Goal: Task Accomplishment & Management: Manage account settings

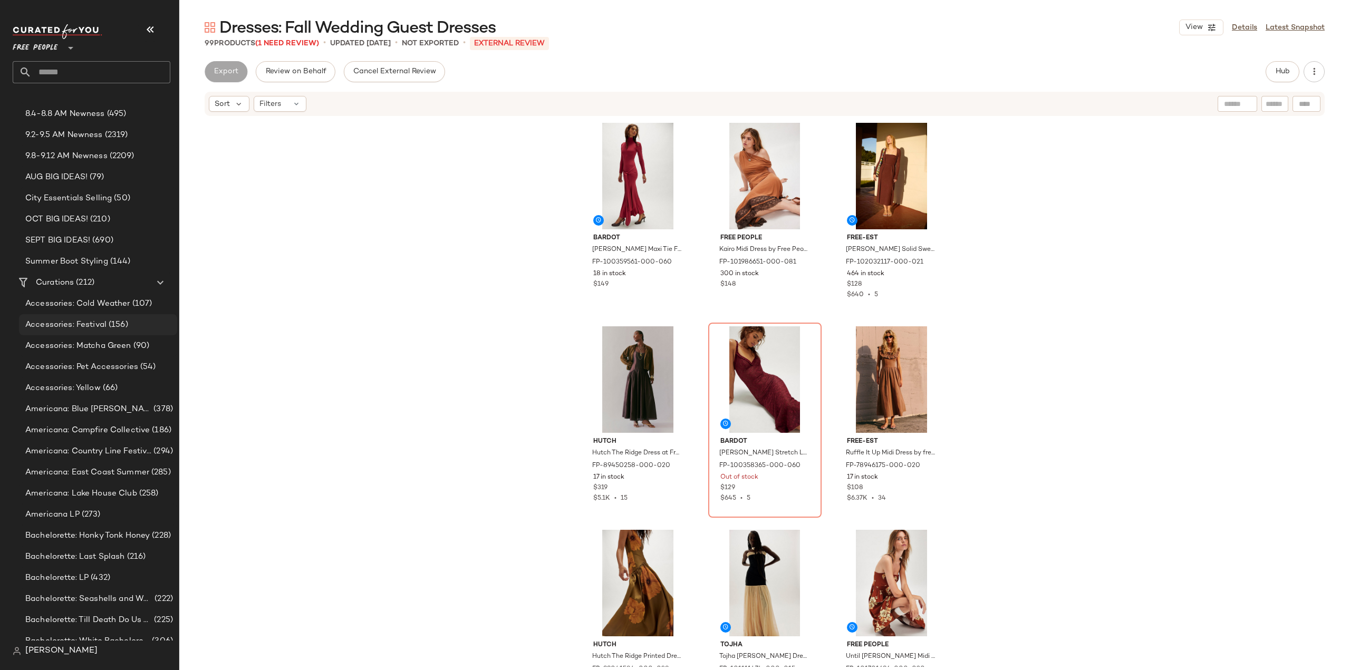
scroll to position [316, 0]
click at [60, 295] on span "Accessories: Cold Weather" at bounding box center [77, 300] width 105 height 12
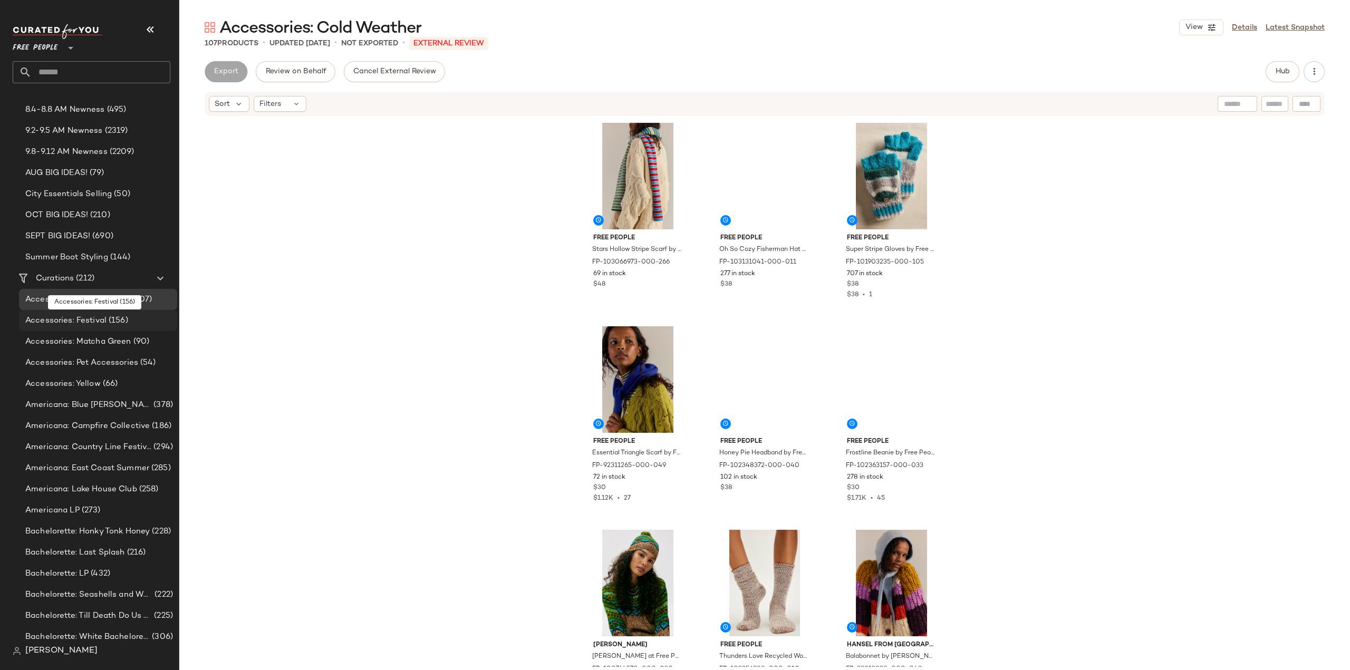
click at [50, 317] on span "Accessories: Festival" at bounding box center [65, 321] width 81 height 12
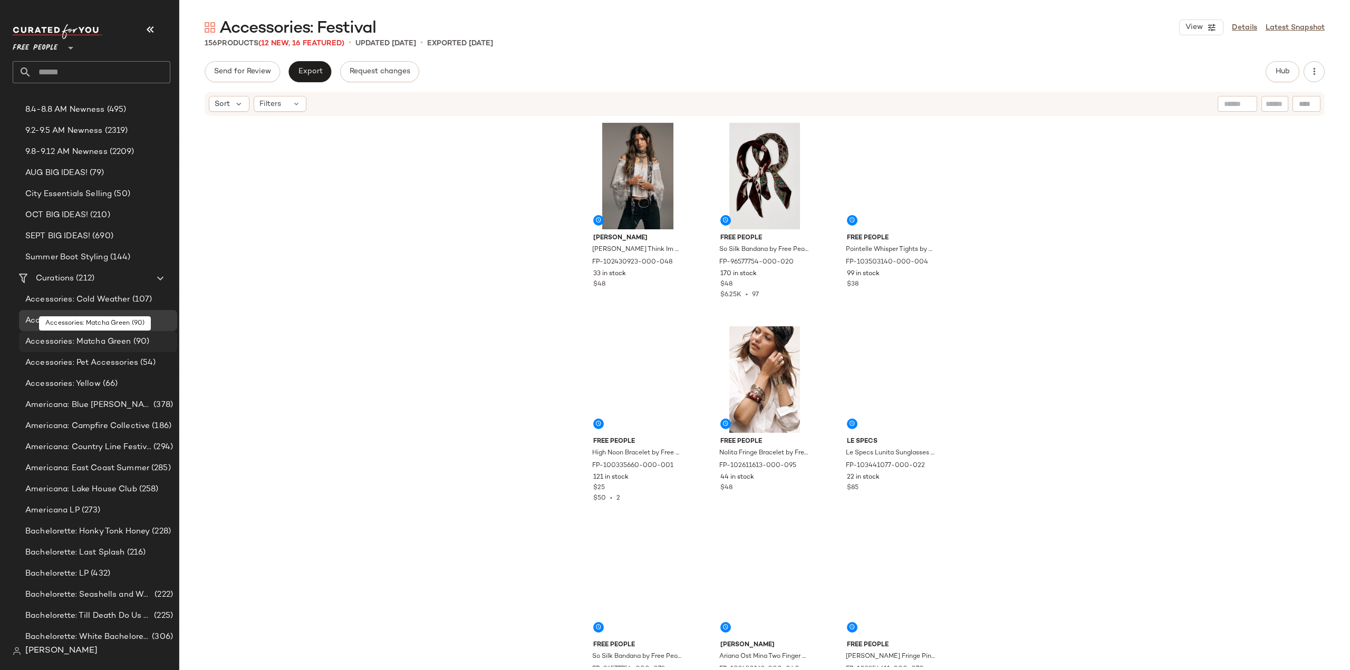
click at [47, 342] on span "Accessories: Matcha Green" at bounding box center [78, 342] width 106 height 12
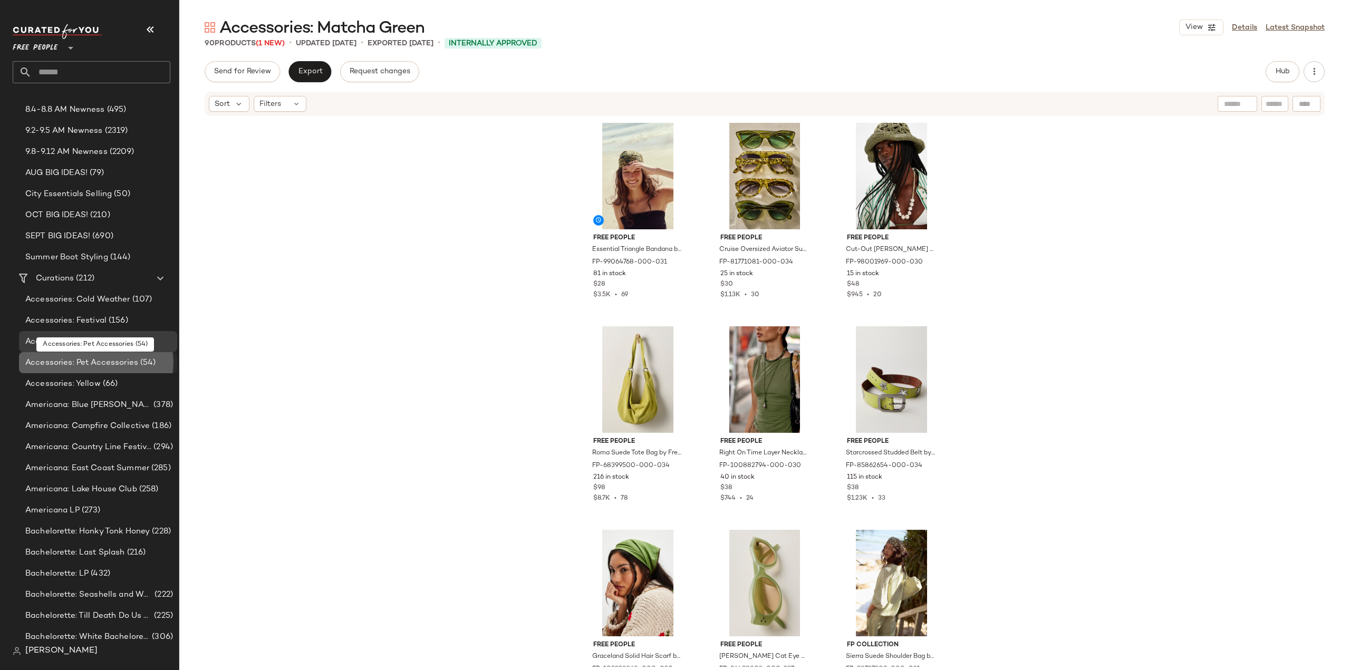
click at [50, 364] on span "Accessories: Pet Accessories" at bounding box center [81, 363] width 113 height 12
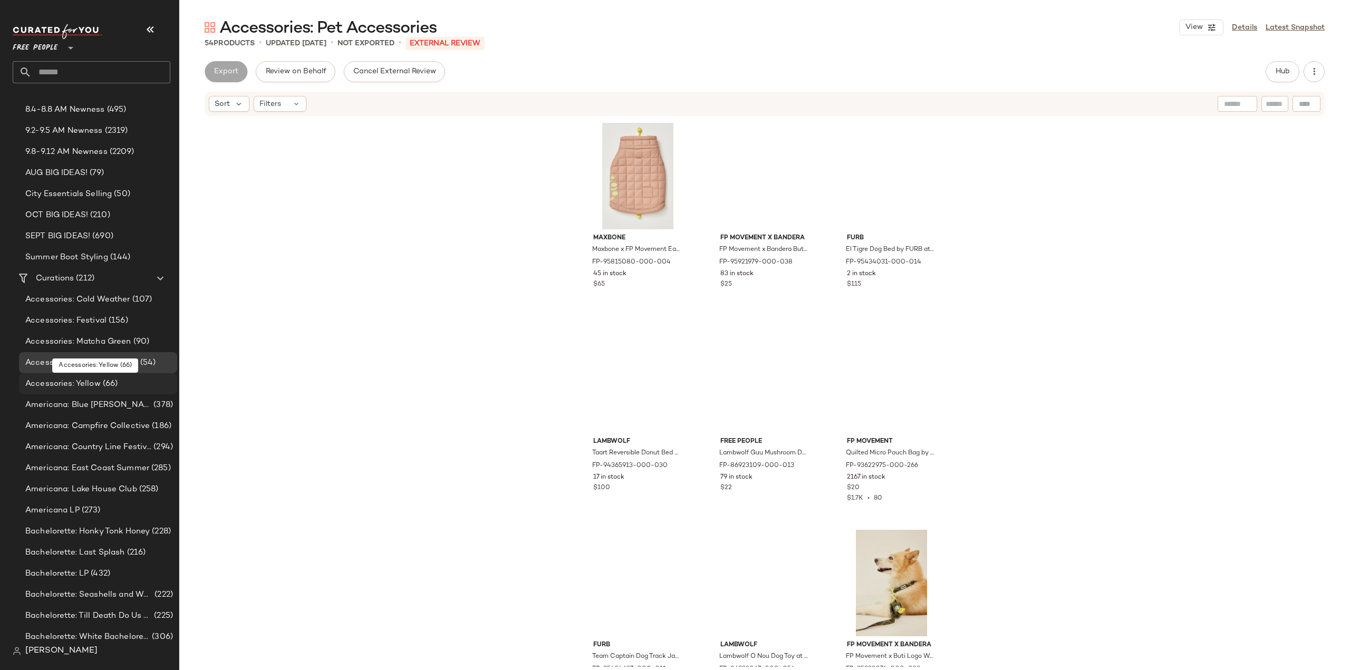
click at [40, 384] on span "Accessories: Yellow" at bounding box center [62, 384] width 75 height 12
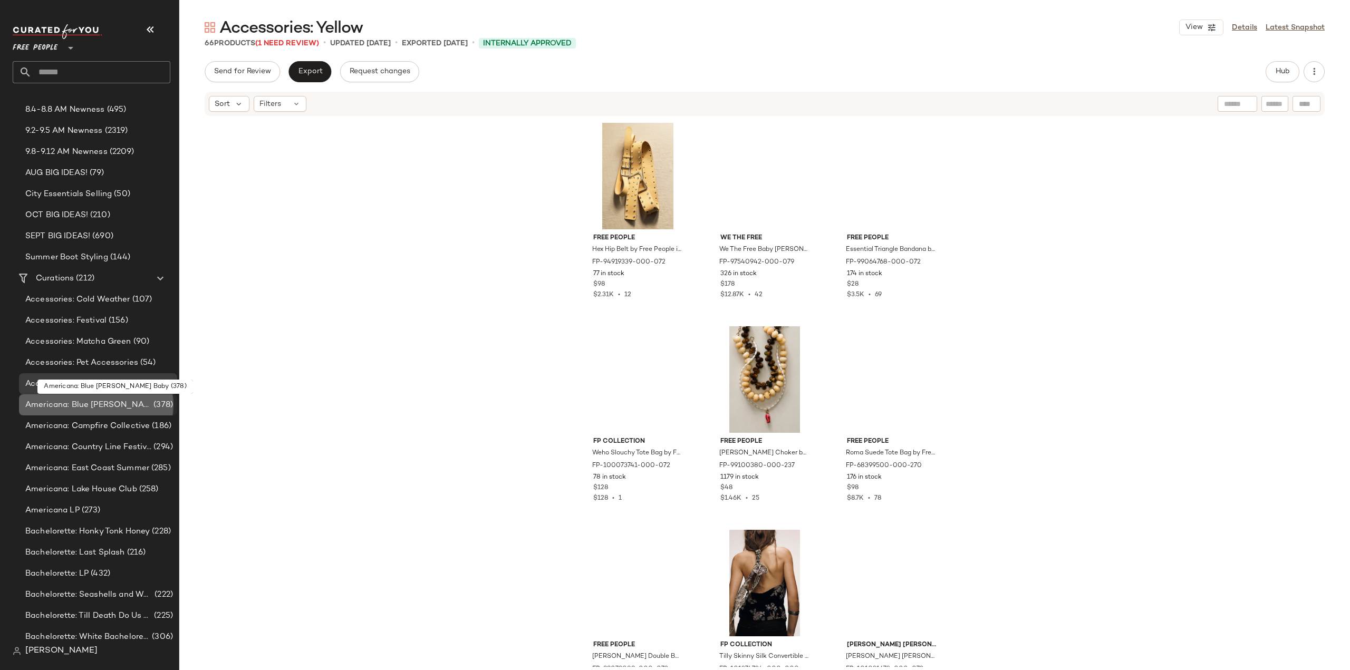
click at [52, 406] on span "Americana: Blue Jean Baby" at bounding box center [88, 405] width 126 height 12
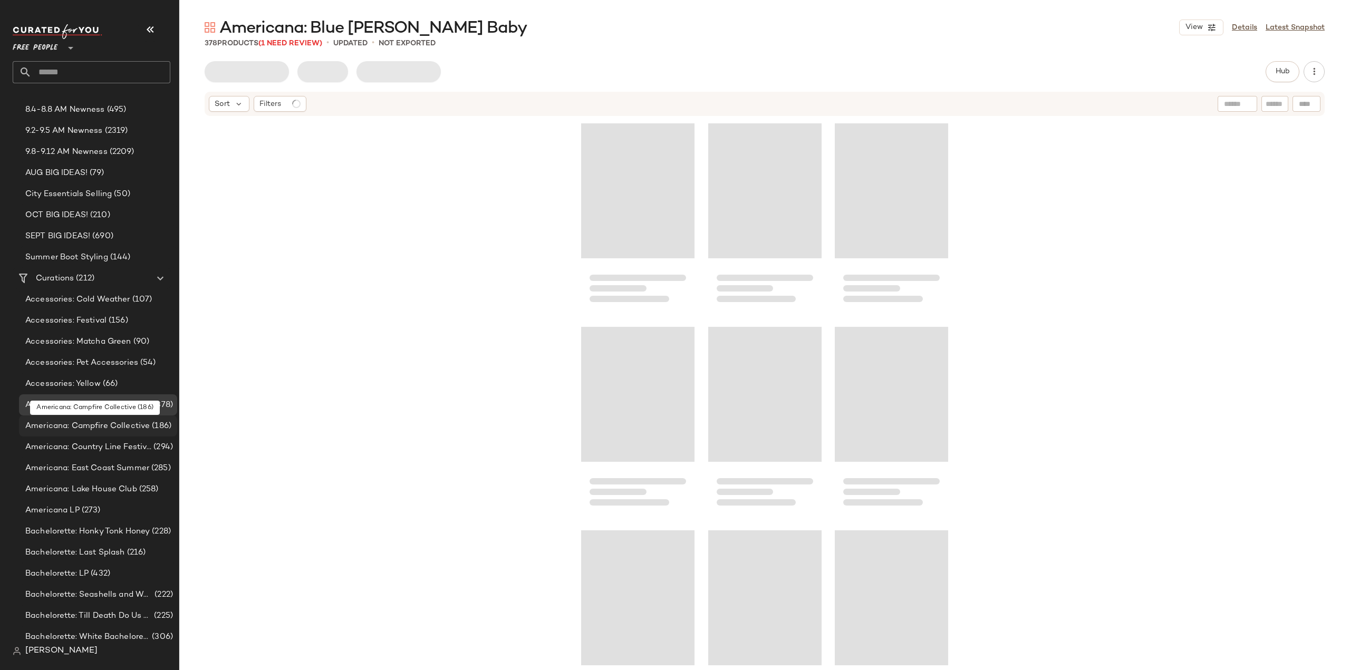
drag, startPoint x: 47, startPoint y: 426, endPoint x: 50, endPoint y: 433, distance: 8.3
click at [49, 426] on span "Americana: Campfire Collective" at bounding box center [87, 426] width 124 height 12
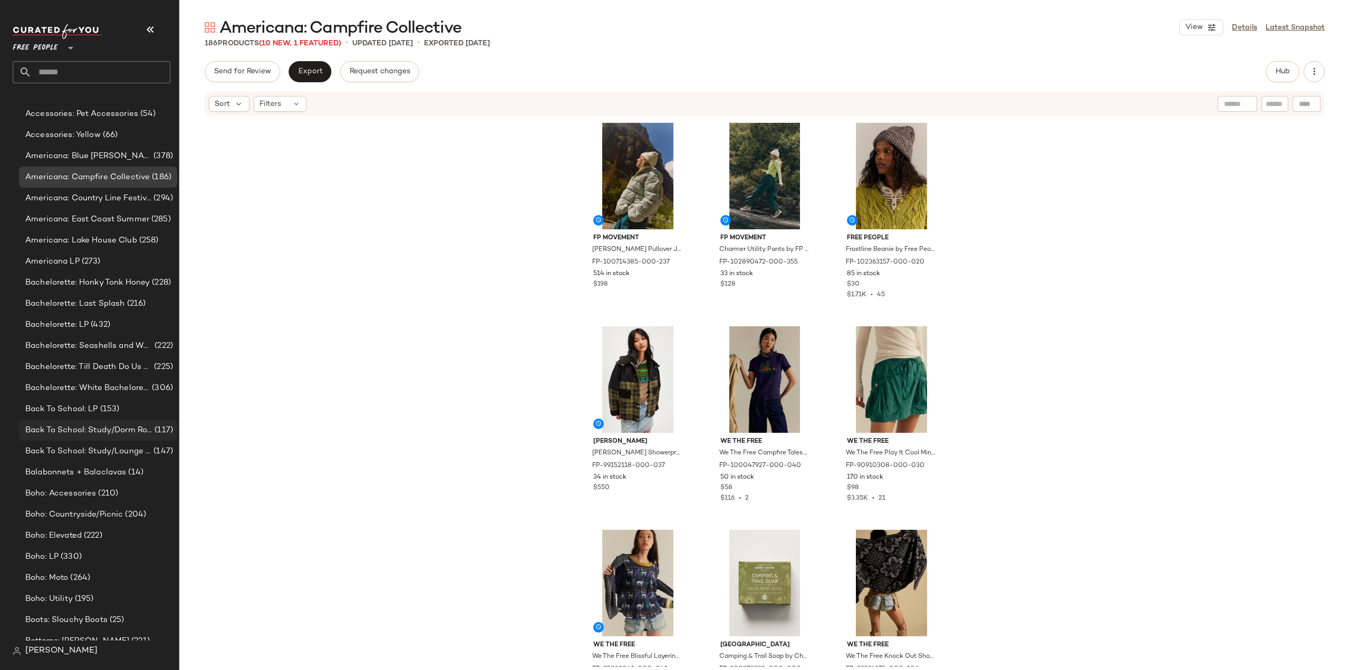
scroll to position [580, 0]
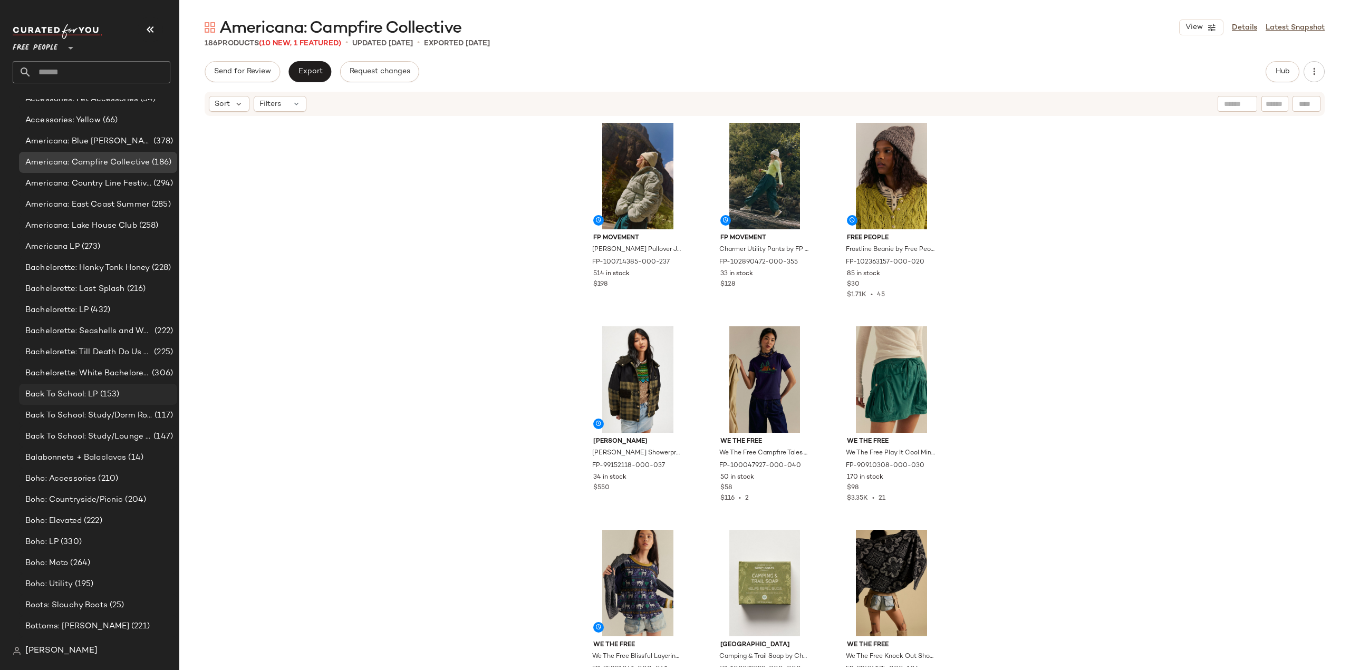
click at [72, 399] on span "Back To School: LP" at bounding box center [61, 395] width 73 height 12
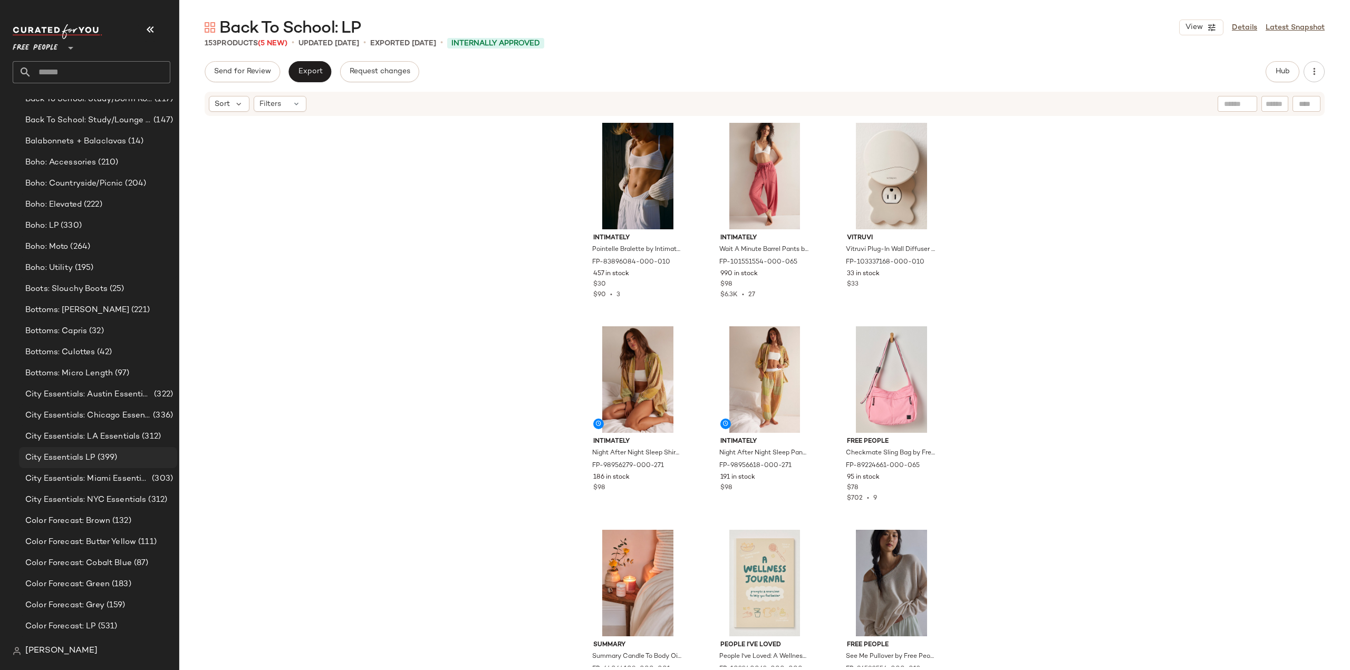
scroll to position [1002, 0]
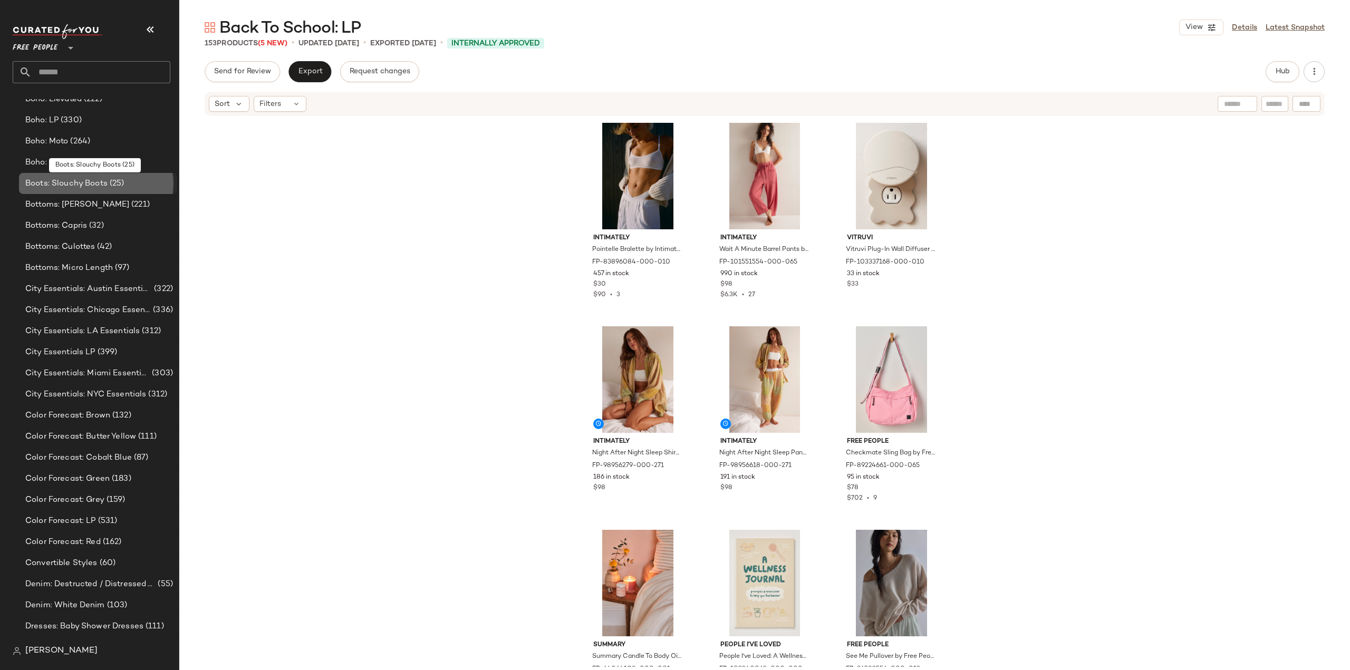
click at [63, 180] on span "Boots: Slouchy Boots" at bounding box center [66, 184] width 82 height 12
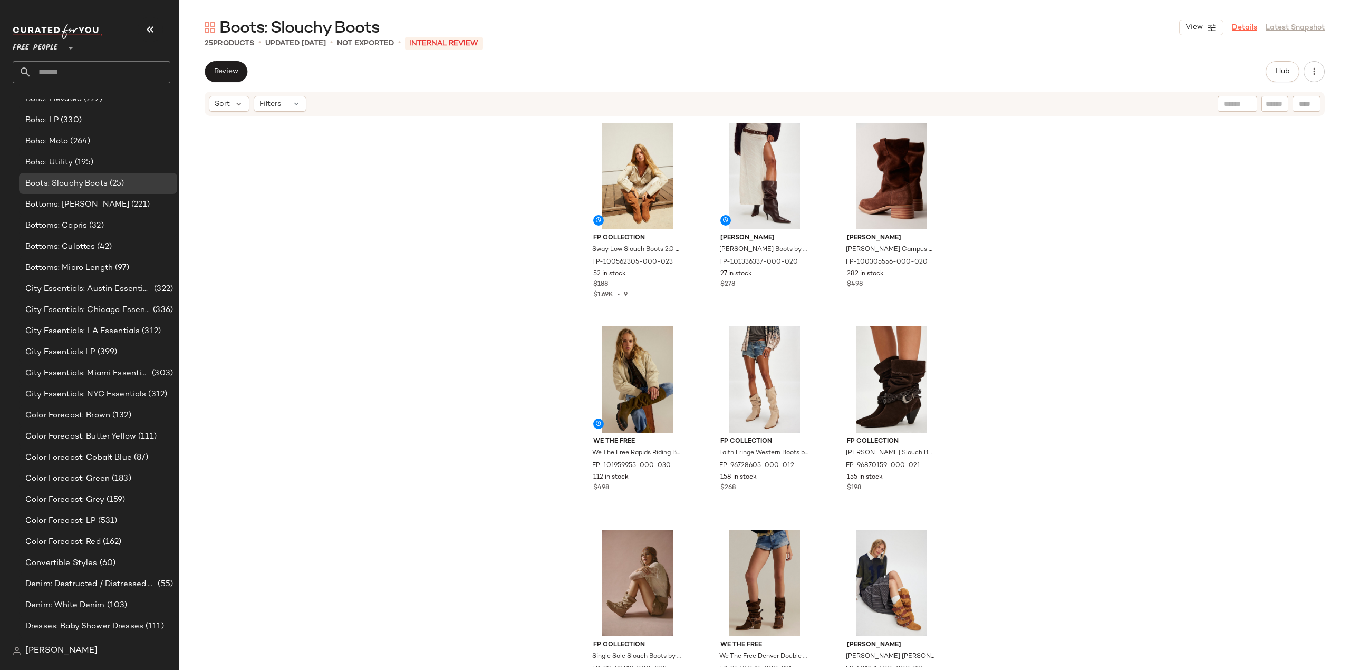
click at [1243, 28] on link "Details" at bounding box center [1244, 27] width 25 height 11
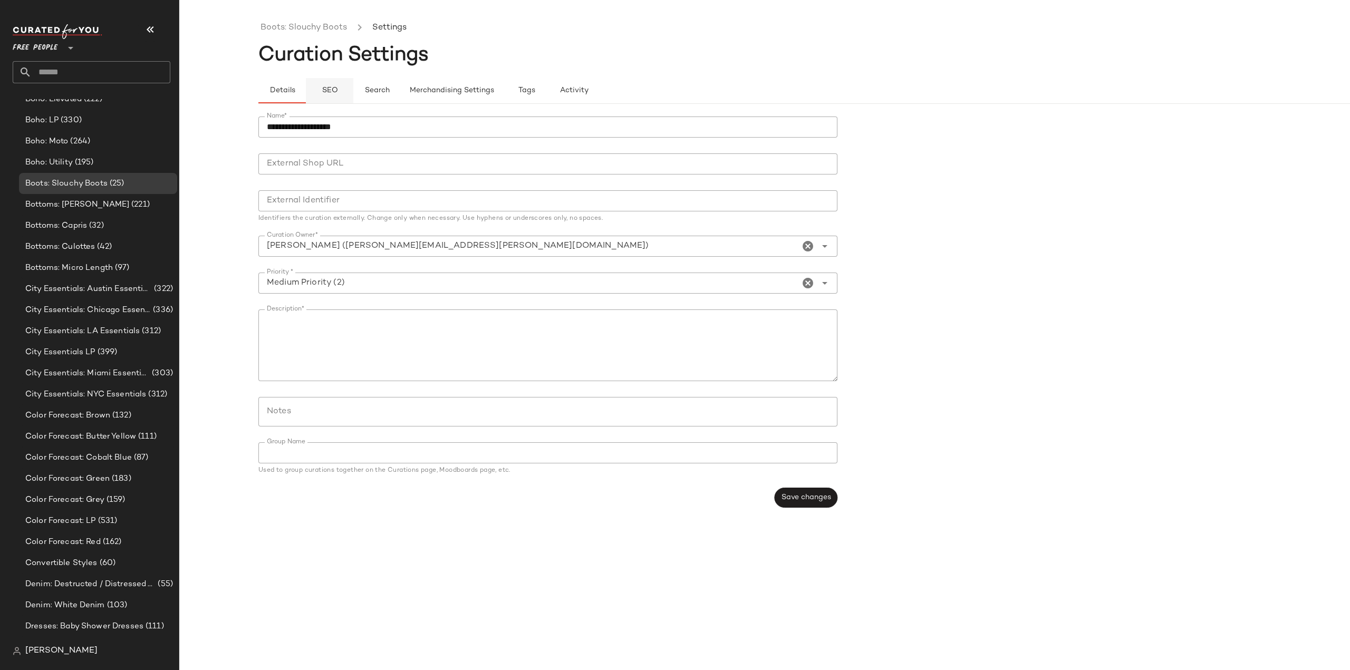
click at [327, 91] on span "SEO" at bounding box center [329, 90] width 16 height 8
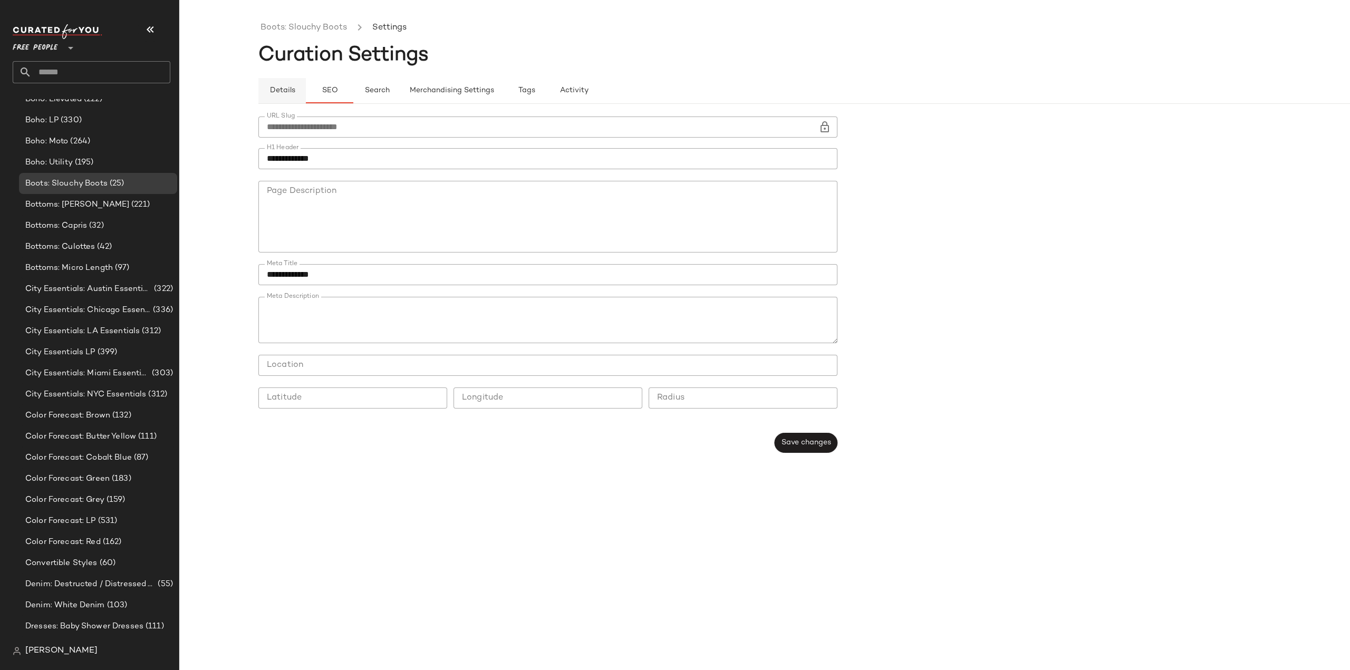
click at [276, 91] on span "Details" at bounding box center [282, 90] width 26 height 8
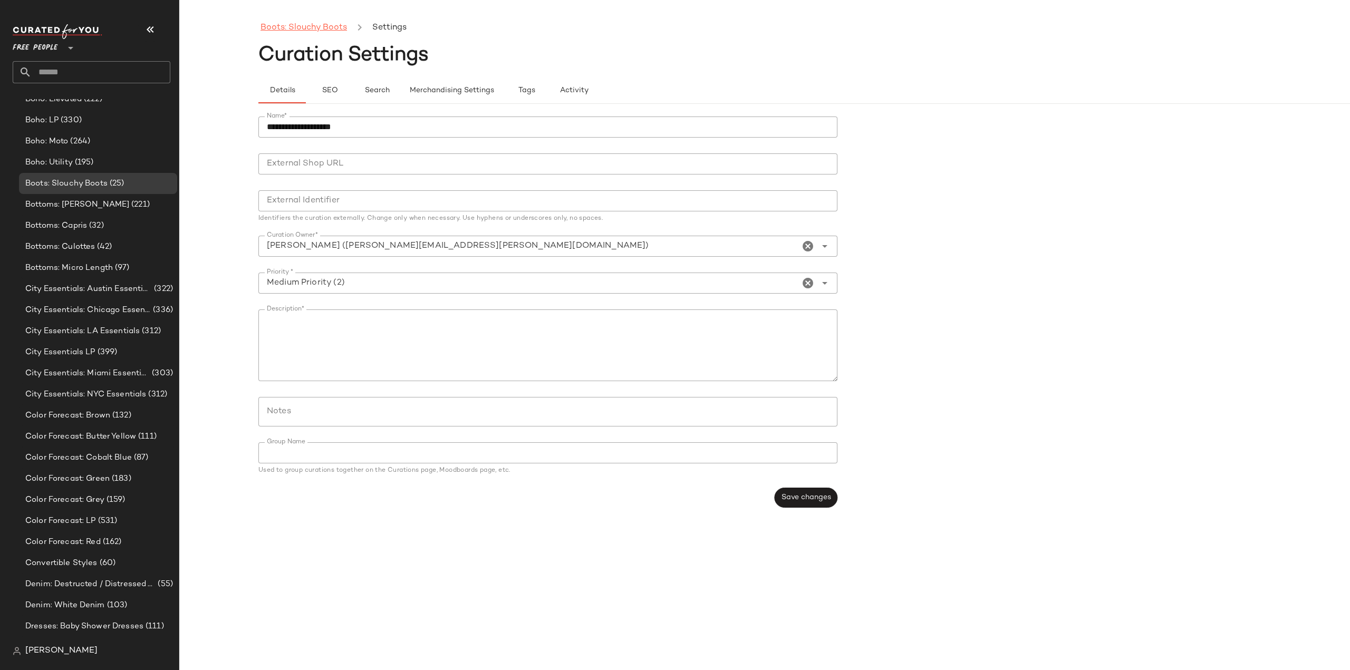
click at [296, 26] on link "Boots: Slouchy Boots" at bounding box center [303, 28] width 86 height 14
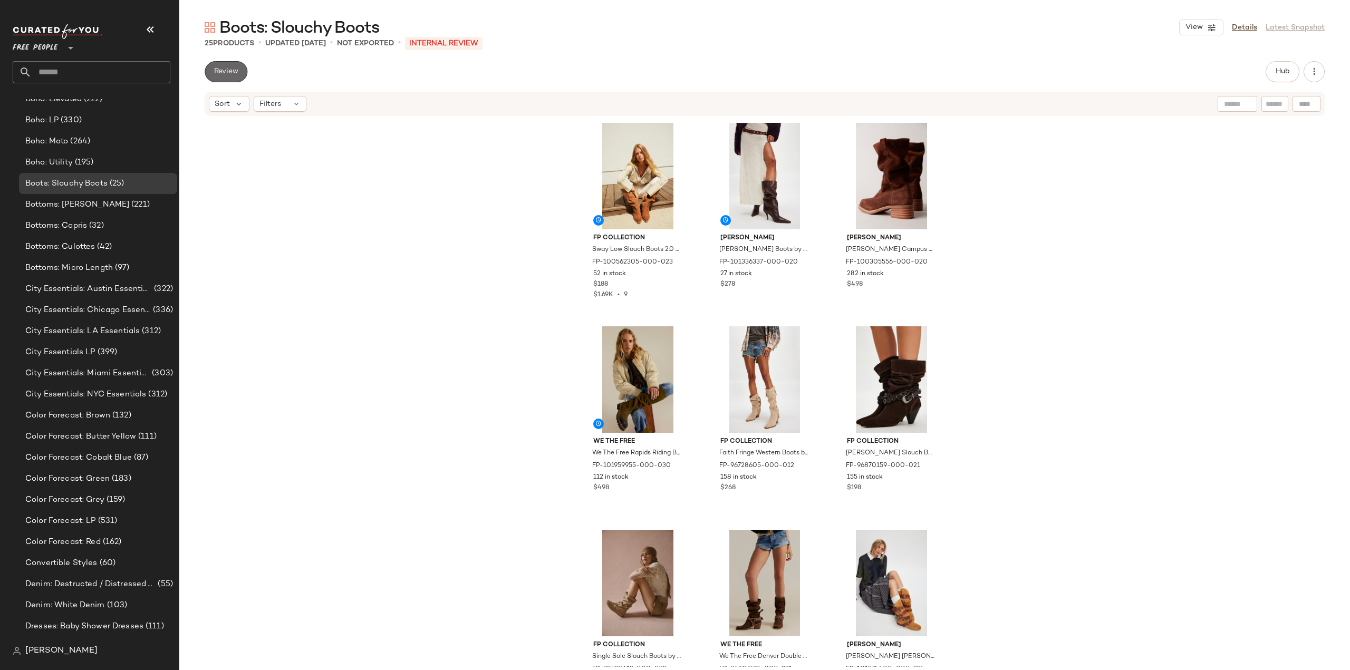
click at [224, 70] on span "Review" at bounding box center [226, 71] width 25 height 8
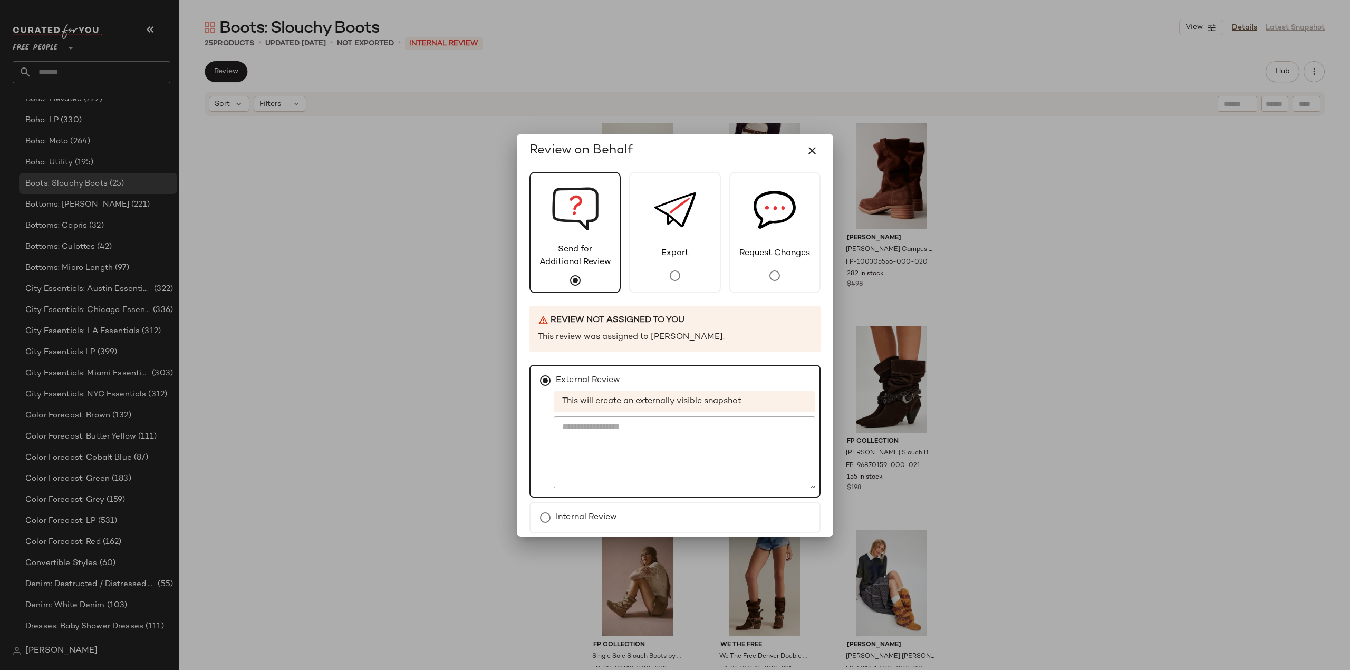
scroll to position [45, 0]
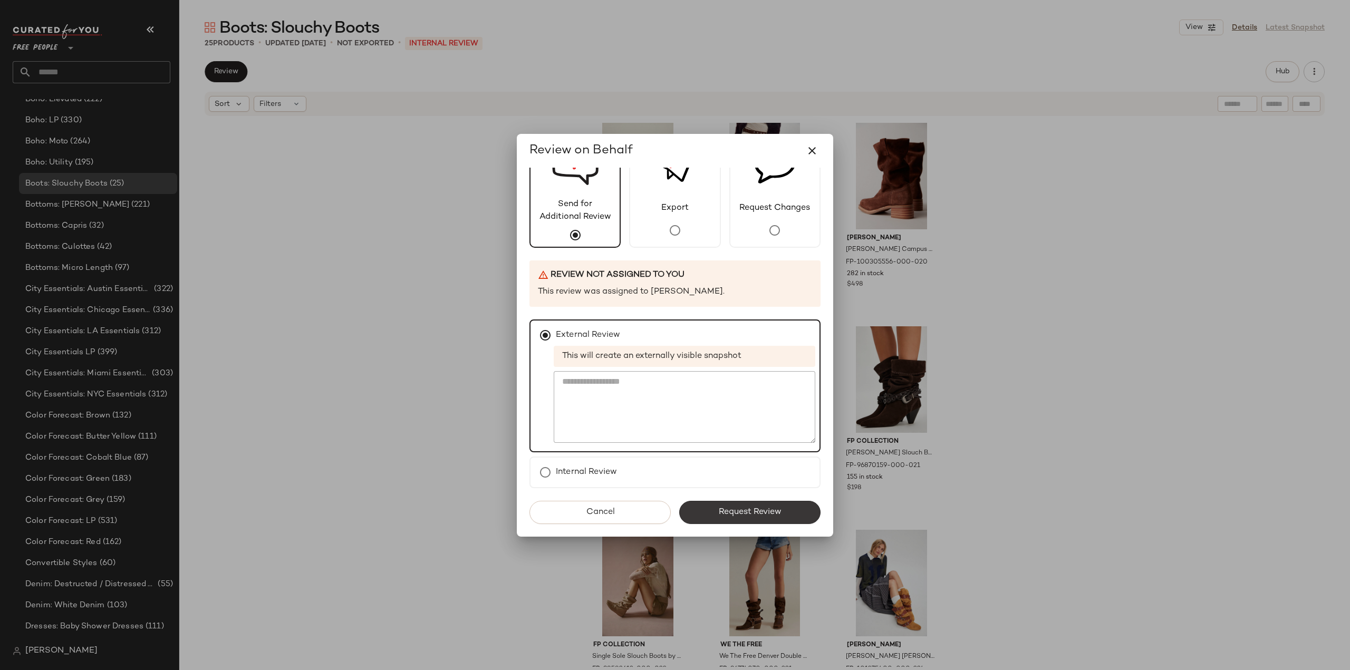
click at [745, 514] on span "Request Review" at bounding box center [749, 512] width 63 height 10
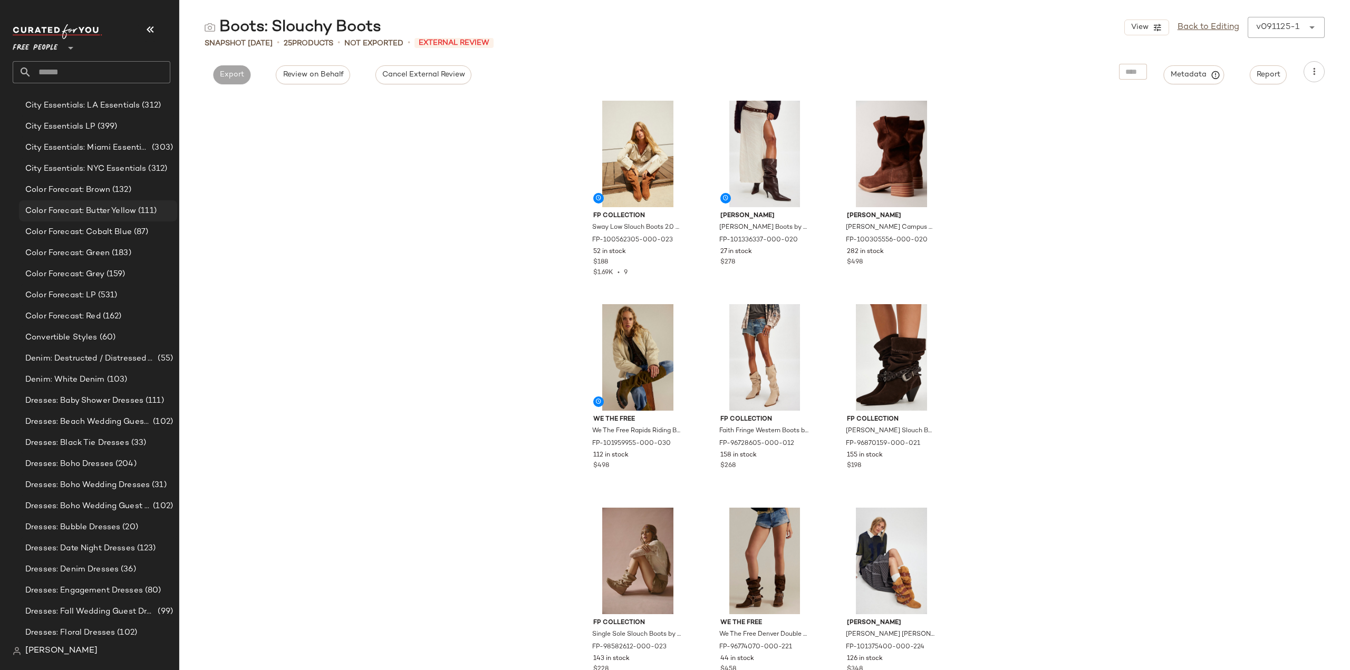
scroll to position [1234, 0]
click at [72, 183] on span "Color Forecast: Brown" at bounding box center [67, 184] width 85 height 12
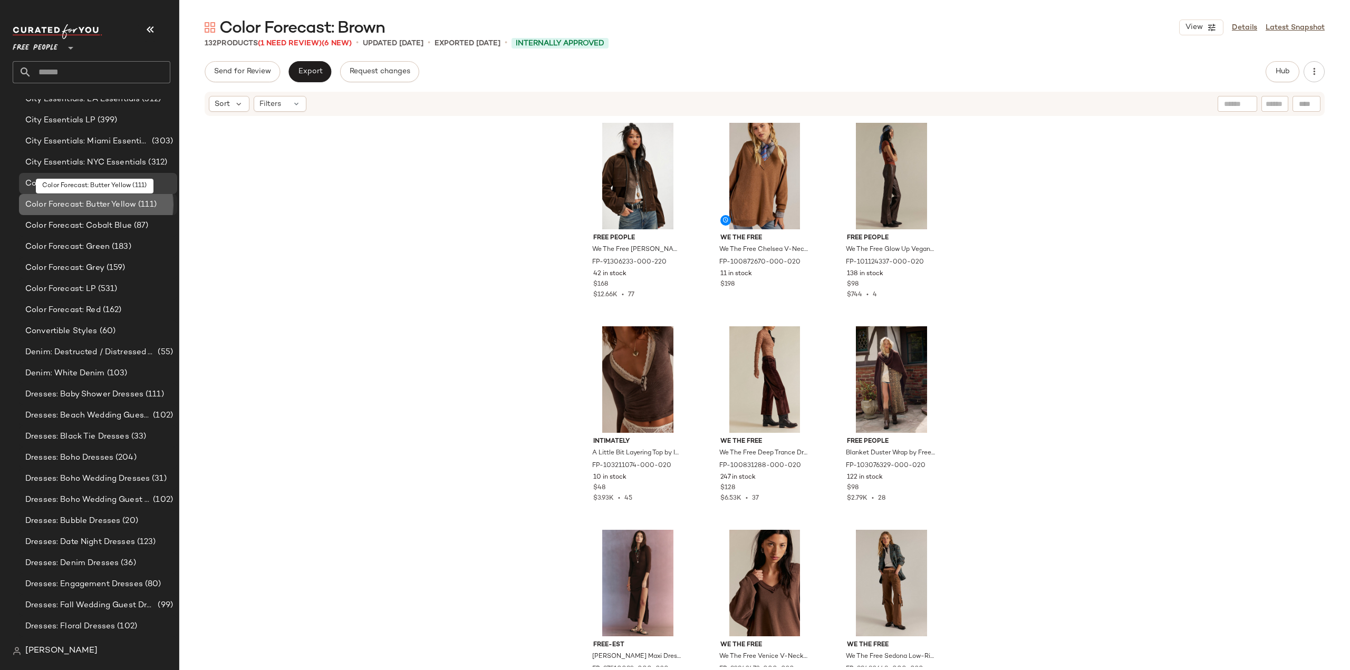
click at [73, 206] on span "Color Forecast: Butter Yellow" at bounding box center [80, 205] width 111 height 12
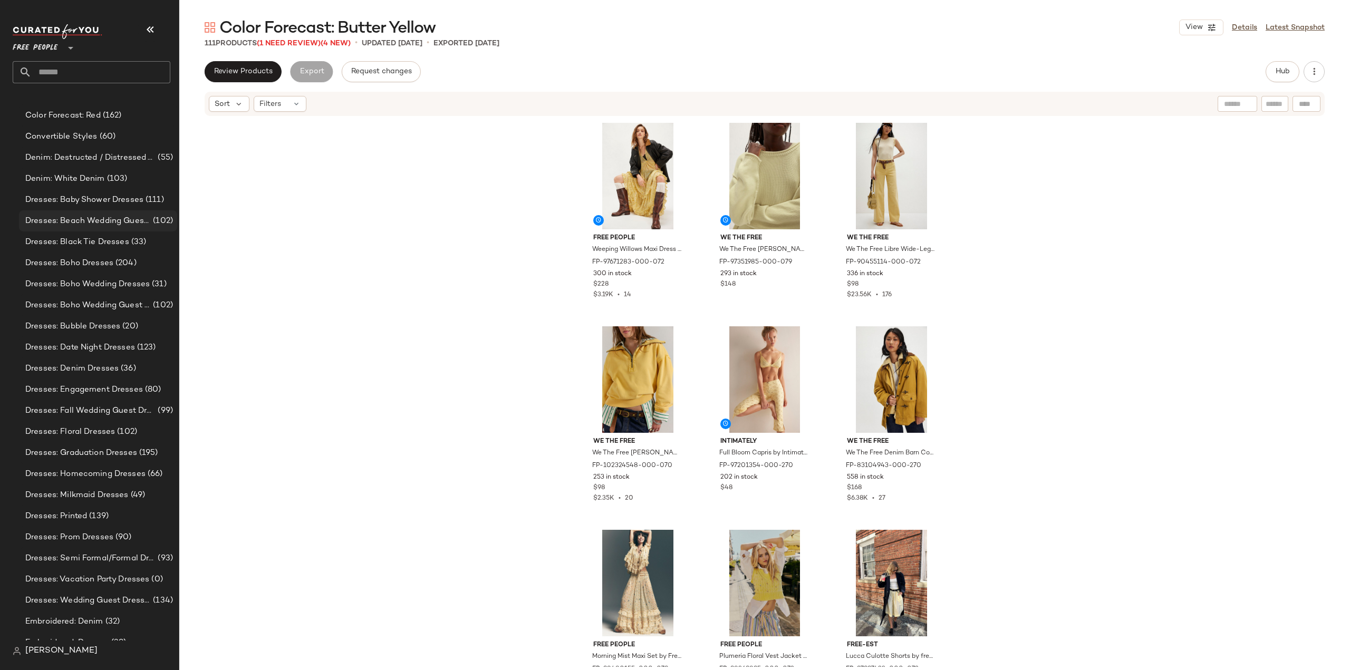
scroll to position [1445, 0]
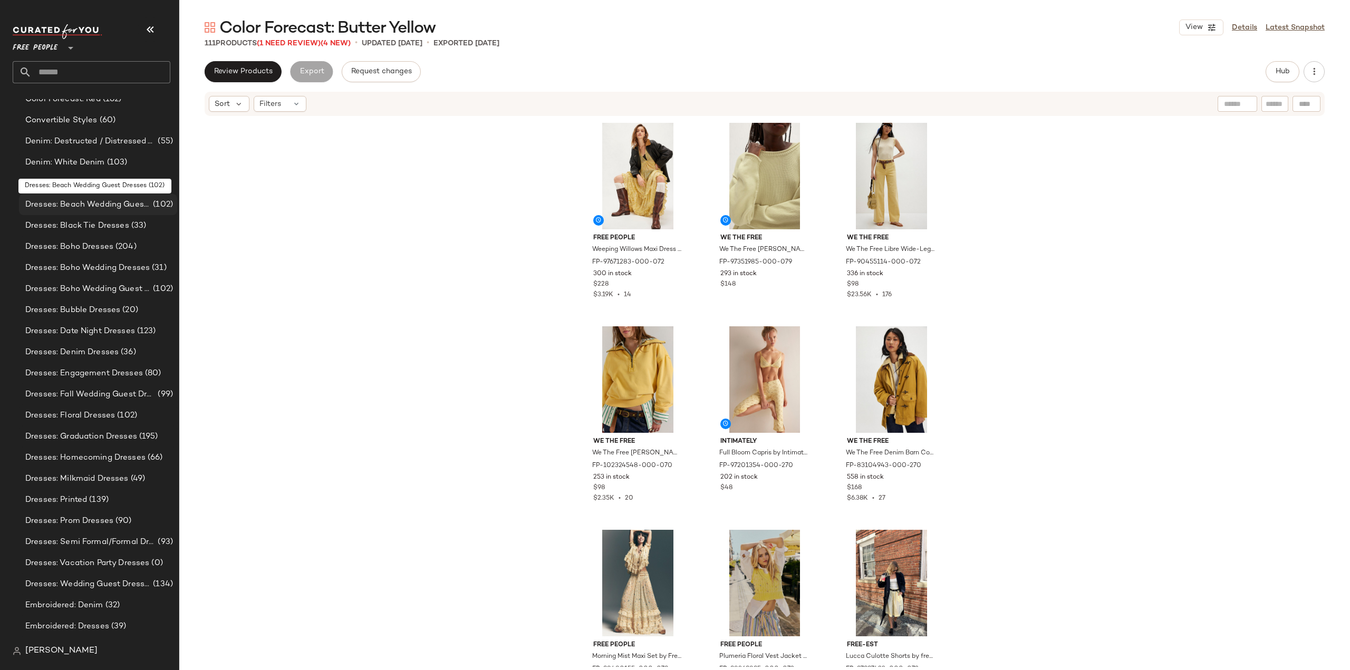
click at [72, 201] on span "Dresses: Beach Wedding Guest Dresses" at bounding box center [87, 205] width 125 height 12
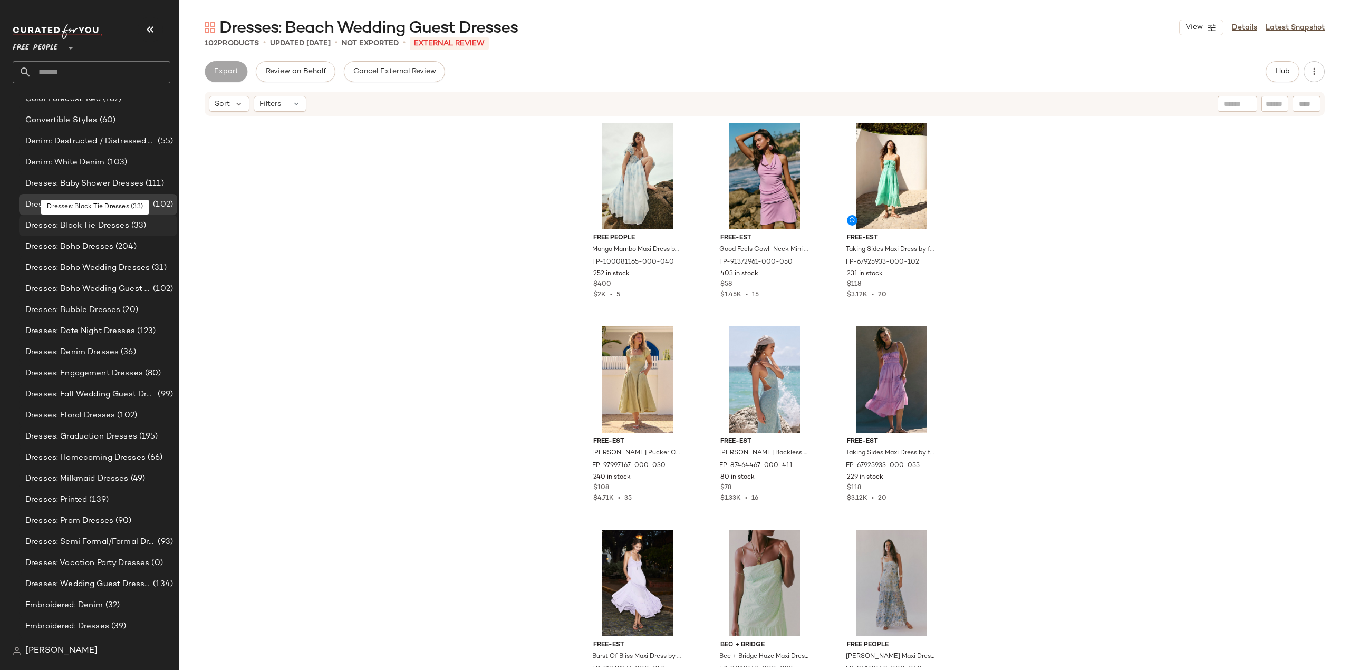
click at [63, 224] on span "Dresses: Black Tie Dresses" at bounding box center [77, 226] width 104 height 12
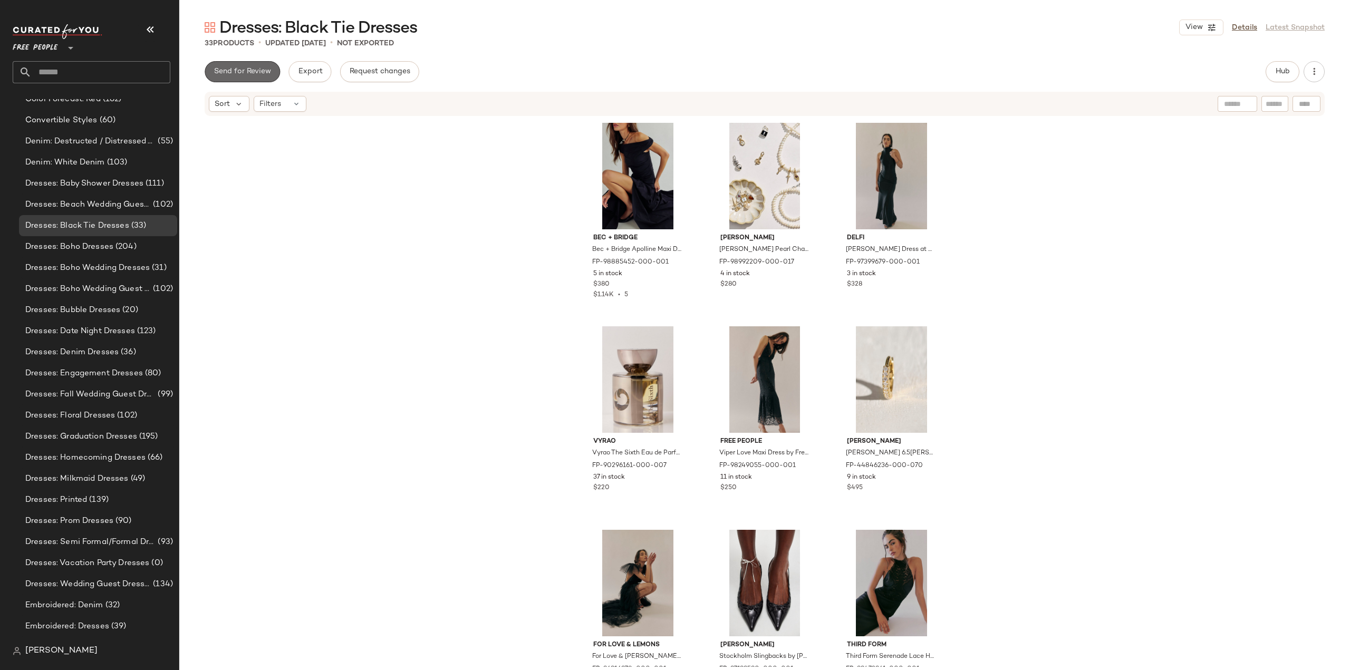
click at [229, 78] on button "Send for Review" at bounding box center [242, 71] width 75 height 21
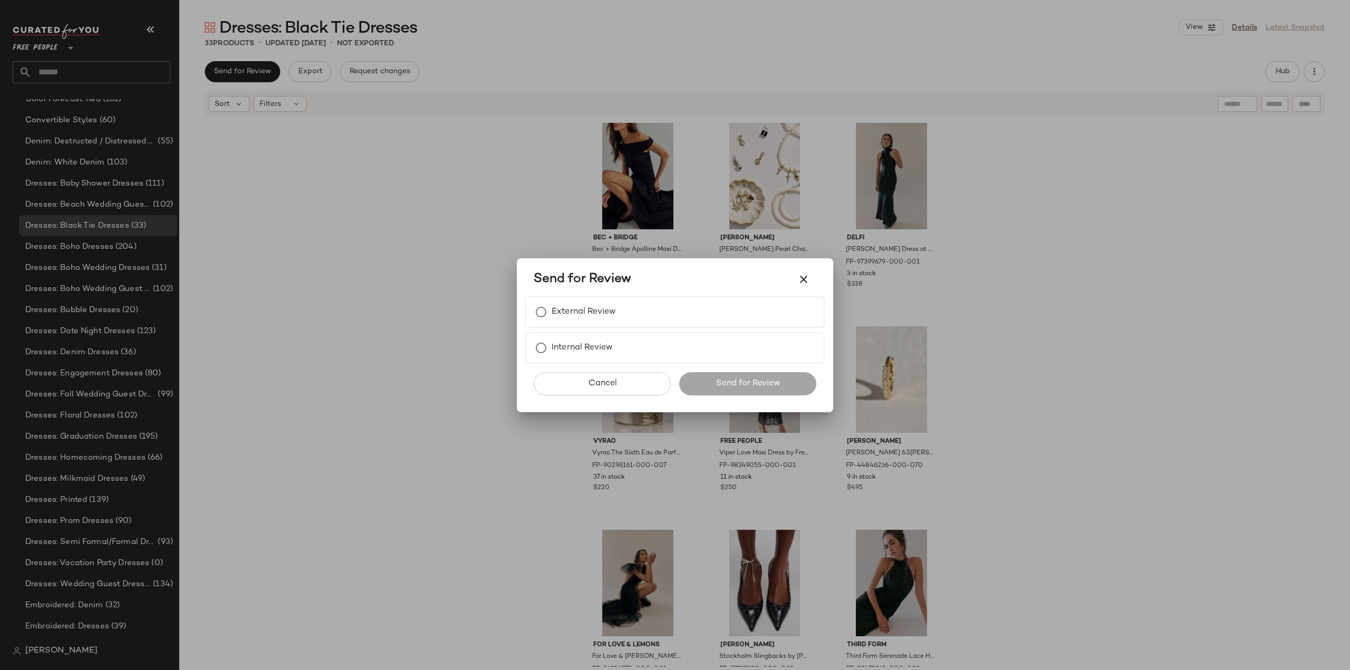
click at [63, 208] on div at bounding box center [675, 335] width 1350 height 670
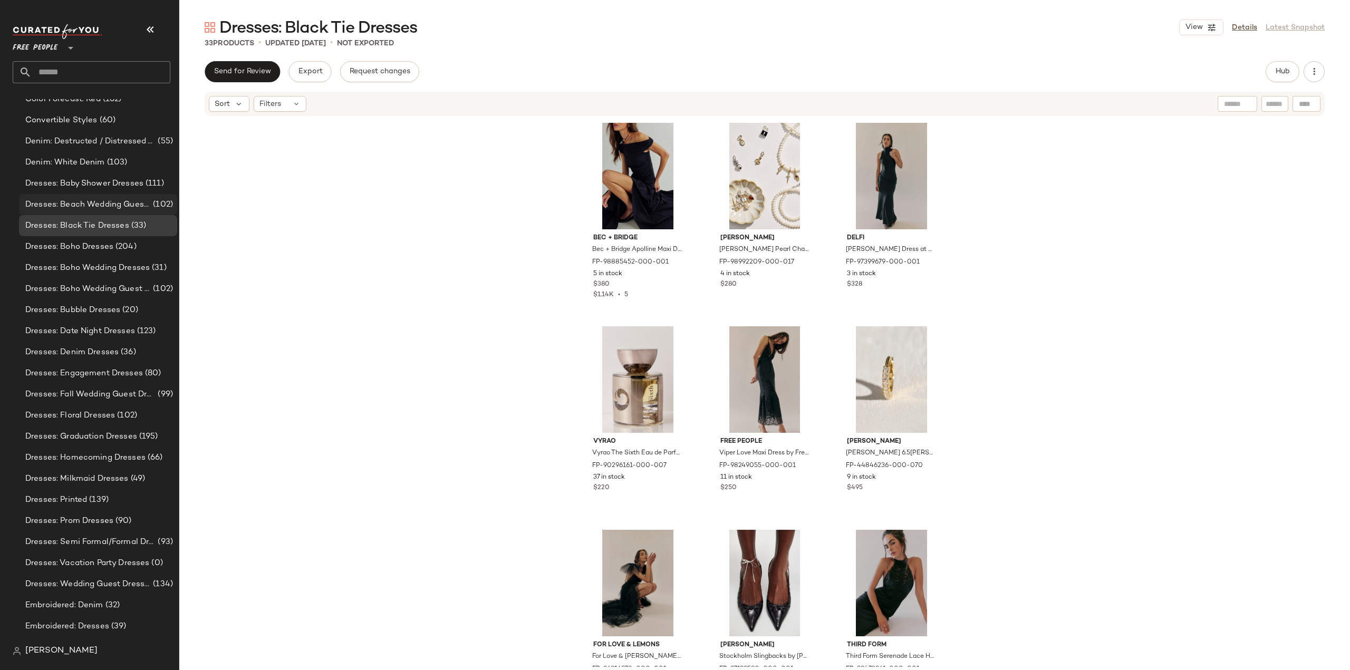
click at [64, 202] on span "Dresses: Beach Wedding Guest Dresses" at bounding box center [87, 205] width 125 height 12
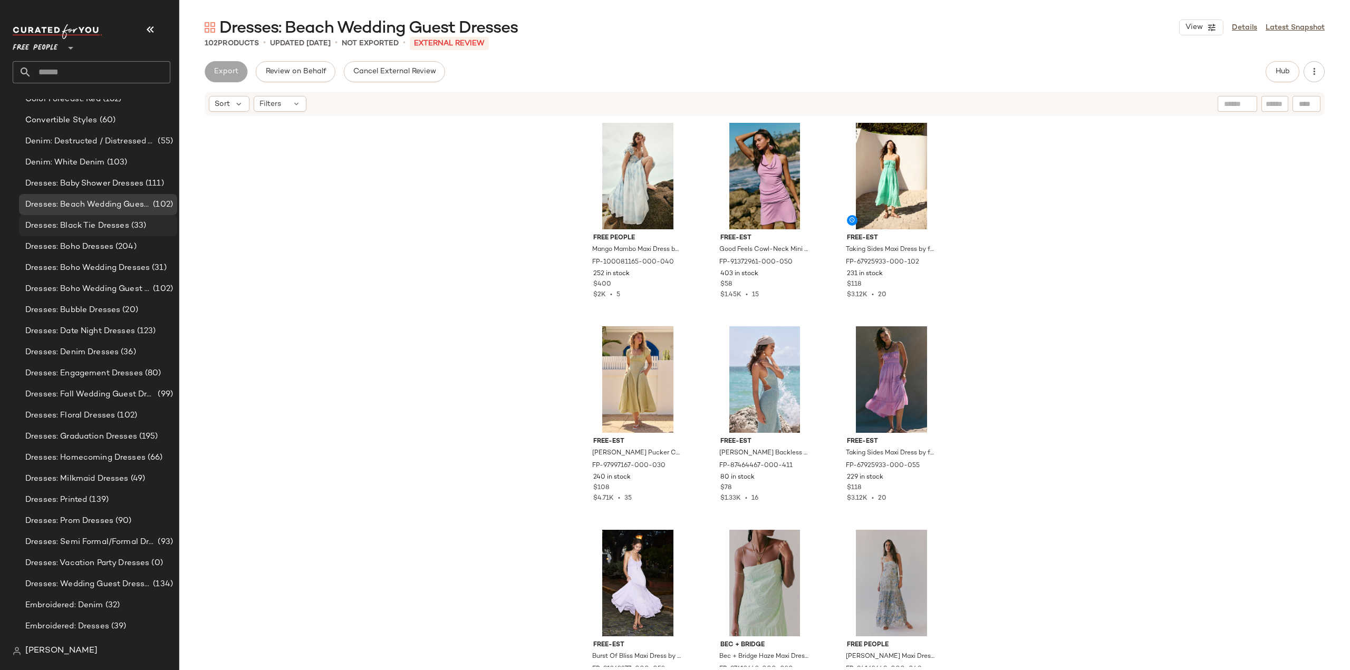
click at [71, 227] on span "Dresses: Black Tie Dresses" at bounding box center [77, 226] width 104 height 12
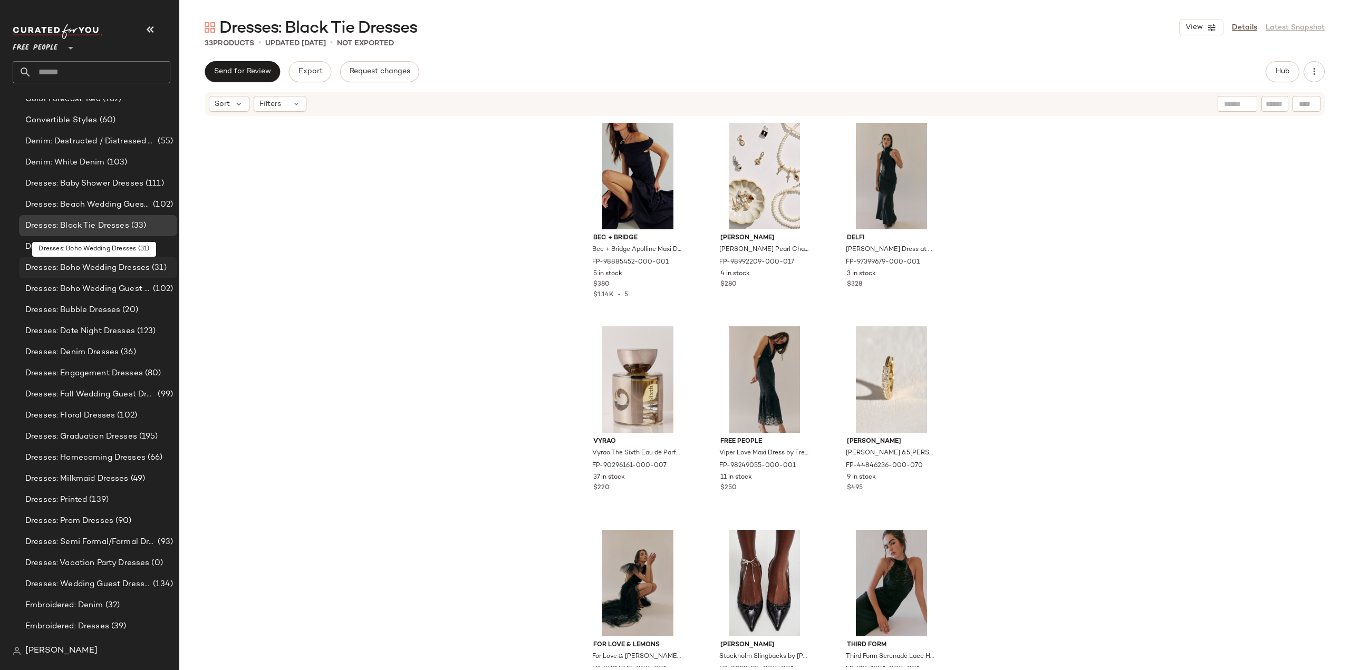
click at [65, 270] on span "Dresses: Boho Wedding Dresses" at bounding box center [87, 268] width 124 height 12
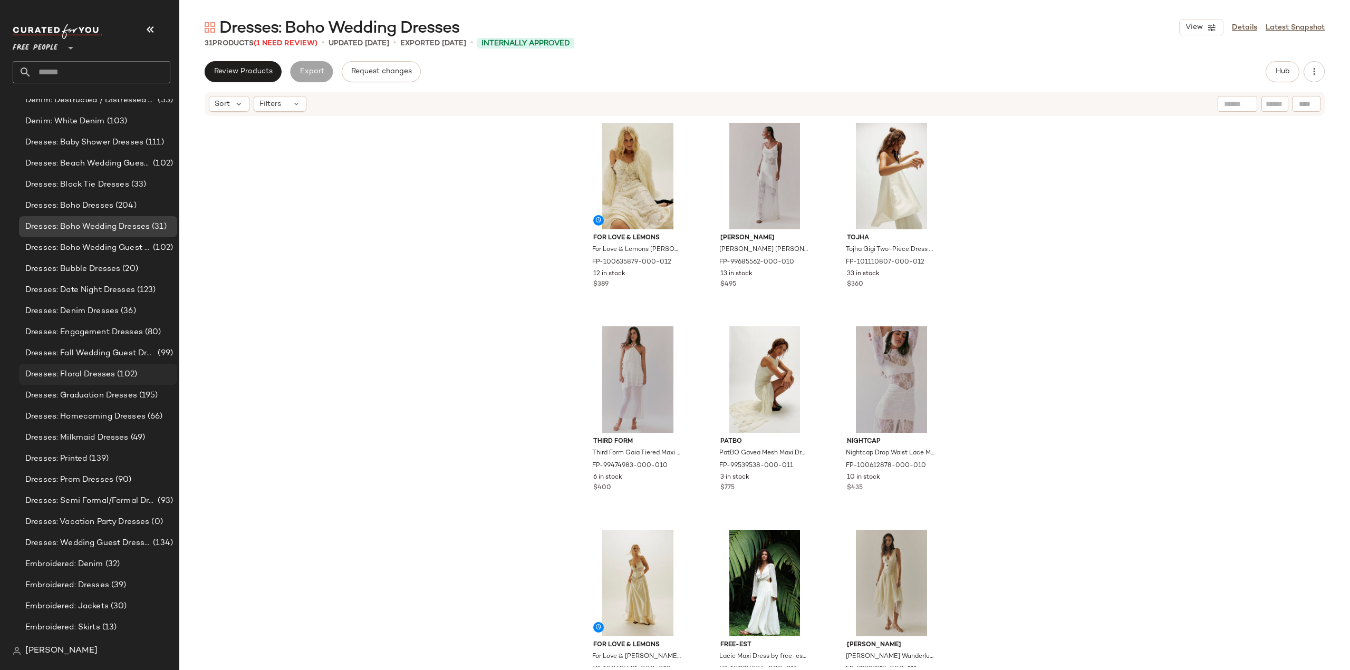
scroll to position [1550, 0]
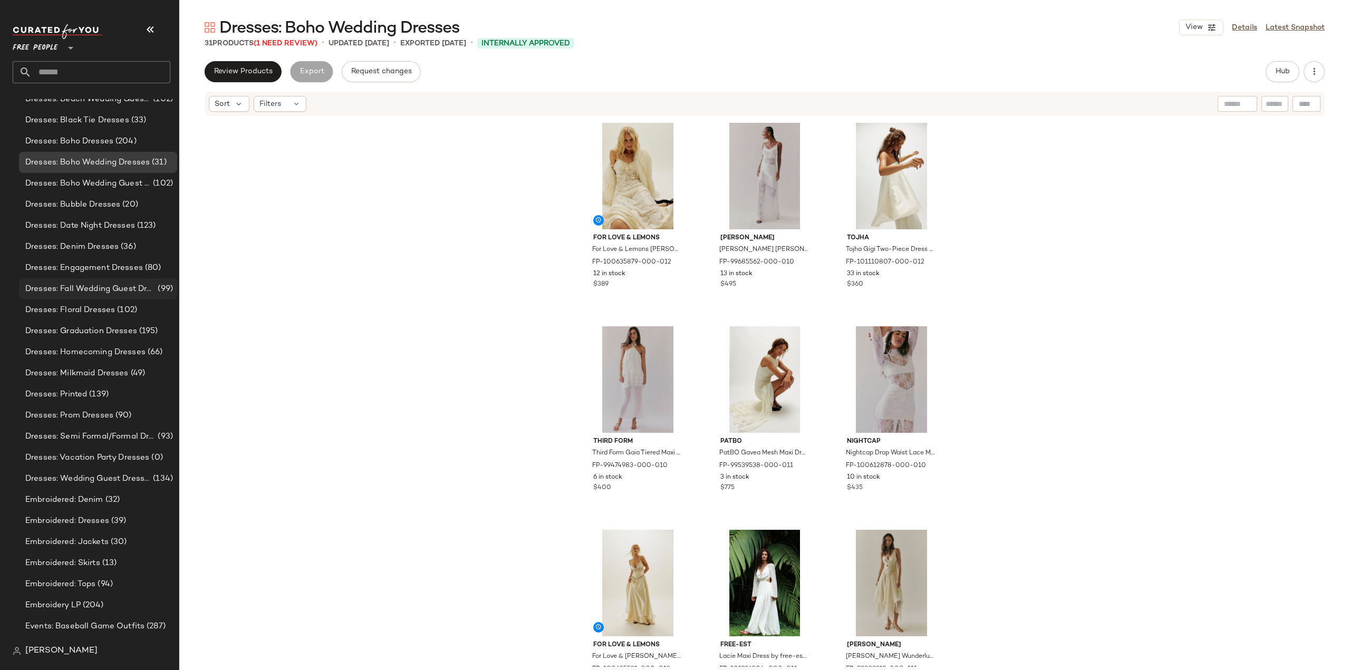
click at [77, 286] on span "Dresses: Fall Wedding Guest Dresses" at bounding box center [90, 289] width 130 height 12
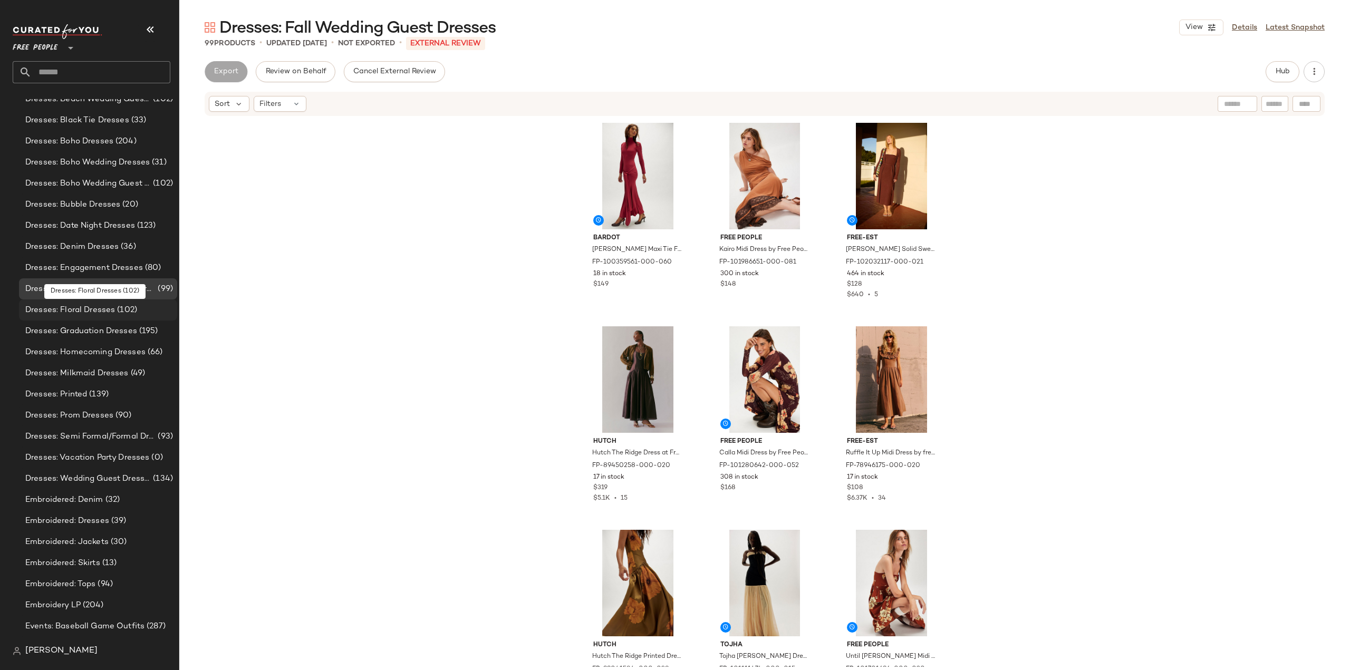
click at [71, 311] on span "Dresses: Floral Dresses" at bounding box center [70, 310] width 90 height 12
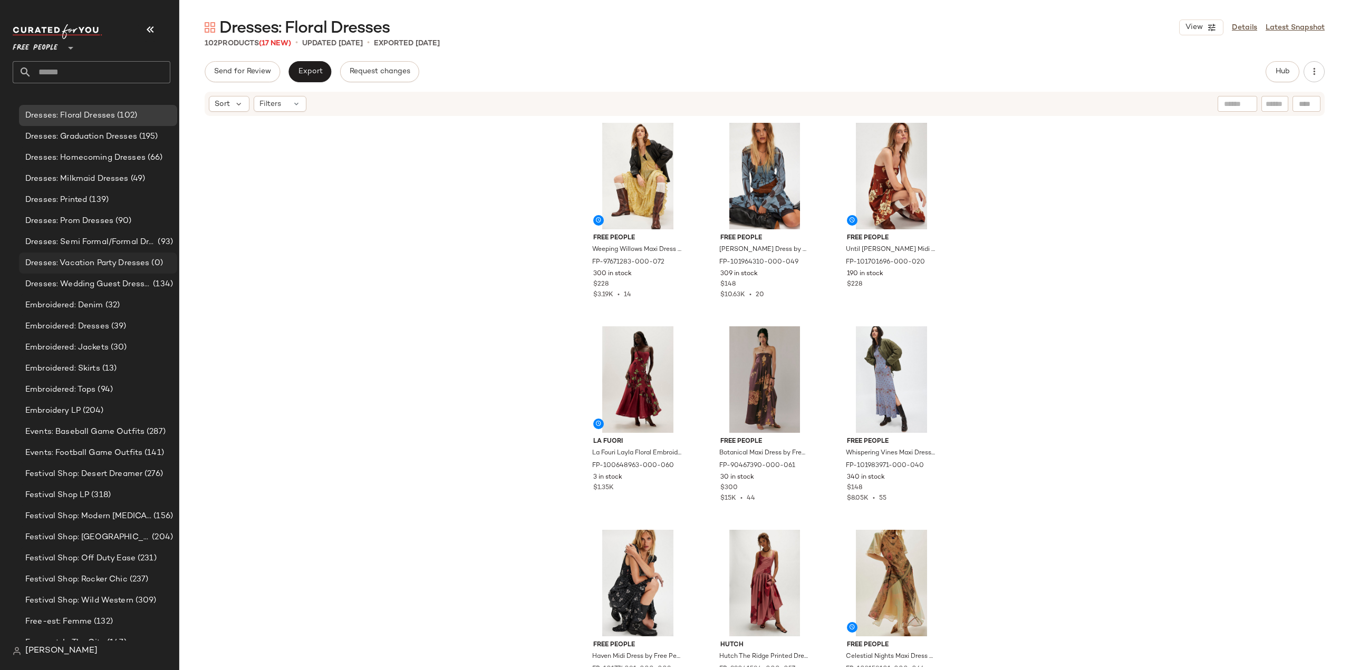
scroll to position [1761, 0]
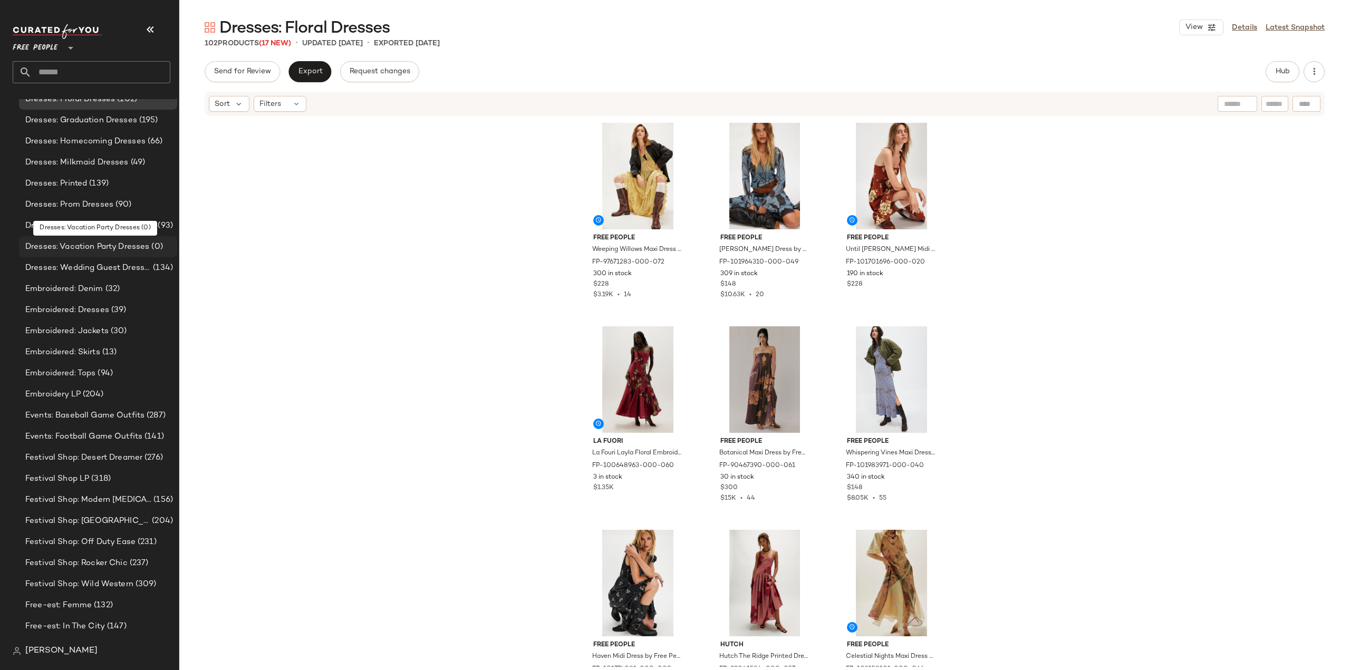
click at [73, 243] on span "Dresses: Vacation Party Dresses" at bounding box center [87, 247] width 124 height 12
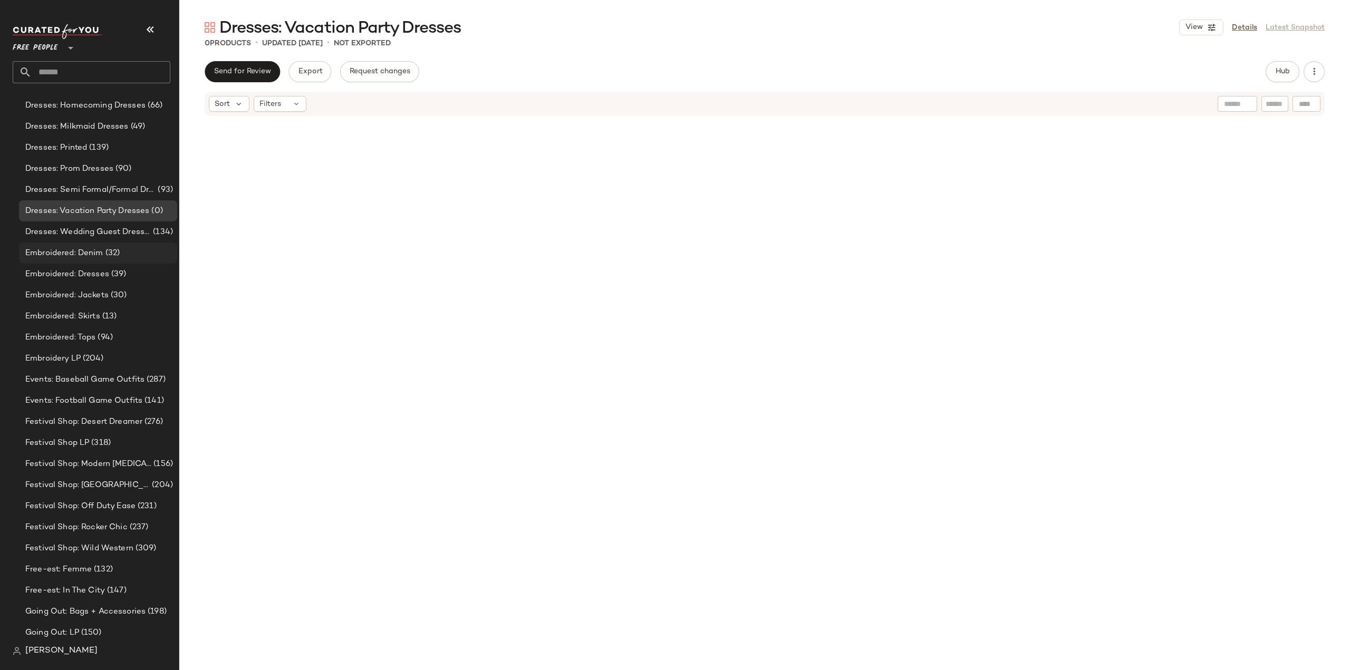
scroll to position [1814, 0]
click at [76, 215] on span "Dresses: Wedding Guest Dresses" at bounding box center [87, 215] width 125 height 12
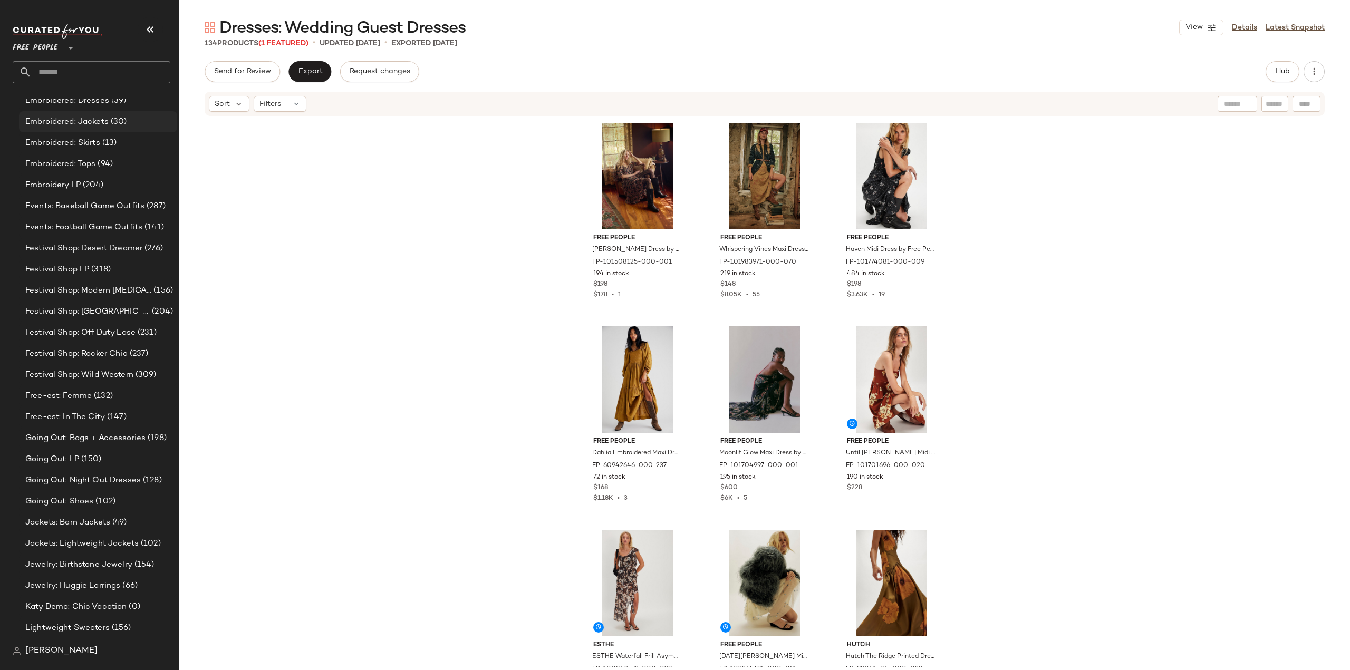
scroll to position [1972, 0]
click at [76, 204] on span "Events: Baseball Game Outfits" at bounding box center [84, 205] width 119 height 12
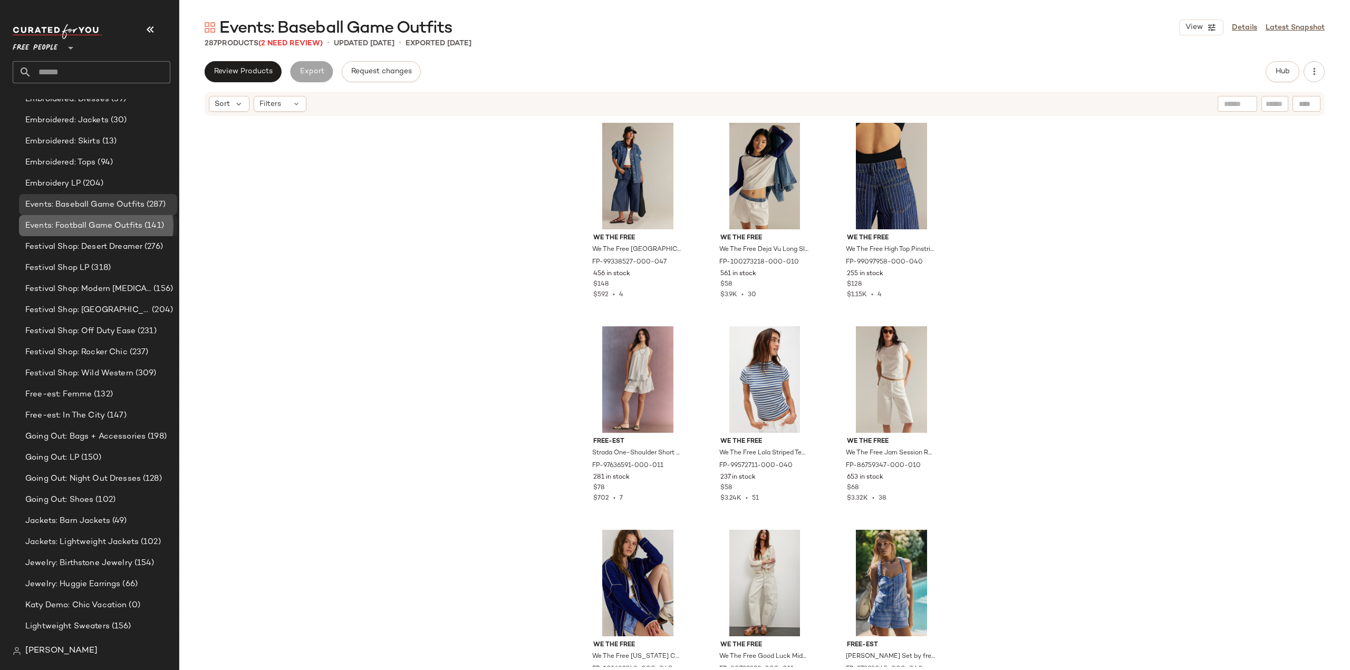
click at [75, 227] on span "Events: Football Game Outfits" at bounding box center [83, 226] width 117 height 12
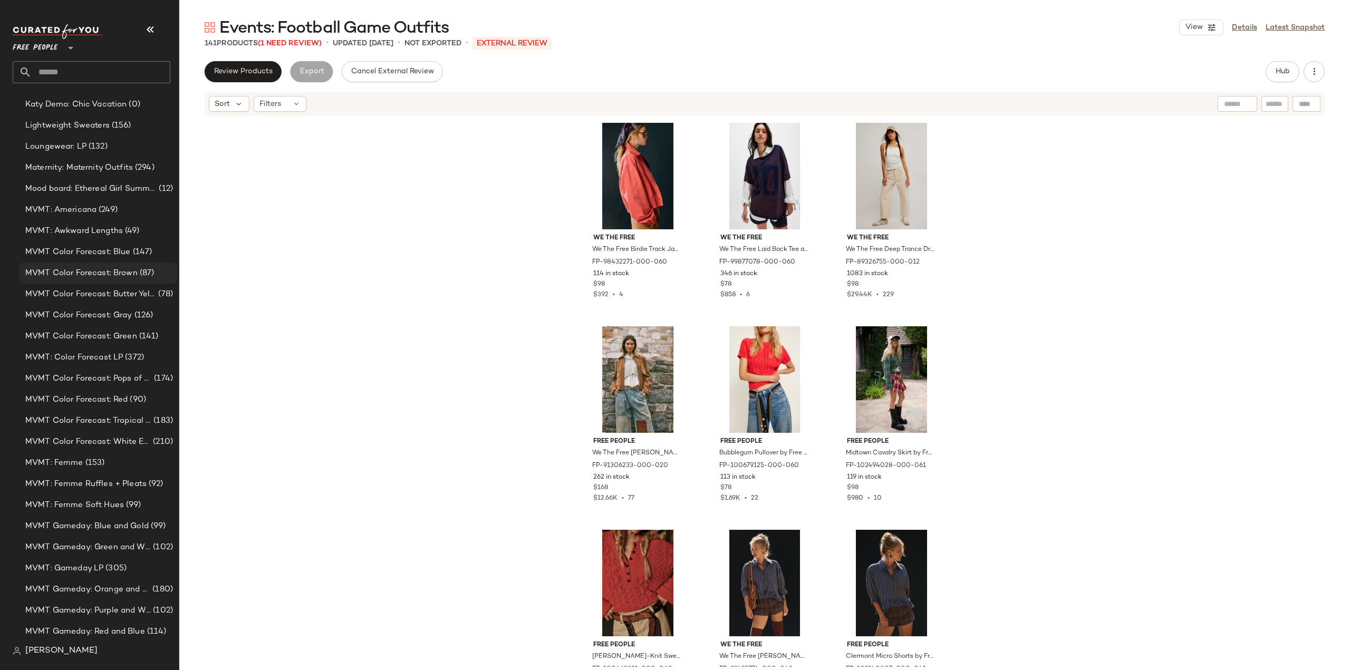
scroll to position [2489, 0]
click at [72, 238] on span "MVMT Color Forecast: Blue" at bounding box center [77, 236] width 105 height 12
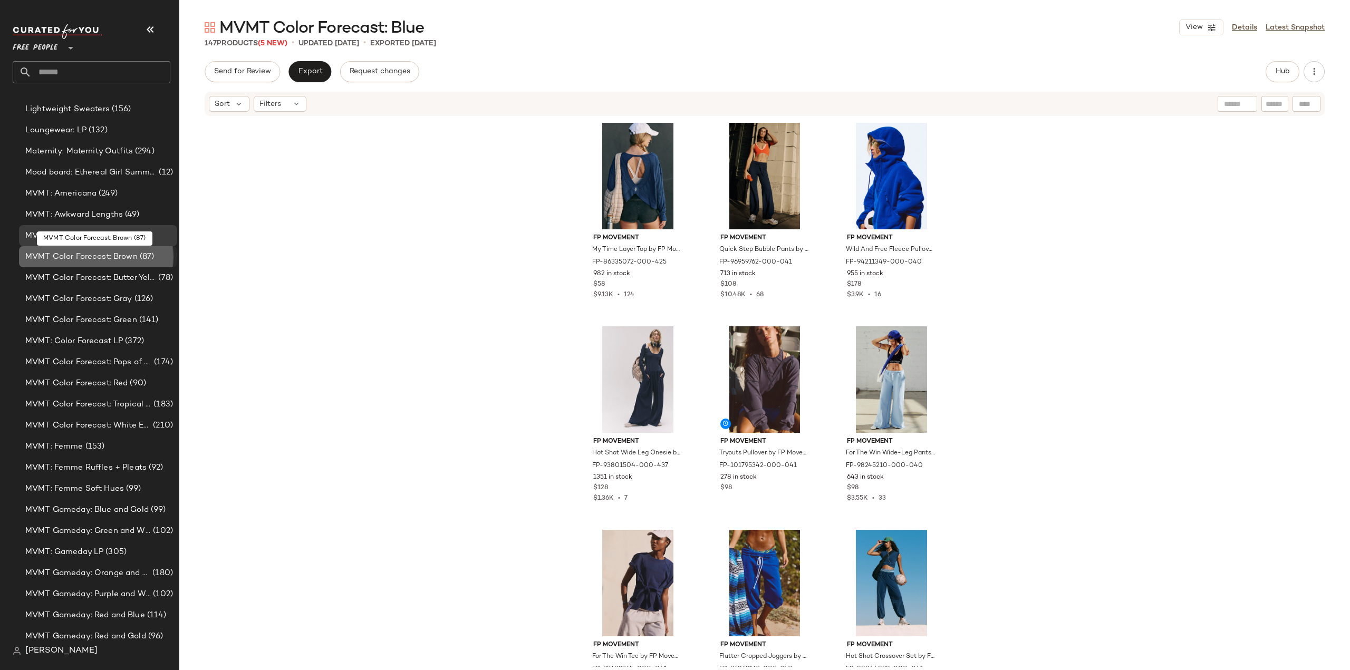
click at [70, 257] on span "MVMT Color Forecast: Brown" at bounding box center [81, 257] width 112 height 12
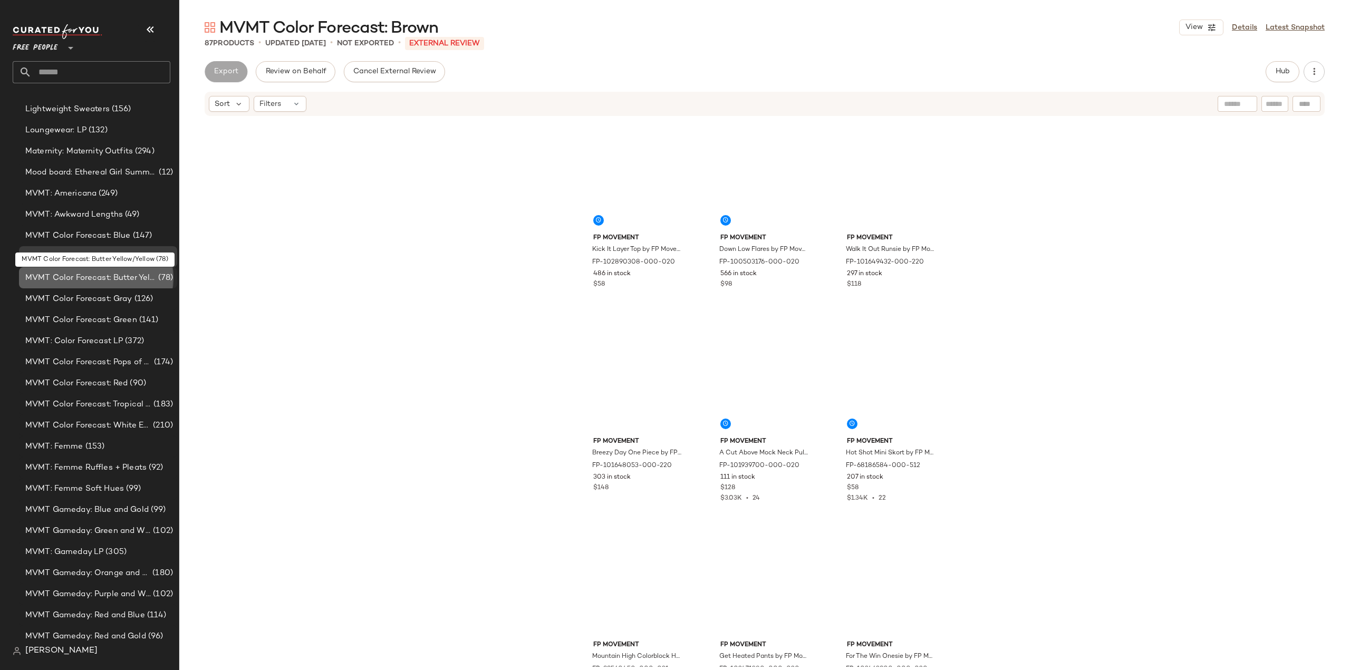
click at [66, 278] on span "MVMT Color Forecast: Butter Yellow/Yellow" at bounding box center [90, 278] width 131 height 12
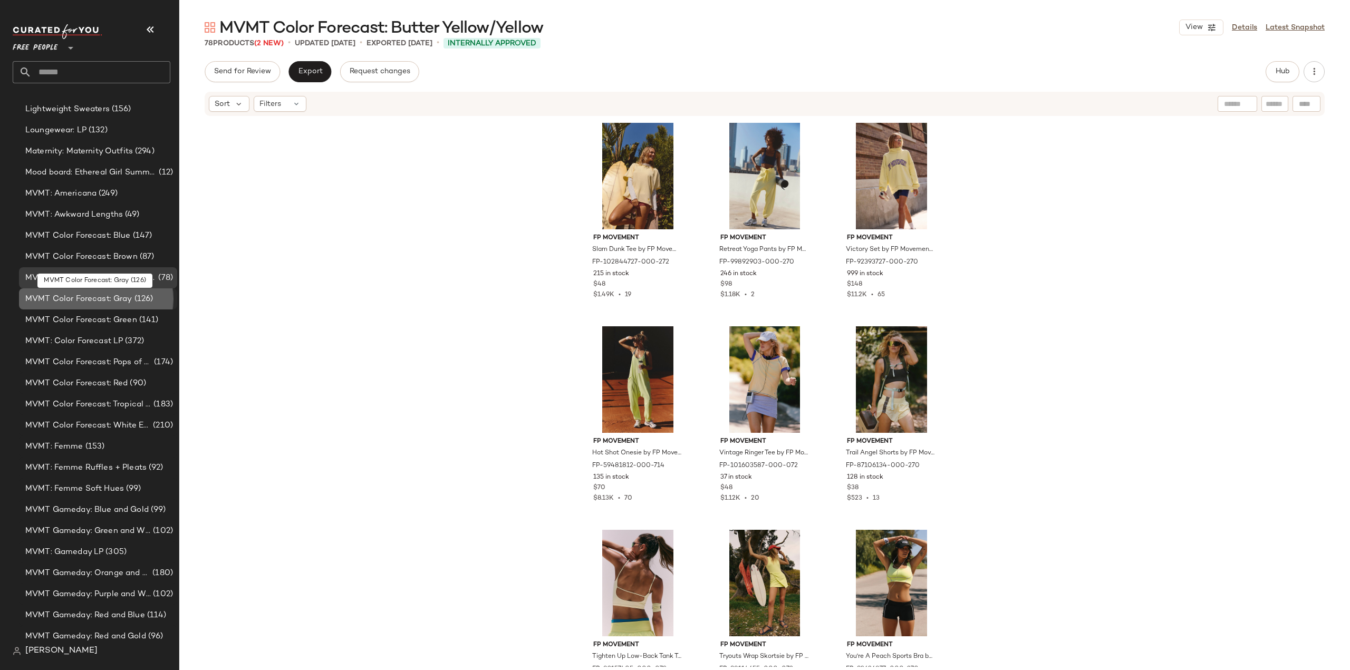
click at [73, 302] on span "MVMT Color Forecast: Gray" at bounding box center [78, 299] width 107 height 12
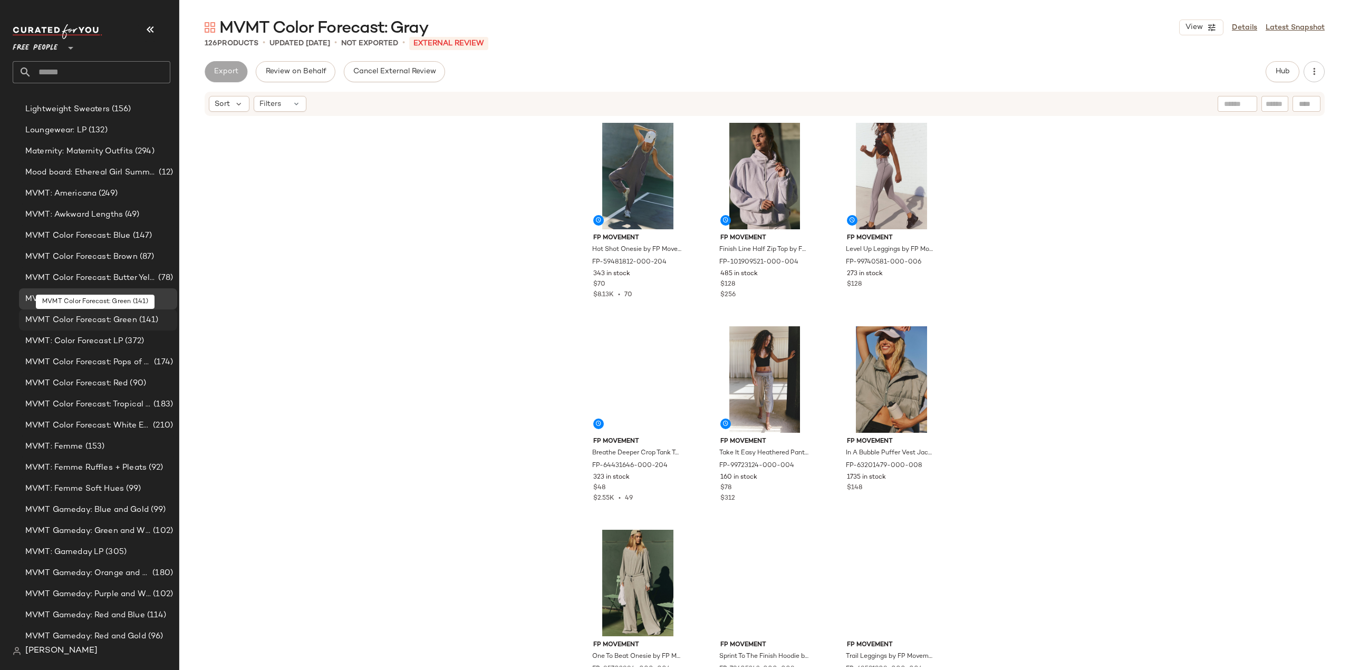
click at [79, 317] on span "MVMT Color Forecast: Green" at bounding box center [81, 320] width 112 height 12
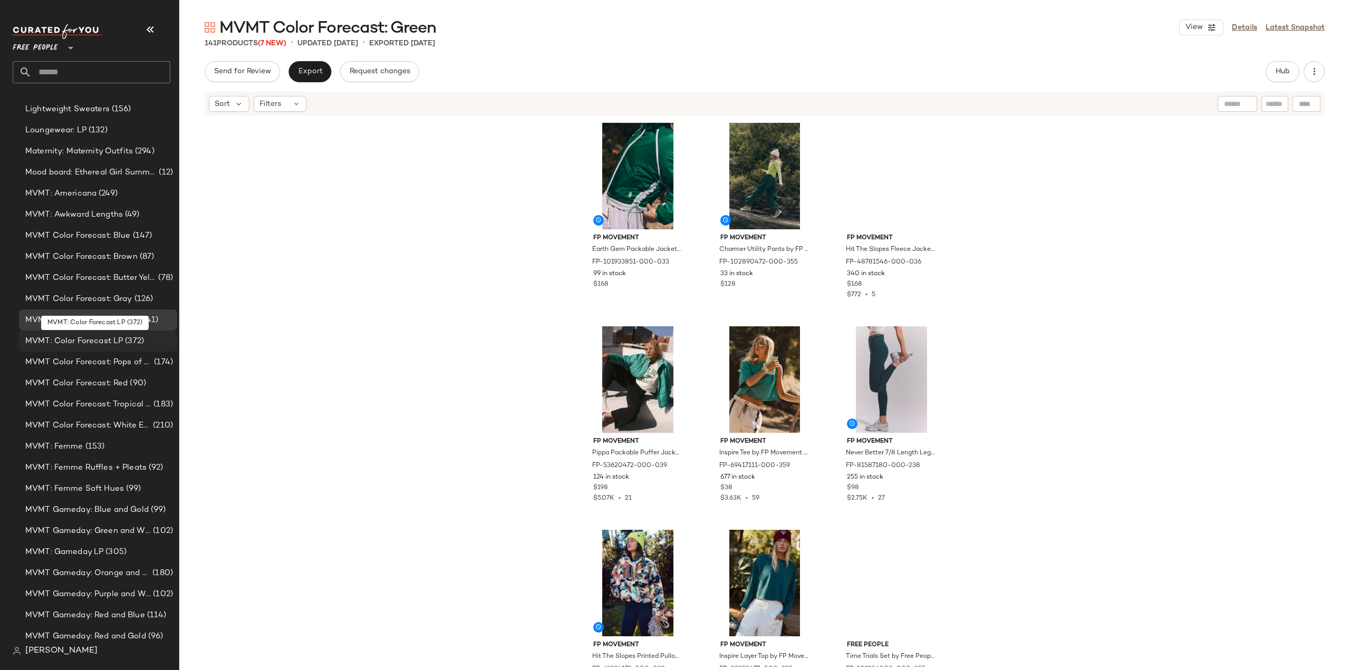
click at [73, 342] on span "MVMT: Color Forecast LP" at bounding box center [74, 341] width 98 height 12
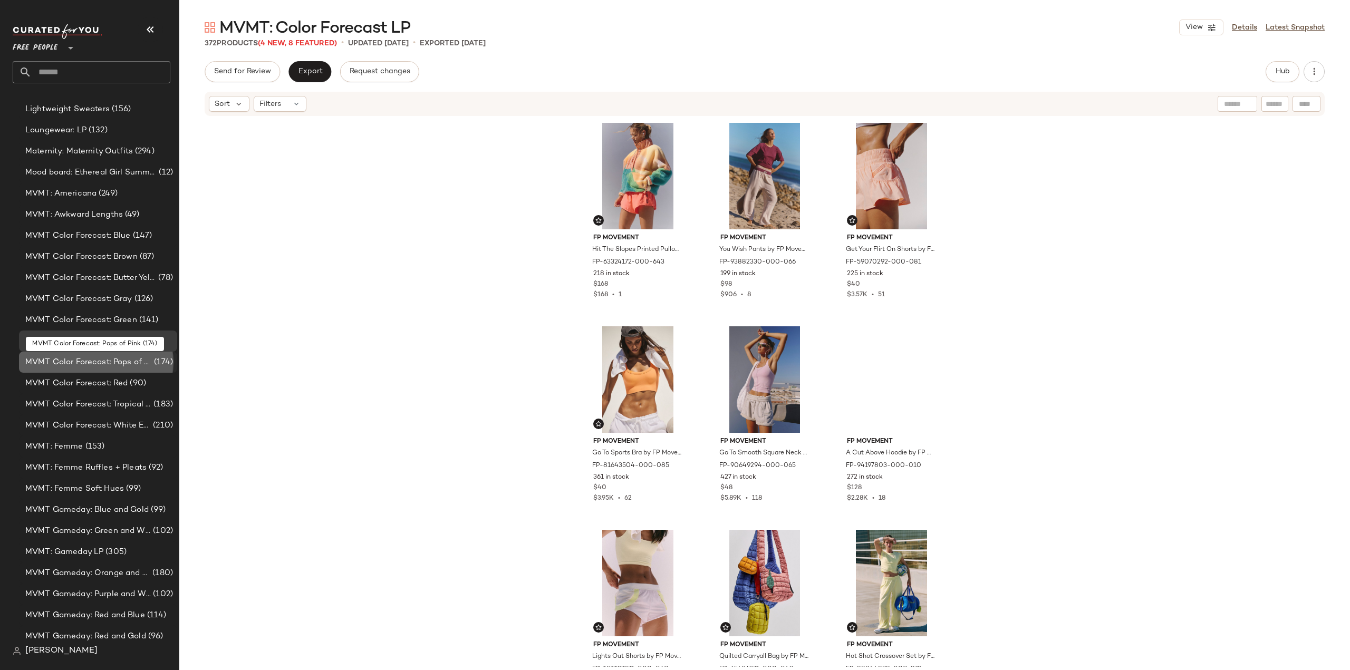
click at [70, 363] on span "MVMT Color Forecast: Pops of Pink" at bounding box center [88, 362] width 127 height 12
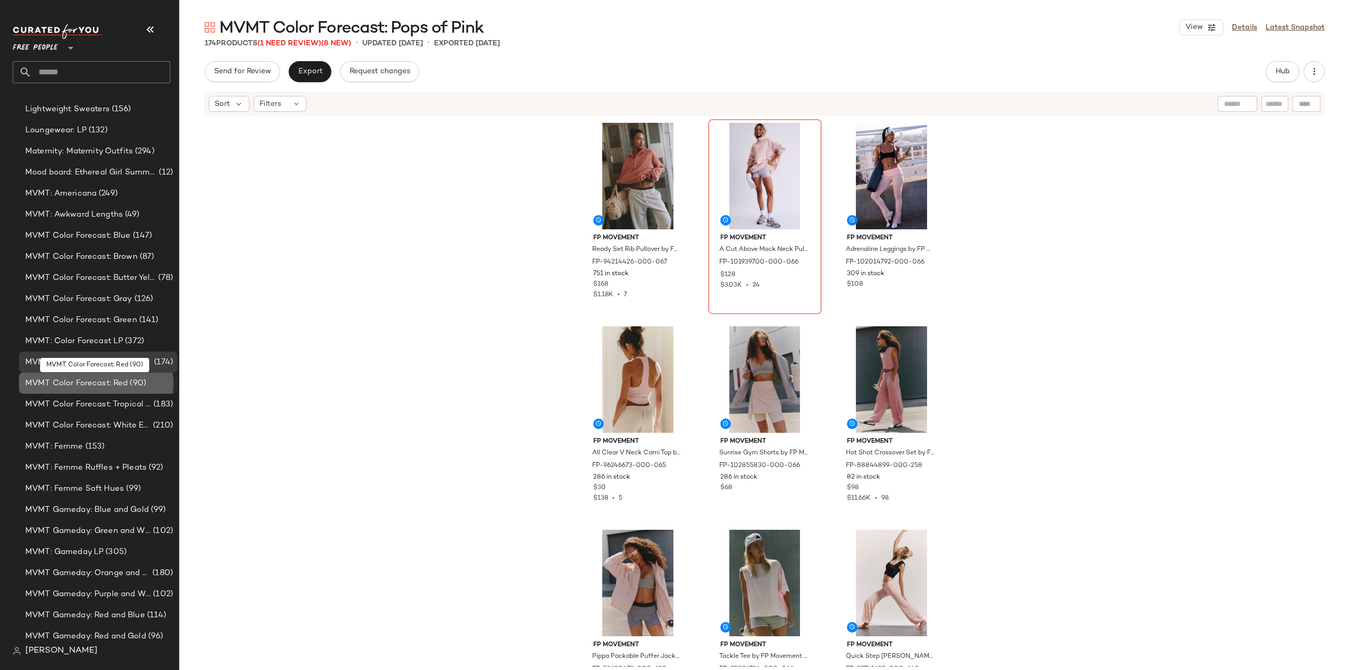
click at [62, 382] on span "MVMT Color Forecast: Red" at bounding box center [76, 384] width 102 height 12
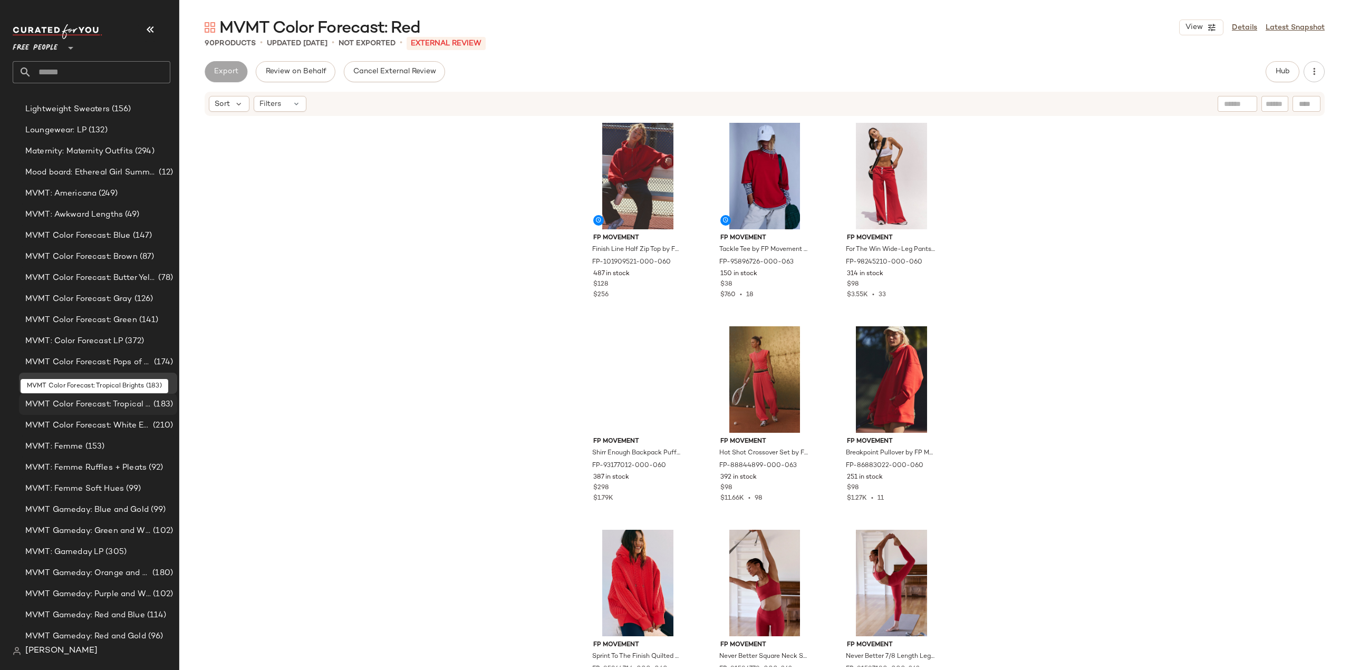
click at [88, 408] on span "MVMT Color Forecast: Tropical Brights" at bounding box center [88, 405] width 126 height 12
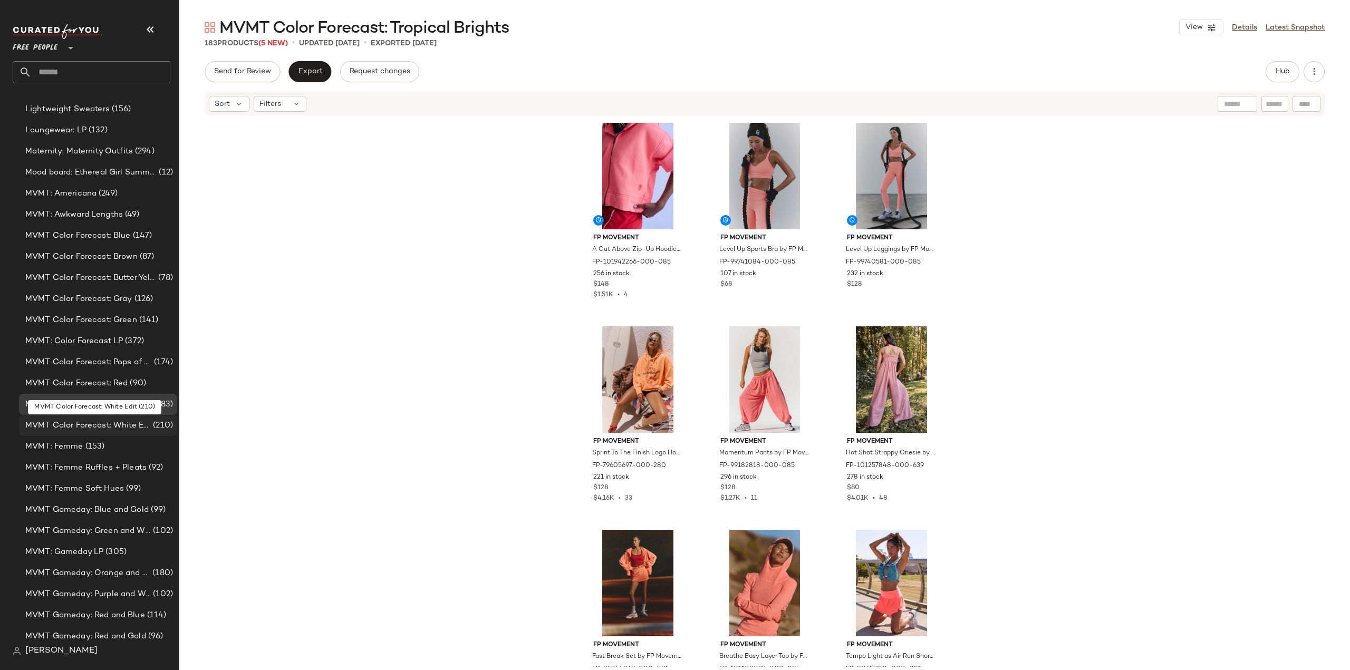
click at [80, 429] on span "MVMT Color Forecast: White Edit" at bounding box center [87, 426] width 125 height 12
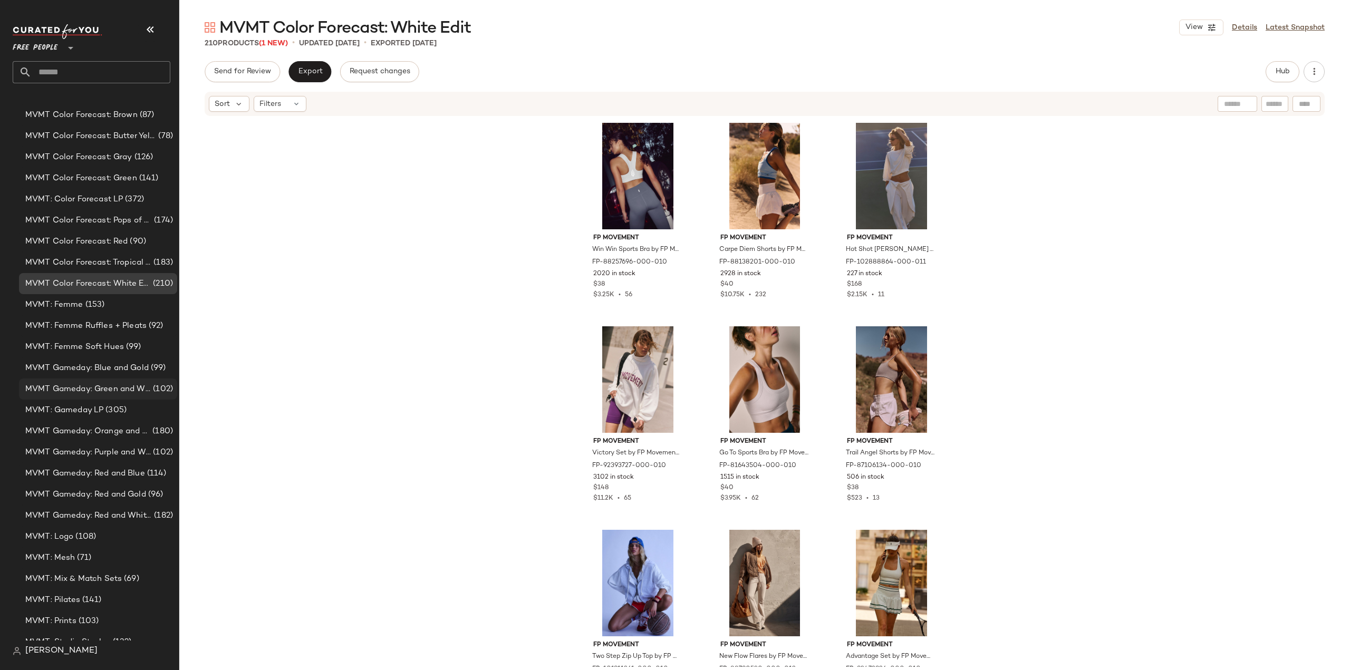
scroll to position [2700, 0]
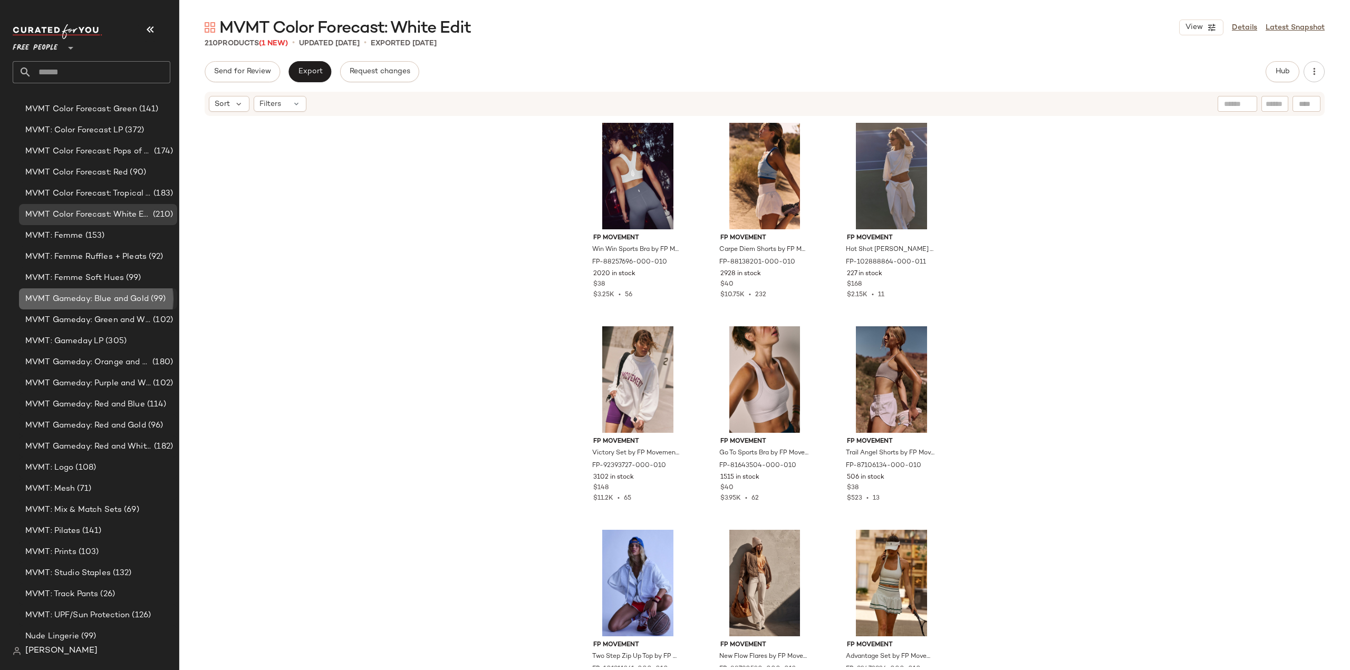
click at [79, 294] on span "MVMT Gameday: Blue and Gold" at bounding box center [86, 299] width 123 height 12
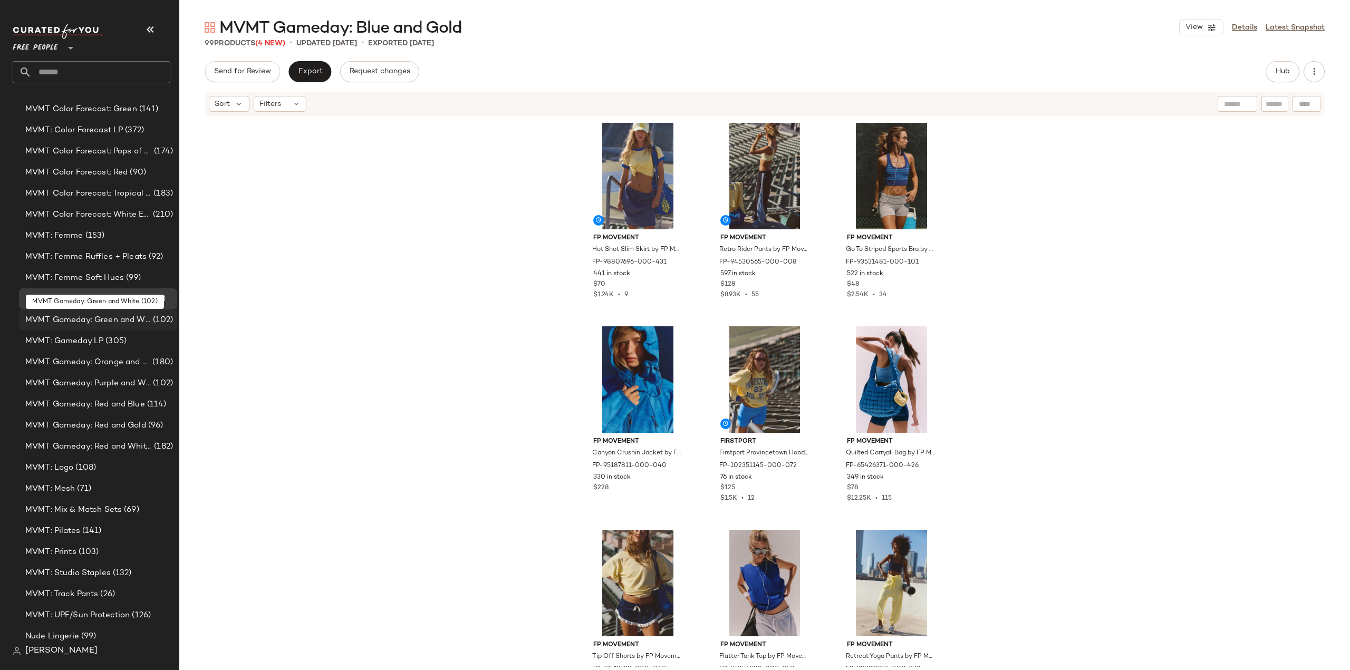
click at [71, 321] on span "MVMT Gameday: Green and White" at bounding box center [87, 320] width 125 height 12
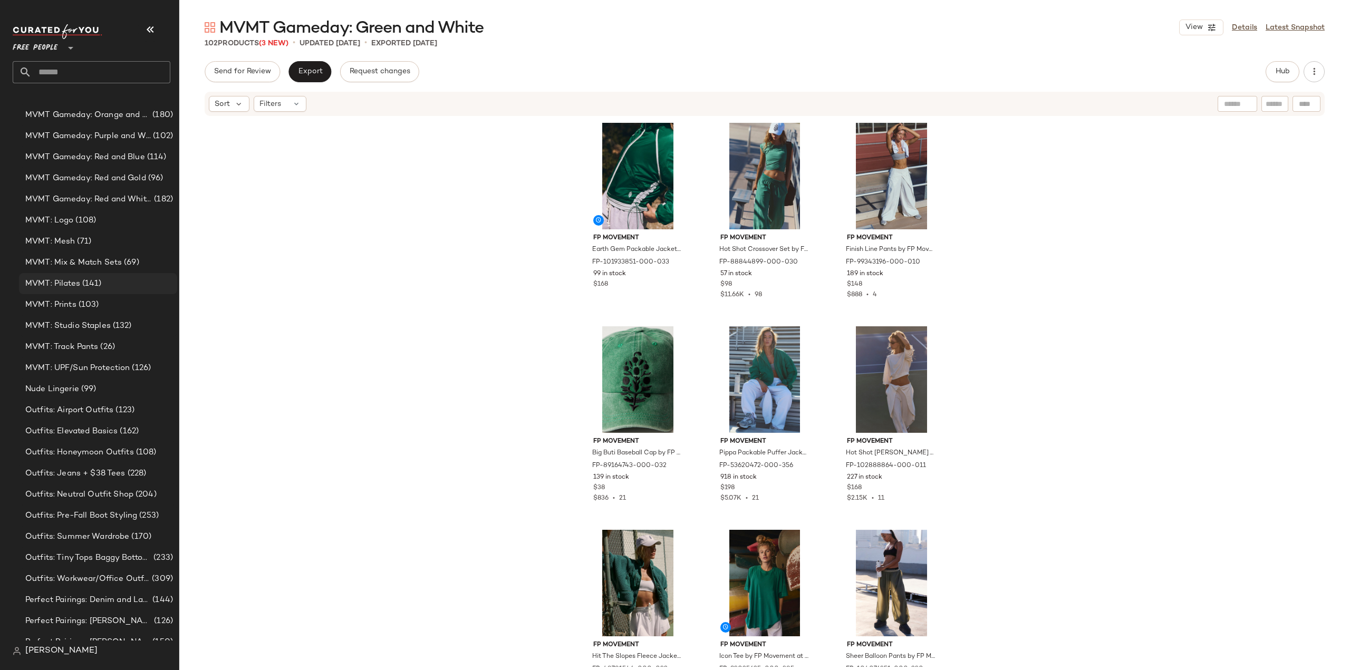
scroll to position [2964, 0]
click at [65, 309] on span "MVMT: Studio Staples" at bounding box center [67, 310] width 85 height 12
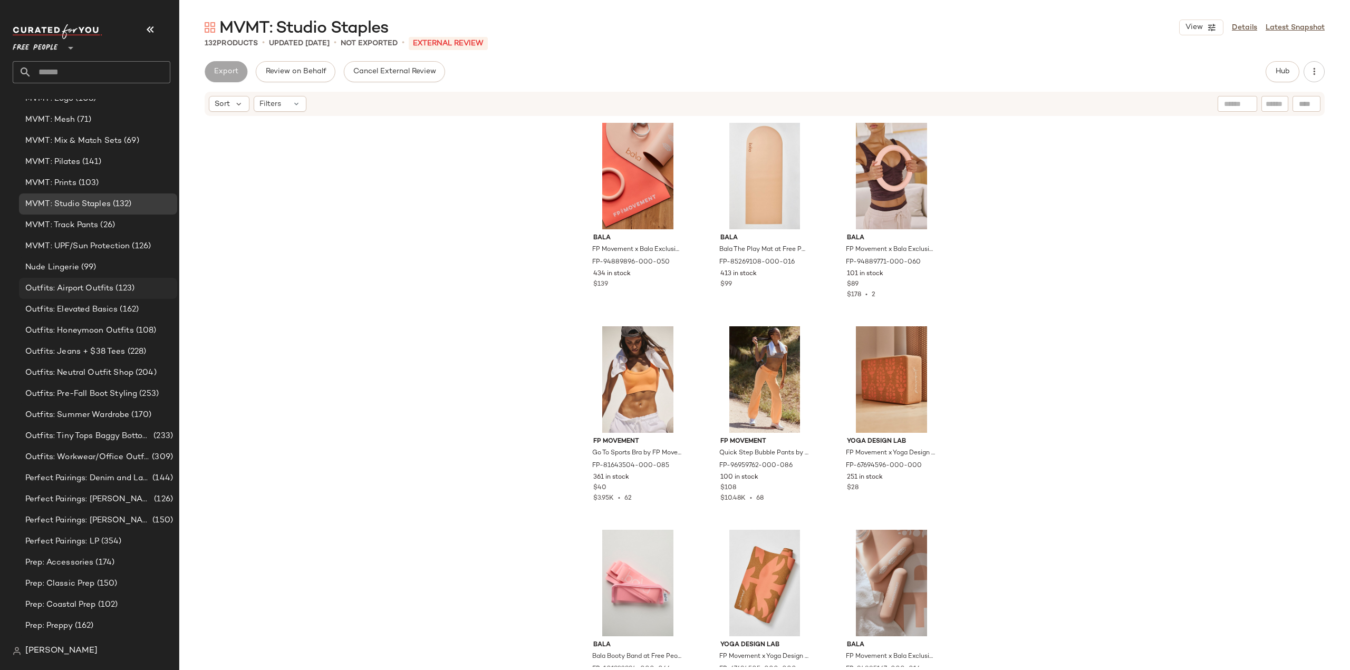
scroll to position [3175, 0]
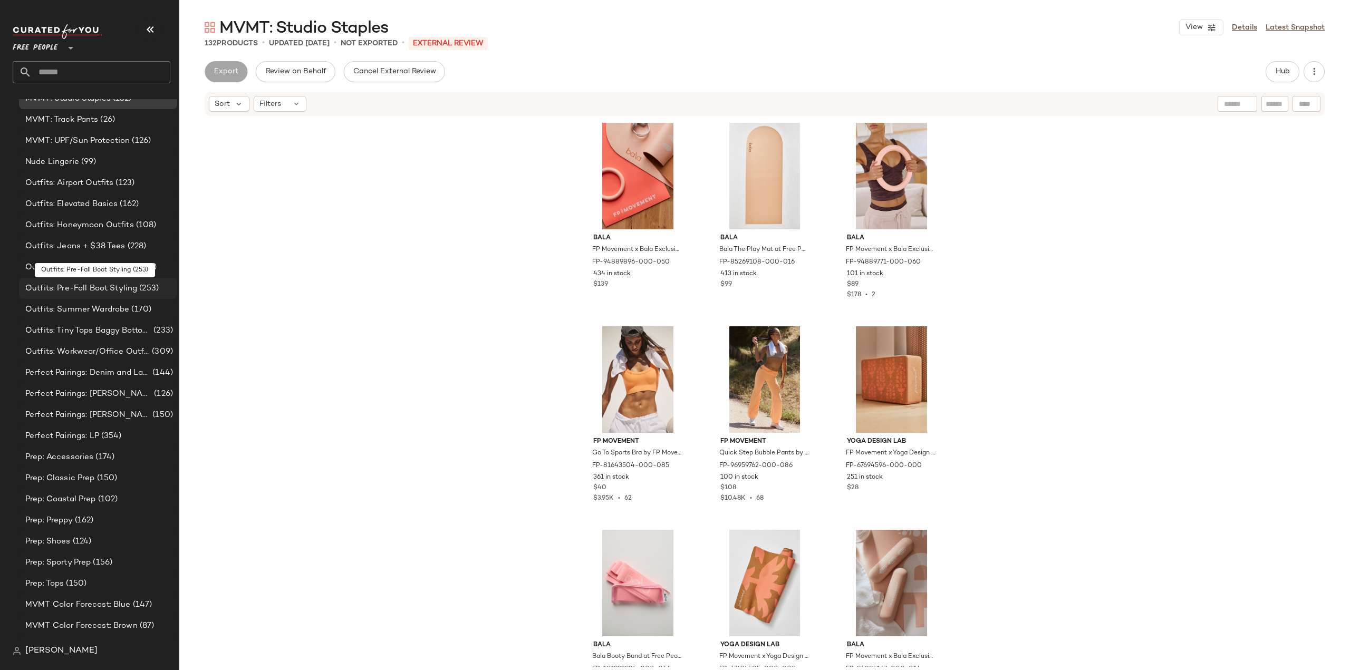
click at [76, 292] on span "Outfits: Pre-Fall Boot Styling" at bounding box center [81, 289] width 112 height 12
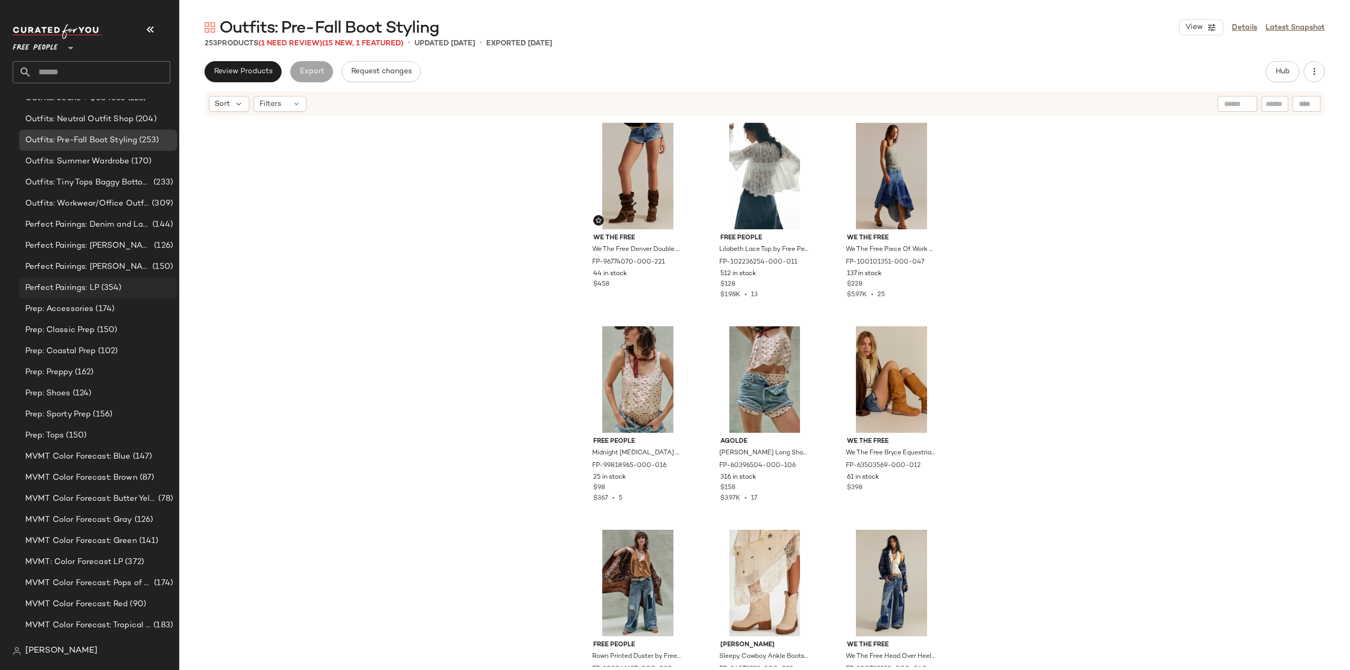
scroll to position [3333, 0]
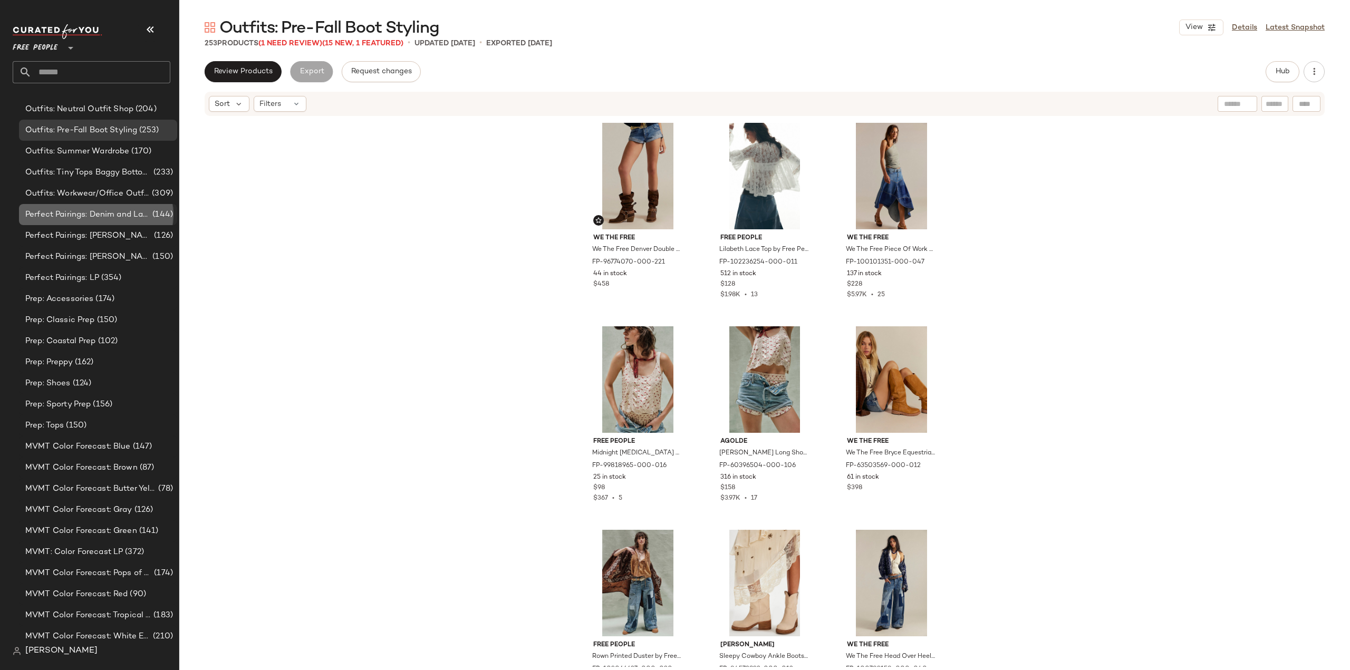
click at [79, 214] on span "Perfect Pairings: Denim and Lace" at bounding box center [87, 215] width 125 height 12
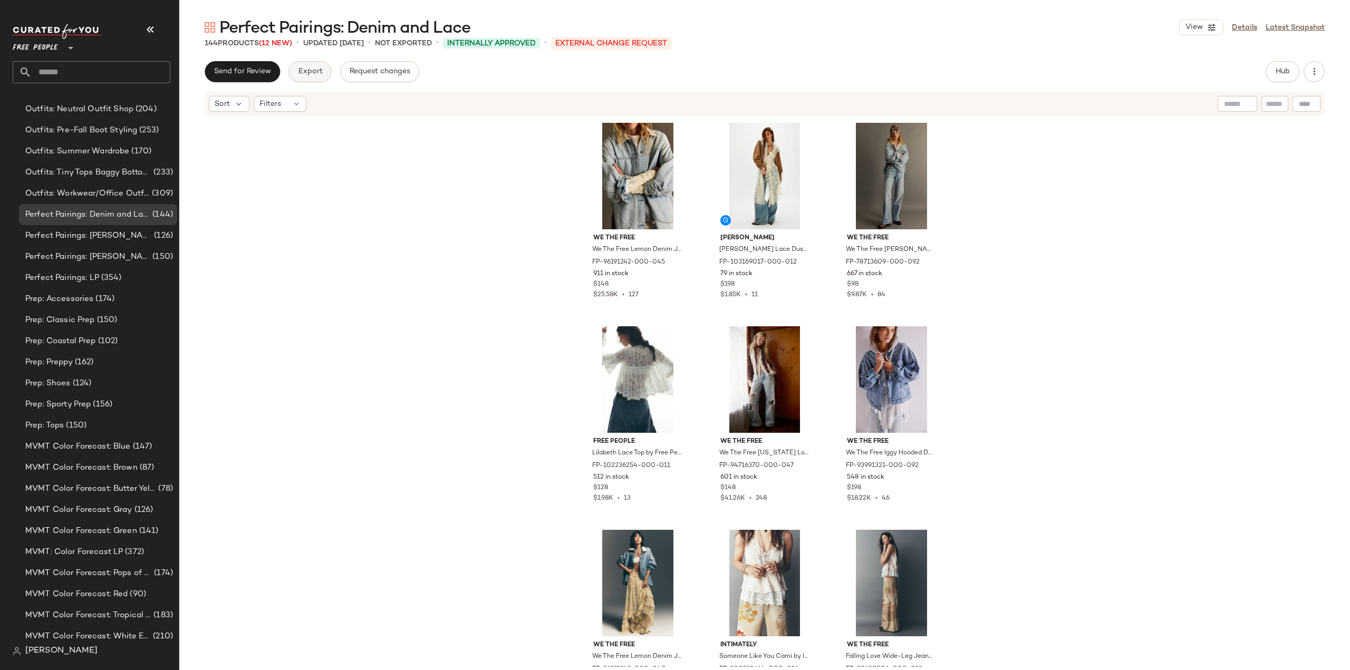
click at [313, 72] on span "Export" at bounding box center [309, 71] width 25 height 8
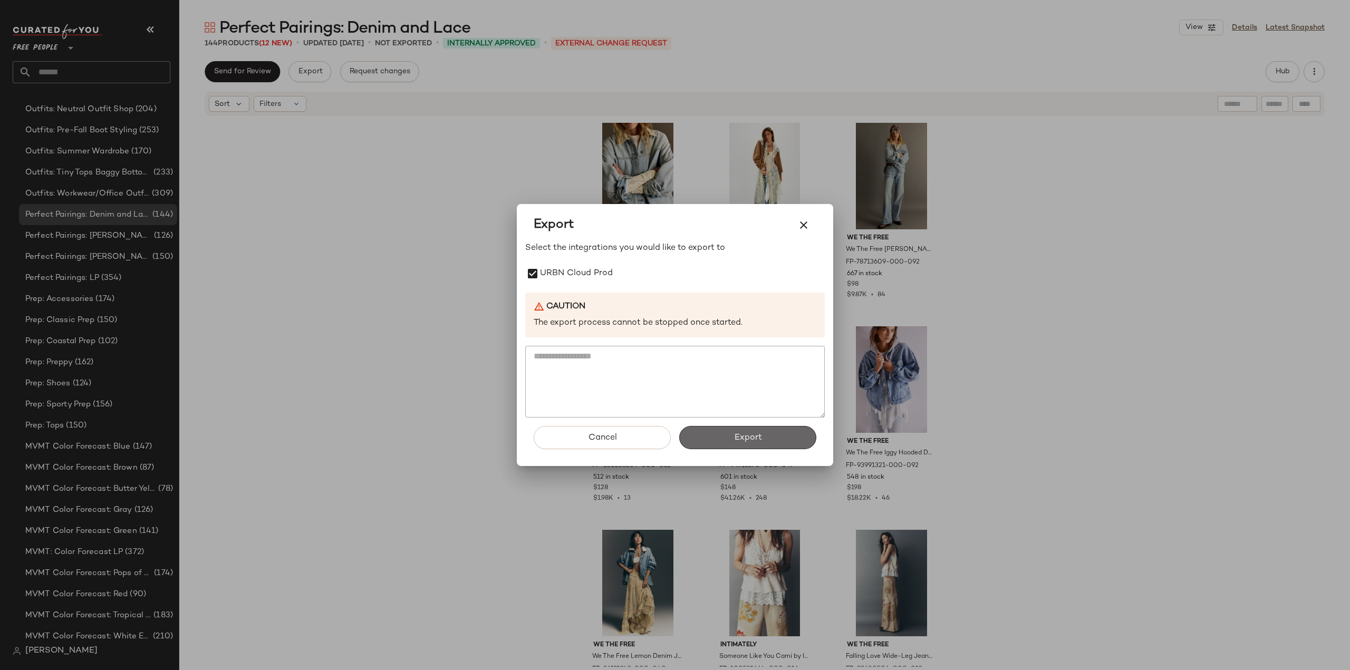
click at [746, 438] on span "Export" at bounding box center [747, 438] width 28 height 10
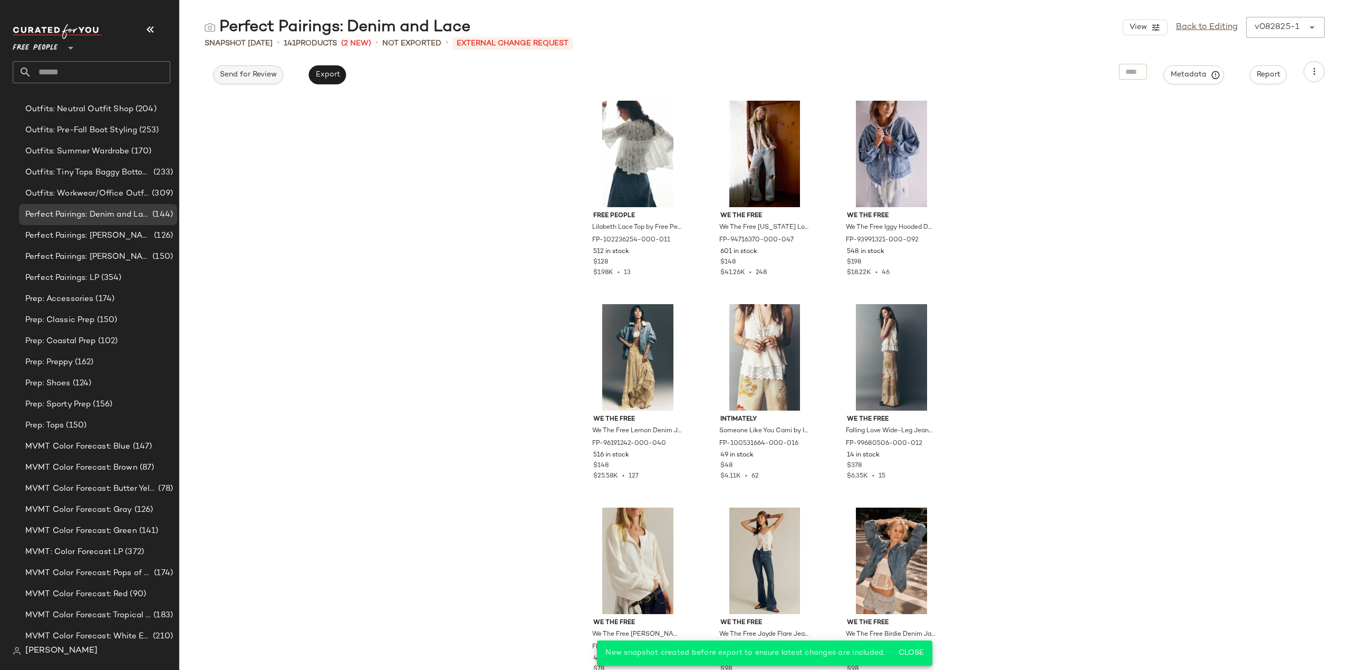
click at [226, 75] on span "Send for Review" at bounding box center [247, 75] width 57 height 8
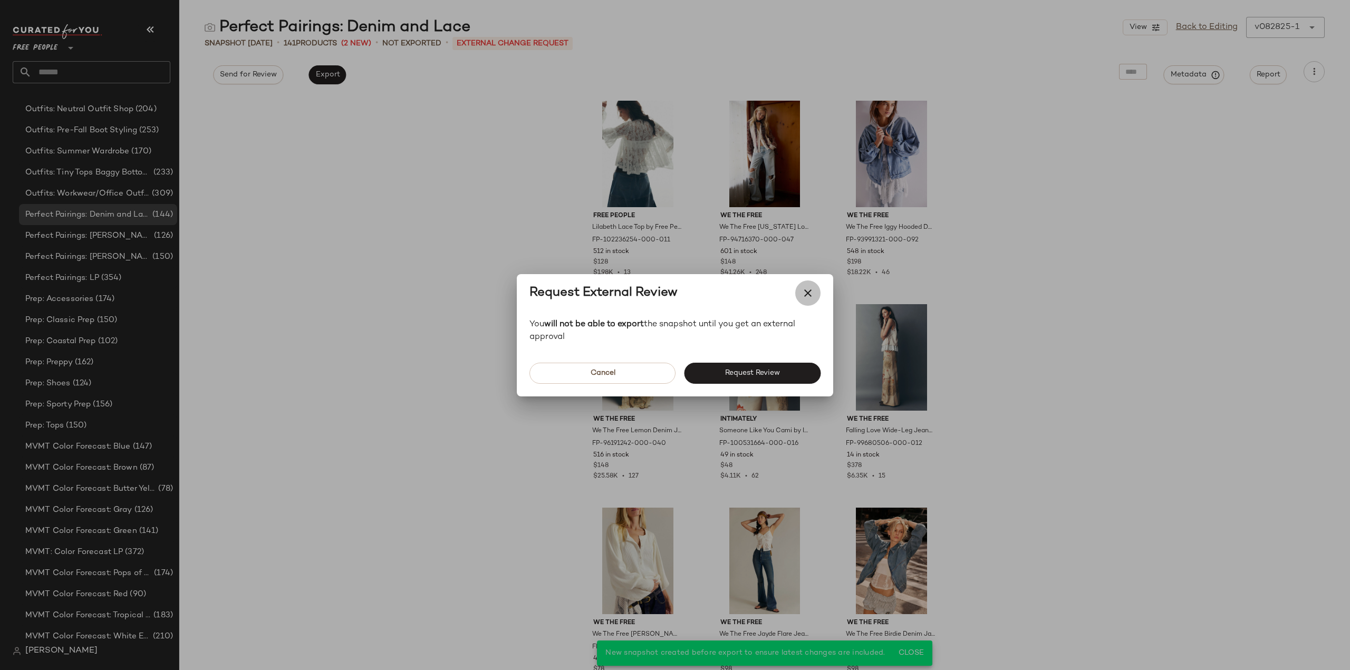
click at [802, 293] on icon "button" at bounding box center [807, 293] width 13 height 13
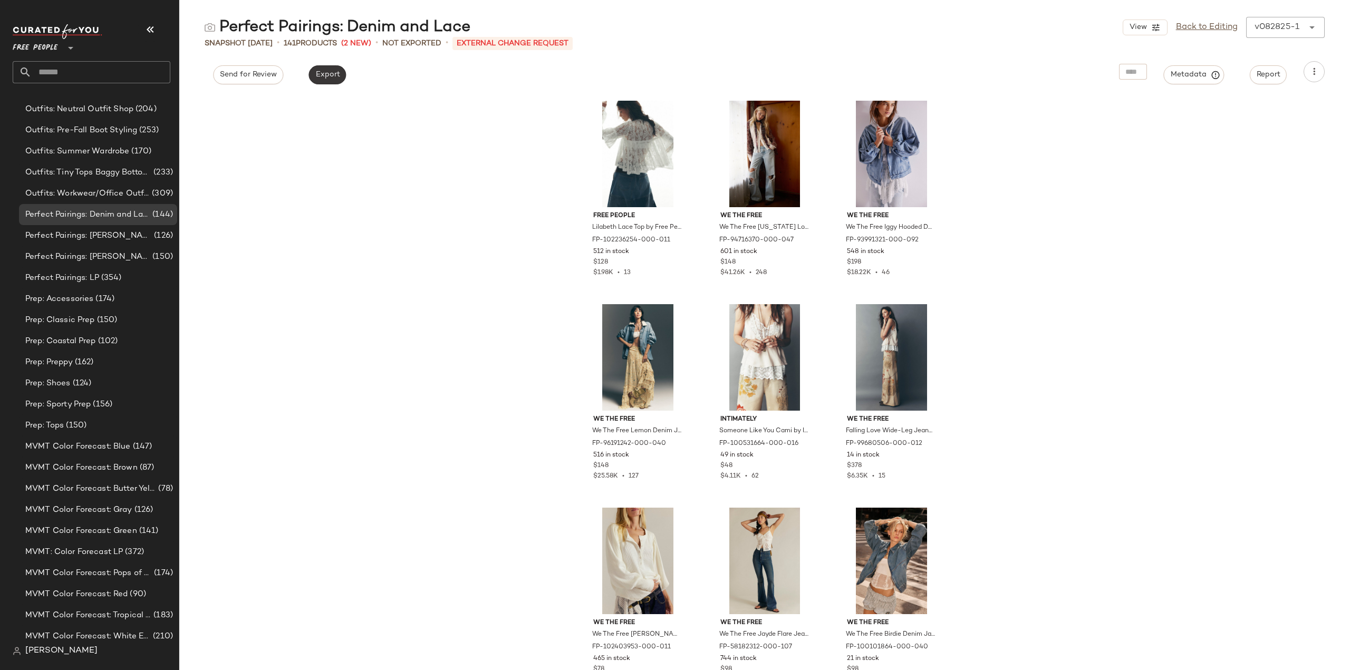
click at [334, 75] on span "Export" at bounding box center [327, 75] width 25 height 8
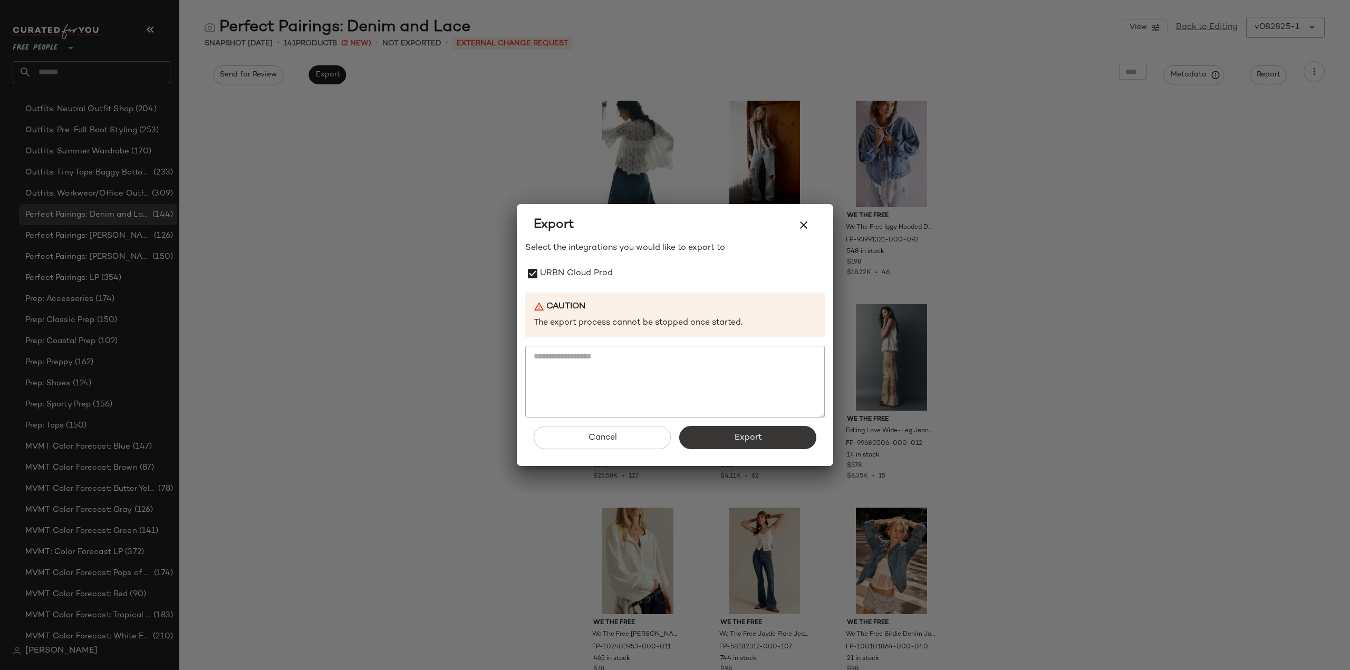
click at [719, 434] on button "Export" at bounding box center [747, 437] width 137 height 23
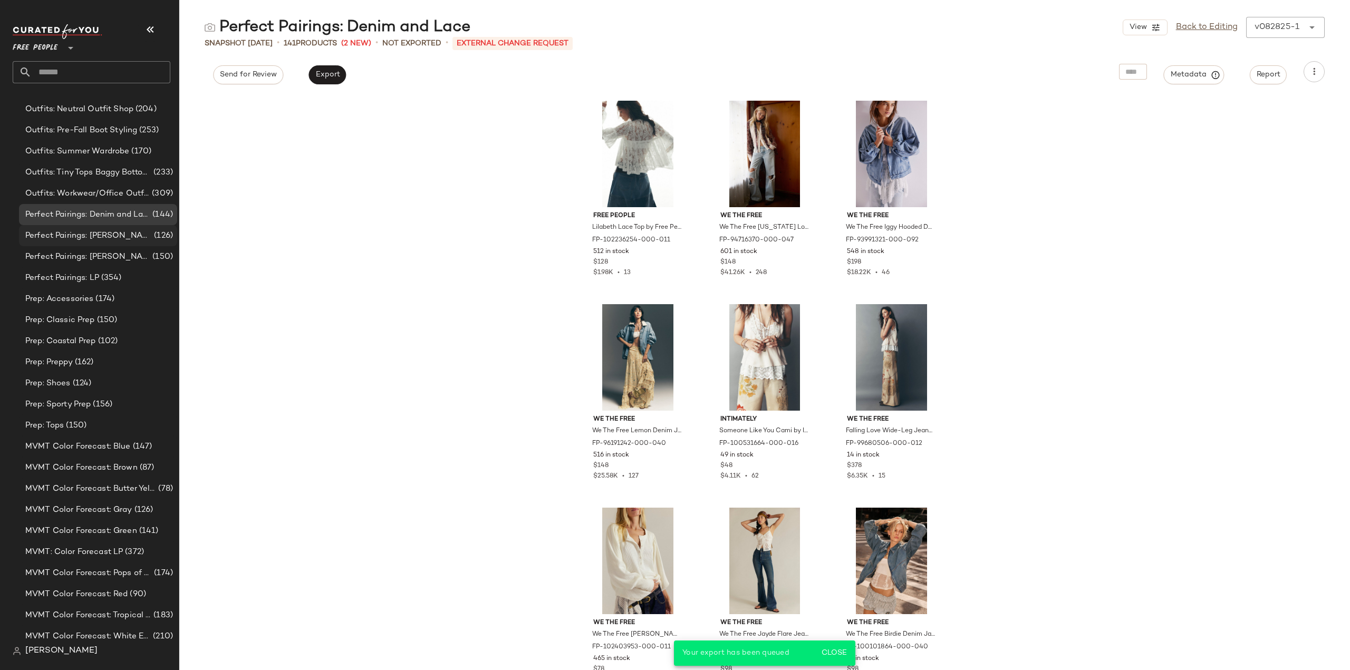
click at [70, 237] on span "Perfect Pairings: Jeans and Boots" at bounding box center [88, 236] width 127 height 12
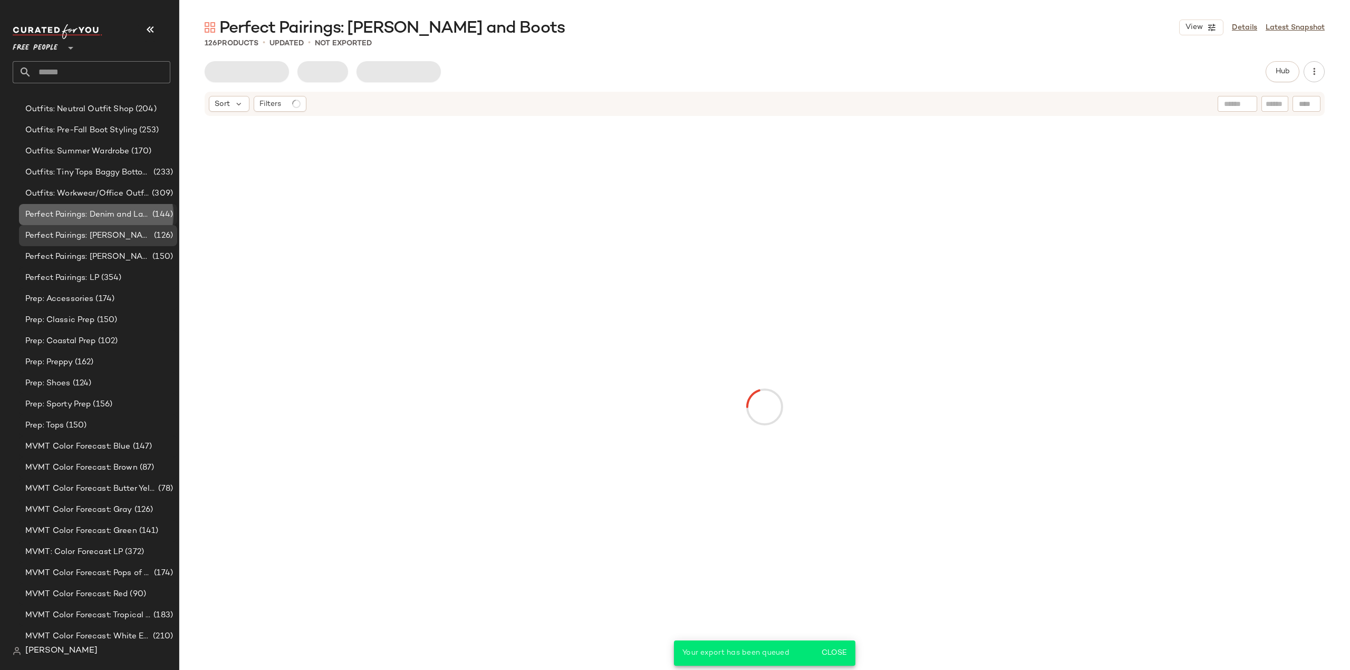
click at [72, 217] on span "Perfect Pairings: Denim and Lace" at bounding box center [87, 215] width 125 height 12
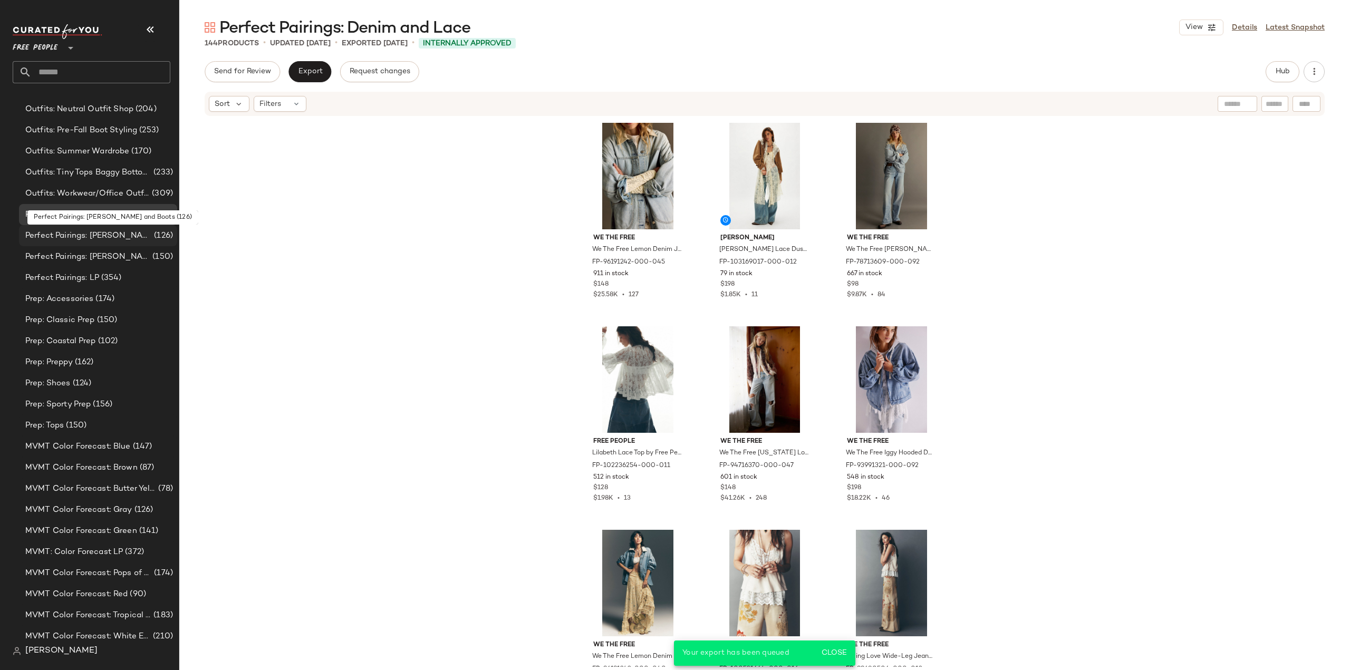
click at [72, 237] on span "Perfect Pairings: Jeans and Boots" at bounding box center [88, 236] width 127 height 12
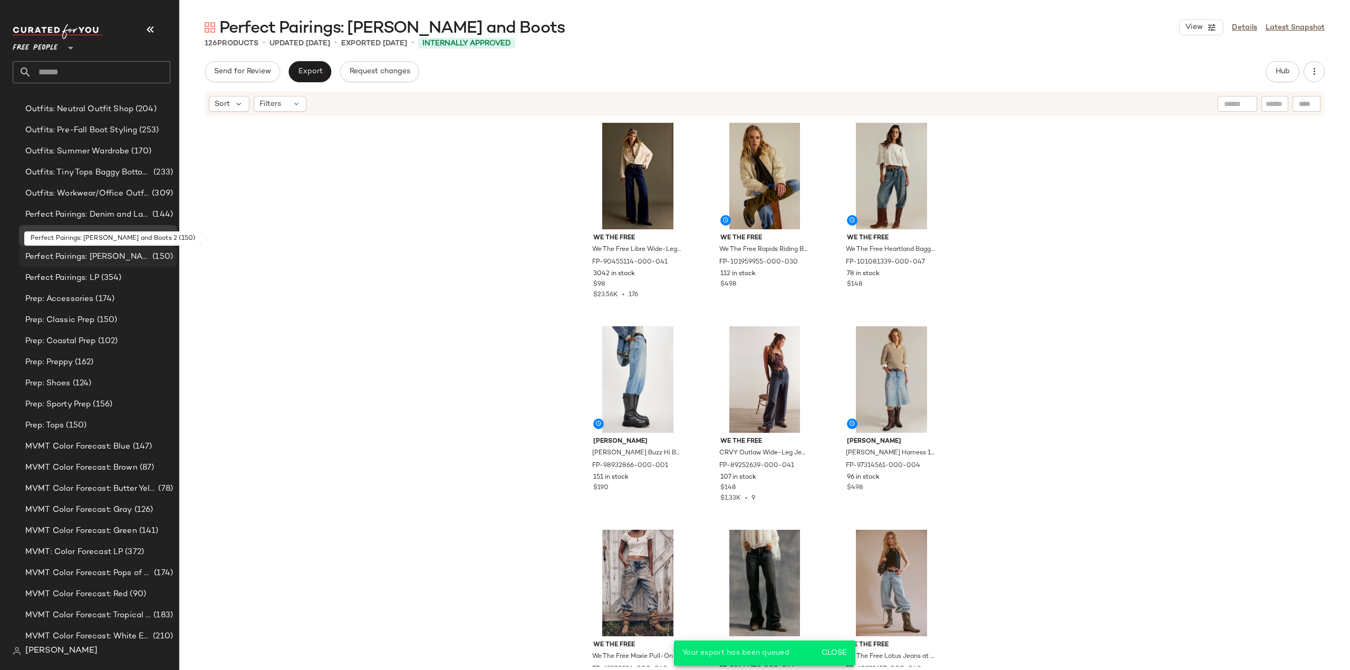
click at [65, 256] on span "Perfect Pairings: Jeans and Boots 2" at bounding box center [87, 257] width 125 height 12
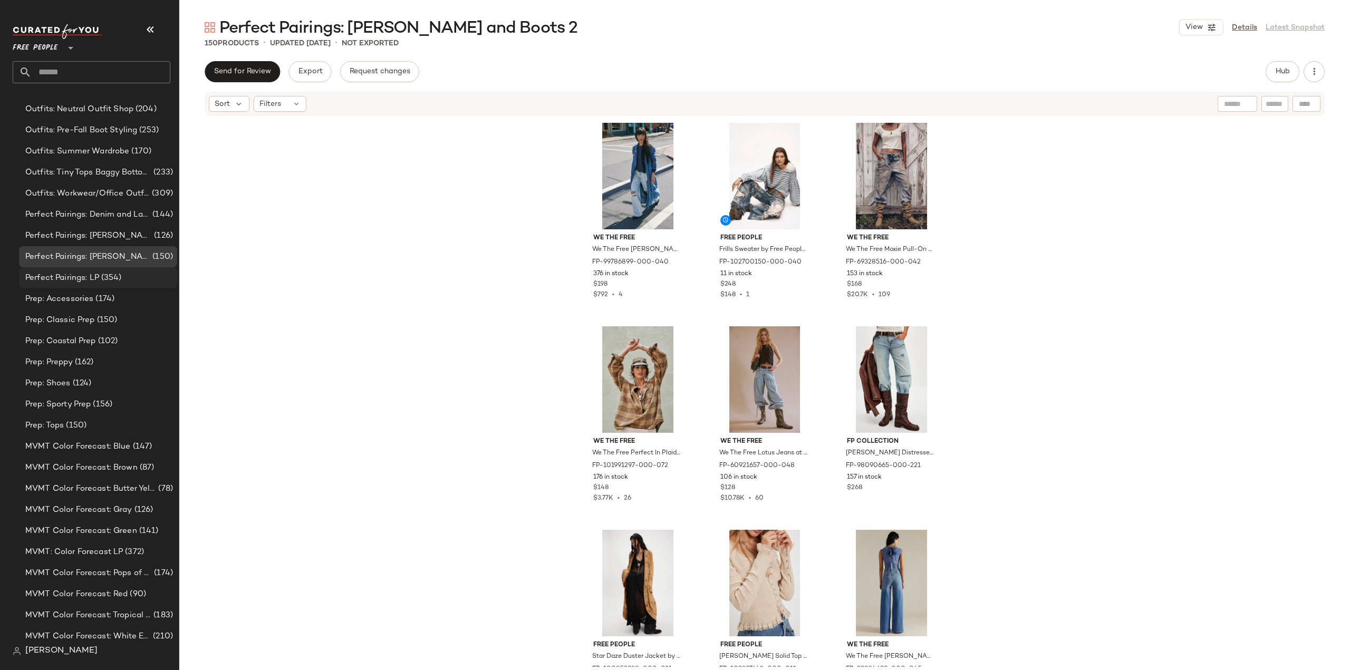
click at [57, 276] on span "Perfect Pairings: LP" at bounding box center [62, 278] width 74 height 12
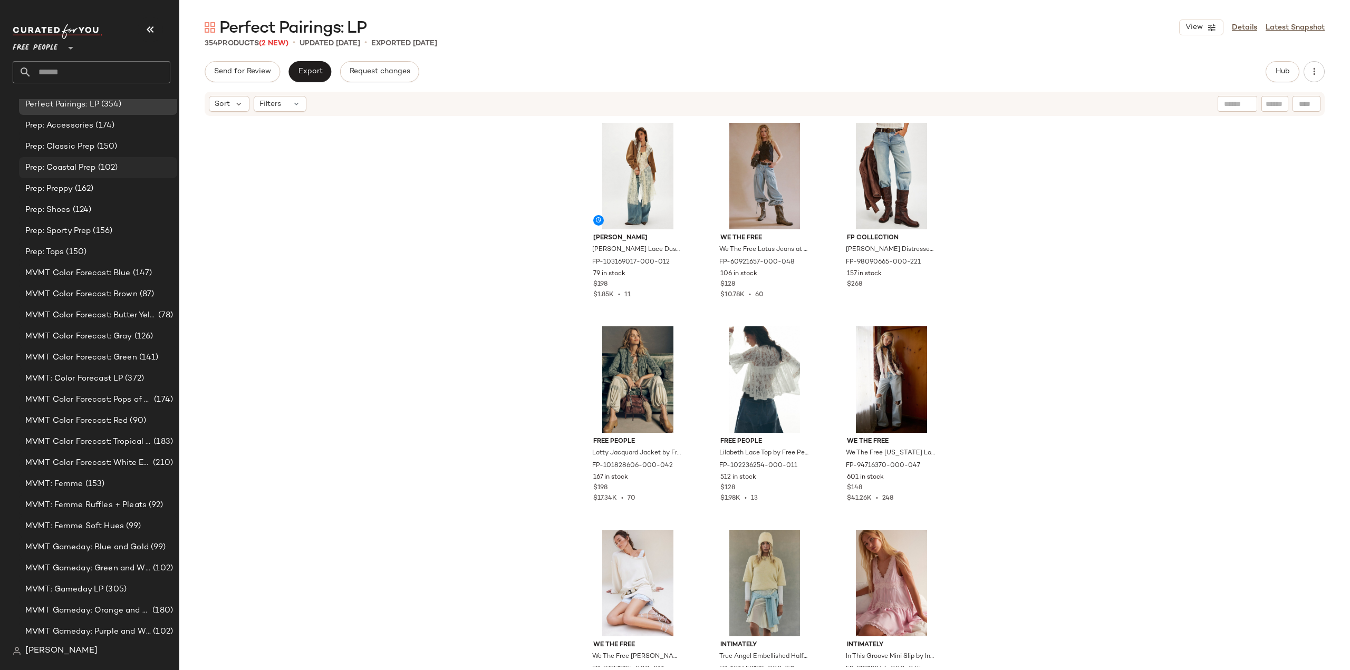
scroll to position [3491, 0]
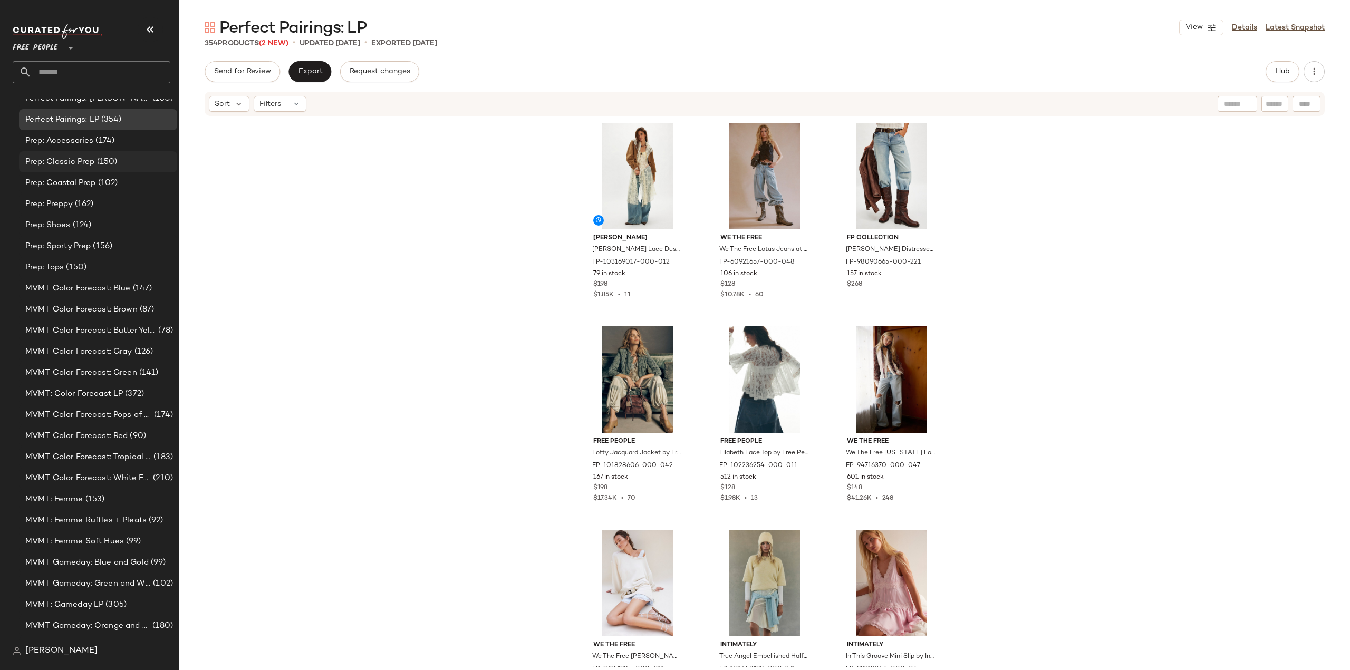
click at [63, 165] on span "Prep: Classic Prep" at bounding box center [60, 162] width 70 height 12
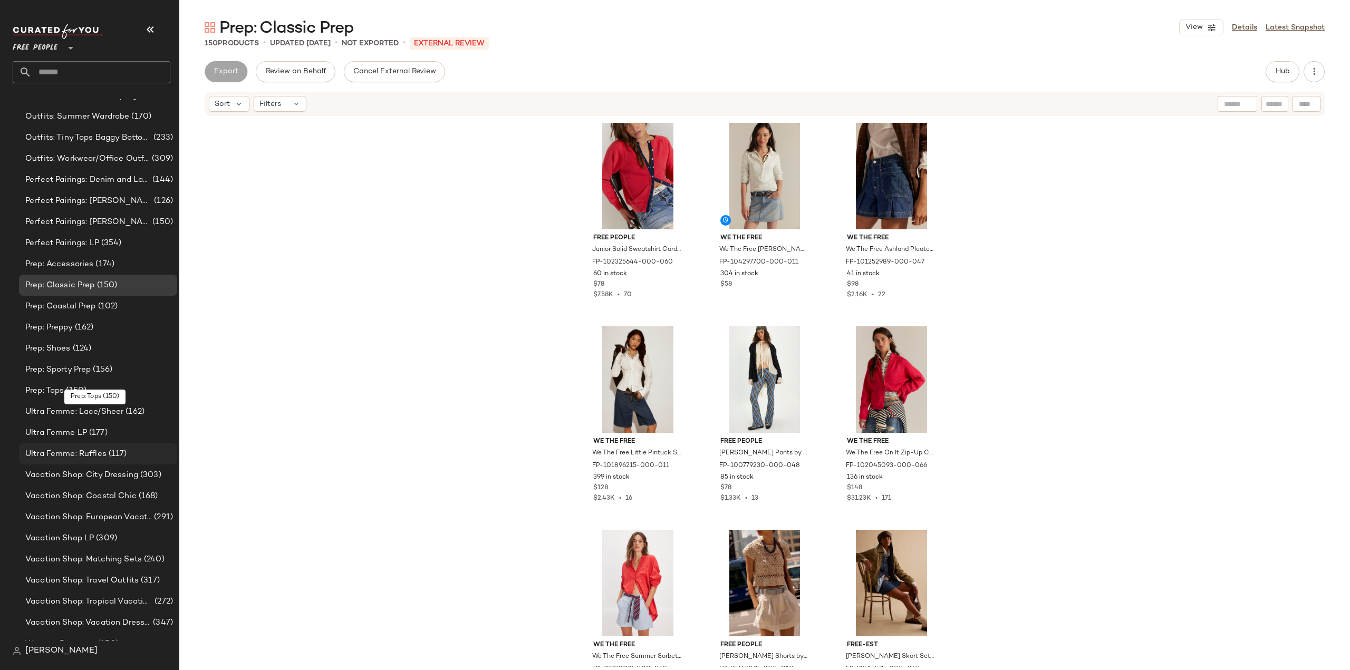
scroll to position [4435, 0]
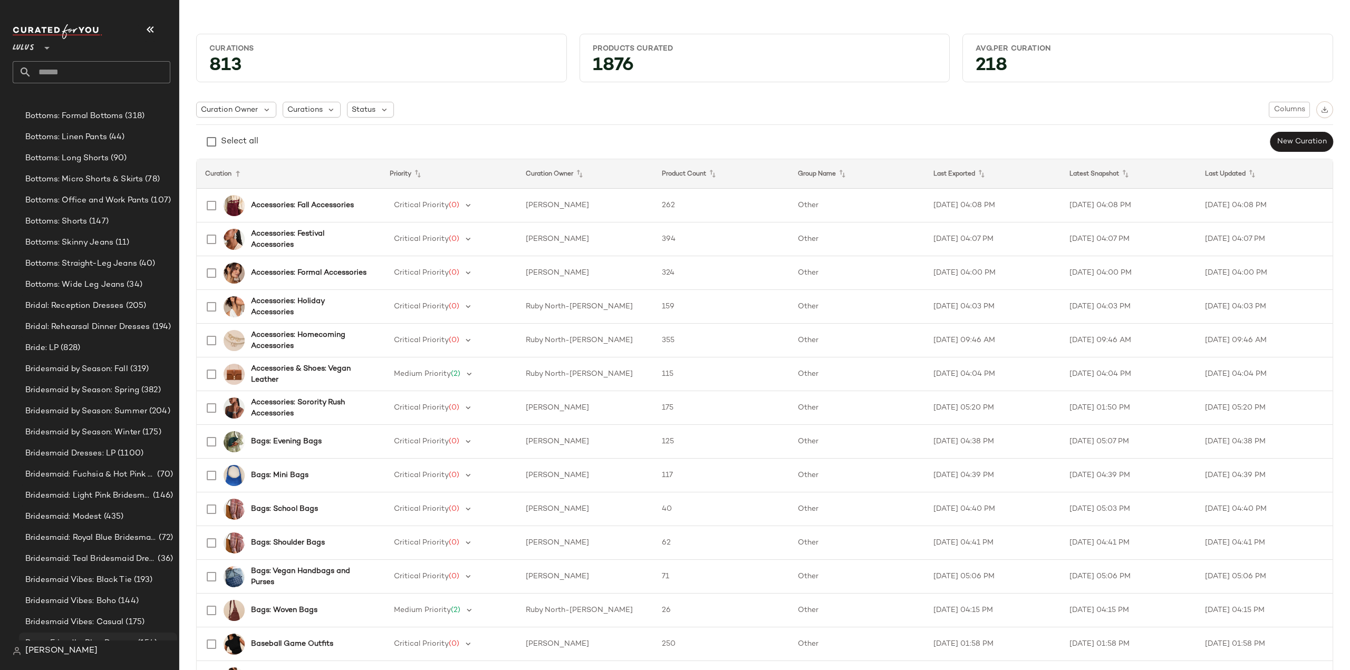
scroll to position [2035, 0]
click at [41, 185] on span "Bride: LP" at bounding box center [41, 184] width 33 height 12
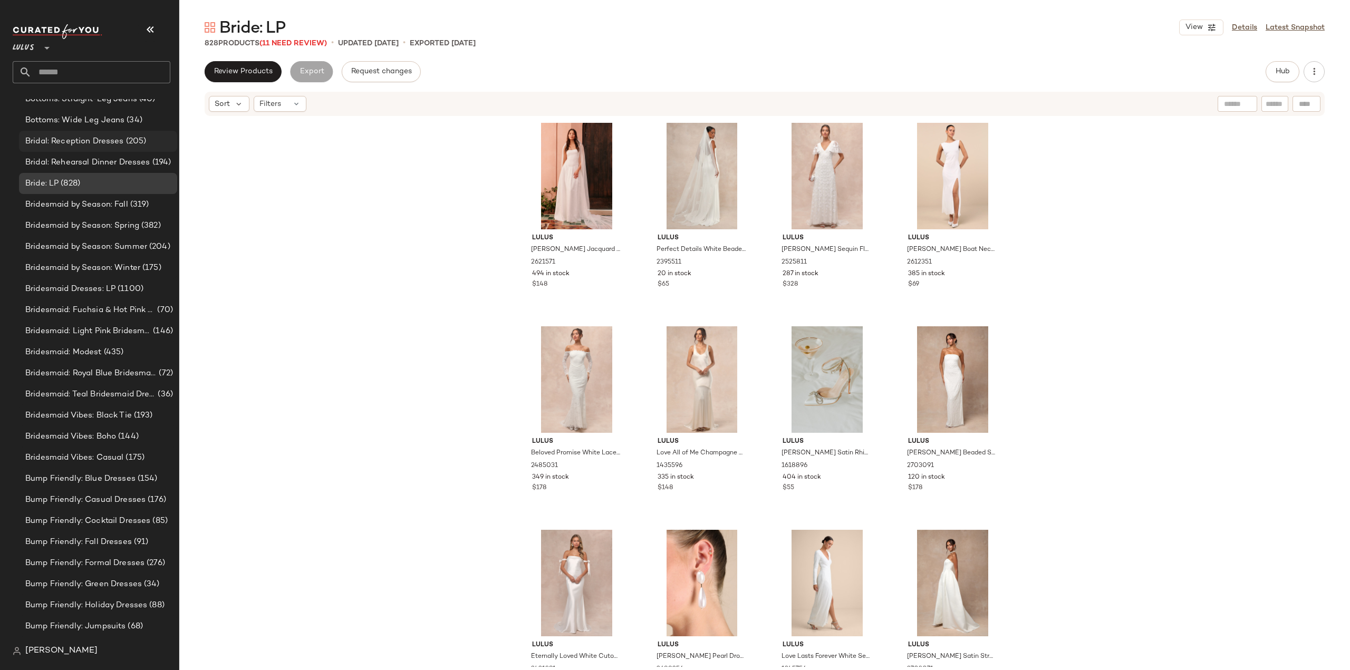
click at [65, 143] on span "Bridal: Reception Dresses" at bounding box center [74, 142] width 99 height 12
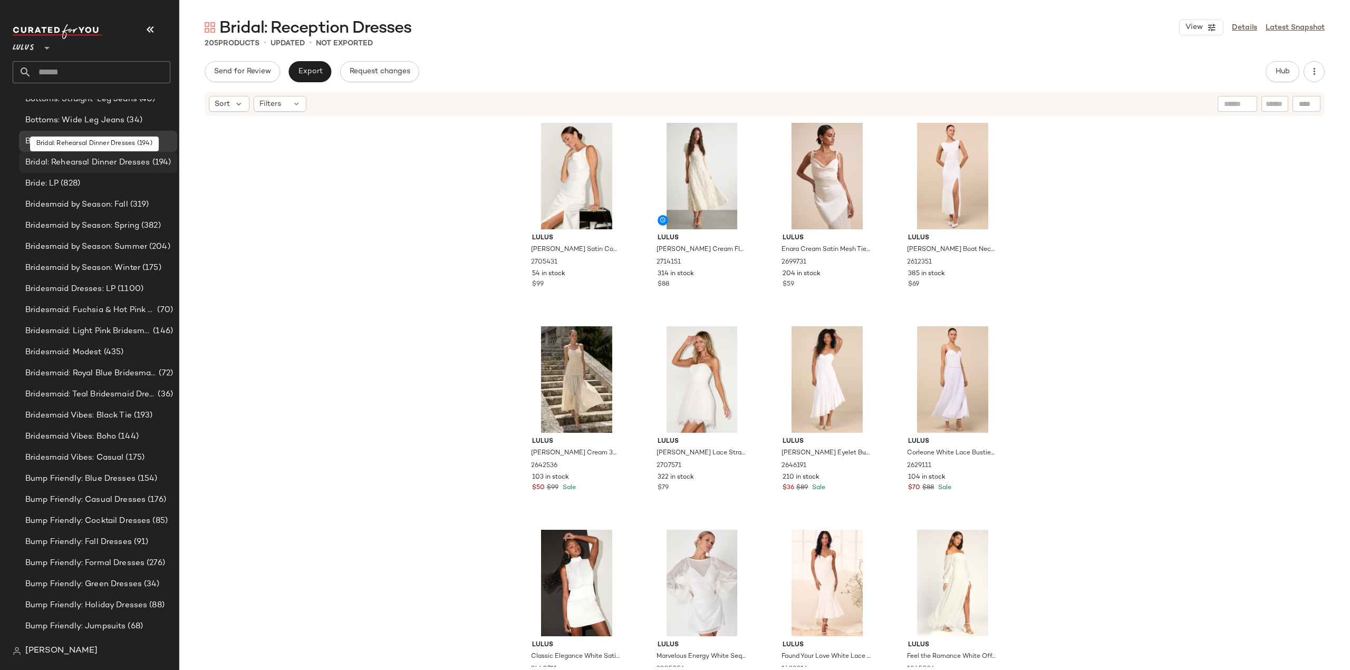
click at [61, 160] on span "Bridal: Rehearsal Dinner Dresses" at bounding box center [87, 163] width 125 height 12
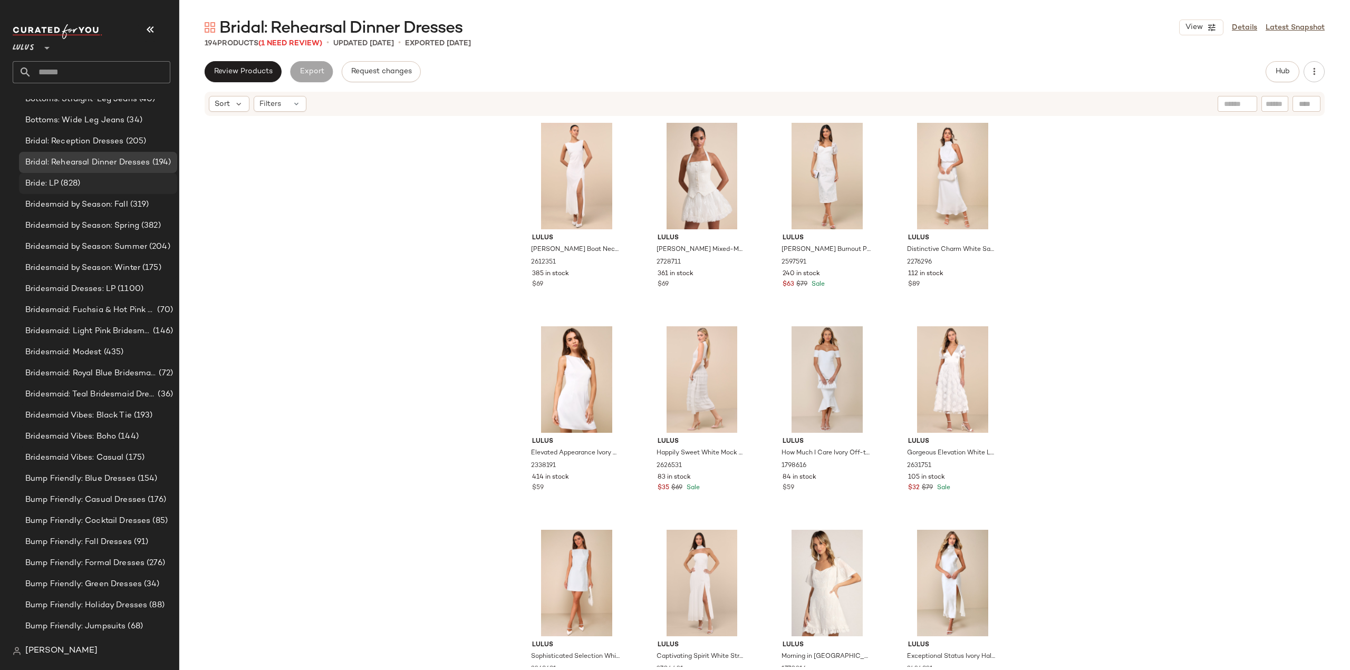
click at [40, 185] on span "Bride: LP" at bounding box center [41, 184] width 33 height 12
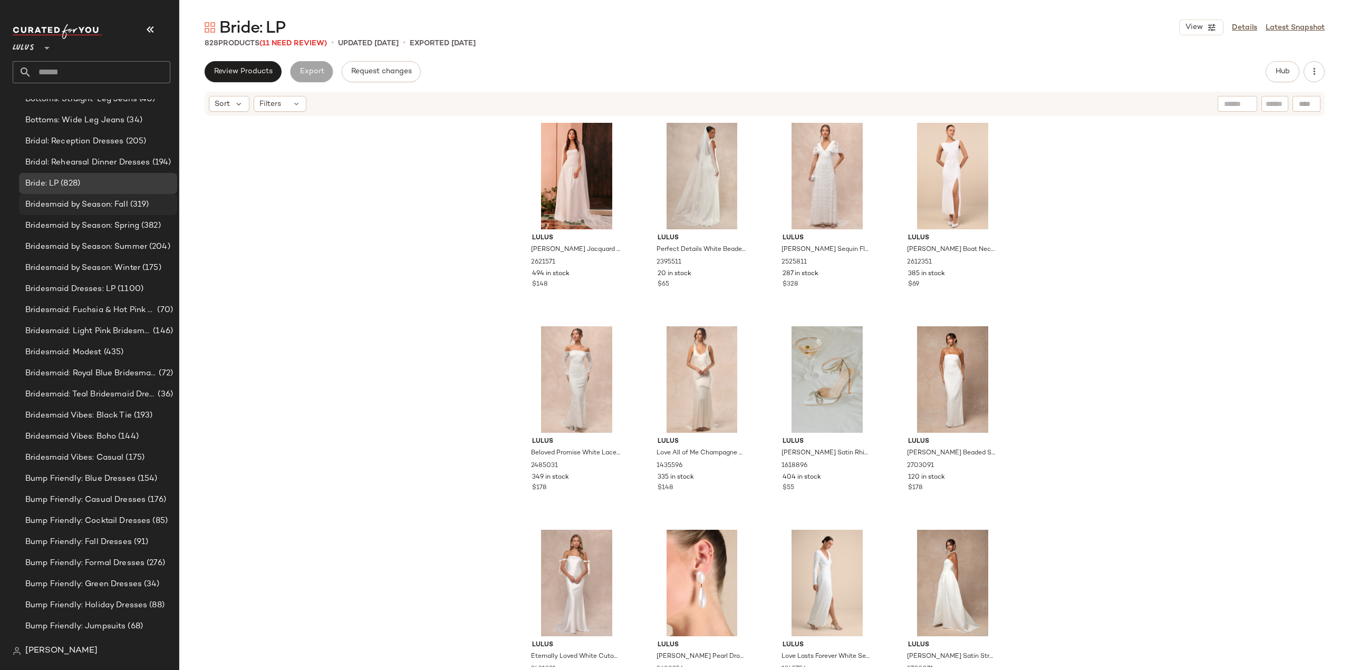
click at [67, 209] on span "Bridesmaid by Season: Fall" at bounding box center [76, 205] width 103 height 12
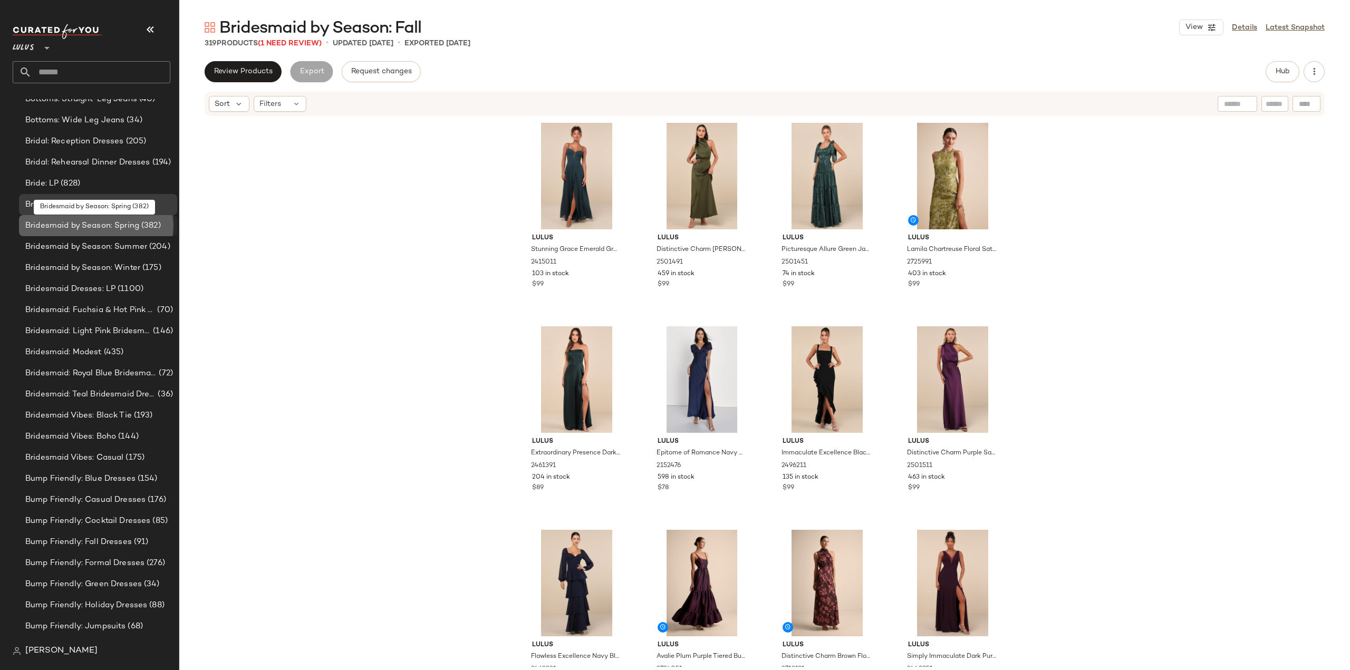
click at [59, 228] on span "Bridesmaid by Season: Spring" at bounding box center [82, 226] width 114 height 12
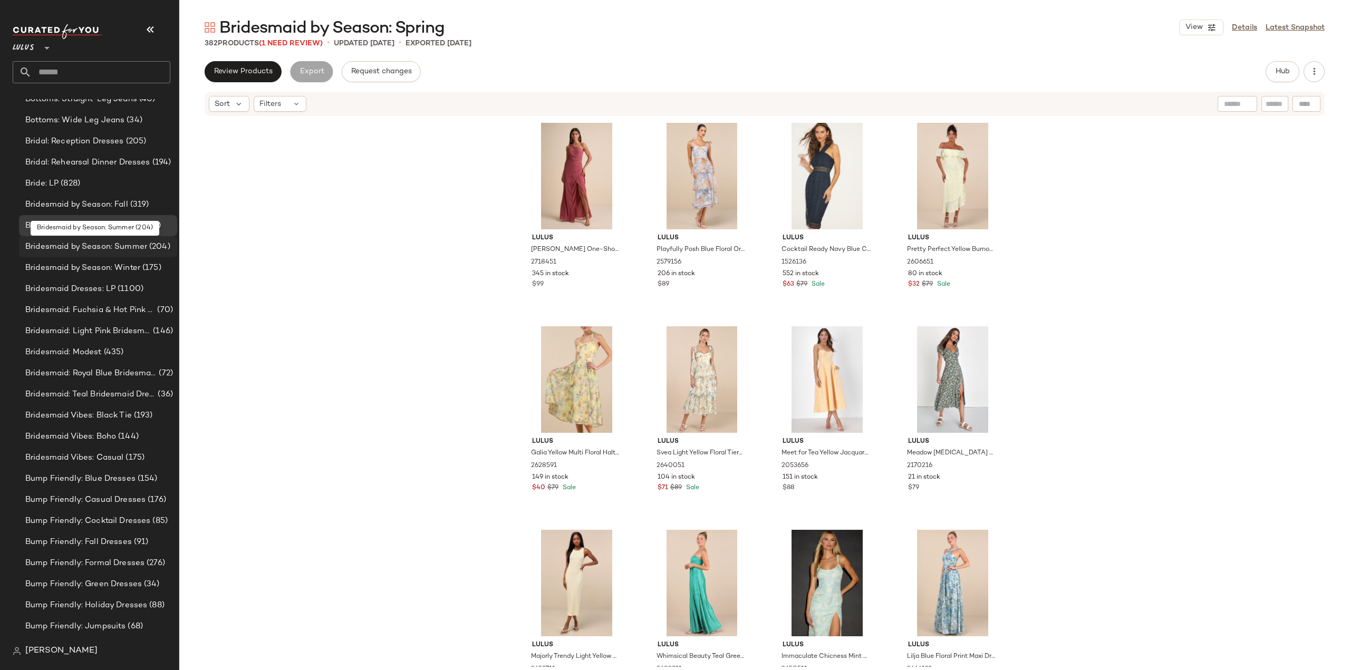
click at [57, 246] on span "Bridesmaid by Season: Summer" at bounding box center [86, 247] width 122 height 12
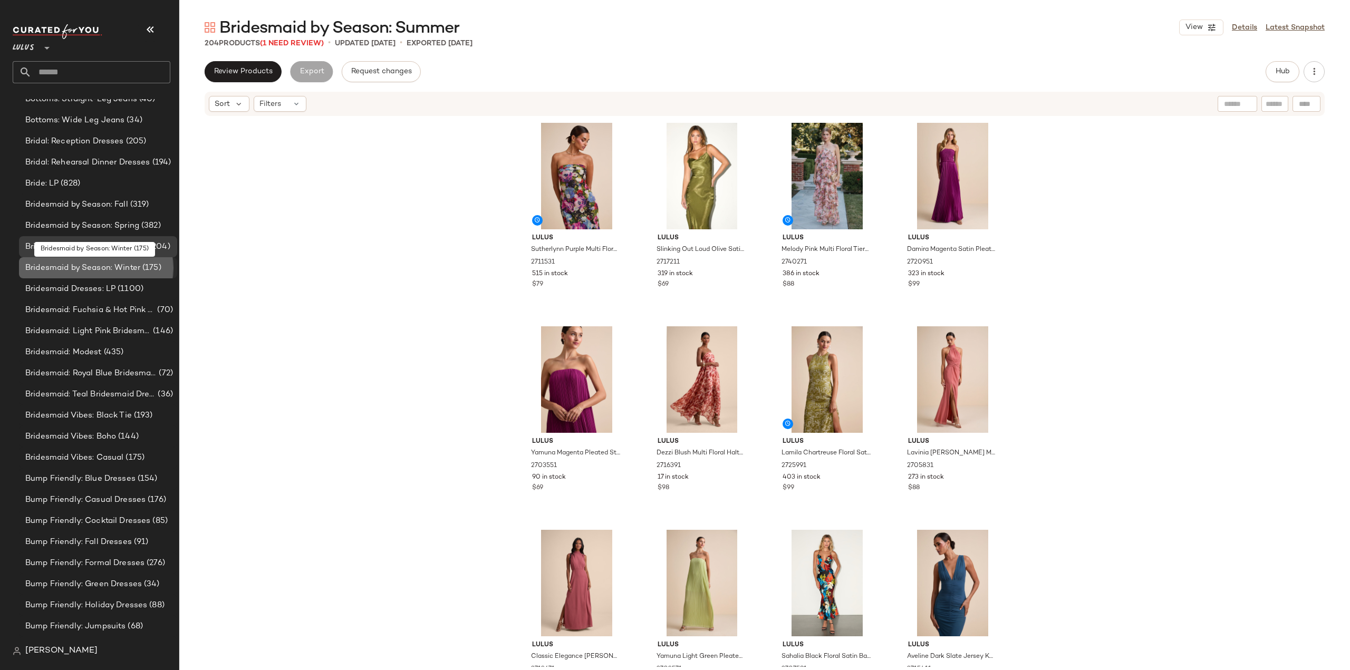
click at [73, 268] on span "Bridesmaid by Season: Winter" at bounding box center [82, 268] width 115 height 12
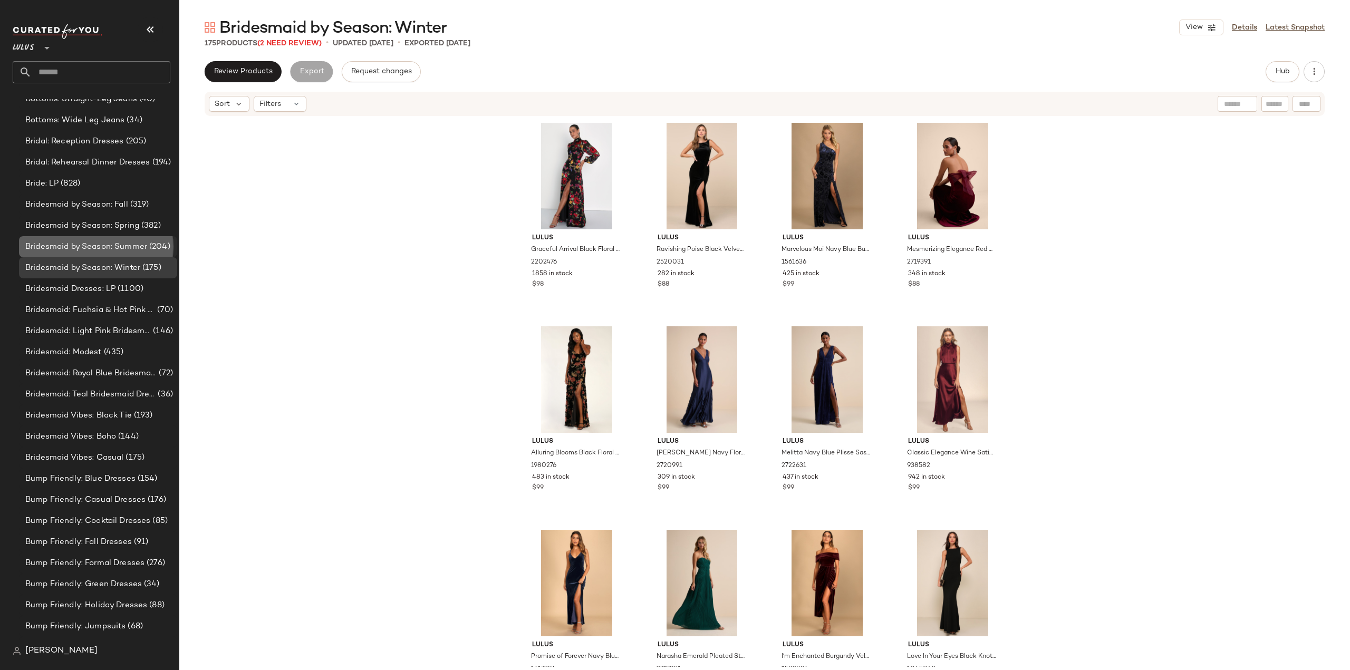
click at [60, 247] on span "Bridesmaid by Season: Summer" at bounding box center [86, 247] width 122 height 12
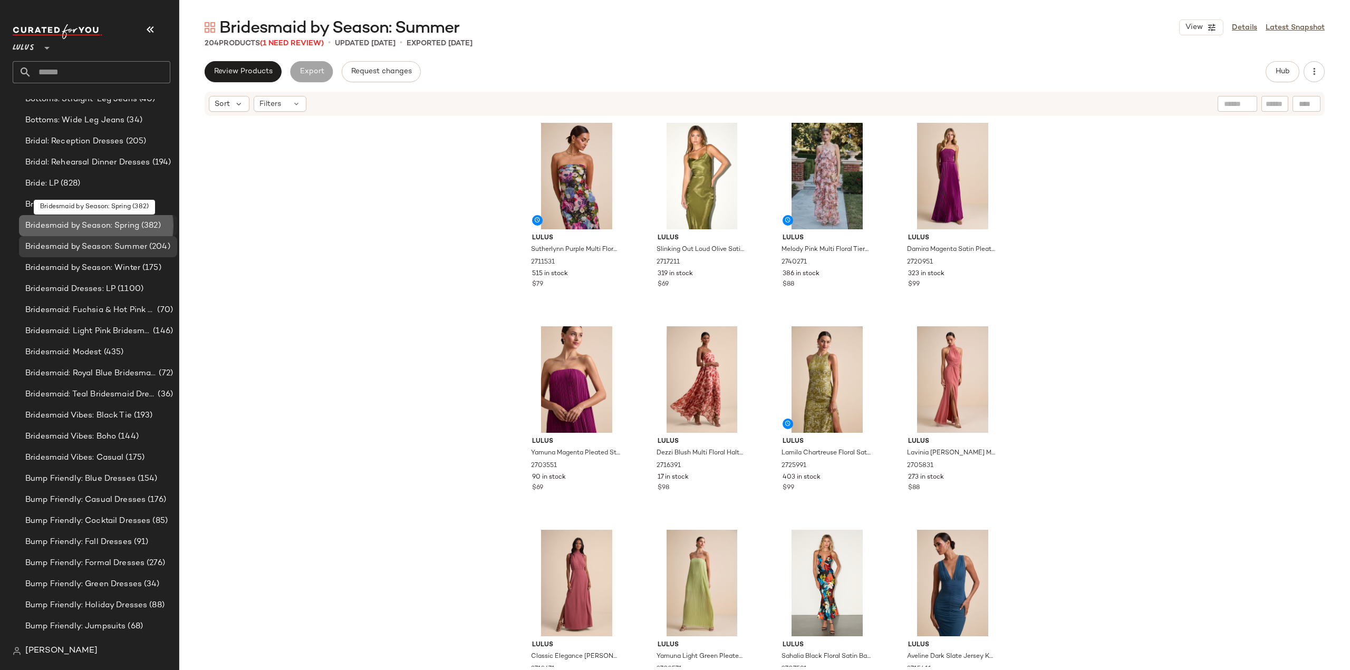
click at [60, 226] on span "Bridesmaid by Season: Spring" at bounding box center [82, 226] width 114 height 12
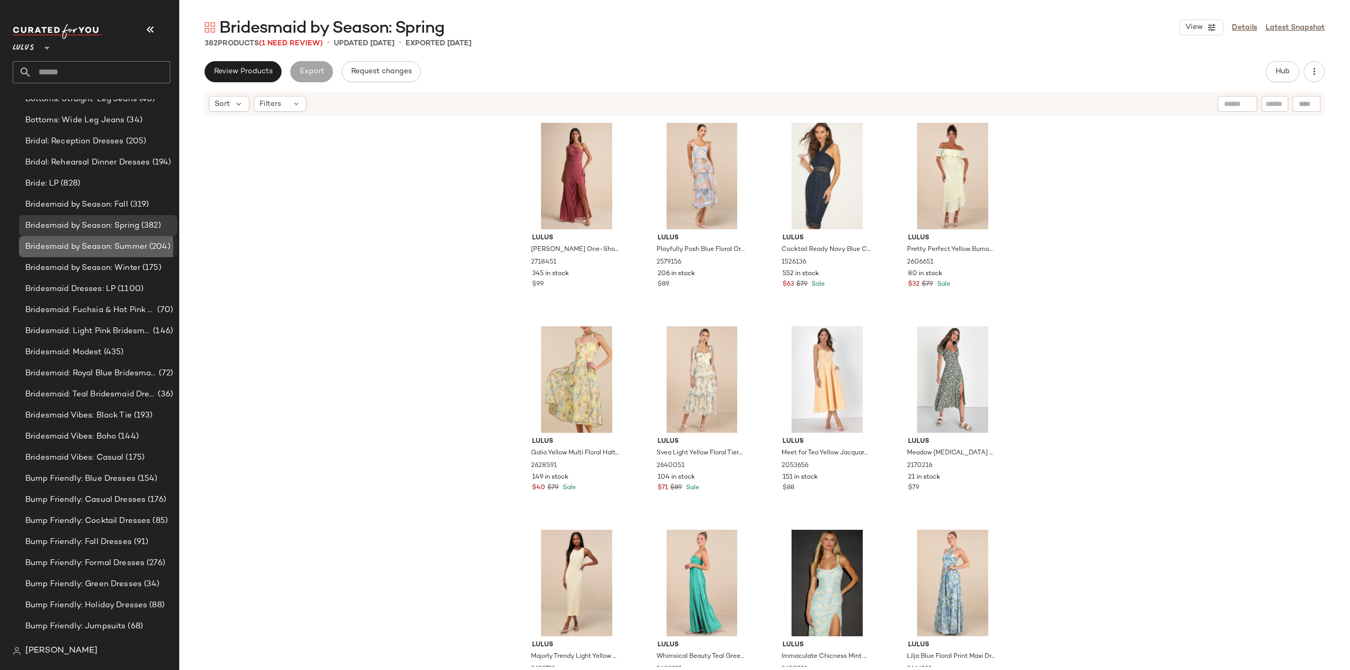
click at [43, 242] on span "Bridesmaid by Season: Summer" at bounding box center [86, 247] width 122 height 12
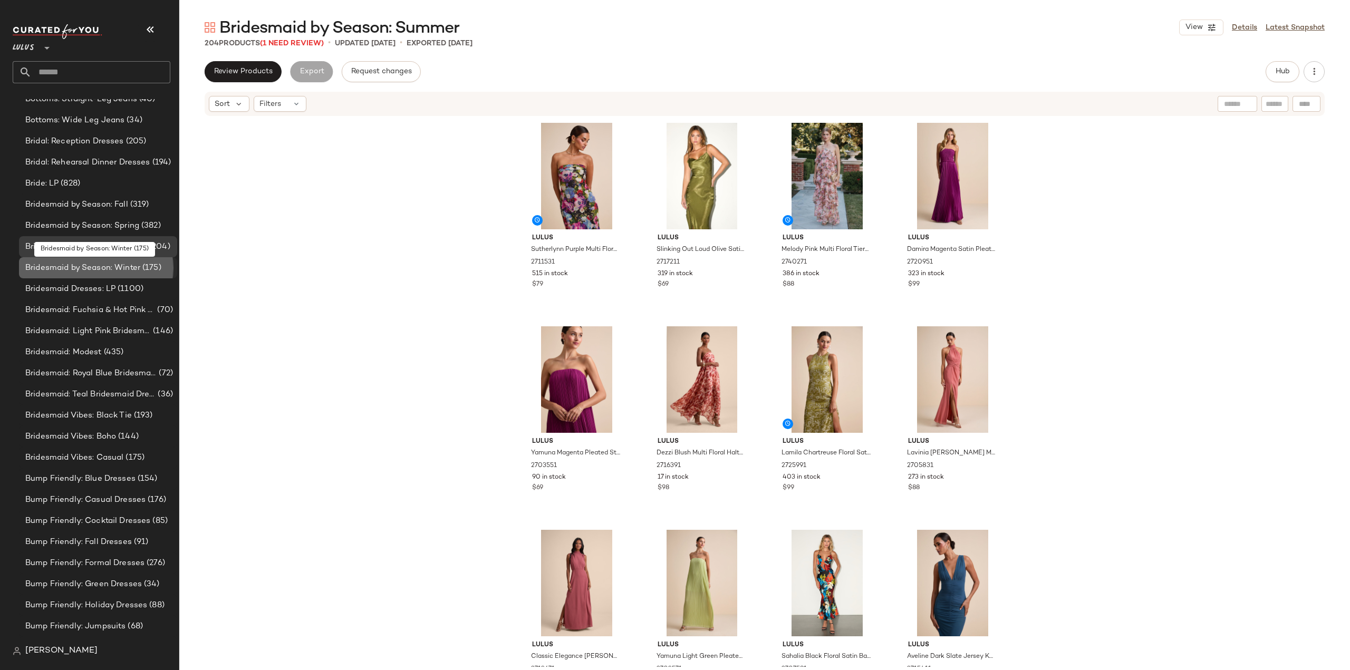
click at [93, 269] on span "Bridesmaid by Season: Winter" at bounding box center [82, 268] width 115 height 12
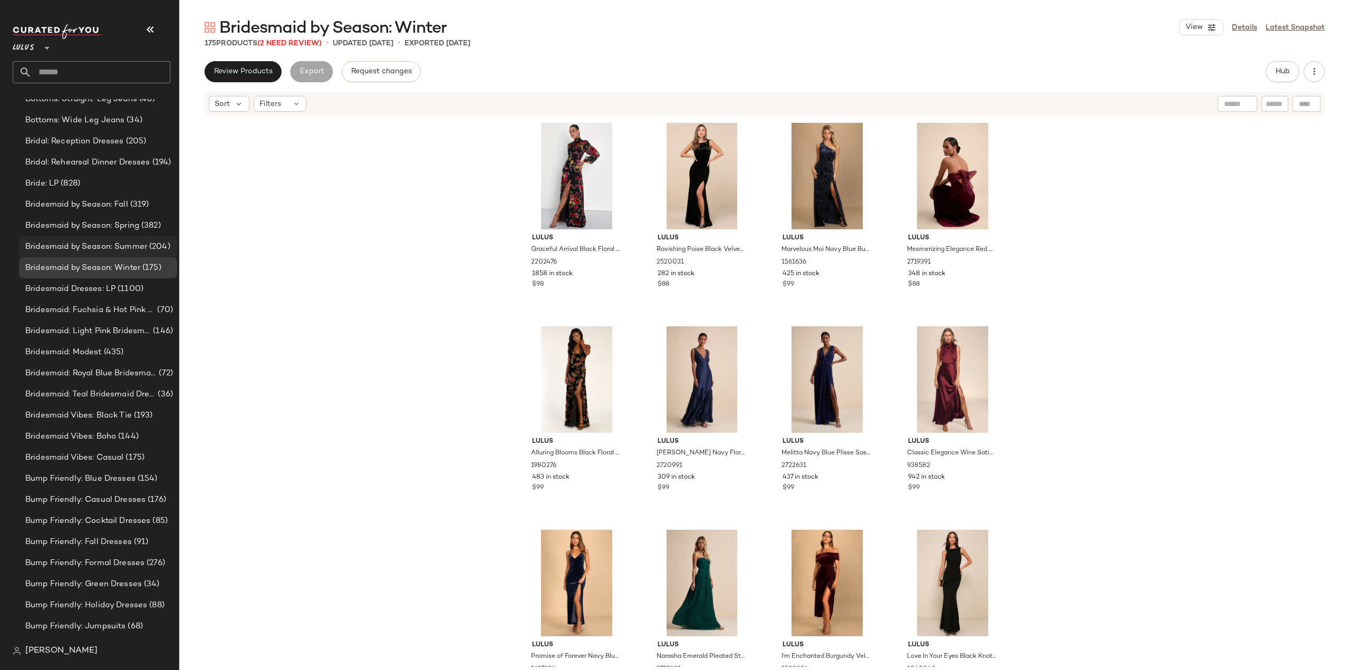
click at [74, 248] on span "Bridesmaid by Season: Summer" at bounding box center [86, 247] width 122 height 12
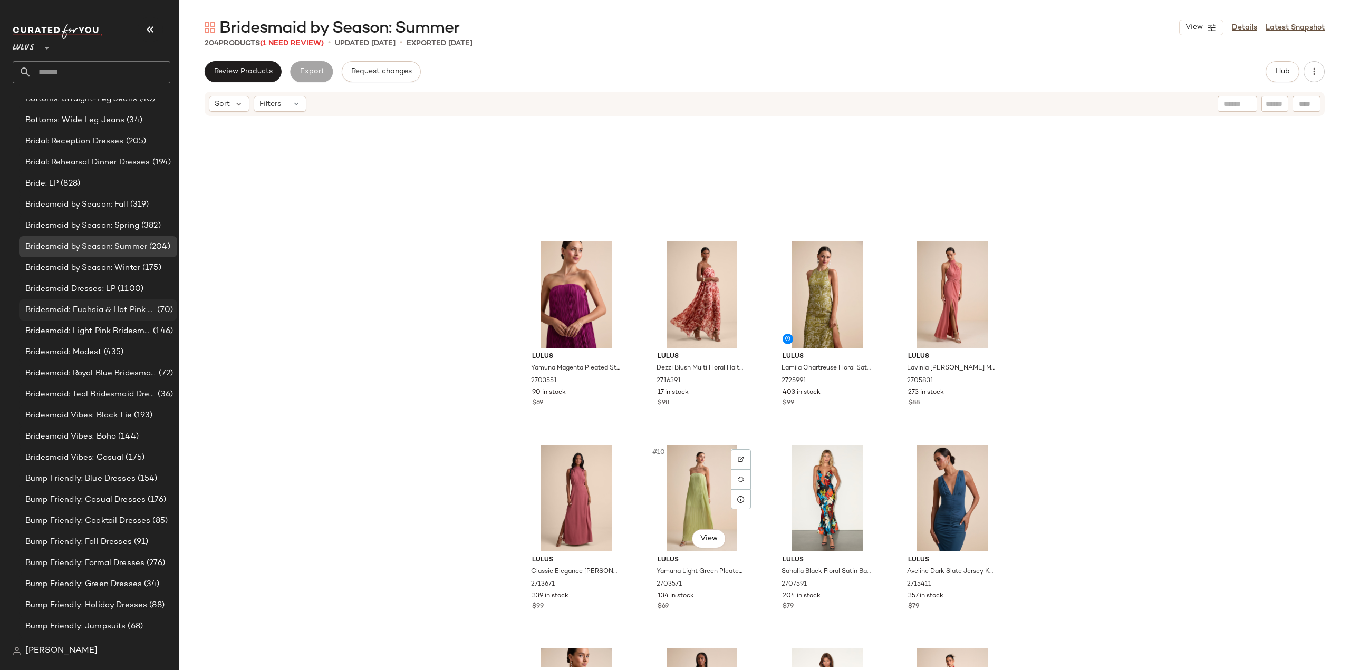
scroll to position [53, 0]
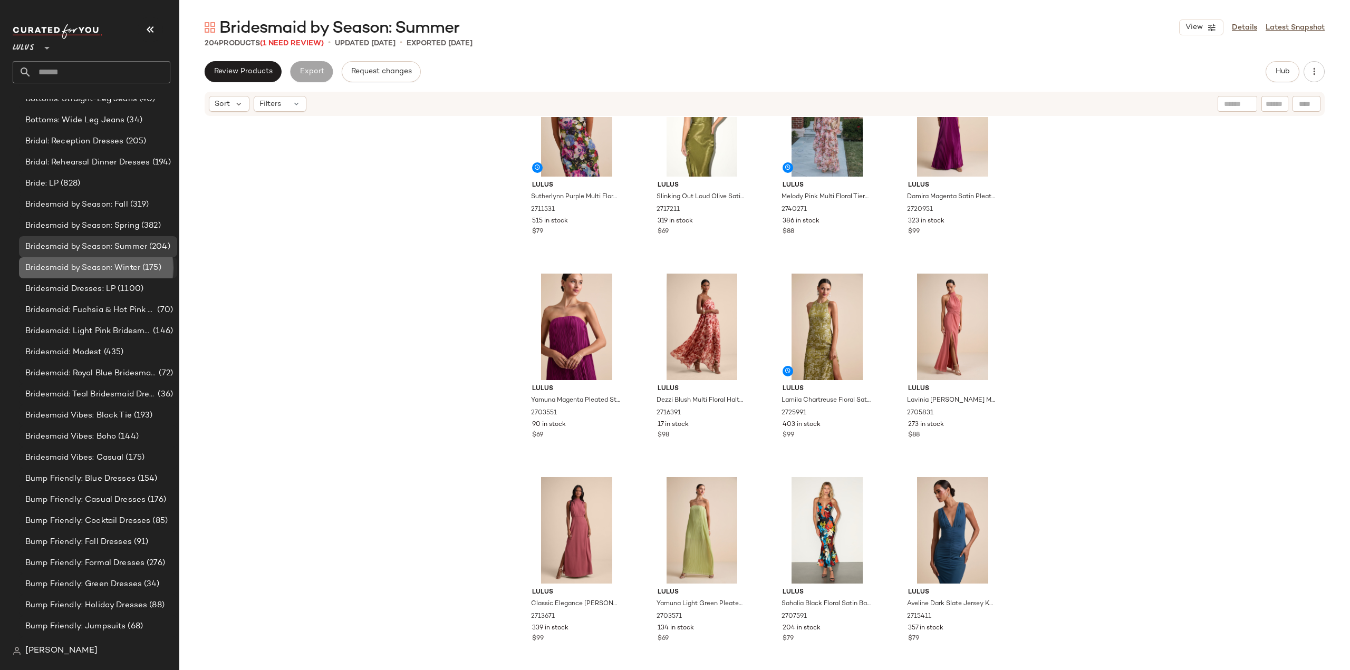
click at [110, 265] on span "Bridesmaid by Season: Winter" at bounding box center [82, 268] width 115 height 12
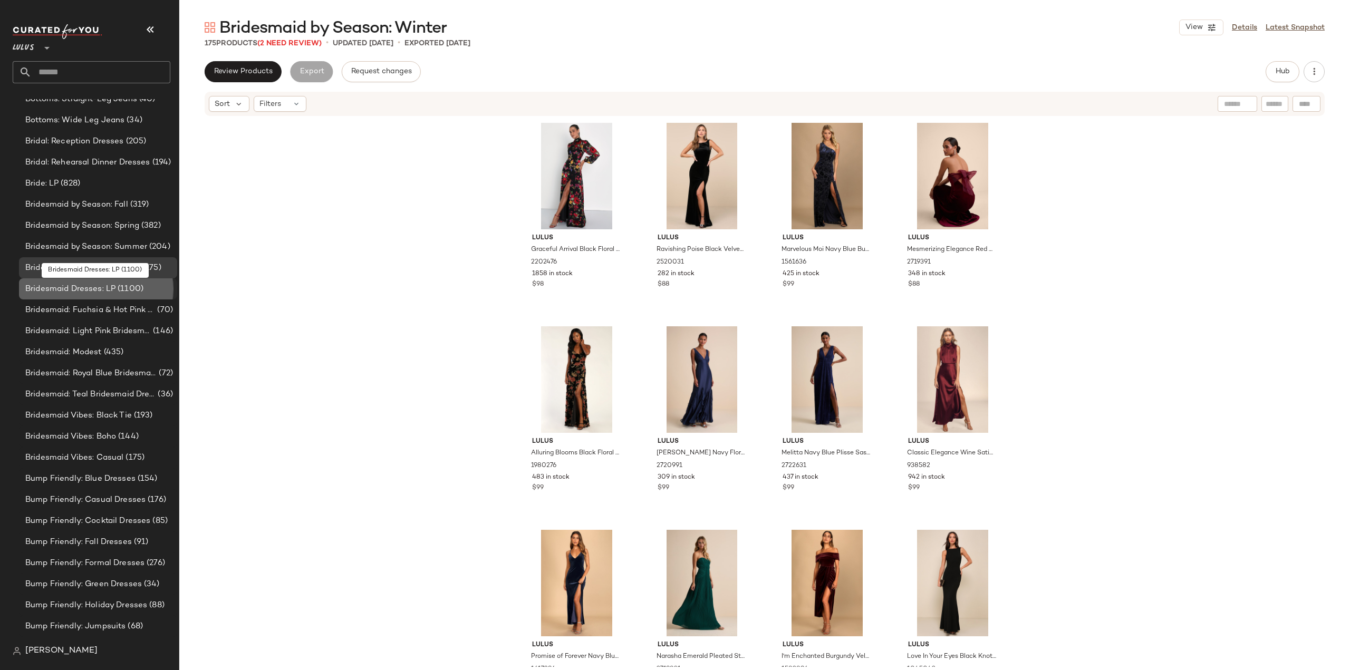
click at [82, 286] on span "Bridesmaid Dresses: LP" at bounding box center [70, 289] width 90 height 12
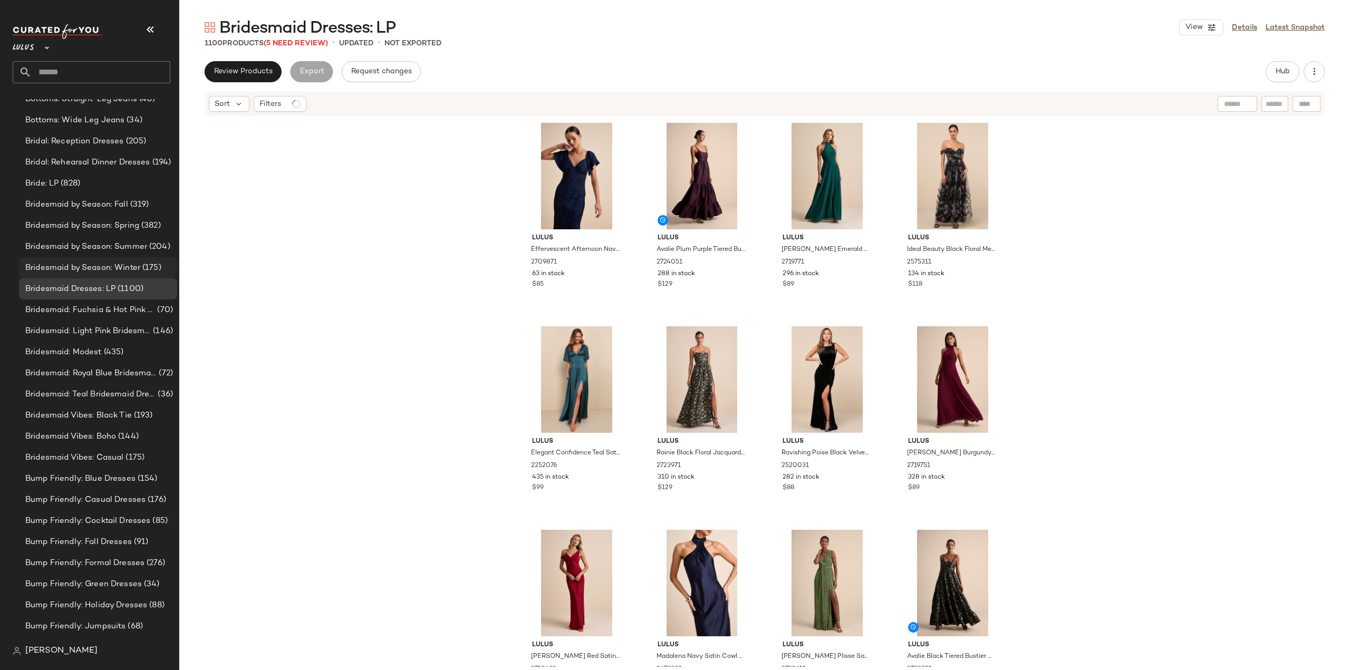
click at [86, 266] on span "Bridesmaid by Season: Winter" at bounding box center [82, 268] width 115 height 12
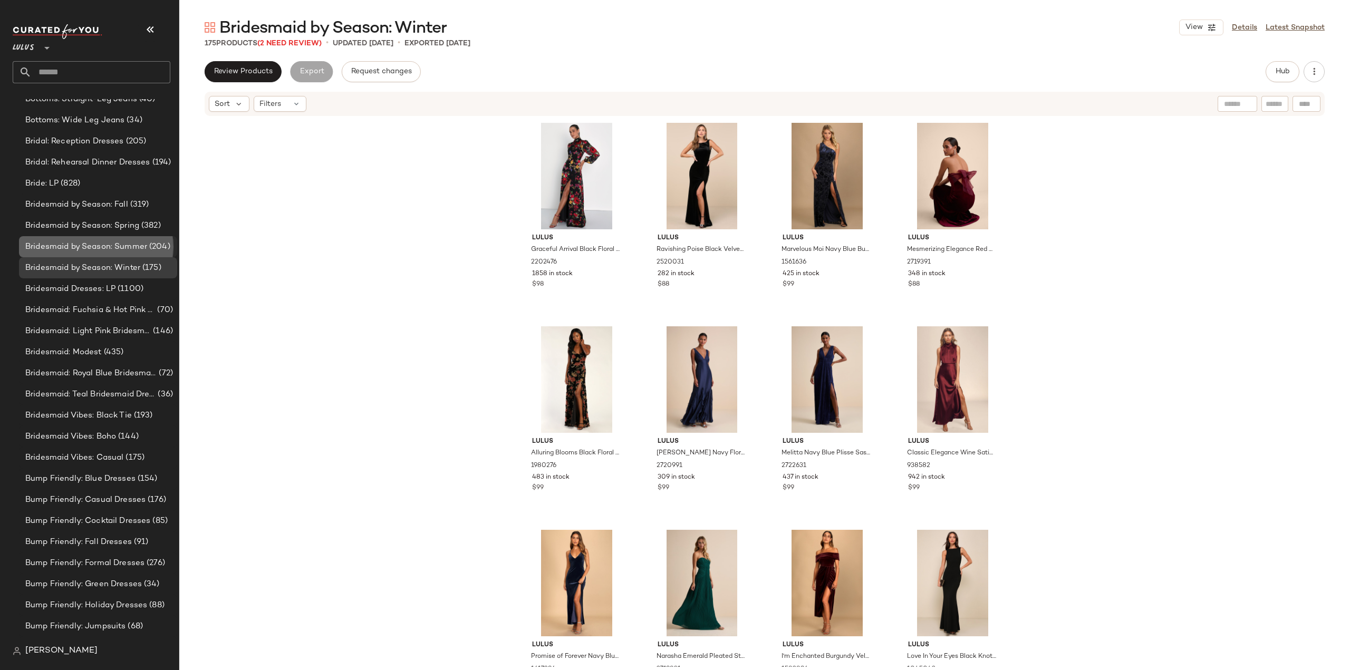
click at [98, 247] on span "Bridesmaid by Season: Summer" at bounding box center [86, 247] width 122 height 12
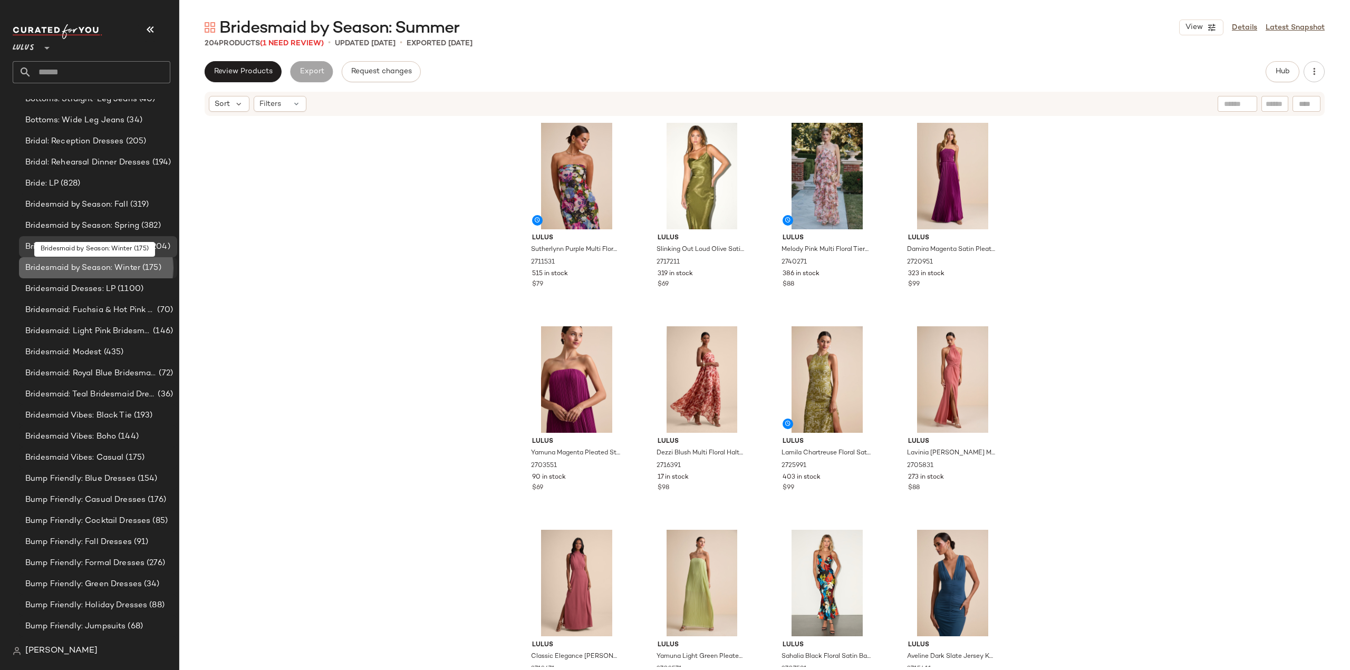
click at [85, 267] on span "Bridesmaid by Season: Winter" at bounding box center [82, 268] width 115 height 12
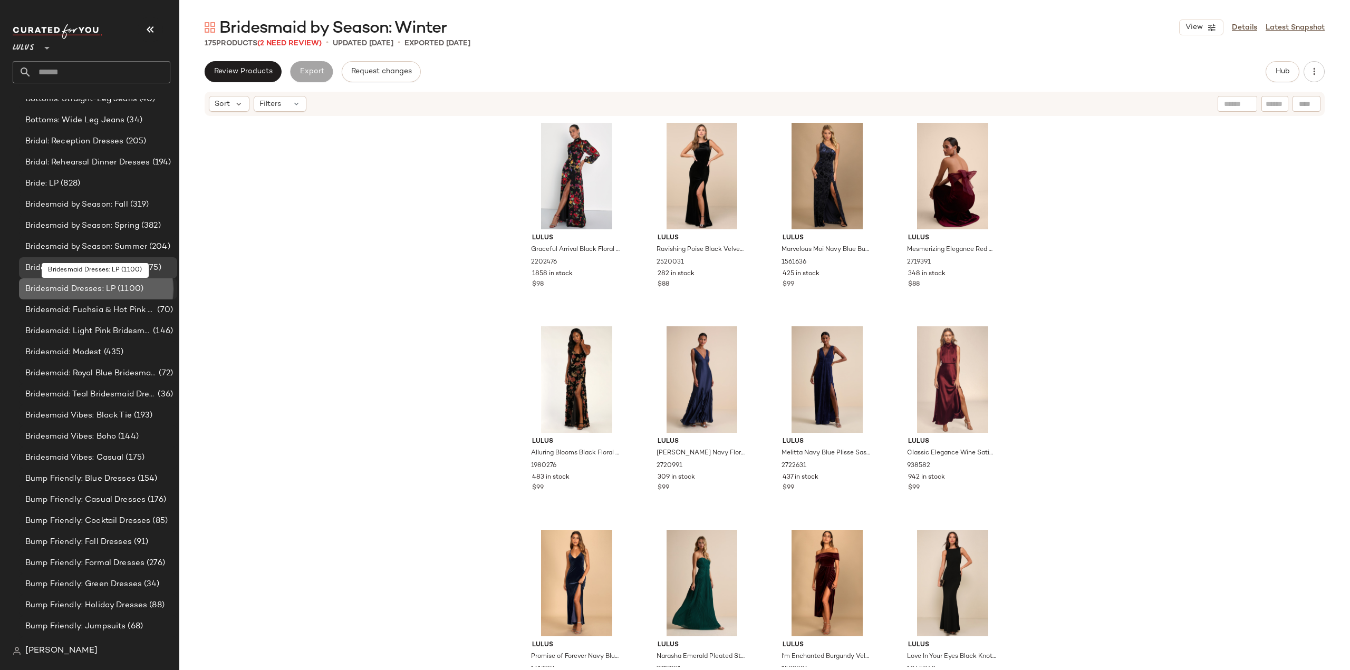
click at [76, 288] on span "Bridesmaid Dresses: LP" at bounding box center [70, 289] width 90 height 12
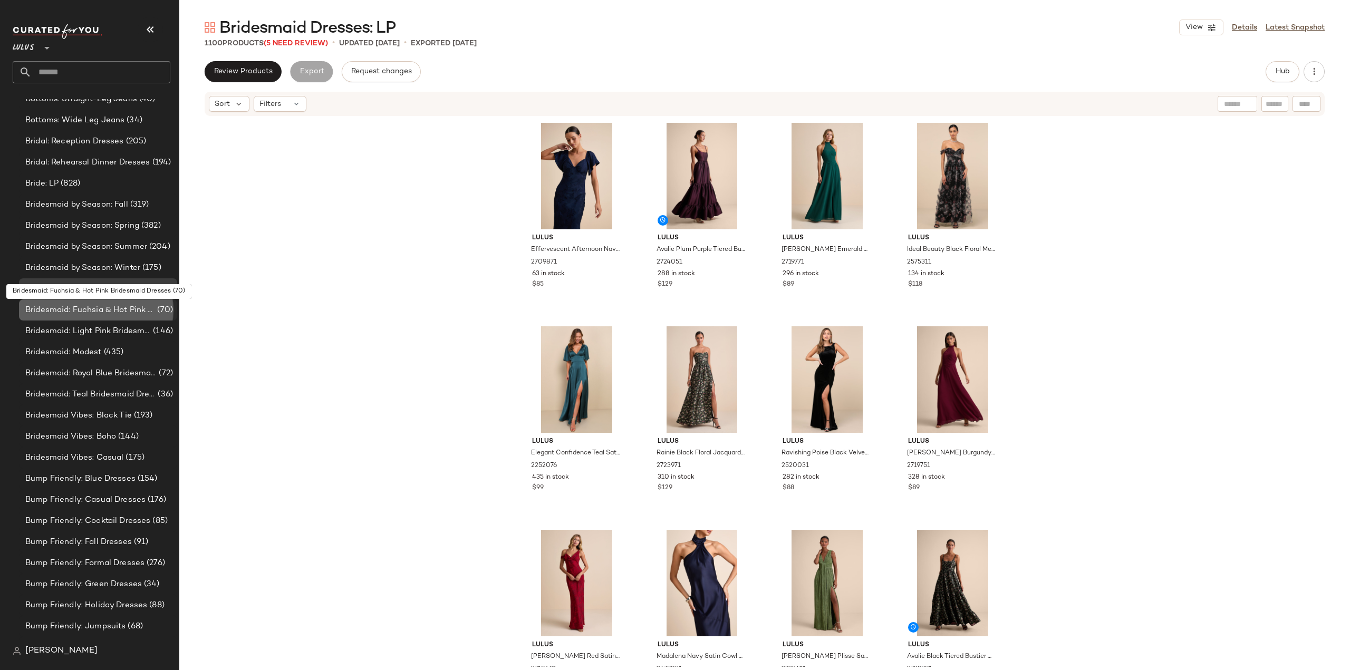
click at [93, 310] on span "Bridesmaid: Fuchsia & Hot Pink Bridesmaid Dresses" at bounding box center [90, 310] width 130 height 12
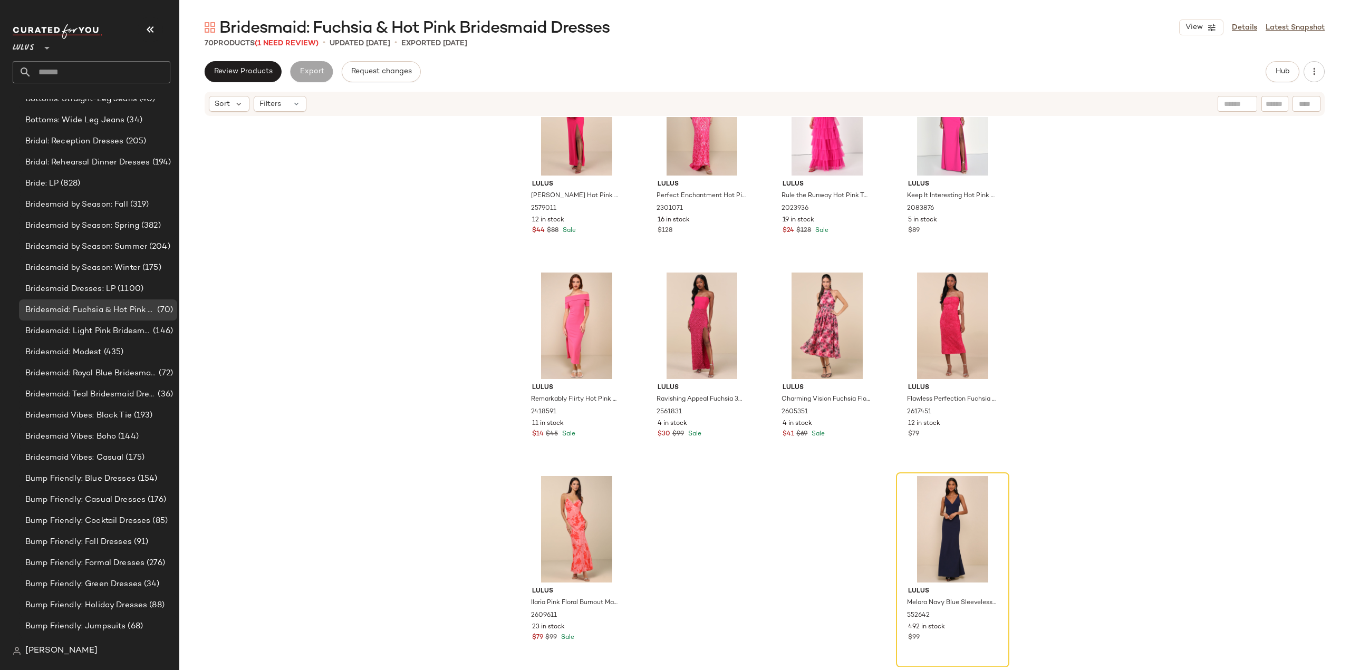
scroll to position [3115, 0]
click at [973, 636] on div "$99" at bounding box center [952, 637] width 89 height 9
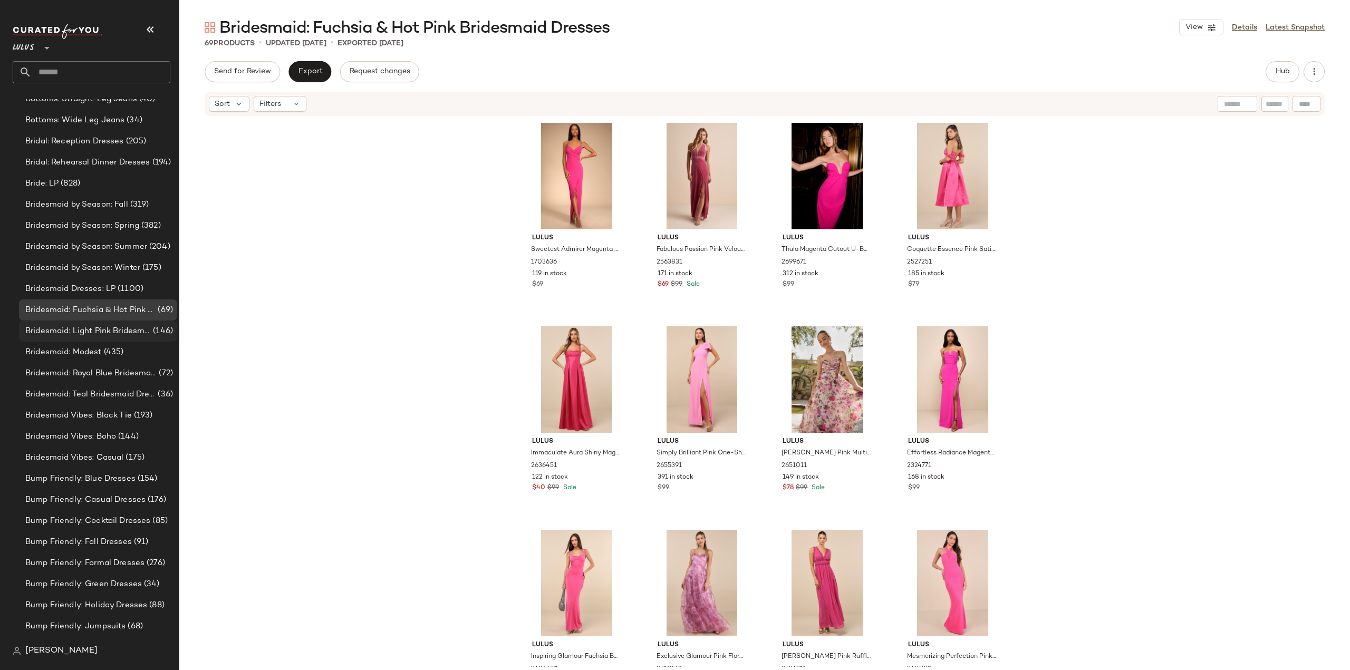
click at [63, 328] on span "Bridesmaid: Light Pink Bridesmaid Dresses" at bounding box center [87, 331] width 125 height 12
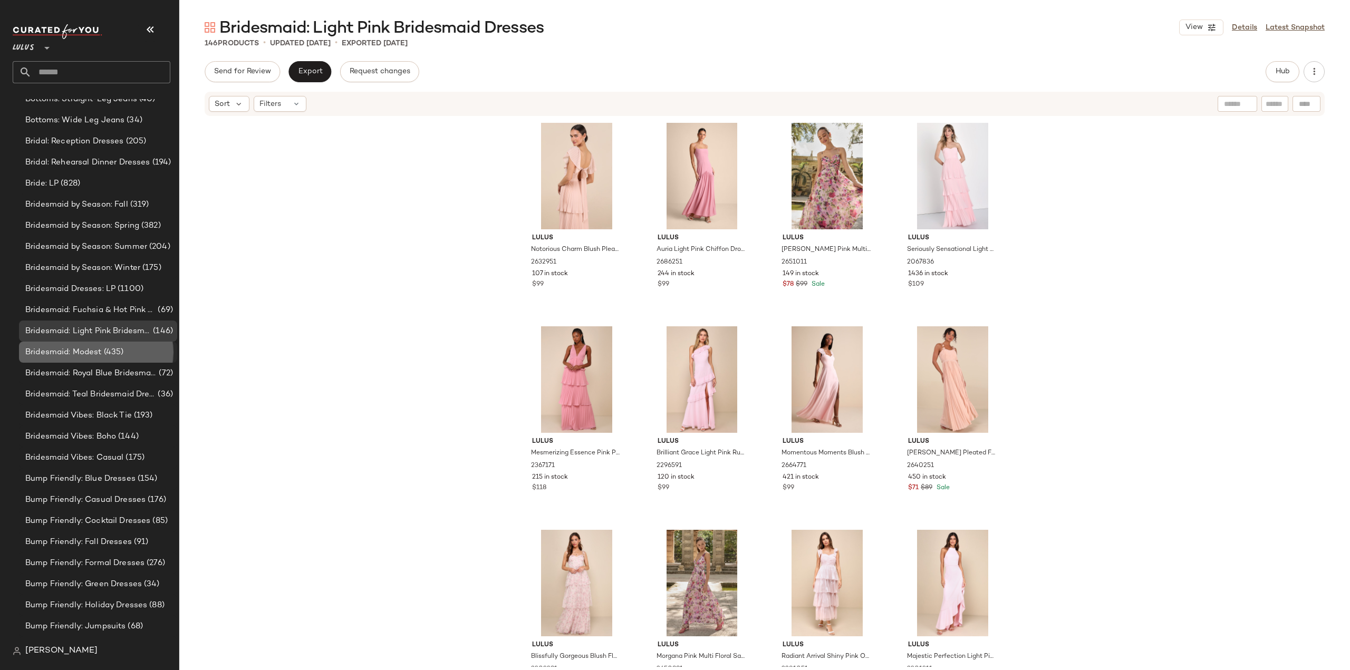
click at [99, 349] on span "Bridesmaid: Modest" at bounding box center [63, 352] width 76 height 12
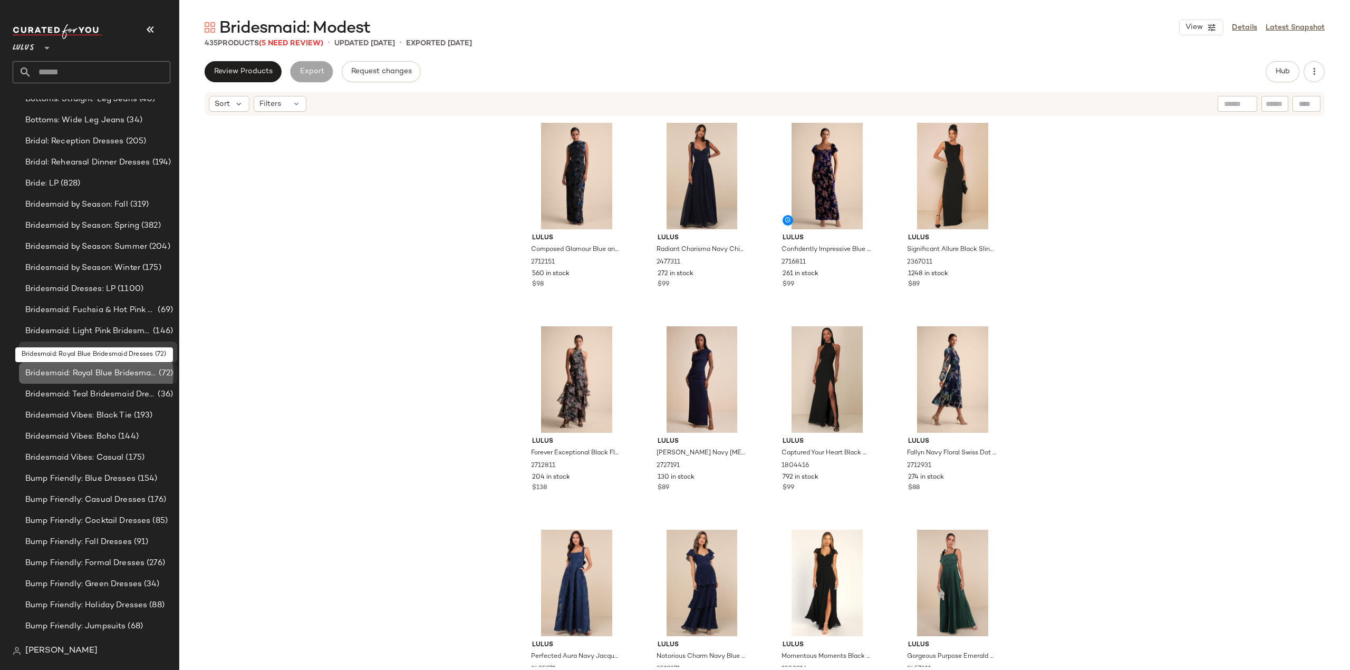
click at [80, 372] on span "Bridesmaid: Royal Blue Bridesmaid Dresses" at bounding box center [90, 374] width 131 height 12
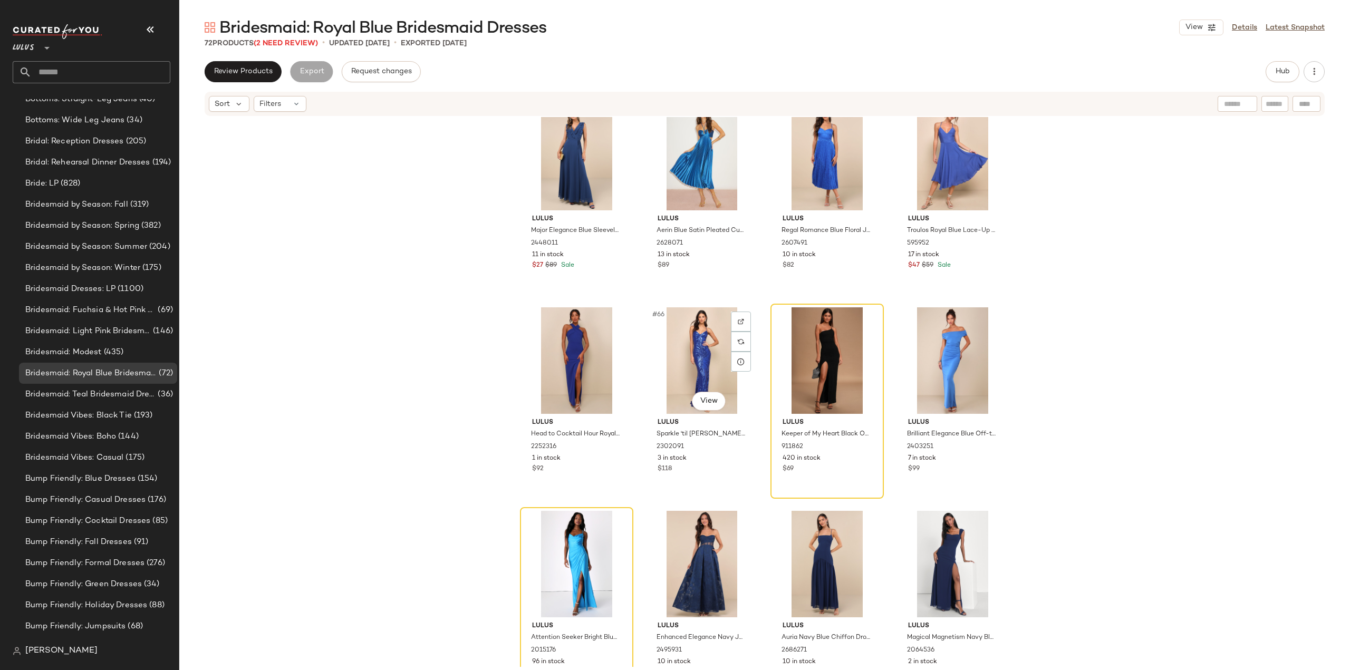
scroll to position [3115, 0]
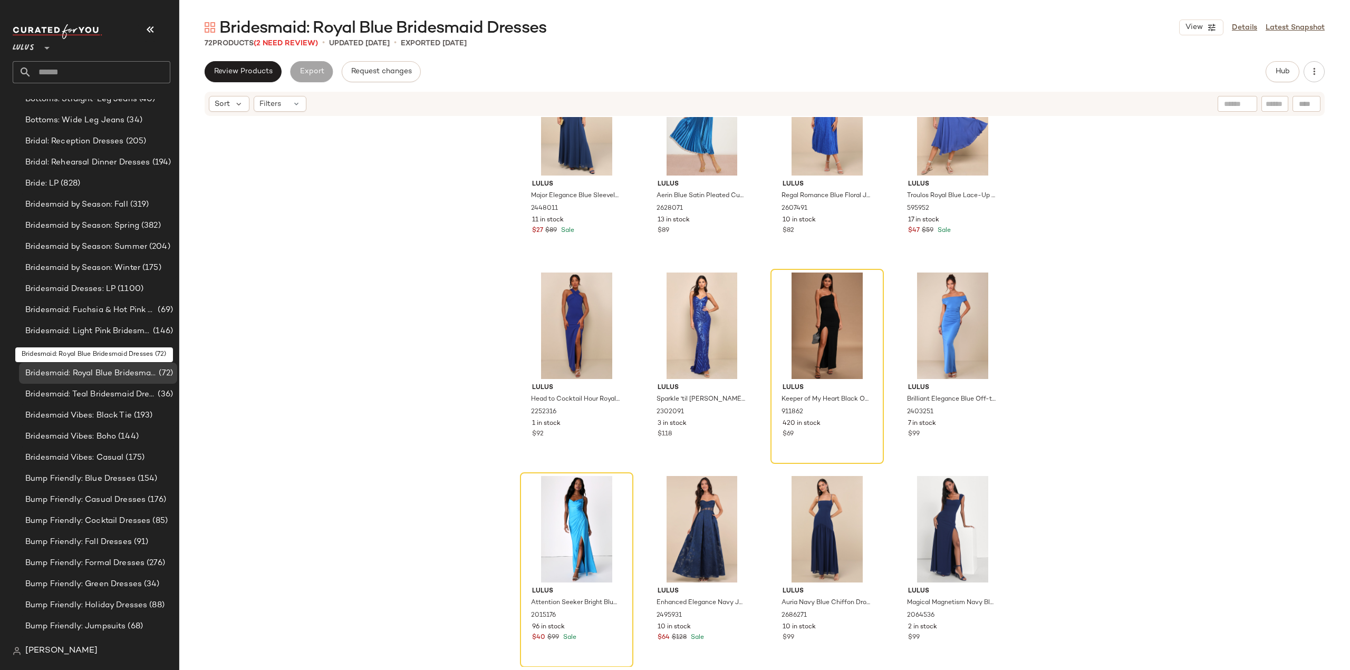
drag, startPoint x: 347, startPoint y: 312, endPoint x: 368, endPoint y: 306, distance: 21.4
click at [348, 311] on div "Lulus Major Elegance Blue Sleeveless Ruffled Wrap Maxi Dress 2448011 11 in stoc…" at bounding box center [764, 392] width 1171 height 550
click at [417, 300] on div "Lulus Major Elegance Blue Sleeveless Ruffled Wrap Maxi Dress 2448011 11 in stoc…" at bounding box center [764, 392] width 1171 height 550
click at [1162, 343] on div "Lulus Major Elegance Blue Sleeveless Ruffled Wrap Maxi Dress 2448011 11 in stoc…" at bounding box center [764, 392] width 1171 height 550
click at [659, 536] on div "#70 View" at bounding box center [702, 529] width 106 height 107
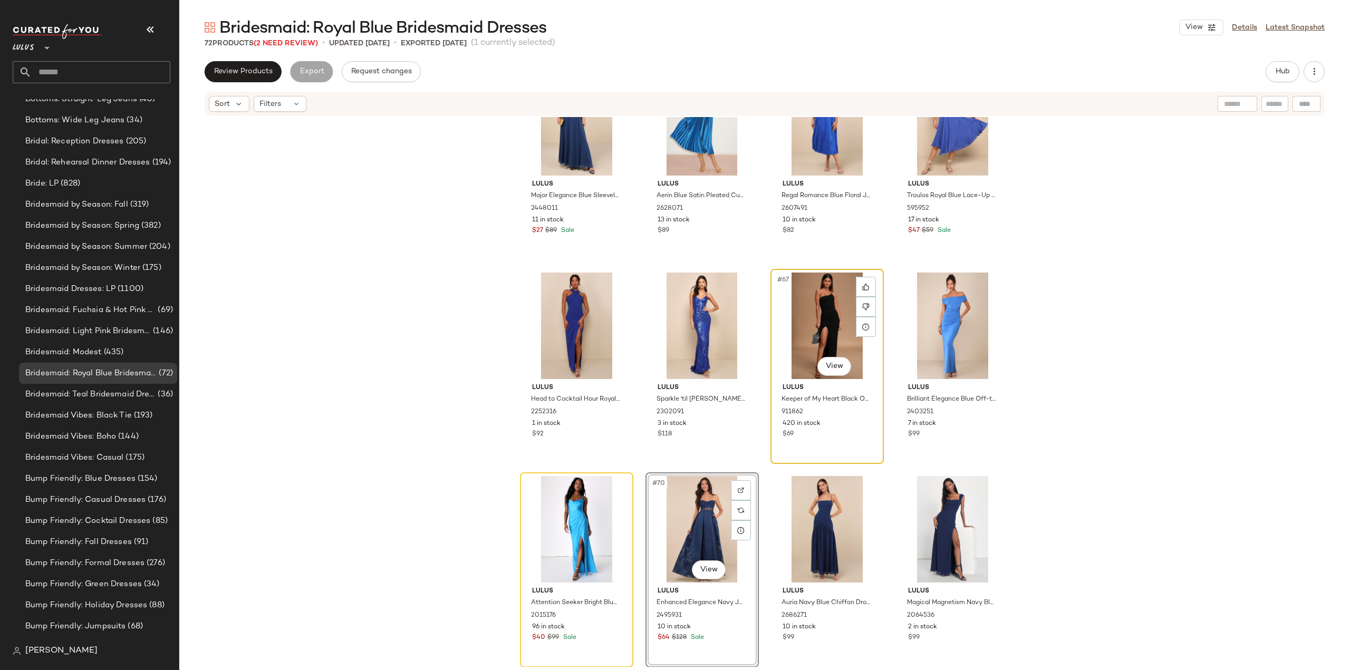
click at [833, 434] on div "$69" at bounding box center [826, 434] width 89 height 9
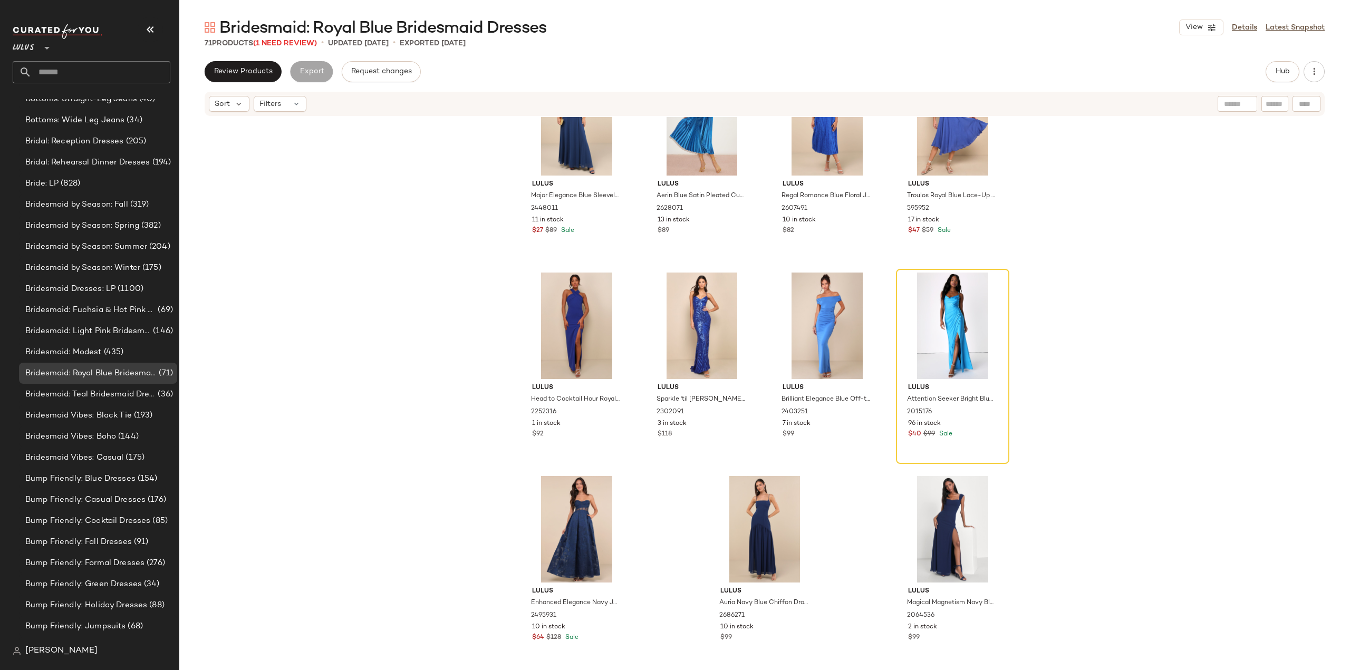
click at [409, 385] on div "Lulus Major Elegance Blue Sleeveless Ruffled Wrap Maxi Dress 2448011 11 in stoc…" at bounding box center [764, 392] width 1171 height 550
click at [72, 391] on span "Bridesmaid: Teal Bridesmaid Dresses" at bounding box center [90, 395] width 130 height 12
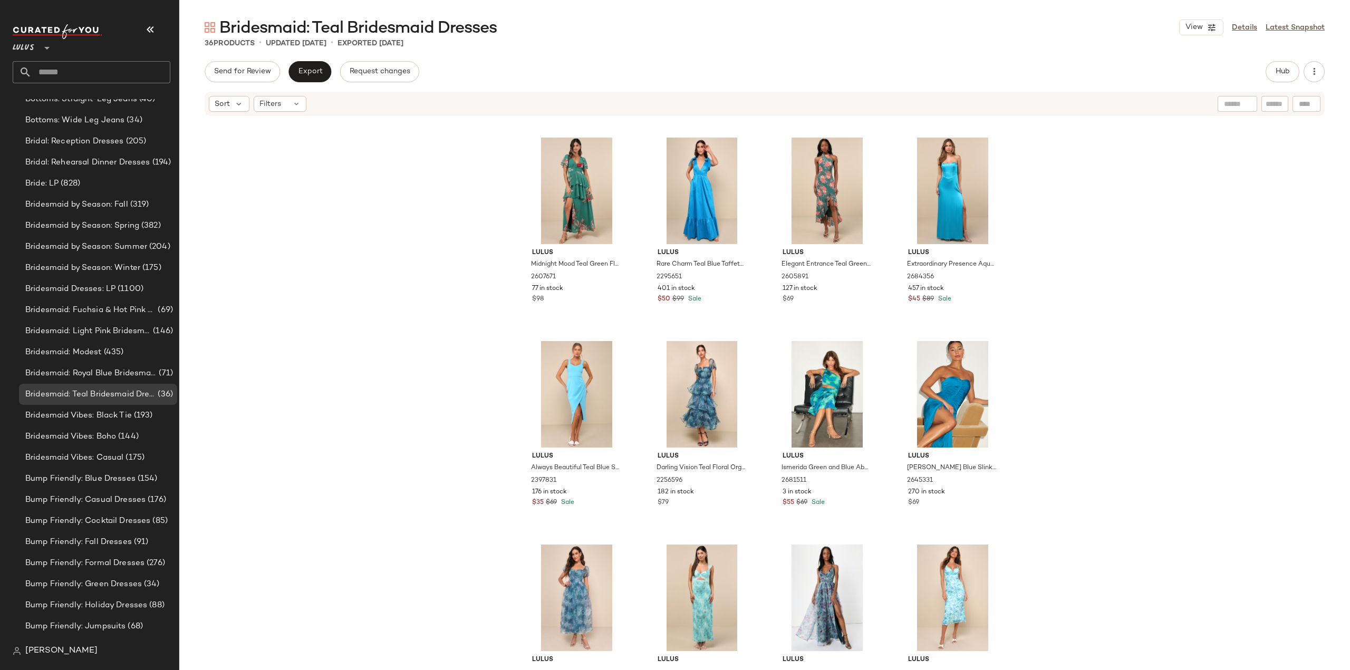
scroll to position [1283, 0]
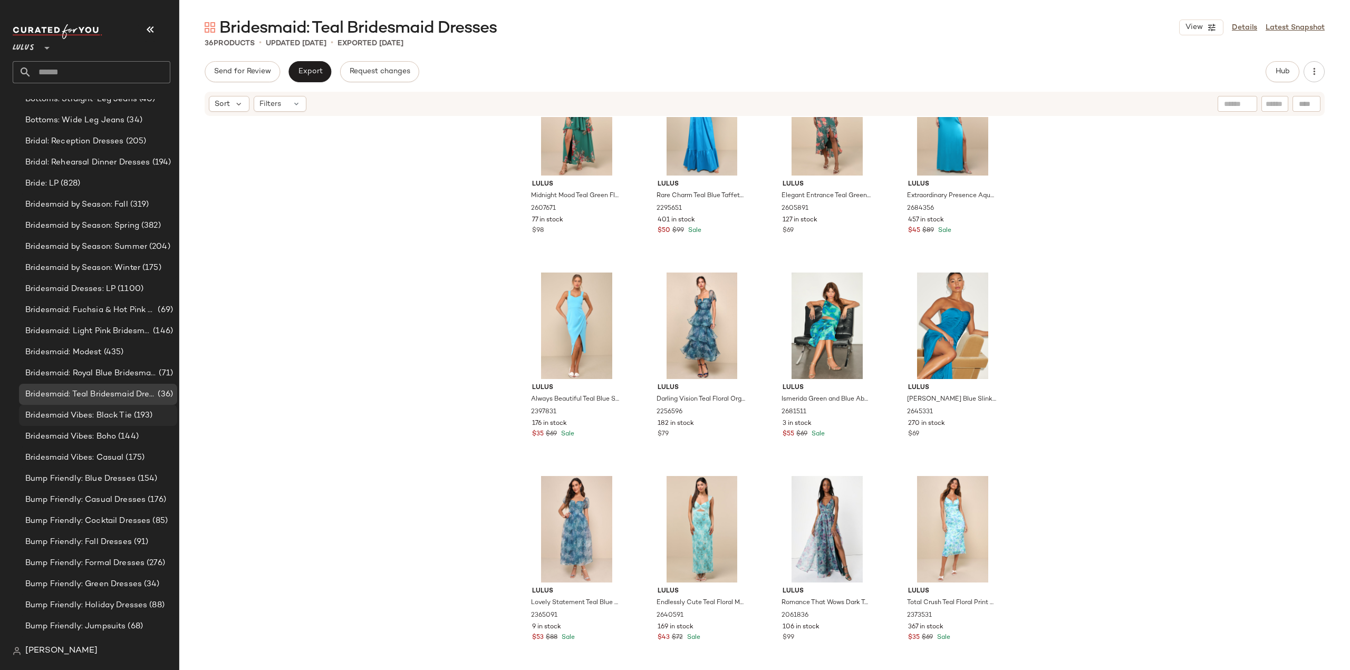
click at [76, 411] on span "Bridesmaid Vibes: Black Tie" at bounding box center [78, 416] width 107 height 12
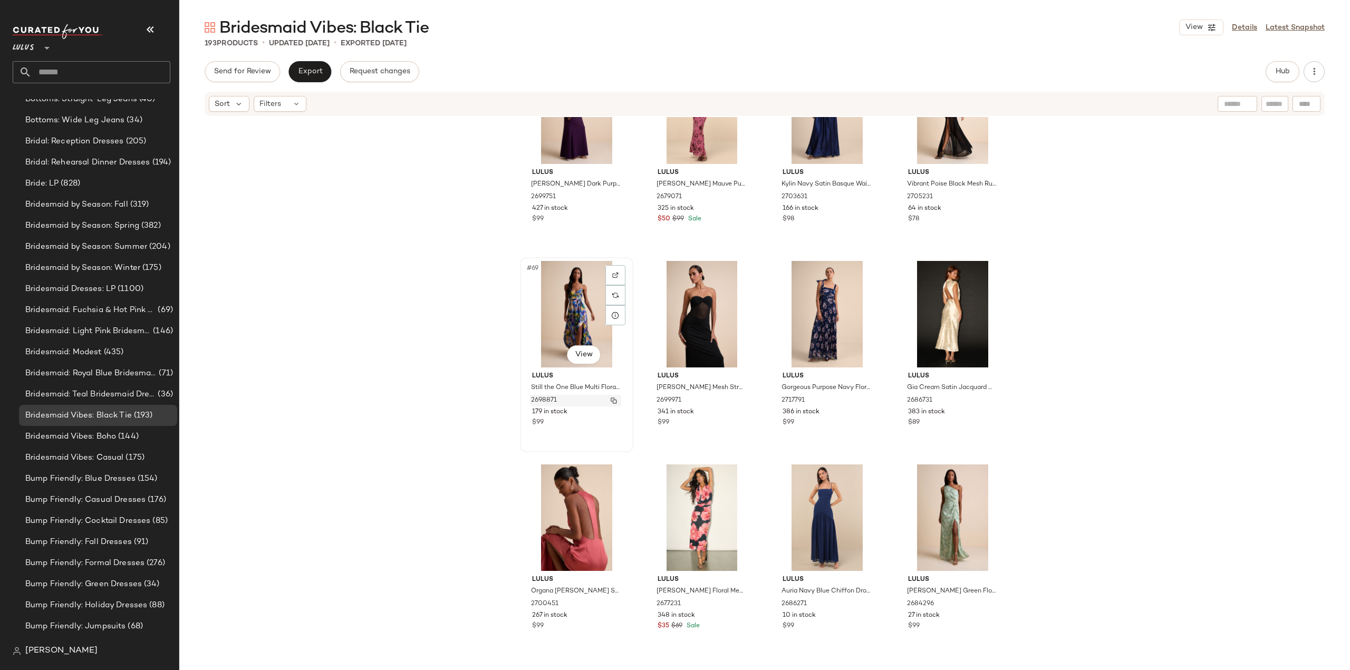
scroll to position [3541, 0]
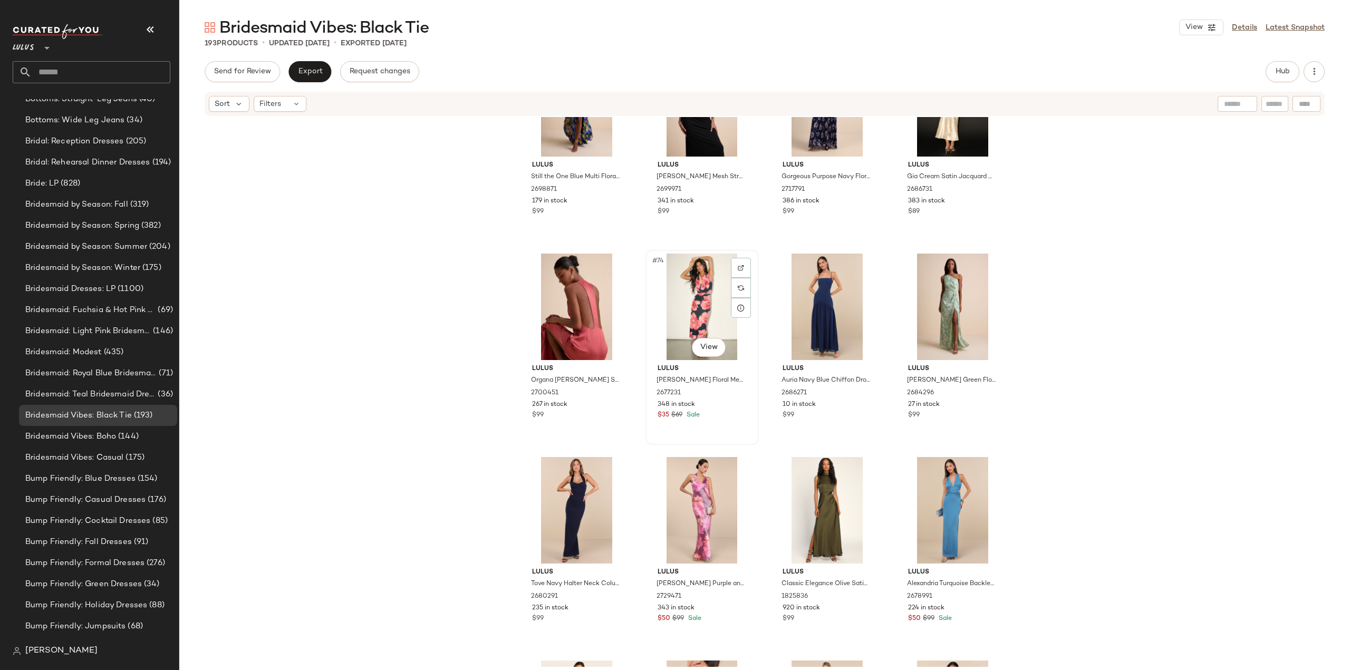
click at [727, 399] on div "Lulus Leonia Black Floral Mesh Cowl Halter Midi Dress 2677231 348 in stock $35 …" at bounding box center [702, 390] width 106 height 61
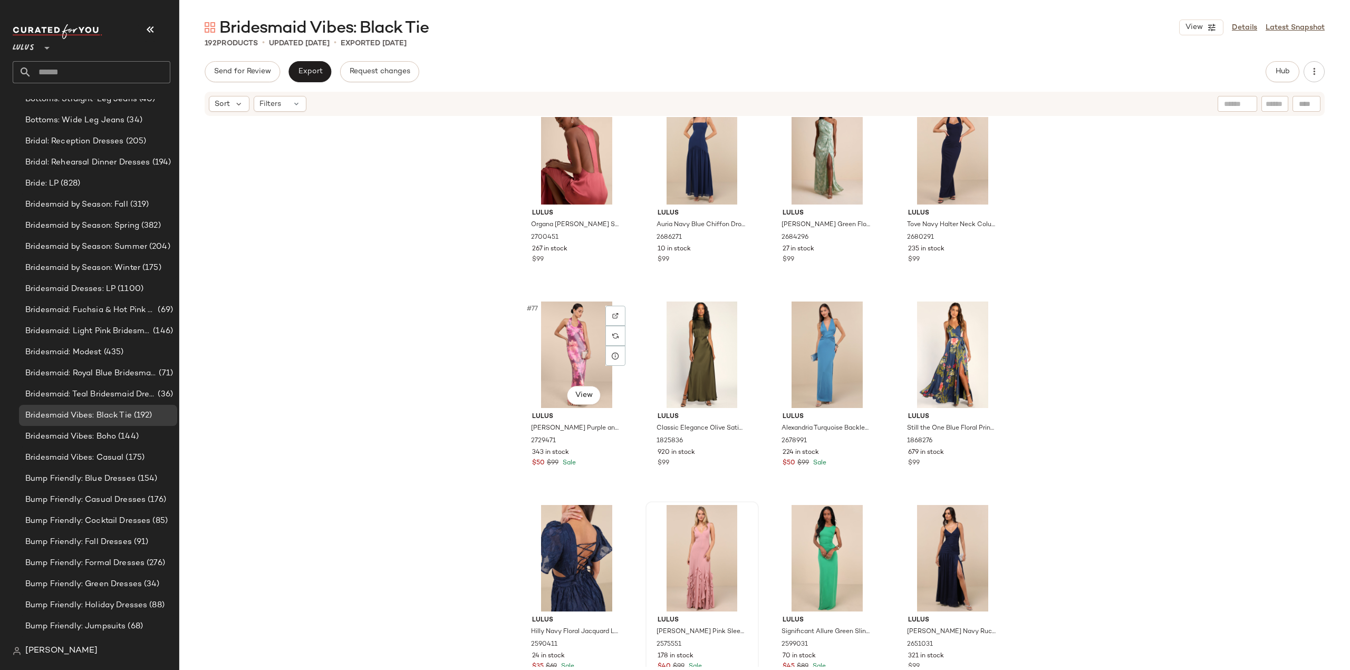
scroll to position [3857, 0]
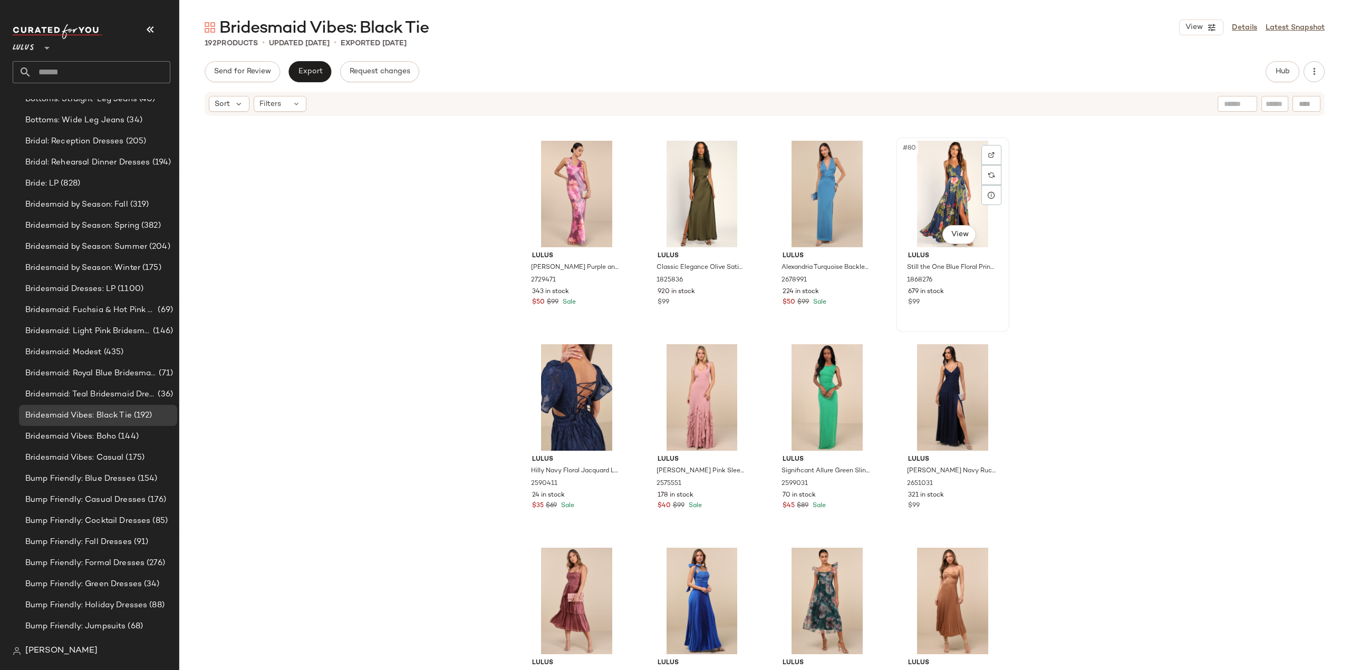
click at [962, 308] on div "#80 View Lulus Still the One Blue Floral Print Satin Maxi Dress 1868276 679 in …" at bounding box center [952, 234] width 111 height 193
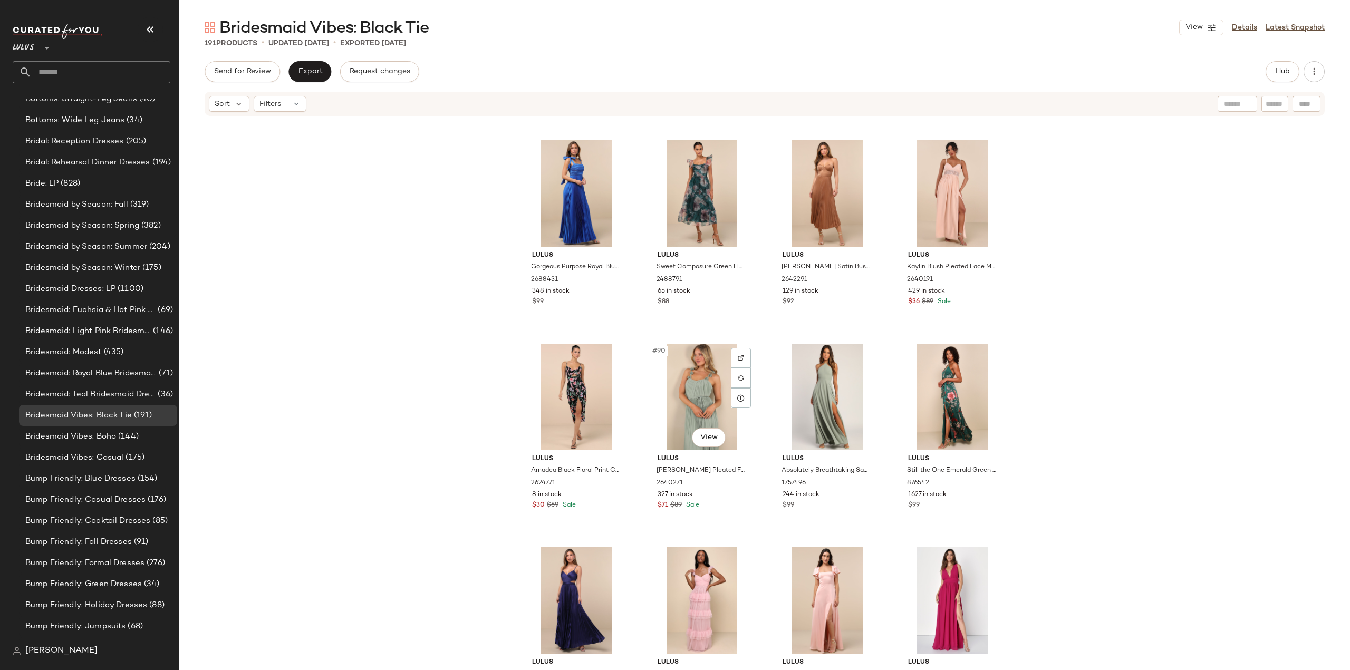
scroll to position [4332, 0]
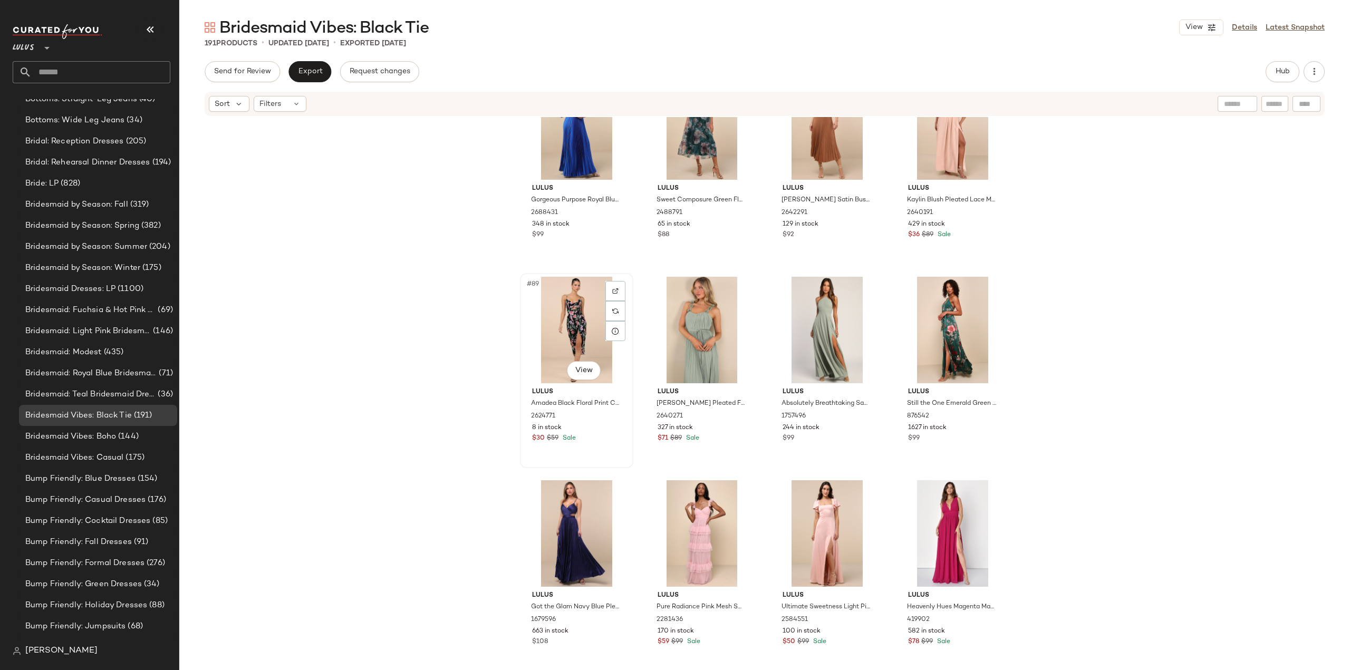
click at [586, 435] on div "$30 $59 Sale" at bounding box center [576, 438] width 89 height 9
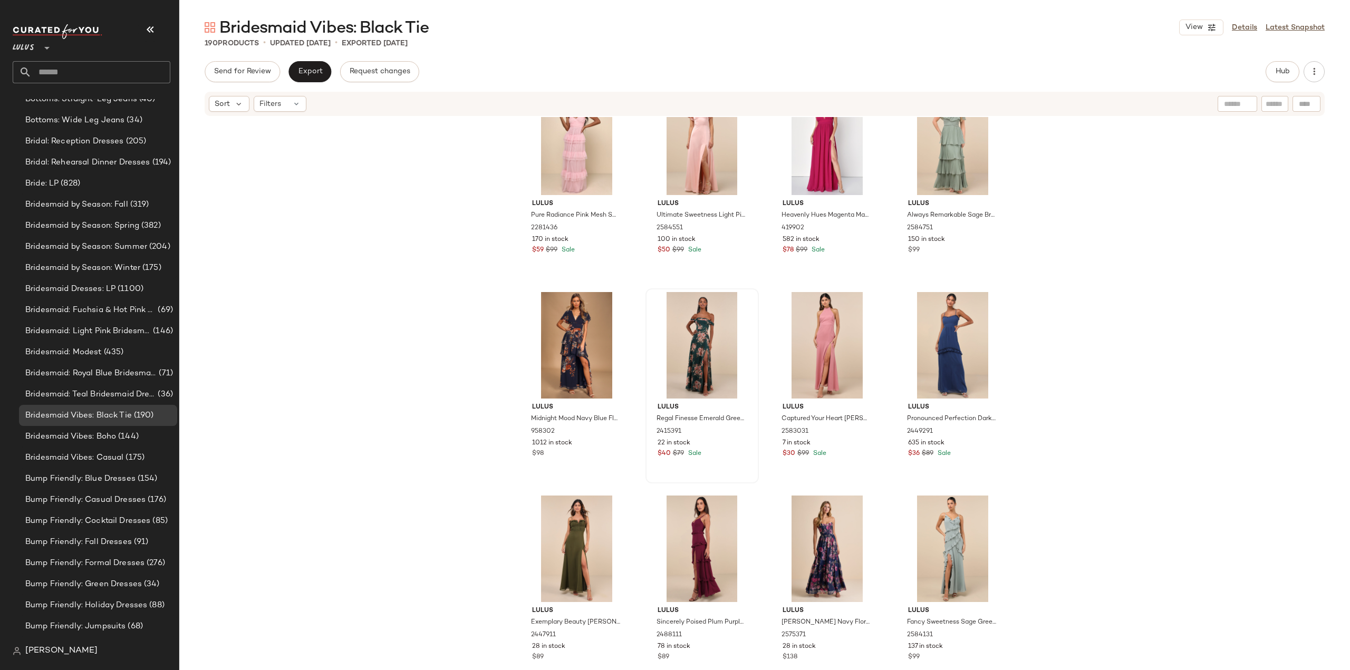
scroll to position [4754, 0]
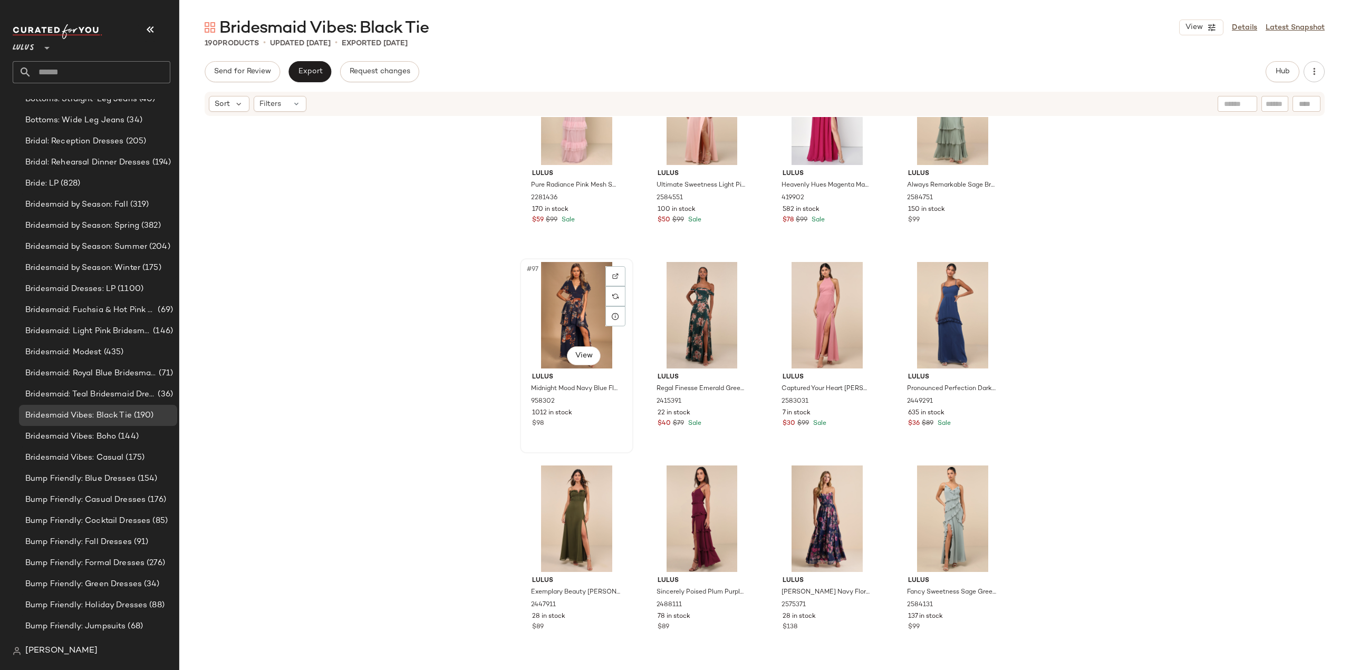
click at [582, 420] on div "$98" at bounding box center [576, 423] width 89 height 9
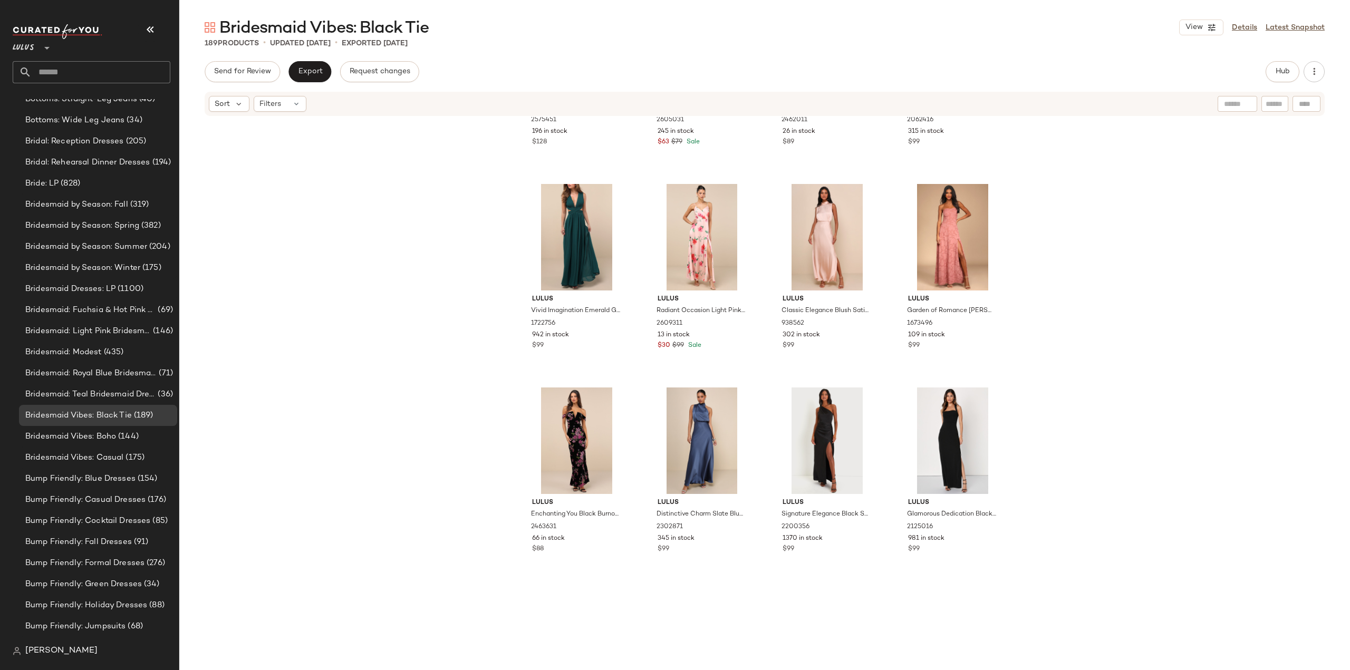
scroll to position [5861, 0]
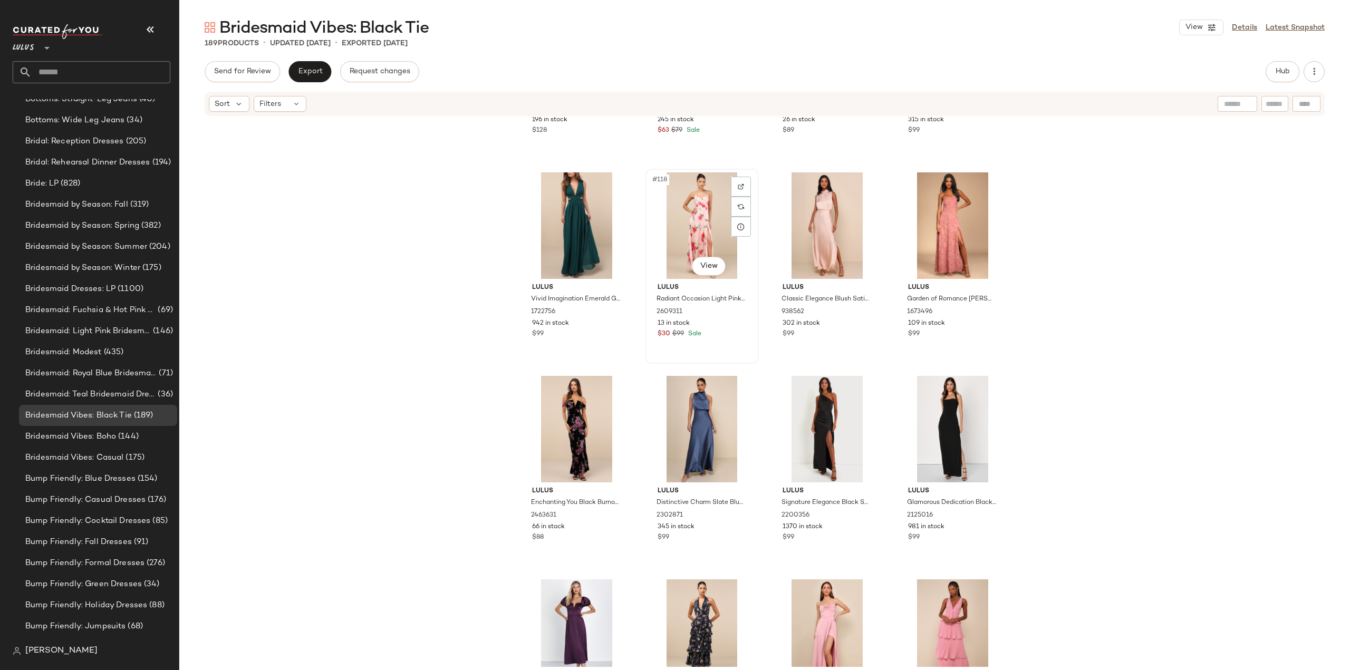
click at [711, 360] on div "#118 View Lulus Radiant Occasion Light Pink Floral Satin A-Line Maxi Dress 2609…" at bounding box center [701, 266] width 111 height 193
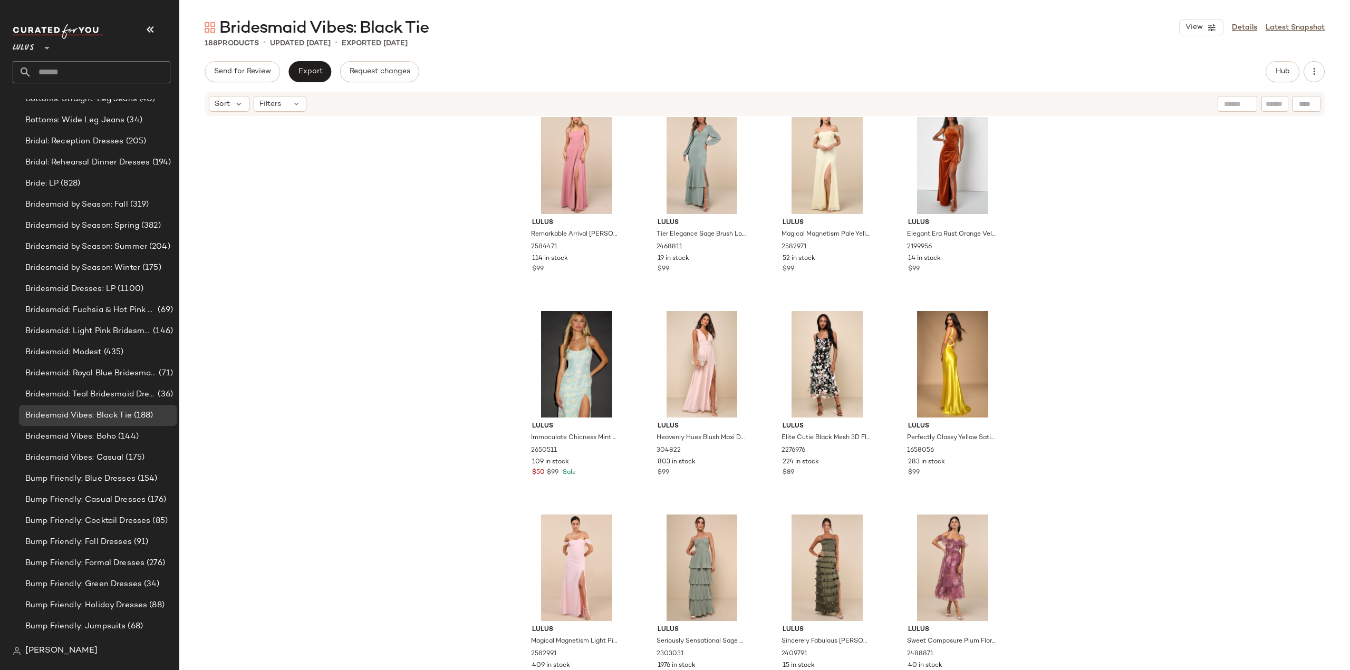
scroll to position [7865, 0]
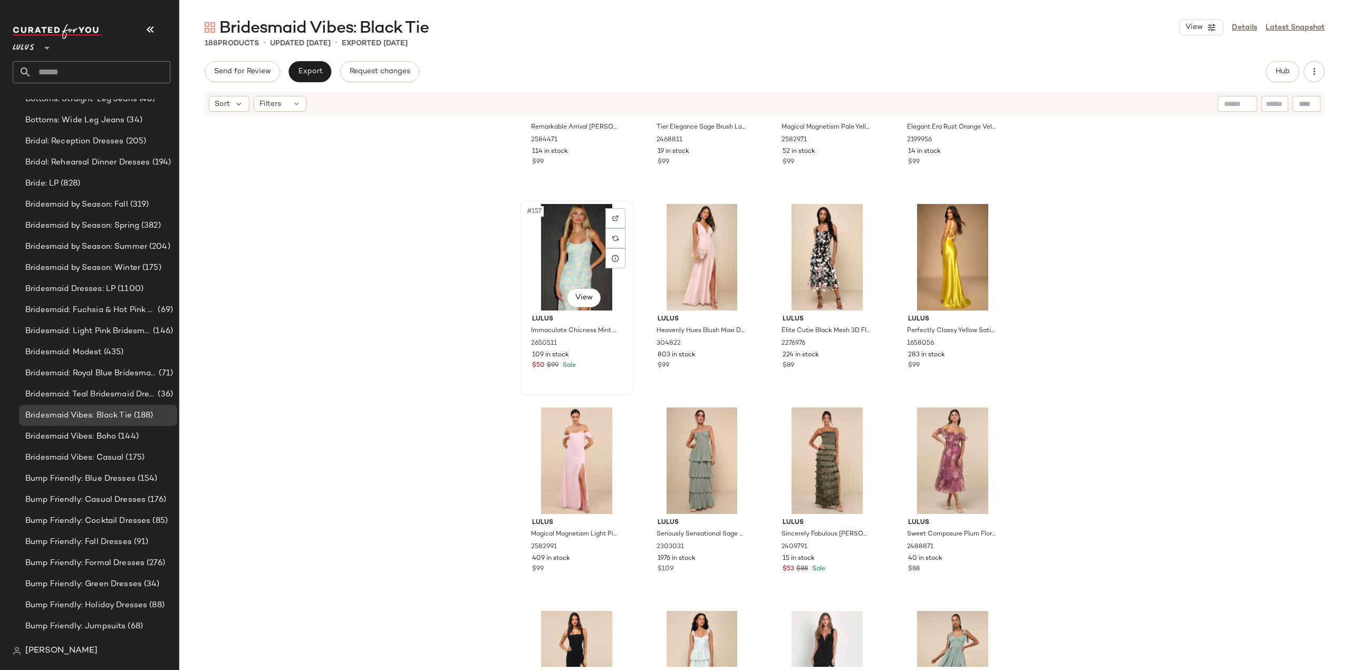
click at [600, 374] on div "#157 View Lulus Immaculate Chicness Mint Blue Floral Brocade Midi Dress 2650511…" at bounding box center [576, 297] width 111 height 193
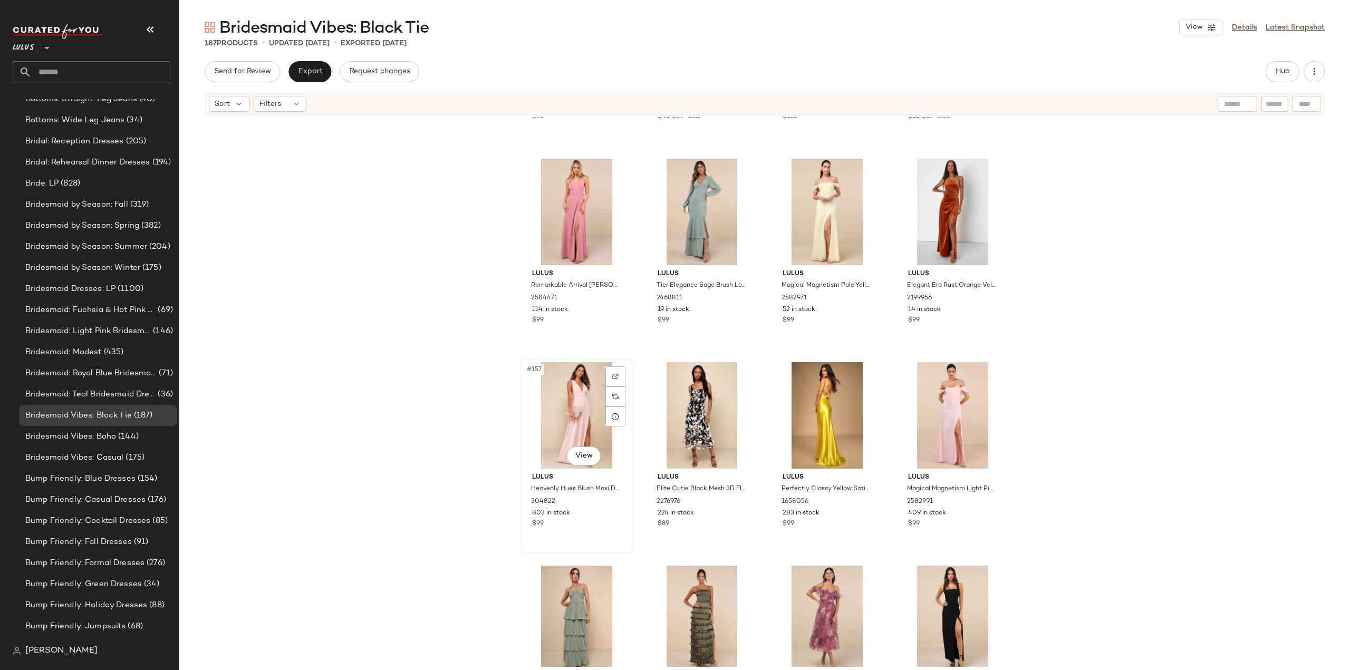
scroll to position [7548, 0]
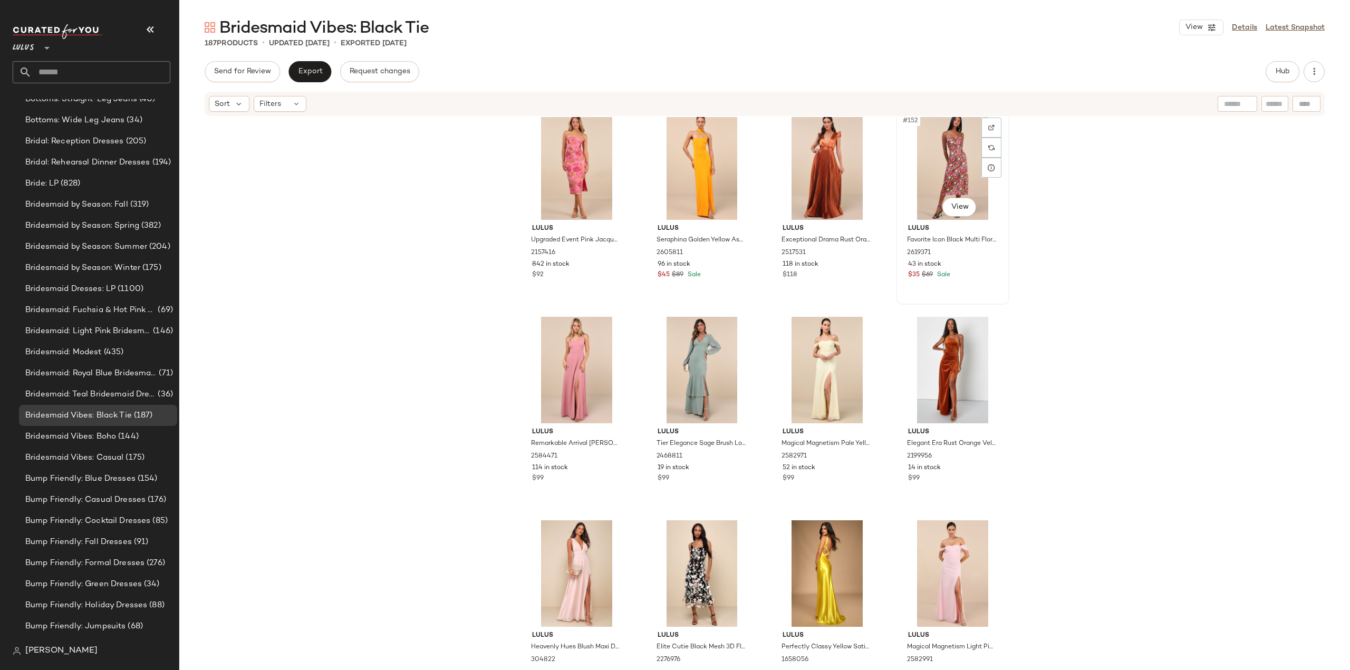
click at [973, 278] on div "$35 $69 Sale" at bounding box center [952, 274] width 89 height 9
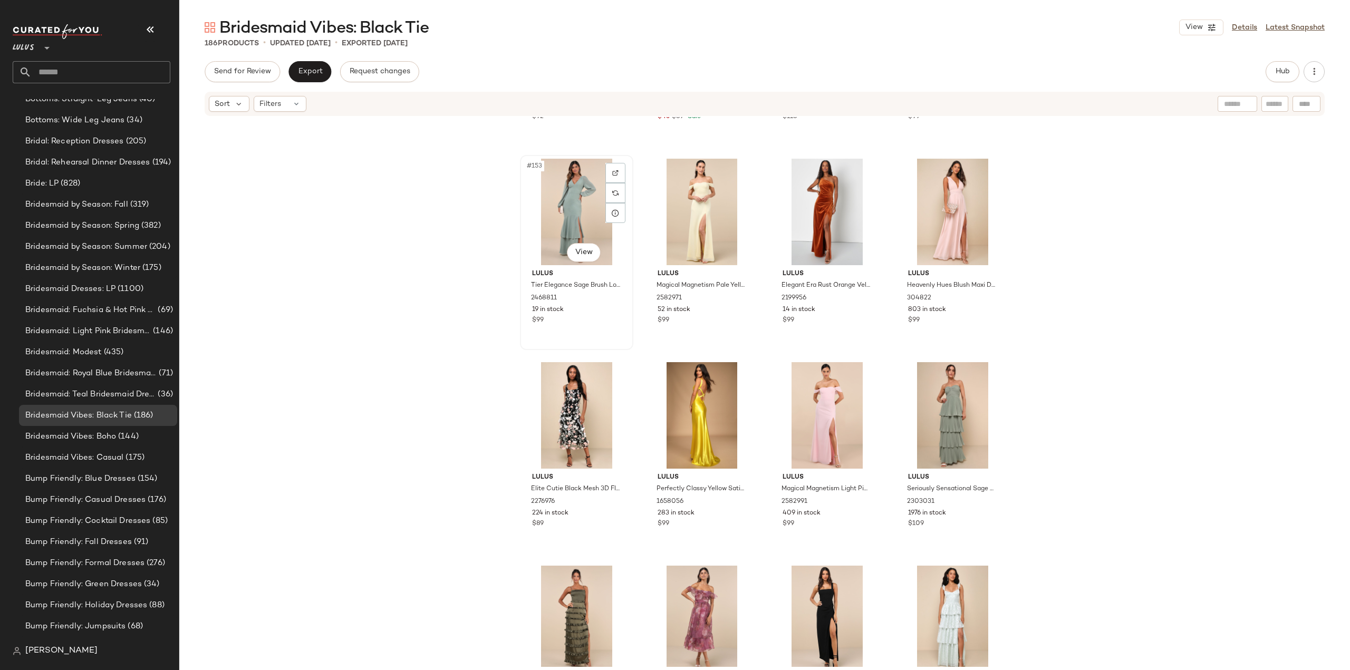
scroll to position [7548, 0]
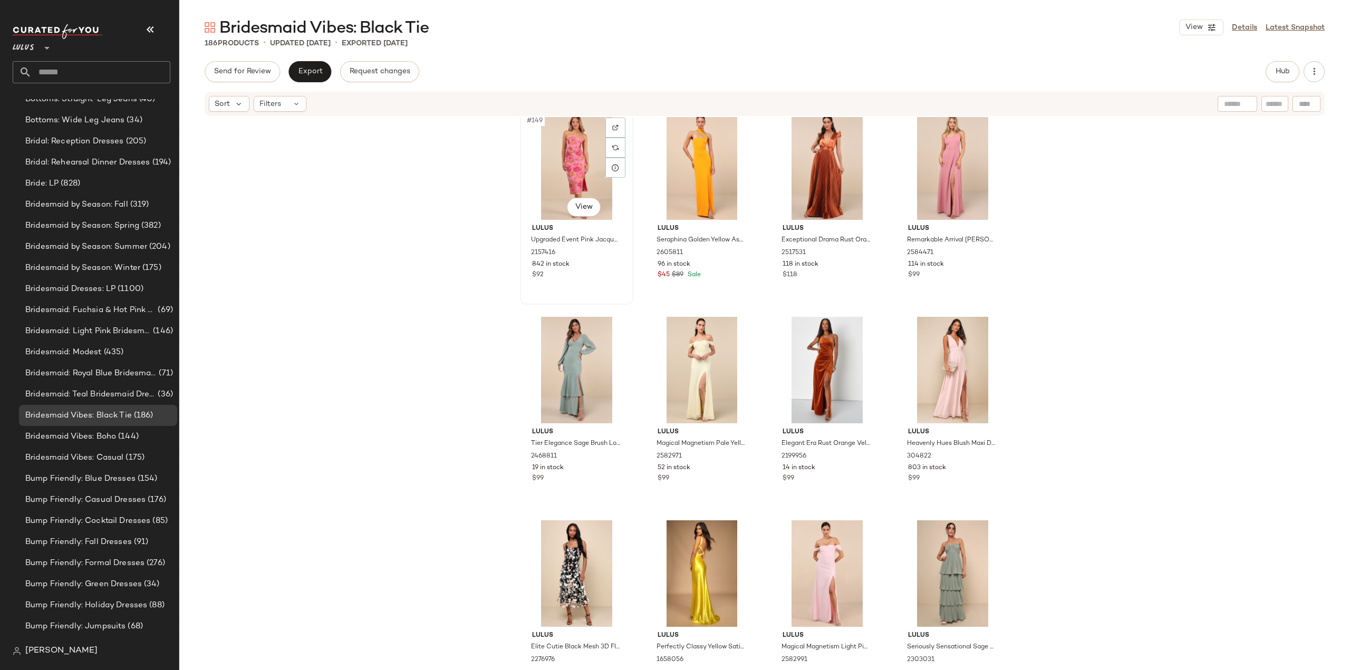
click at [596, 276] on div "$92" at bounding box center [576, 274] width 89 height 9
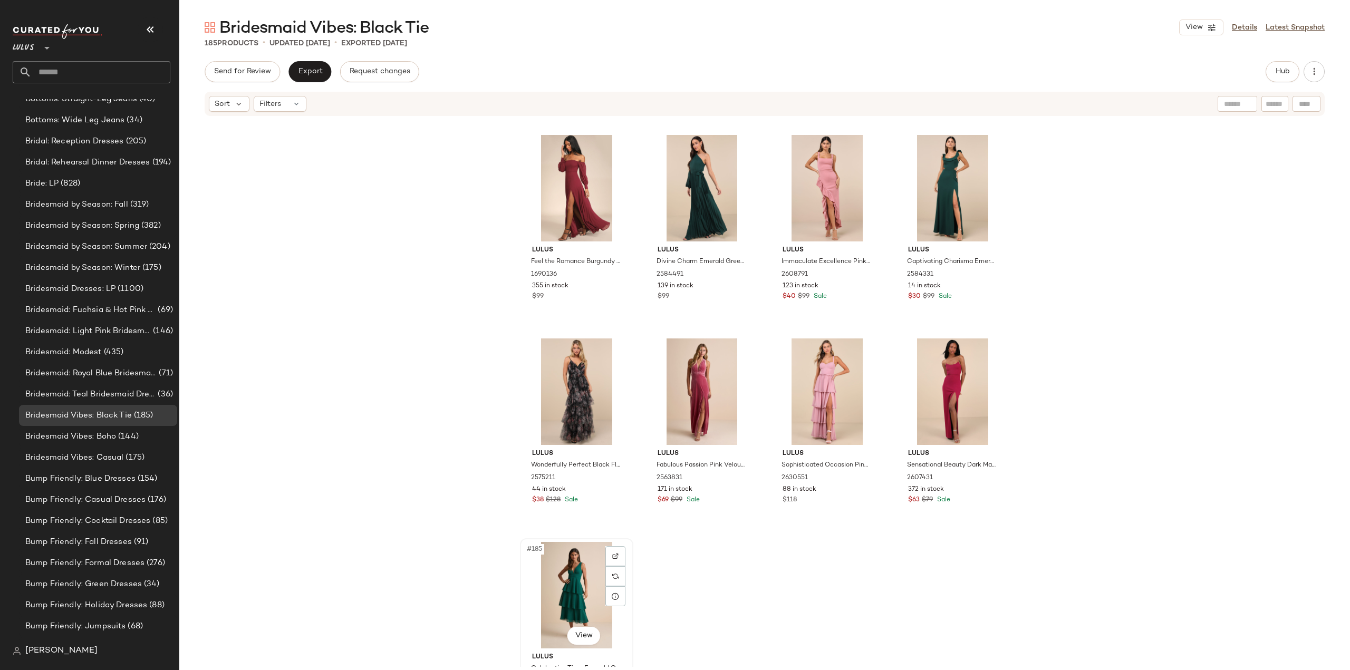
scroll to position [9017, 0]
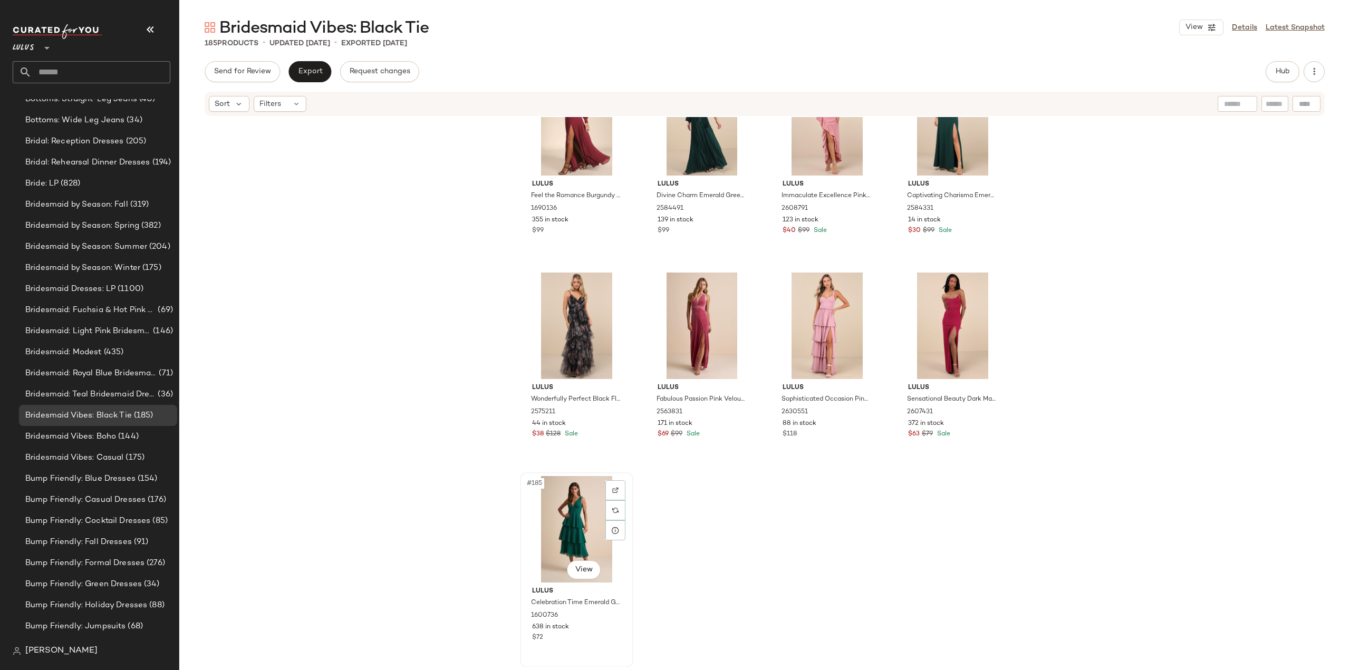
click at [591, 640] on div "$72" at bounding box center [576, 637] width 89 height 9
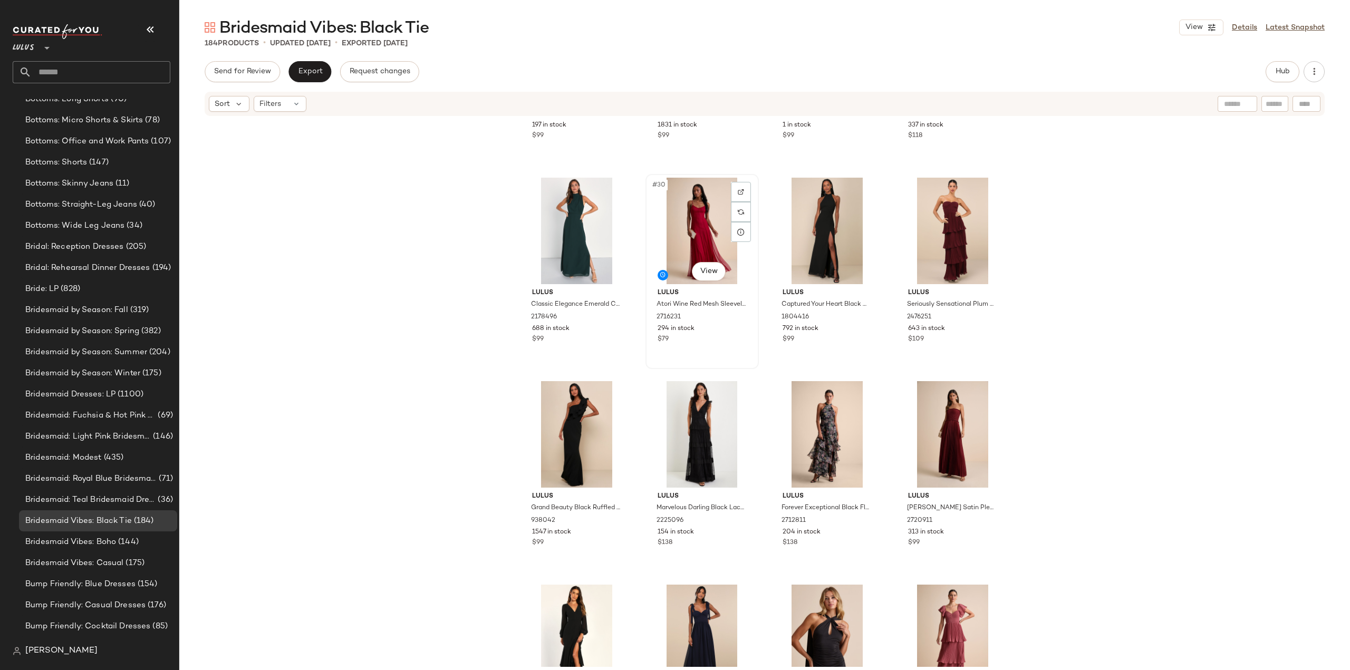
scroll to position [1327, 0]
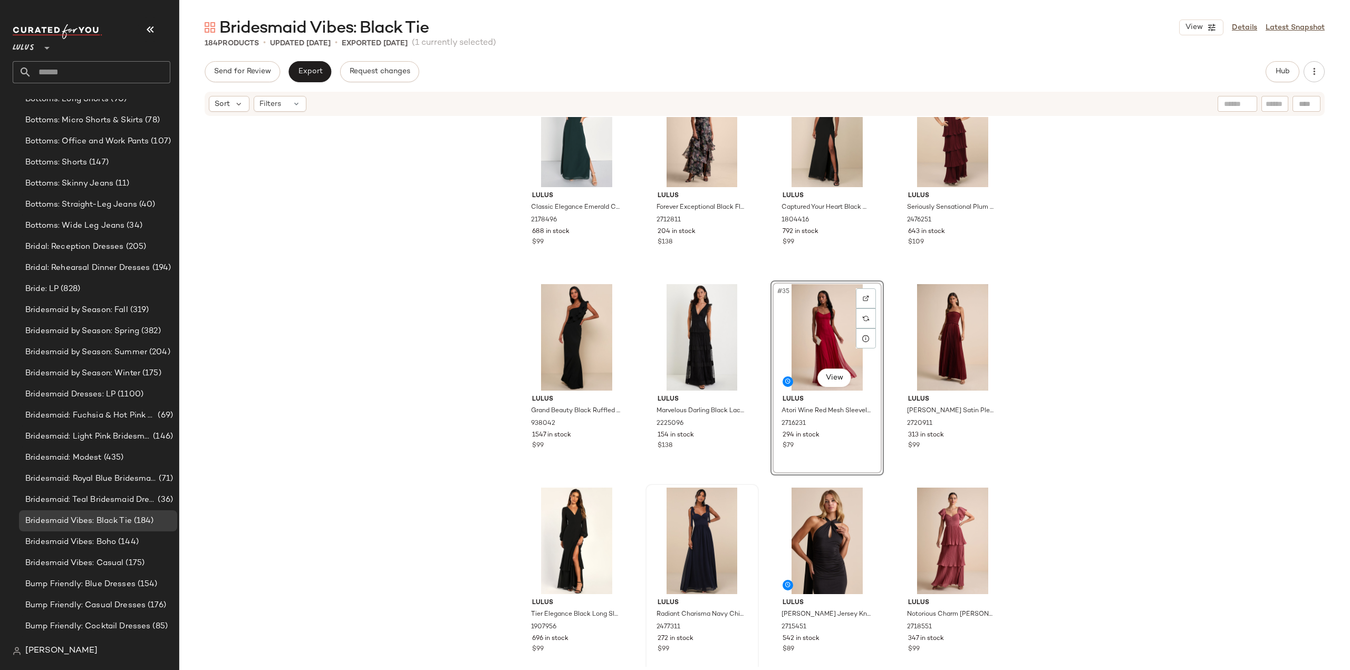
scroll to position [1485, 0]
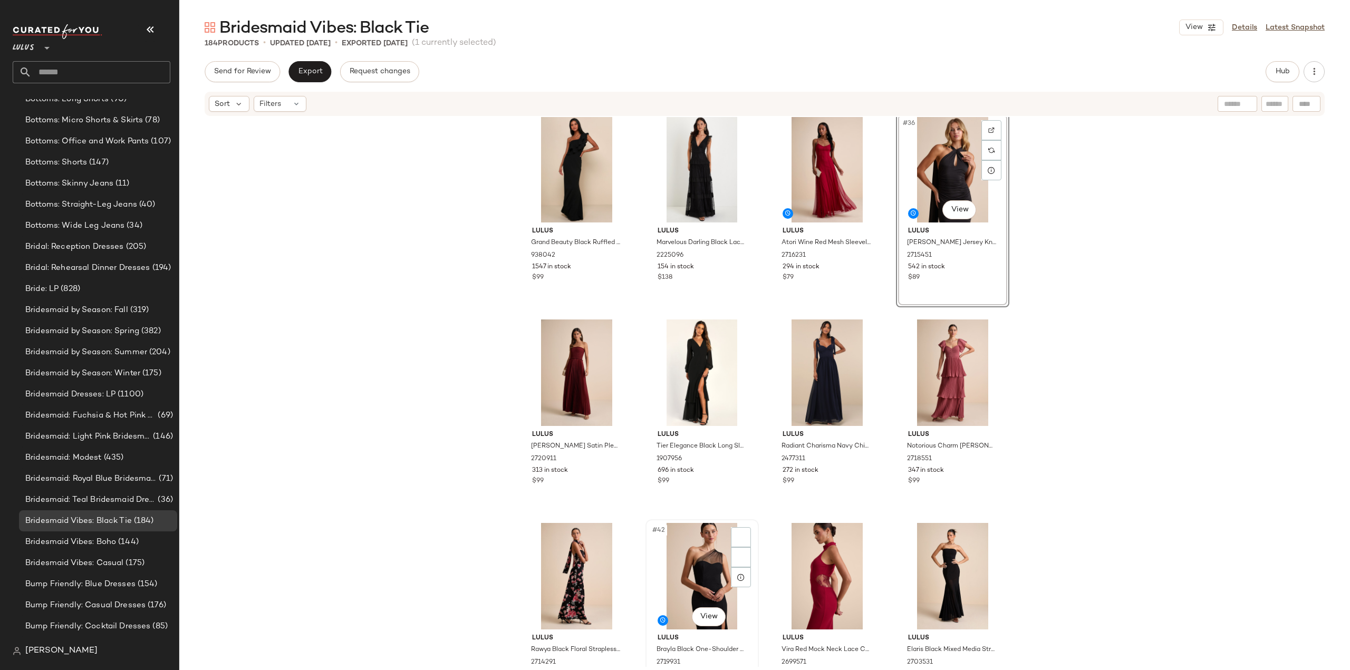
scroll to position [1696, 0]
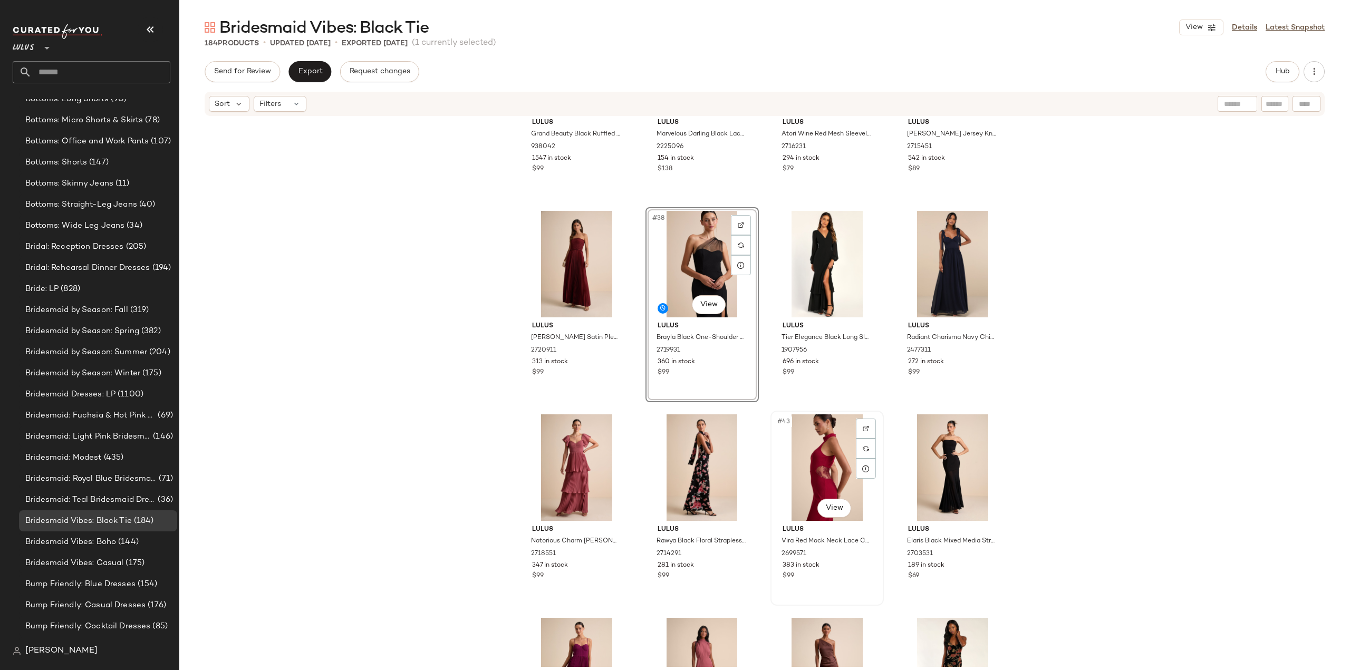
scroll to position [1854, 0]
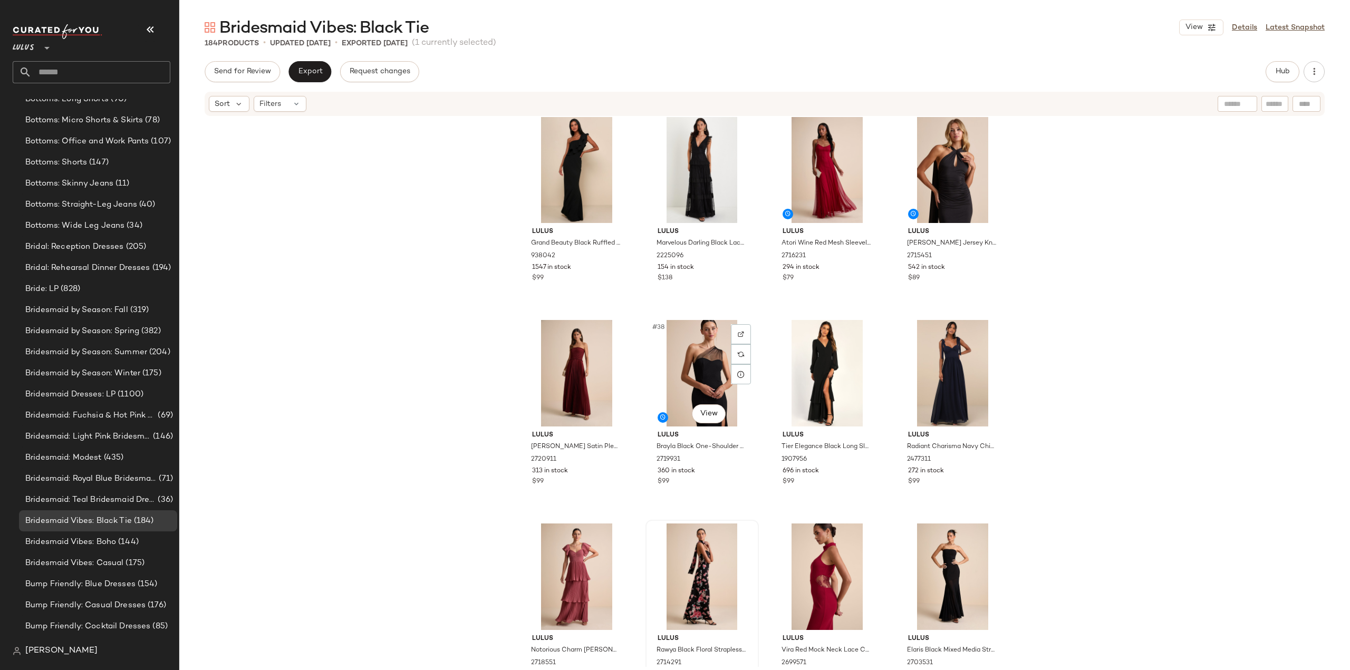
scroll to position [1748, 0]
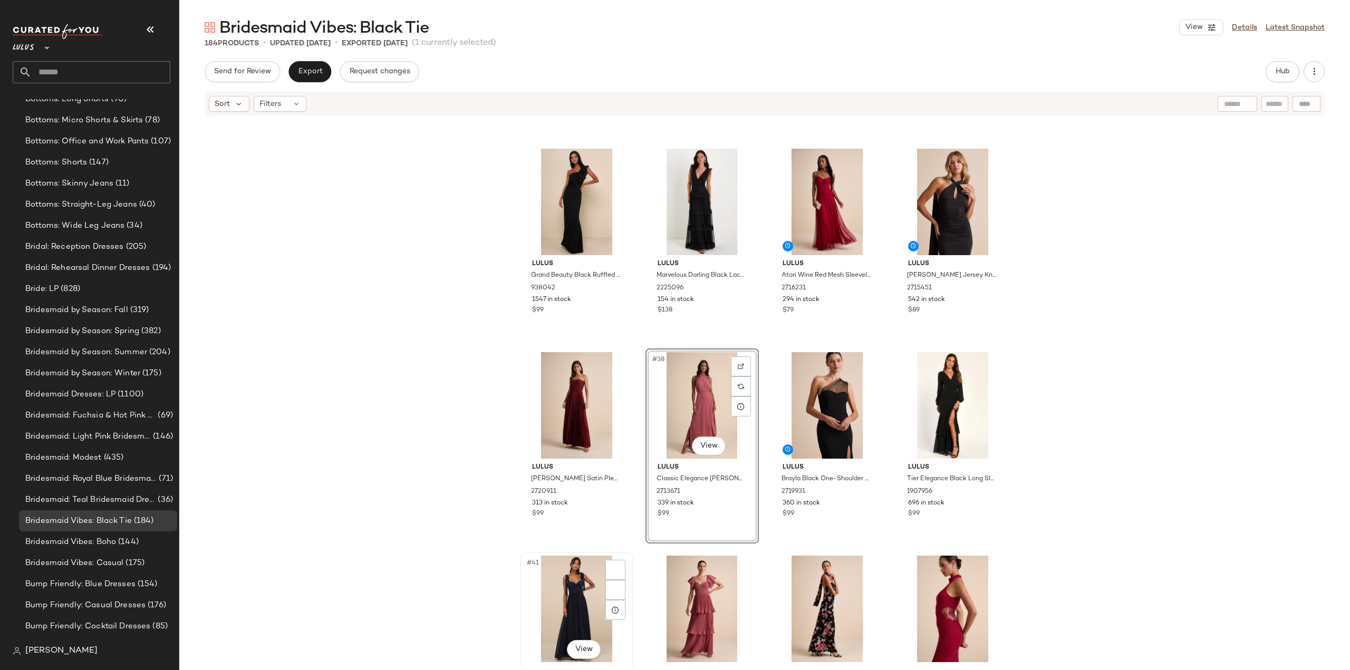
scroll to position [1635, 0]
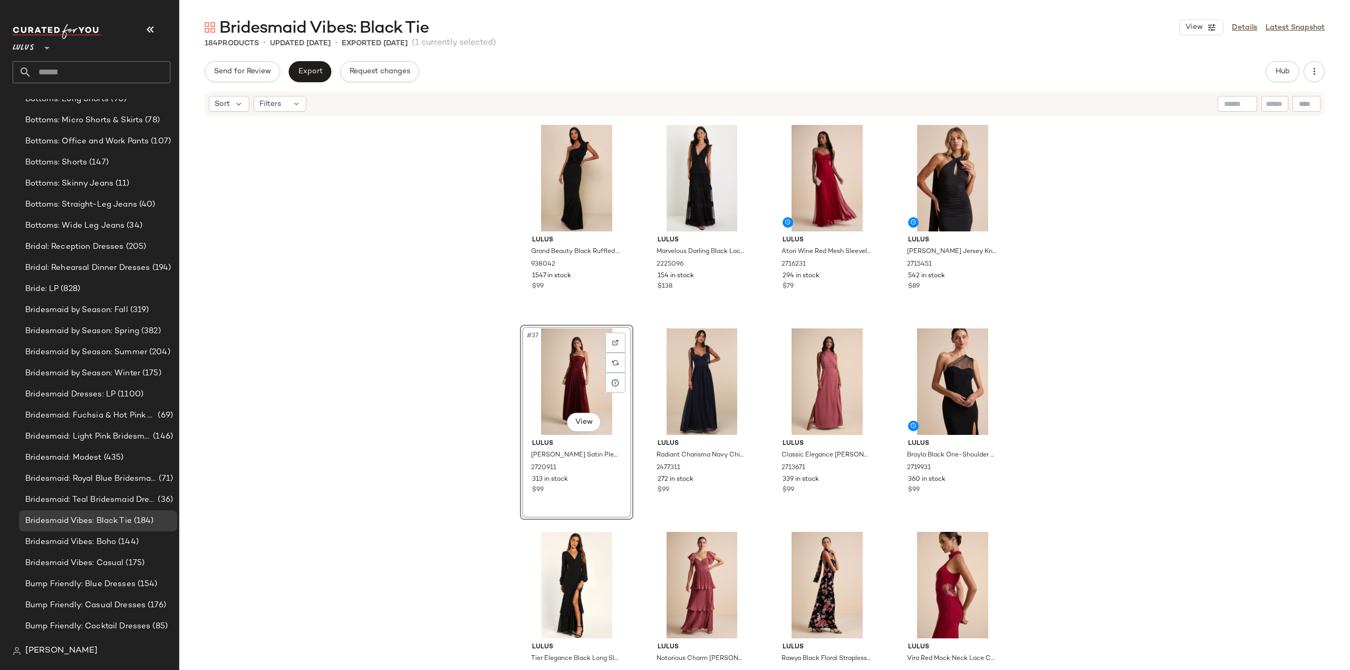
scroll to position [1740, 0]
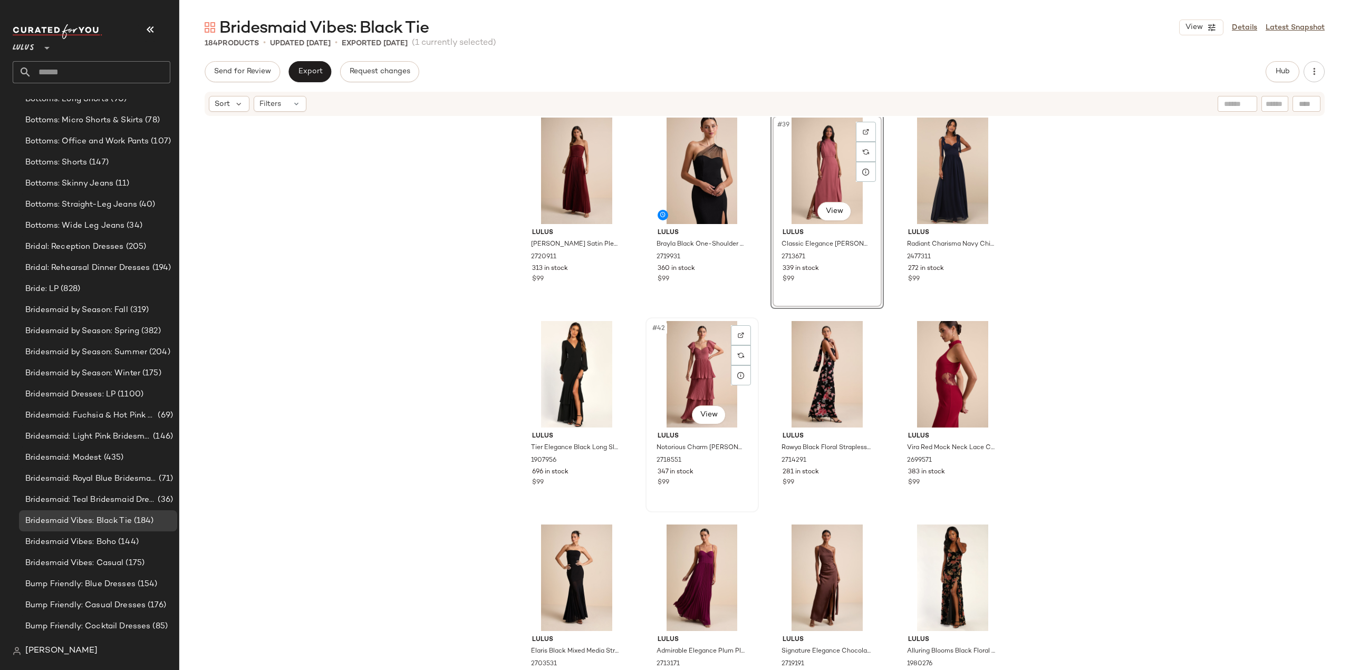
scroll to position [1898, 0]
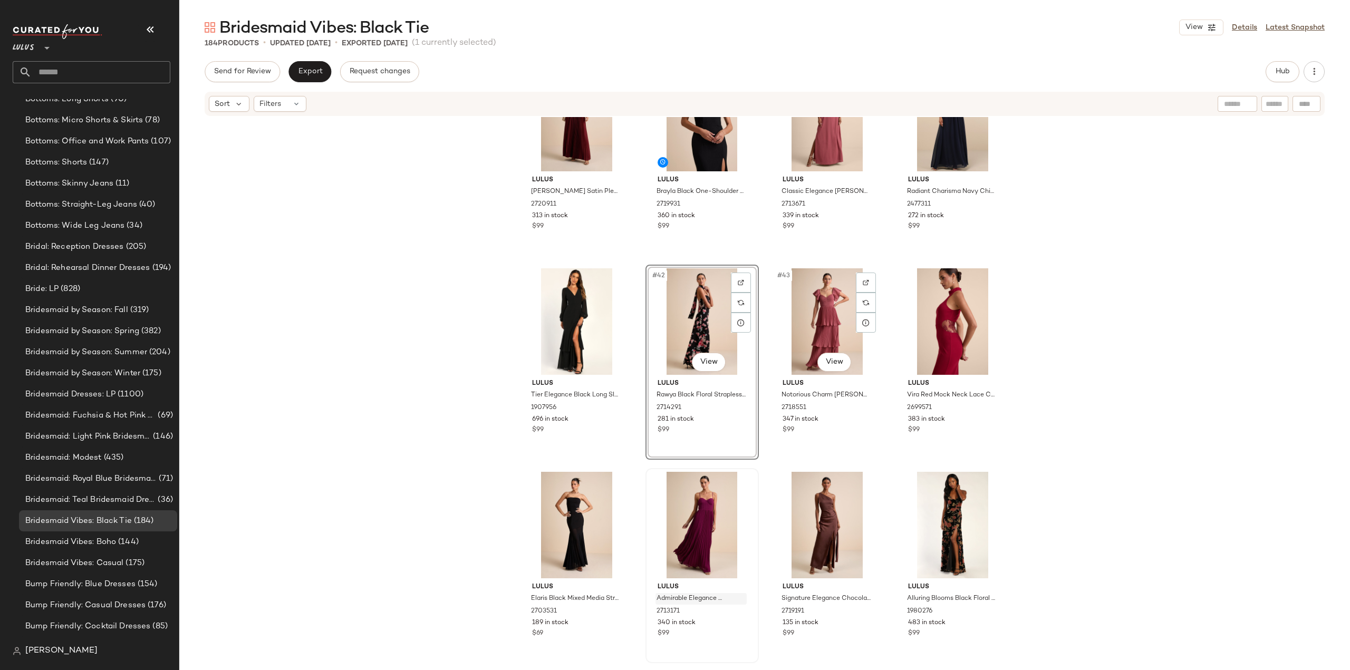
scroll to position [2004, 0]
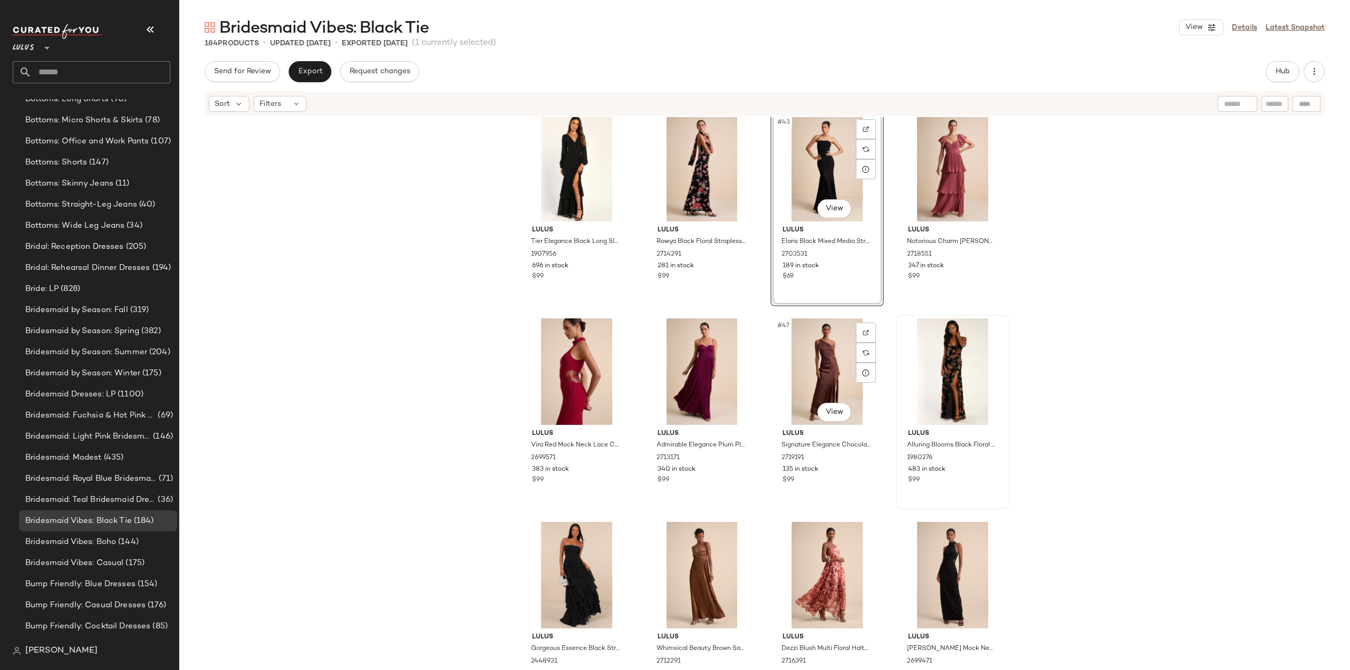
scroll to position [2109, 0]
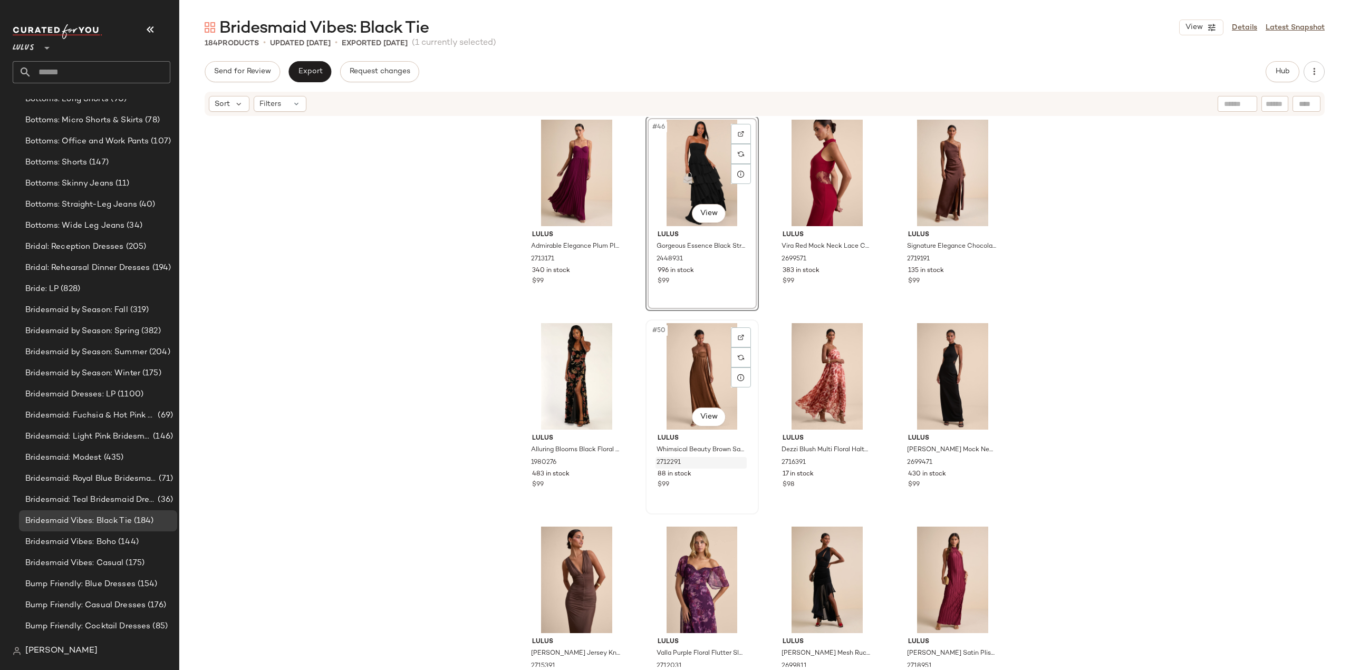
scroll to position [2267, 0]
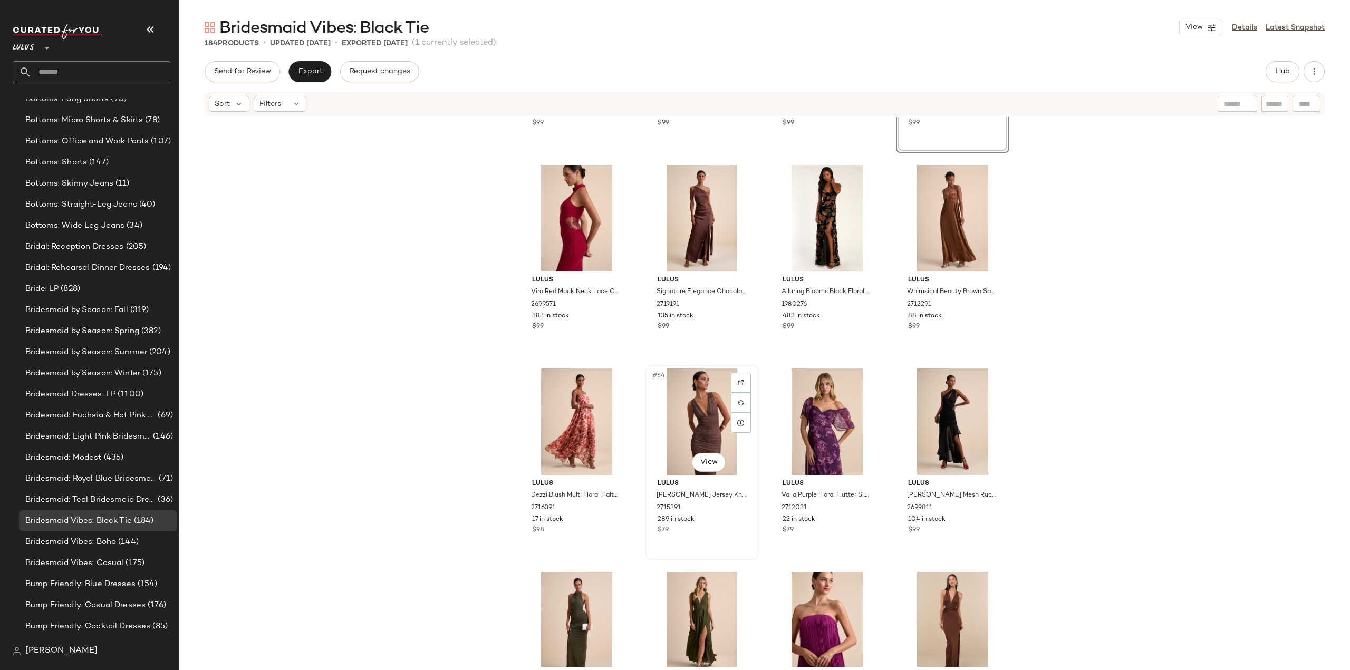
scroll to position [2425, 0]
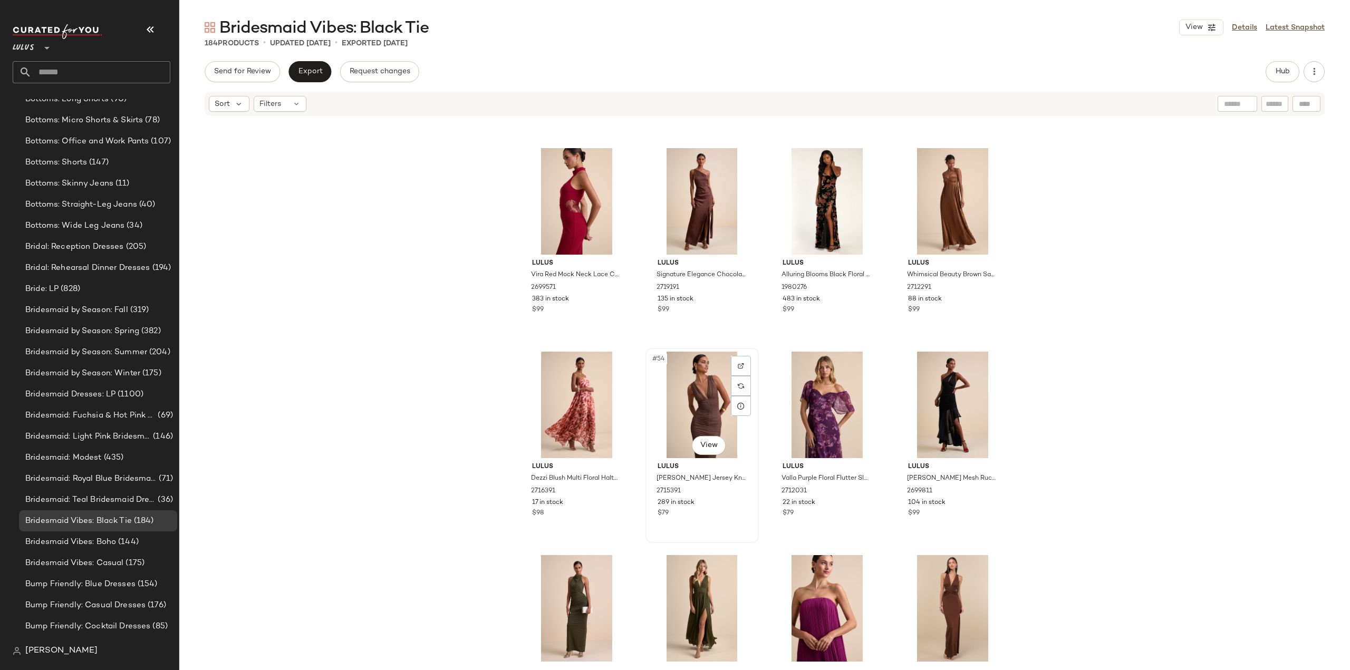
click at [715, 510] on div "$79" at bounding box center [701, 513] width 89 height 9
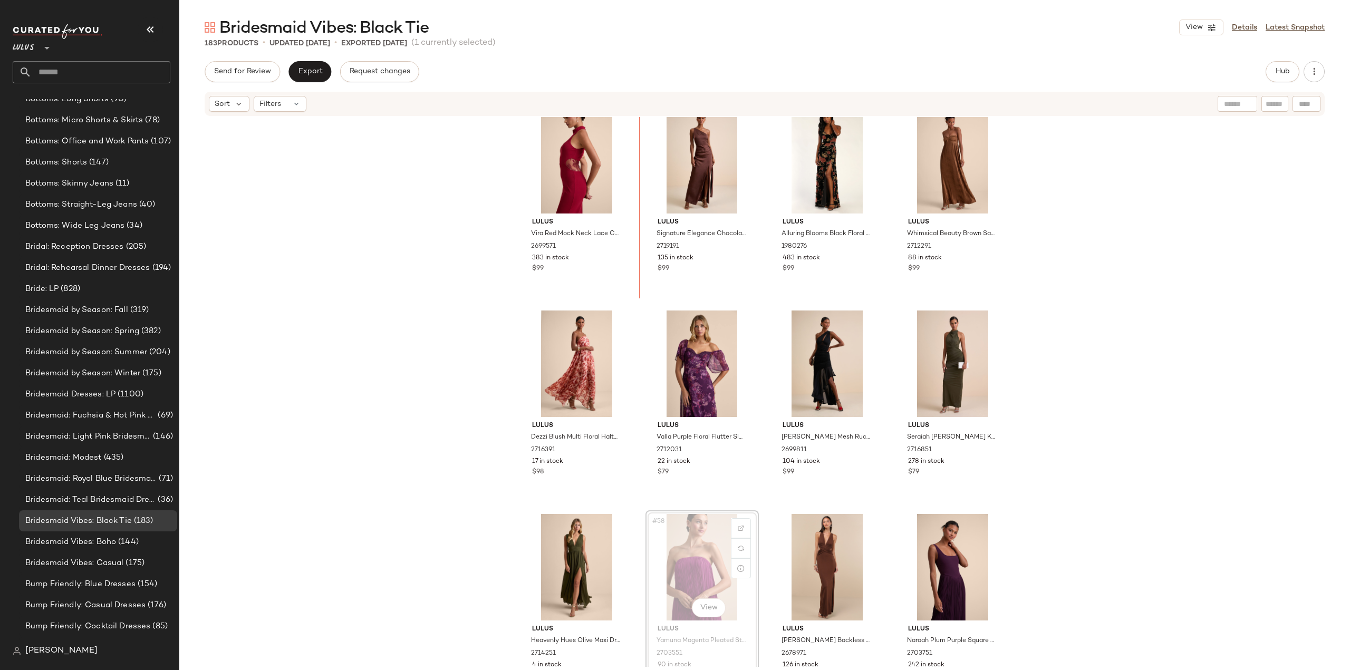
scroll to position [2464, 0]
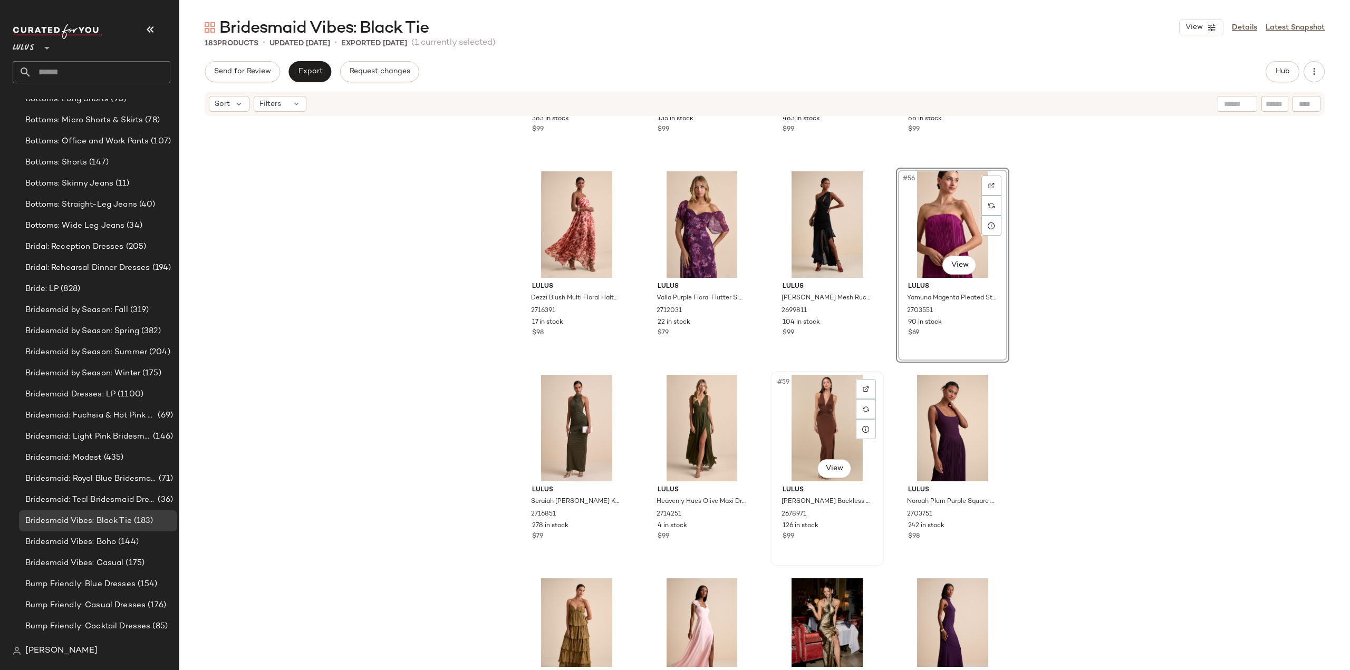
scroll to position [2622, 0]
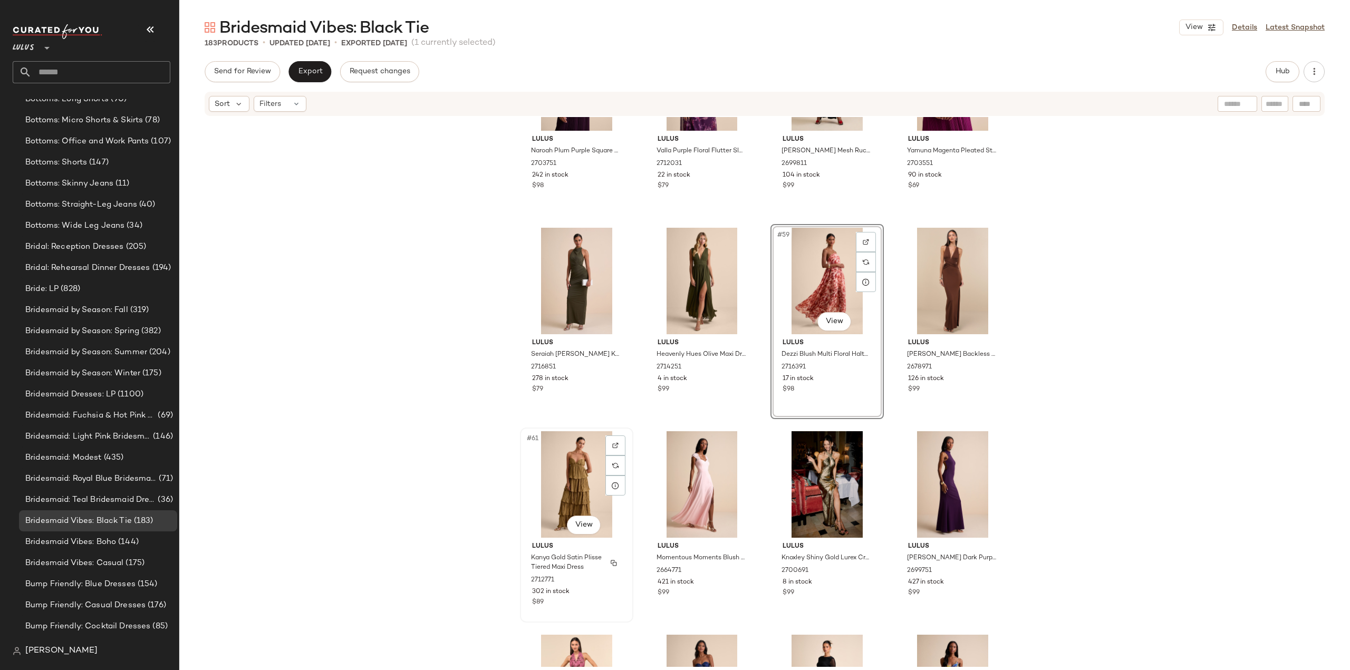
scroll to position [2813, 0]
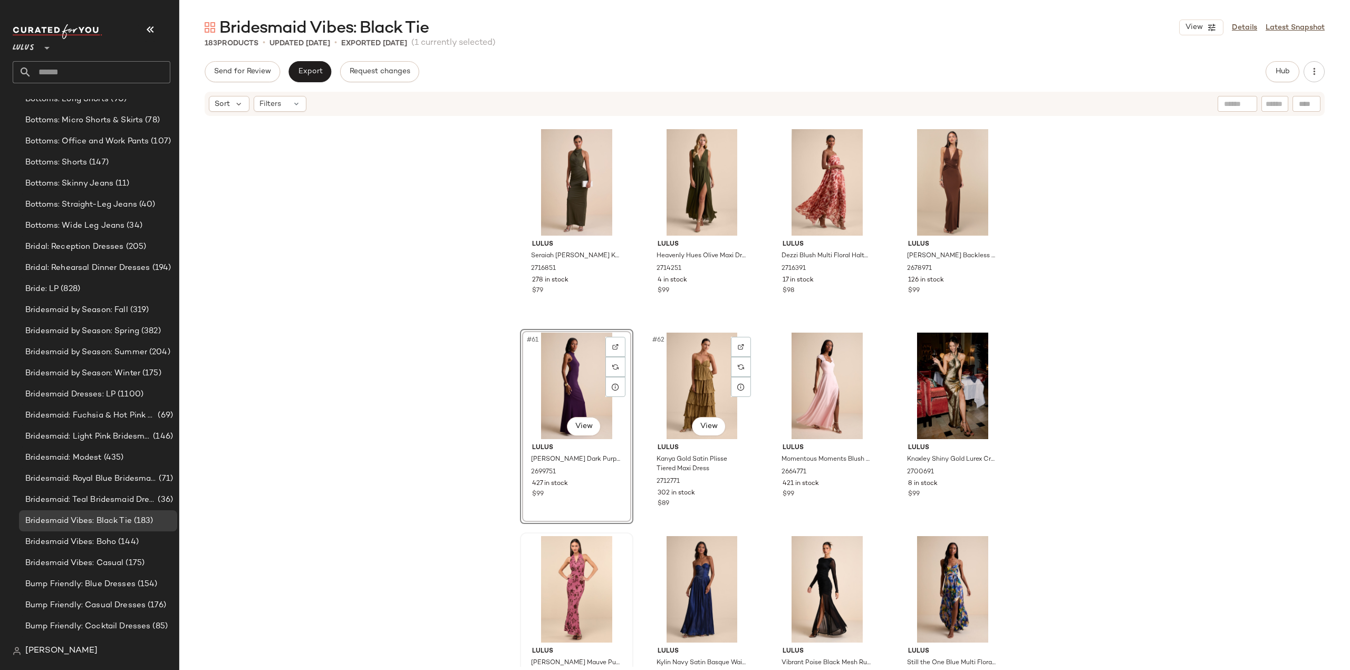
scroll to position [2919, 0]
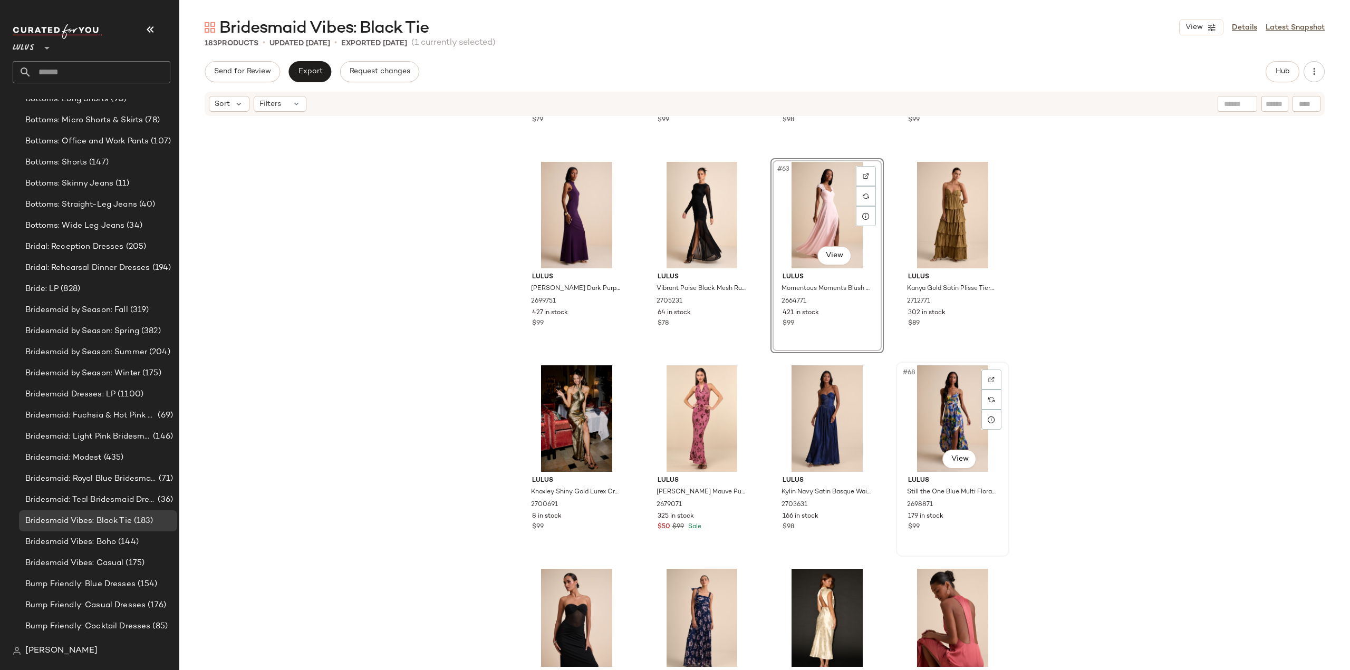
scroll to position [3024, 0]
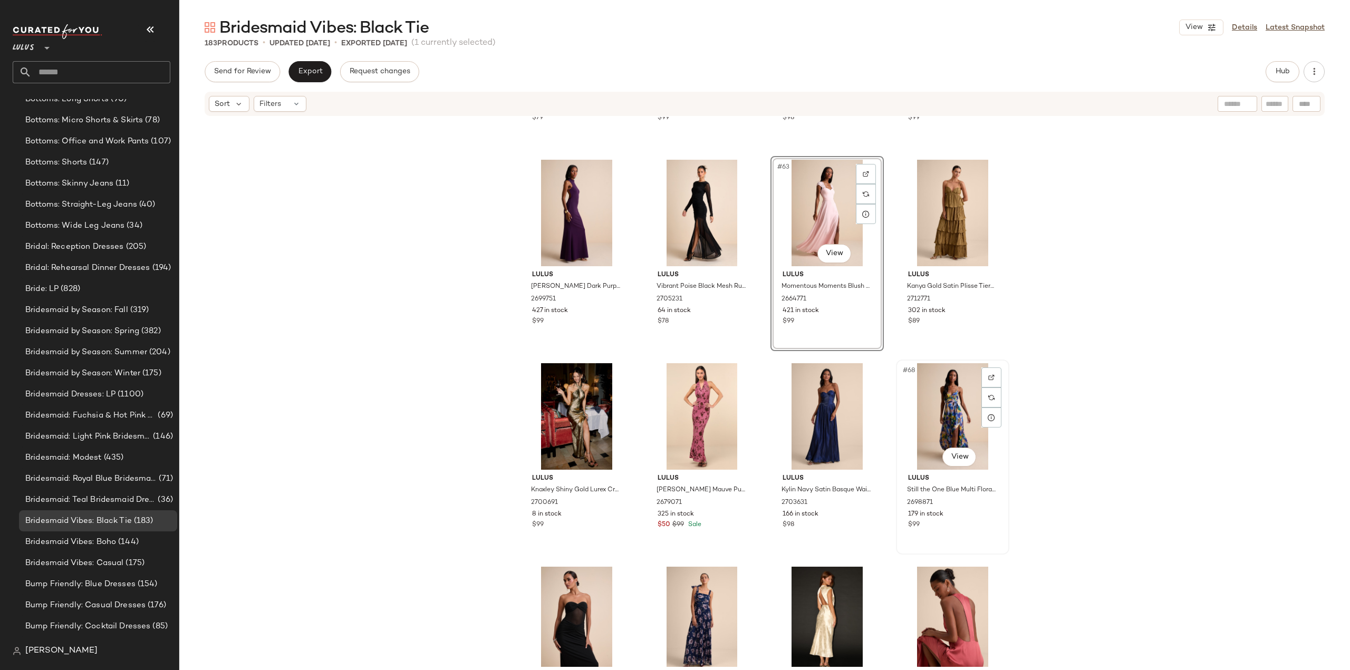
click at [965, 523] on div "$99" at bounding box center [952, 524] width 89 height 9
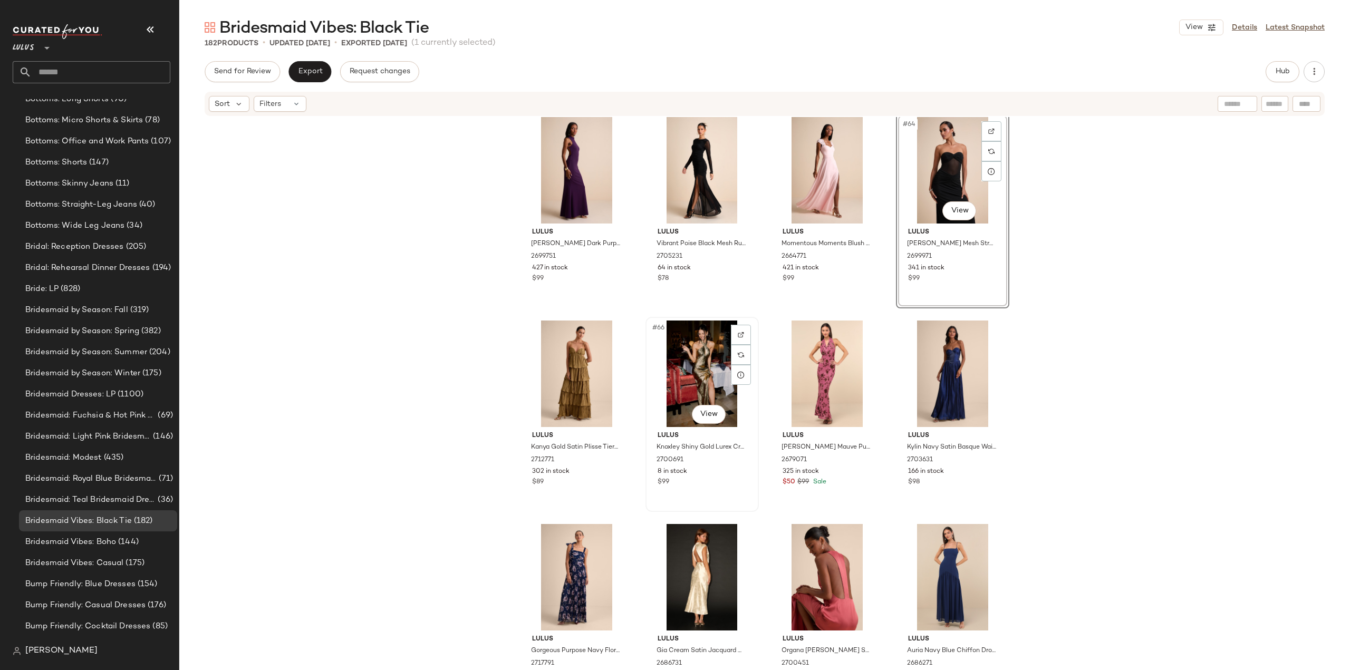
scroll to position [3077, 0]
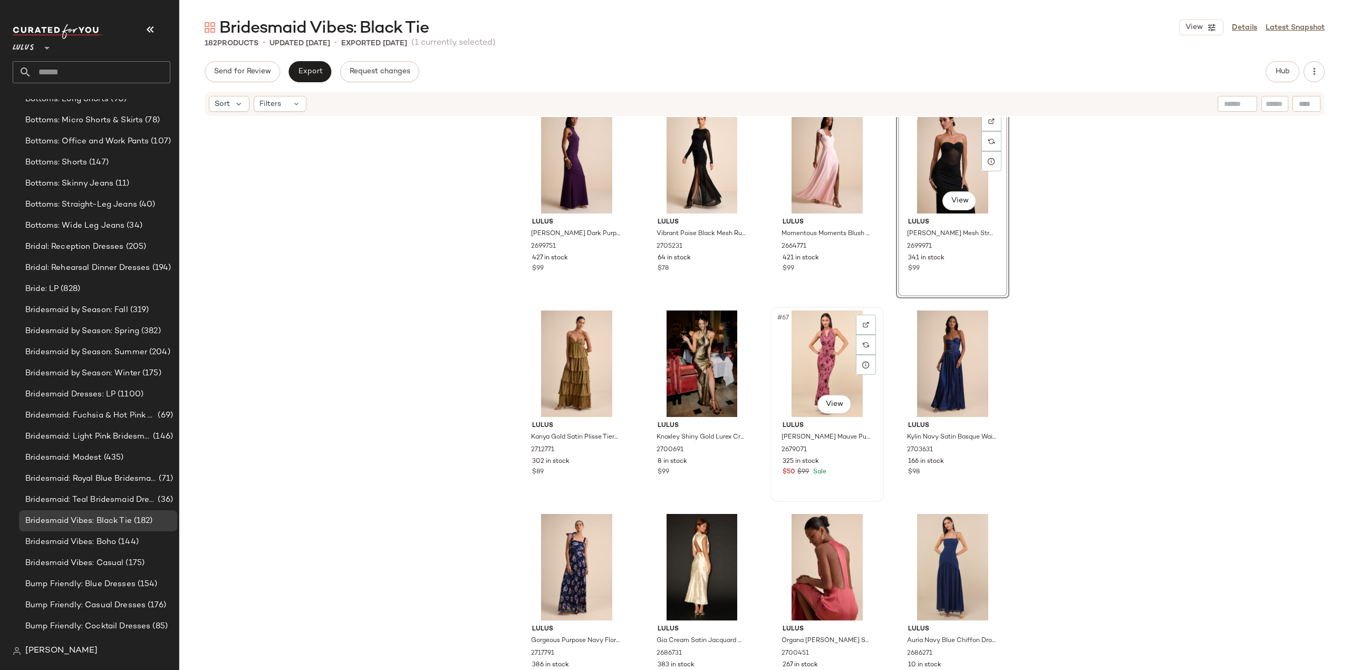
click at [844, 481] on div "#67 View Lulus Renatta Mauve Purple Floral Burnout Mesh Maxi Dress 2679071 325 …" at bounding box center [826, 404] width 111 height 193
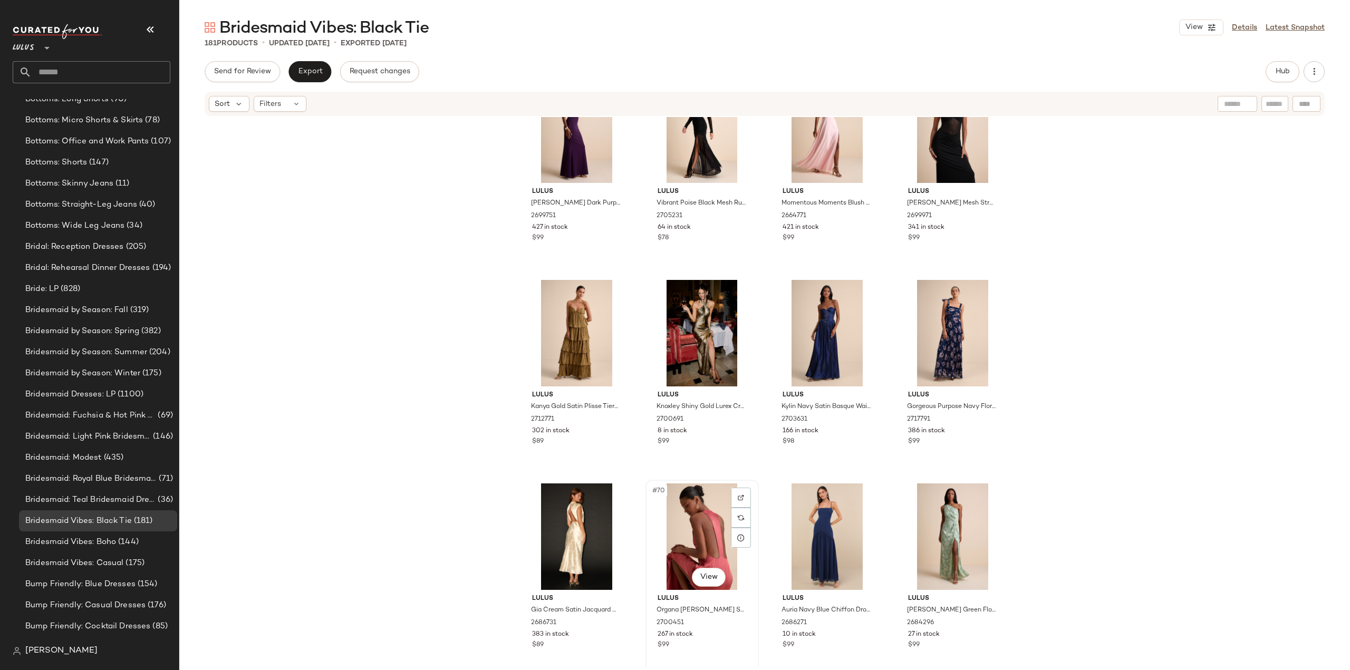
scroll to position [3130, 0]
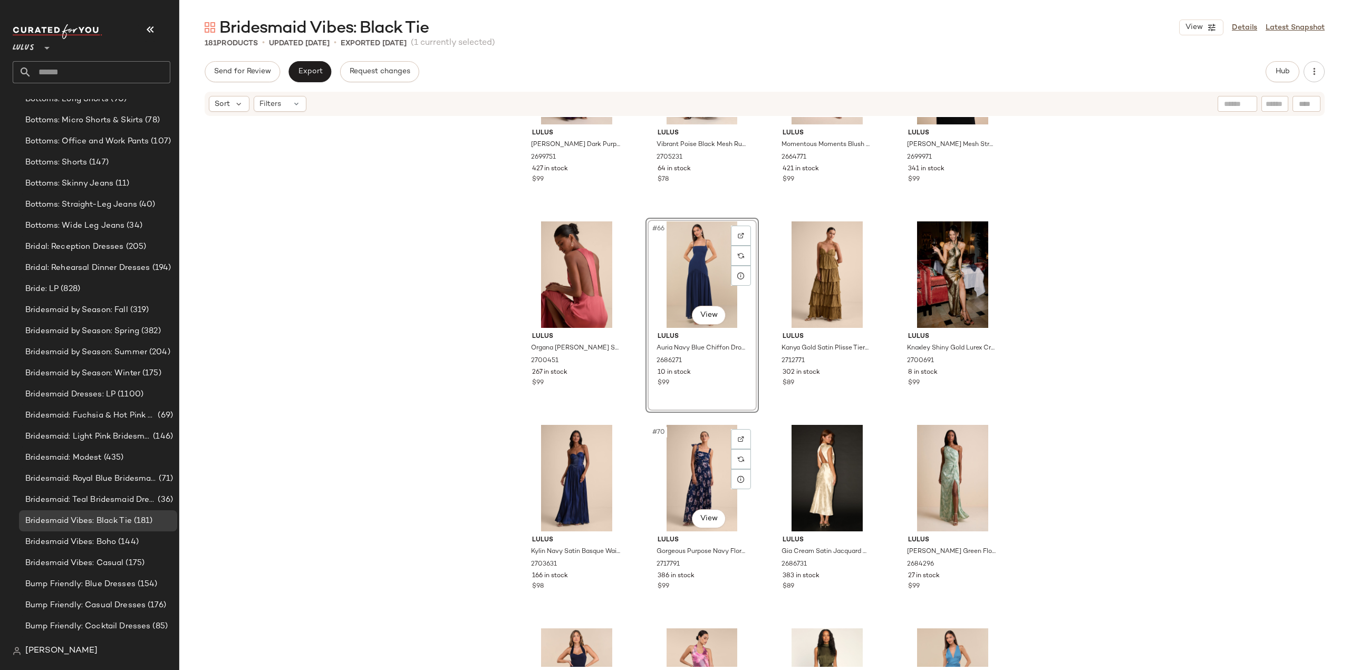
scroll to position [3183, 0]
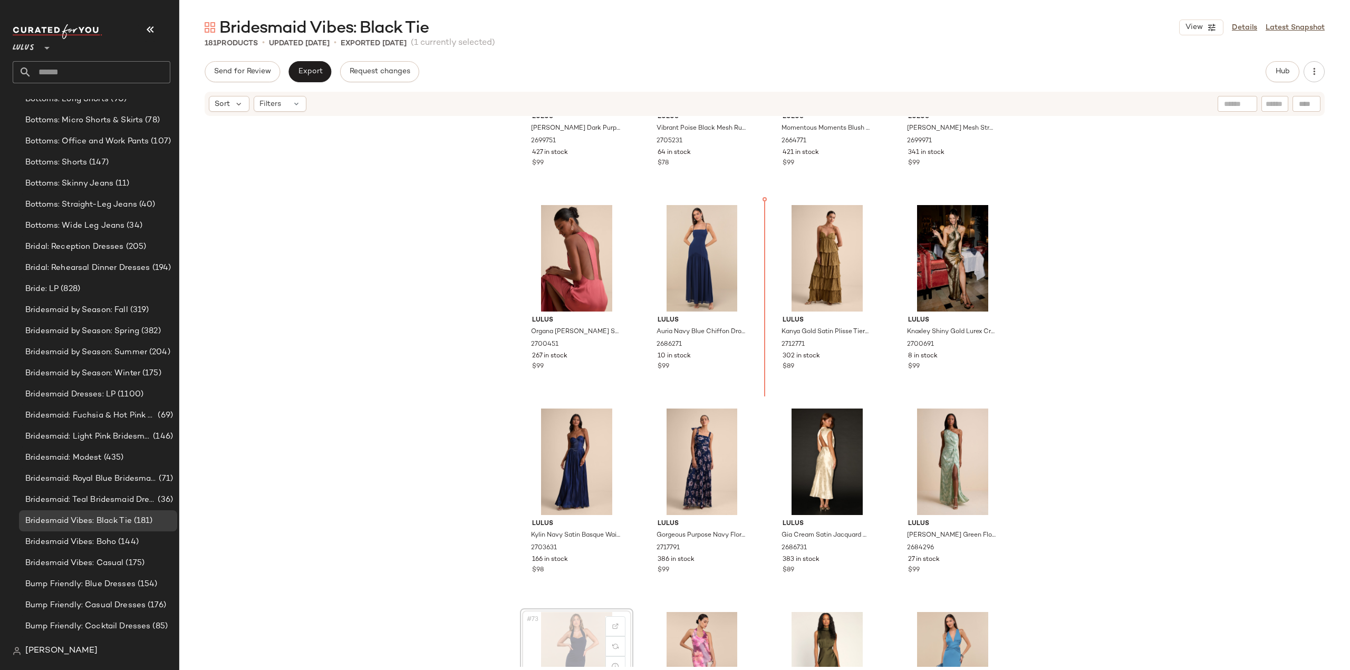
scroll to position [3185, 0]
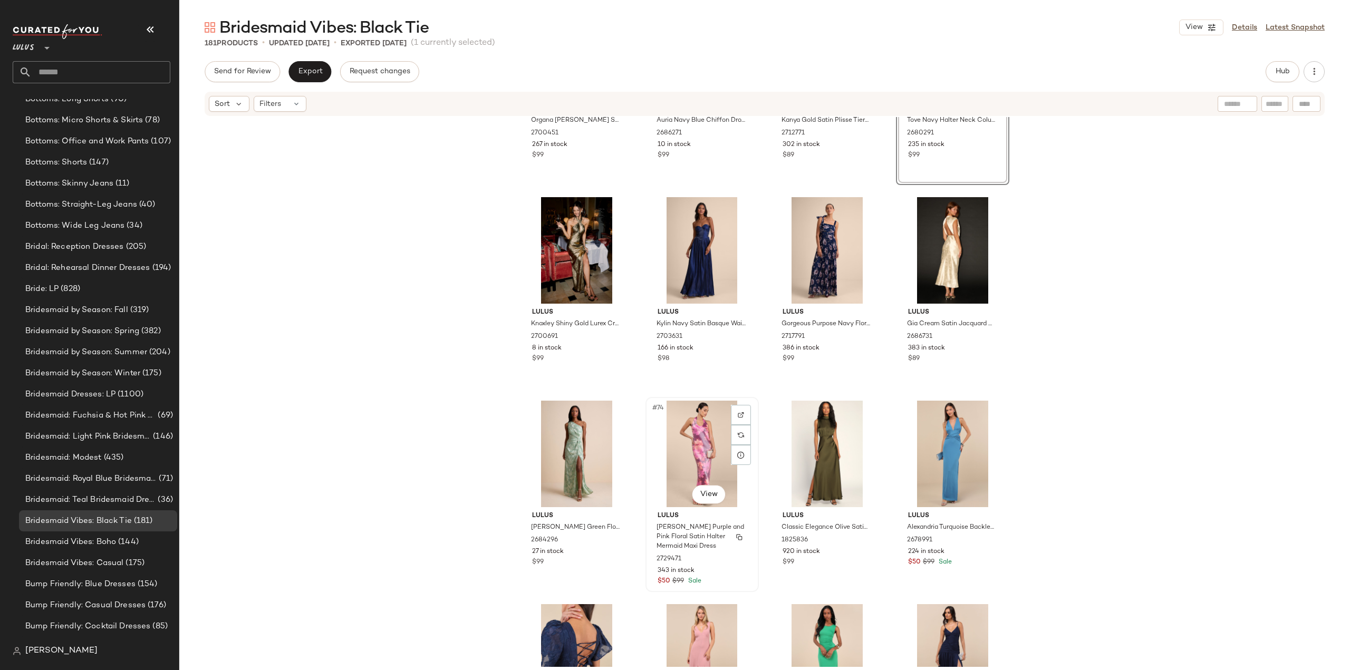
scroll to position [3396, 0]
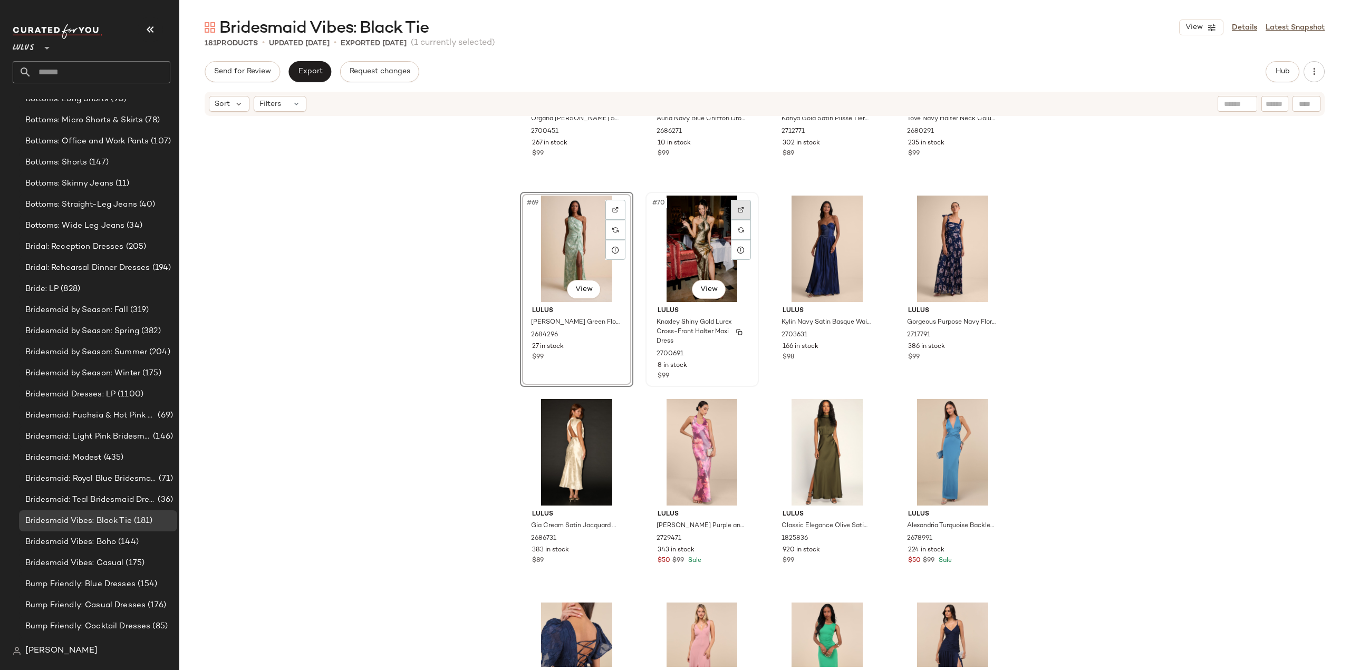
scroll to position [3237, 0]
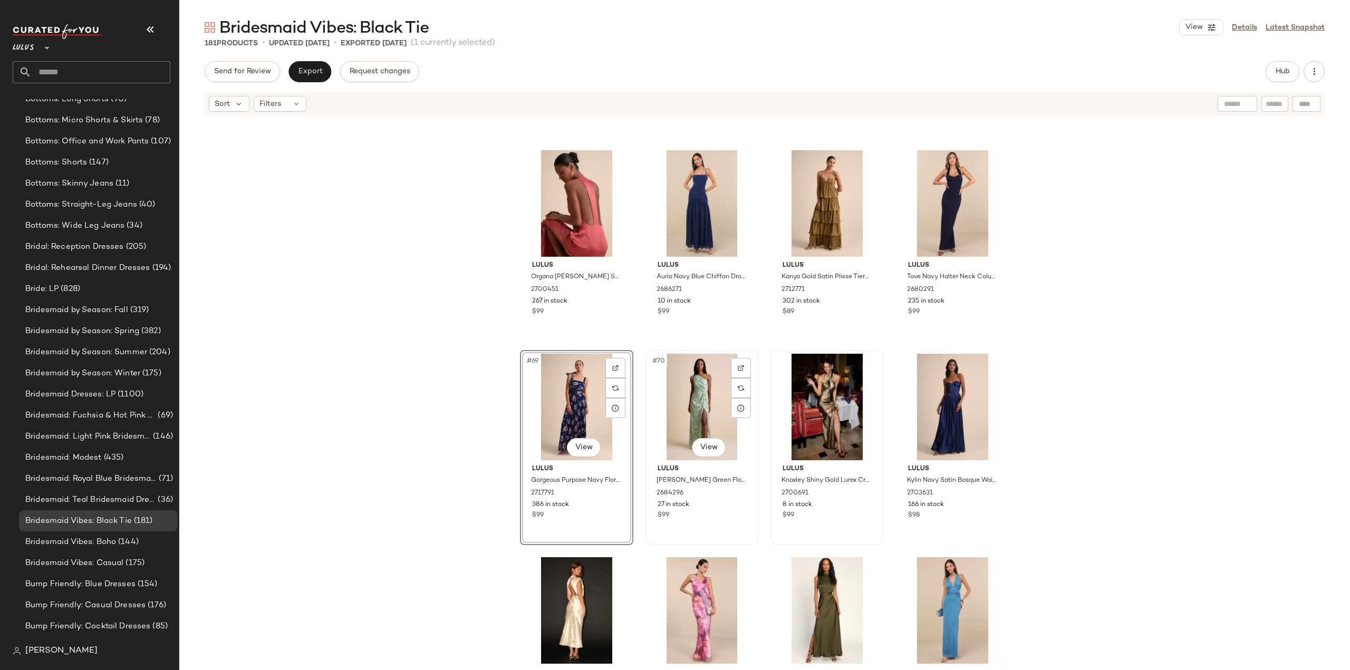
scroll to position [3290, 0]
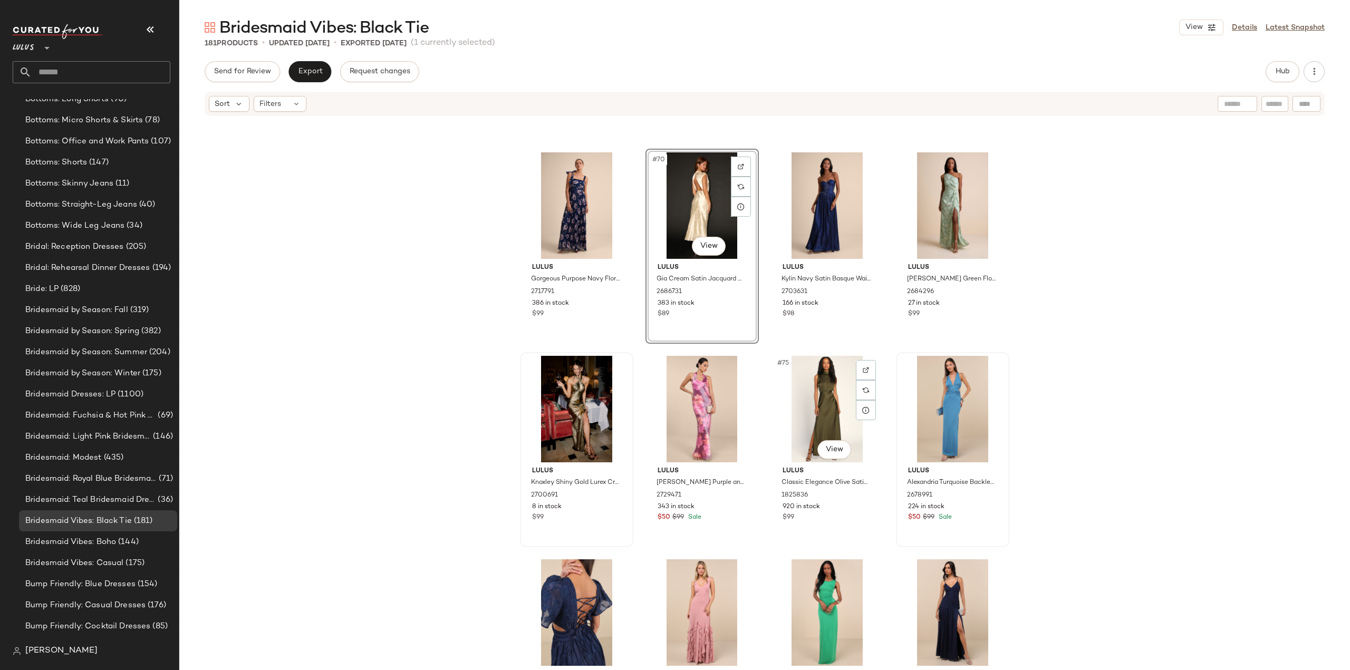
scroll to position [3448, 0]
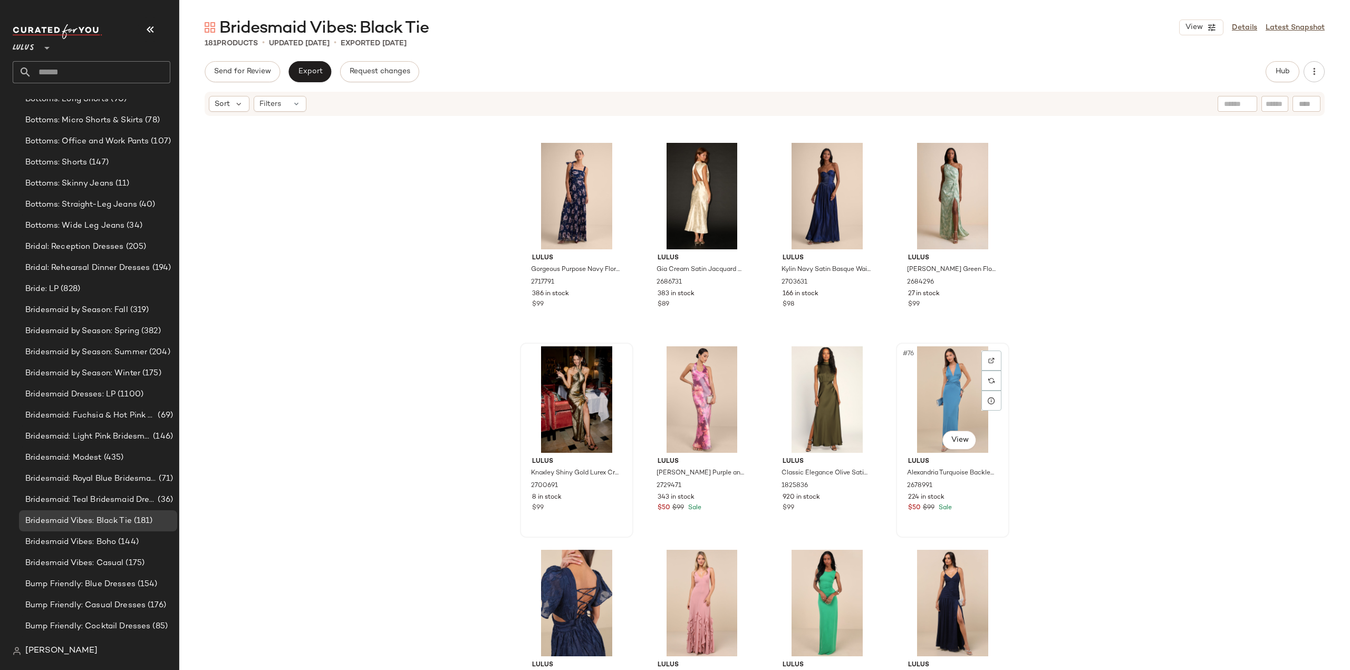
click at [910, 524] on div "#76 View Lulus Alexandria Turquoise Backless Column Maxi Dress 2678991 224 in s…" at bounding box center [952, 440] width 111 height 193
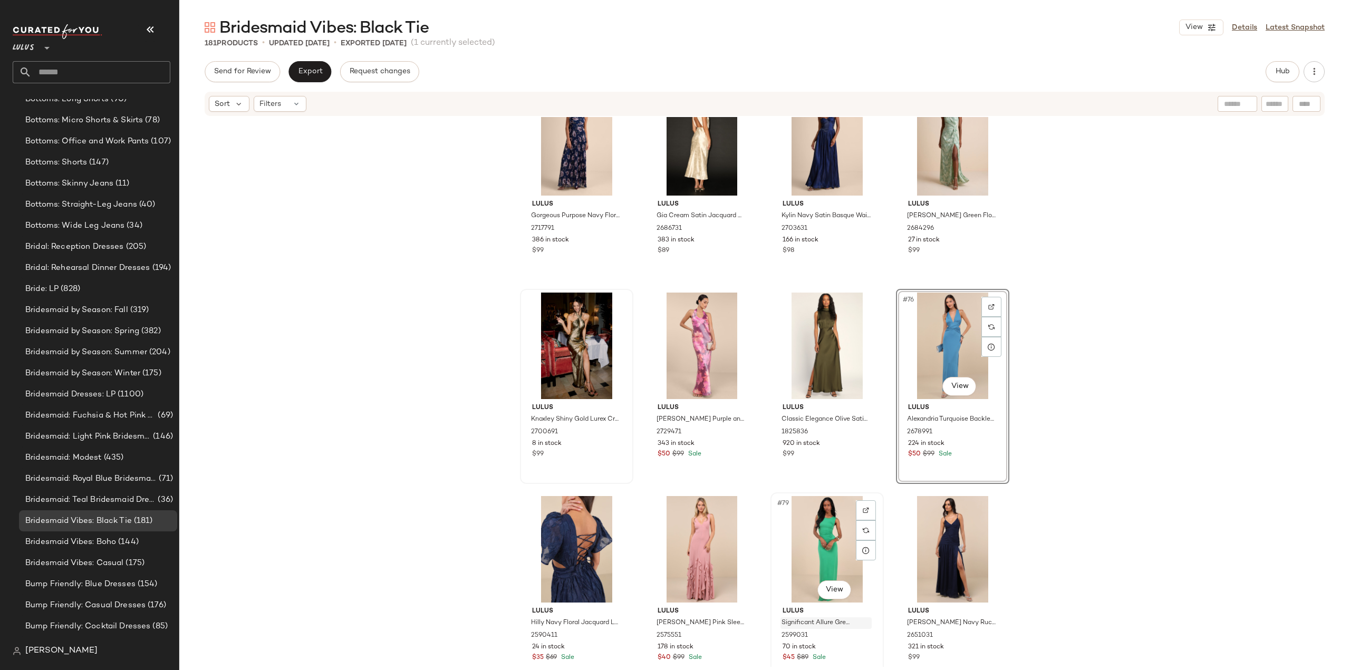
scroll to position [3554, 0]
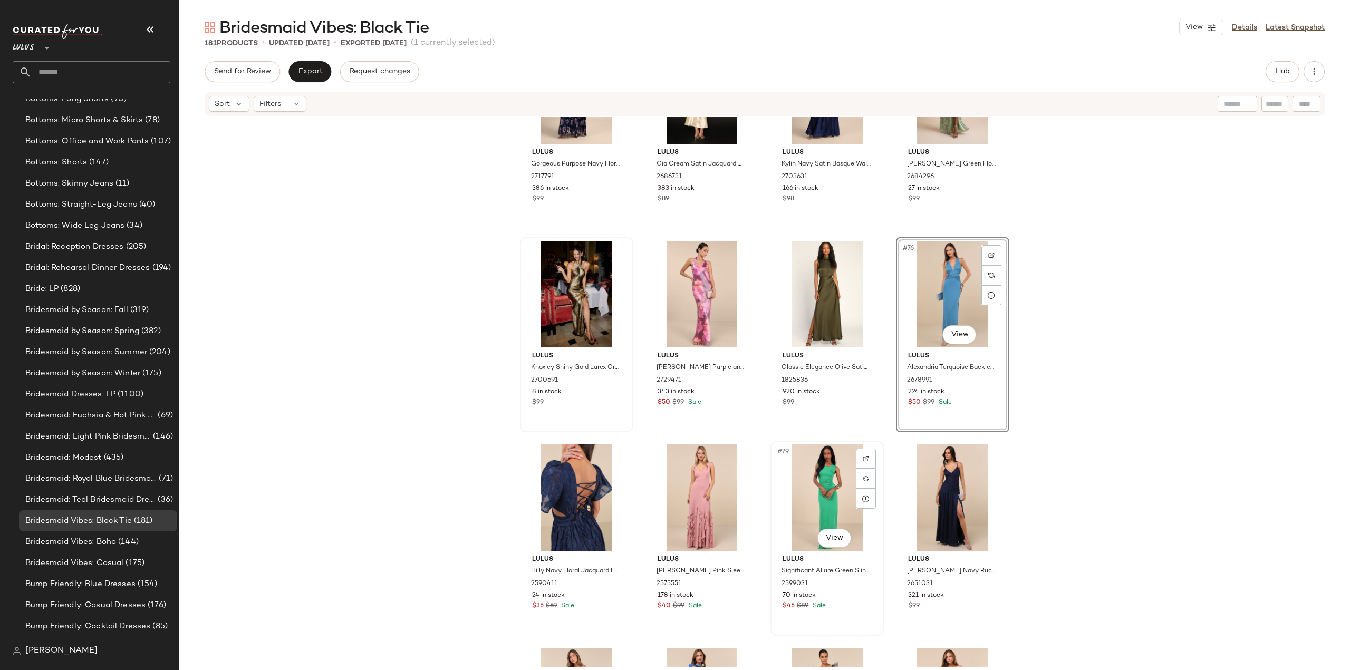
click at [844, 610] on div "$45 $89 Sale" at bounding box center [826, 606] width 89 height 9
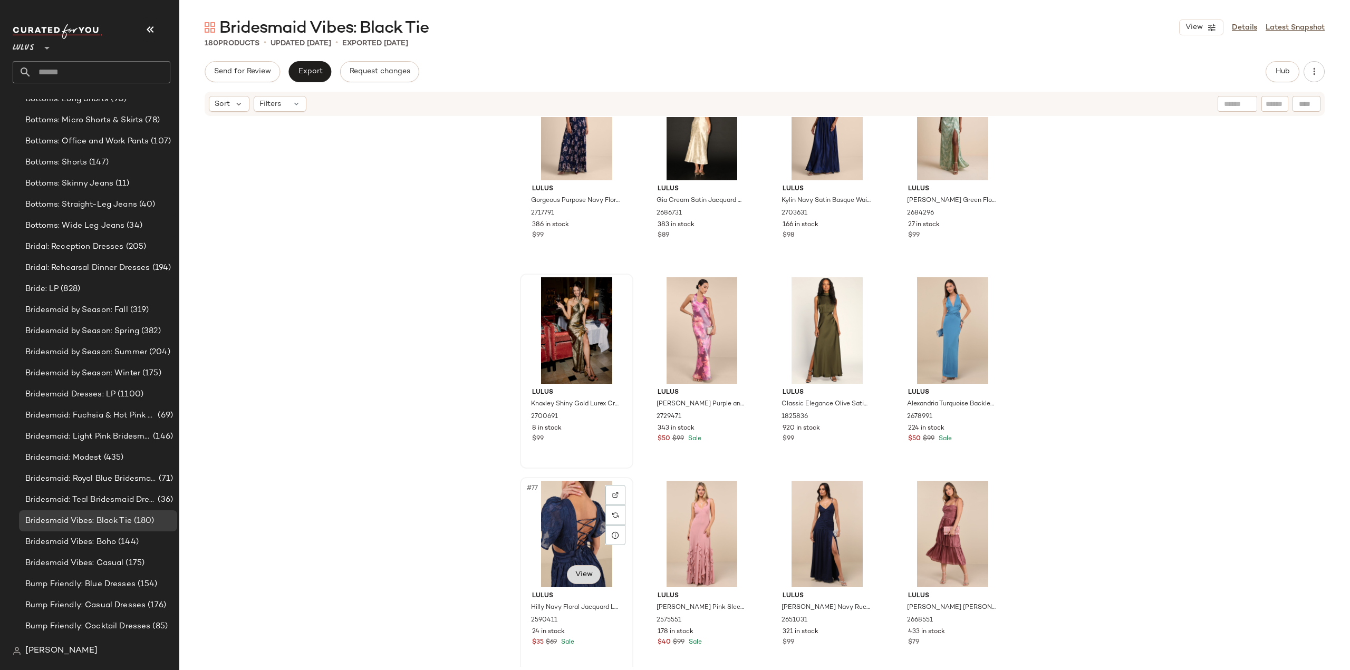
scroll to position [3501, 0]
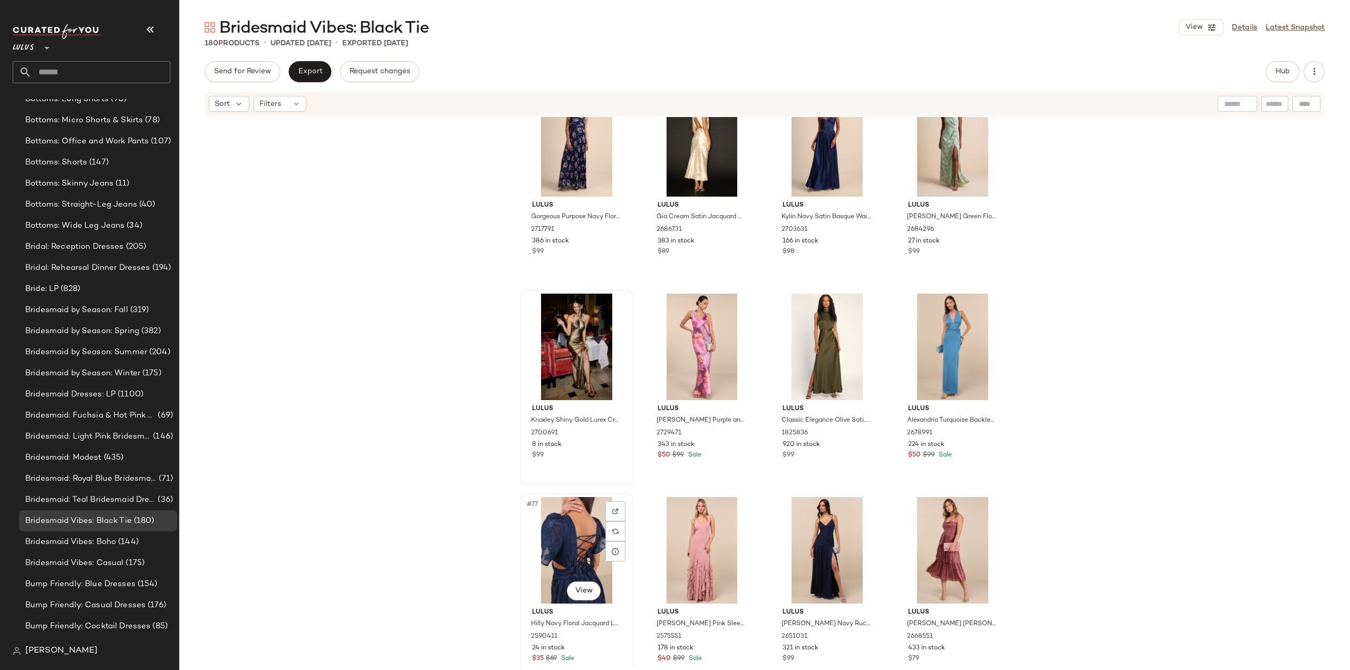
click at [596, 654] on div "$35 $69 Sale" at bounding box center [576, 658] width 89 height 9
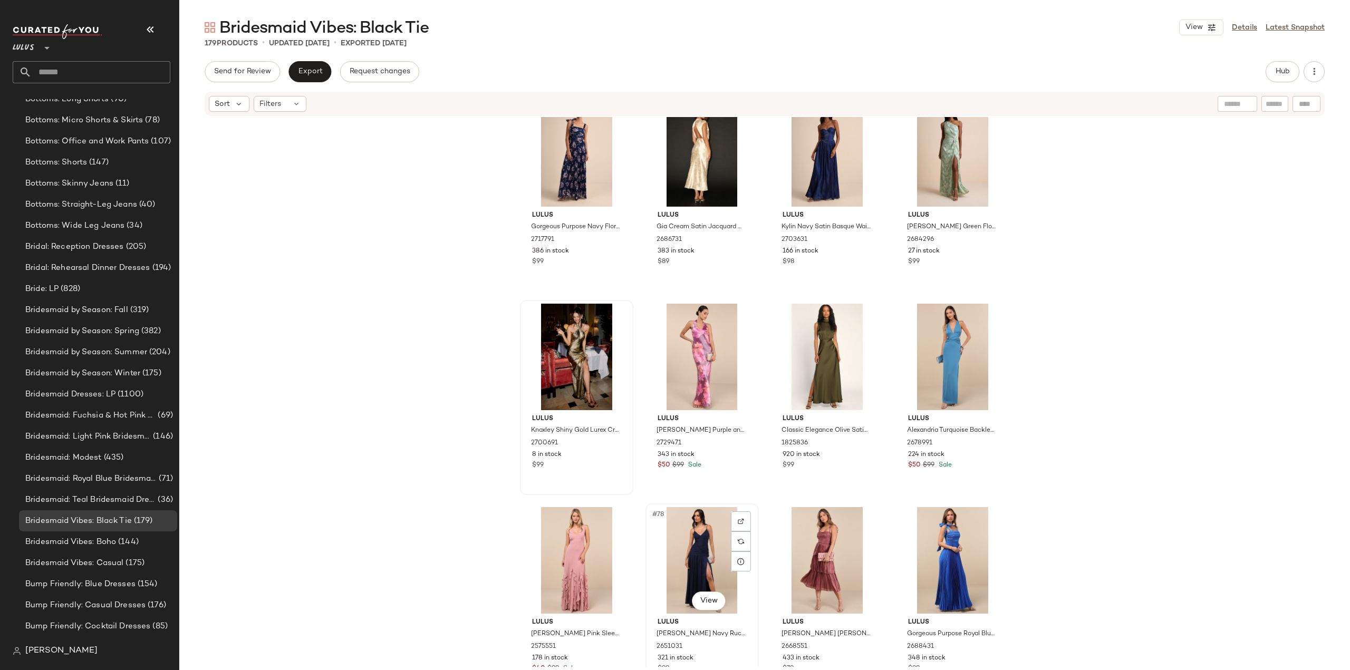
scroll to position [3501, 0]
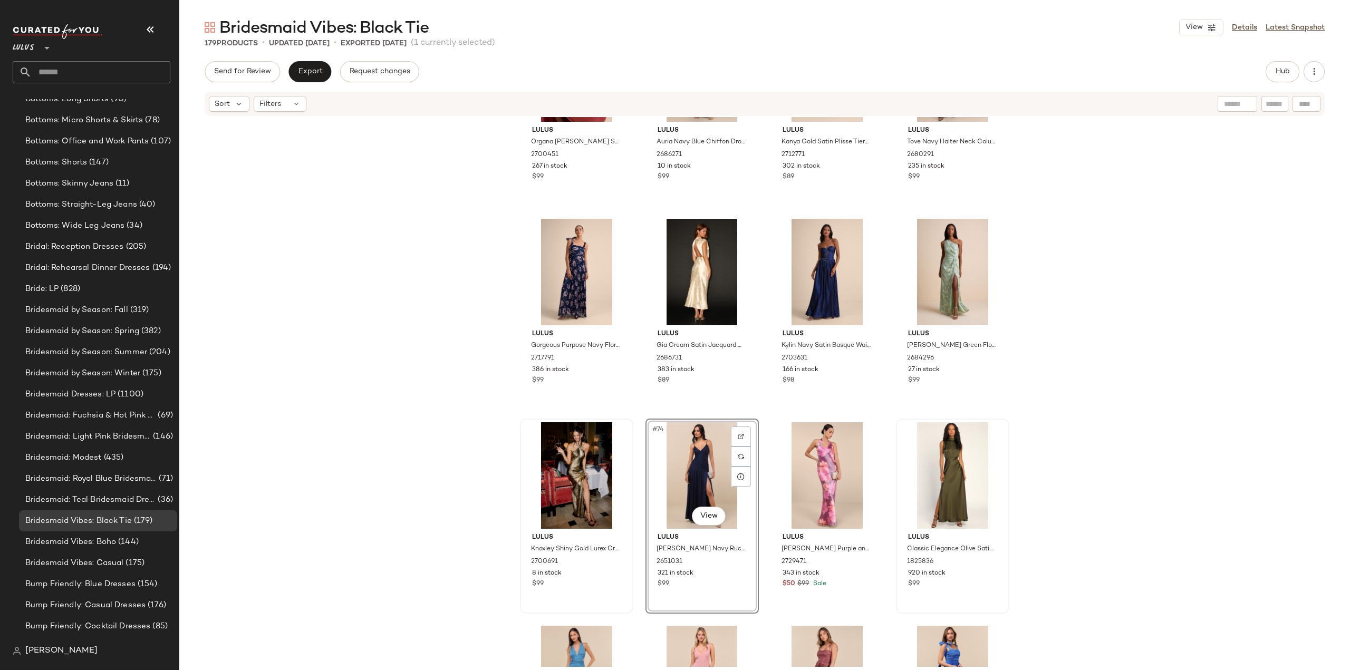
scroll to position [3396, 0]
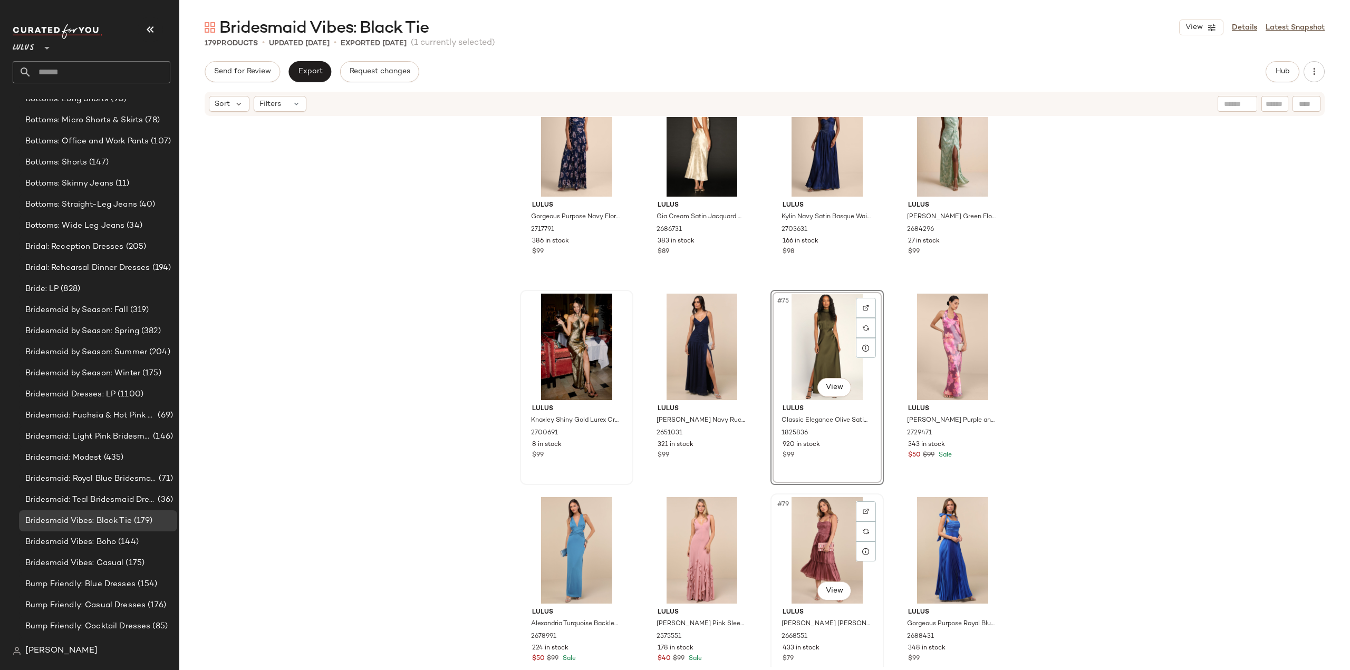
scroll to position [3606, 0]
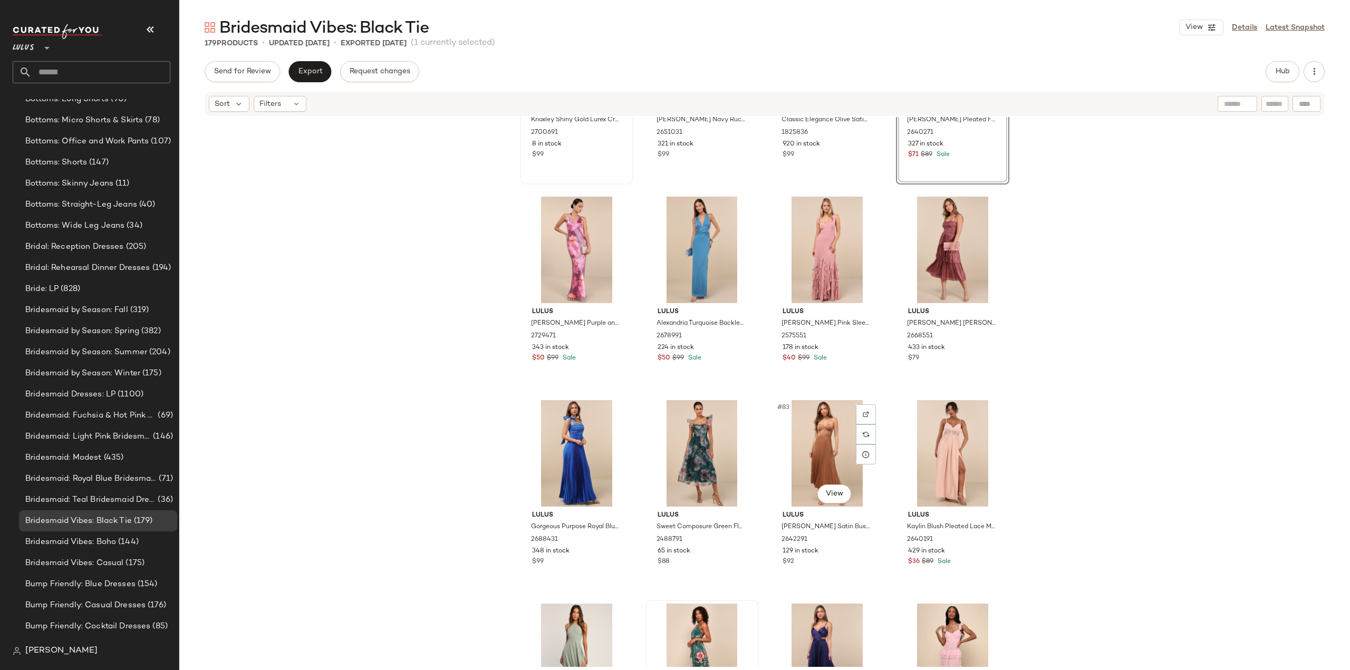
scroll to position [3818, 0]
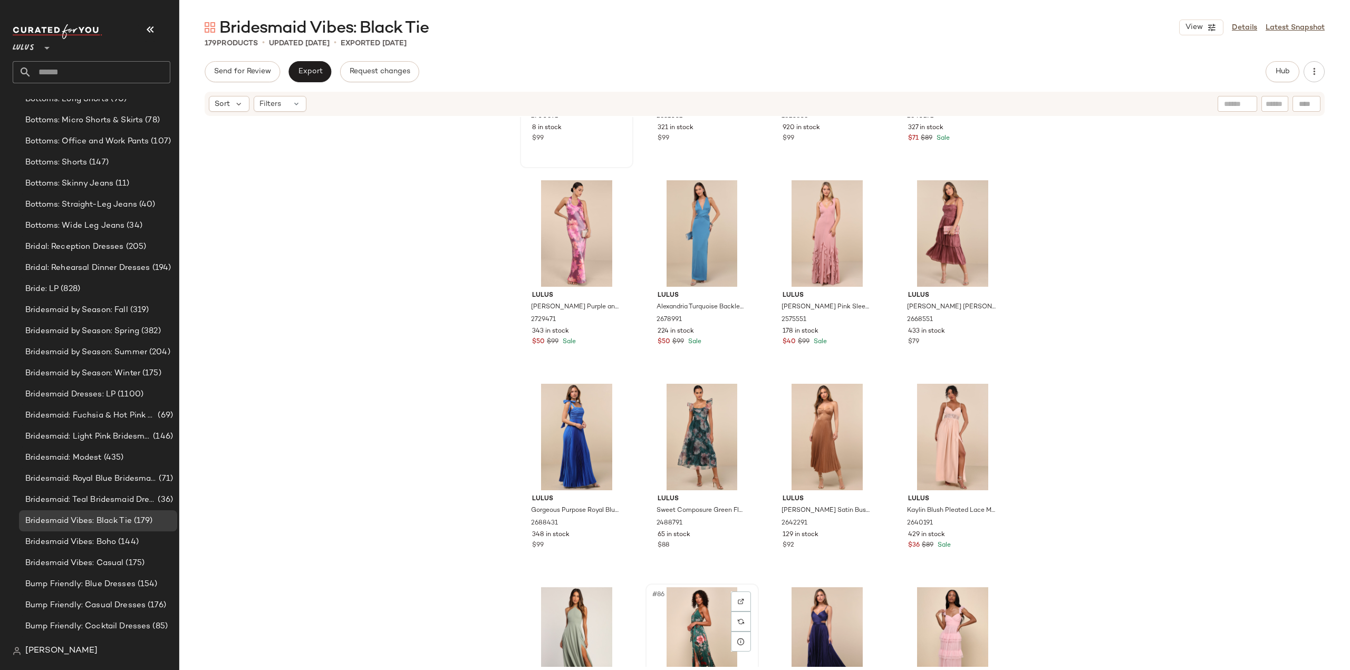
click at [652, 625] on div "#86 View" at bounding box center [702, 640] width 106 height 107
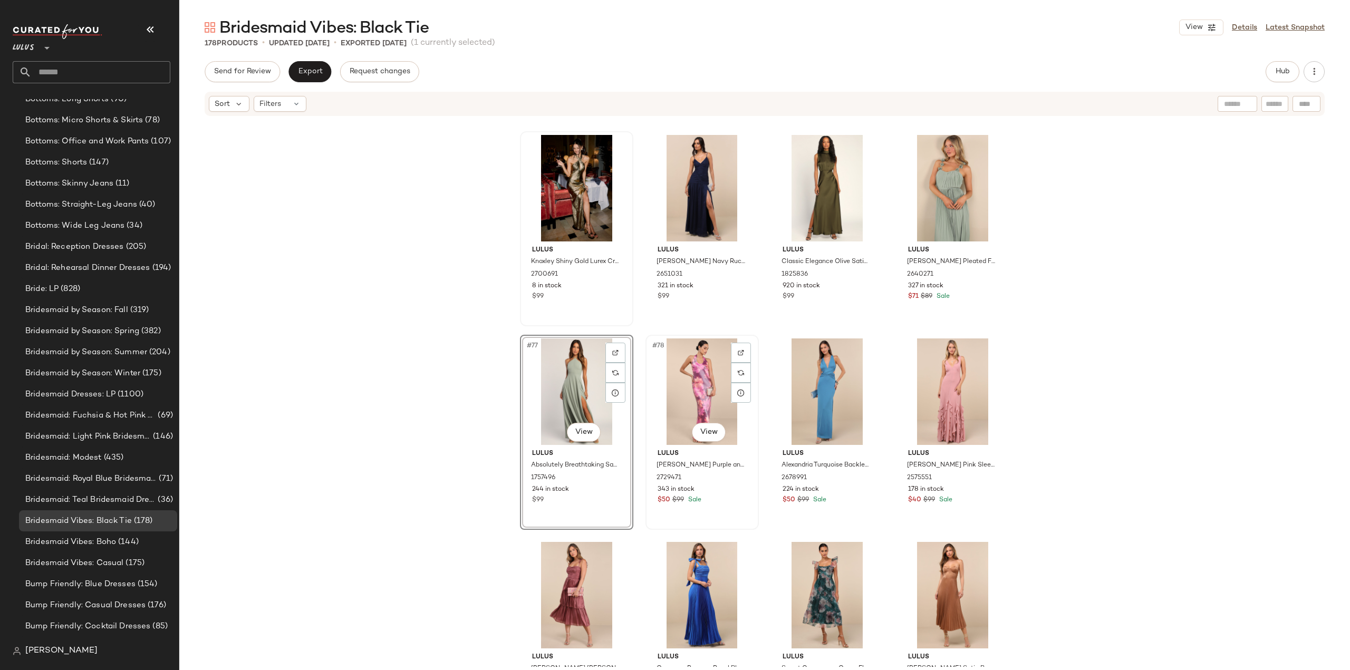
scroll to position [3818, 0]
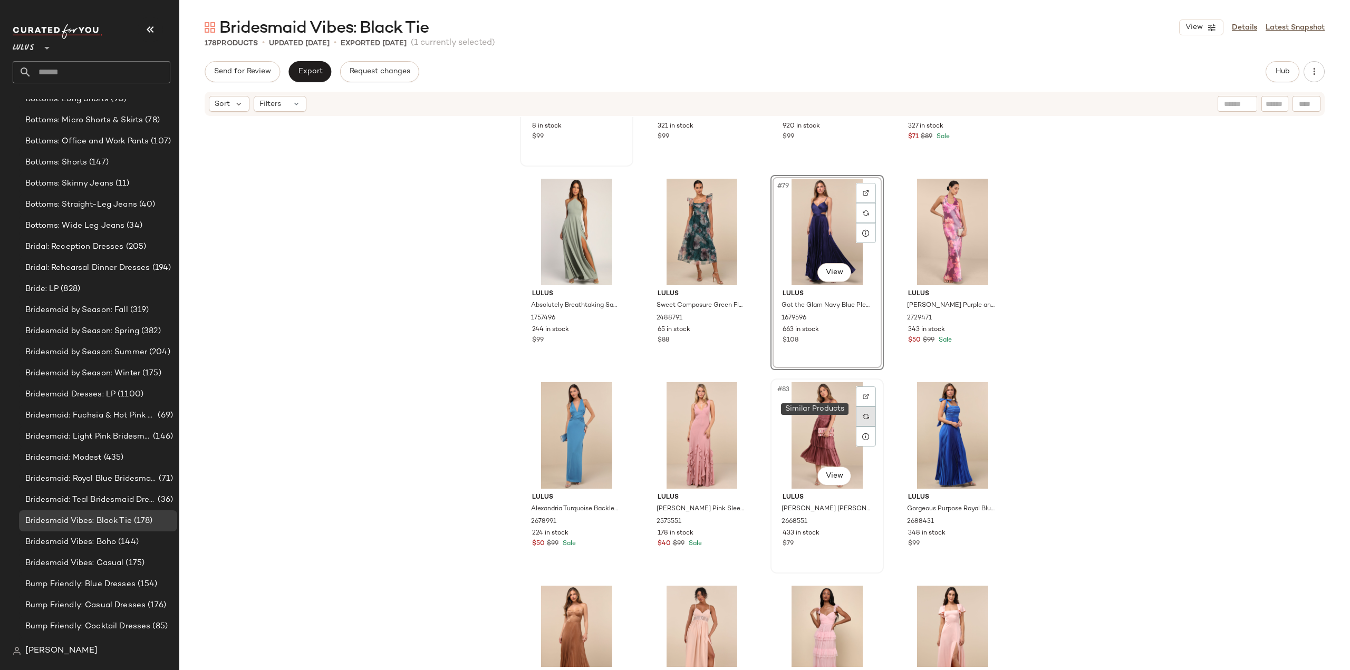
scroll to position [3872, 0]
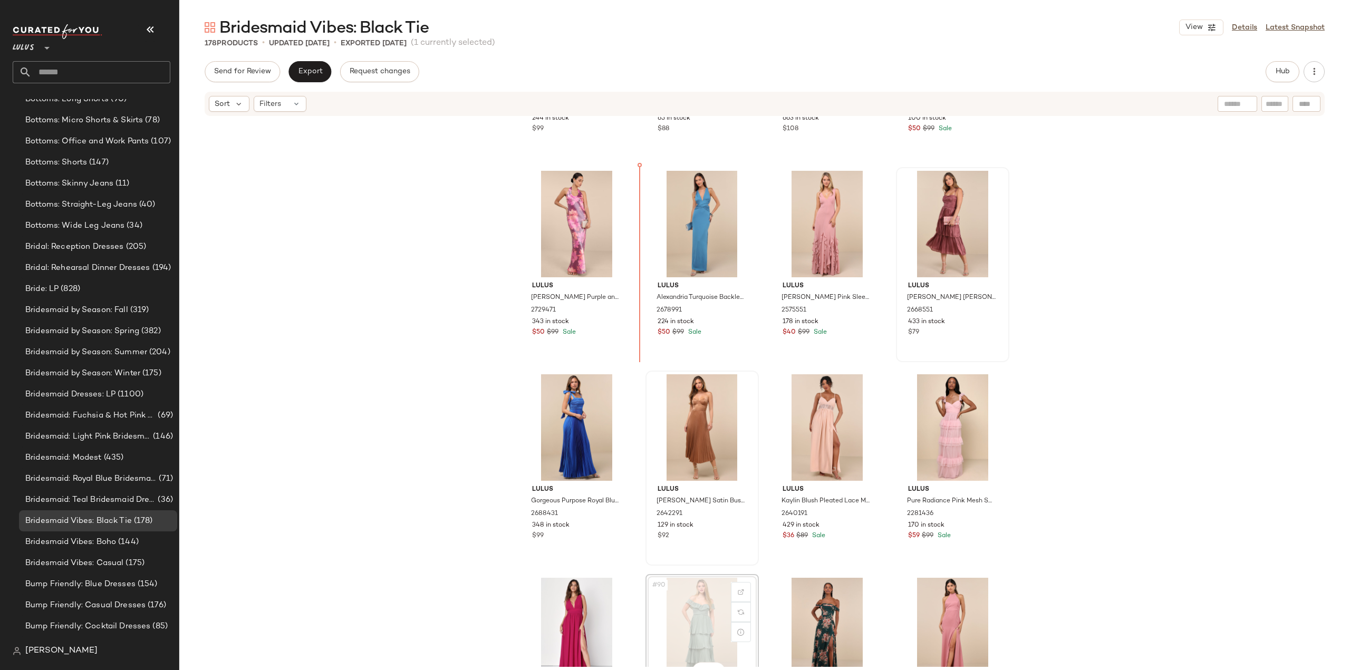
scroll to position [4031, 0]
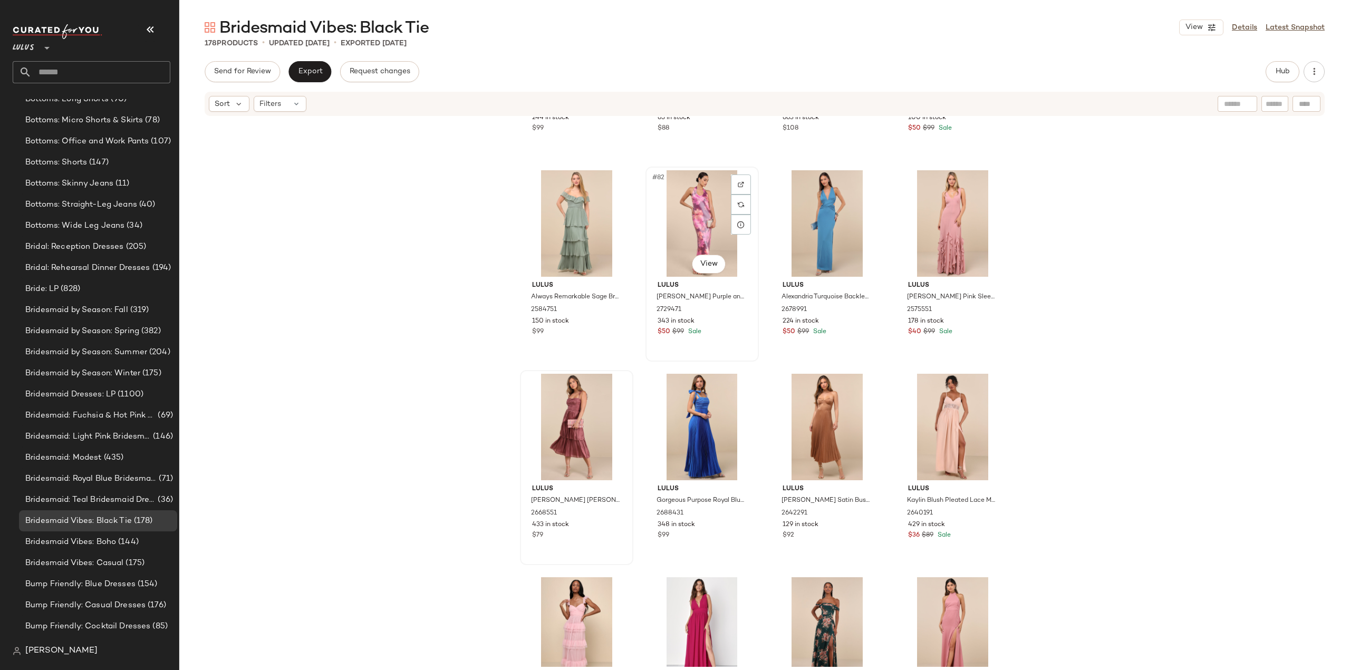
click at [723, 333] on div "$50 $99 Sale" at bounding box center [701, 331] width 89 height 9
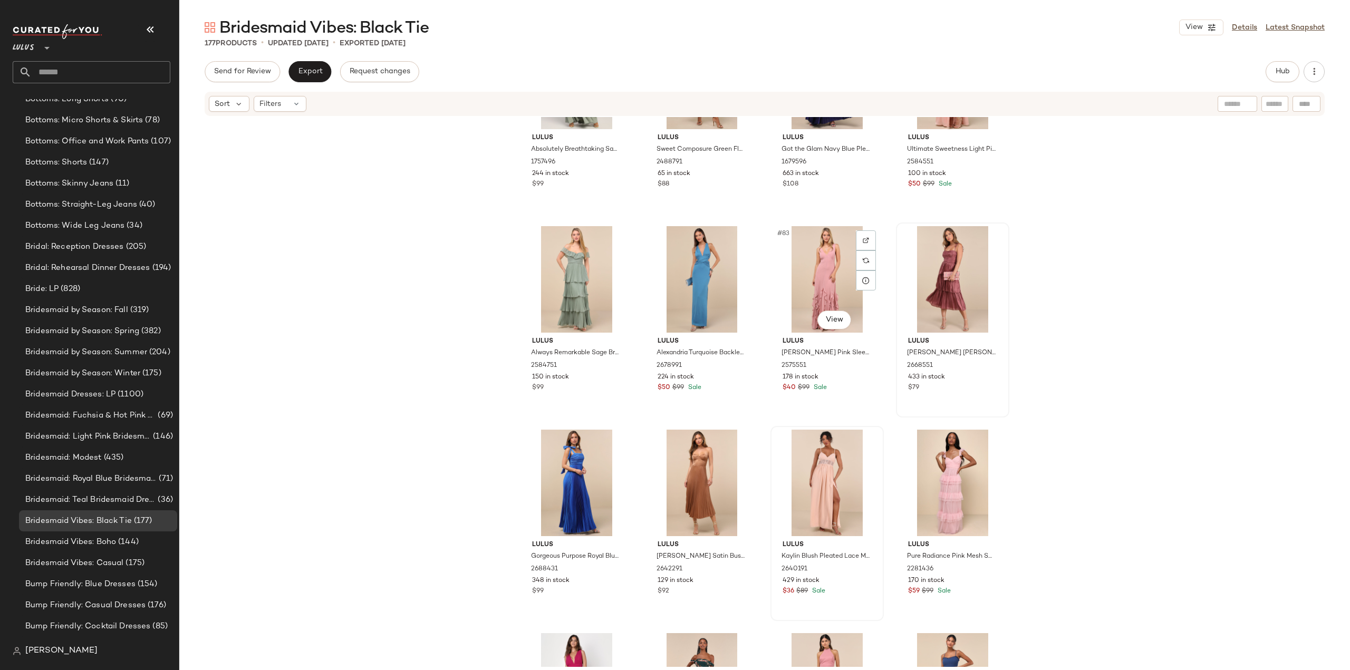
scroll to position [3979, 0]
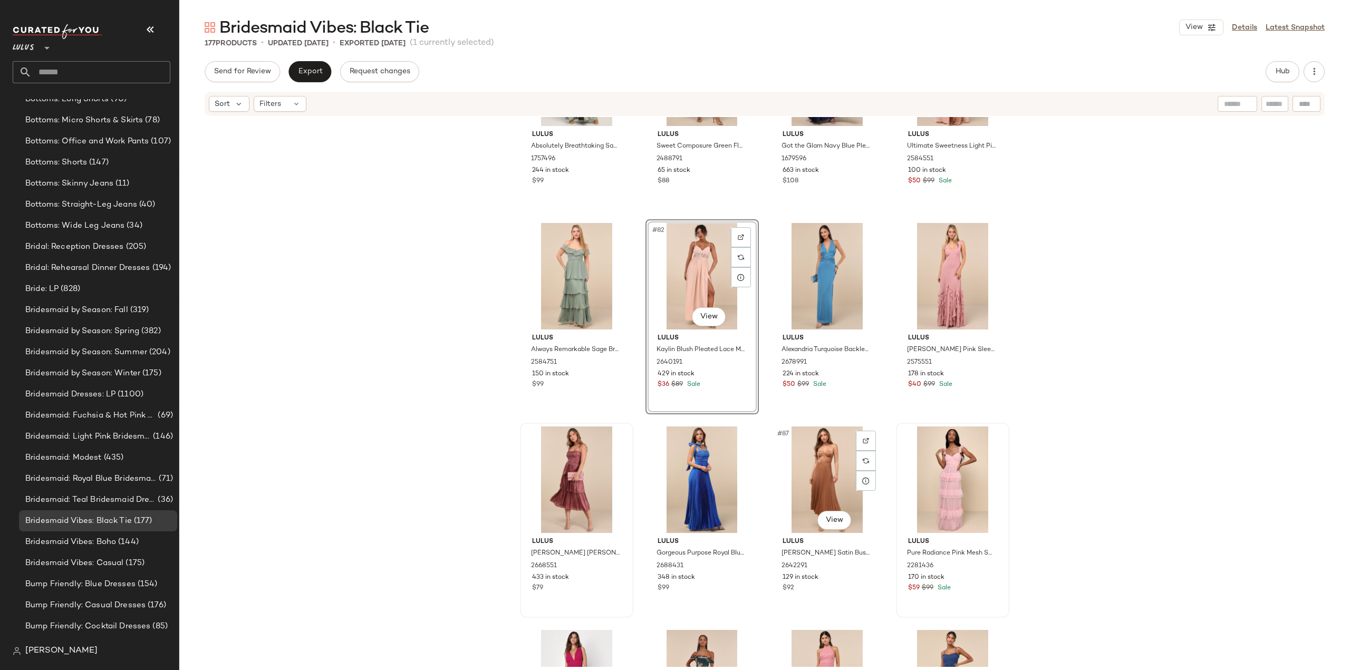
scroll to position [4084, 0]
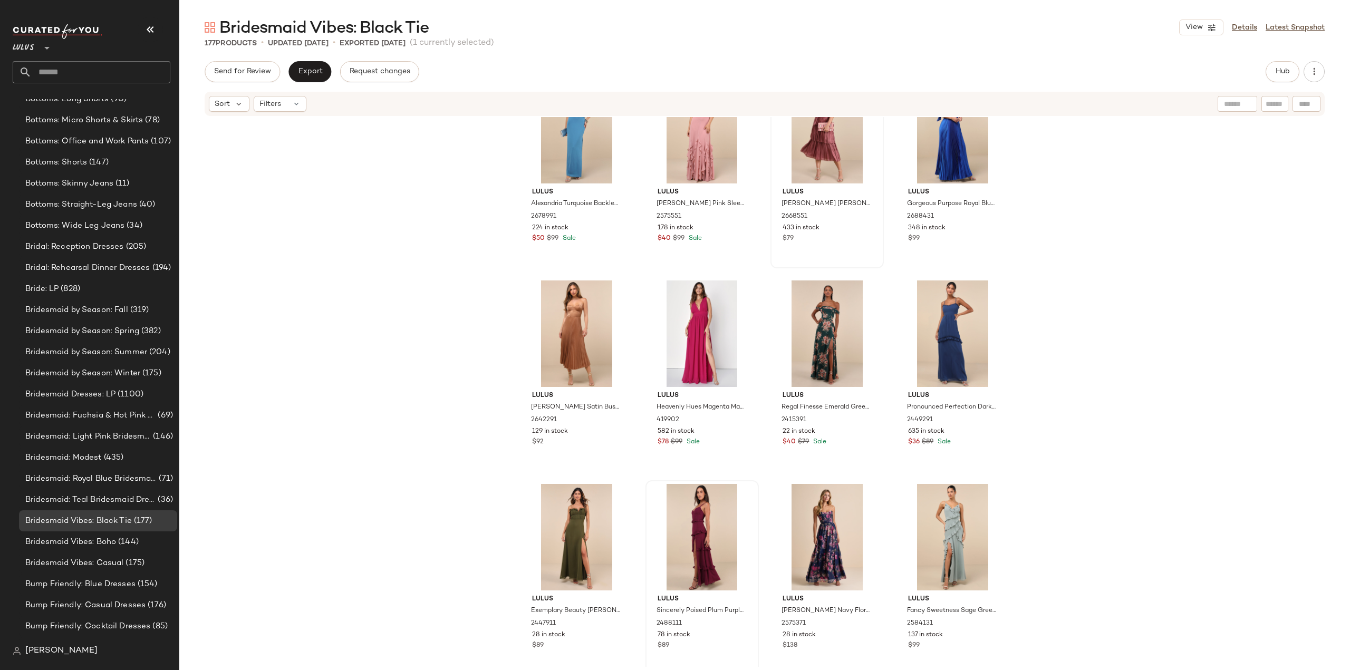
scroll to position [4330, 0]
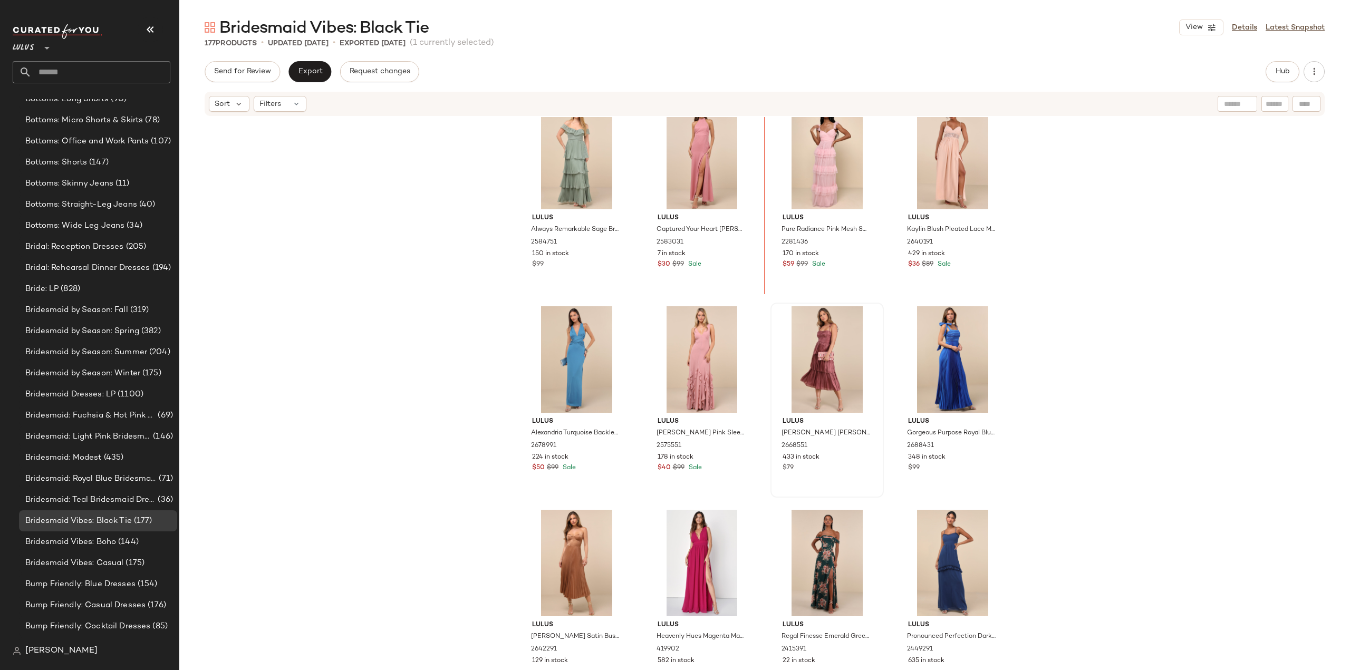
scroll to position [4088, 0]
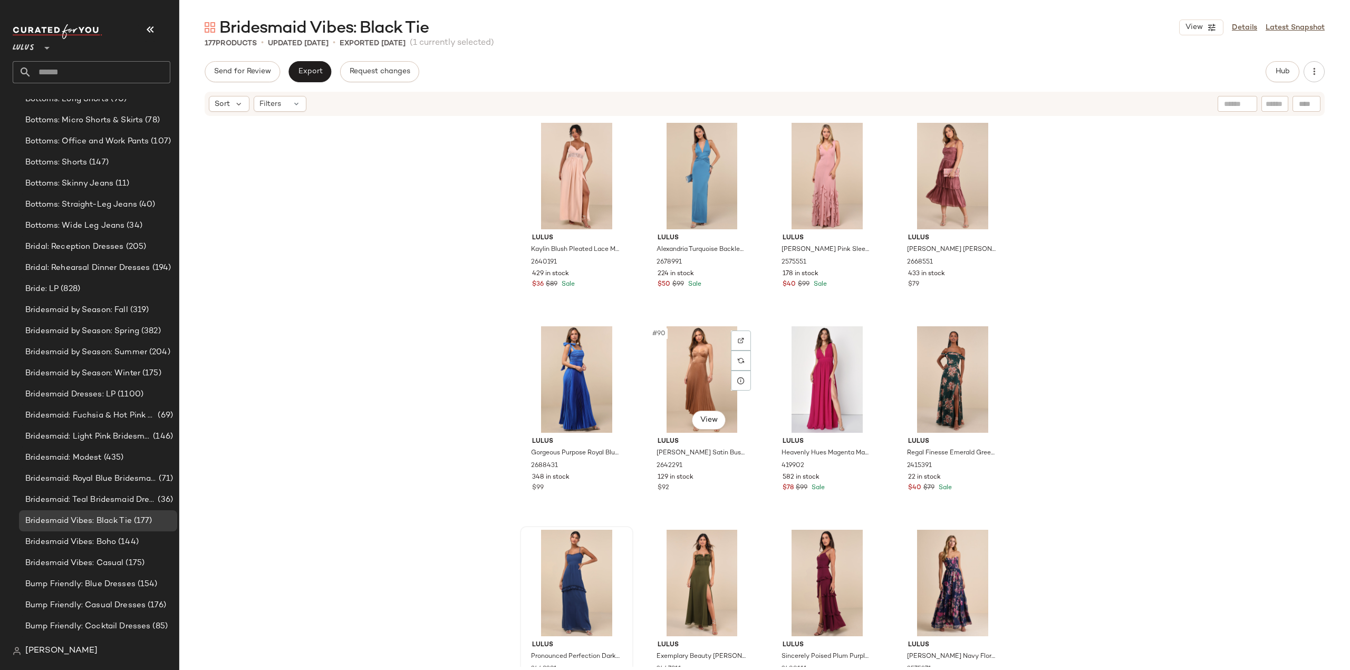
scroll to position [4299, 0]
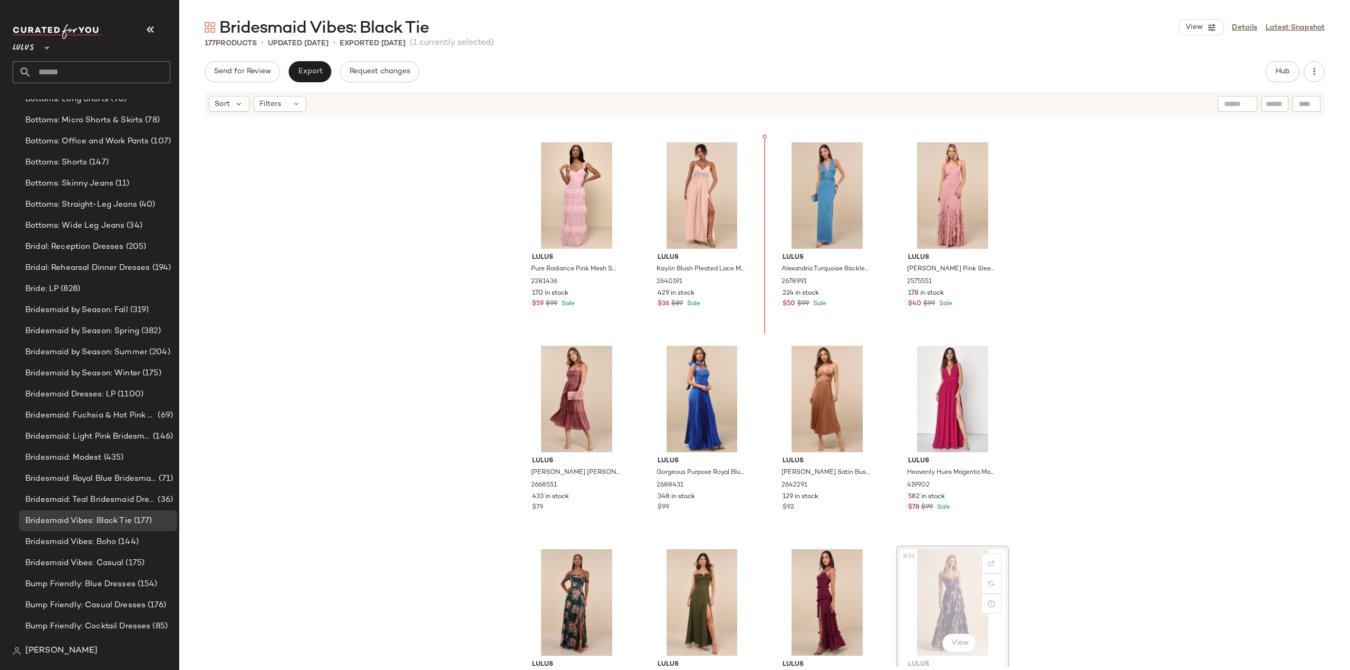
scroll to position [4263, 0]
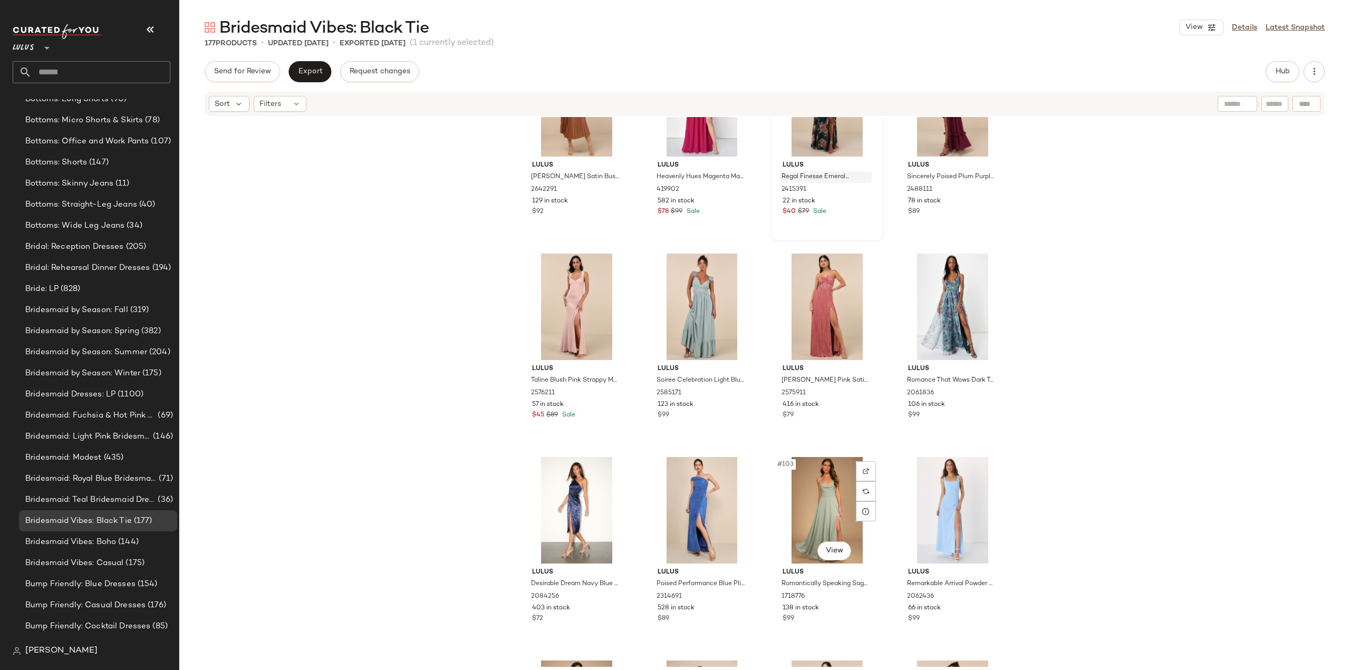
scroll to position [4896, 0]
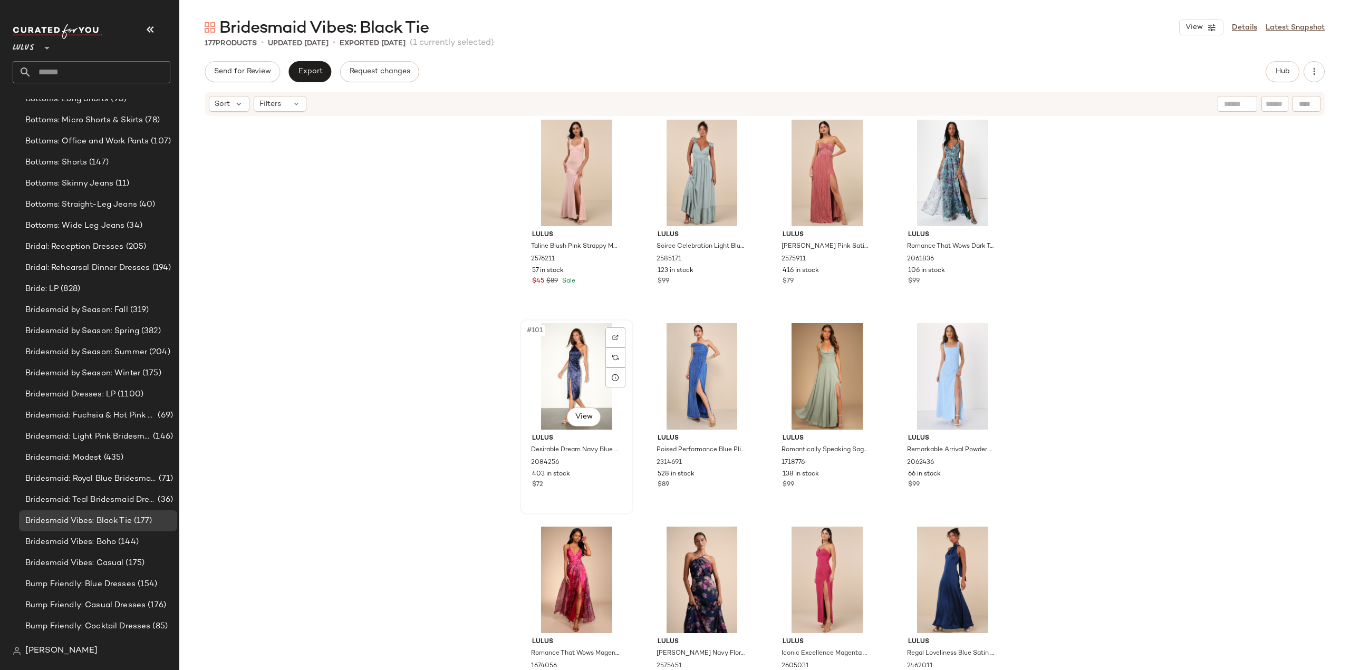
click at [587, 472] on div "403 in stock" at bounding box center [576, 474] width 89 height 9
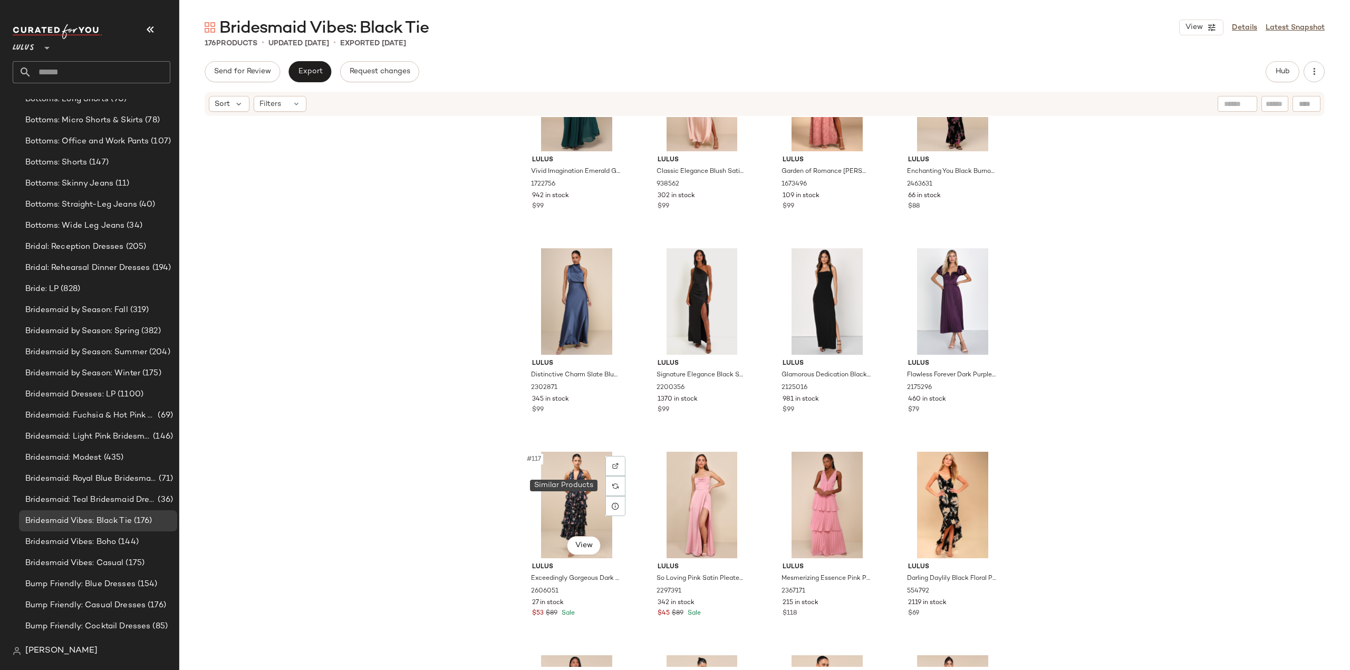
scroll to position [5792, 0]
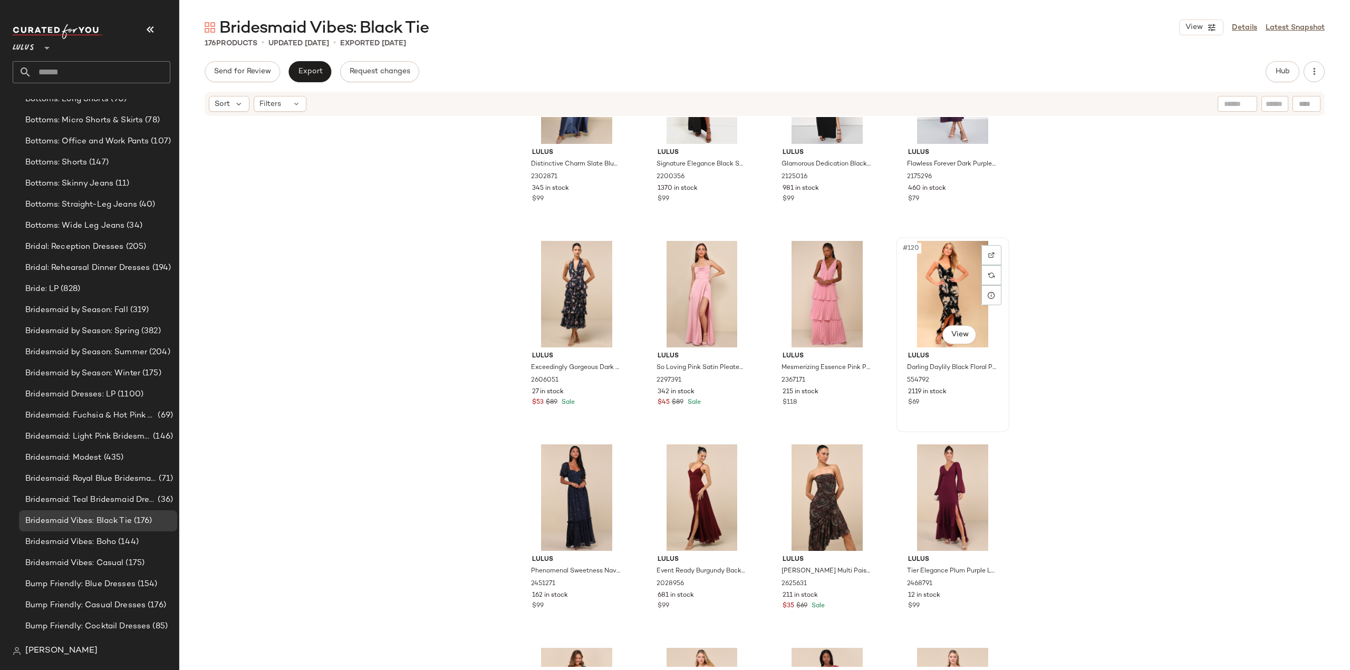
click at [977, 413] on div "#120 View Lulus Darling Daylily Black Floral Print High-Low Maxi Dress 554792 2…" at bounding box center [952, 334] width 111 height 193
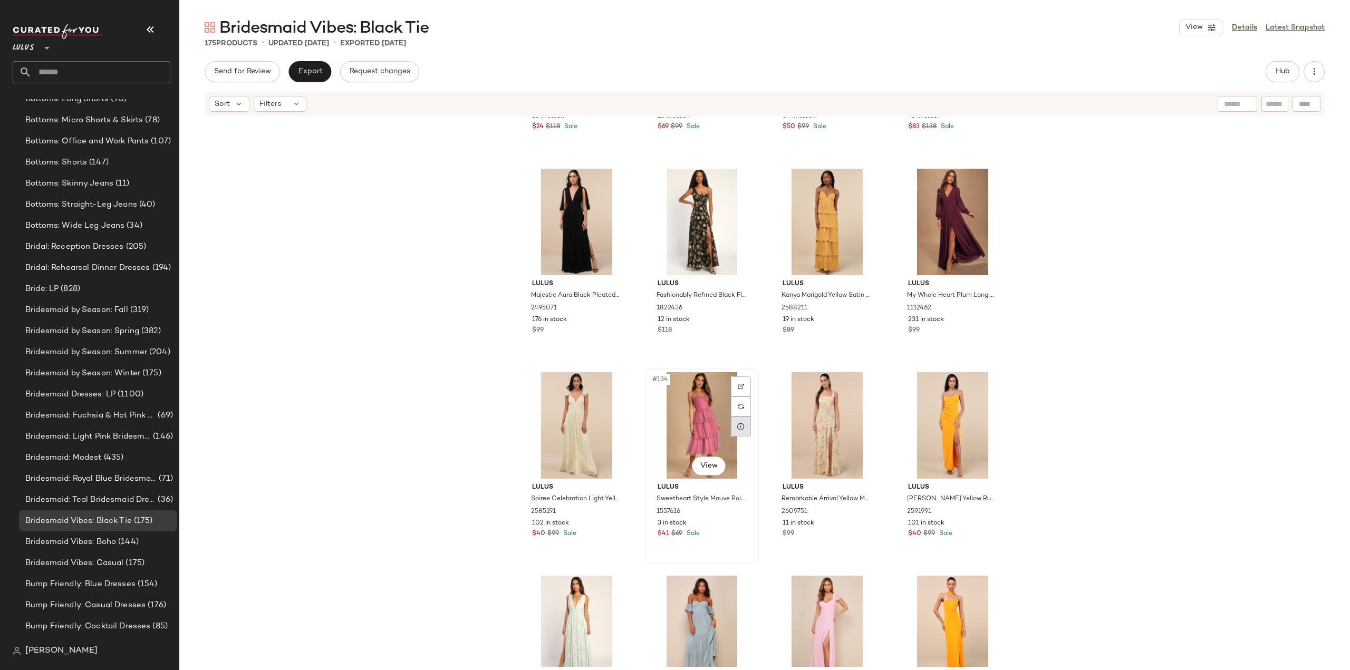
scroll to position [6583, 0]
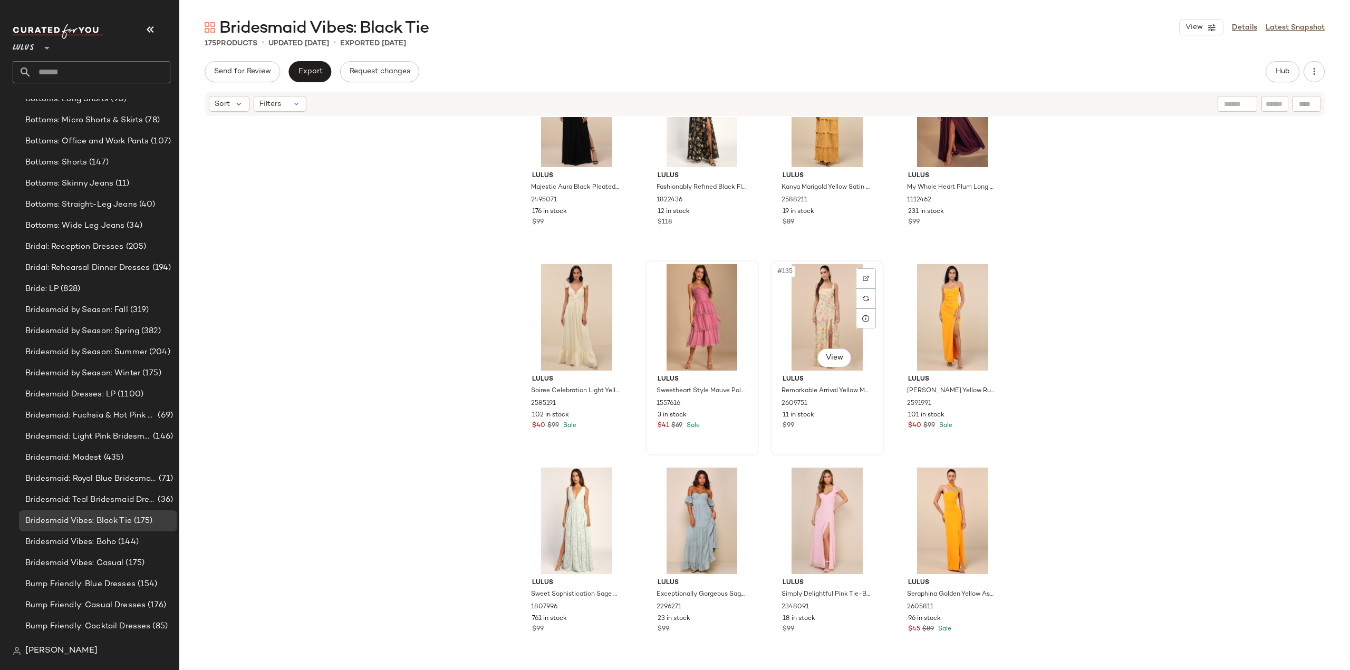
click at [832, 422] on div "$99" at bounding box center [826, 425] width 89 height 9
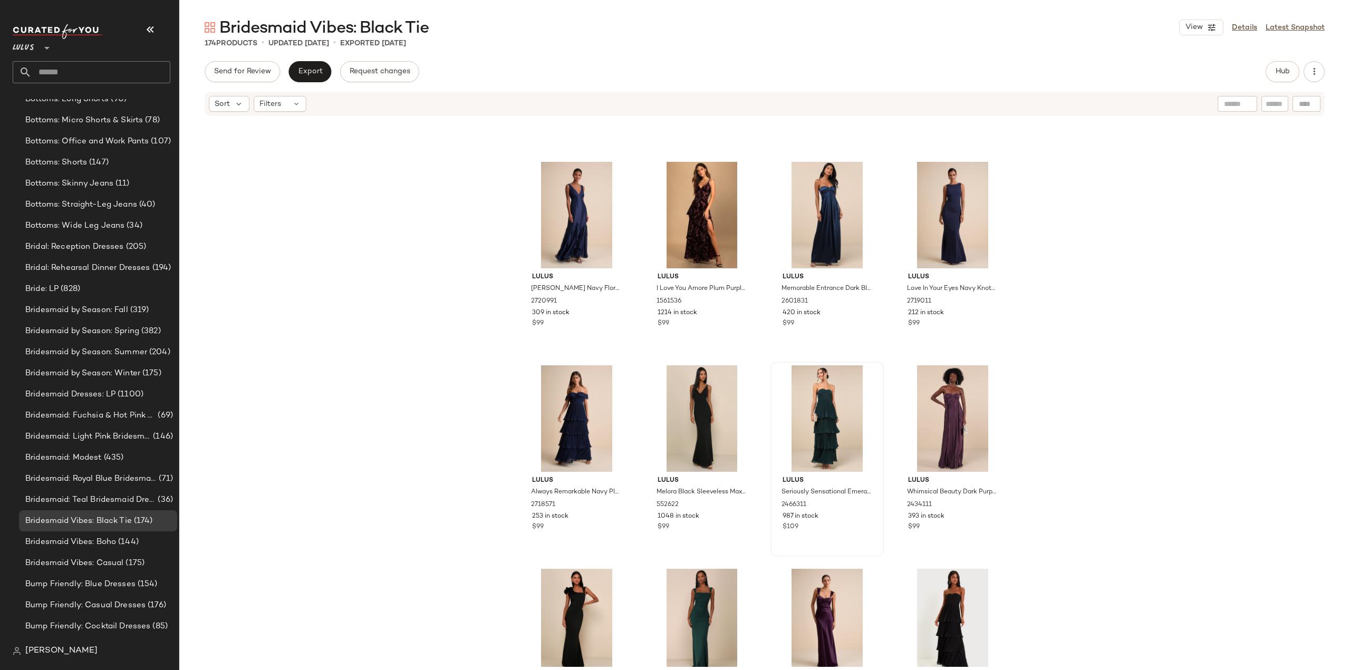
scroll to position [219, 0]
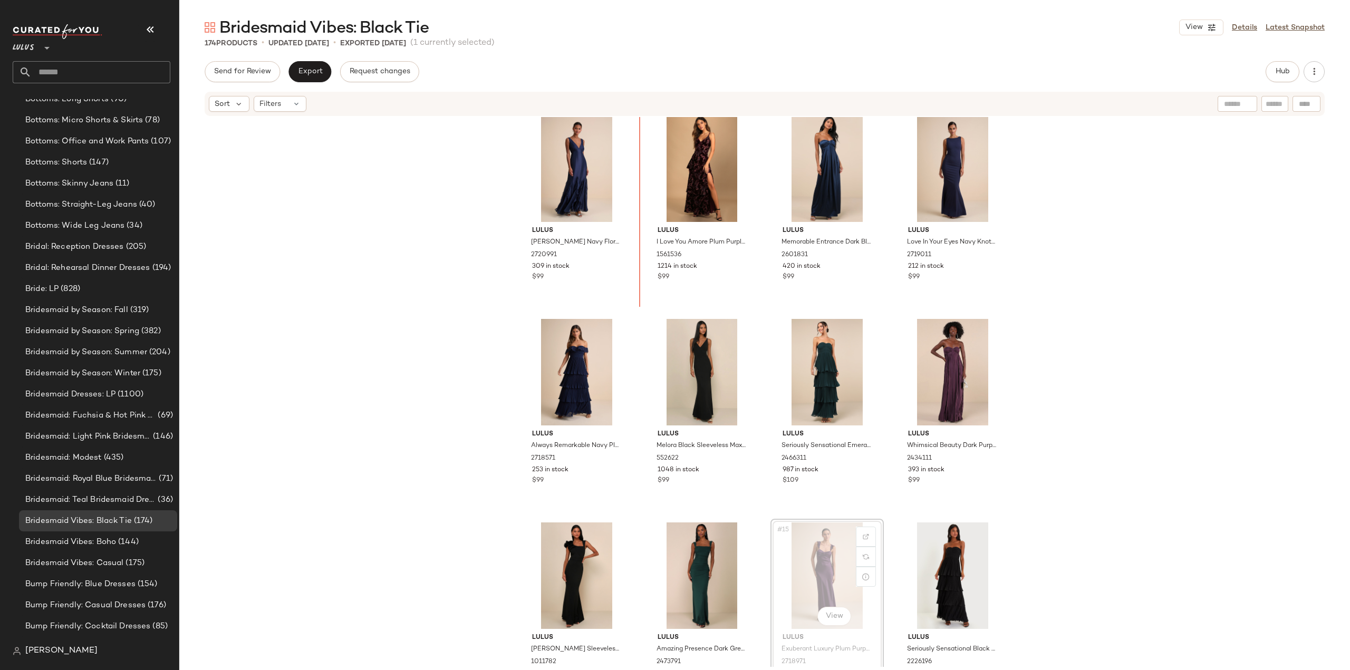
scroll to position [220, 0]
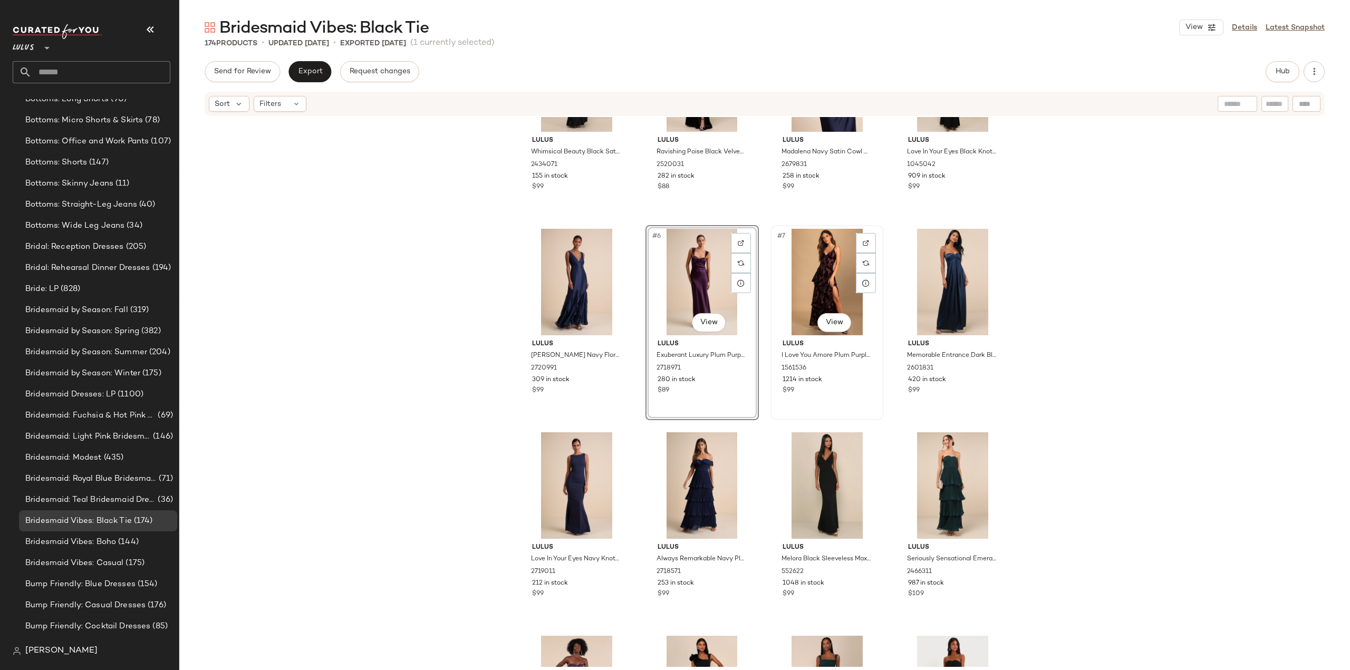
scroll to position [53, 0]
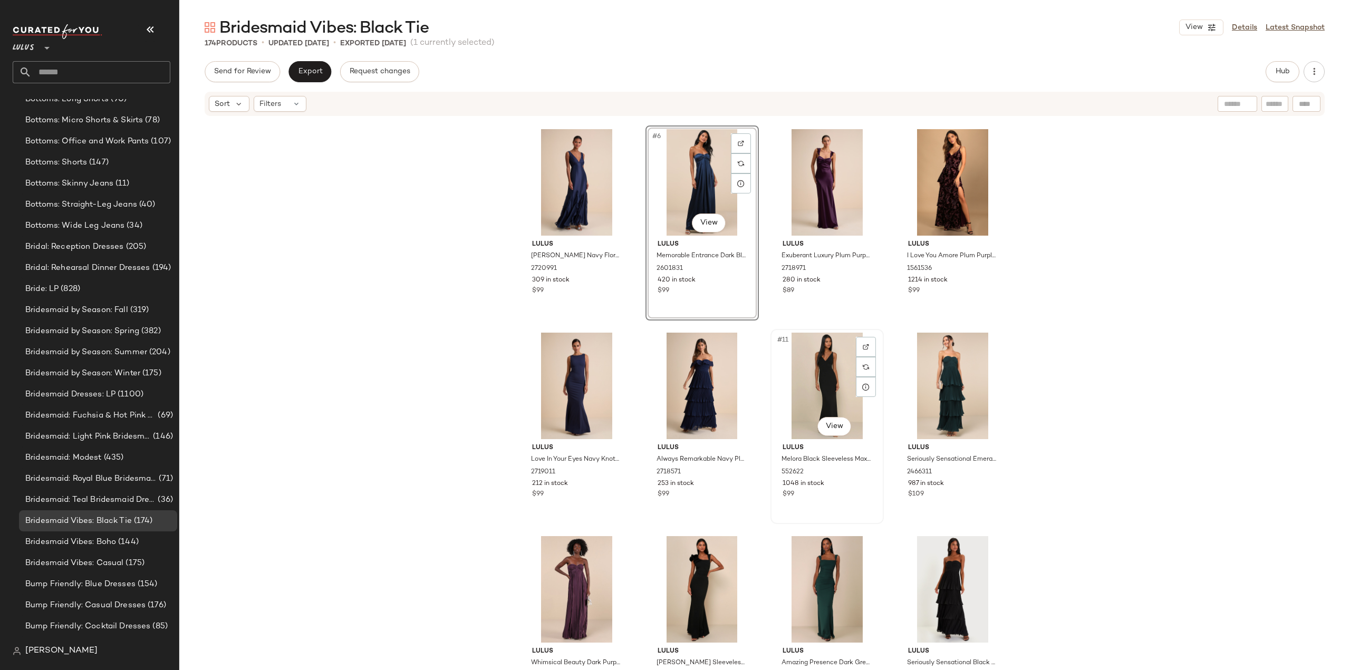
scroll to position [167, 0]
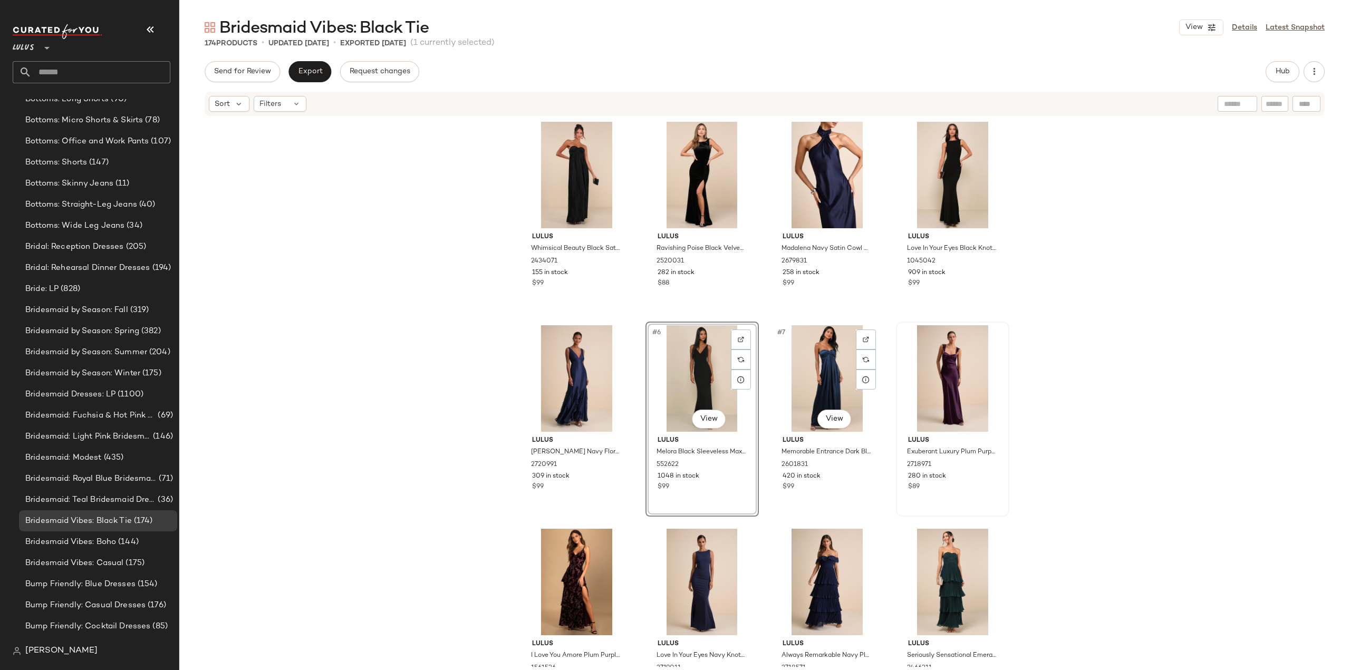
scroll to position [1, 0]
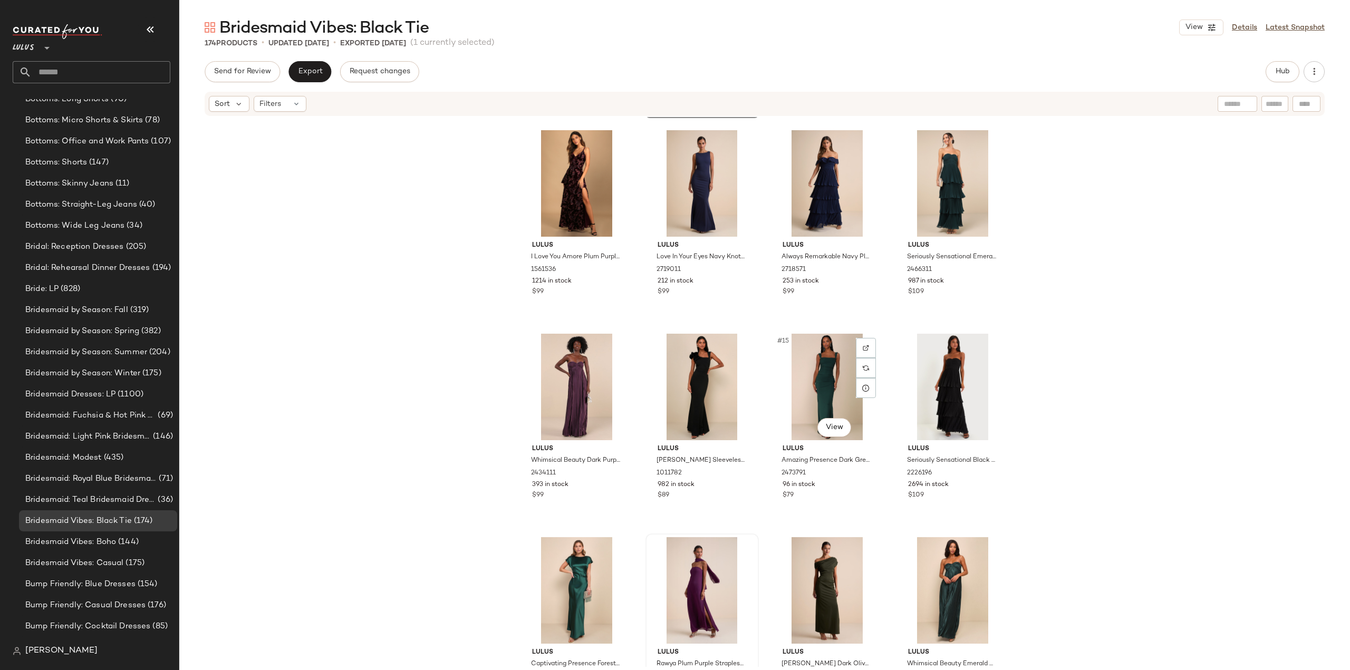
scroll to position [483, 0]
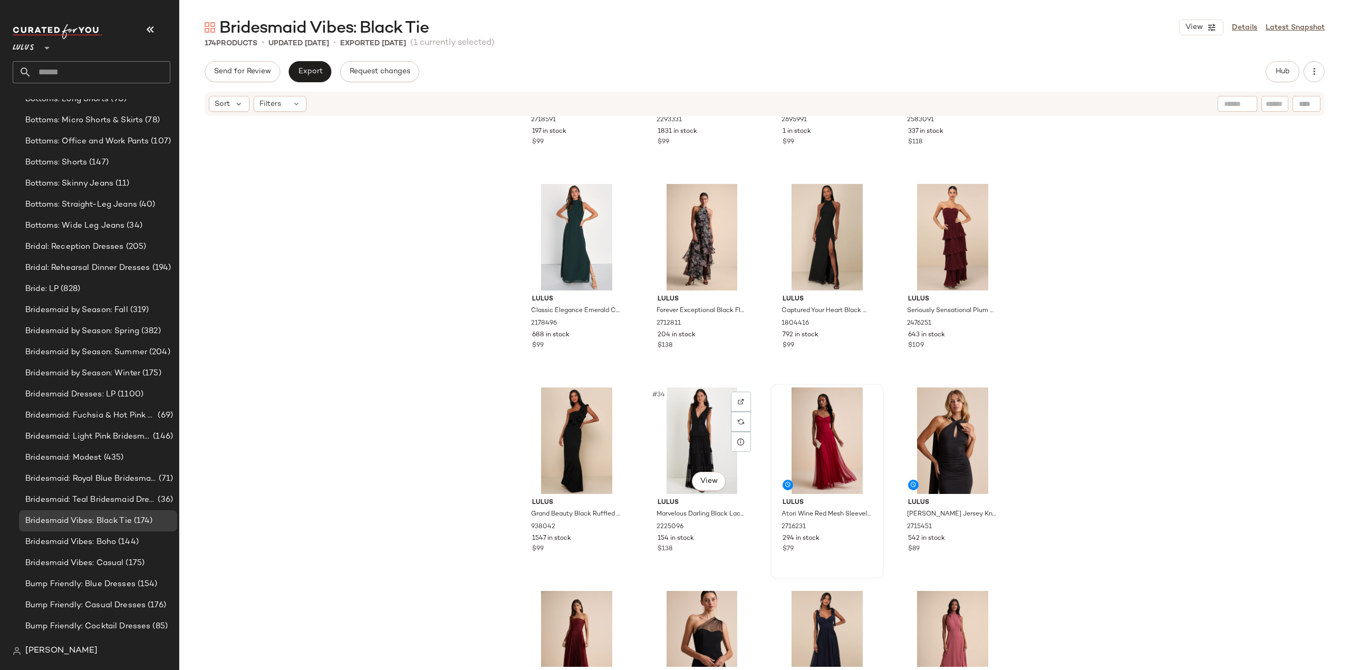
scroll to position [1477, 0]
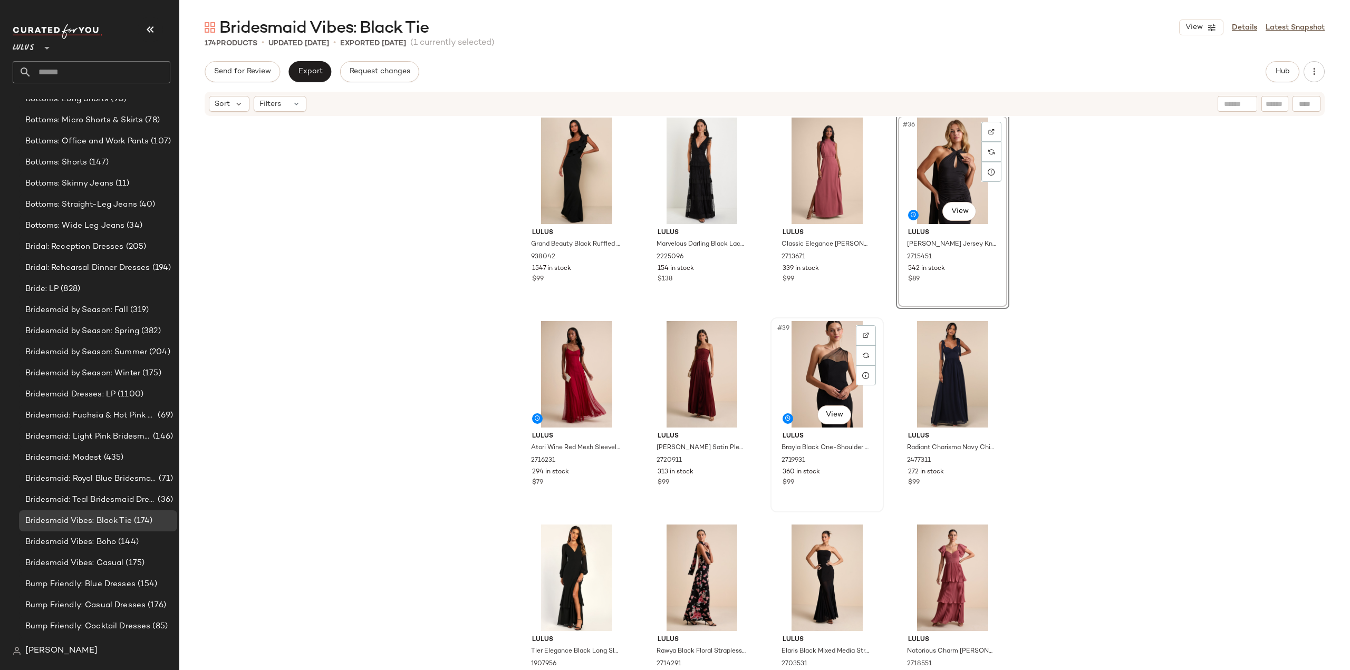
scroll to position [1688, 0]
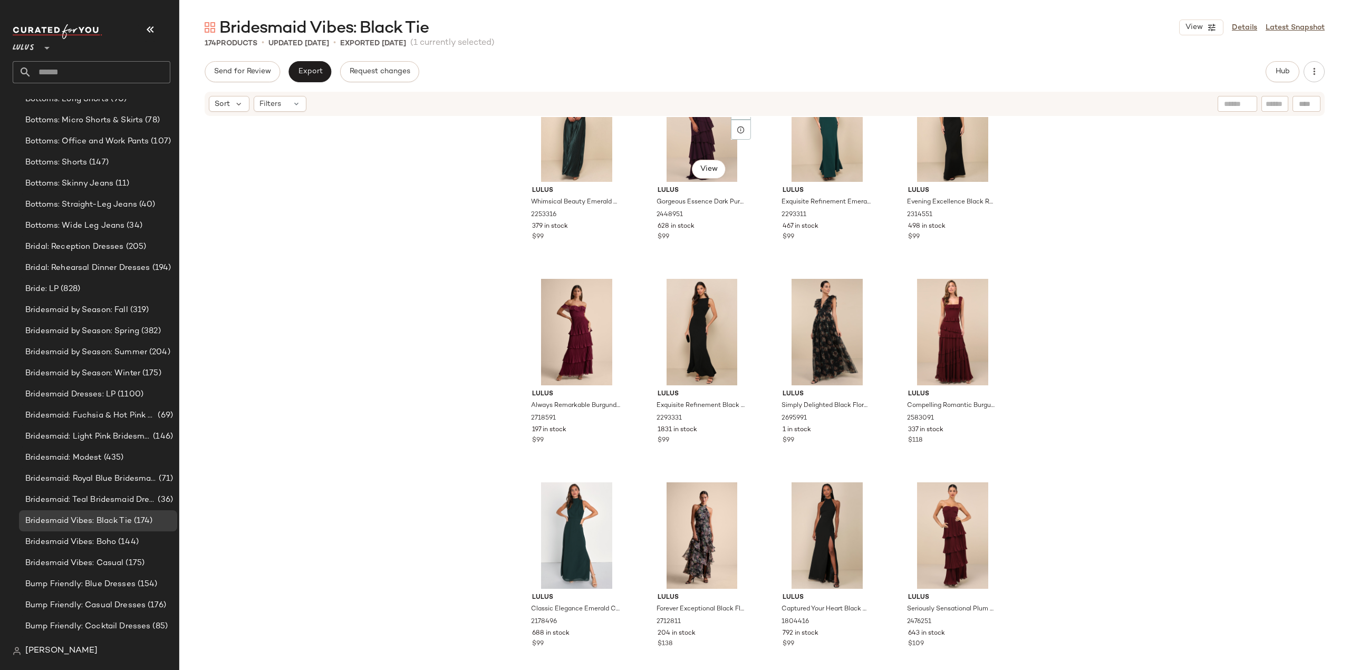
scroll to position [739, 0]
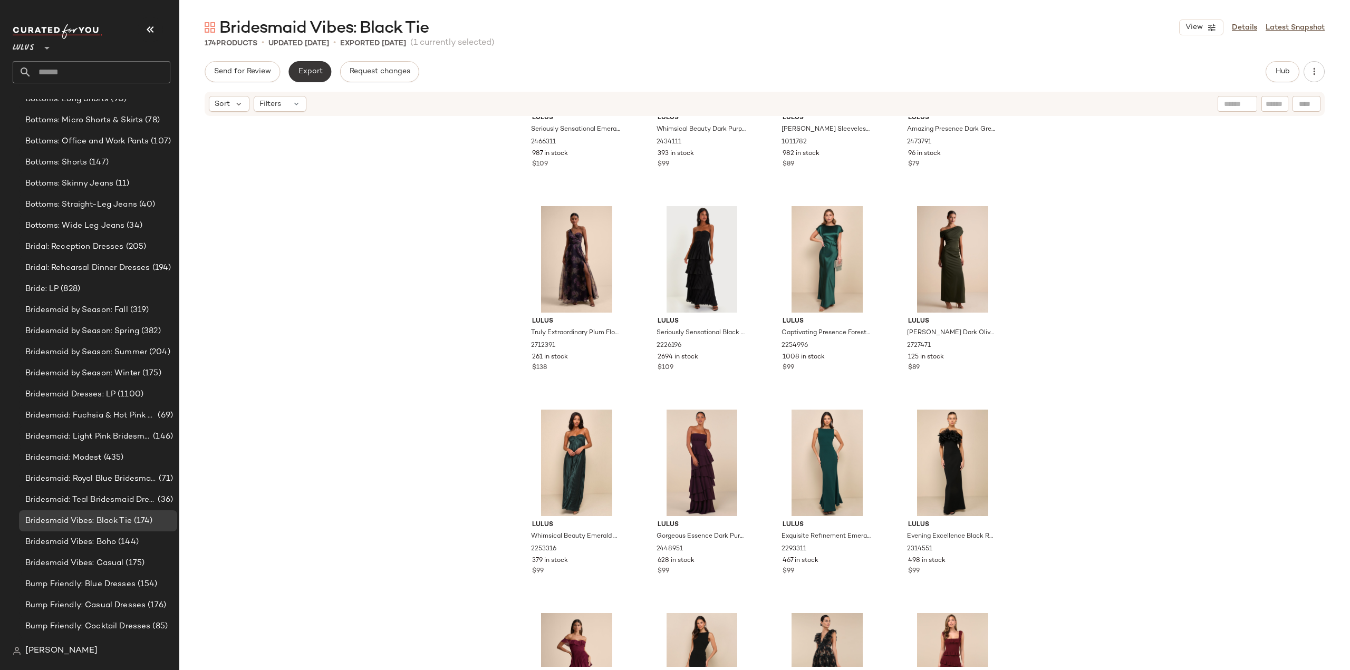
click at [303, 63] on button "Export" at bounding box center [309, 71] width 43 height 21
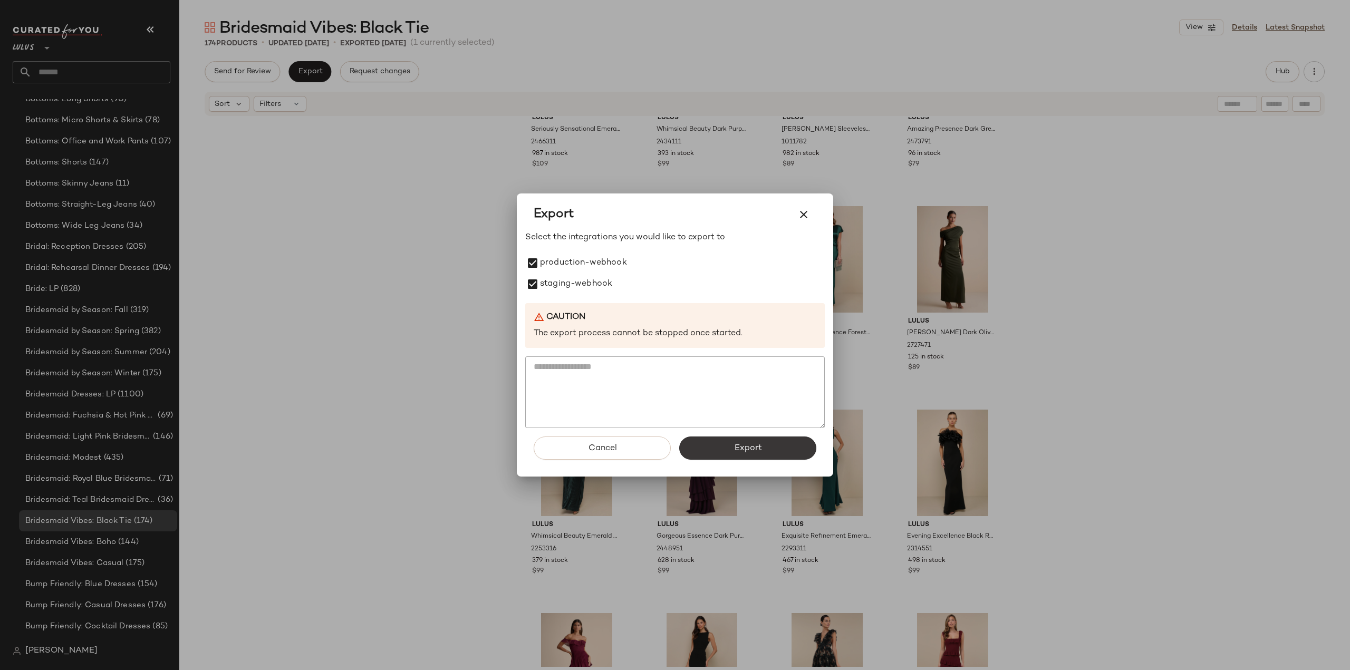
click at [714, 442] on button "Export" at bounding box center [747, 448] width 137 height 23
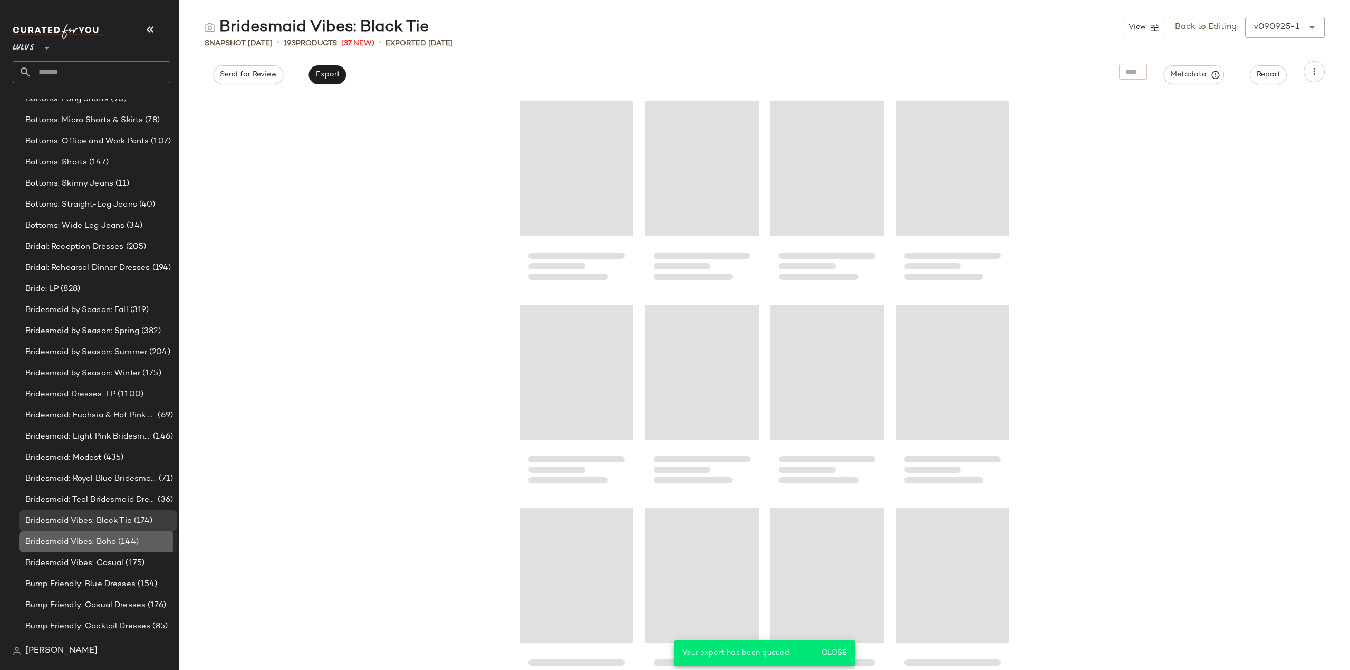
click at [67, 539] on span "Bridesmaid Vibes: Boho" at bounding box center [70, 542] width 91 height 12
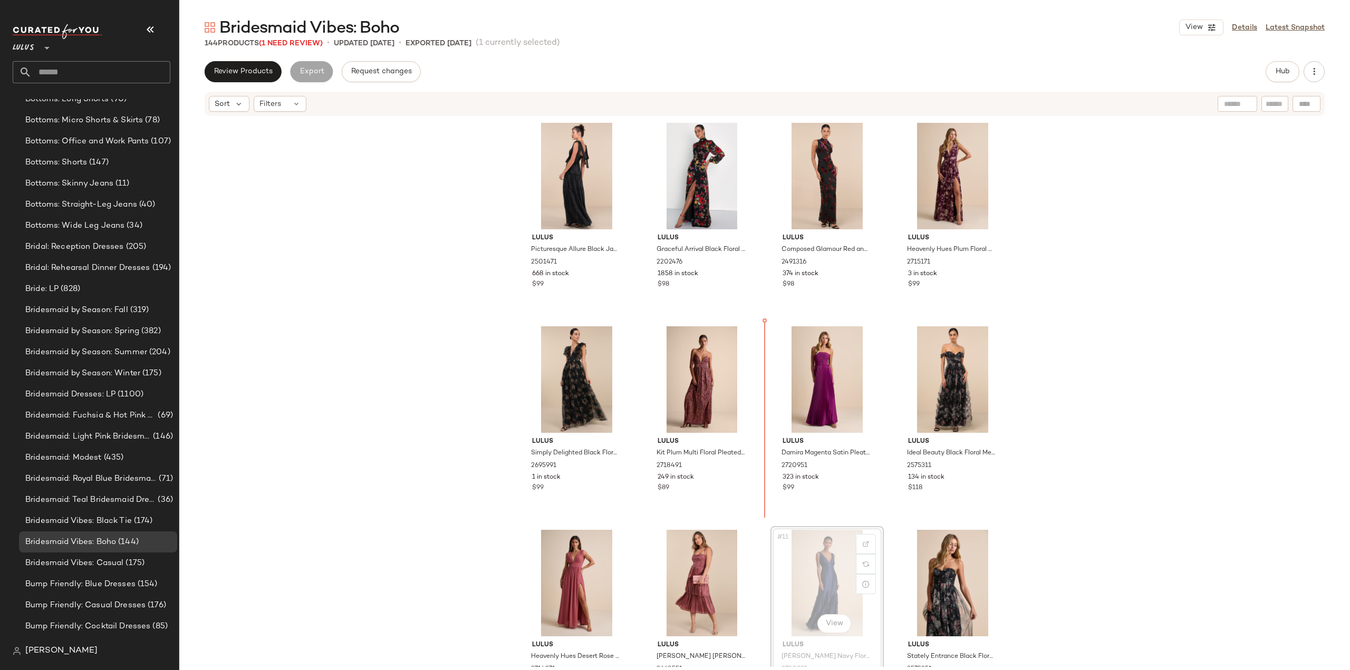
scroll to position [1, 0]
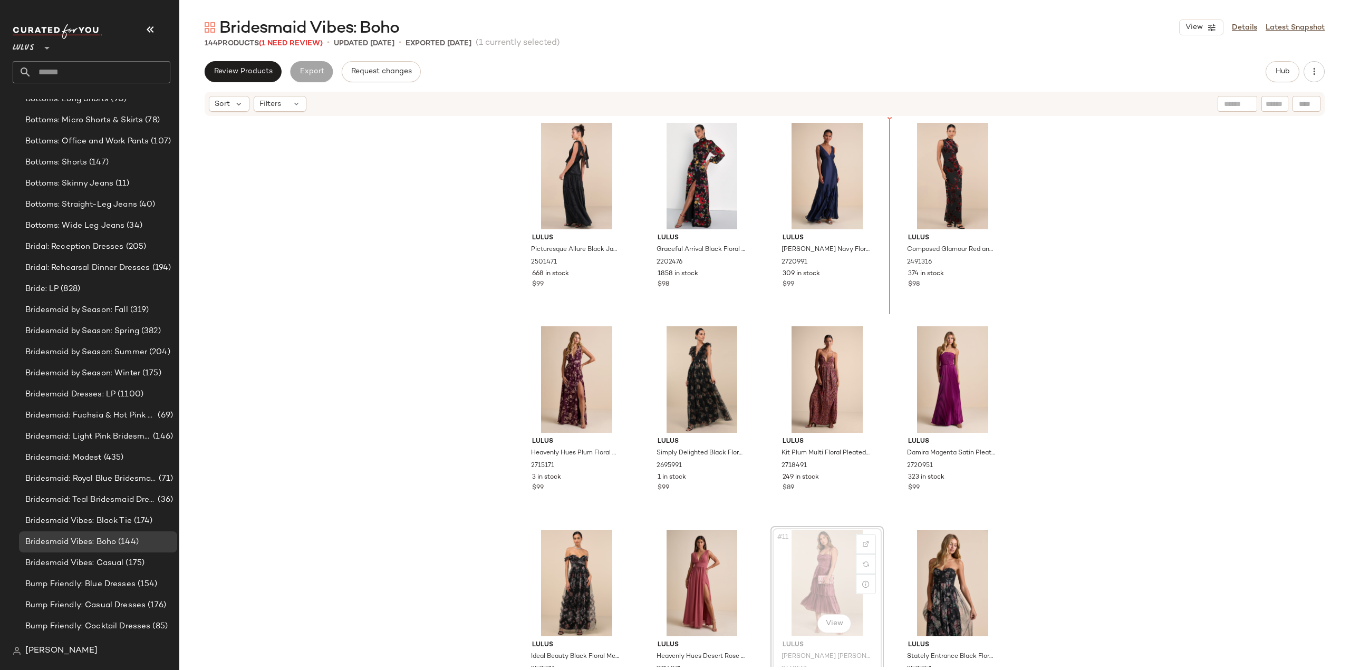
scroll to position [1, 0]
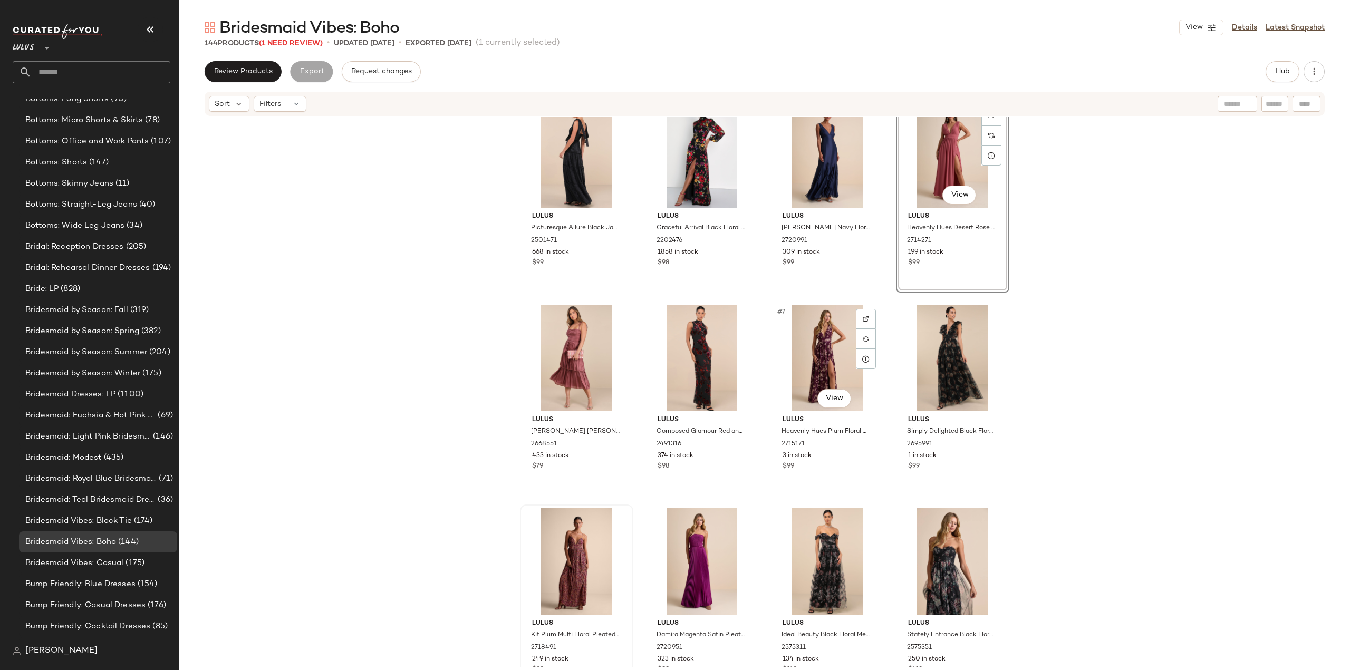
scroll to position [53, 0]
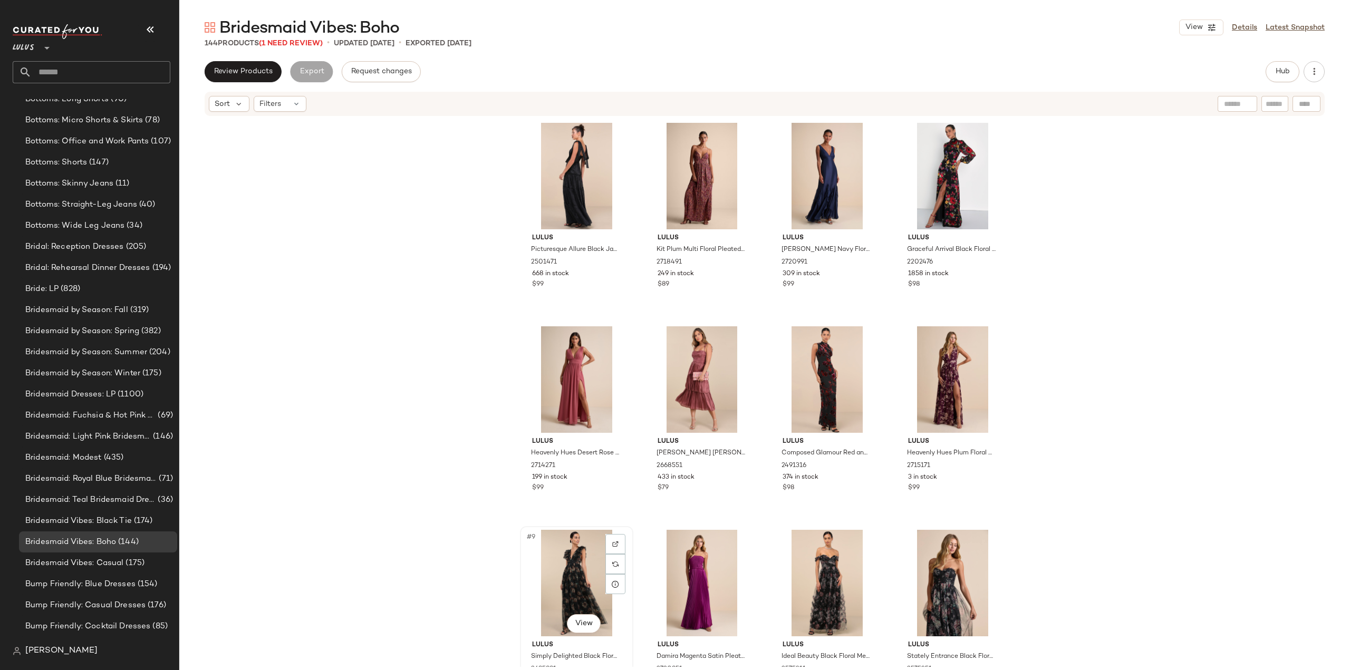
click at [569, 598] on div "#9 View" at bounding box center [577, 583] width 106 height 107
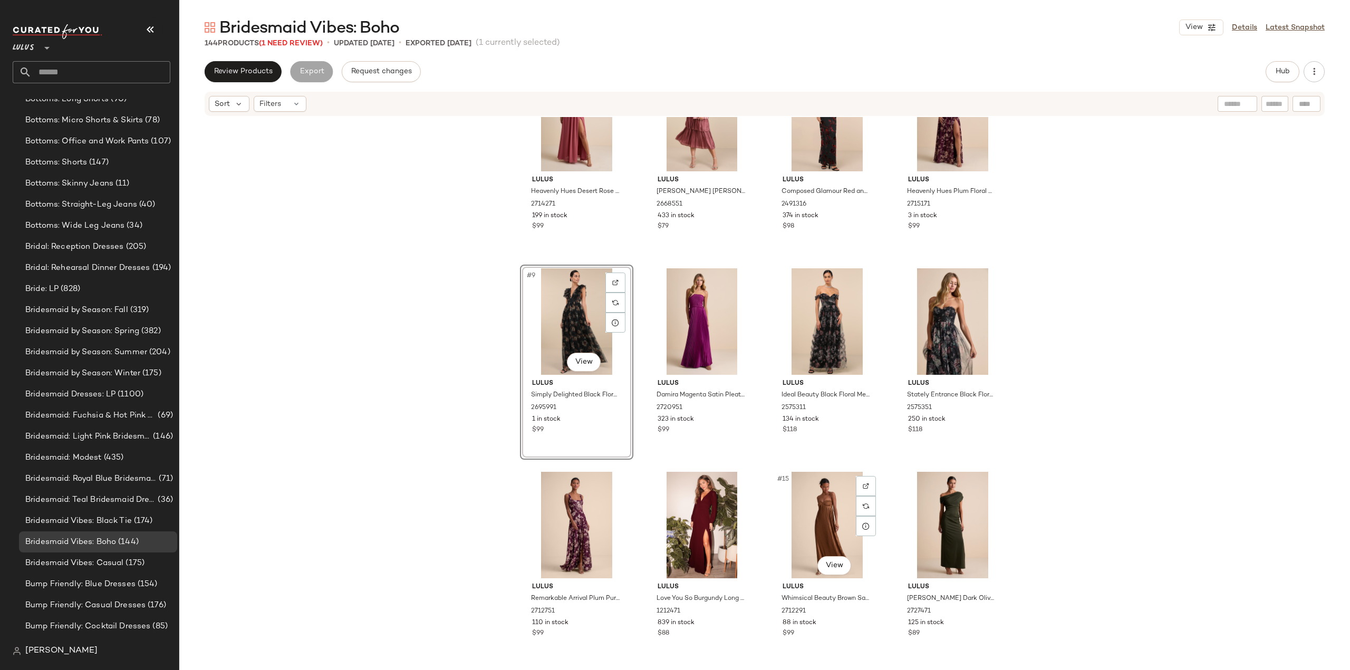
scroll to position [272, 0]
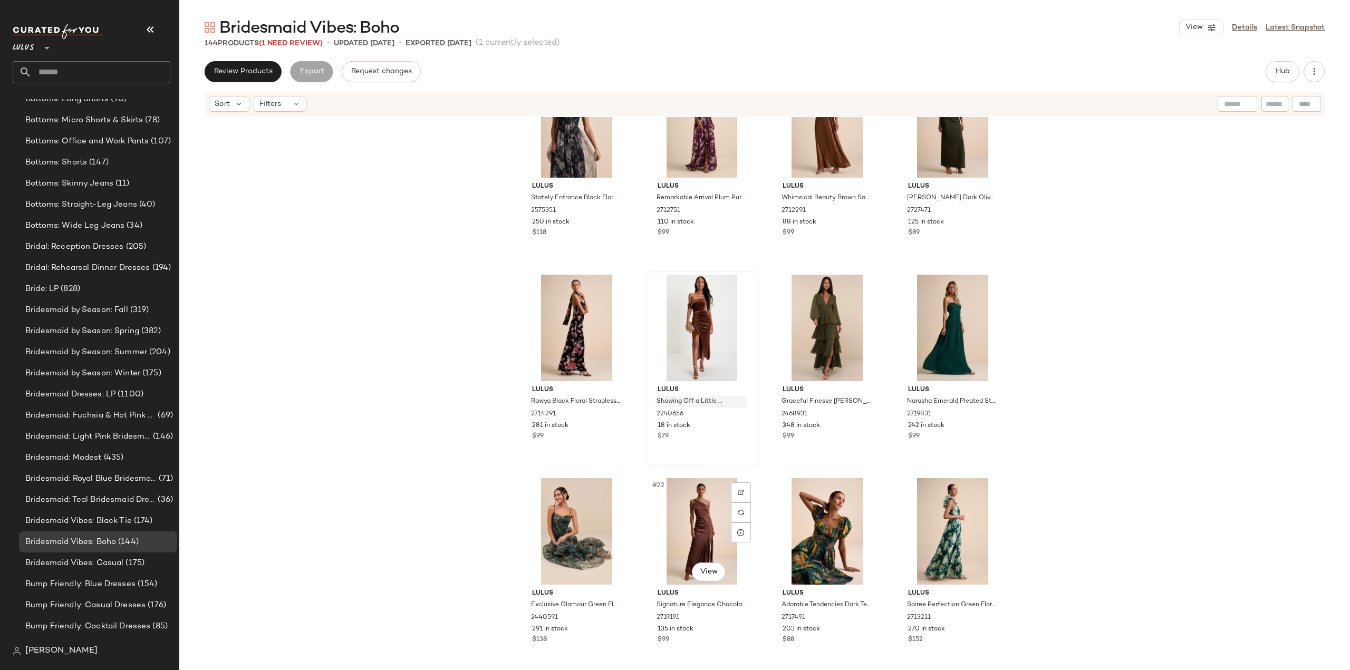
scroll to position [747, 0]
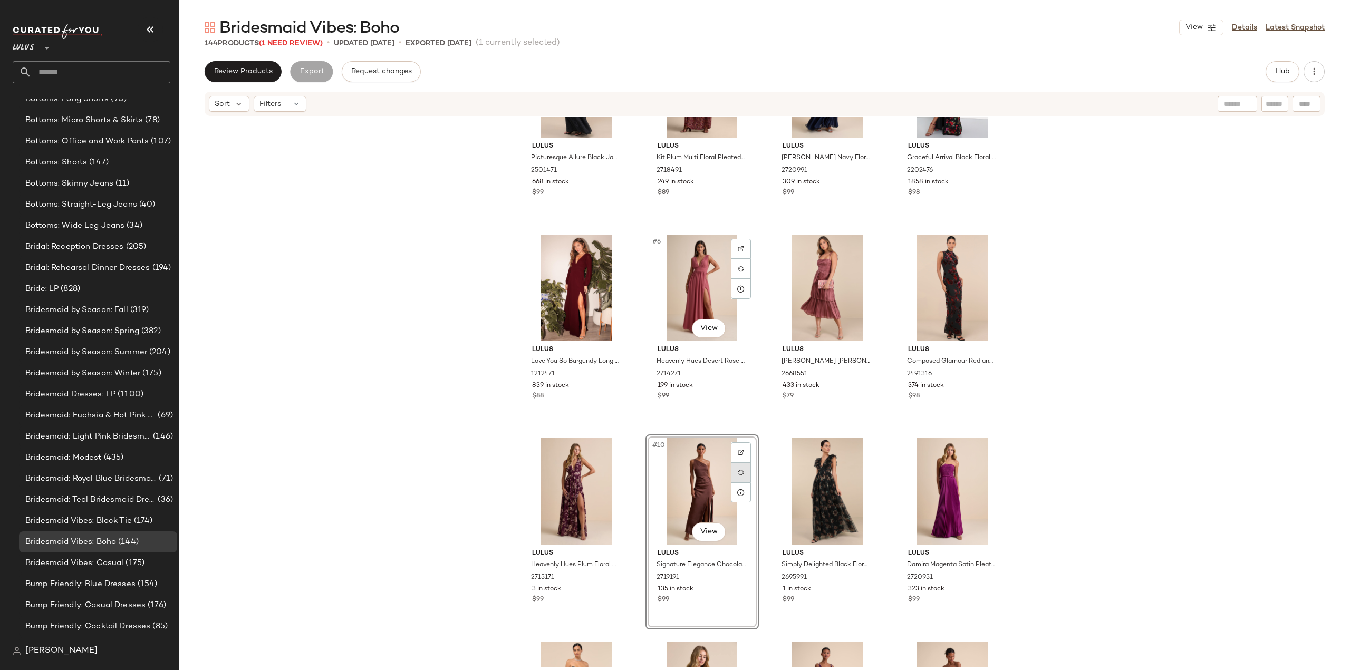
scroll to position [41, 0]
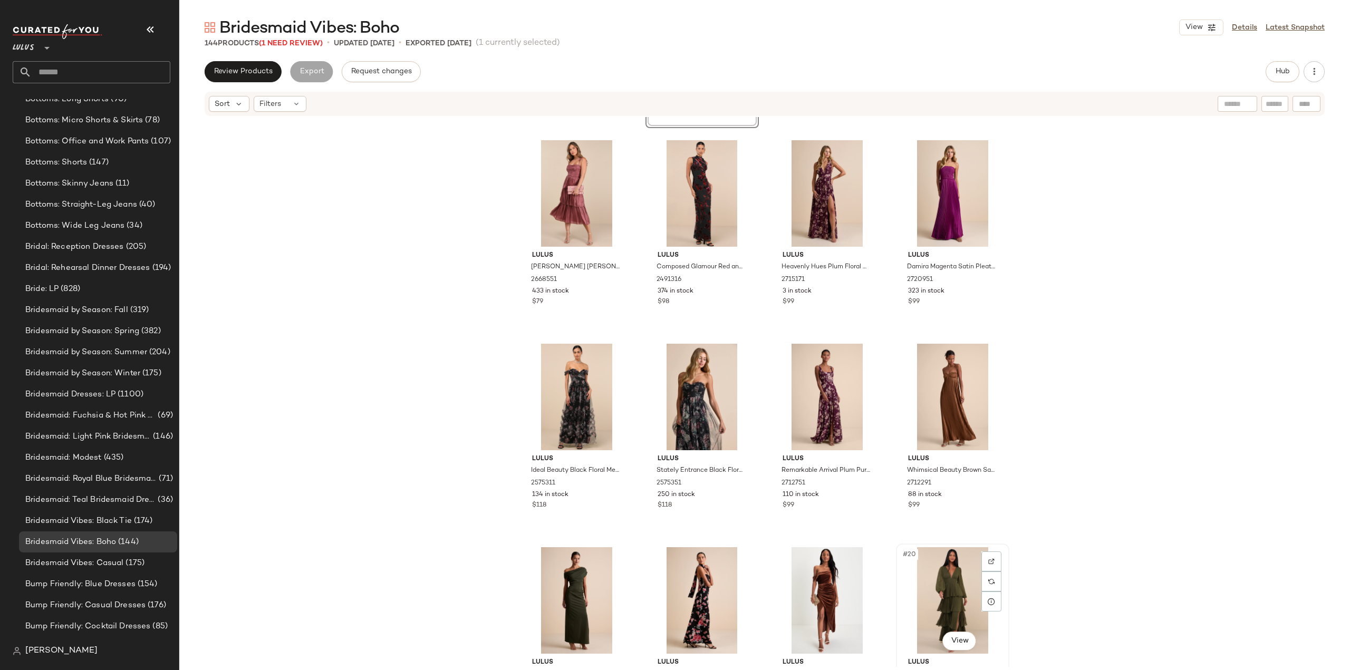
scroll to position [430, 0]
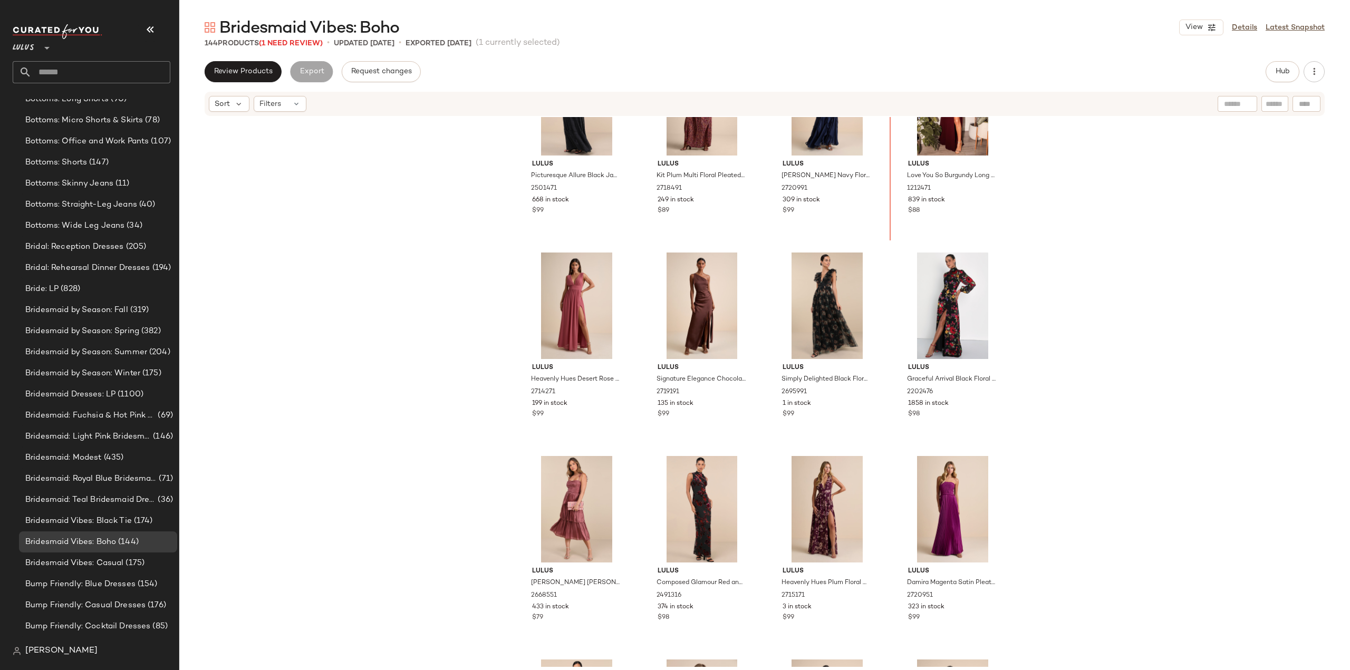
scroll to position [57, 0]
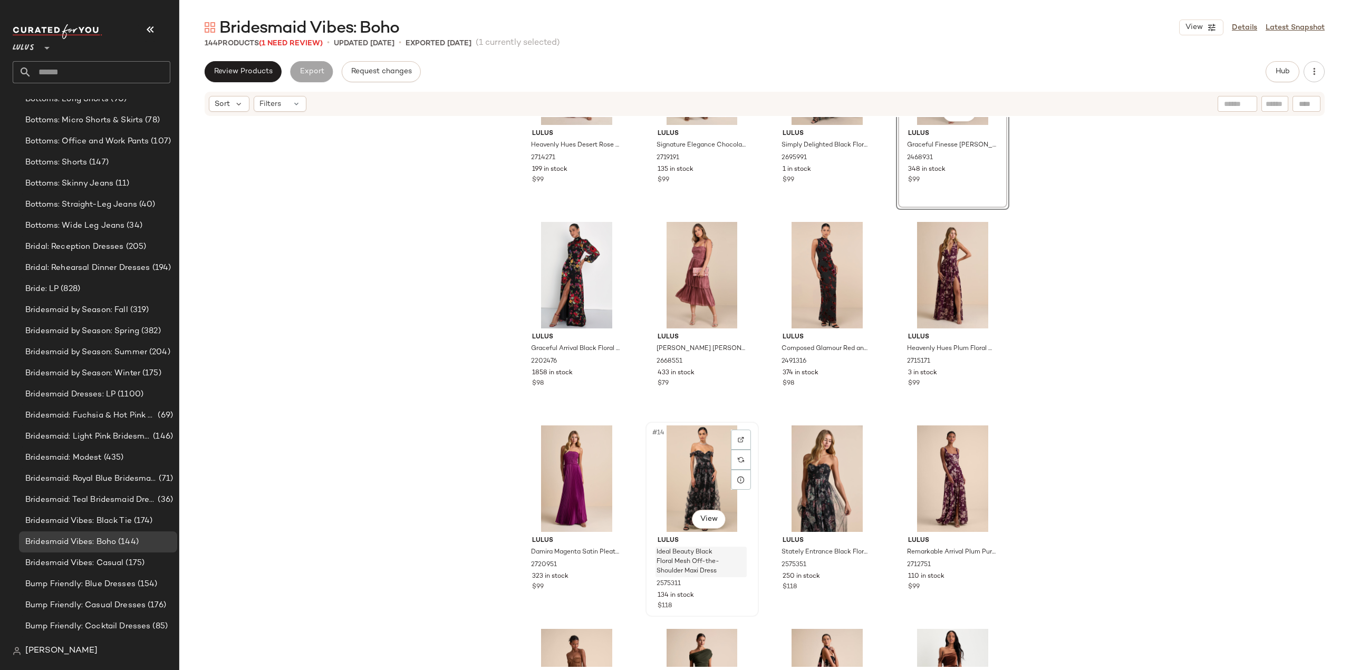
scroll to position [378, 0]
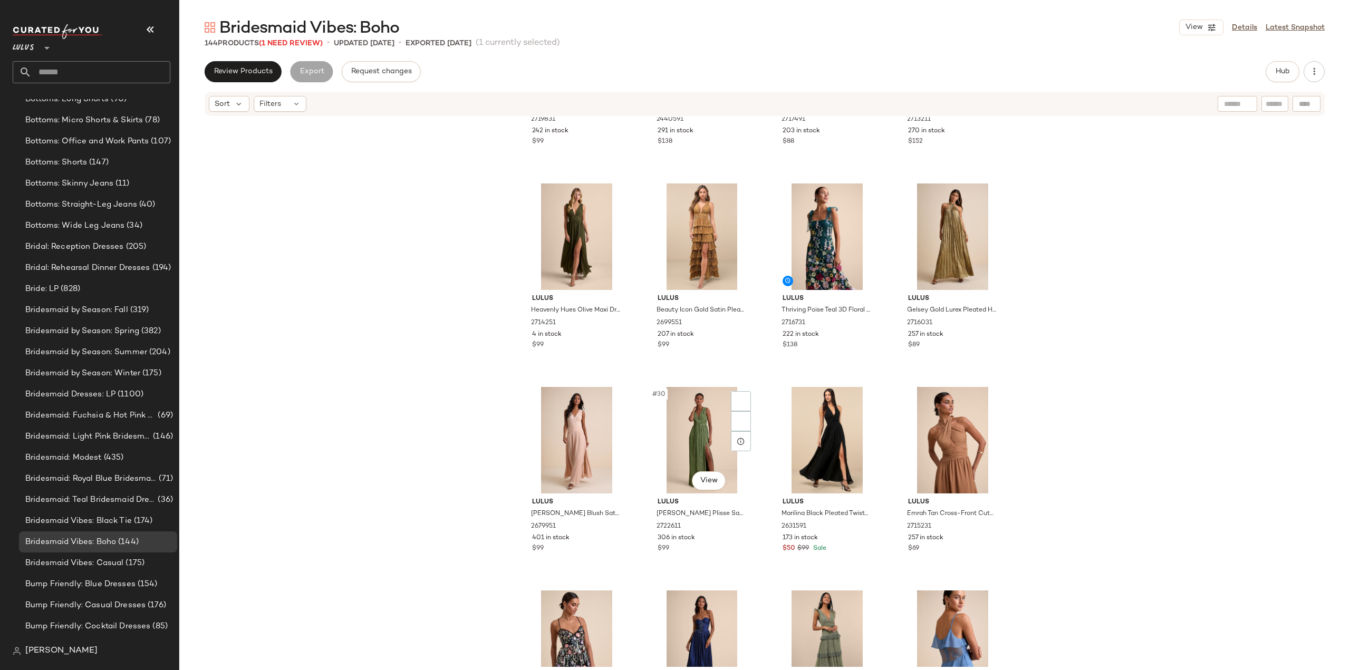
scroll to position [1221, 0]
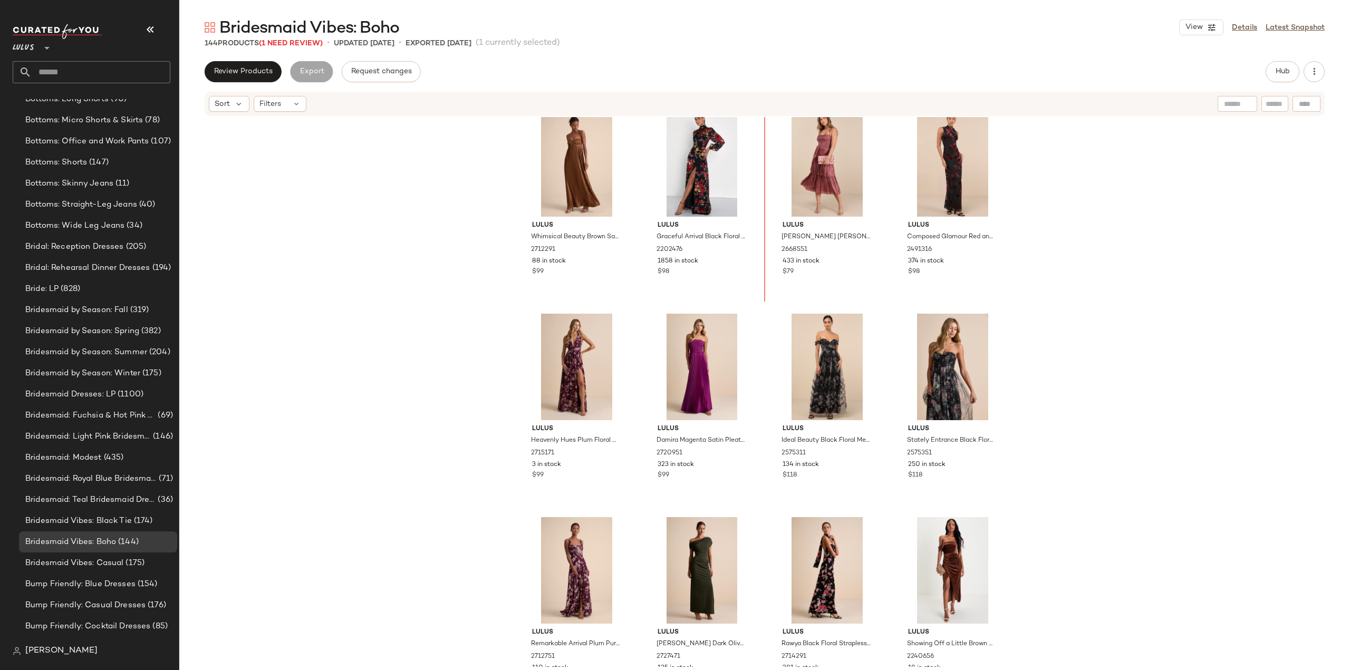
scroll to position [365, 0]
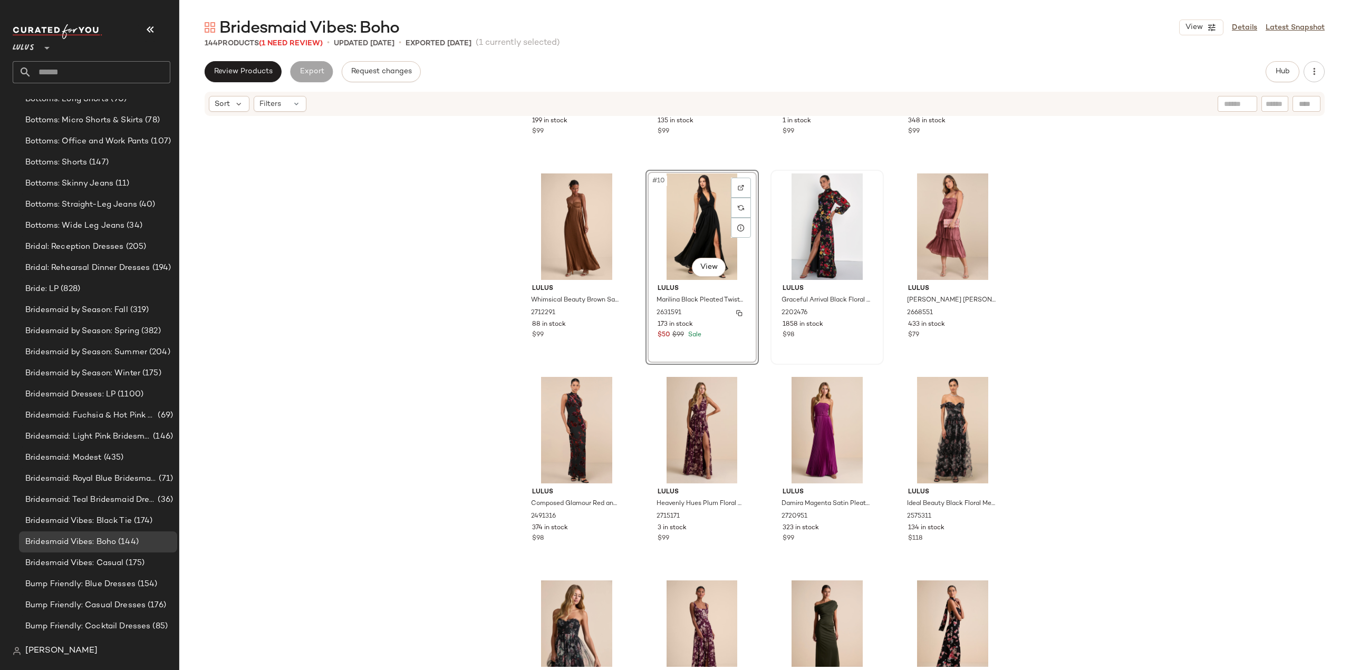
scroll to position [259, 0]
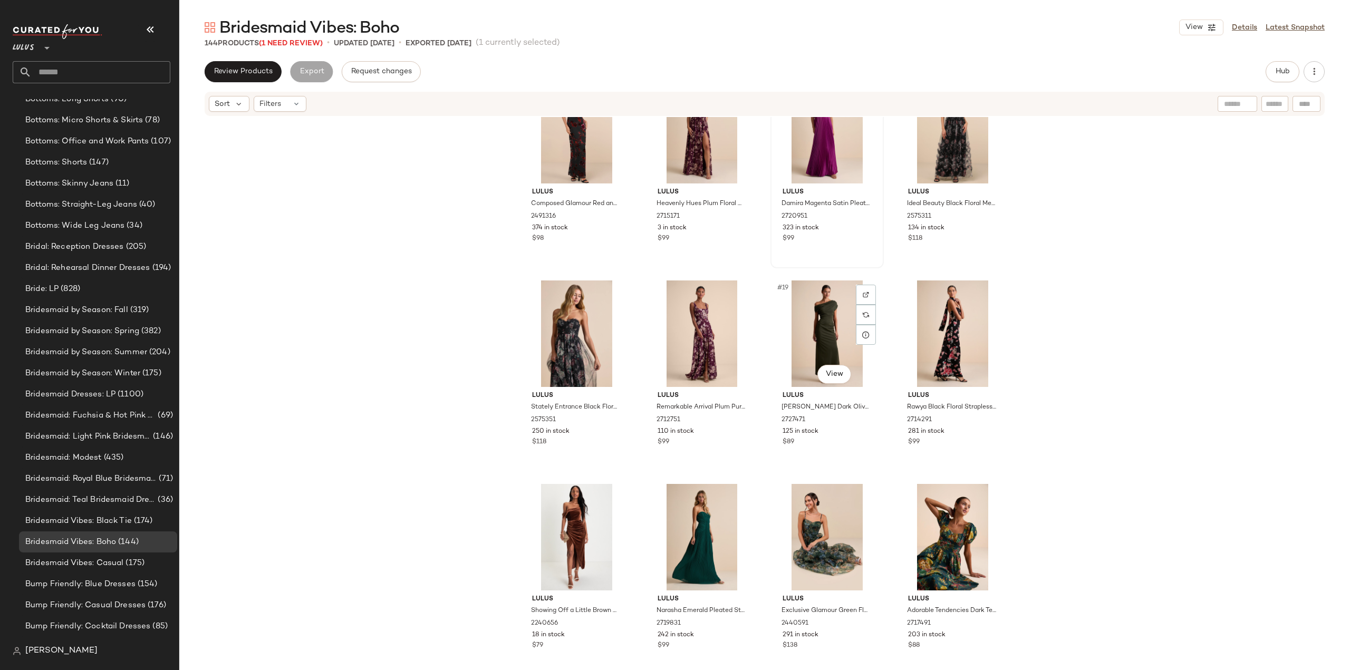
scroll to position [681, 0]
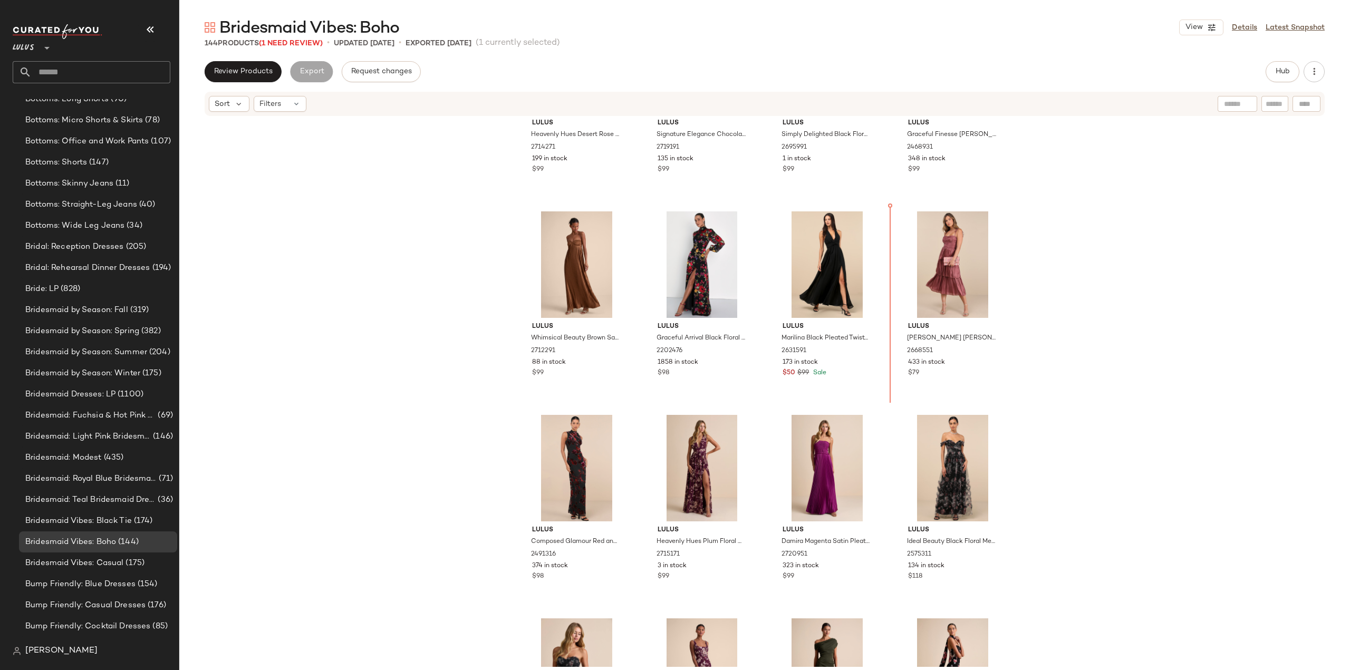
scroll to position [325, 0]
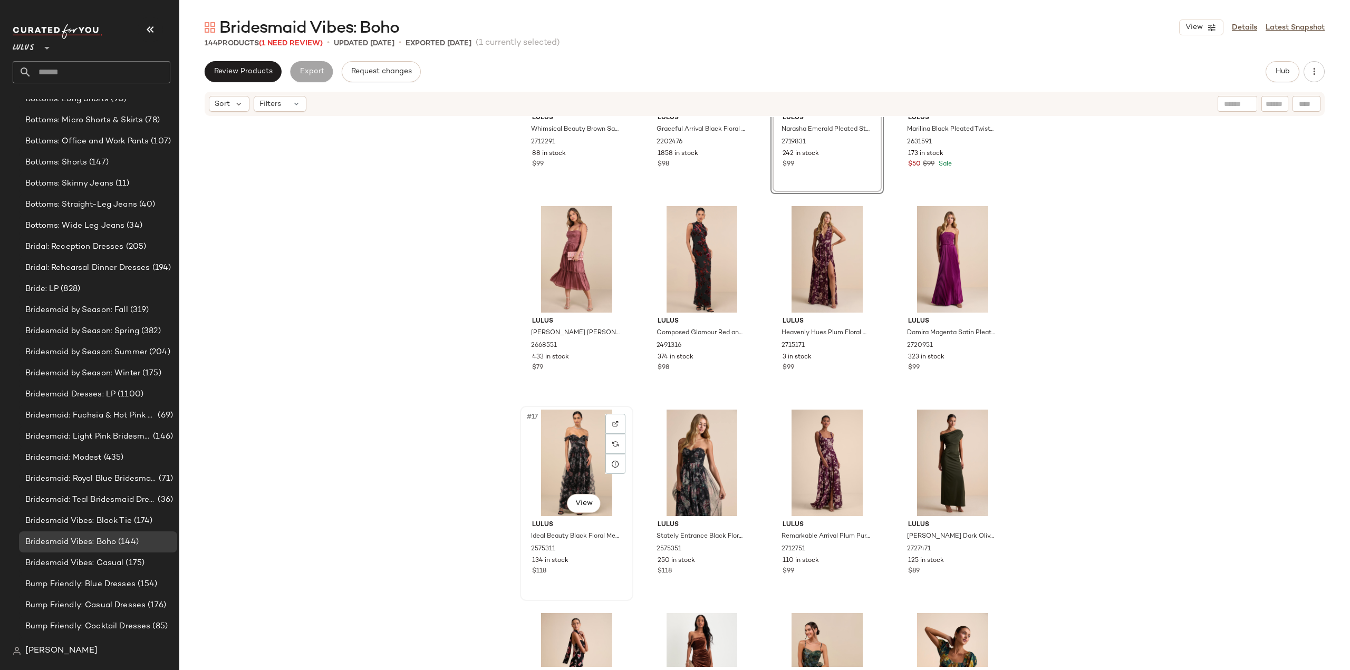
scroll to position [430, 0]
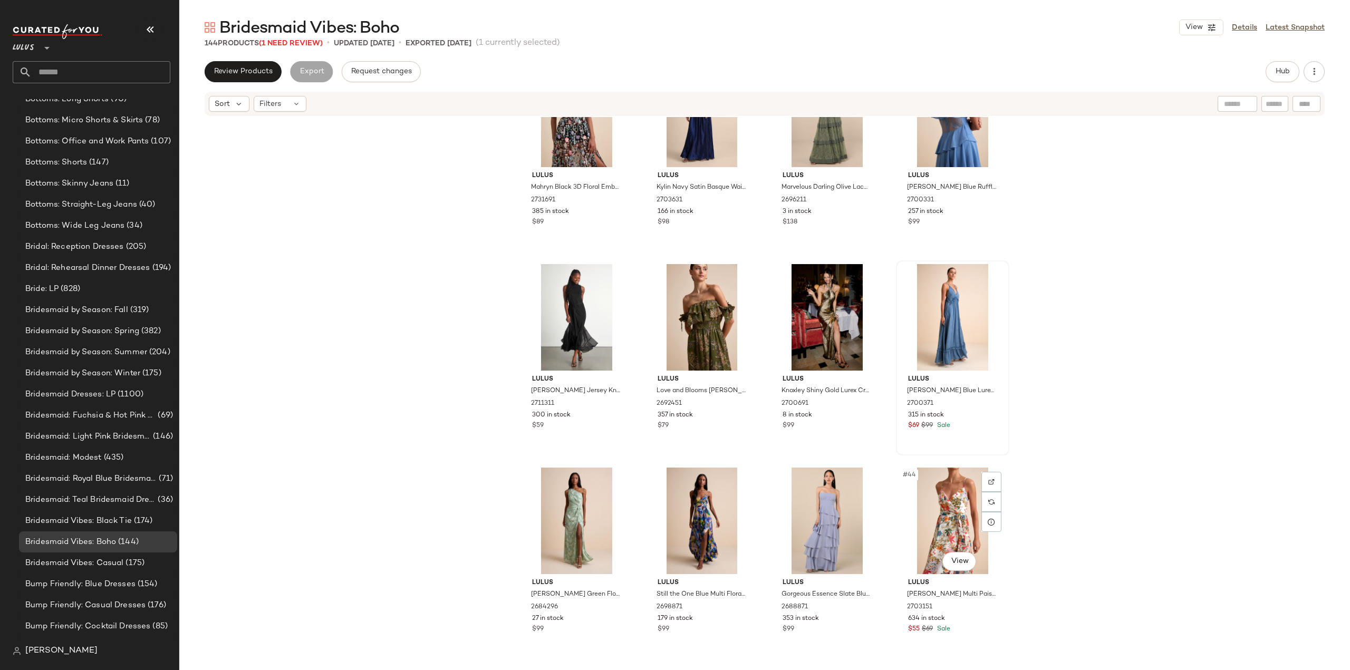
scroll to position [1643, 0]
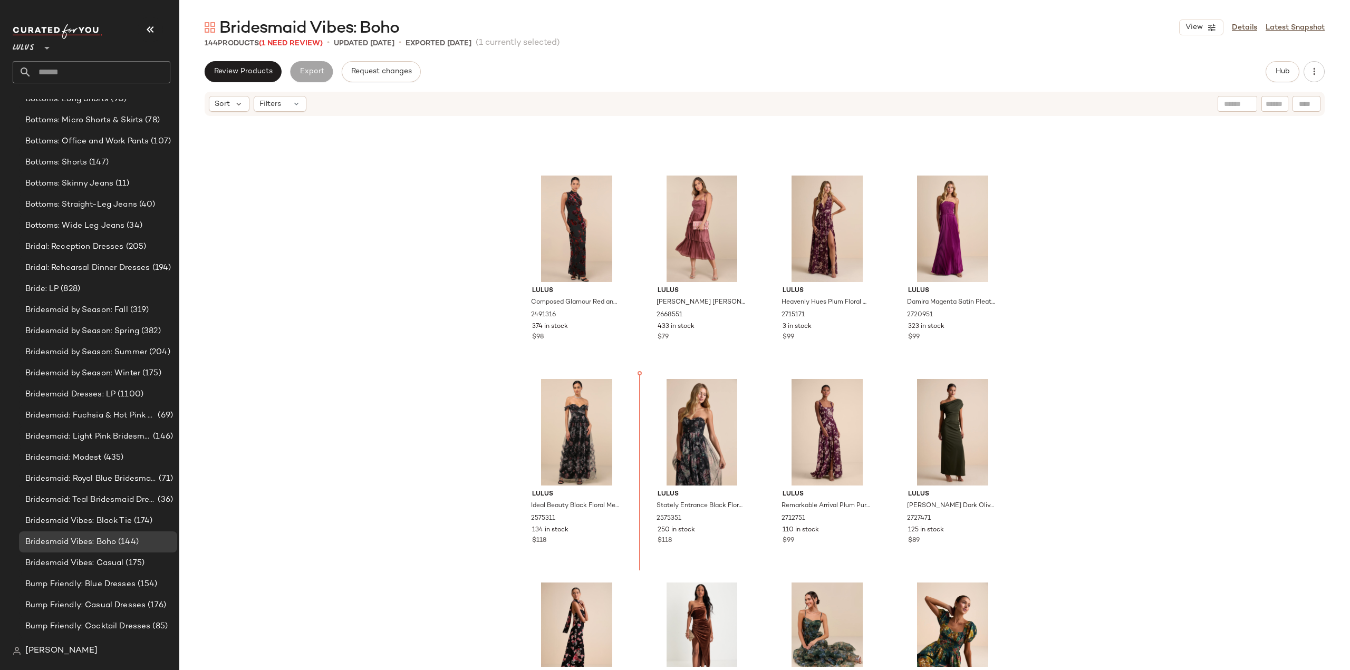
scroll to position [536, 0]
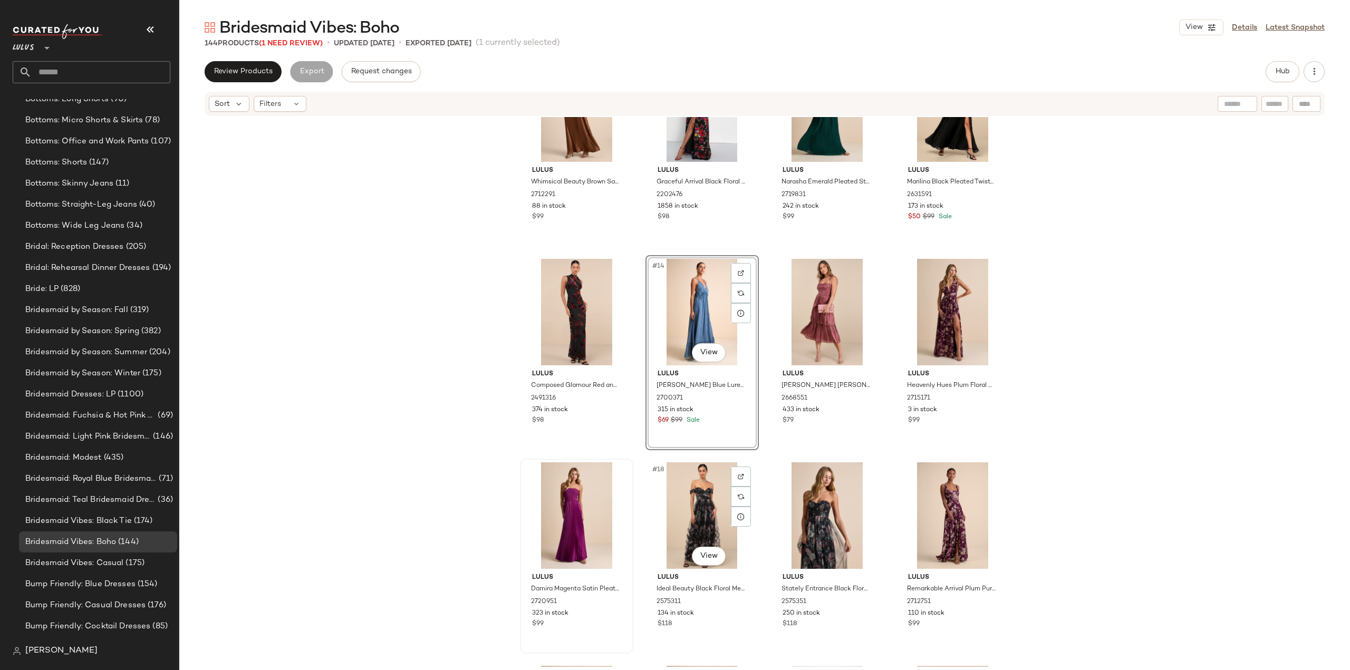
scroll to position [483, 0]
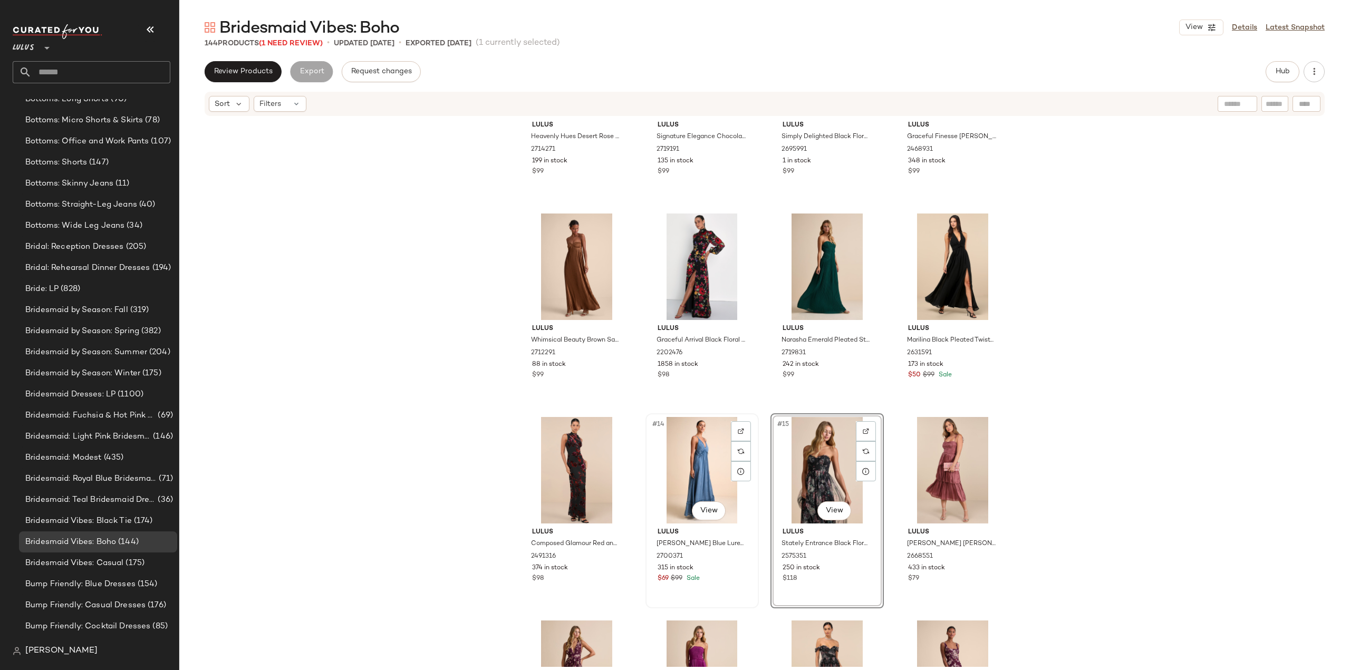
scroll to position [483, 0]
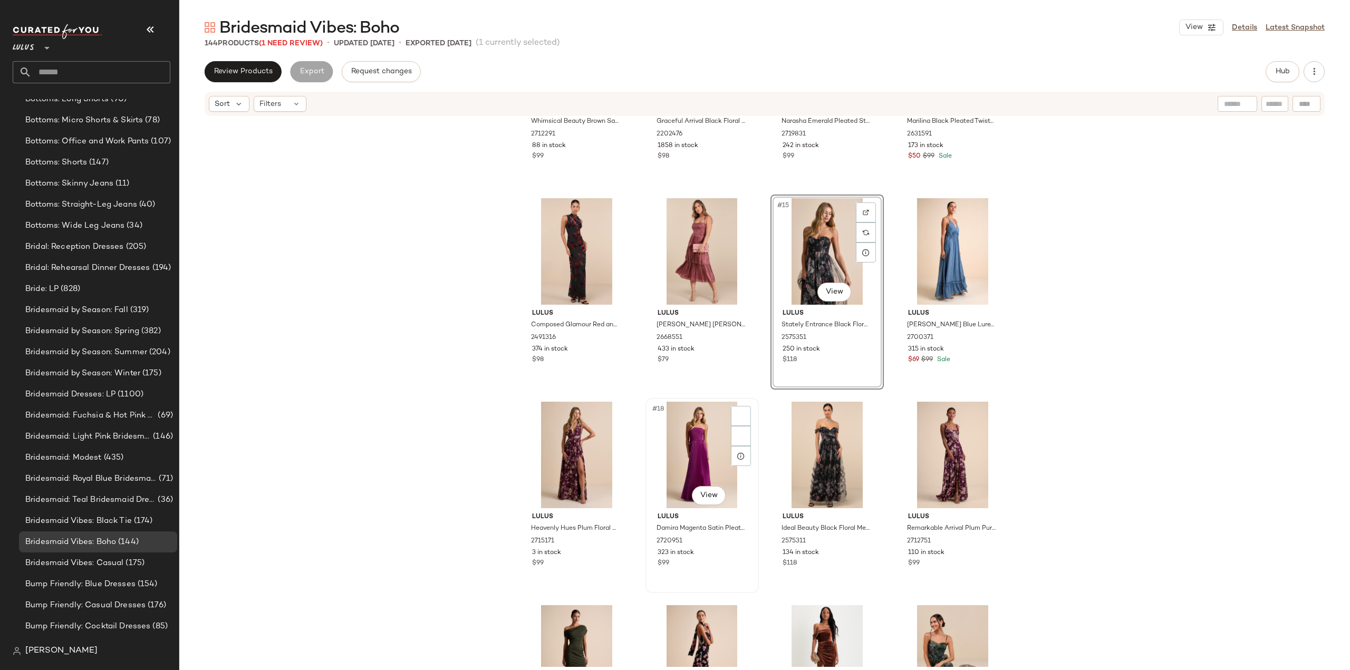
scroll to position [641, 0]
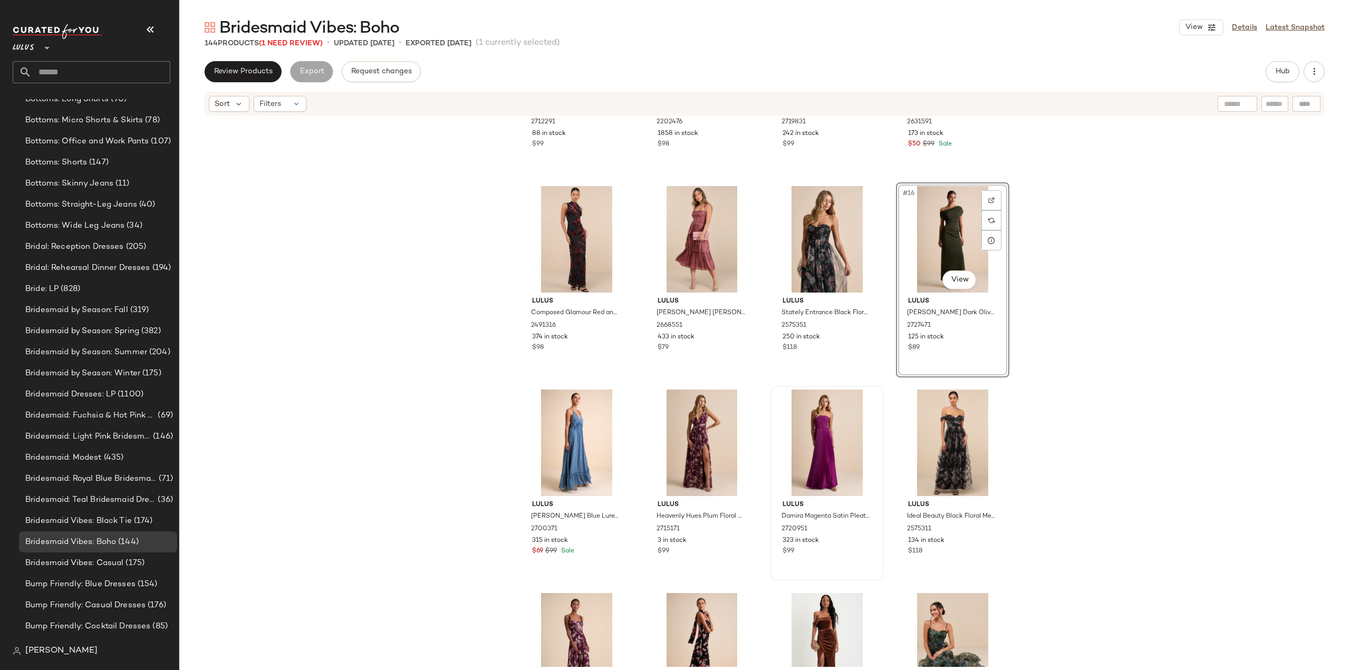
scroll to position [611, 0]
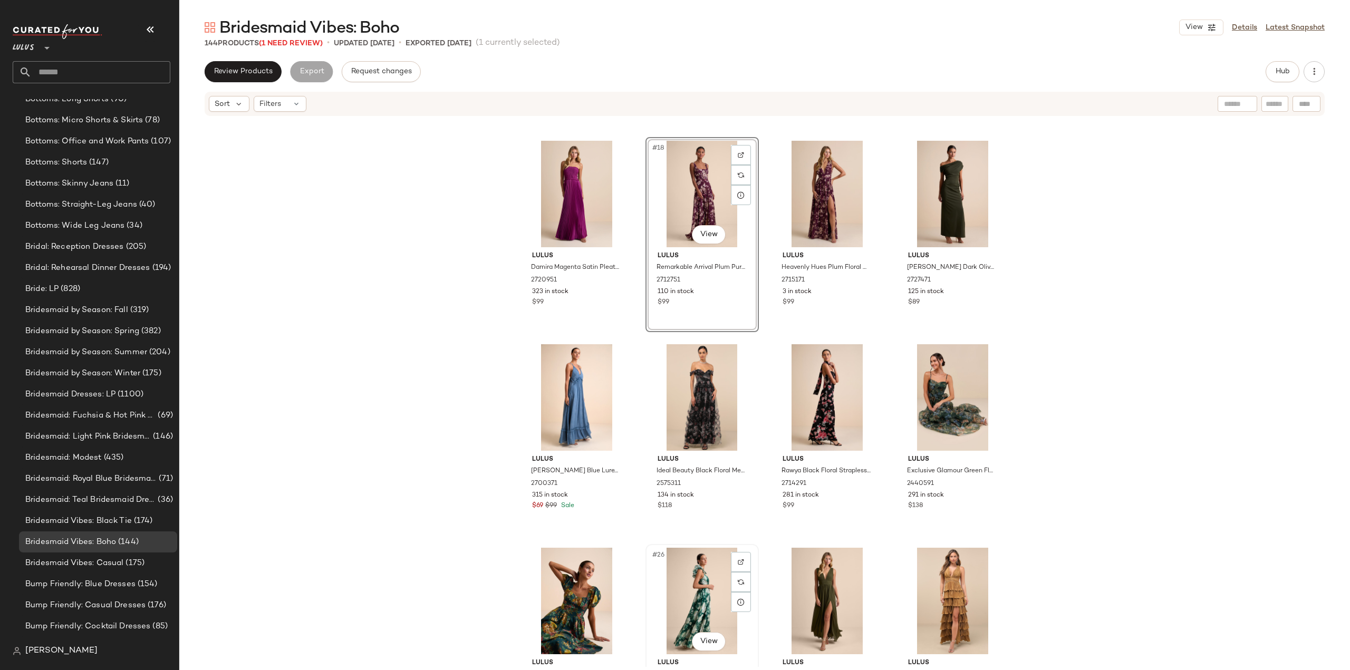
scroll to position [821, 0]
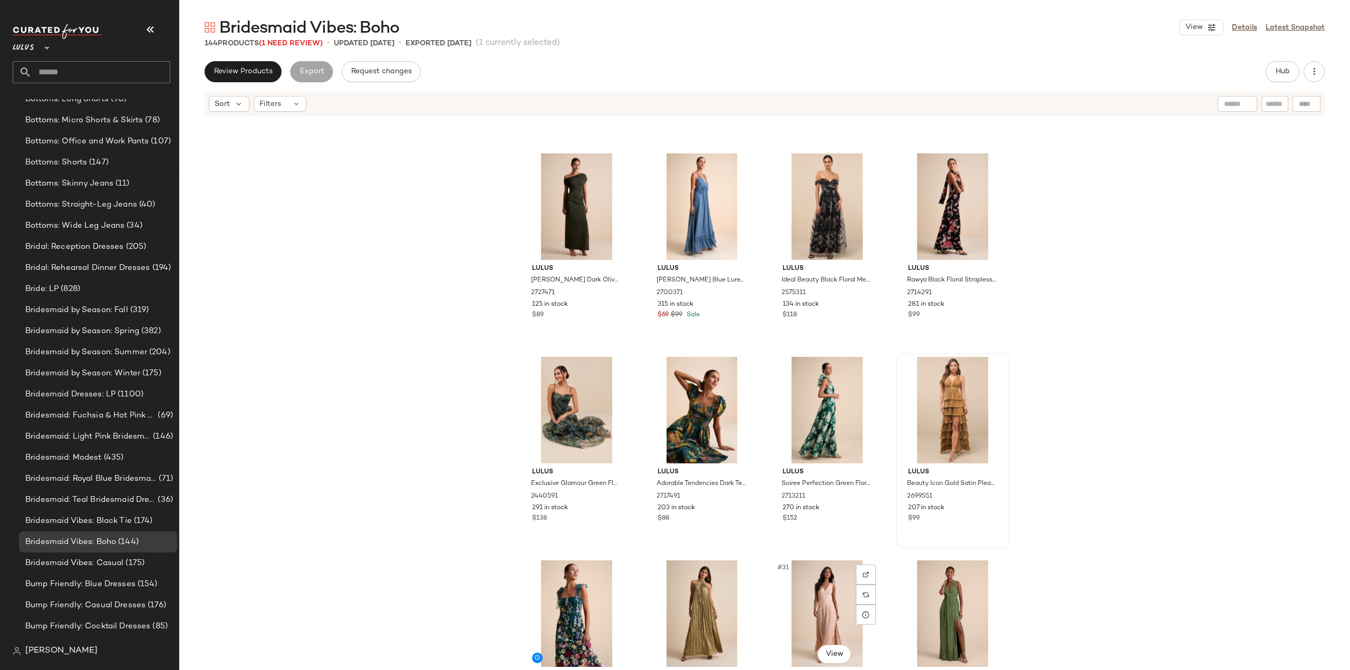
scroll to position [927, 0]
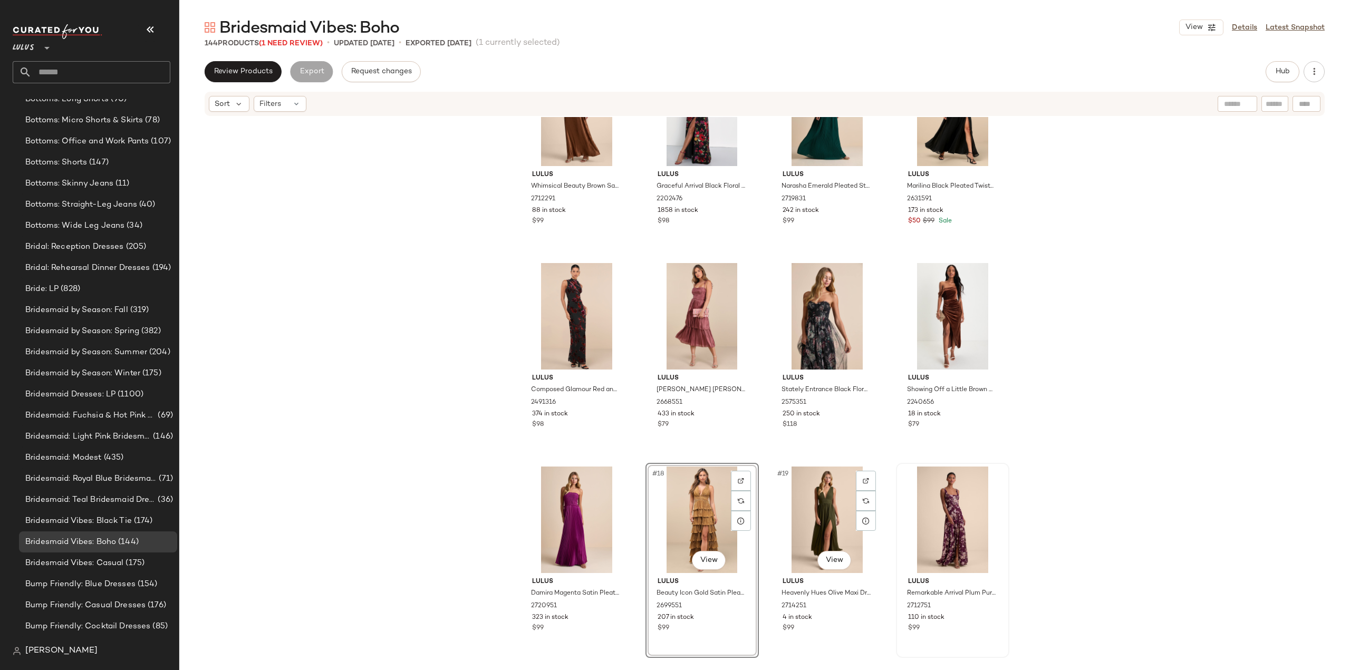
scroll to position [531, 0]
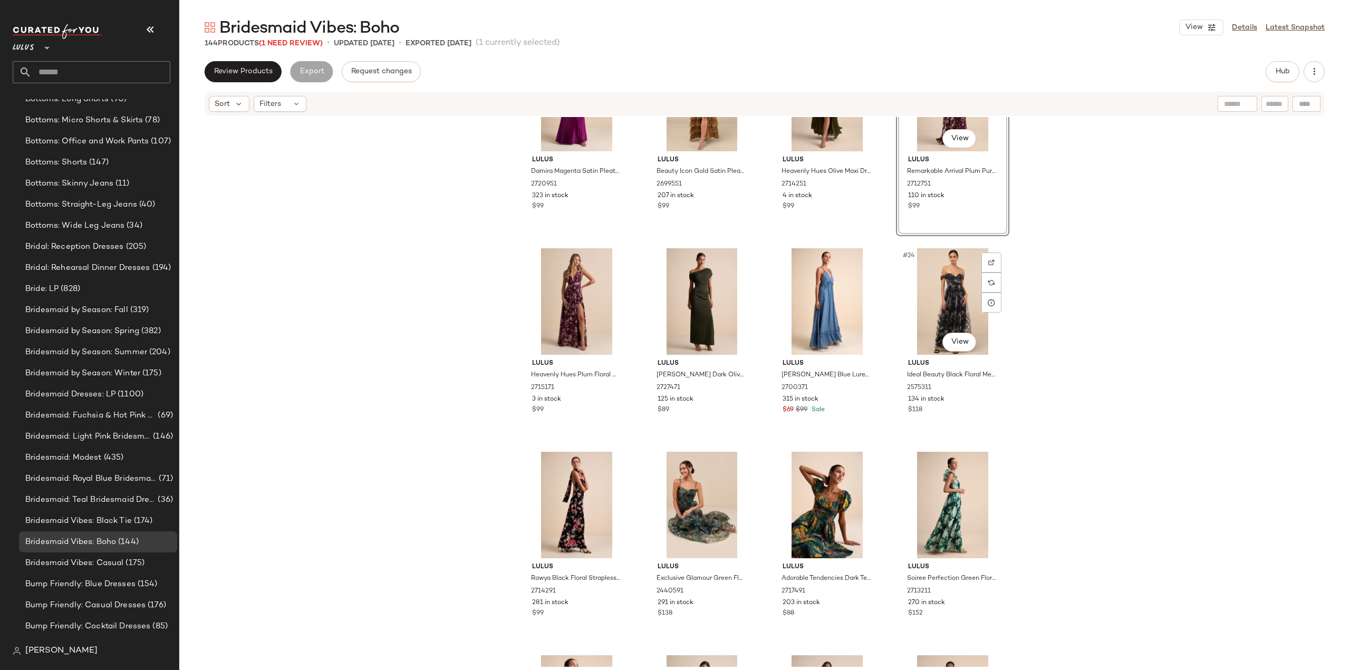
scroll to position [795, 0]
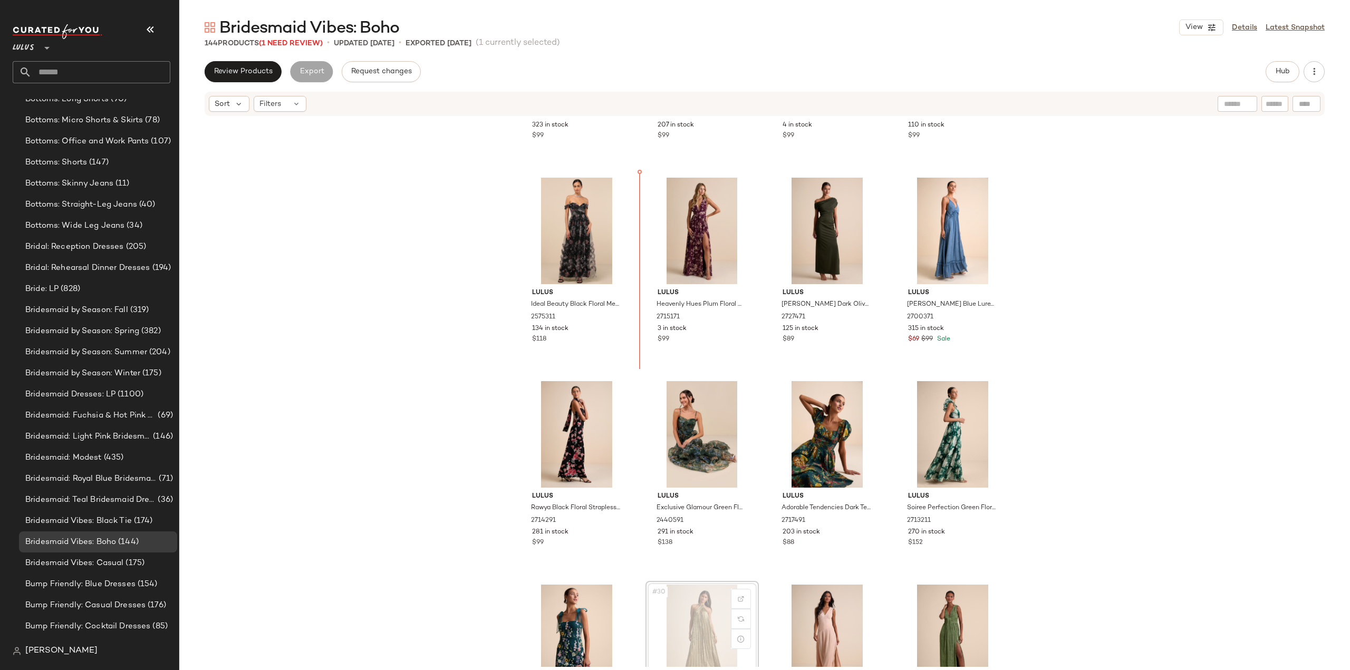
scroll to position [949, 0]
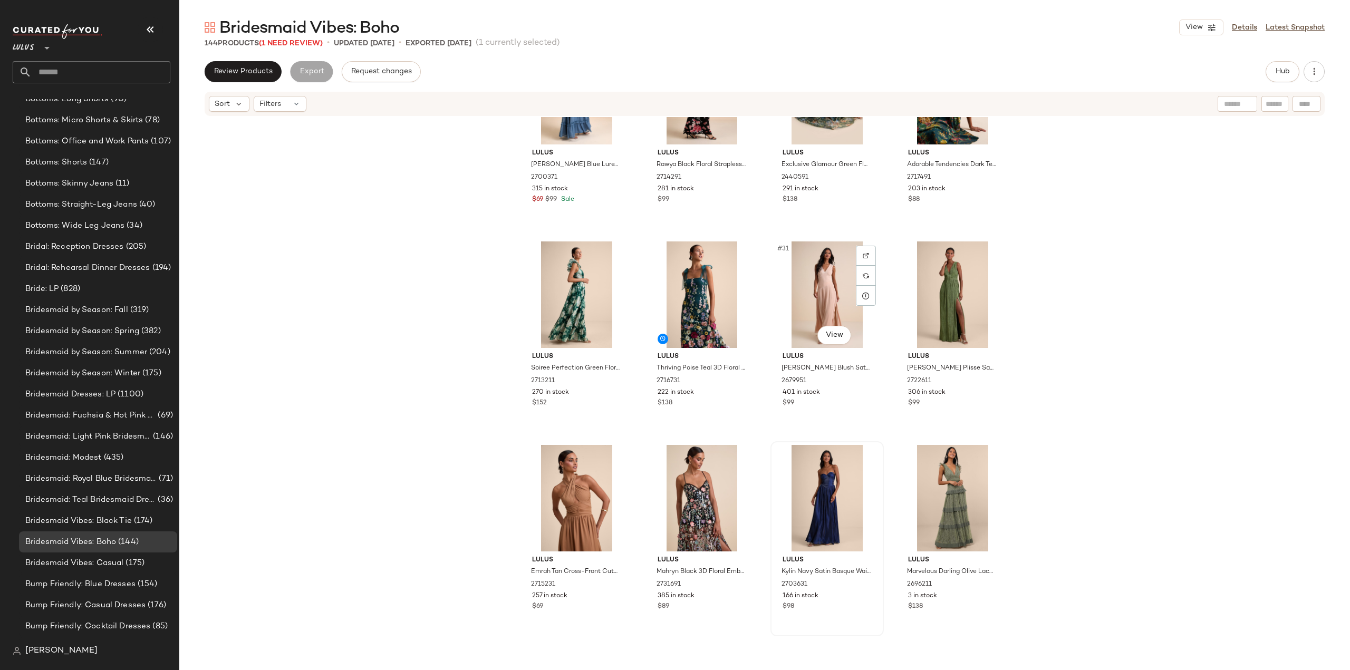
scroll to position [1370, 0]
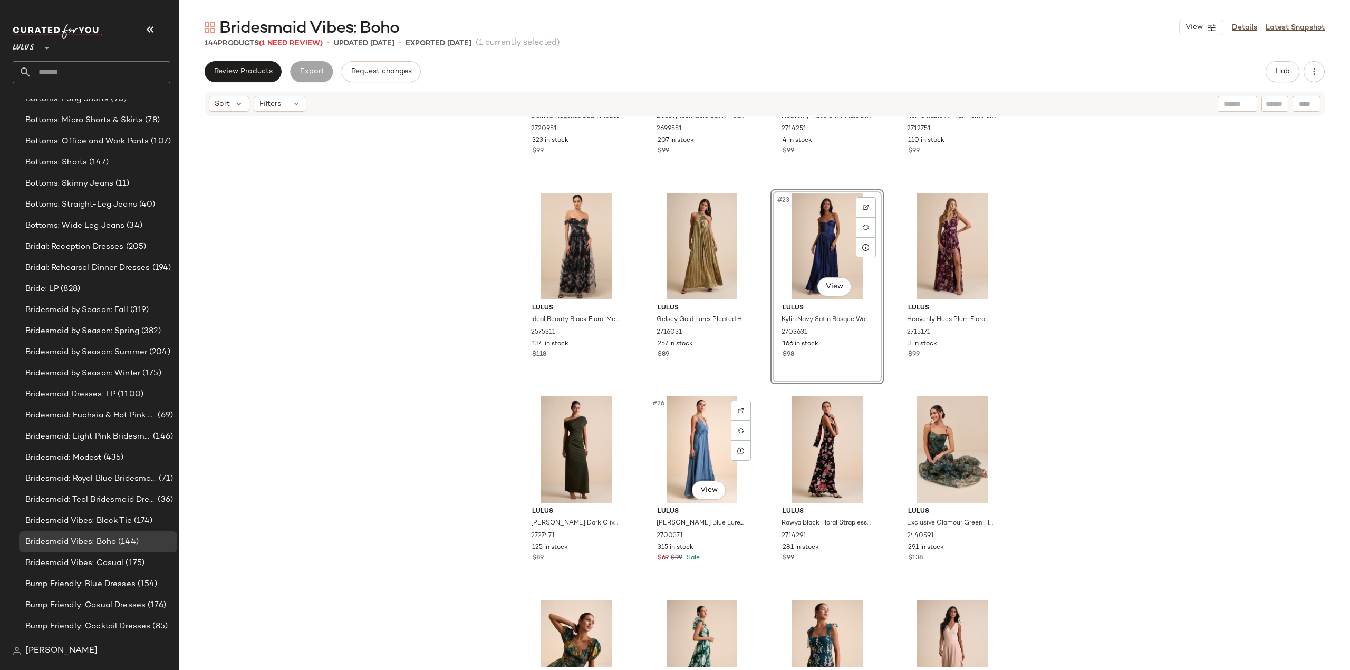
scroll to position [1008, 0]
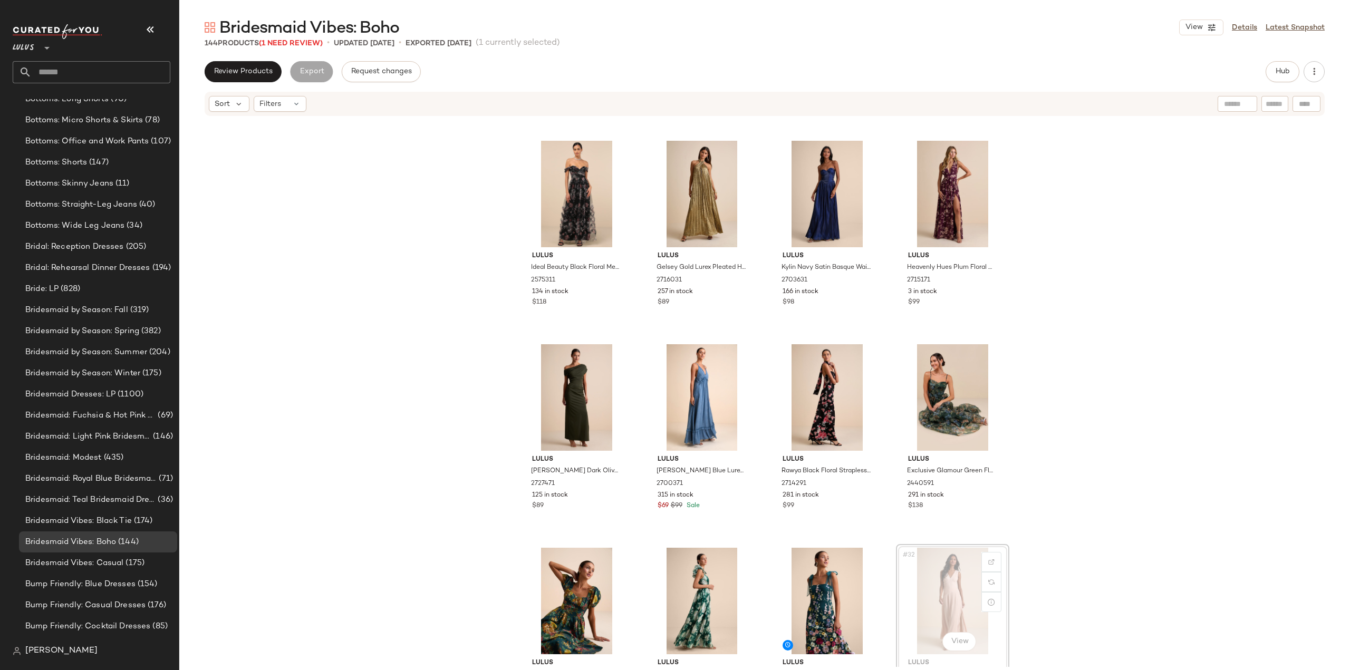
scroll to position [1009, 0]
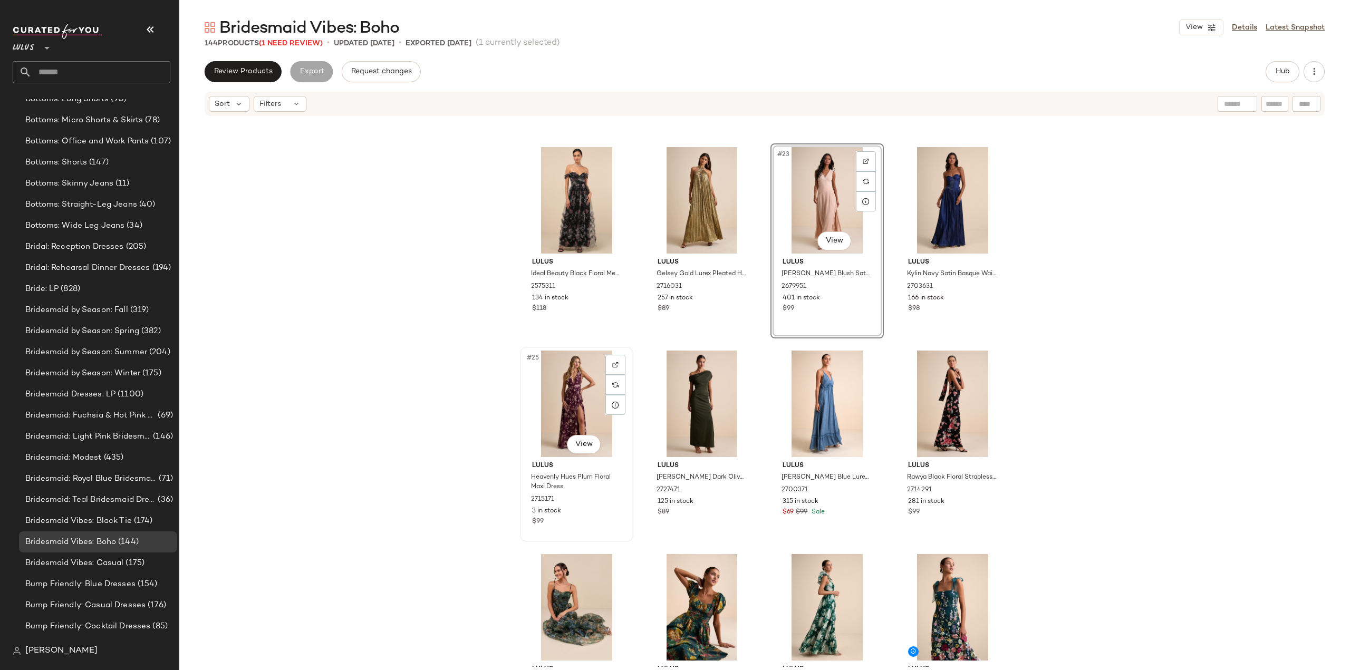
scroll to position [1061, 0]
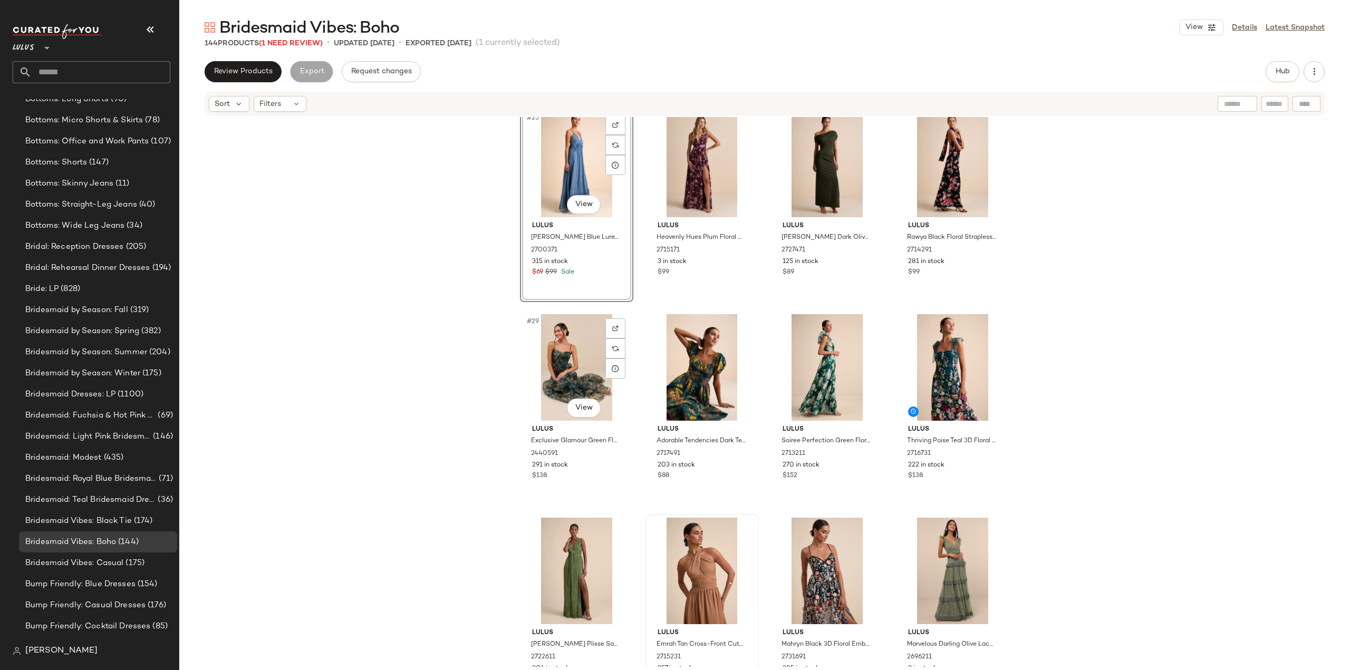
scroll to position [1272, 0]
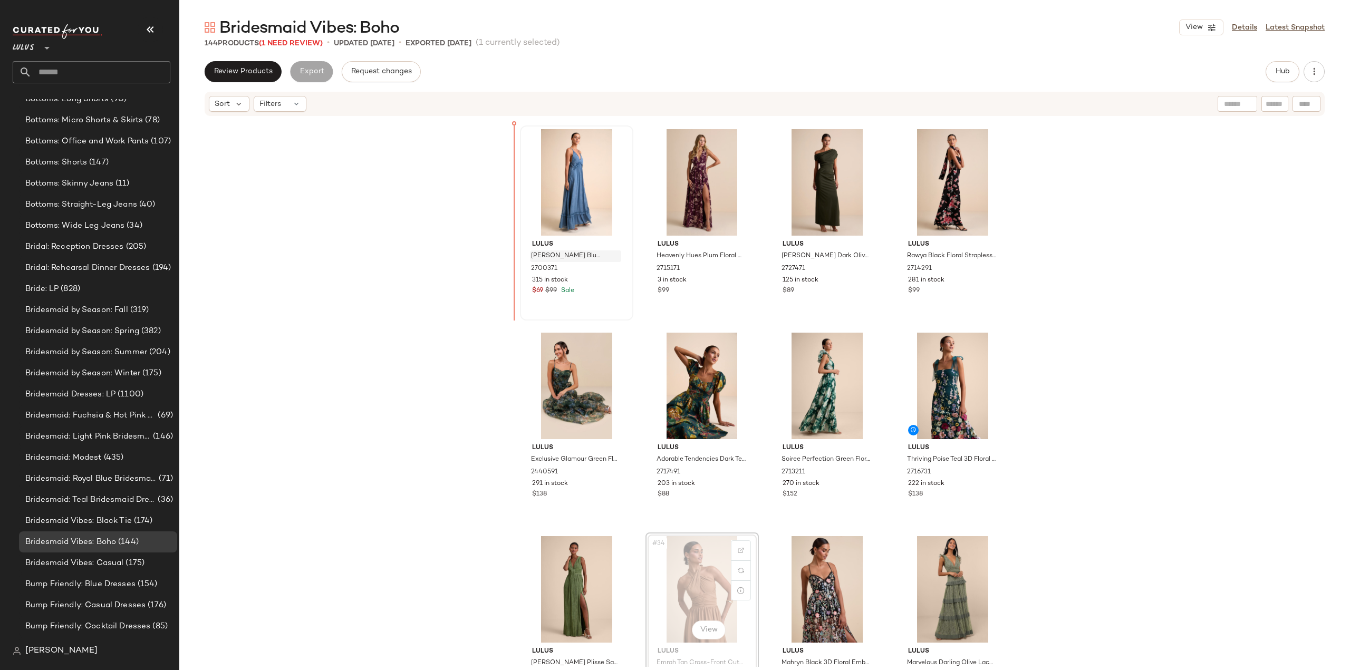
scroll to position [1213, 0]
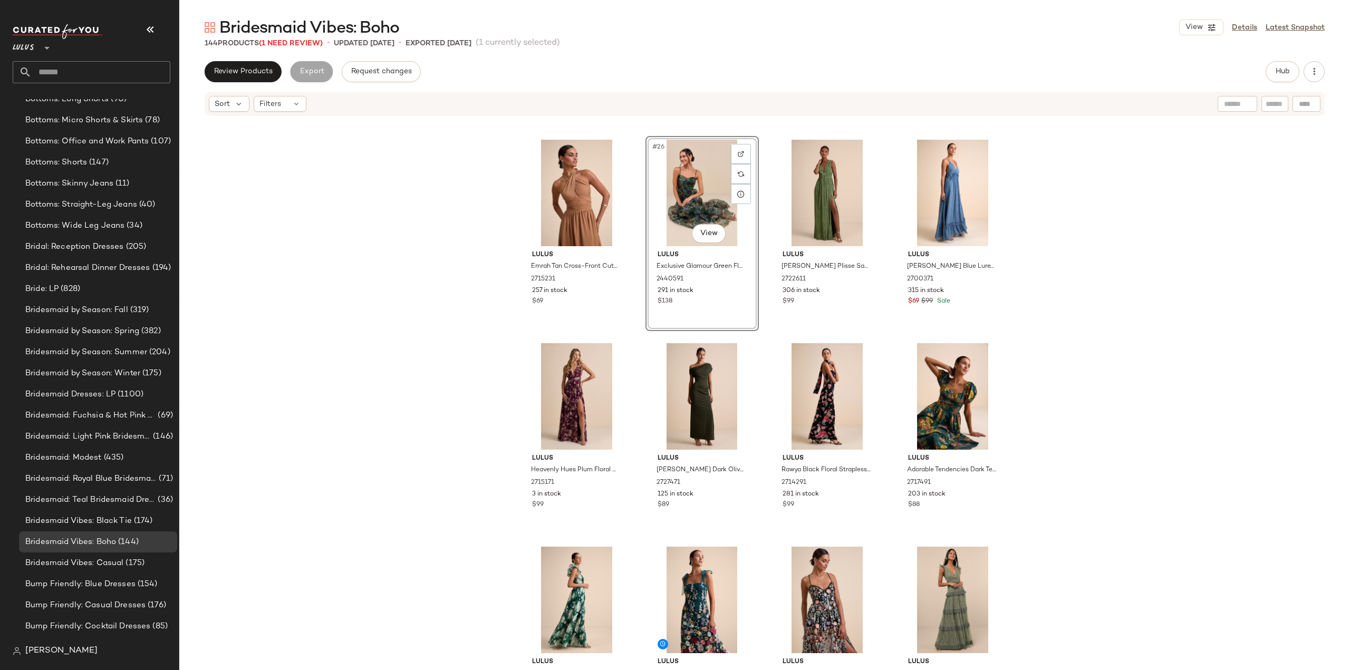
scroll to position [1107, 0]
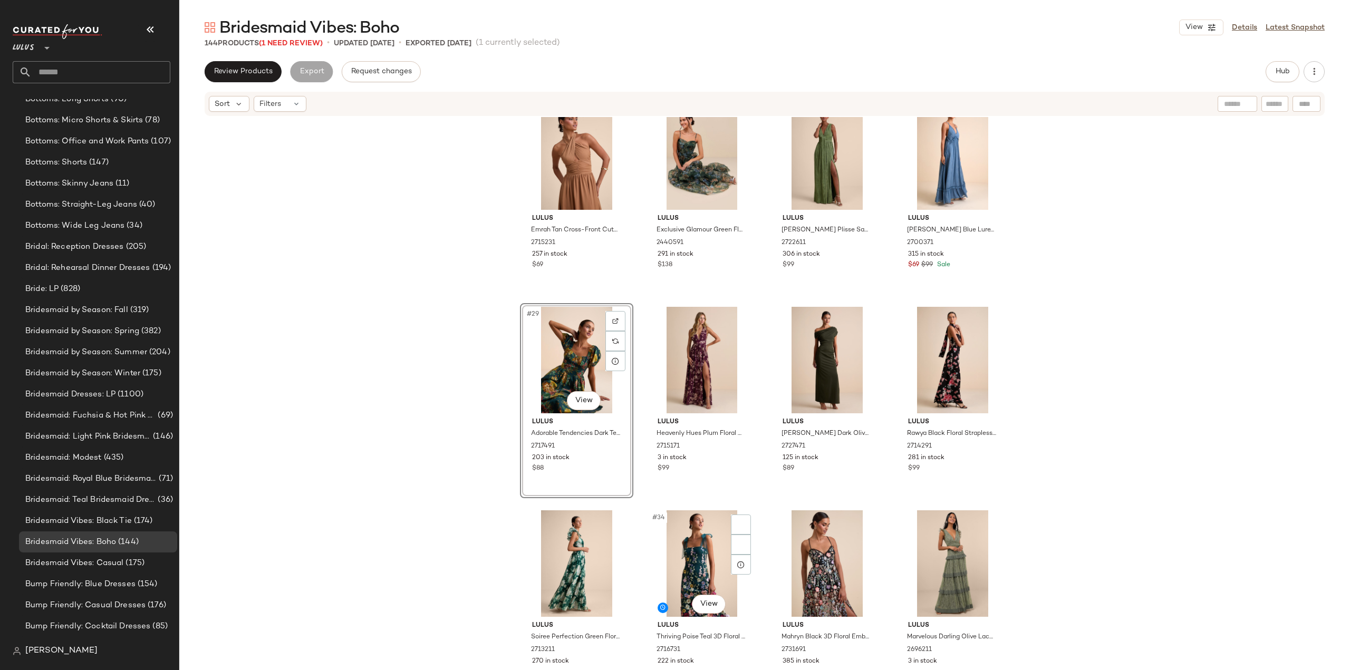
scroll to position [1265, 0]
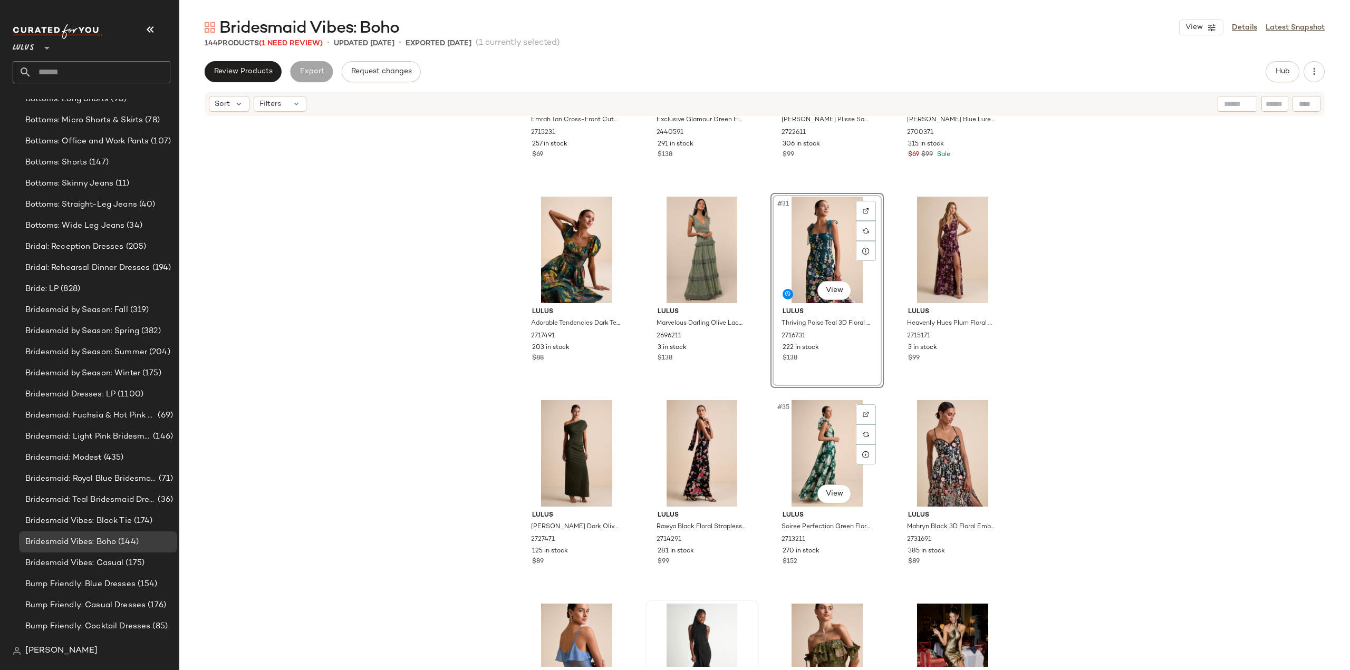
scroll to position [1424, 0]
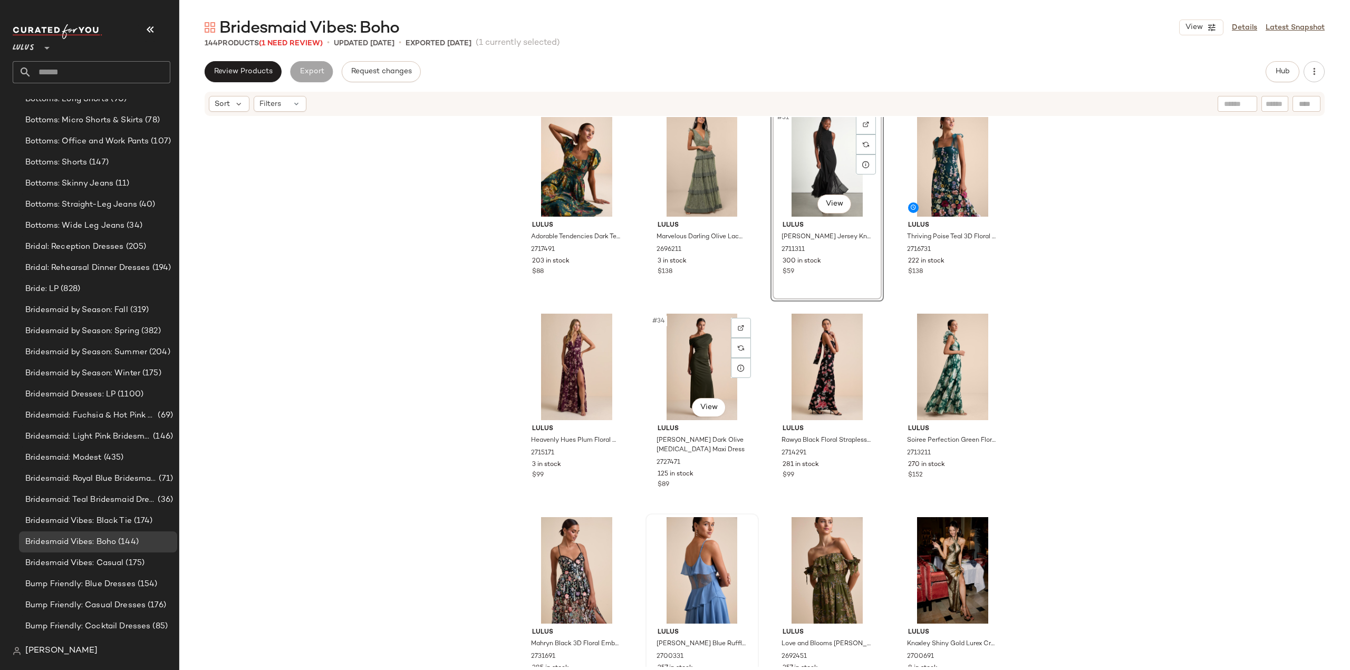
scroll to position [1517, 0]
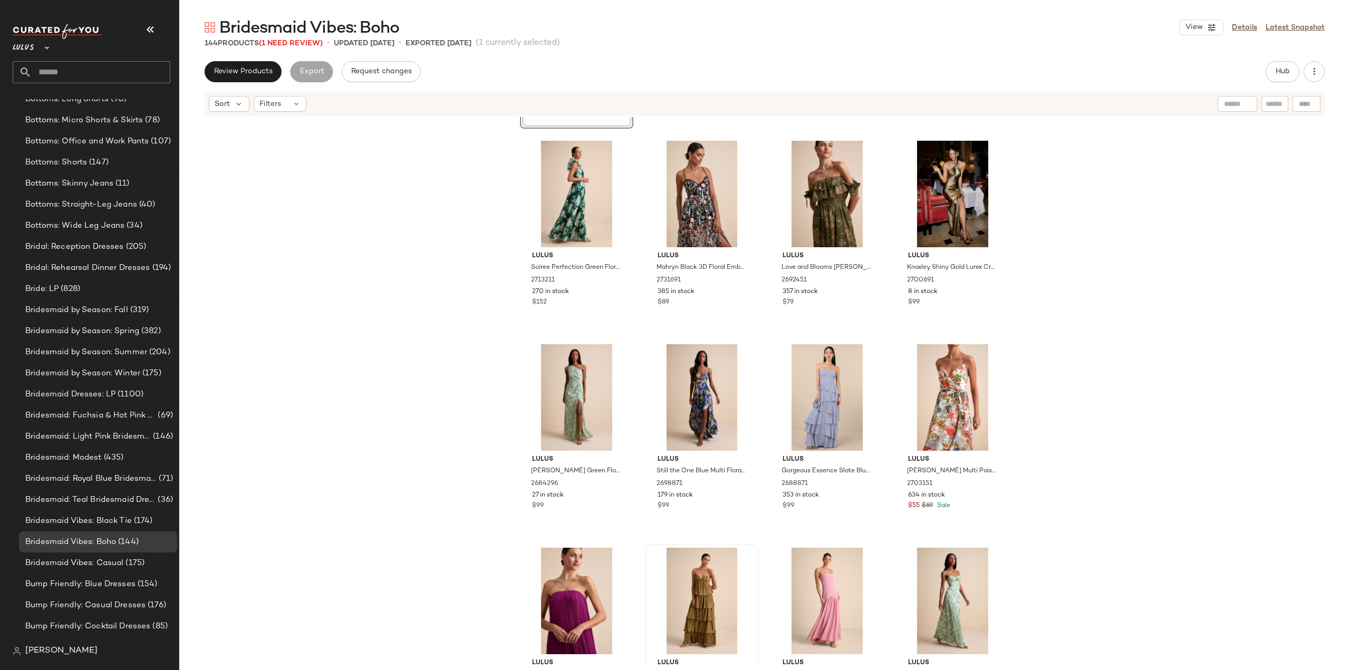
scroll to position [1887, 0]
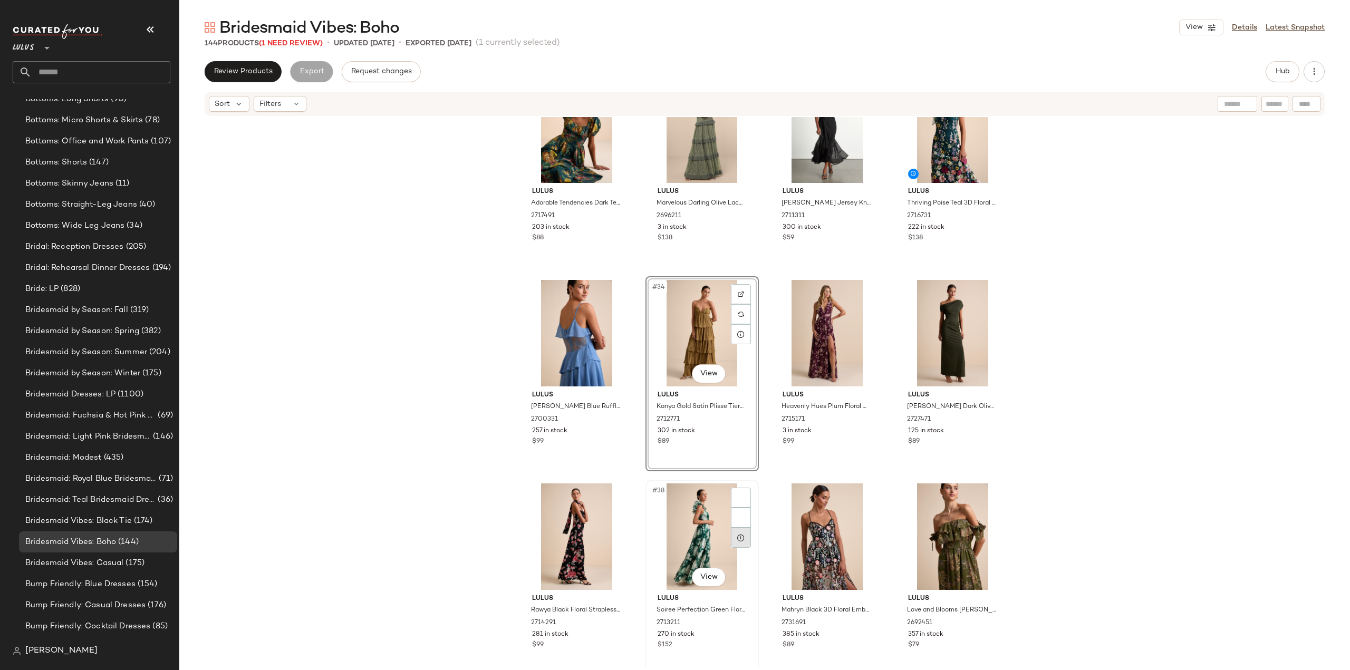
scroll to position [1496, 0]
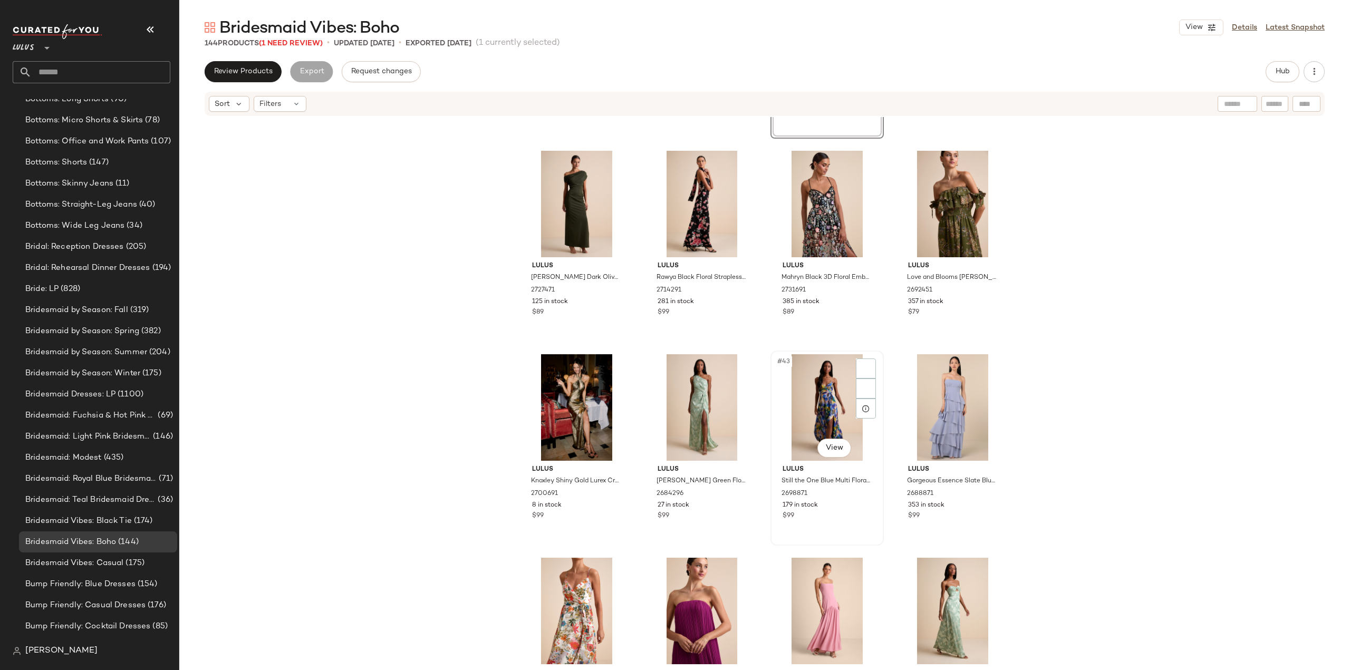
scroll to position [1879, 0]
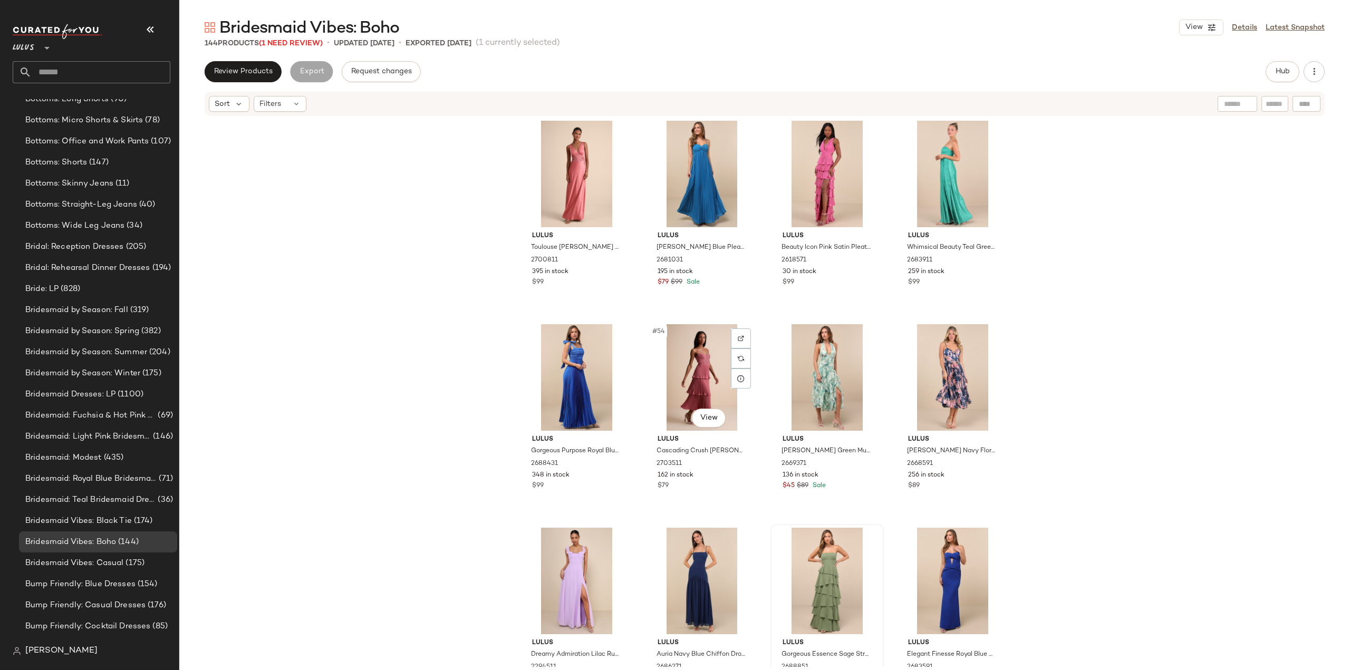
scroll to position [2550, 0]
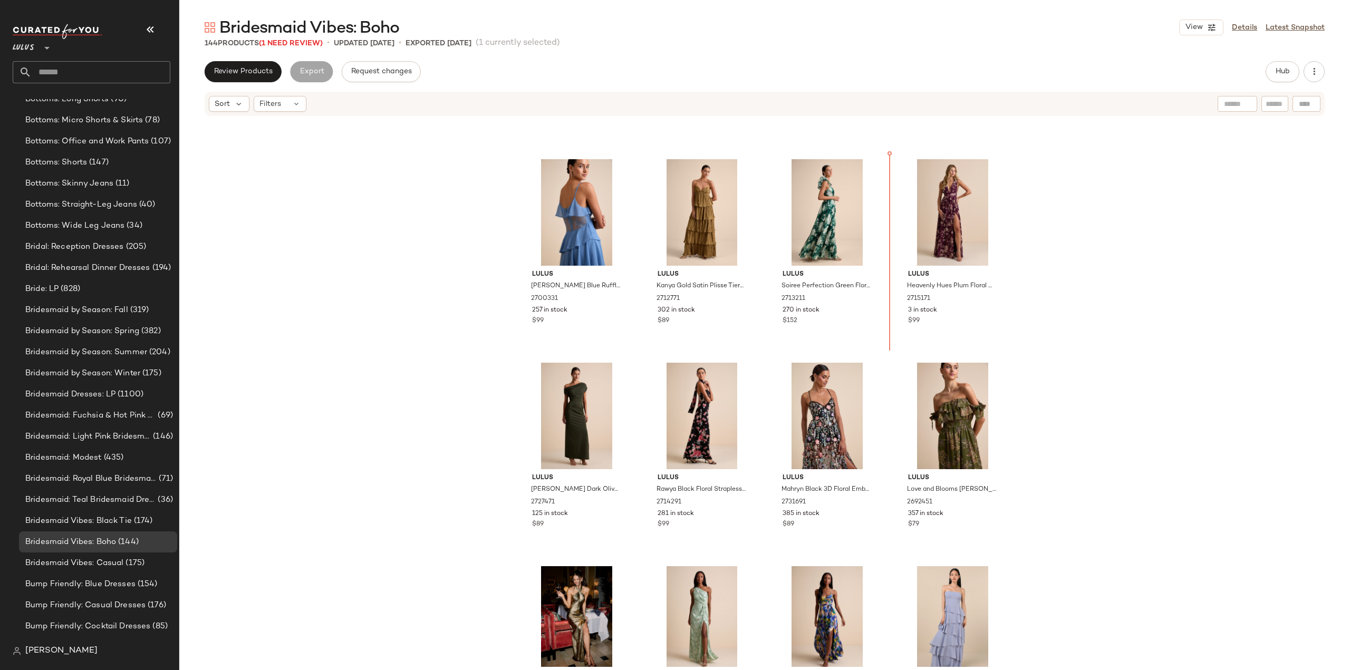
scroll to position [1583, 0]
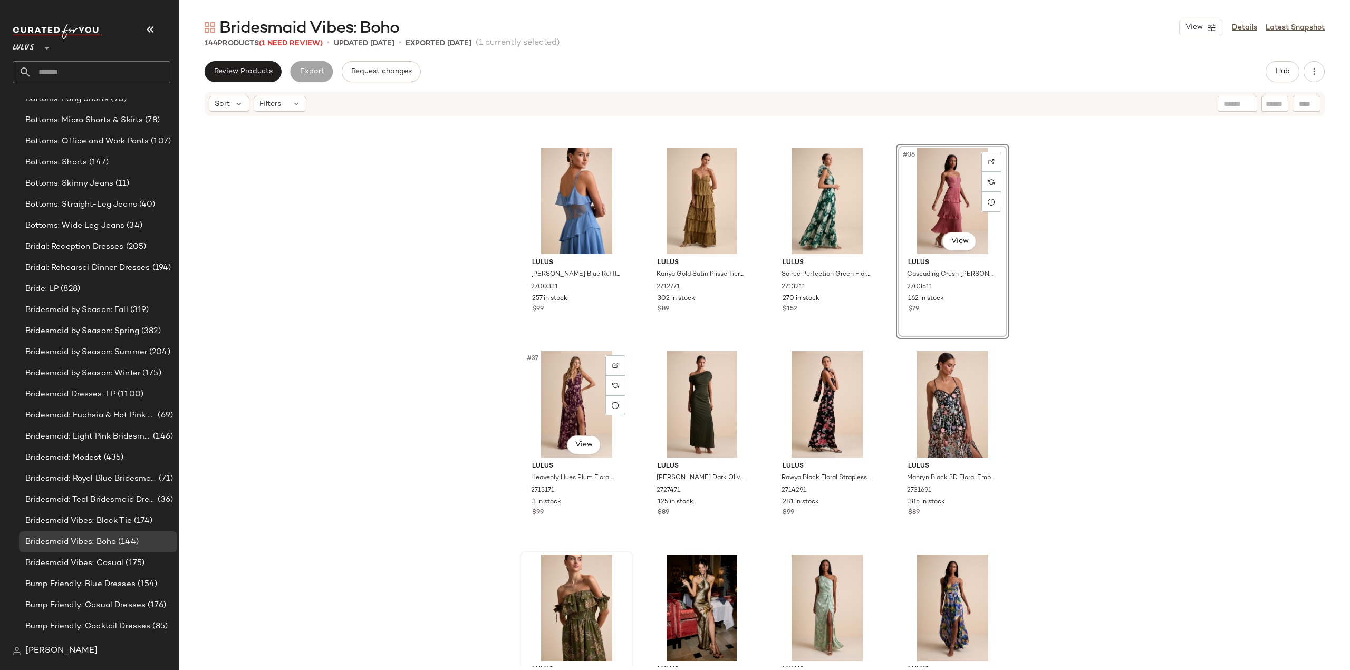
scroll to position [1636, 0]
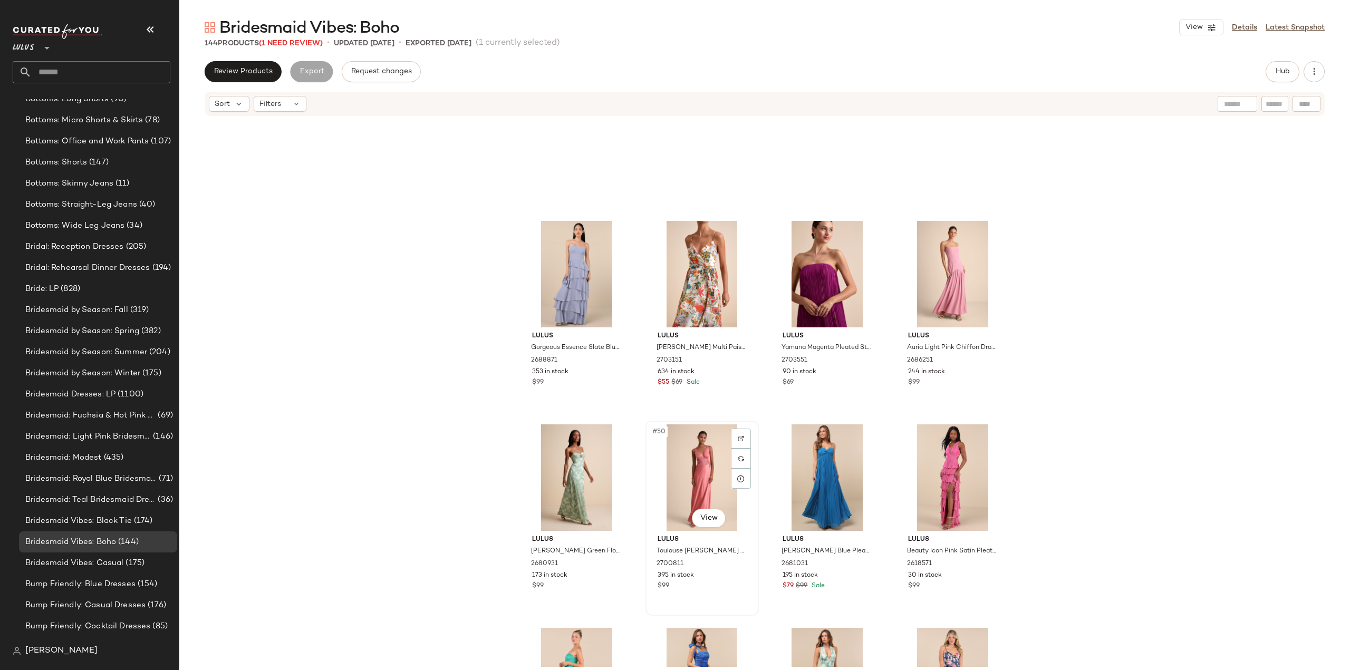
scroll to position [2111, 0]
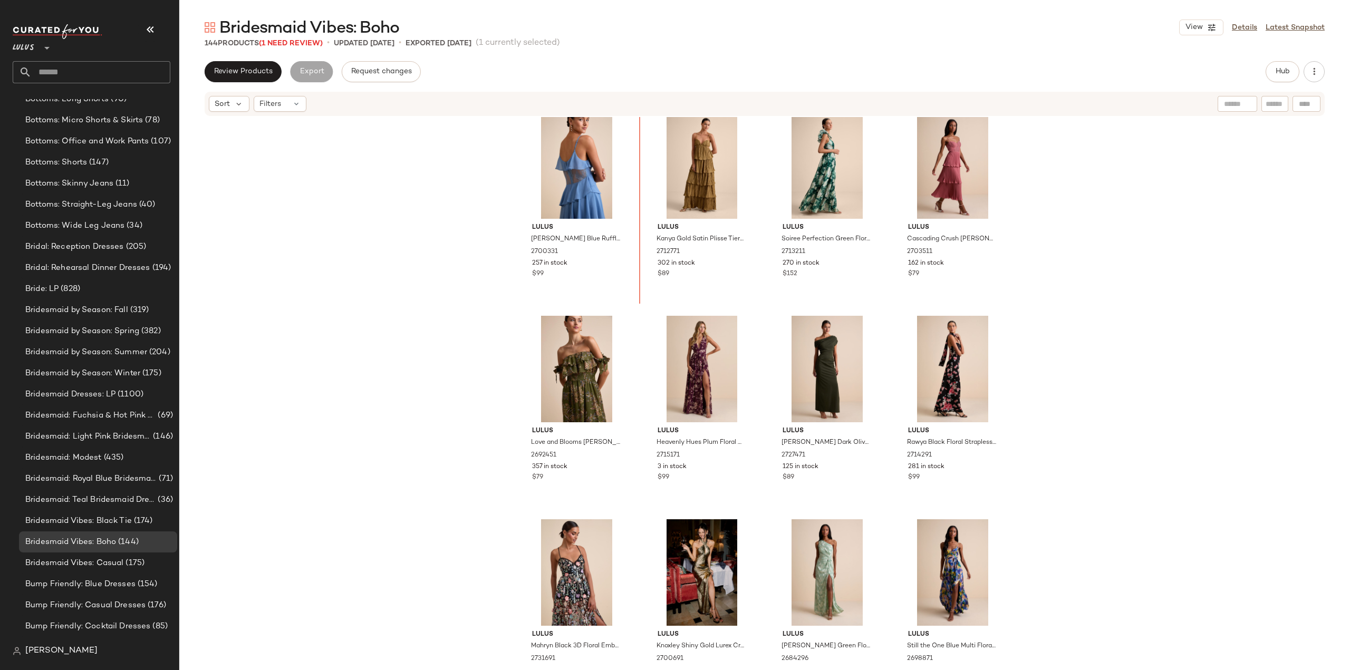
scroll to position [1612, 0]
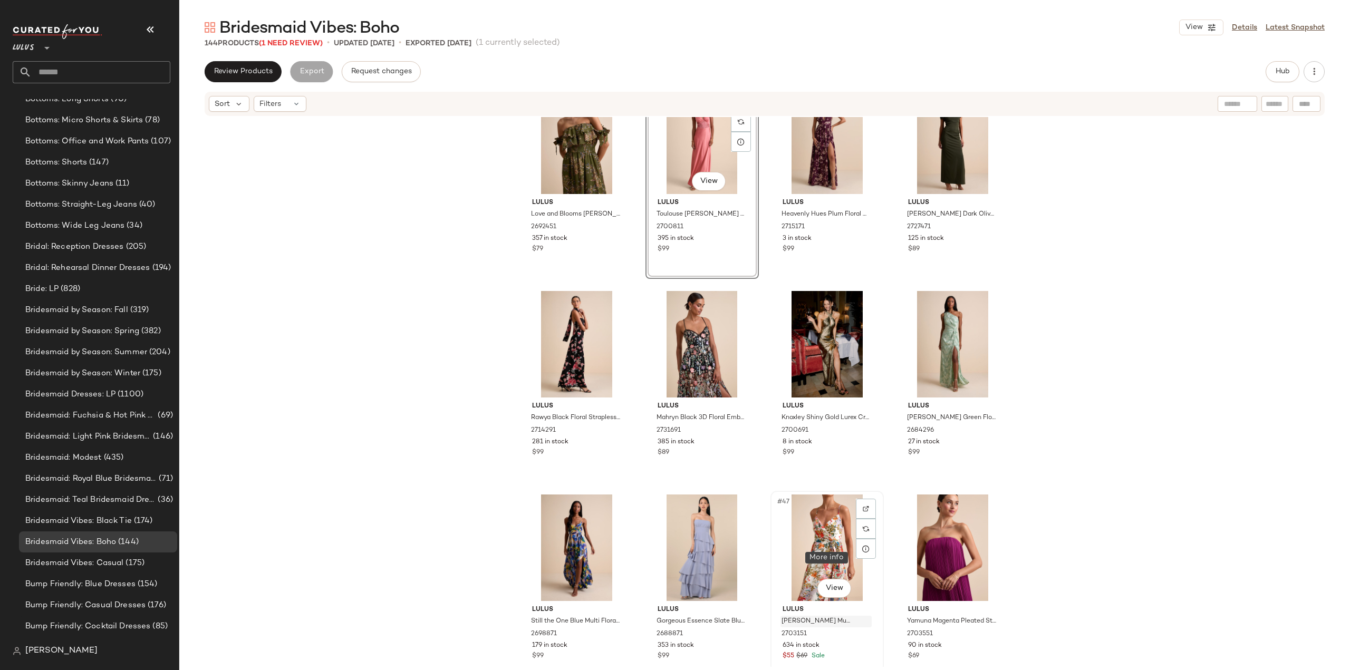
scroll to position [1717, 0]
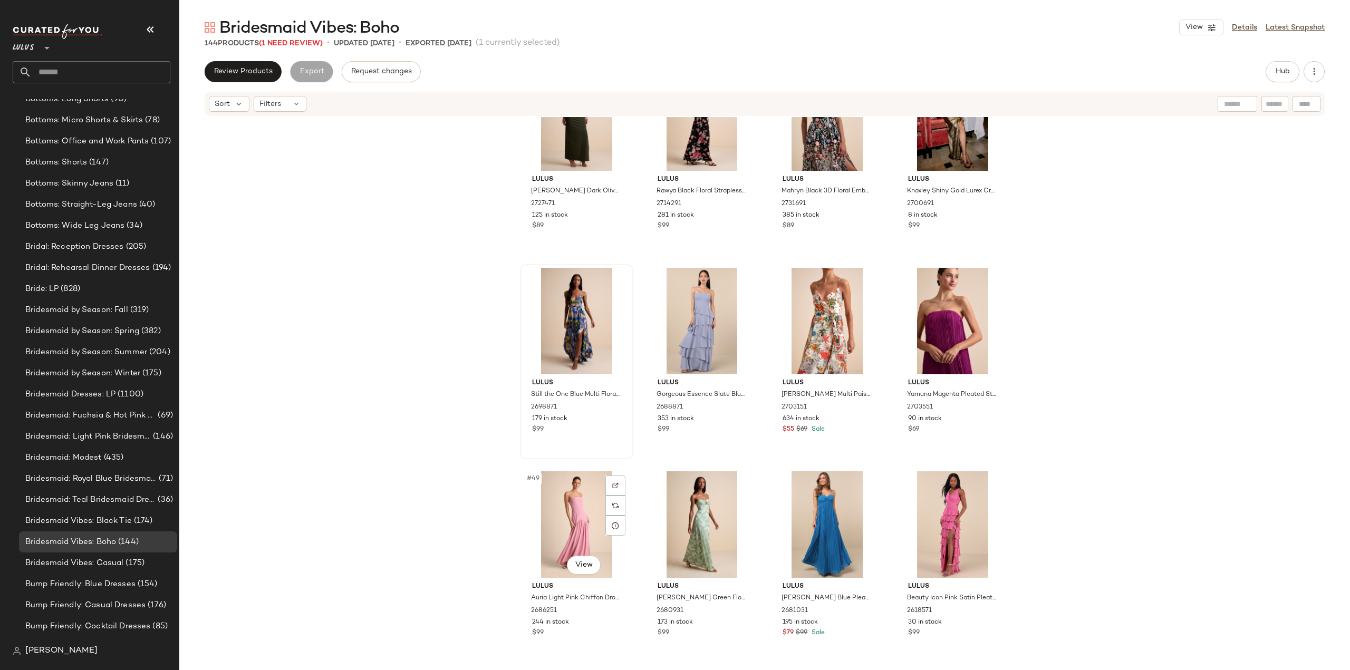
scroll to position [2034, 0]
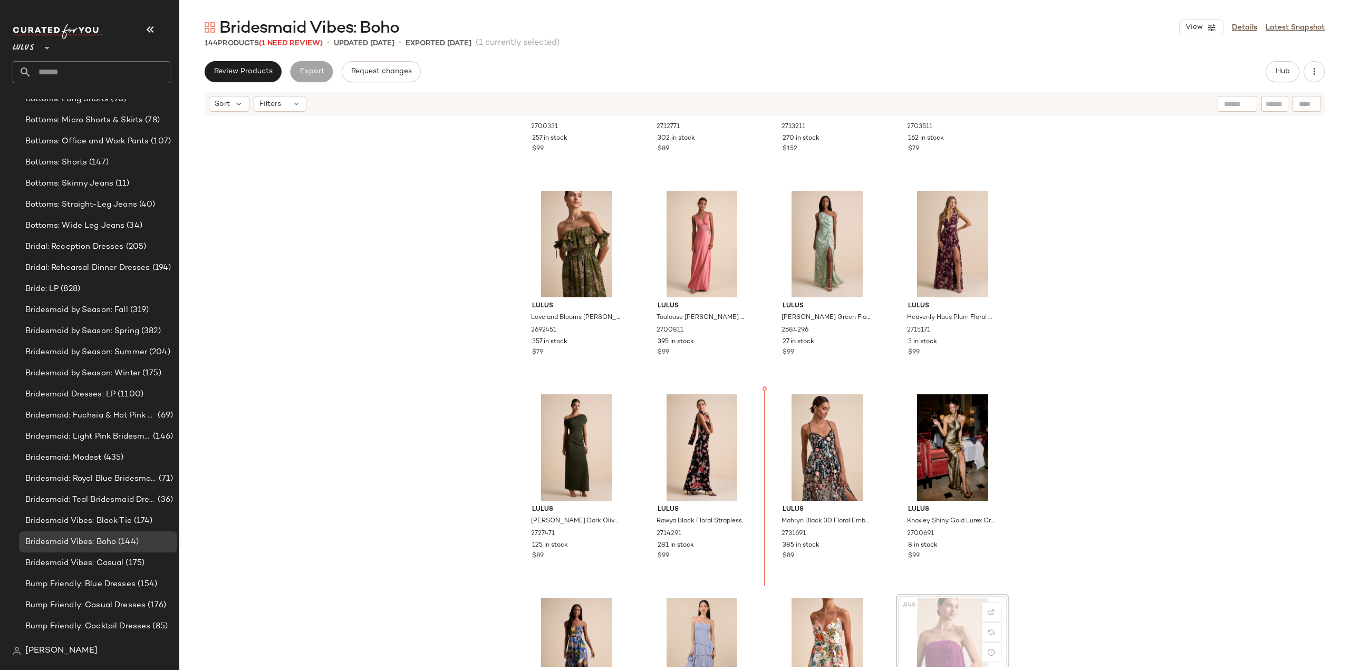
scroll to position [1749, 0]
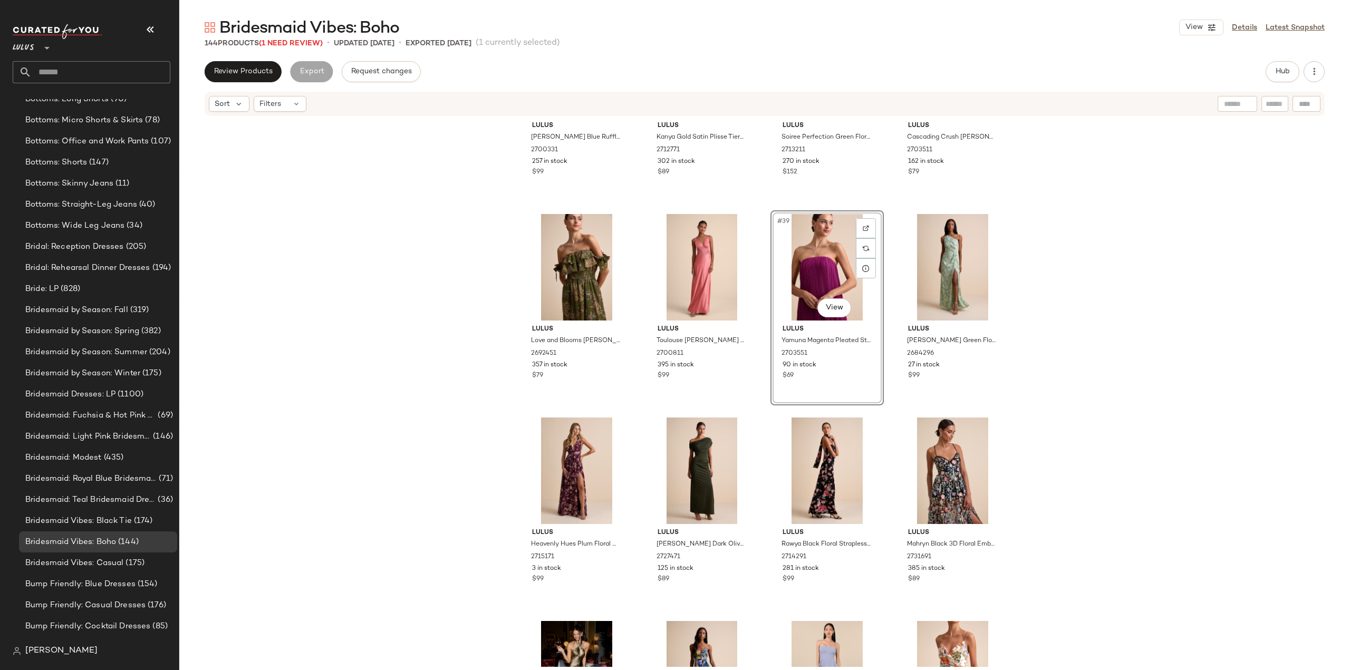
scroll to position [1643, 0]
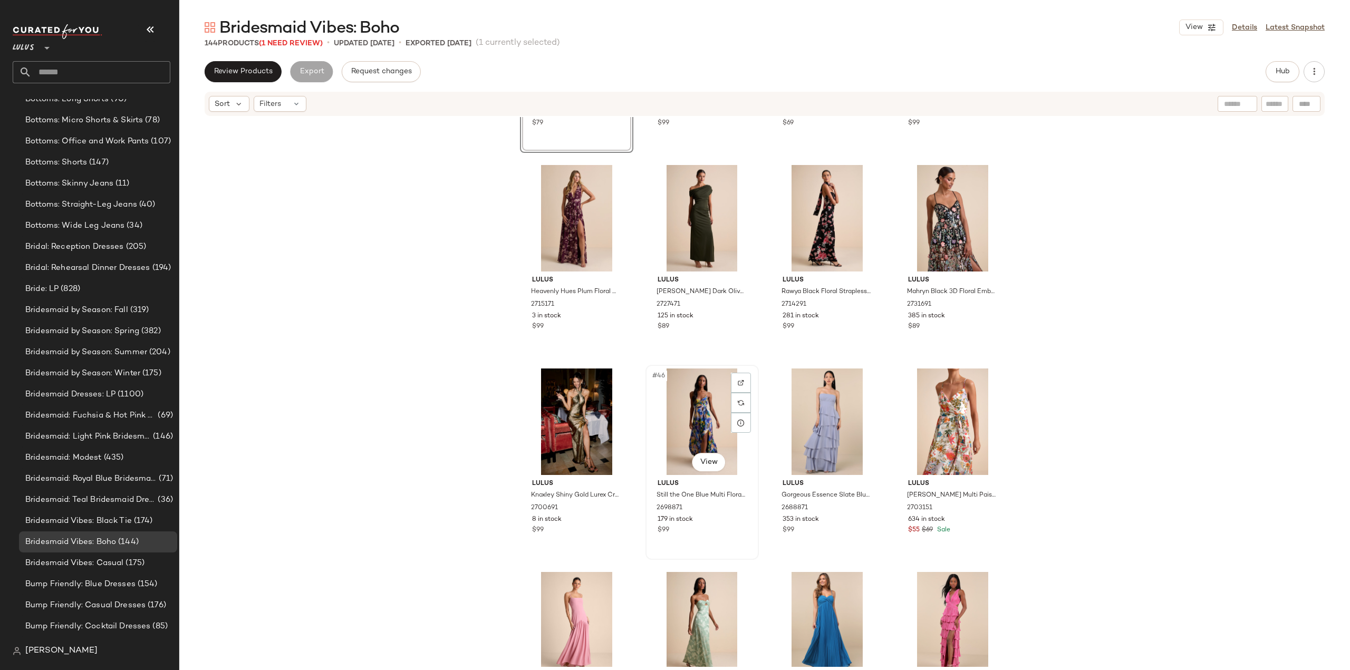
scroll to position [2013, 0]
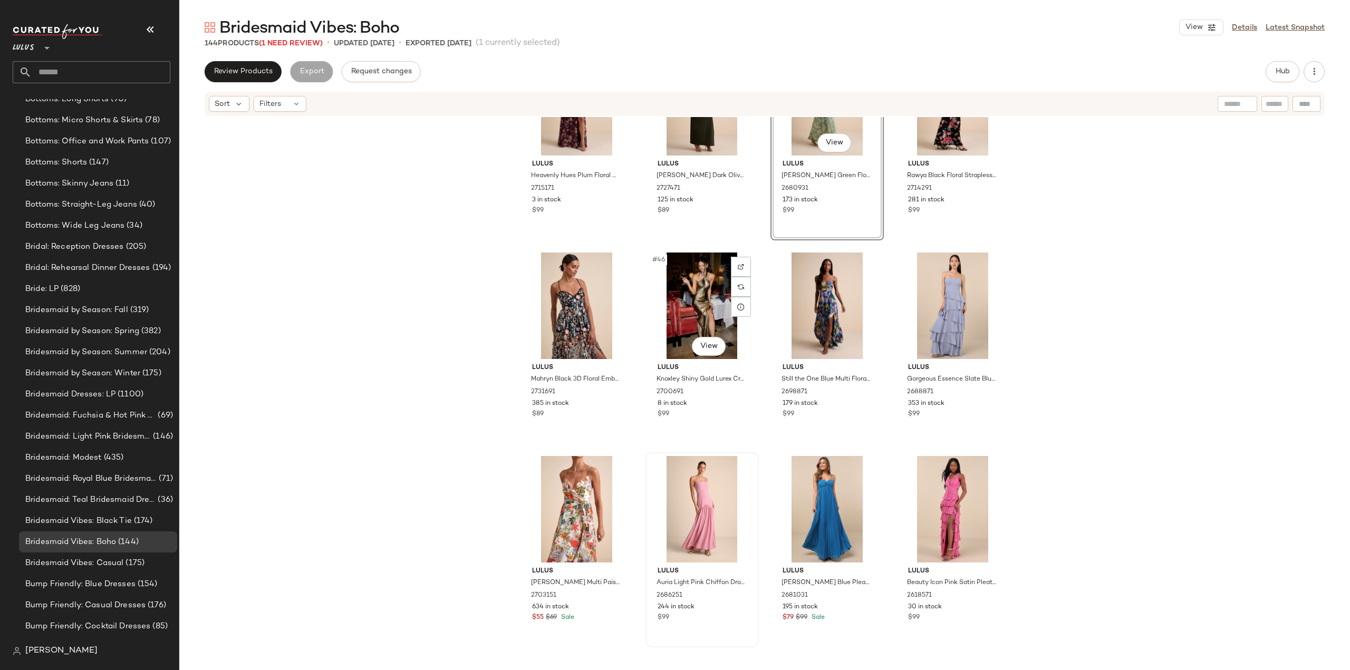
scroll to position [2118, 0]
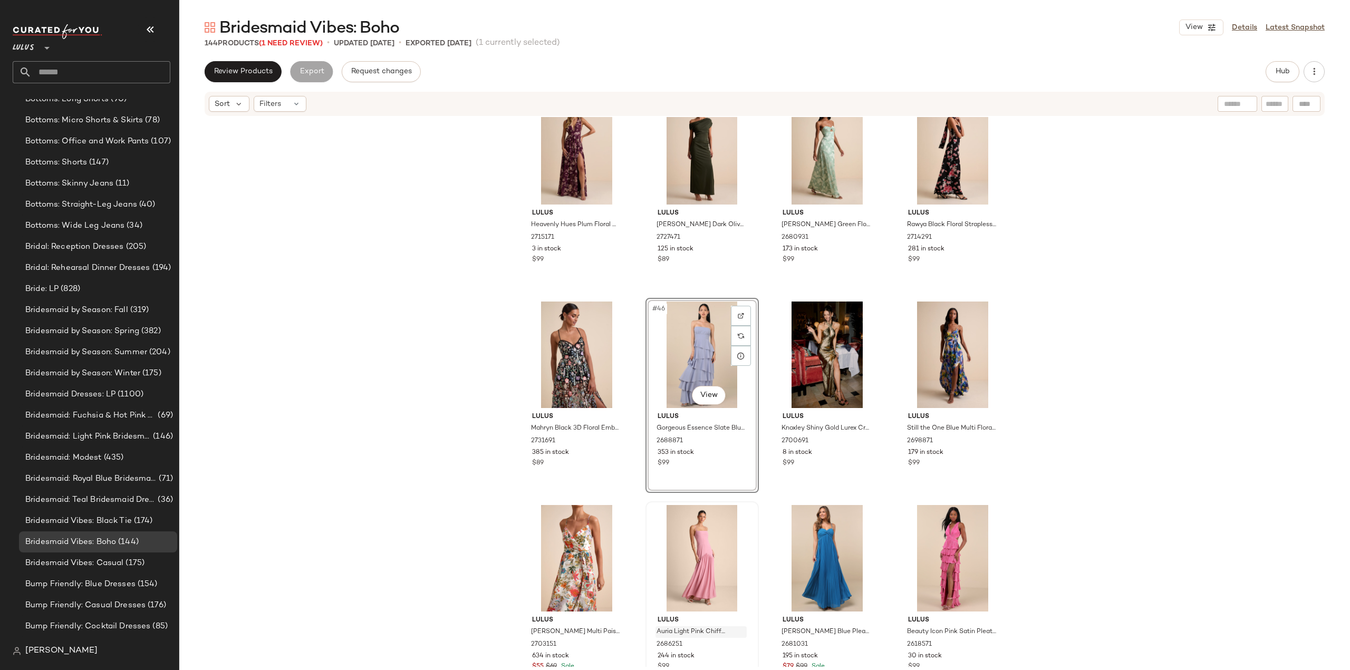
scroll to position [2223, 0]
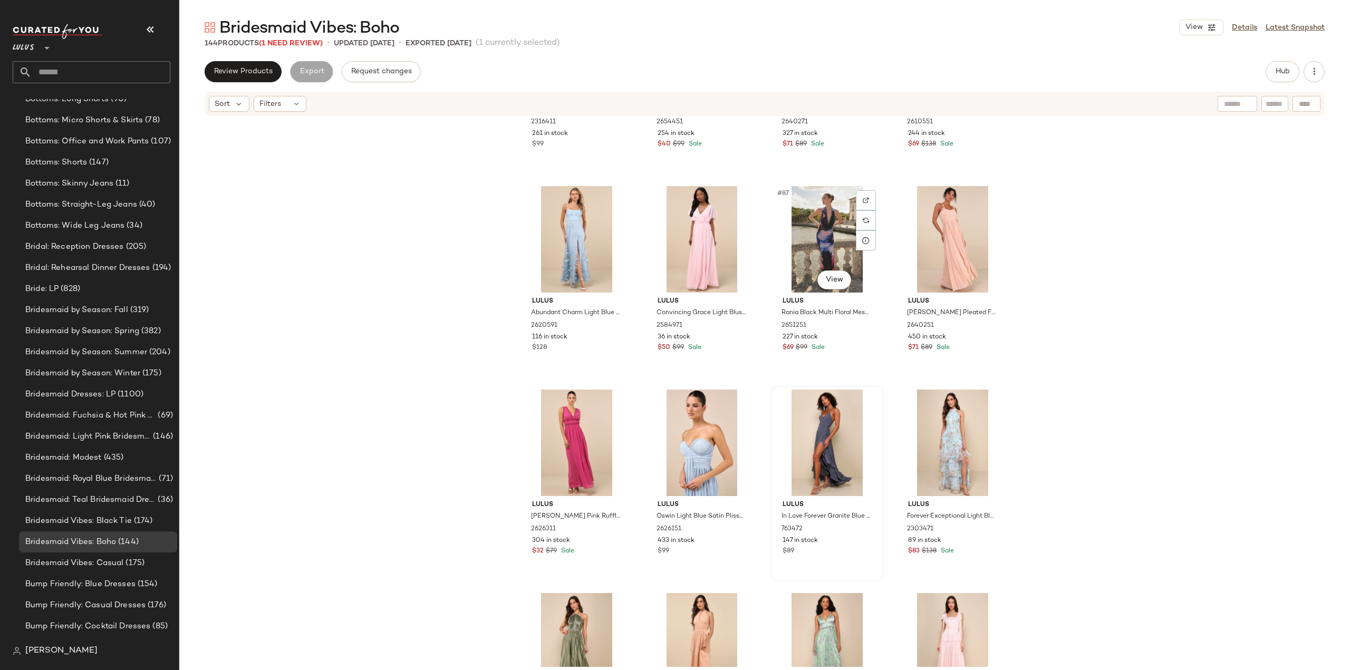
scroll to position [4280, 0]
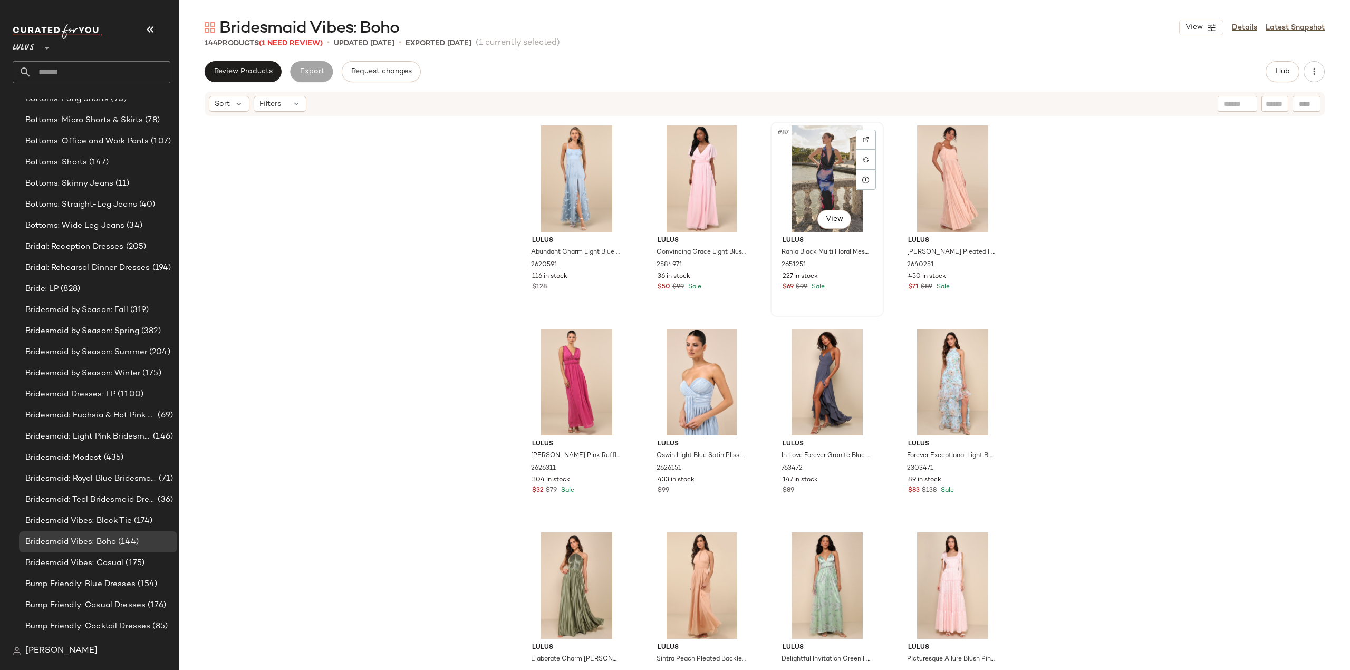
click at [858, 273] on div "227 in stock" at bounding box center [826, 276] width 89 height 9
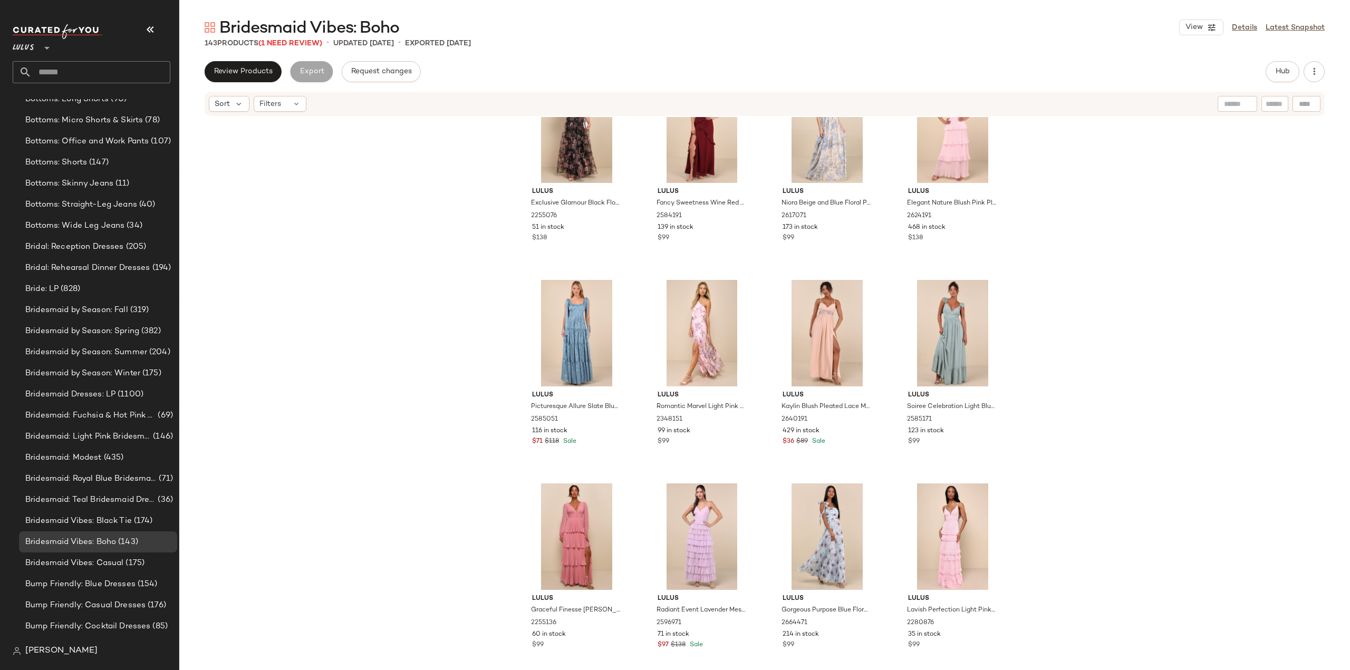
scroll to position [6778, 0]
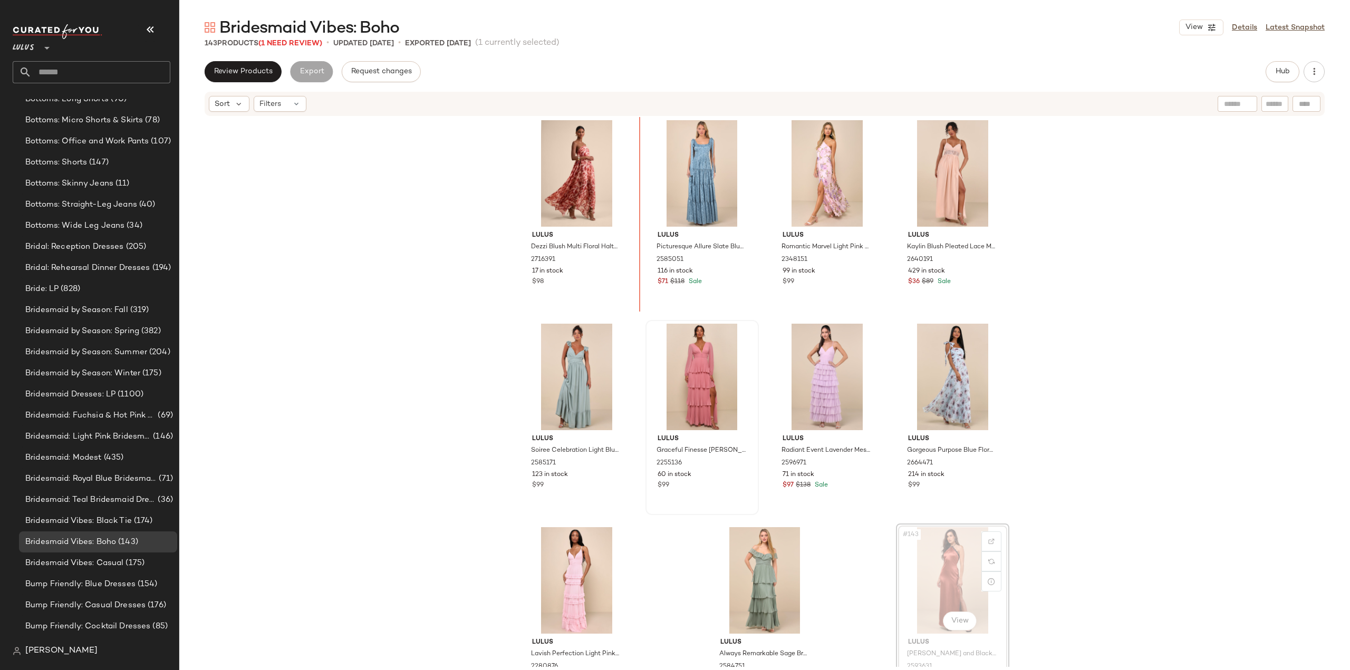
scroll to position [6710, 0]
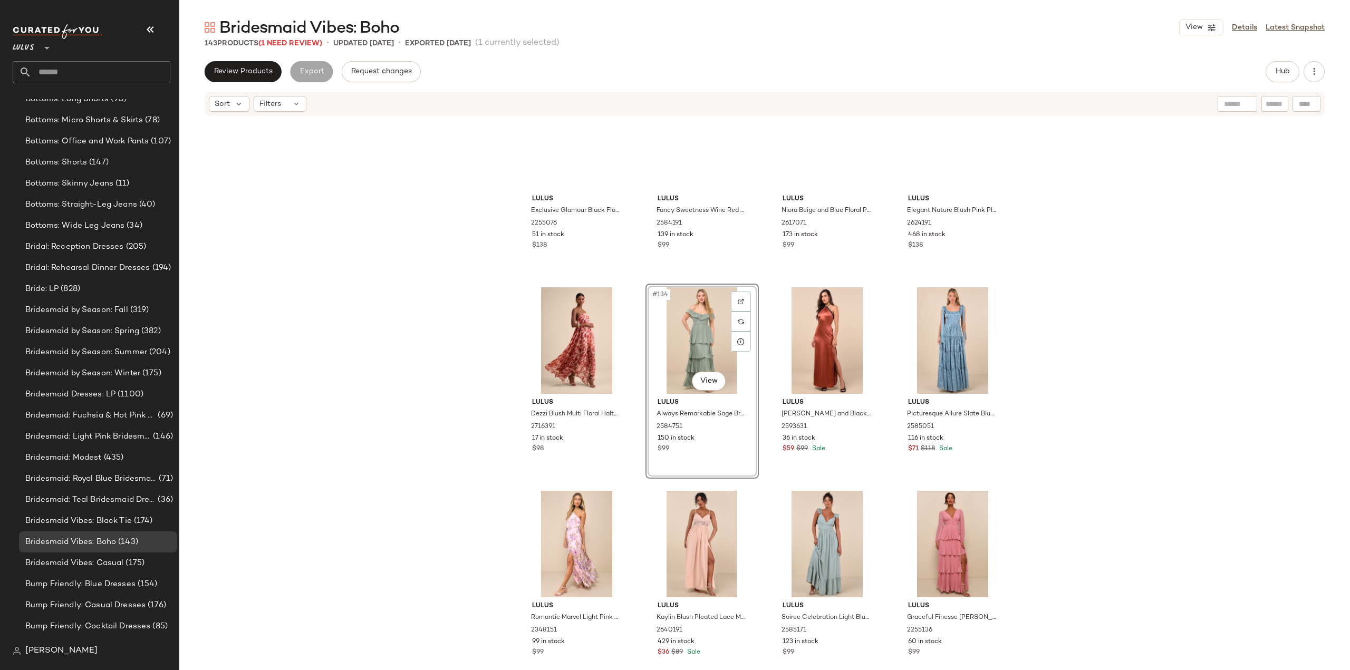
scroll to position [6552, 0]
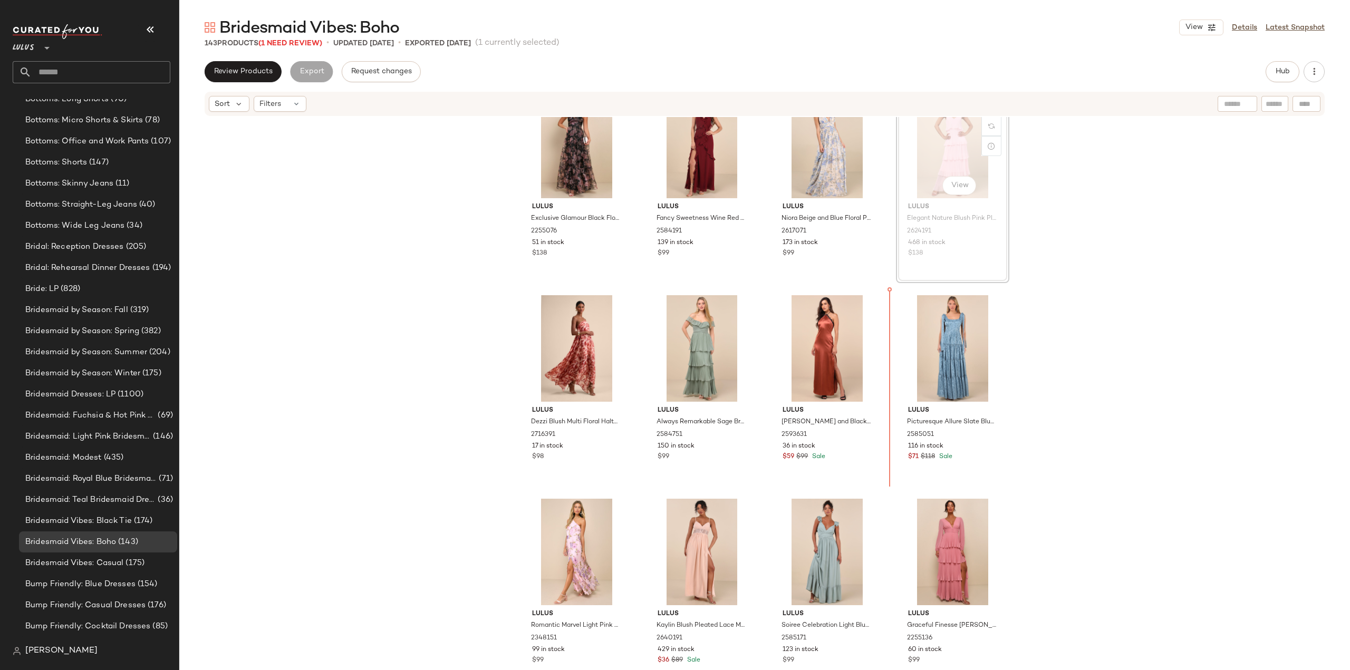
scroll to position [6552, 0]
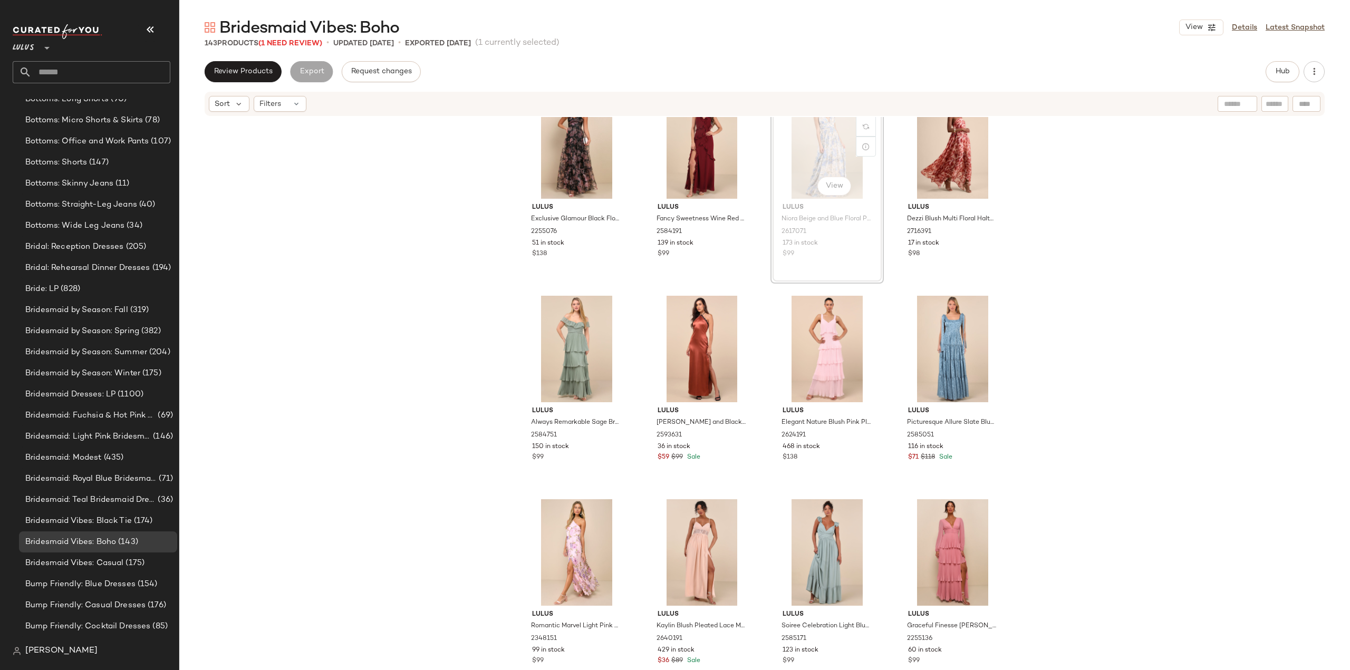
scroll to position [6549, 0]
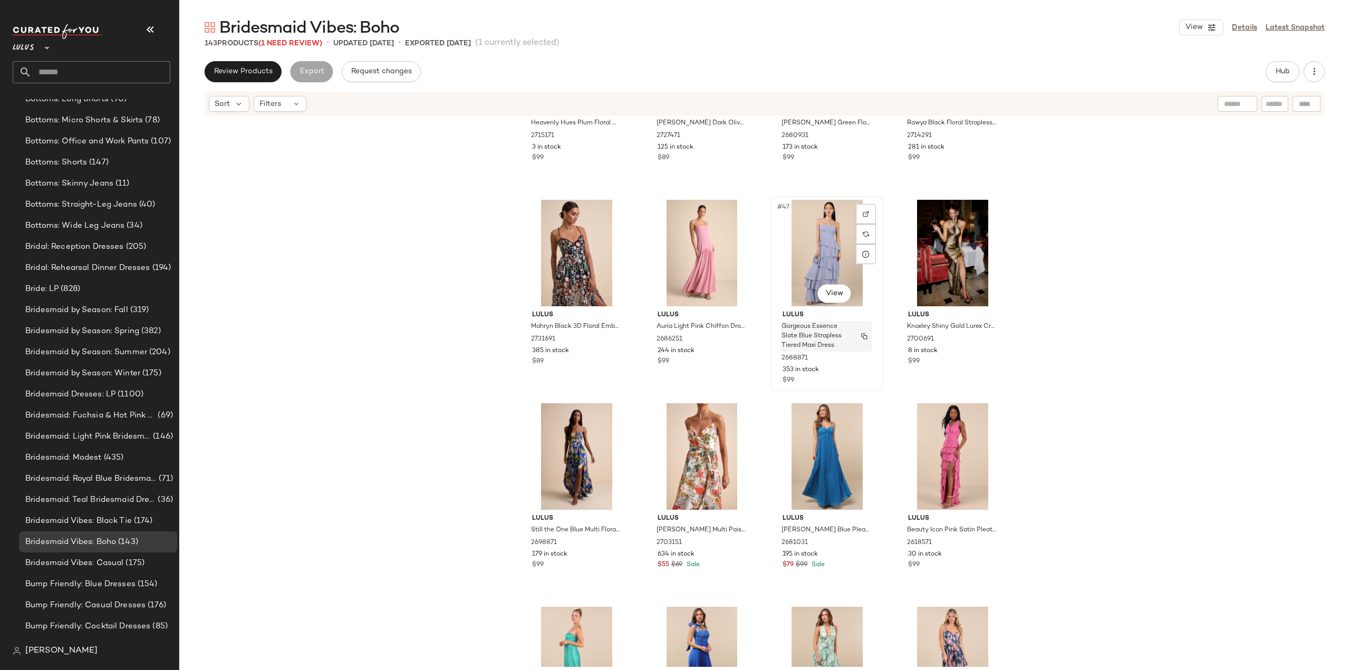
scroll to position [2012, 0]
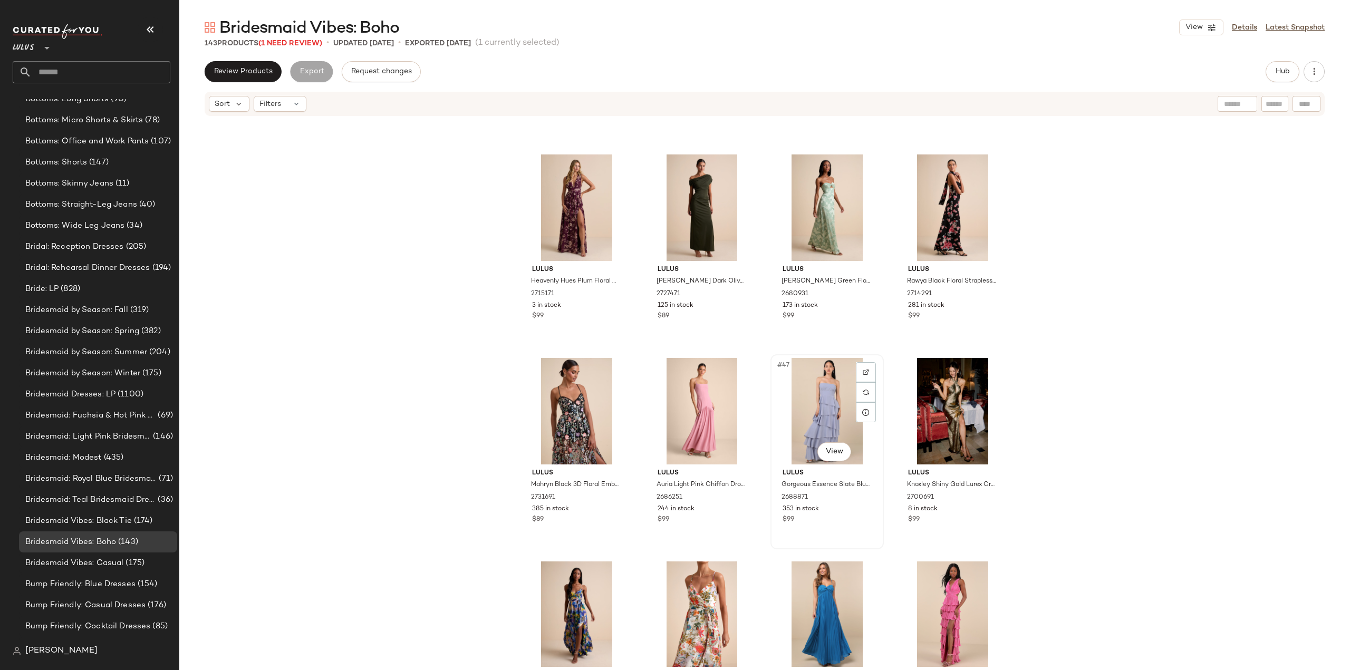
click at [842, 514] on div "353 in stock" at bounding box center [826, 509] width 89 height 9
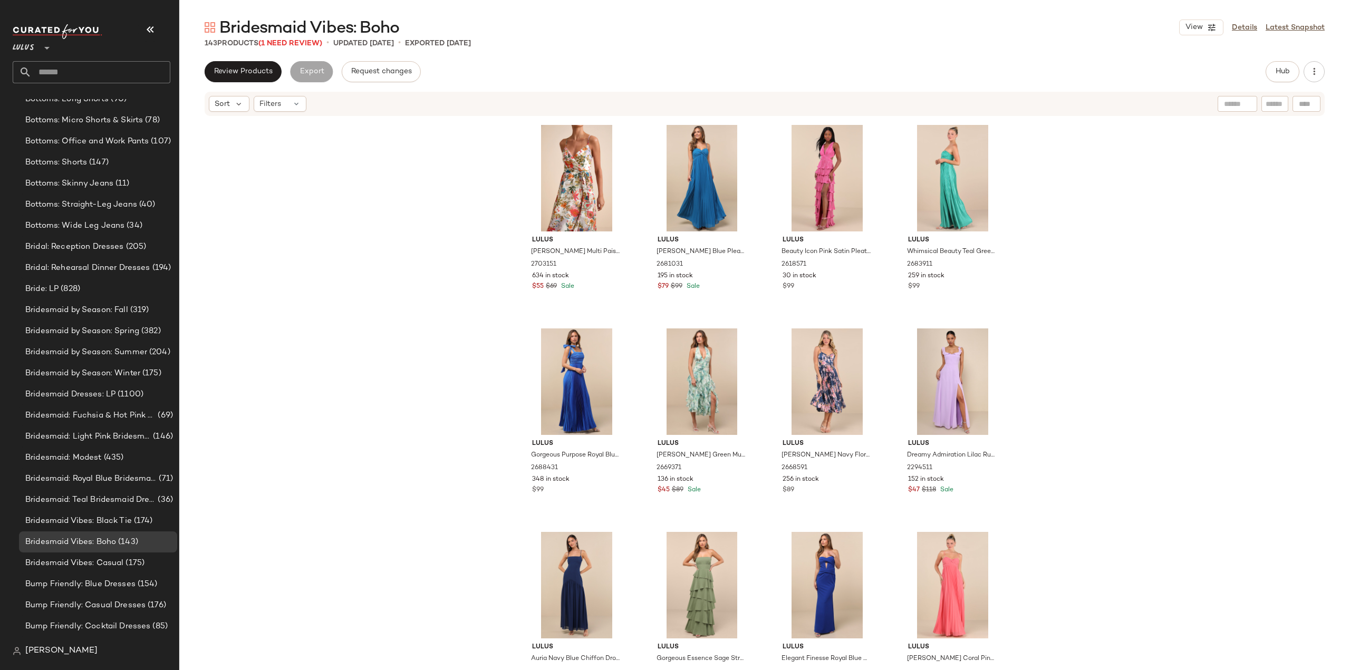
scroll to position [2487, 0]
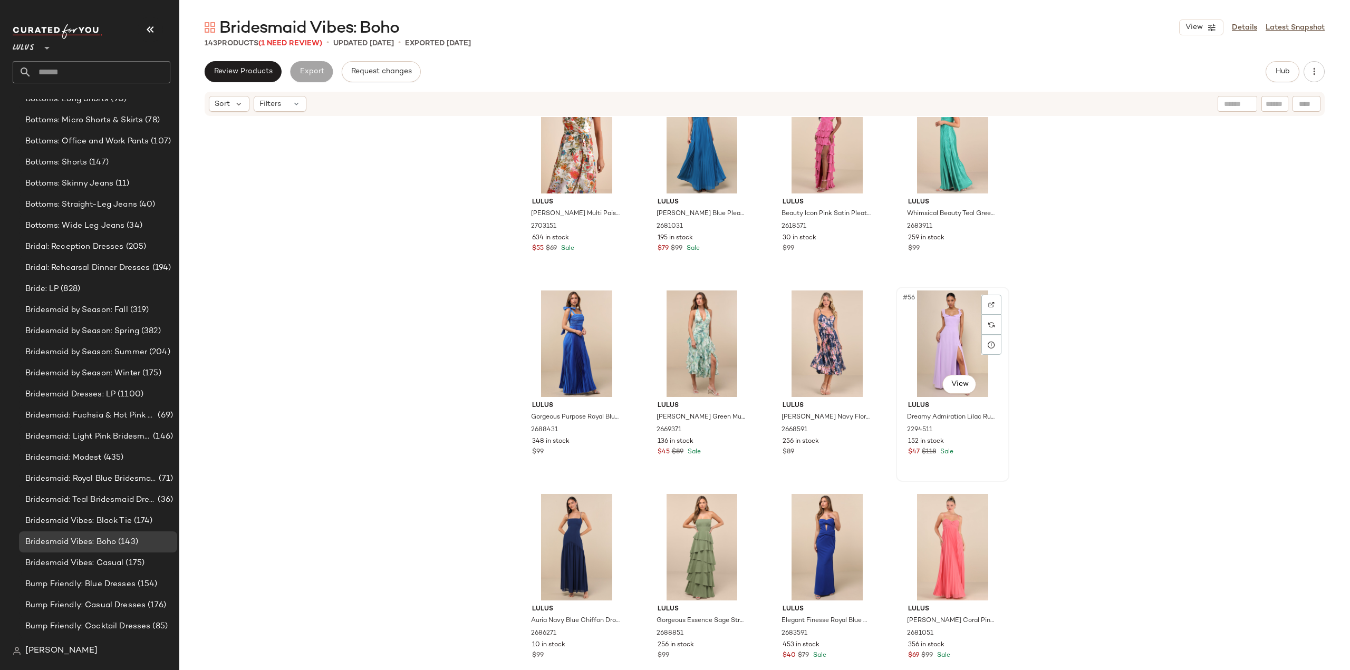
click at [964, 448] on div "$47 $118 Sale" at bounding box center [952, 452] width 89 height 9
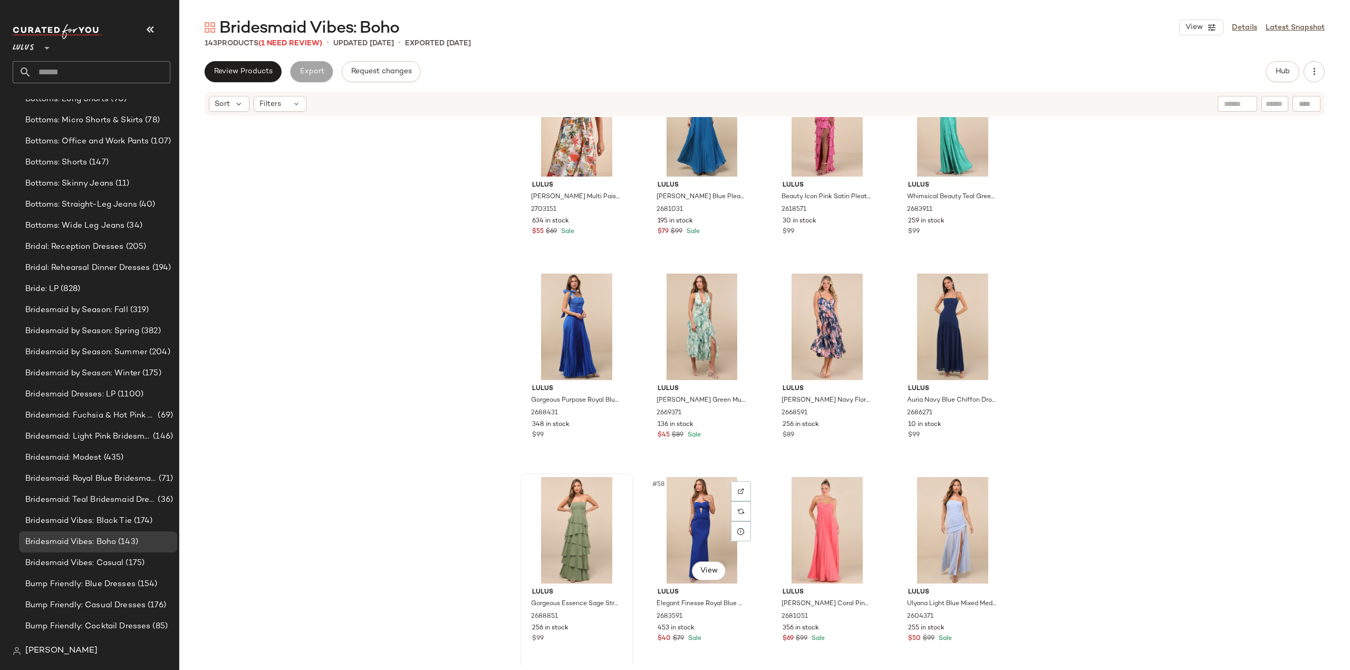
scroll to position [2539, 0]
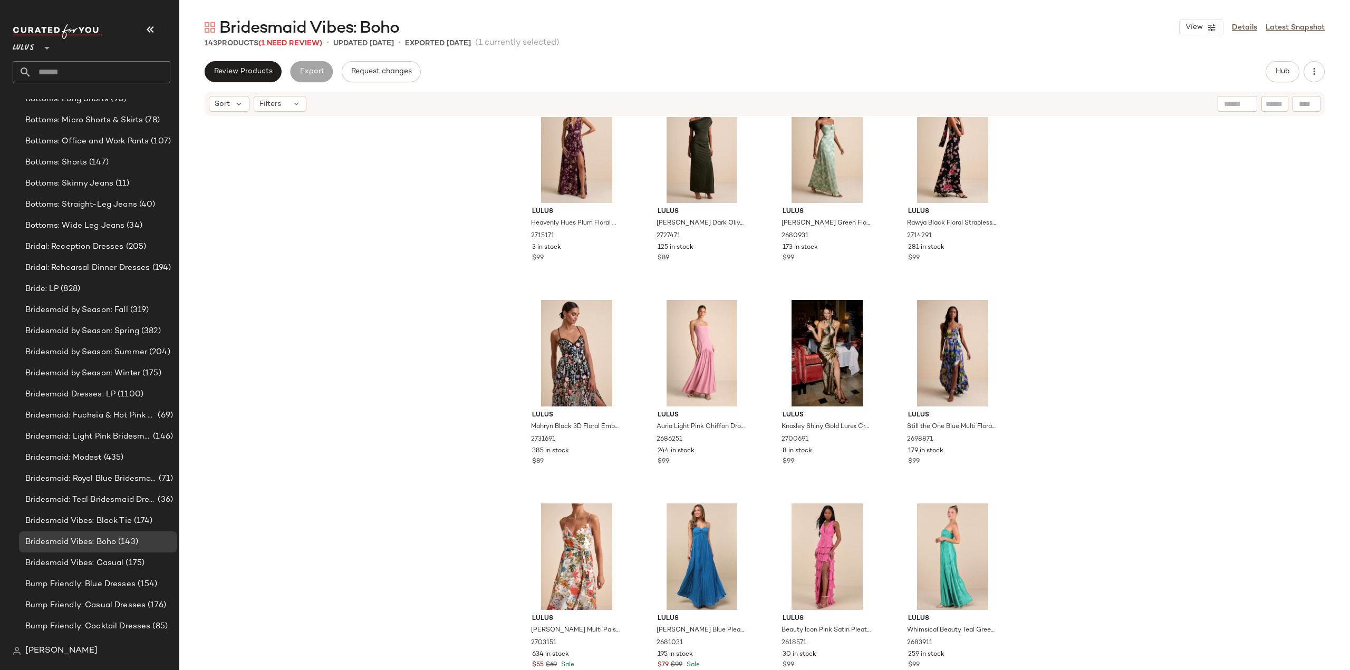
scroll to position [2061, 0]
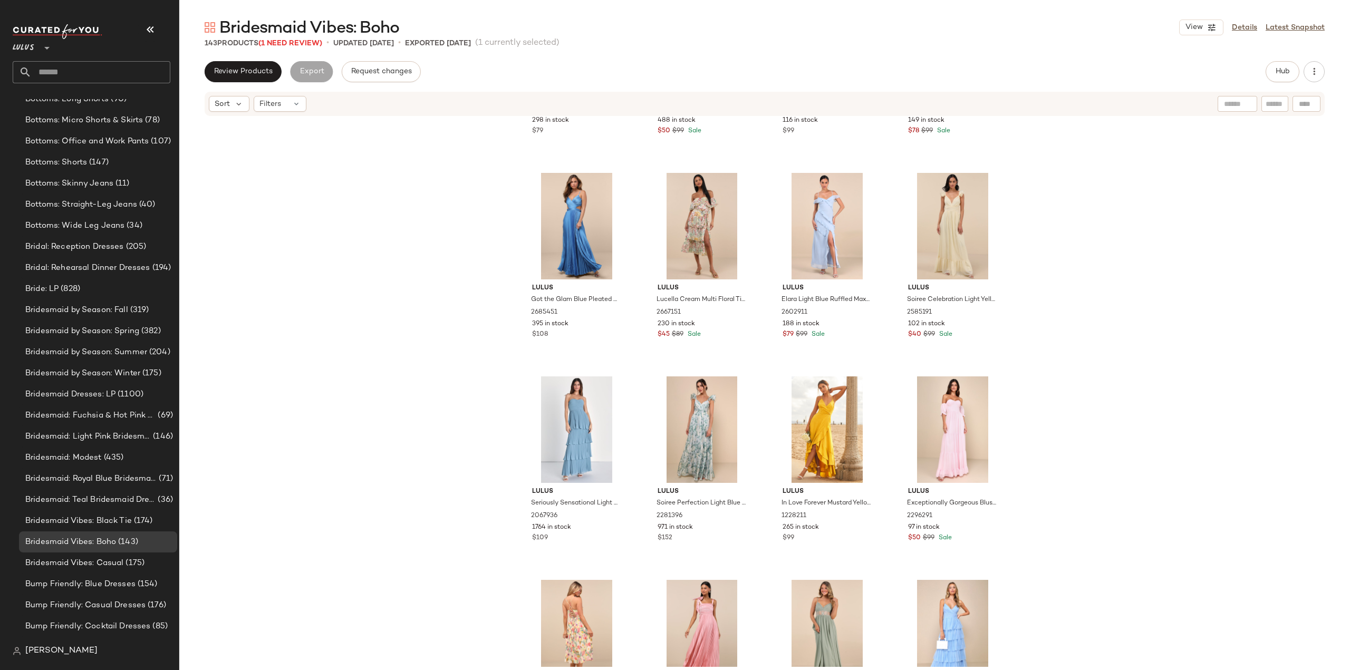
scroll to position [3273, 0]
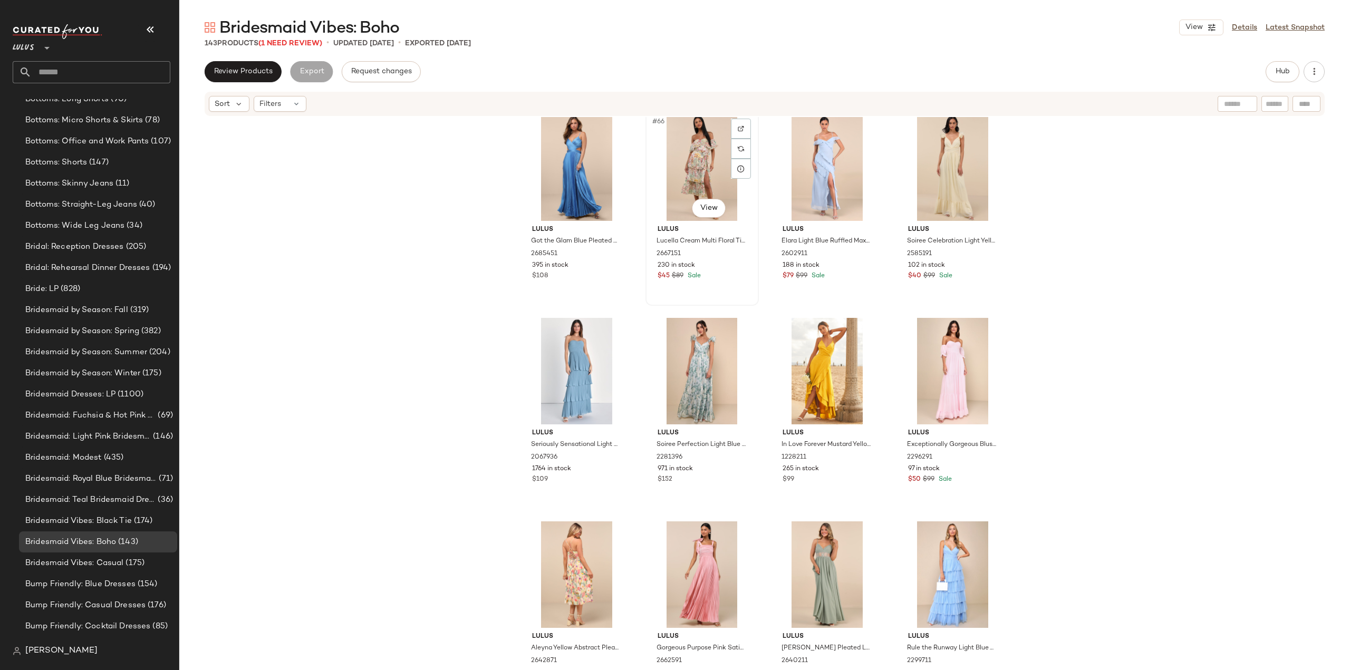
click at [711, 280] on div "$45 $89 Sale" at bounding box center [701, 276] width 89 height 9
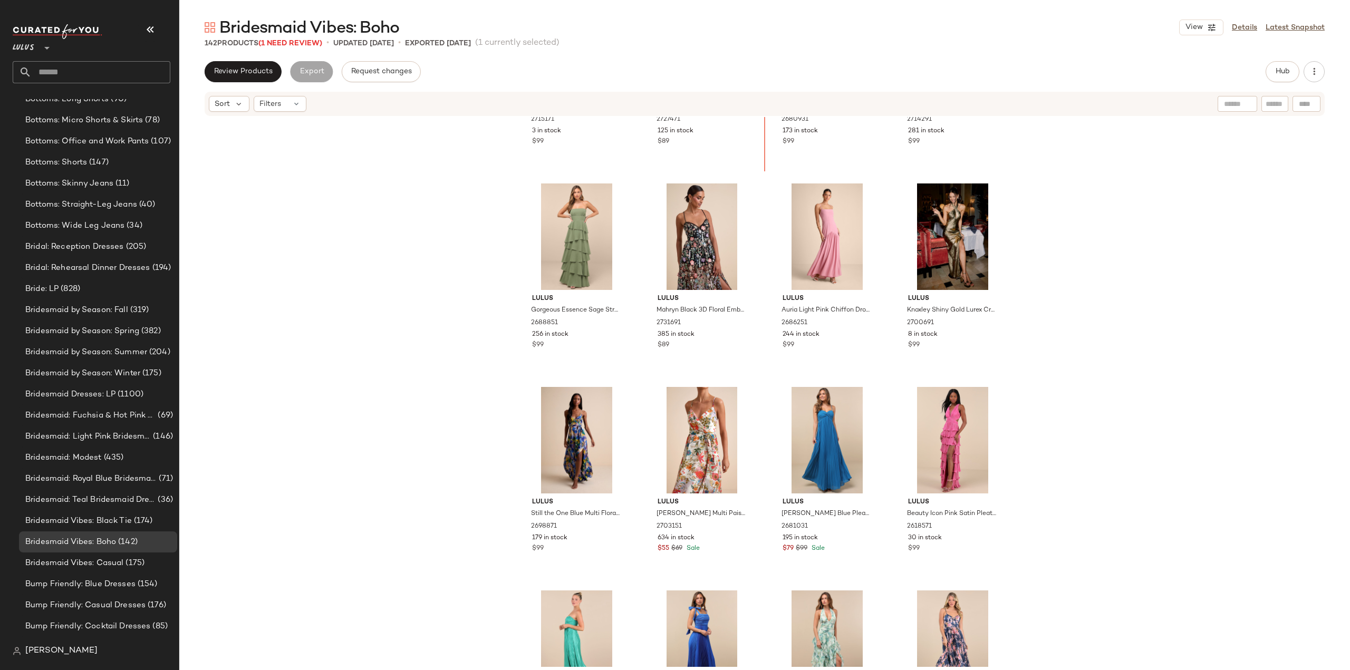
scroll to position [2148, 0]
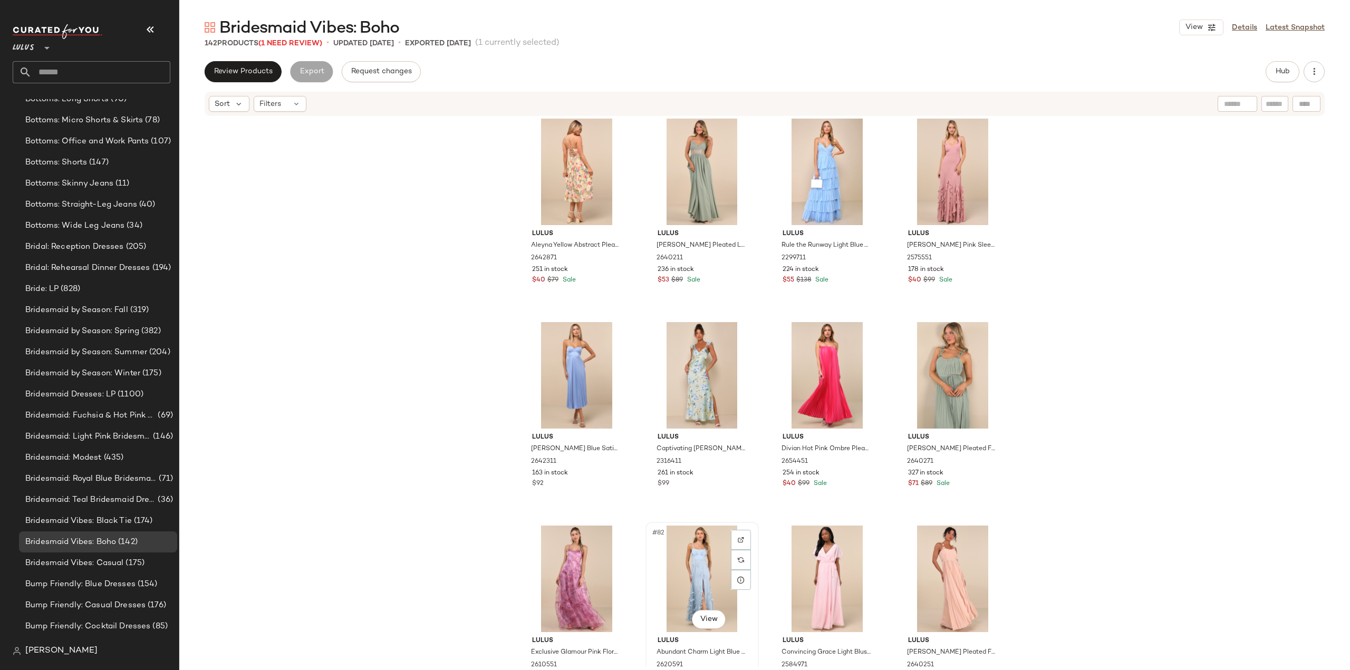
scroll to position [3519, 0]
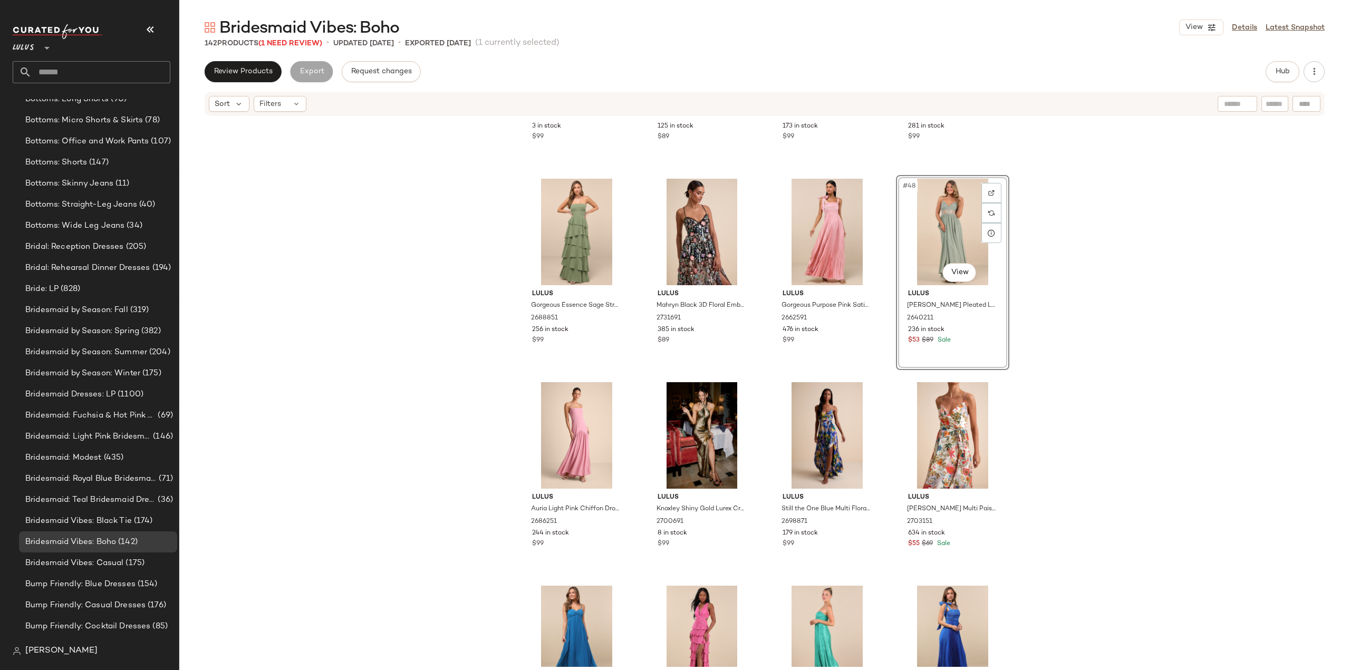
scroll to position [2297, 0]
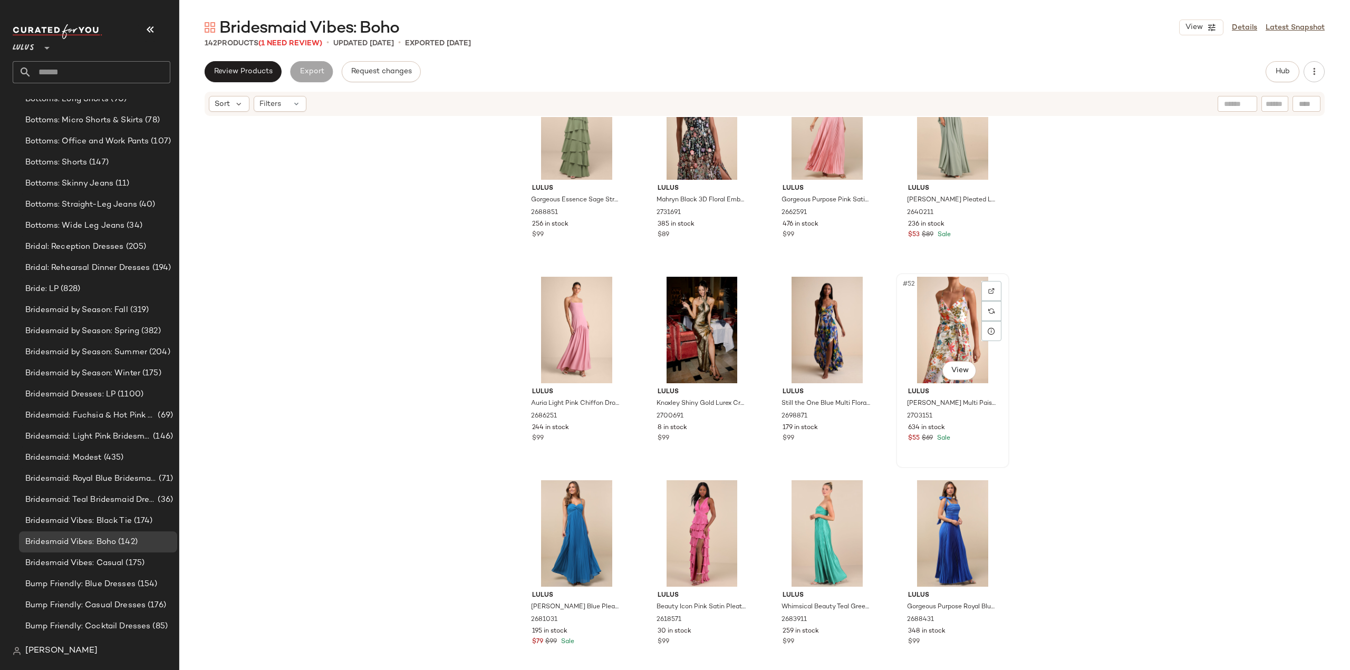
click at [928, 346] on div "#52 View" at bounding box center [953, 330] width 106 height 107
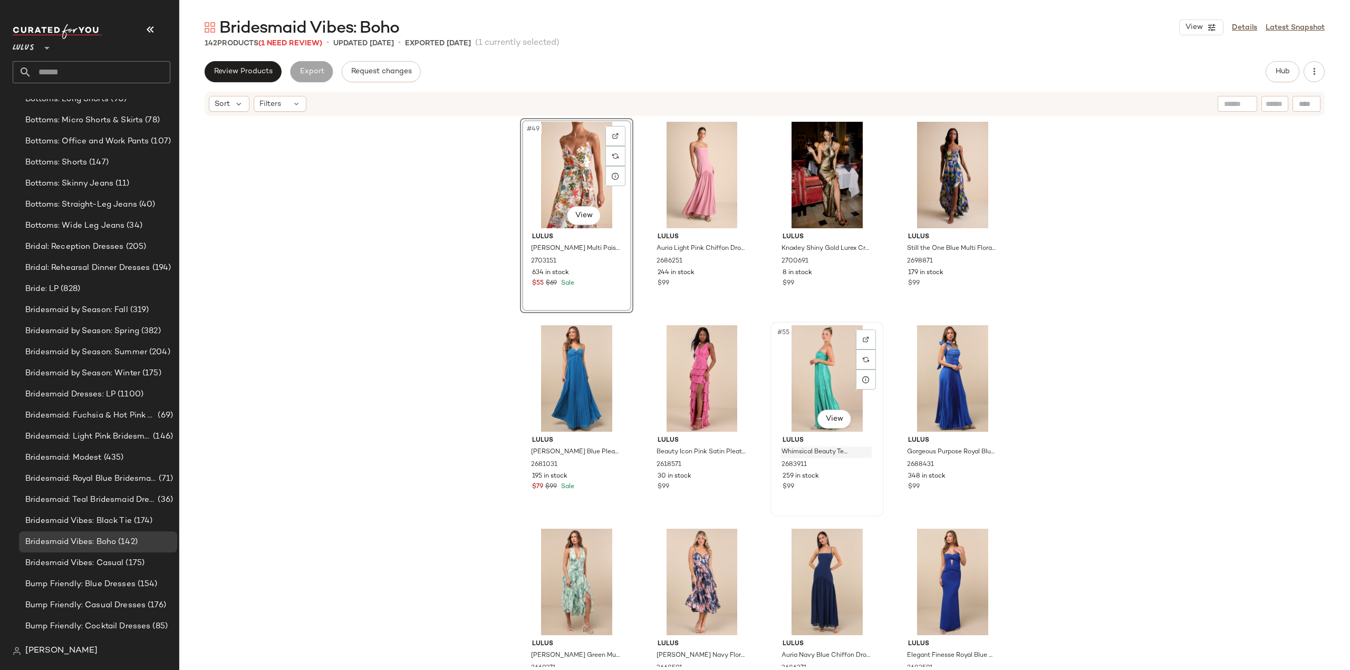
scroll to position [2508, 0]
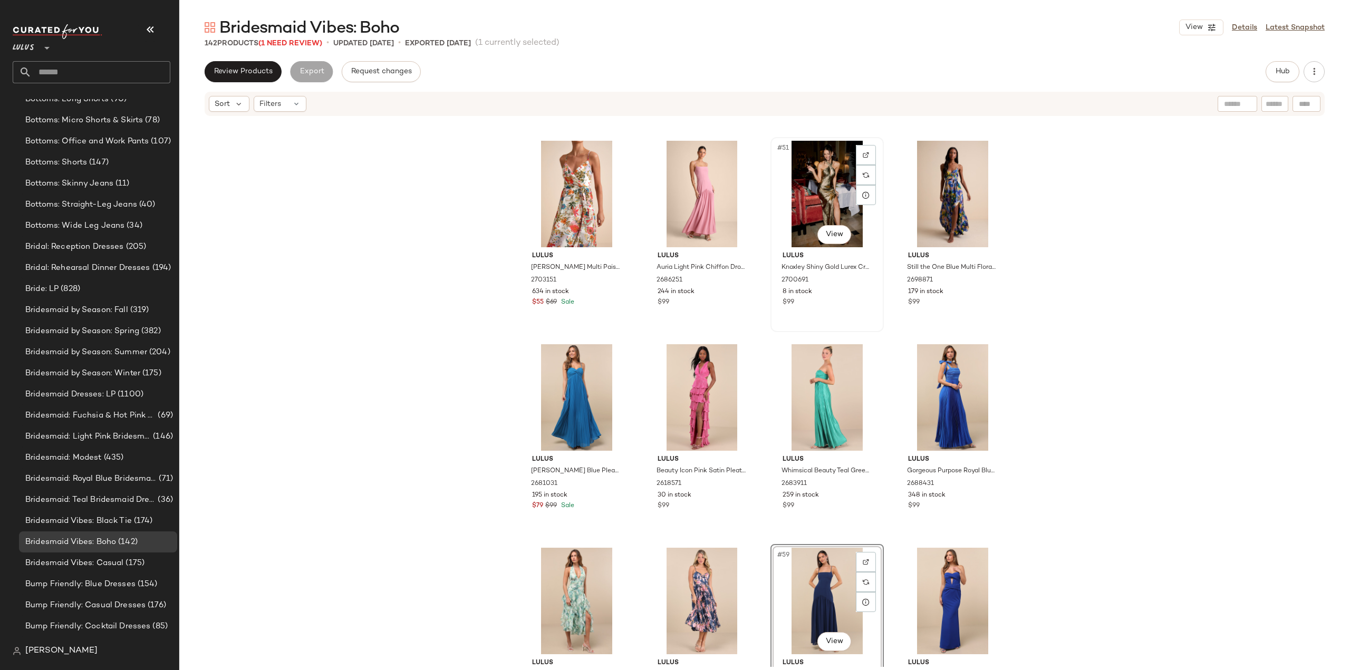
scroll to position [2428, 0]
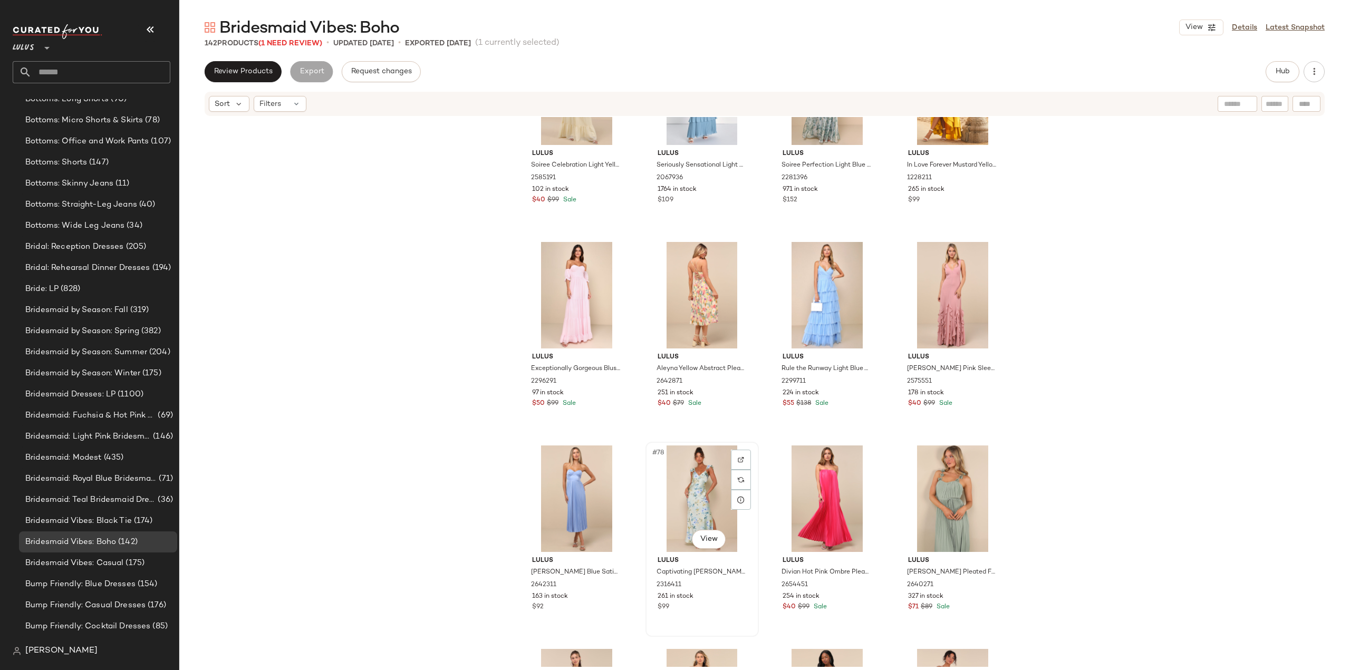
scroll to position [3640, 0]
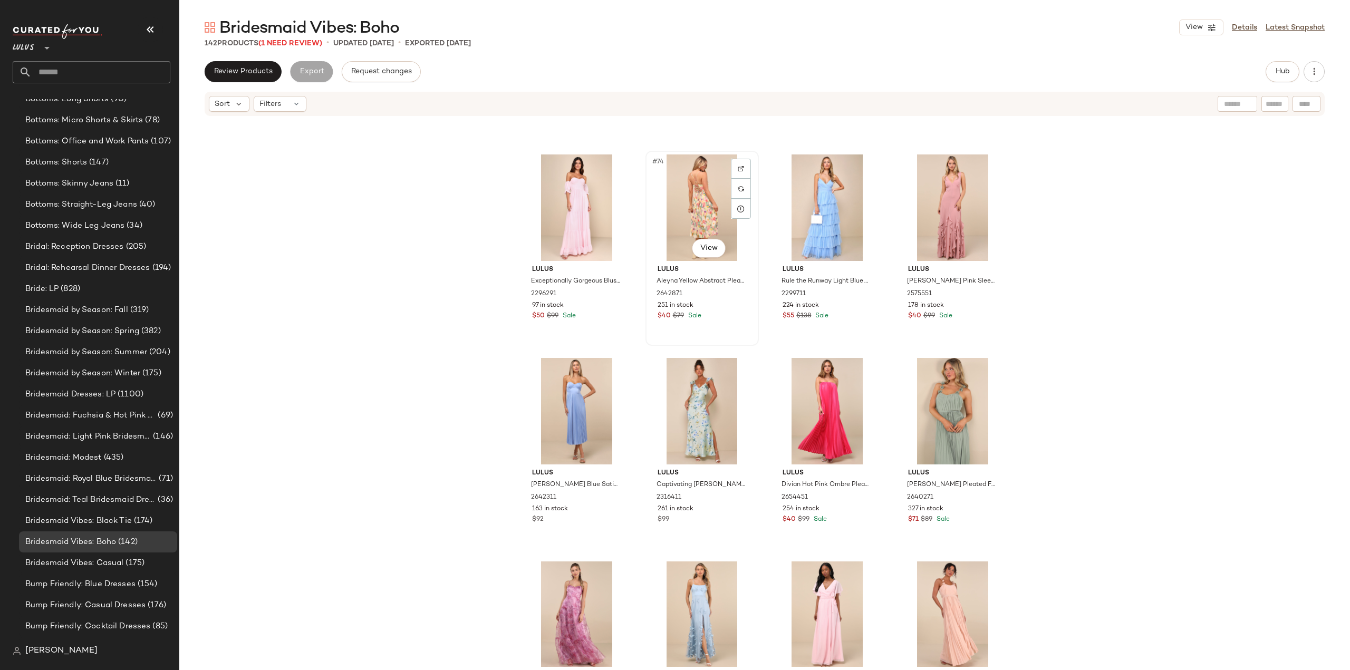
click at [728, 323] on div "#74 View Lulus Aleyna Yellow Abstract Pleated Lace-Up Bustier Midi Dress 264287…" at bounding box center [701, 248] width 111 height 193
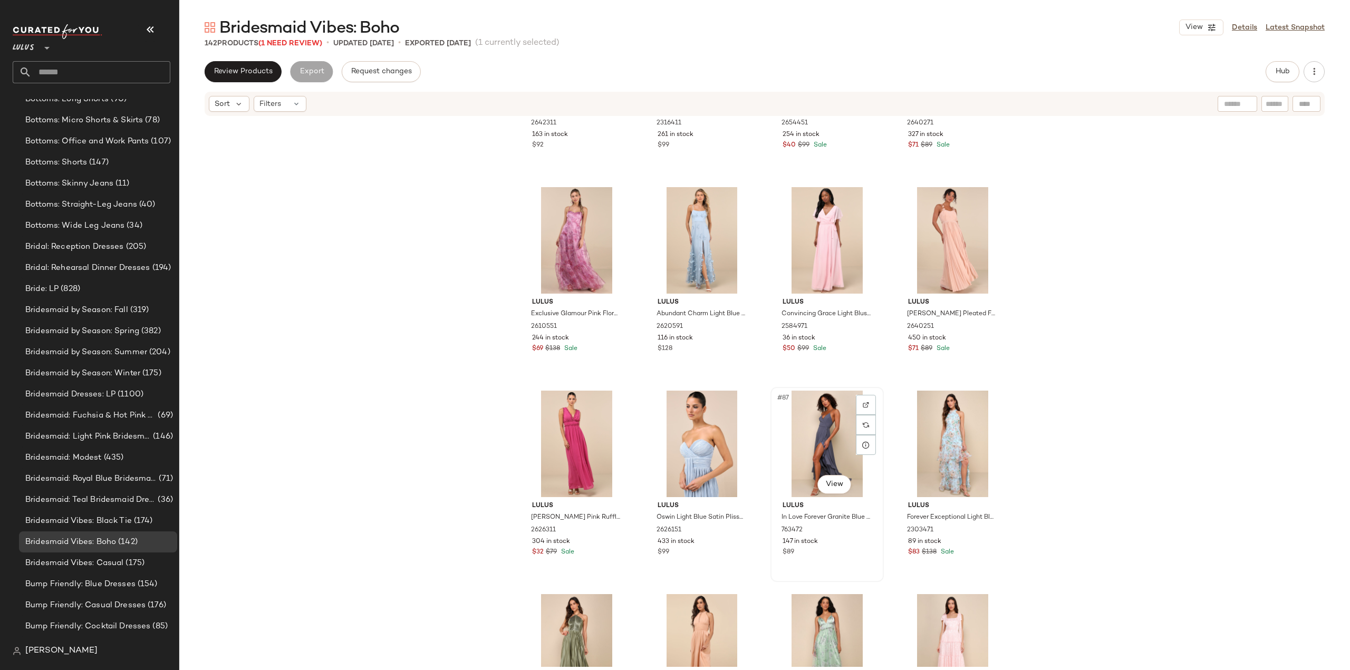
scroll to position [4062, 0]
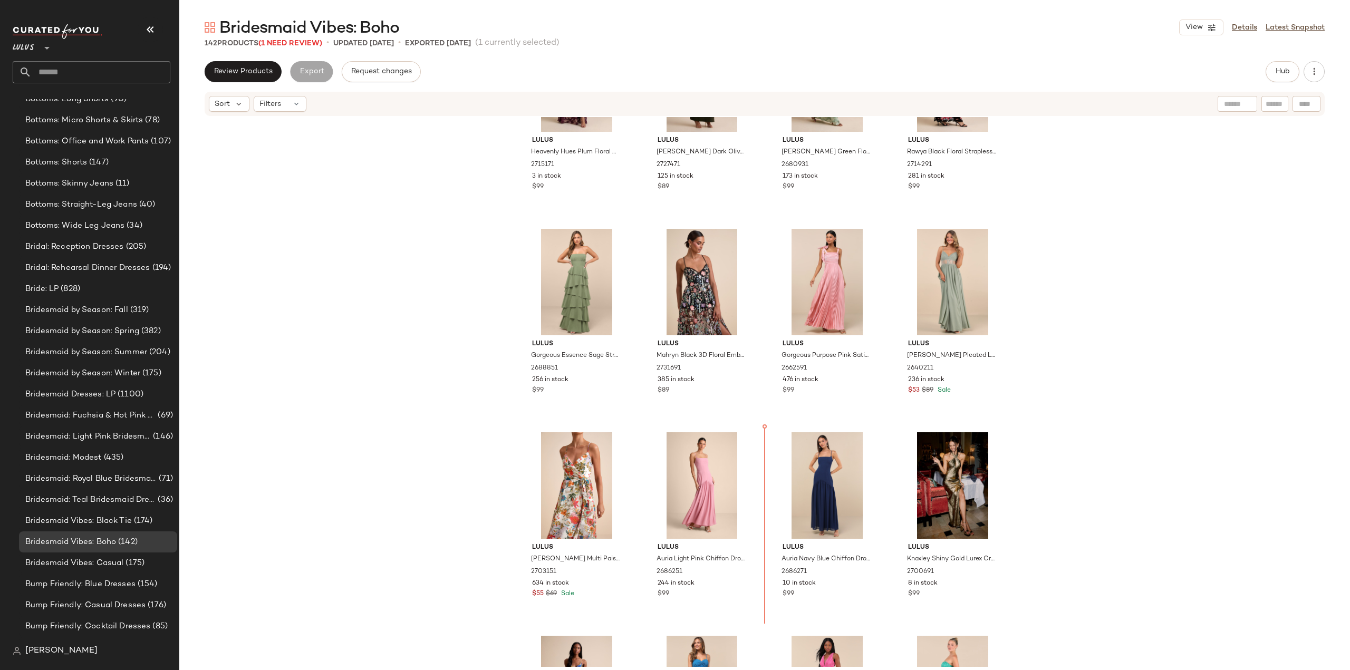
scroll to position [2153, 0]
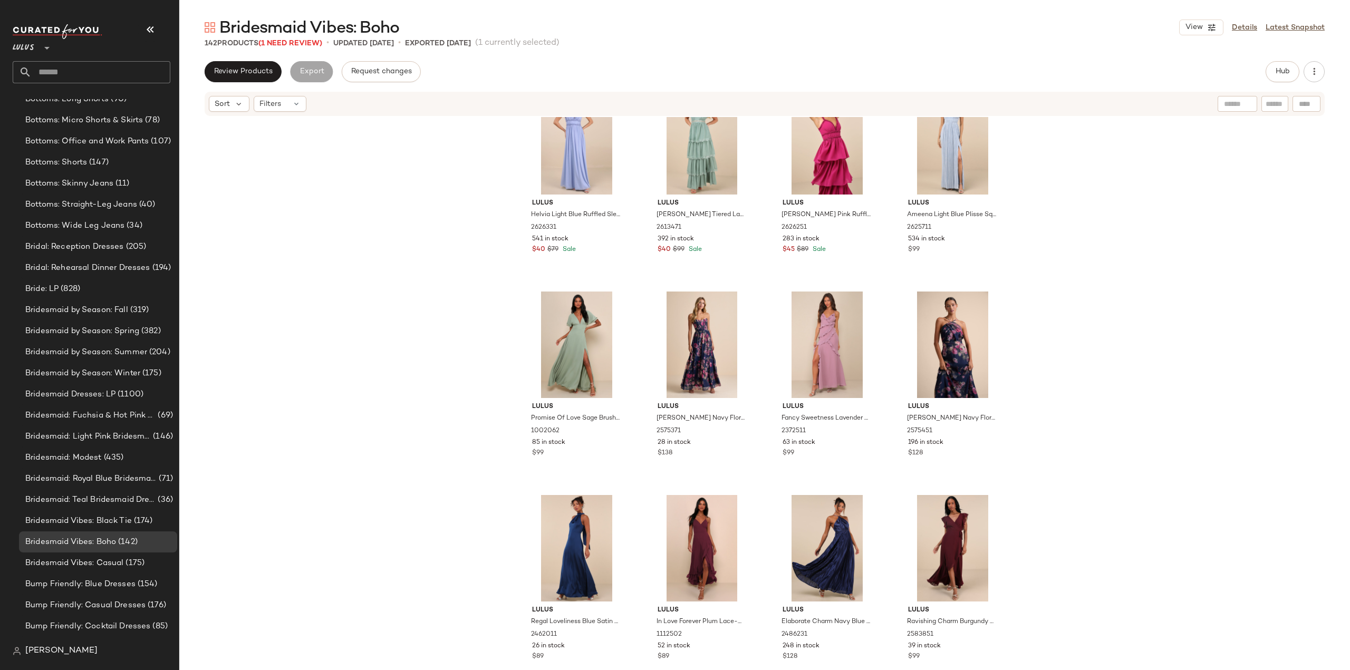
scroll to position [5422, 0]
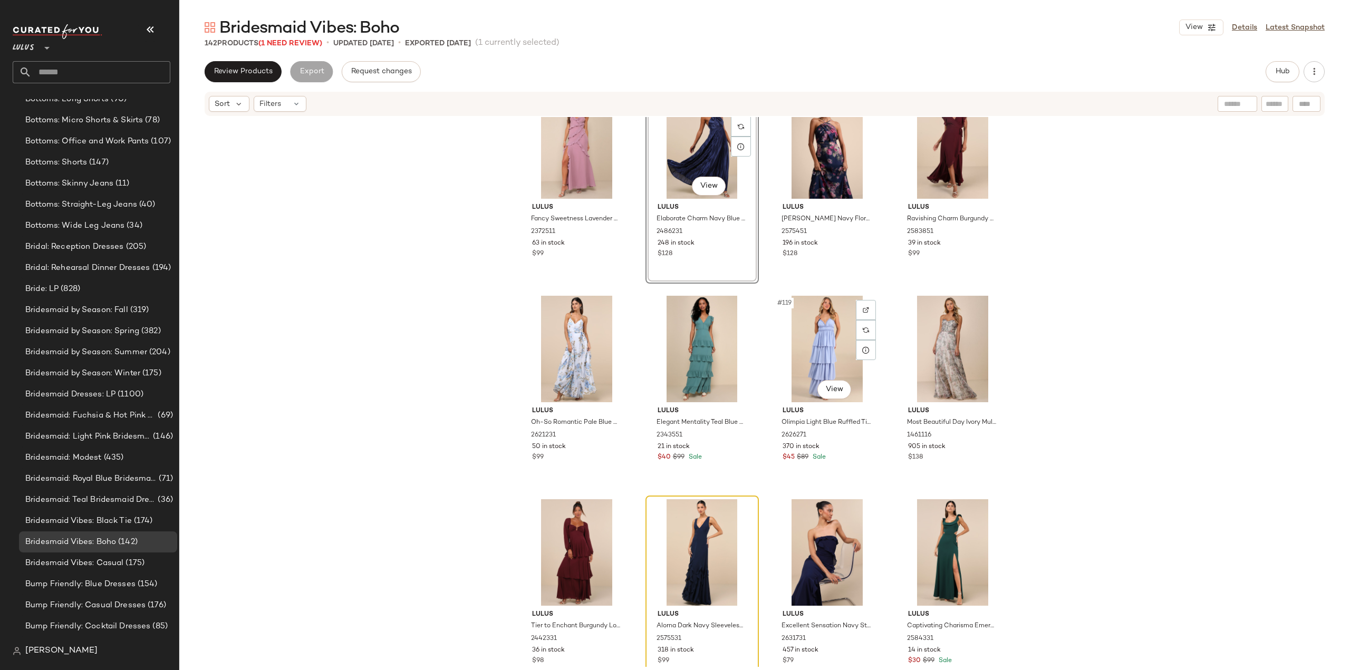
scroll to position [5739, 0]
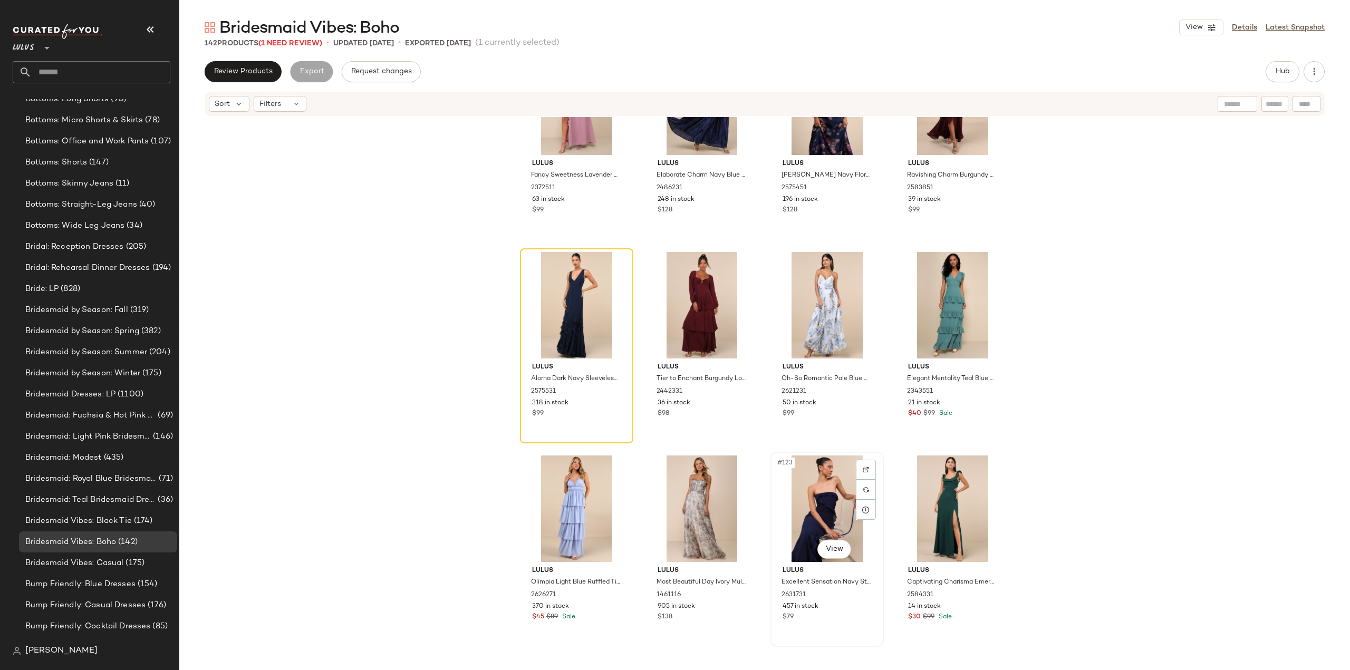
scroll to position [5791, 0]
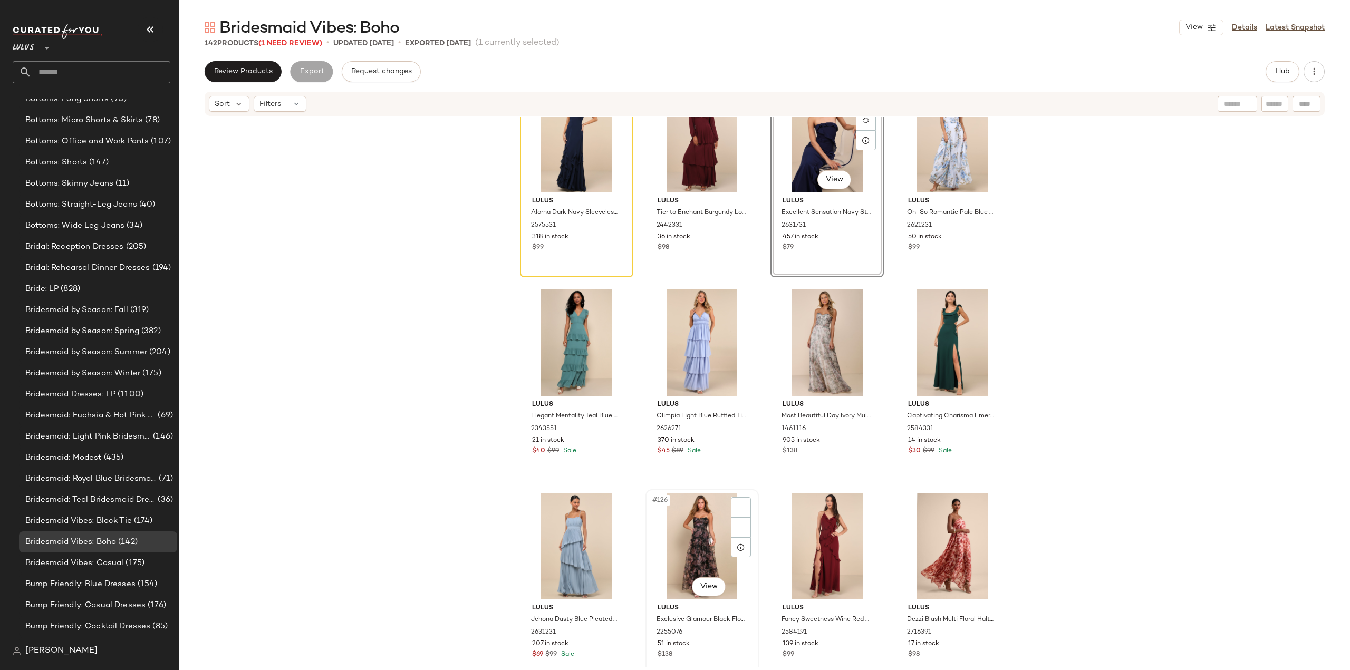
scroll to position [5950, 0]
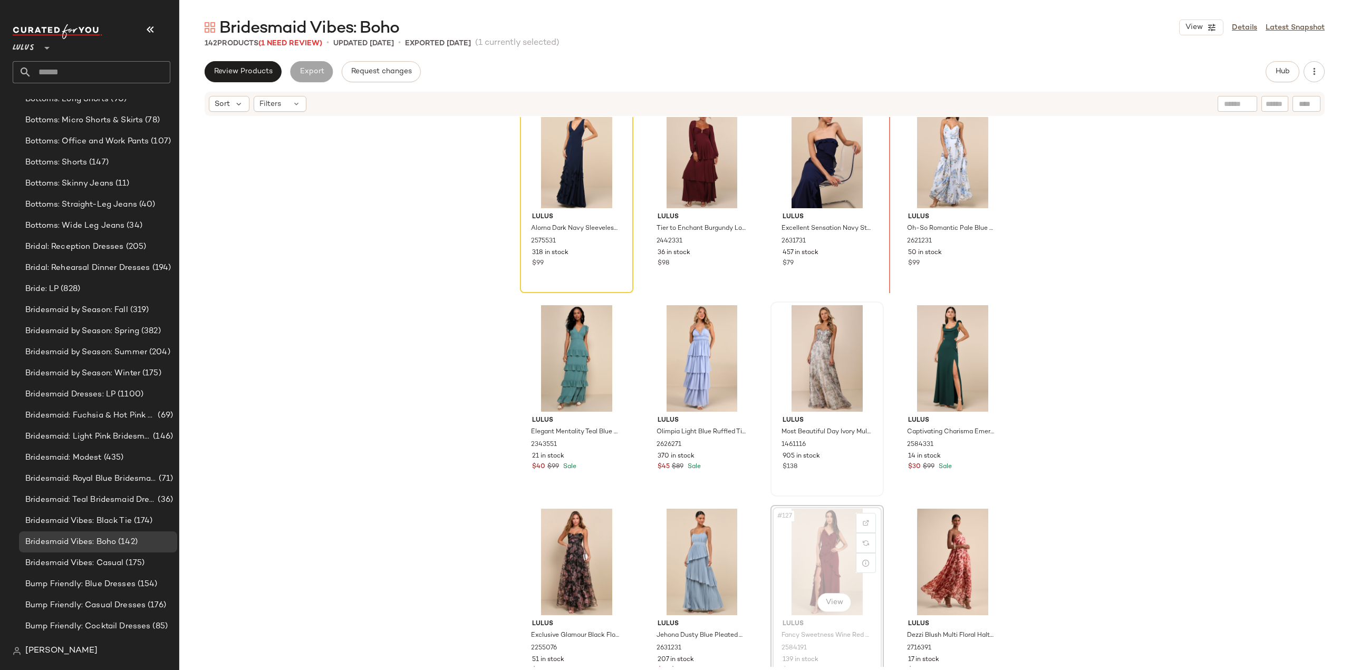
scroll to position [5929, 0]
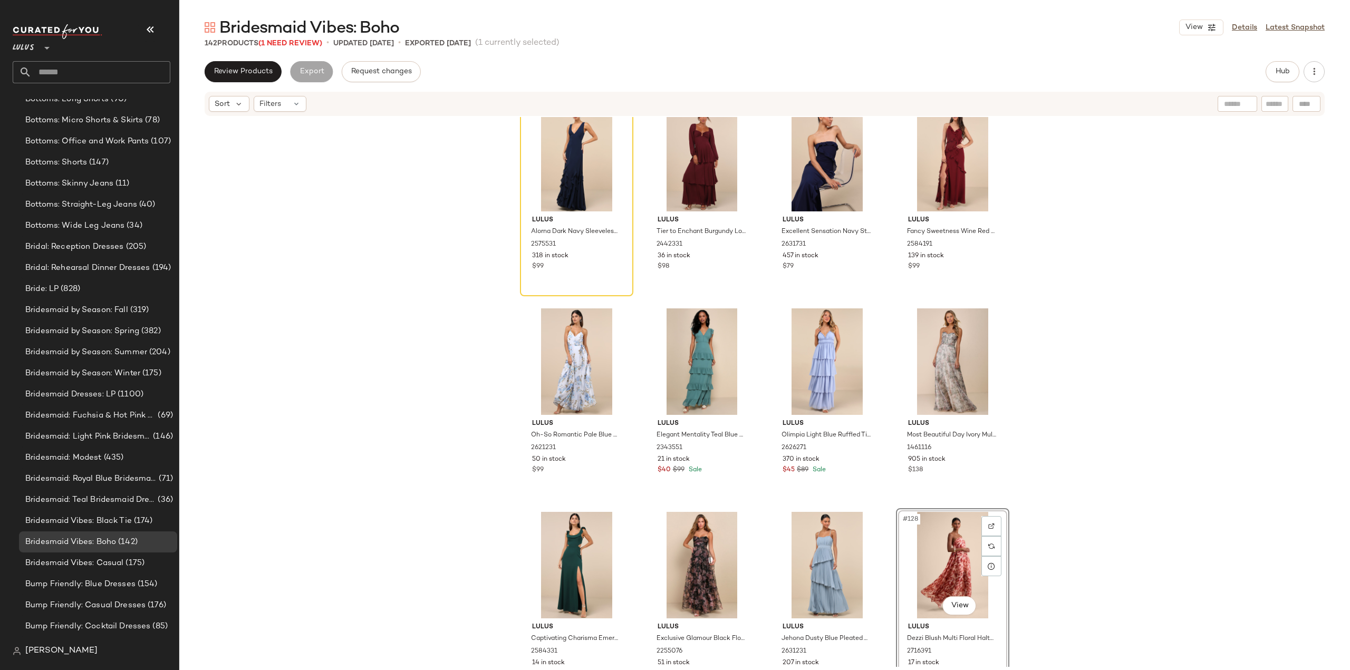
scroll to position [5927, 0]
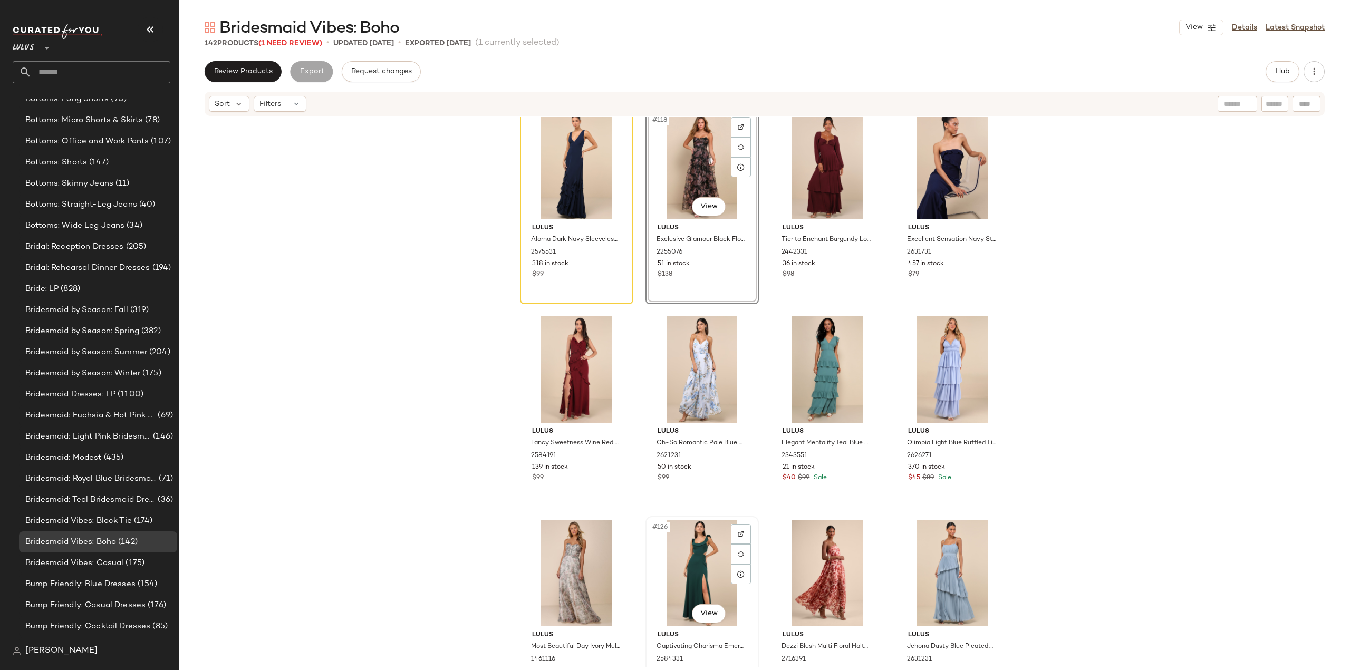
scroll to position [5922, 0]
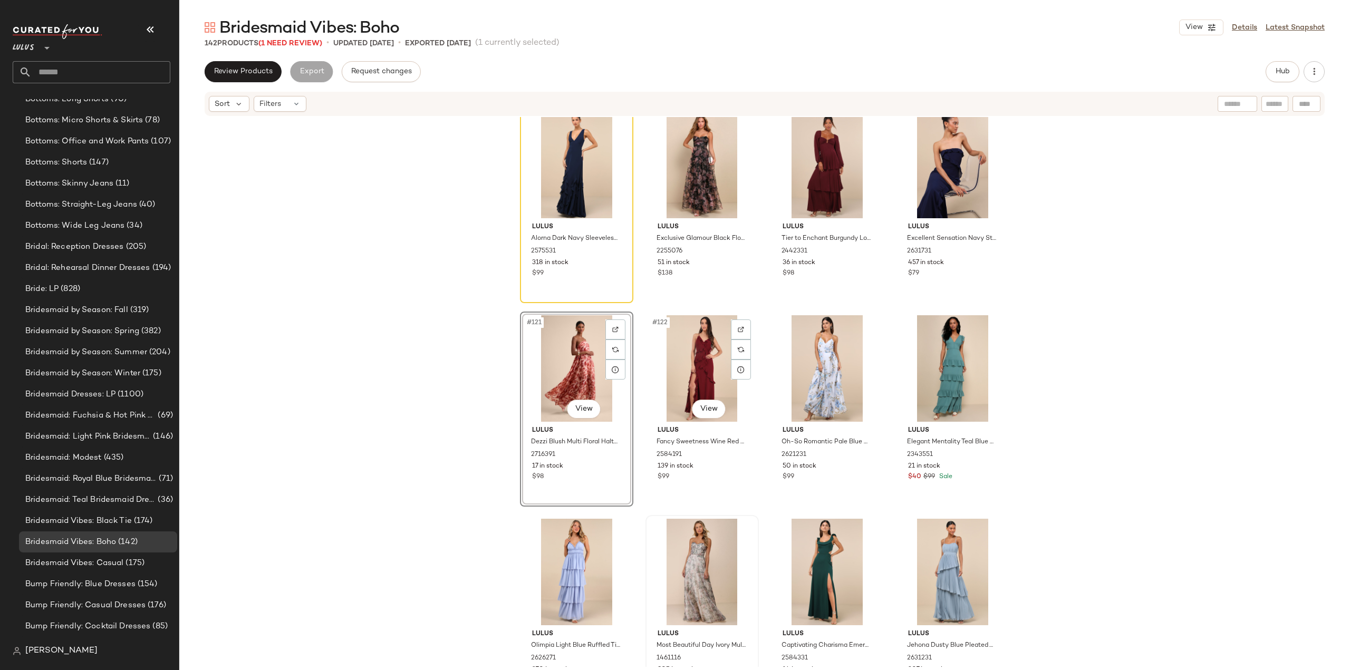
scroll to position [6080, 0]
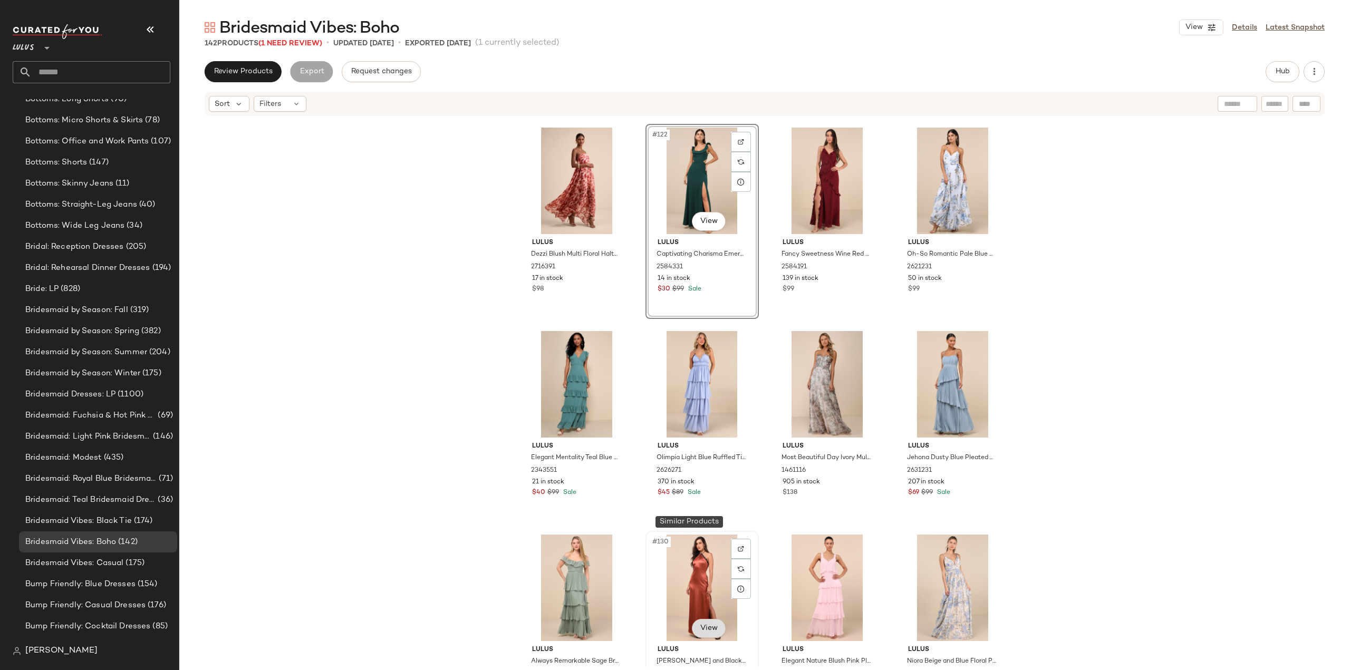
scroll to position [6185, 0]
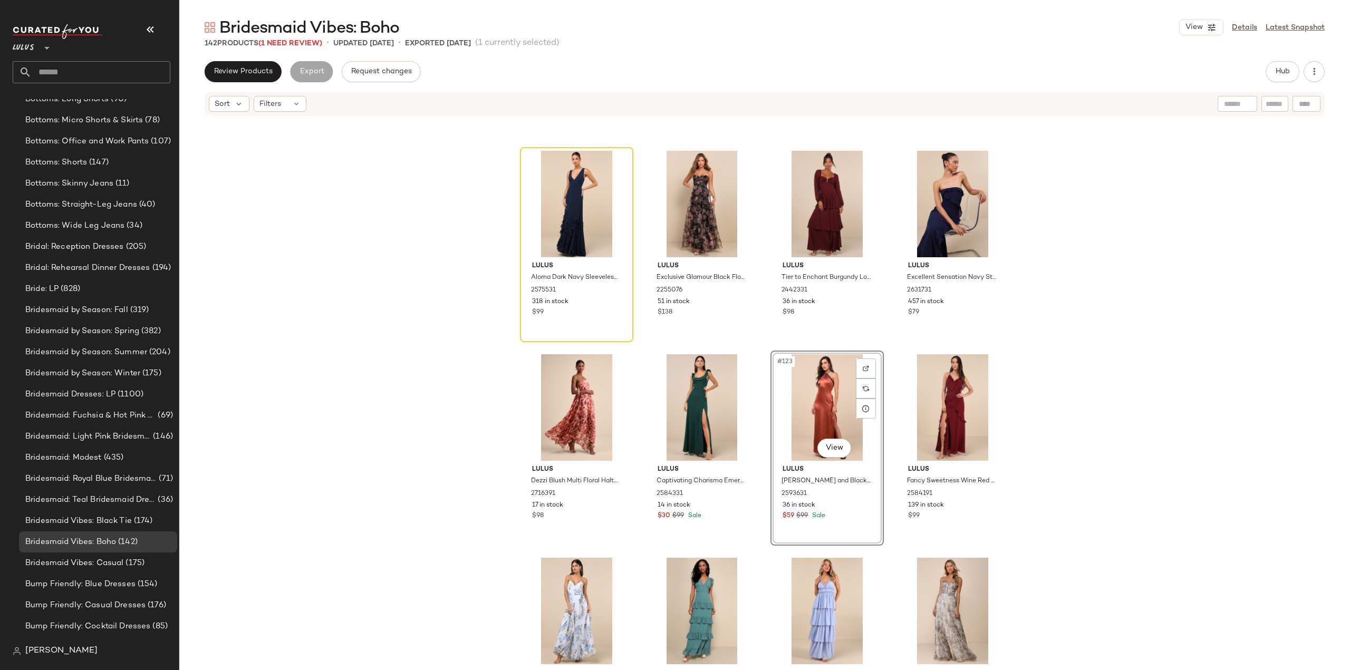
scroll to position [5882, 0]
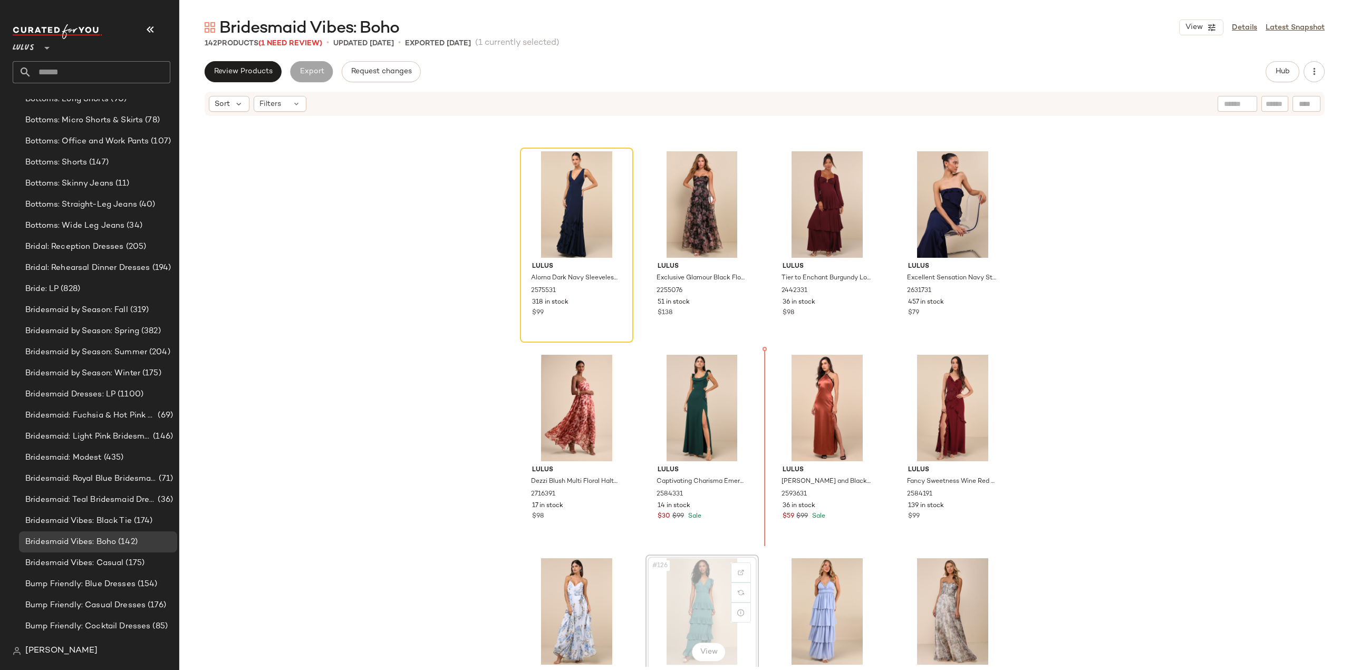
scroll to position [5884, 0]
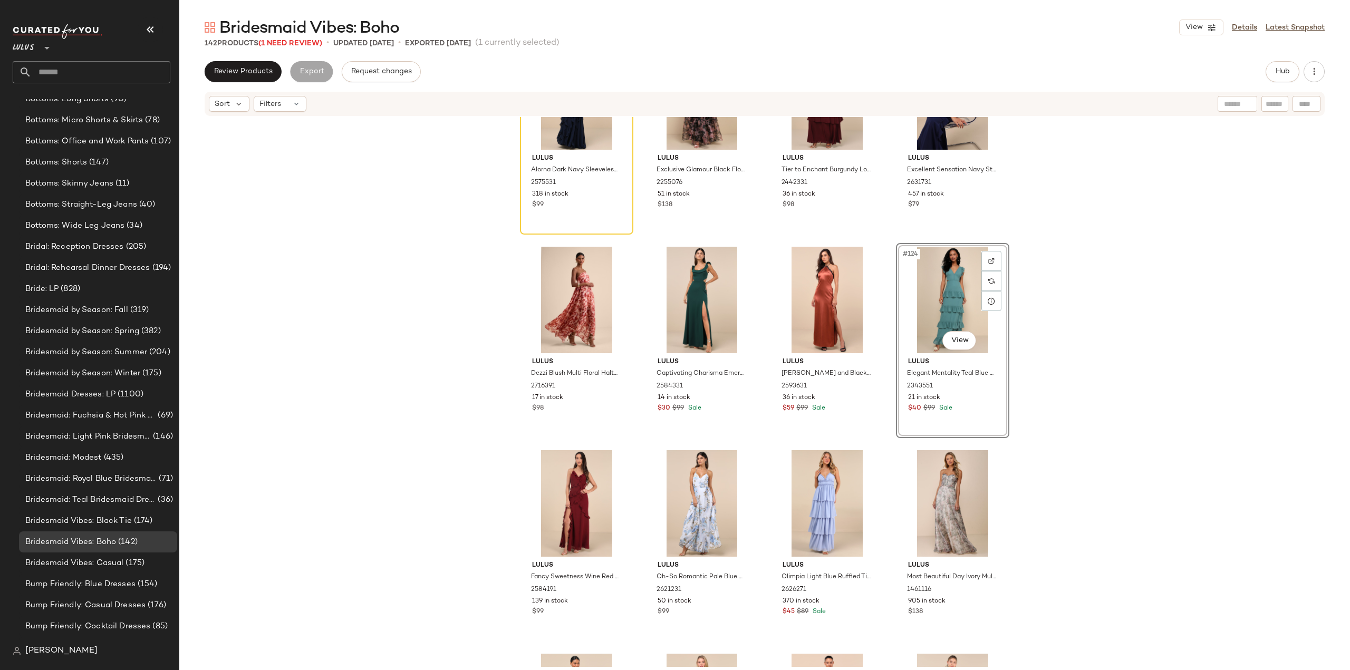
scroll to position [6042, 0]
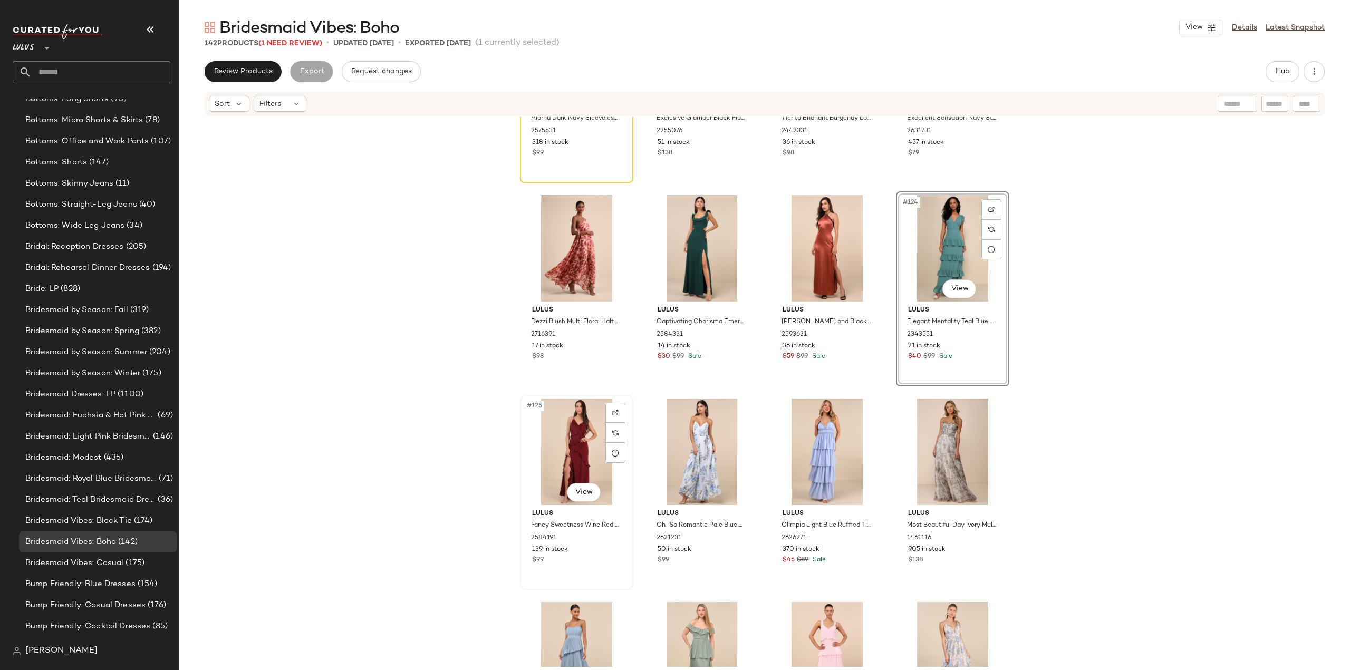
click at [583, 579] on div "#125 View Lulus Fancy Sweetness Wine Red Ruffled Lace-Up Sleeveless Maxi Dress …" at bounding box center [576, 492] width 111 height 193
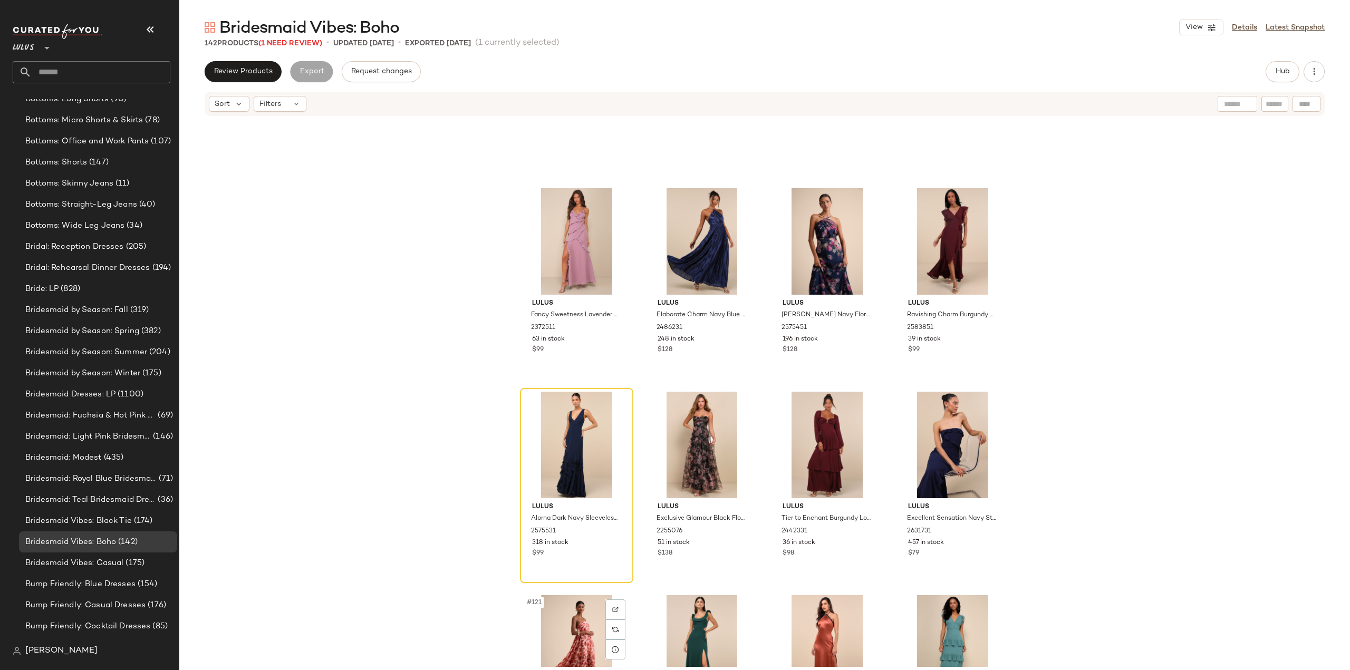
scroll to position [5567, 0]
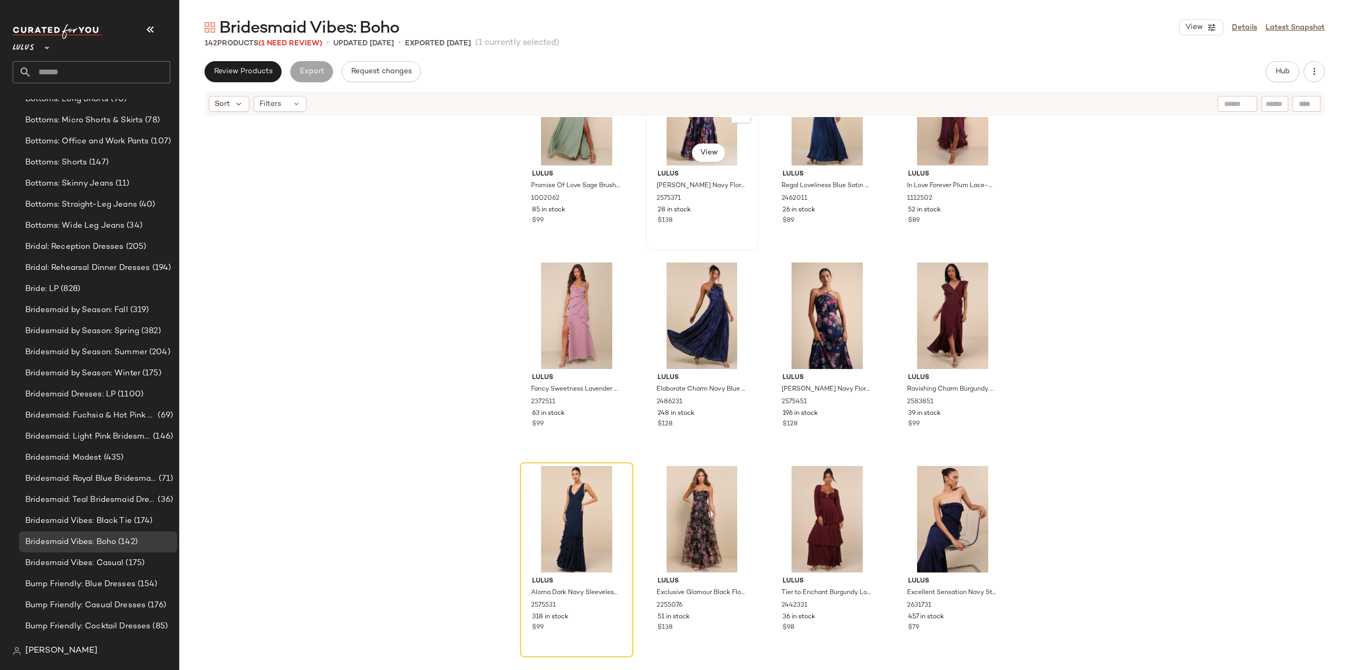
click at [707, 227] on div "#110 View Lulus Roane Navy Floral Organza Bustier Maxi Dress 2575371 28 in stoc…" at bounding box center [701, 152] width 111 height 193
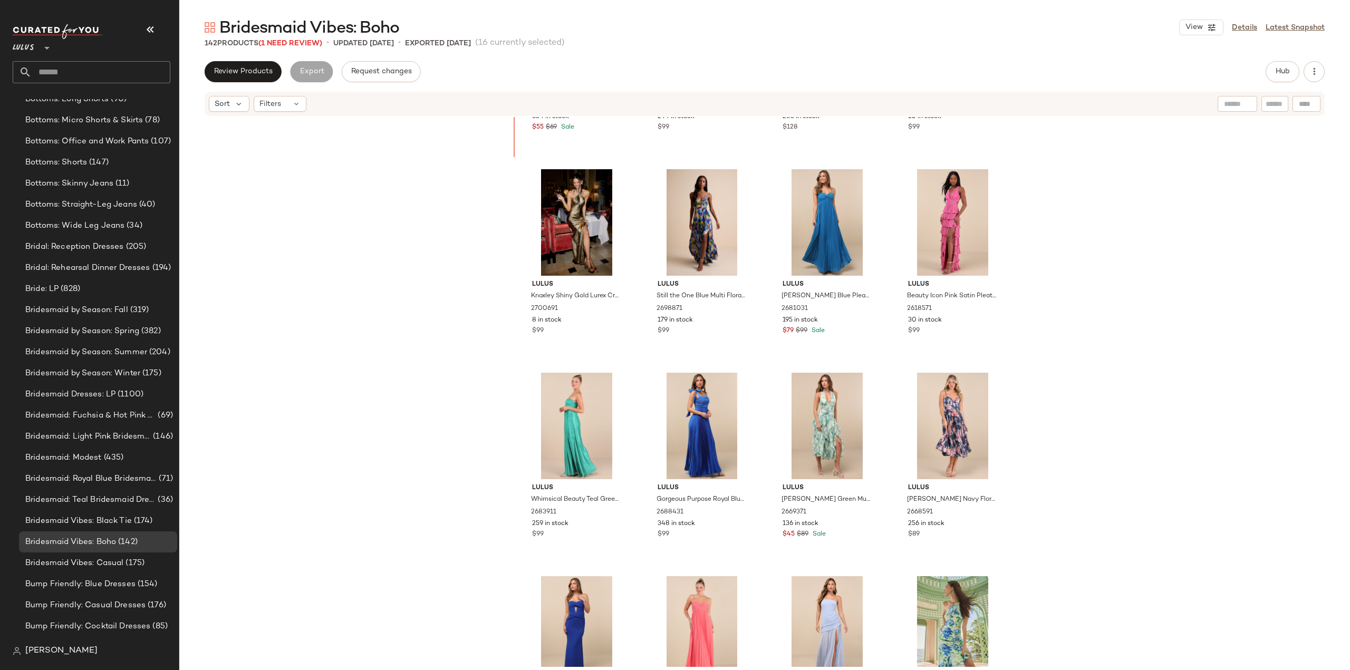
scroll to position [2542, 0]
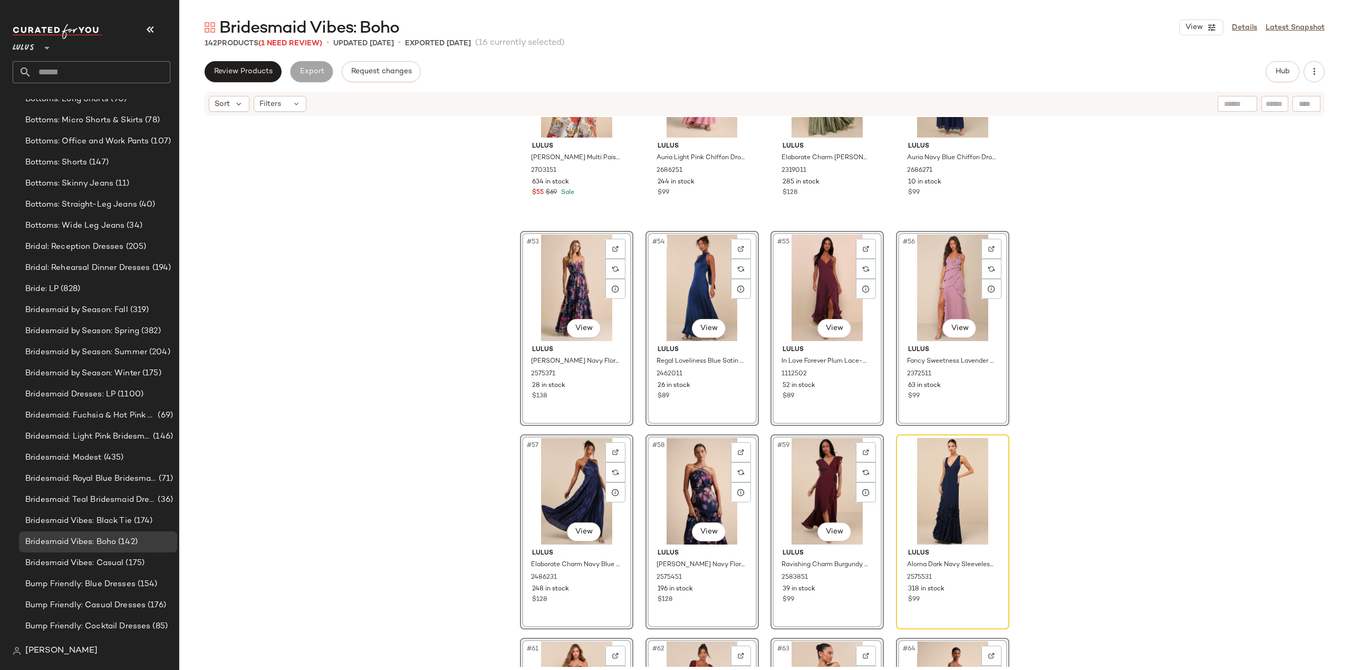
click at [443, 347] on div "Lulus Lera White Multi Paisley Print Surplice Midi Dress 2703151 634 in stock $…" at bounding box center [764, 392] width 1171 height 550
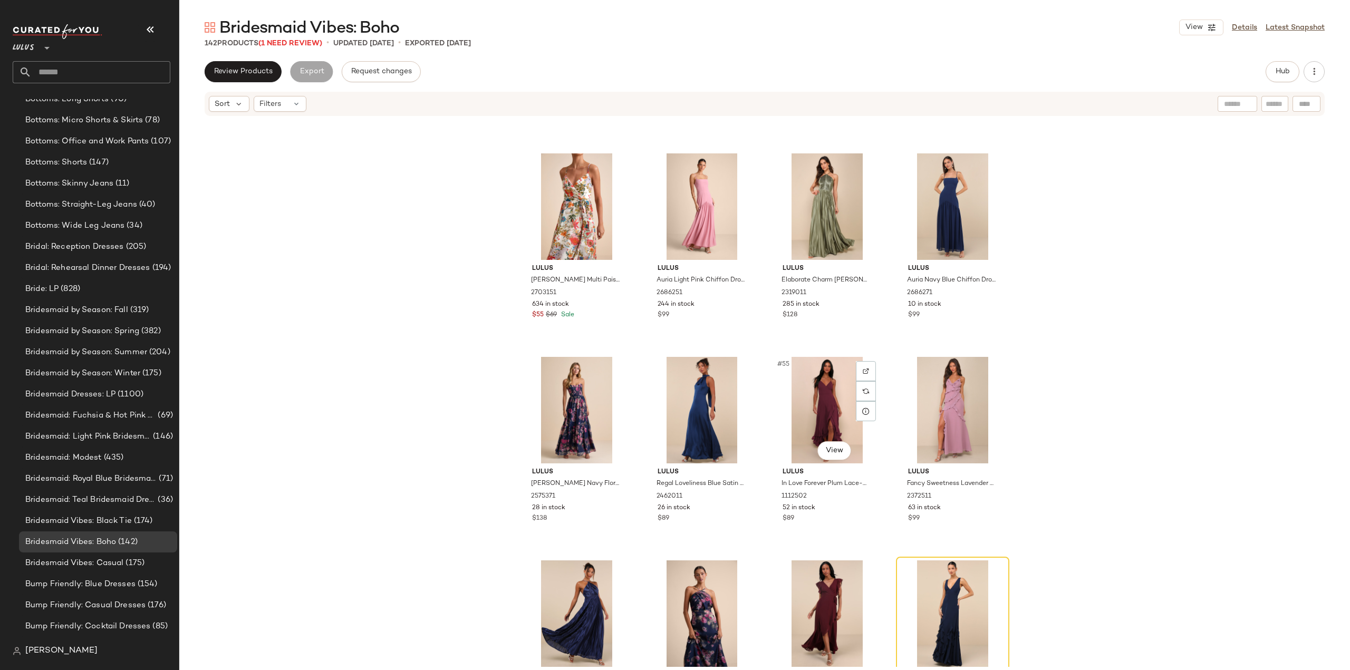
scroll to position [2437, 0]
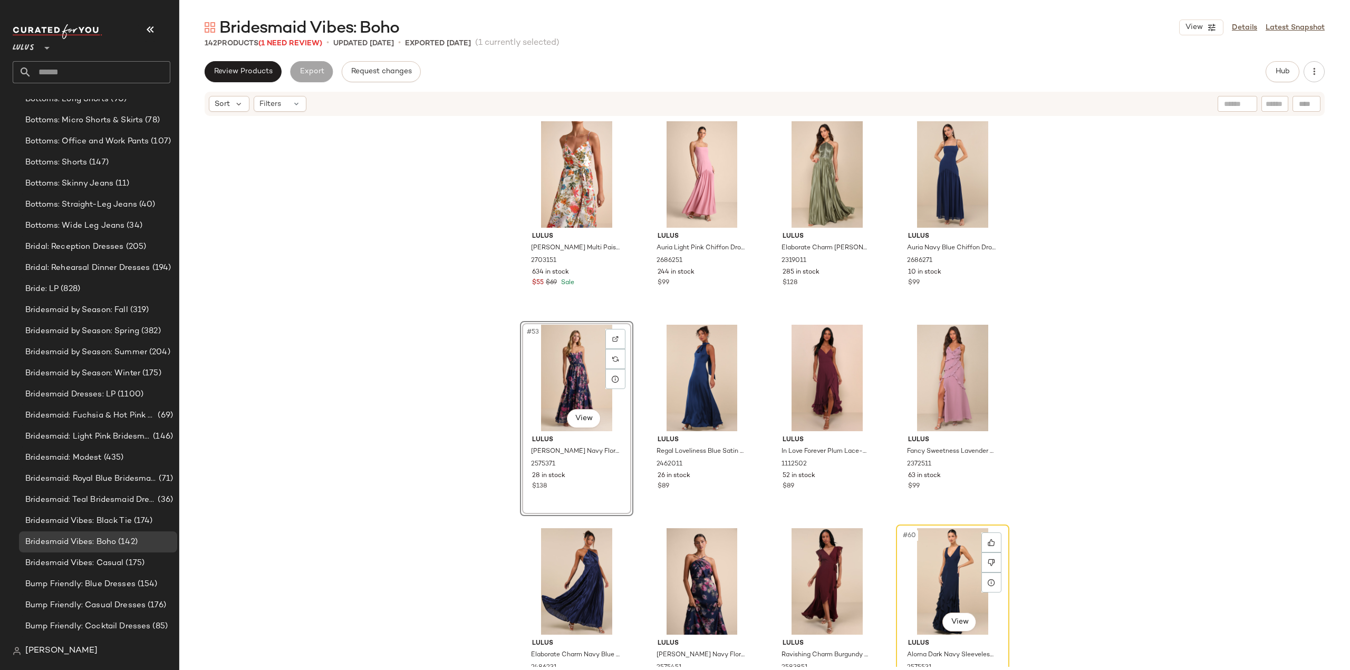
scroll to position [2452, 0]
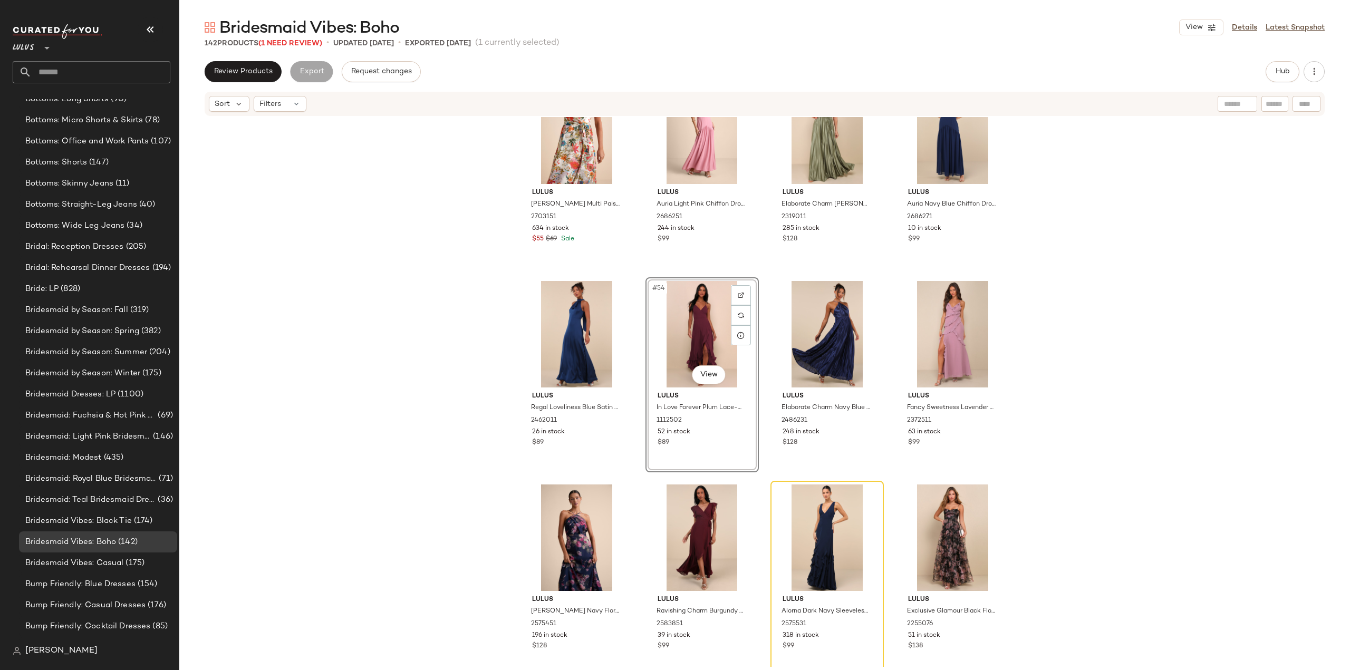
scroll to position [2558, 0]
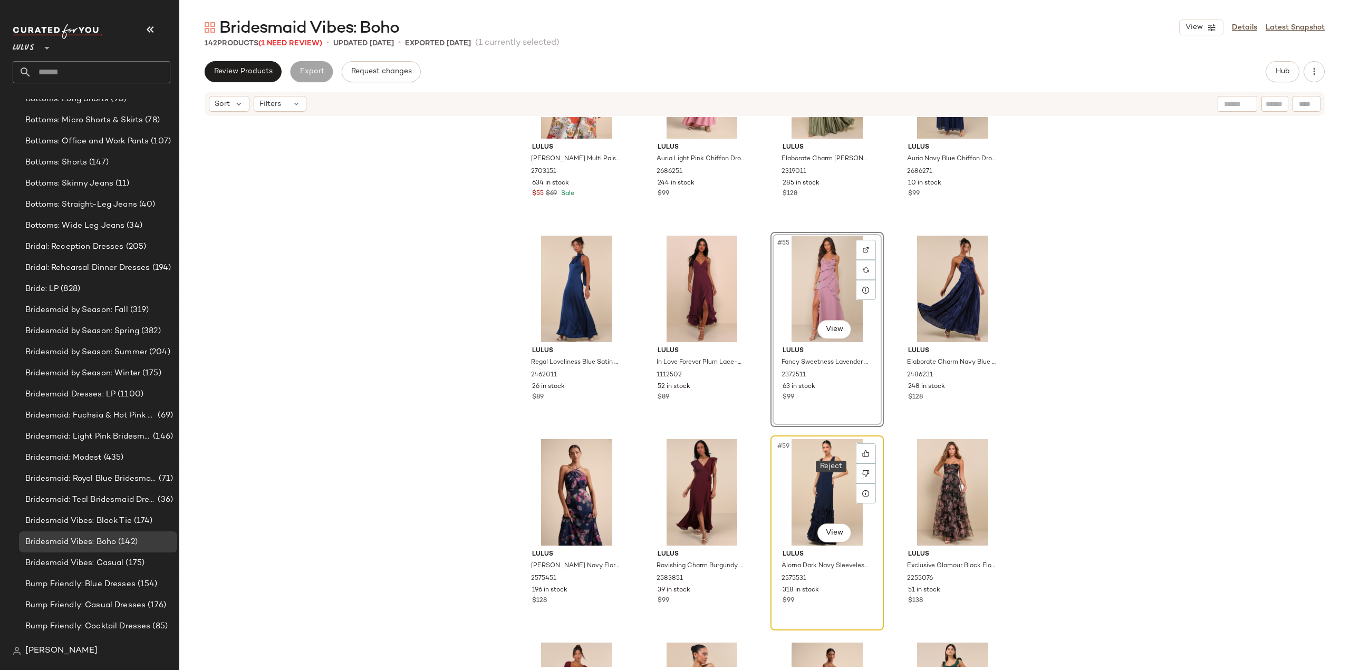
scroll to position [2558, 0]
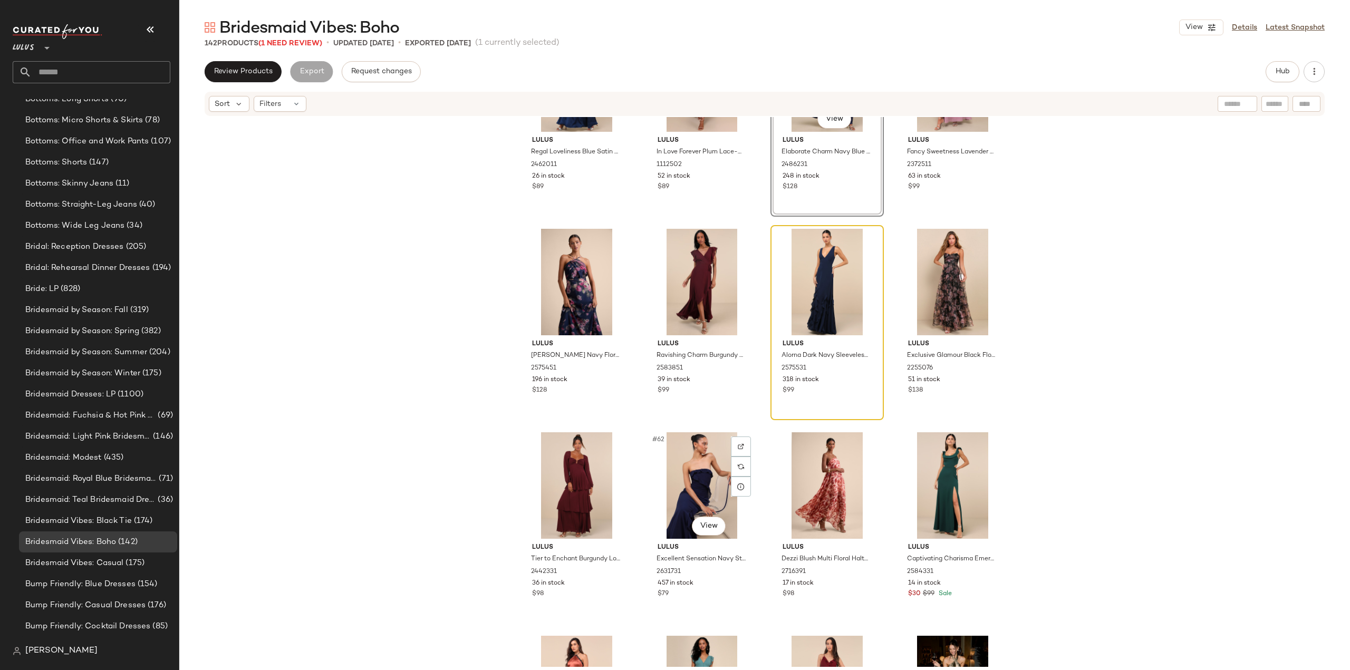
scroll to position [2769, 0]
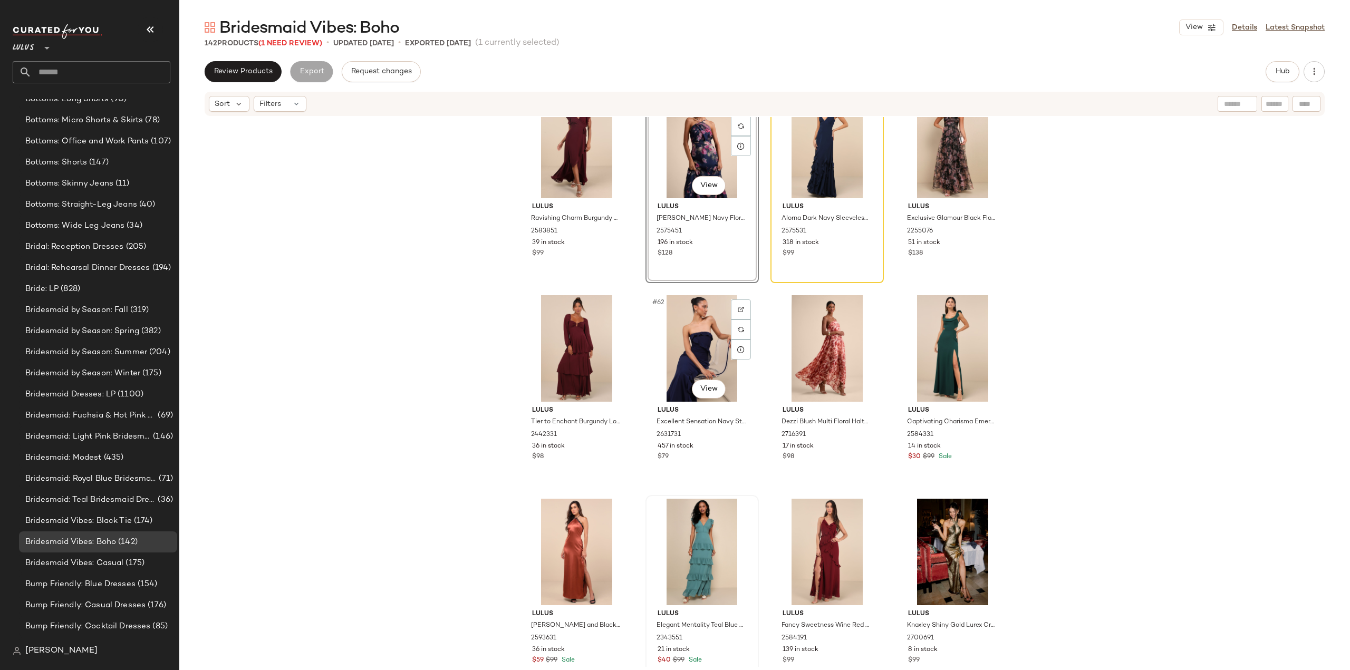
scroll to position [2927, 0]
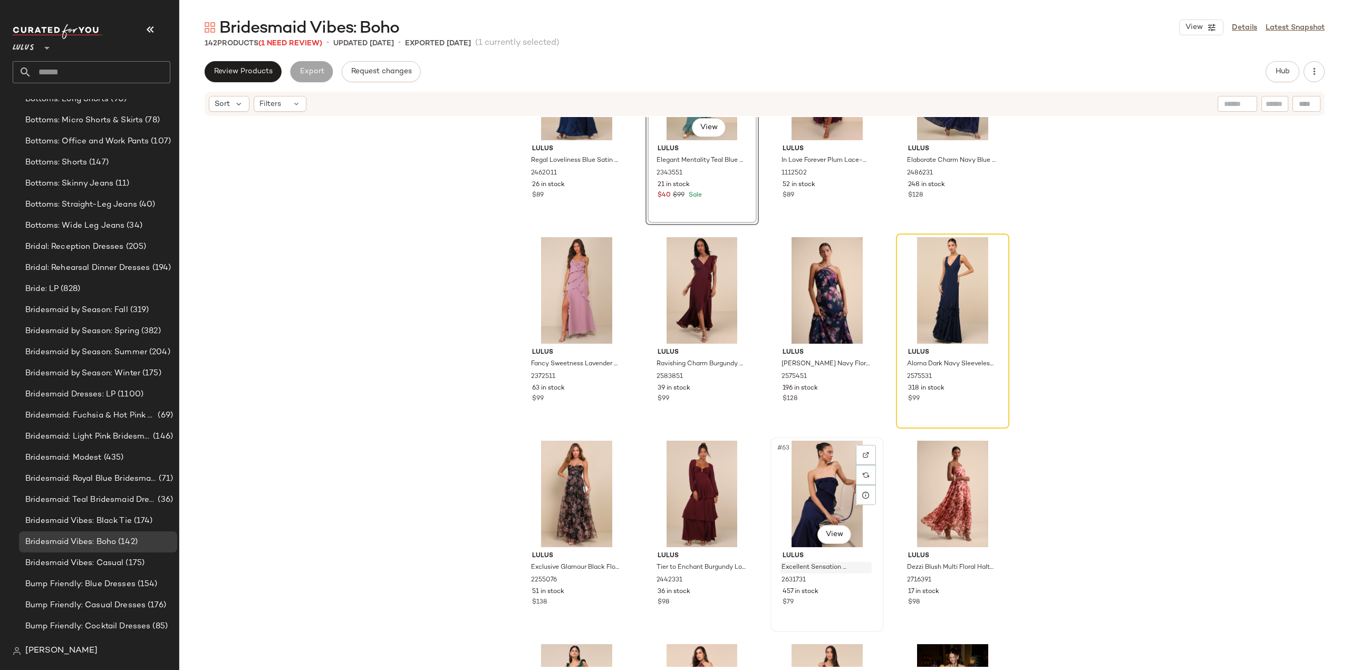
scroll to position [2849, 0]
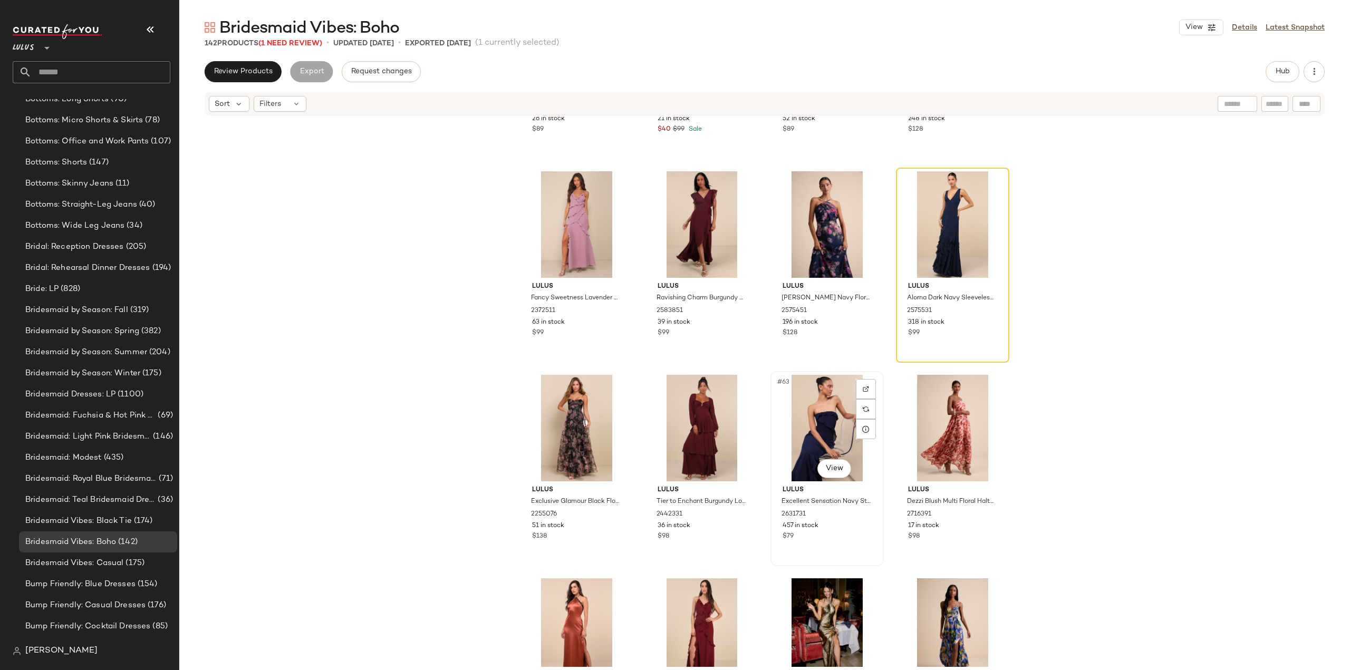
scroll to position [2850, 0]
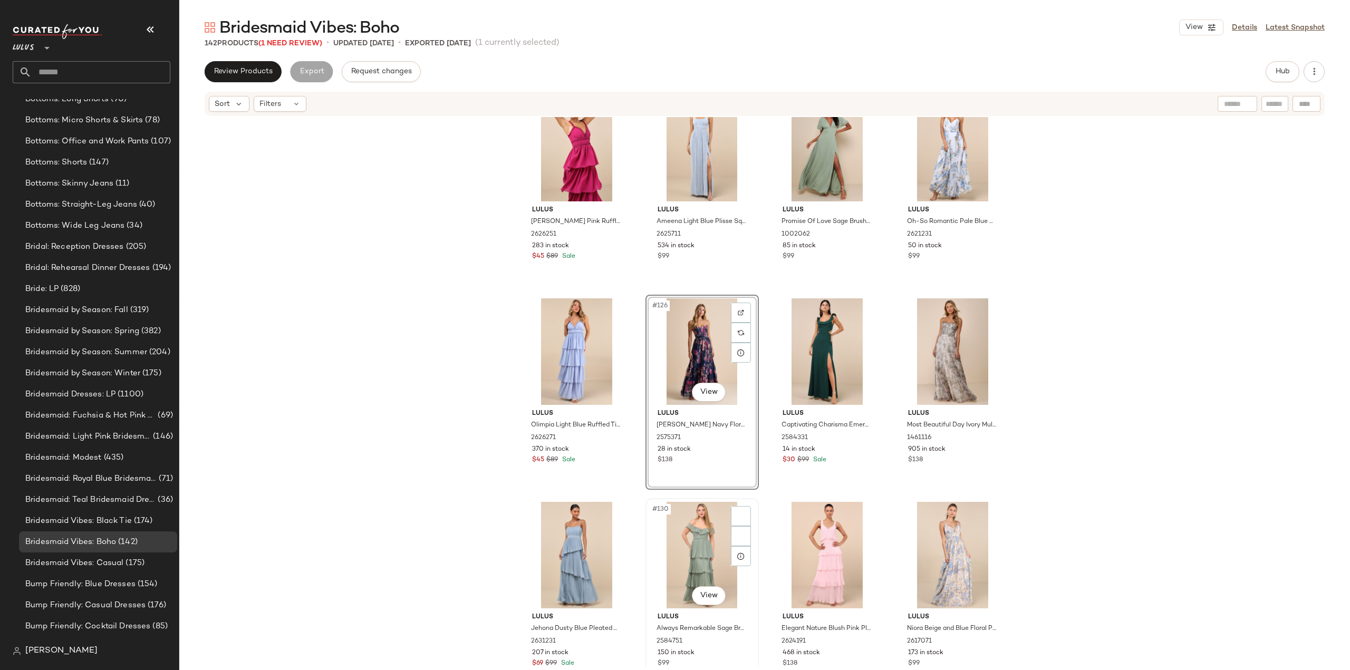
scroll to position [6146, 0]
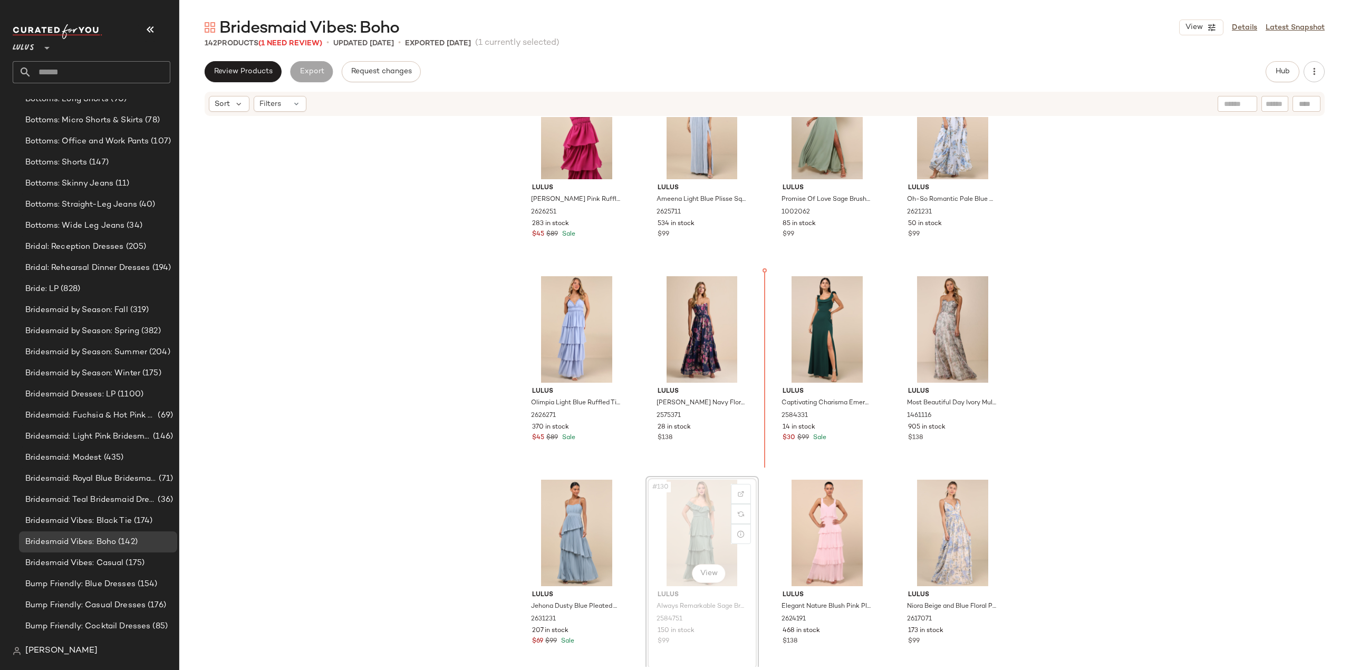
scroll to position [6169, 0]
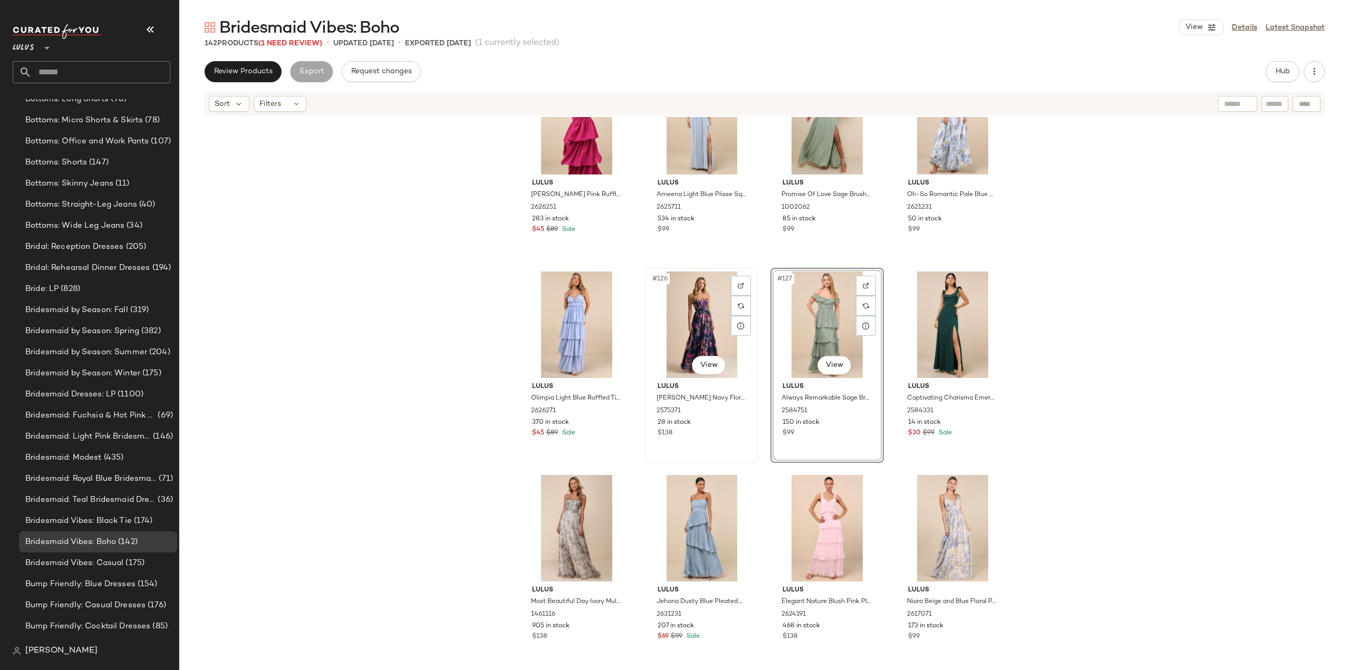
click at [718, 430] on div "$138" at bounding box center [701, 433] width 89 height 9
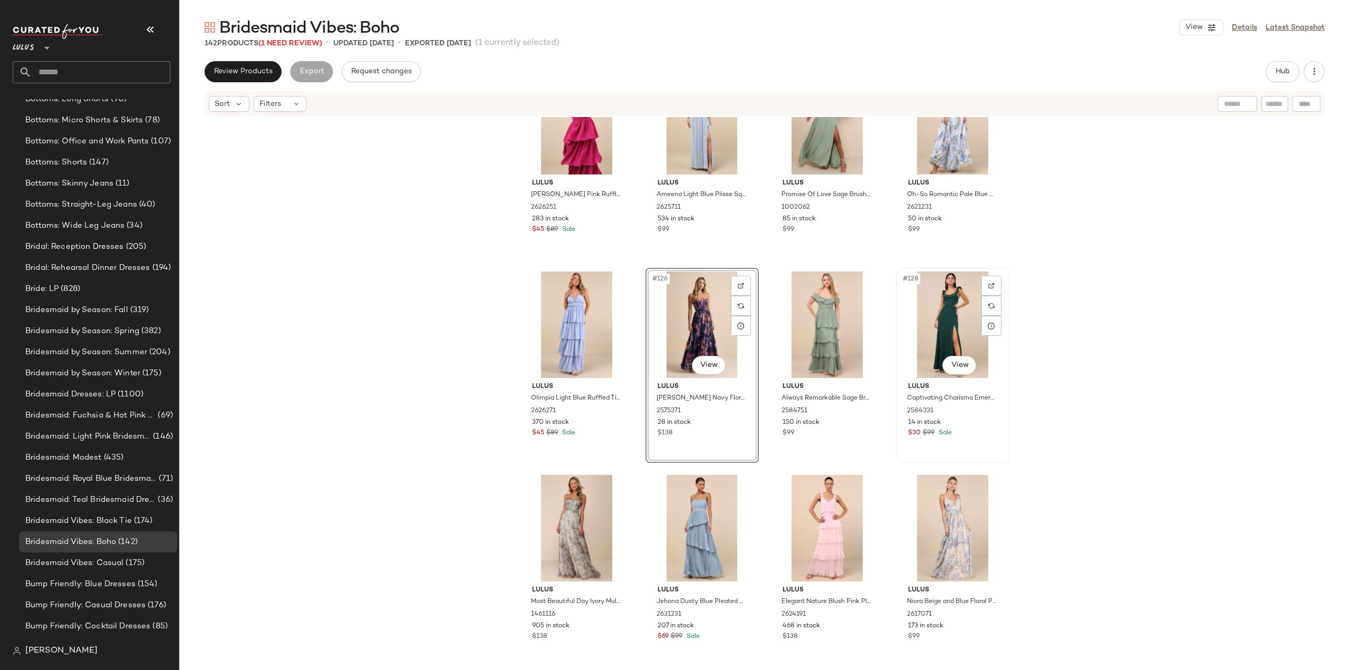
click at [962, 428] on div "Lulus Captivating Charisma Emerald Ruffled Cutout Tie-Back Maxi Dress 2584331 1…" at bounding box center [953, 408] width 106 height 61
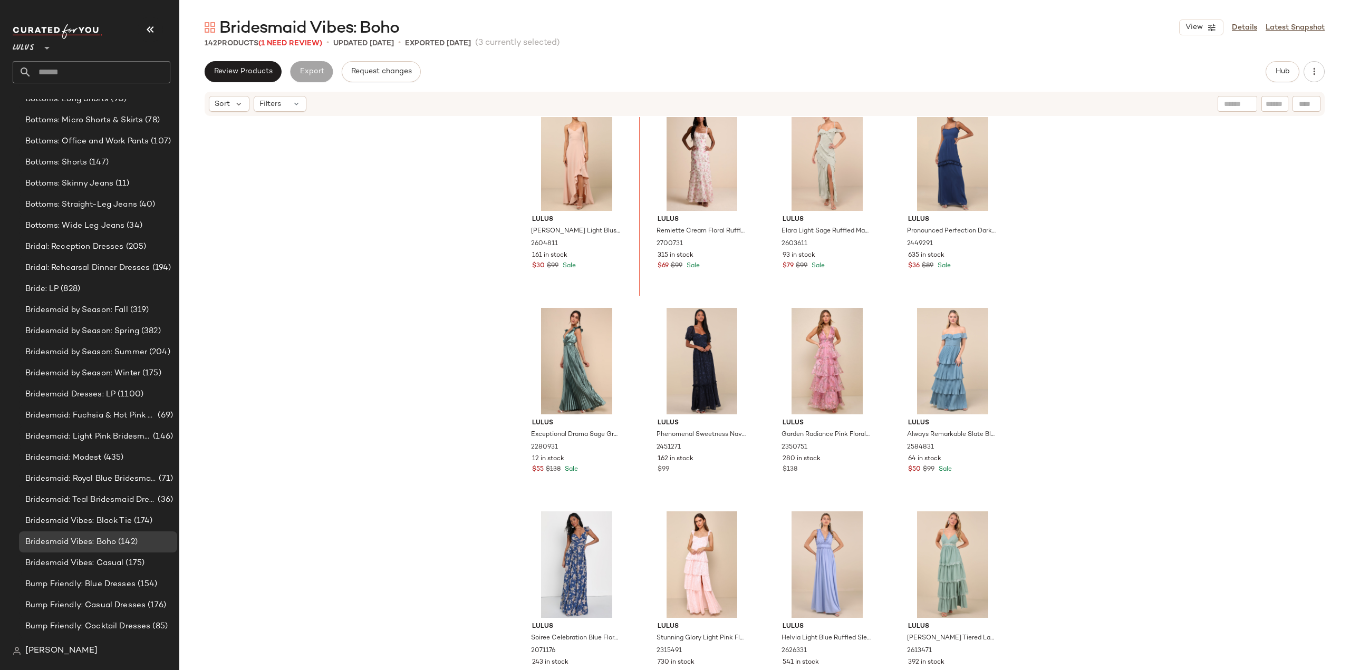
scroll to position [5501, 0]
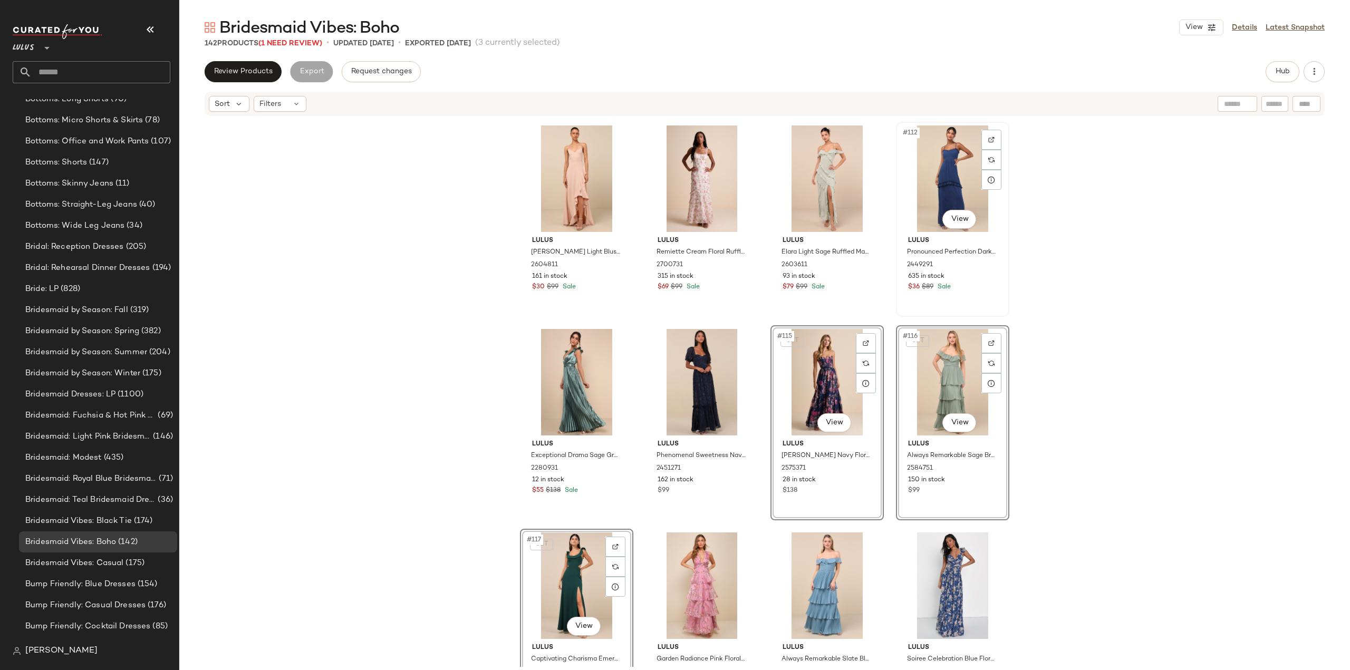
click at [956, 279] on div "635 in stock" at bounding box center [952, 276] width 89 height 9
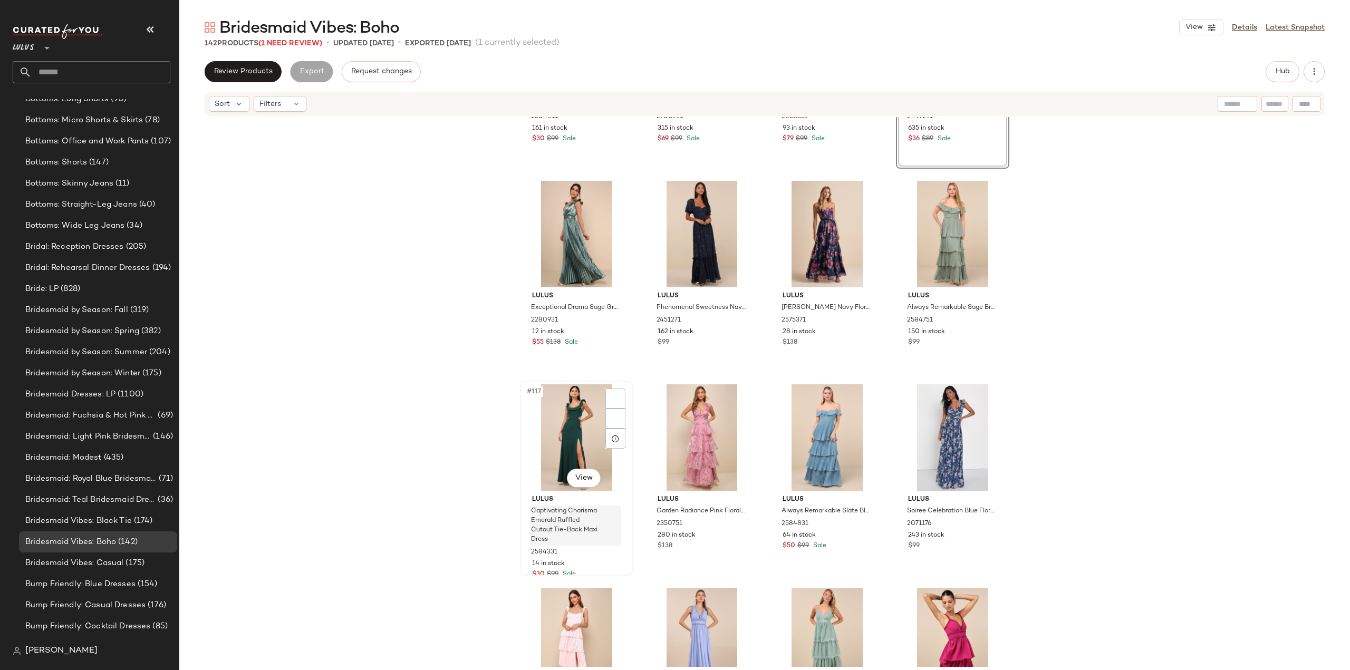
scroll to position [5659, 0]
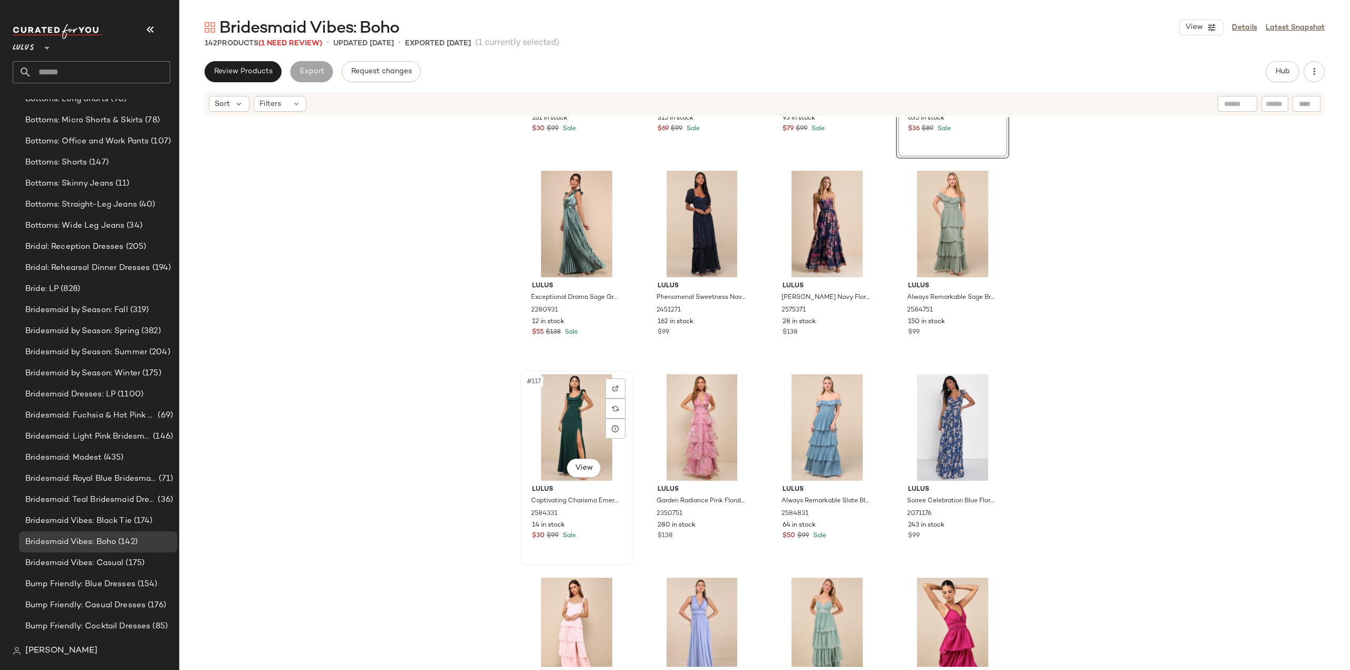
click at [583, 547] on div "#117 View Lulus Captivating Charisma Emerald Ruffled Cutout Tie-Back Maxi Dress…" at bounding box center [576, 468] width 111 height 193
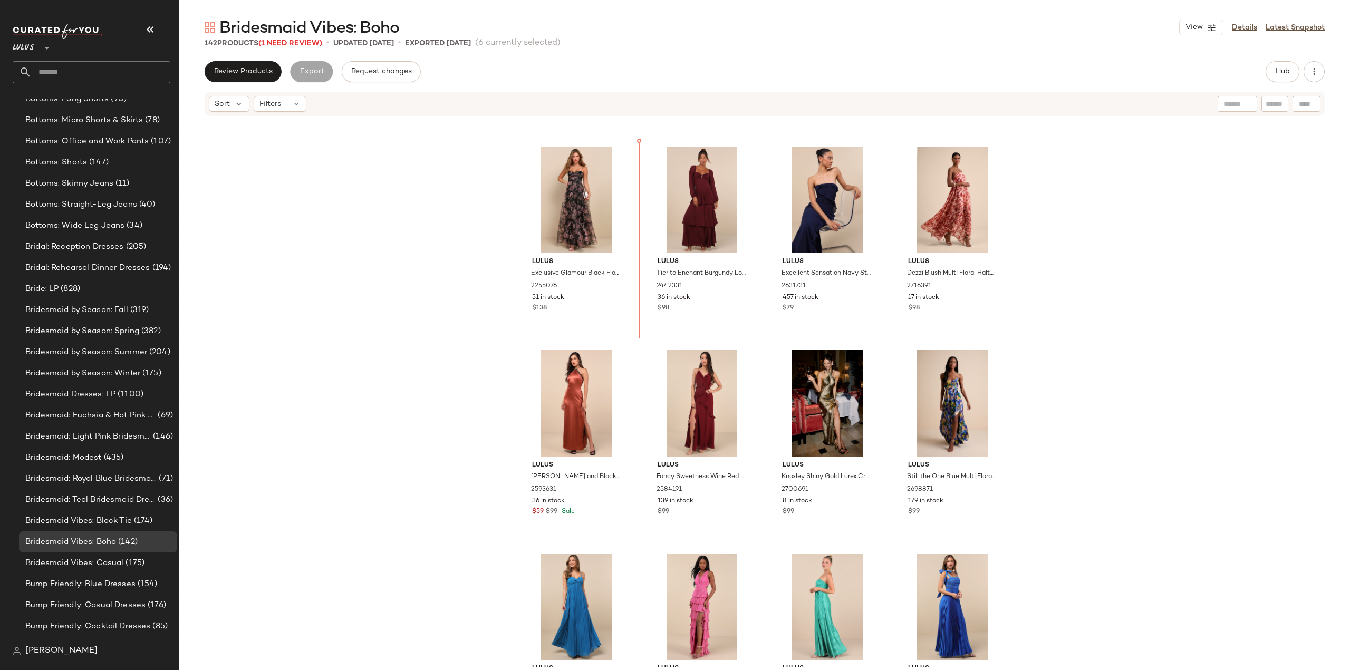
scroll to position [3018, 0]
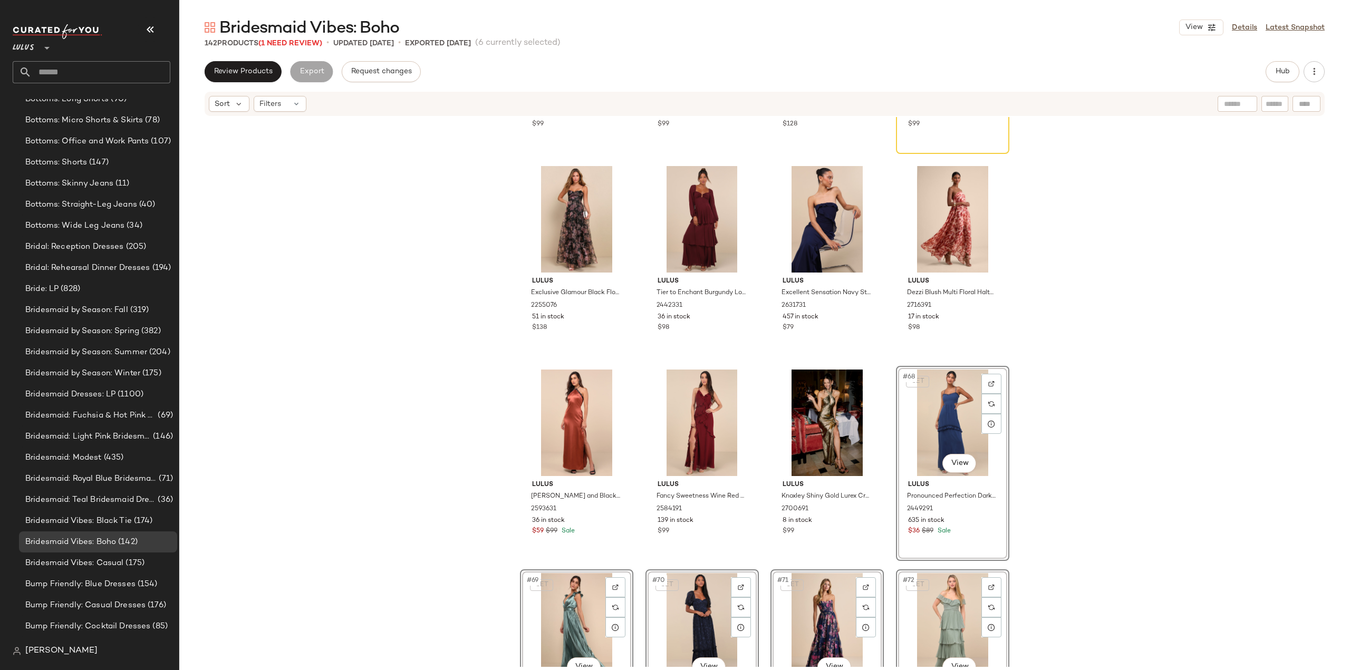
click at [887, 458] on div "Lulus Fancy Sweetness Lavender Ruffled Lace-Up Sleeveless Maxi Dress 2372511 63…" at bounding box center [764, 392] width 1171 height 550
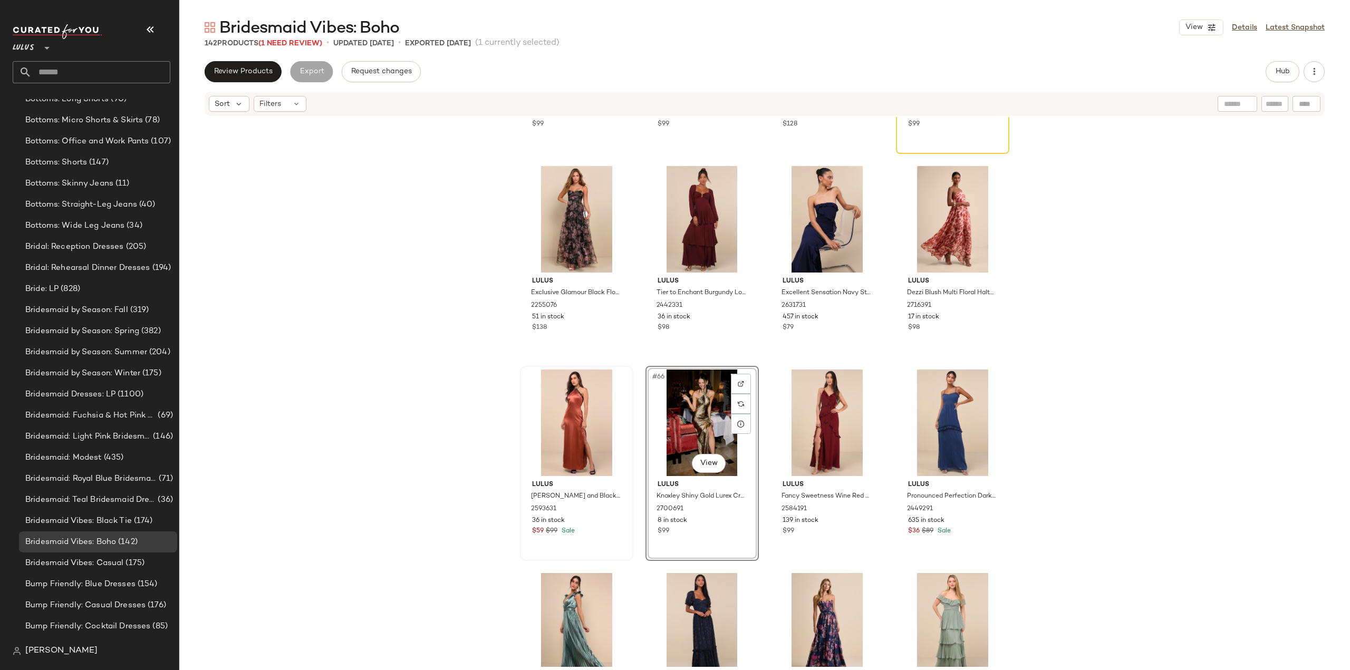
scroll to position [3071, 0]
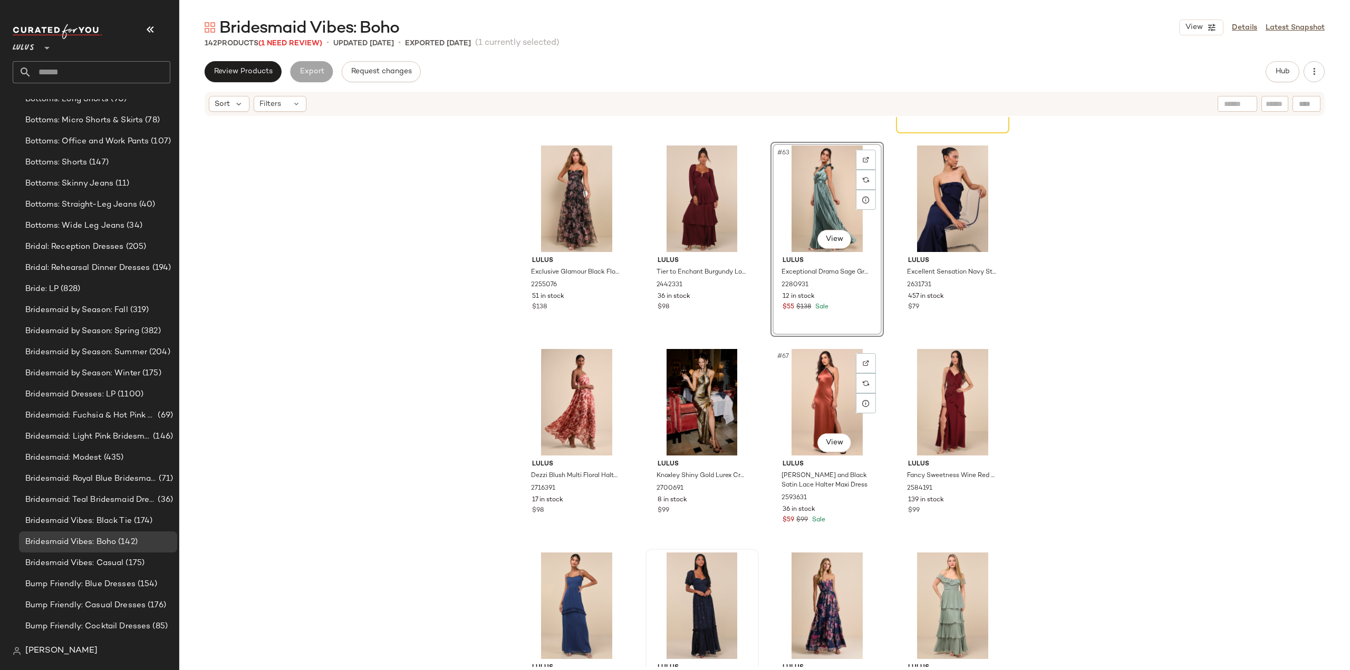
scroll to position [3071, 0]
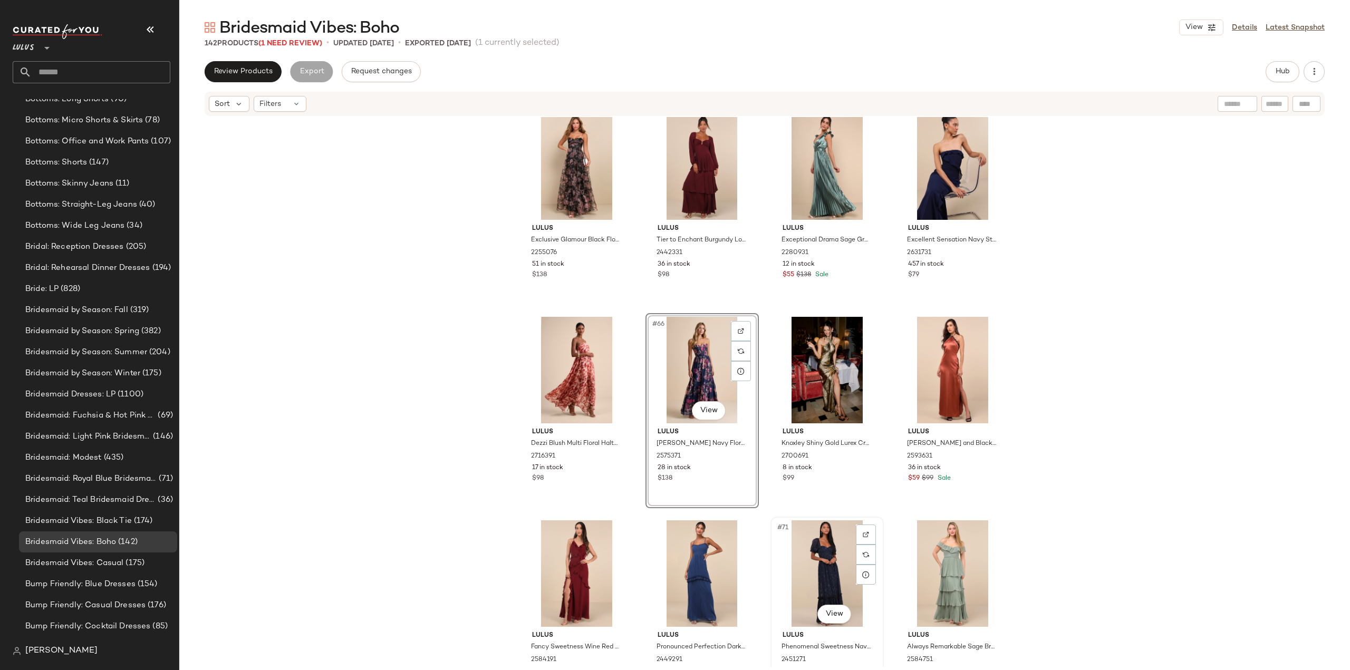
click at [806, 581] on div "#71 View" at bounding box center [827, 573] width 106 height 107
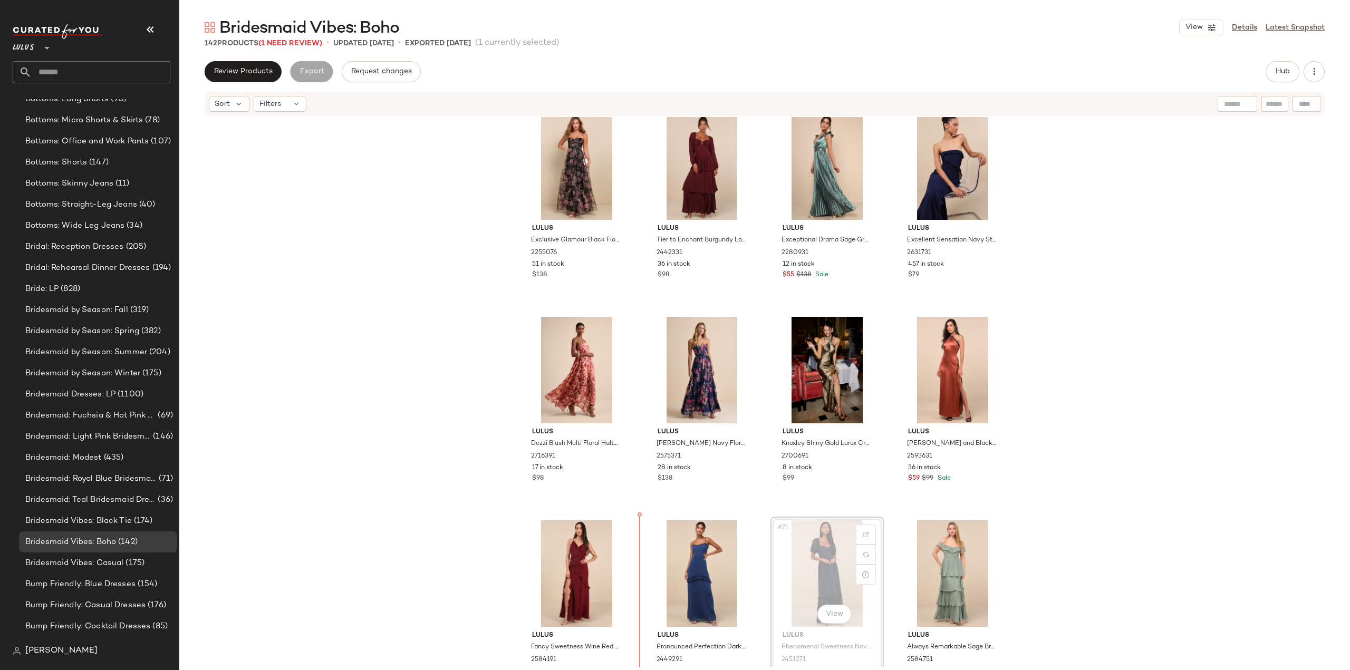
scroll to position [3071, 0]
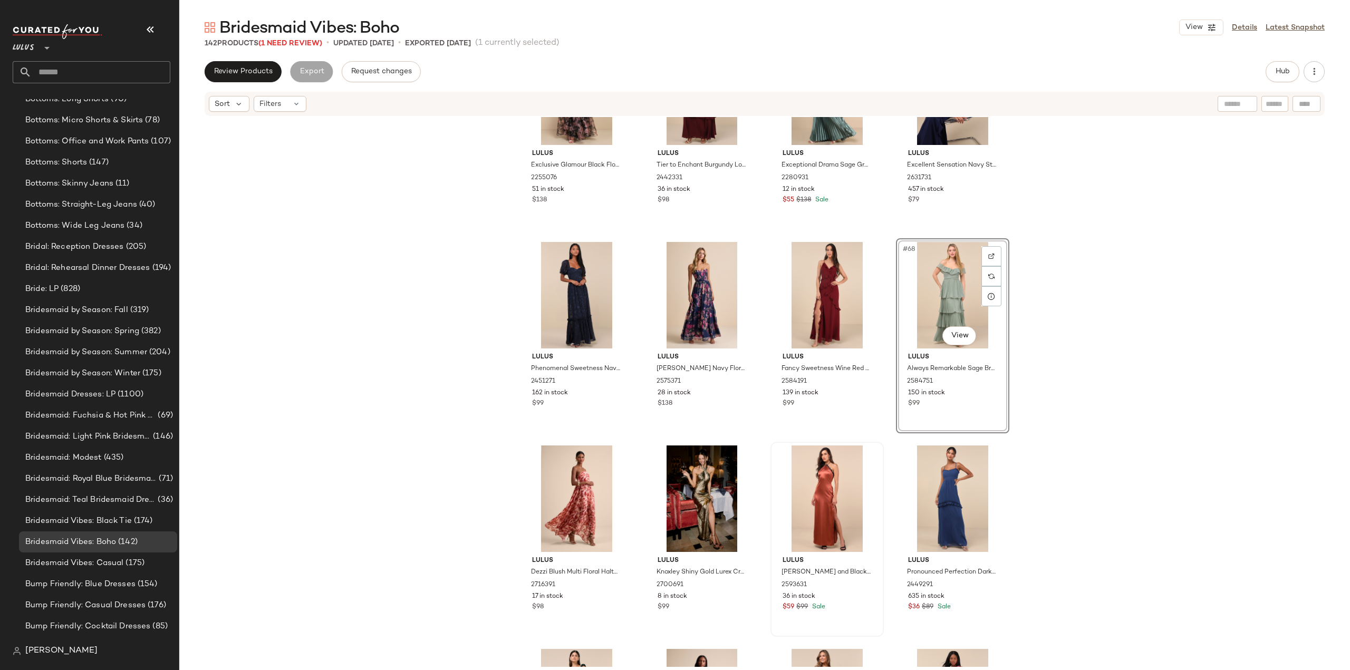
scroll to position [3229, 0]
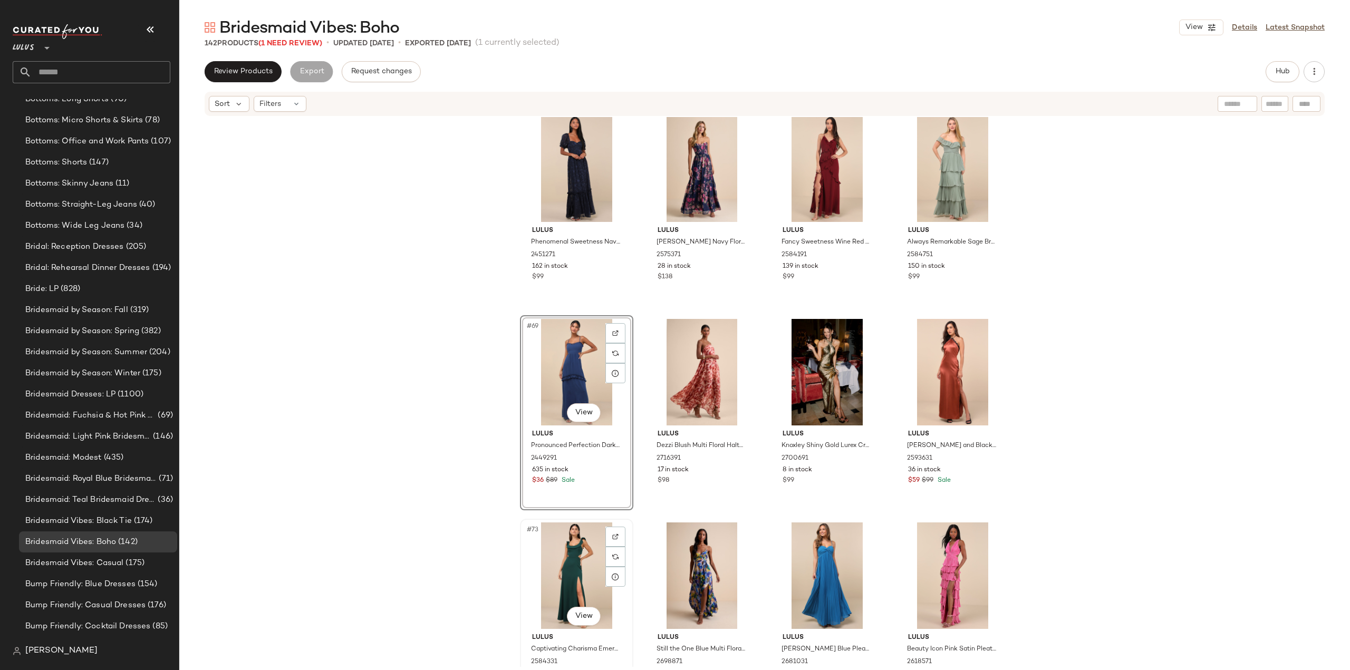
scroll to position [3282, 0]
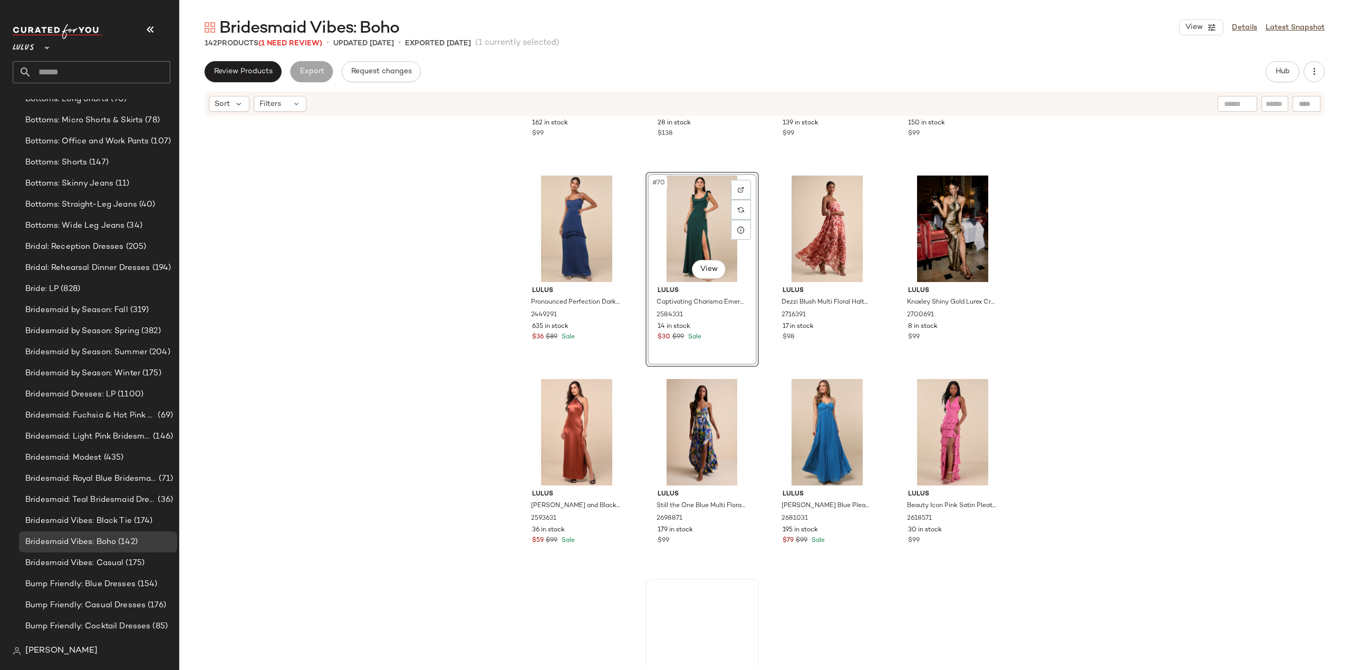
scroll to position [3440, 0]
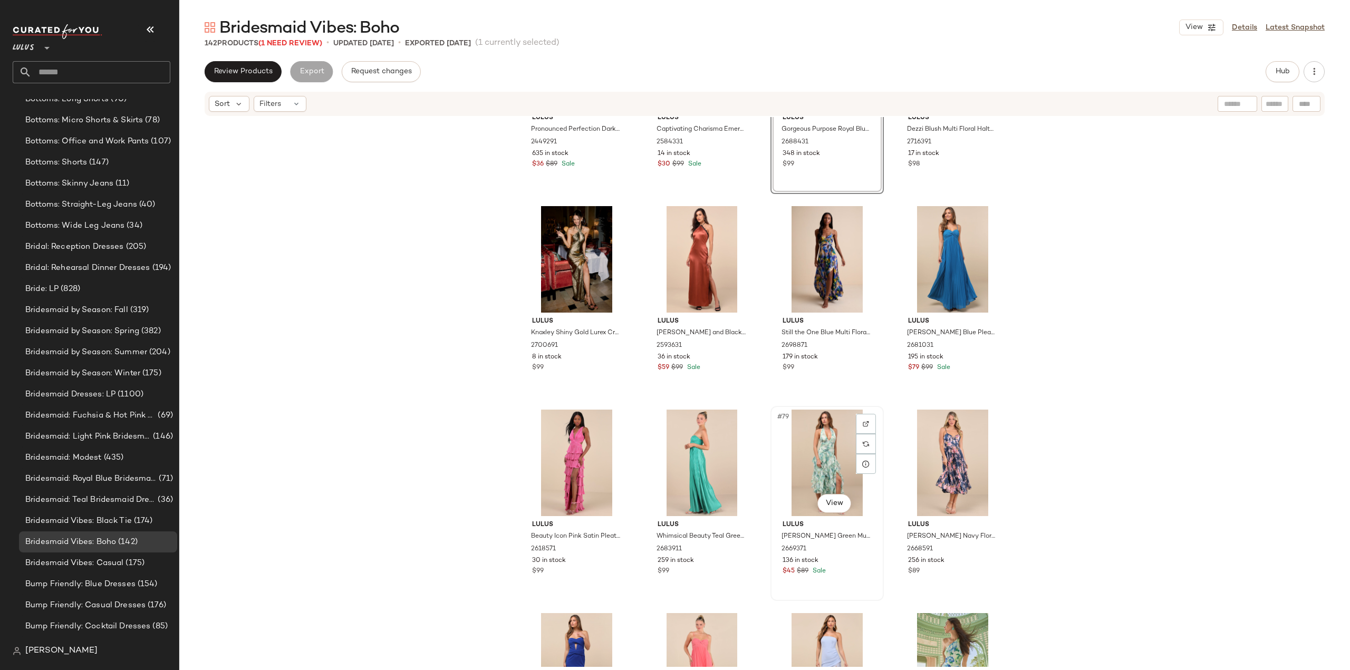
scroll to position [3599, 0]
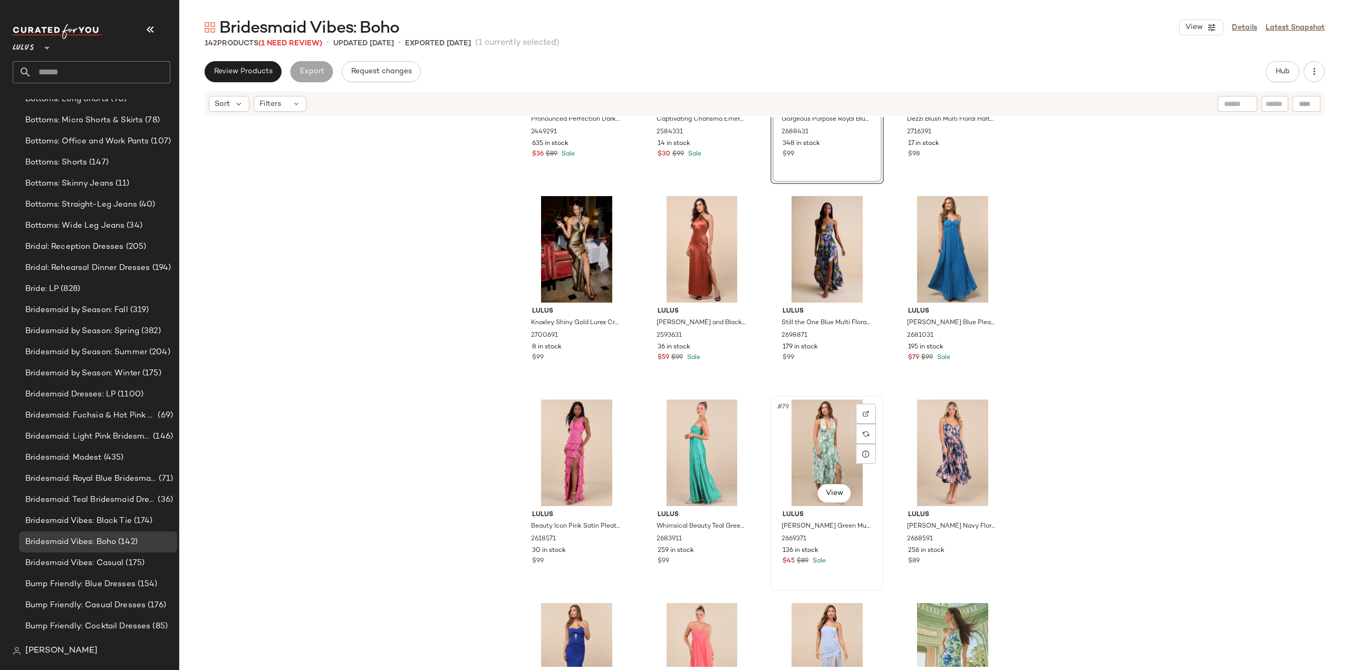
click at [837, 554] on div "136 in stock" at bounding box center [826, 550] width 89 height 9
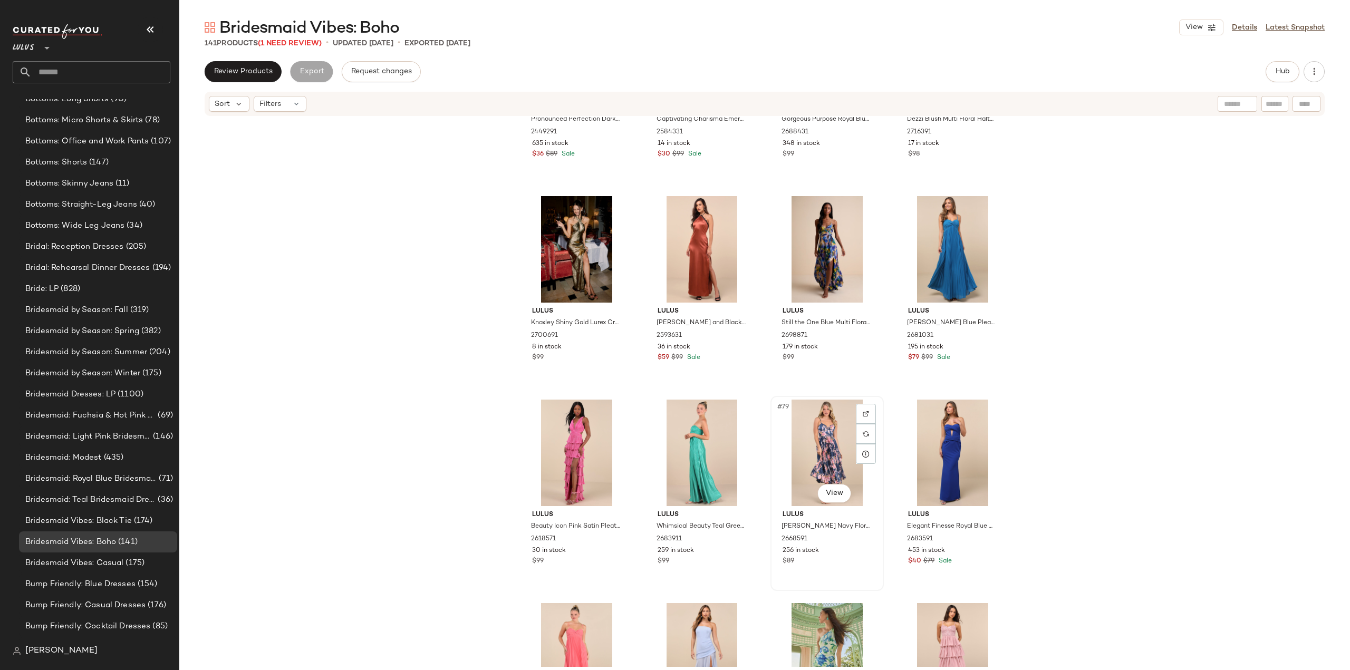
click at [839, 554] on div "256 in stock" at bounding box center [826, 550] width 89 height 9
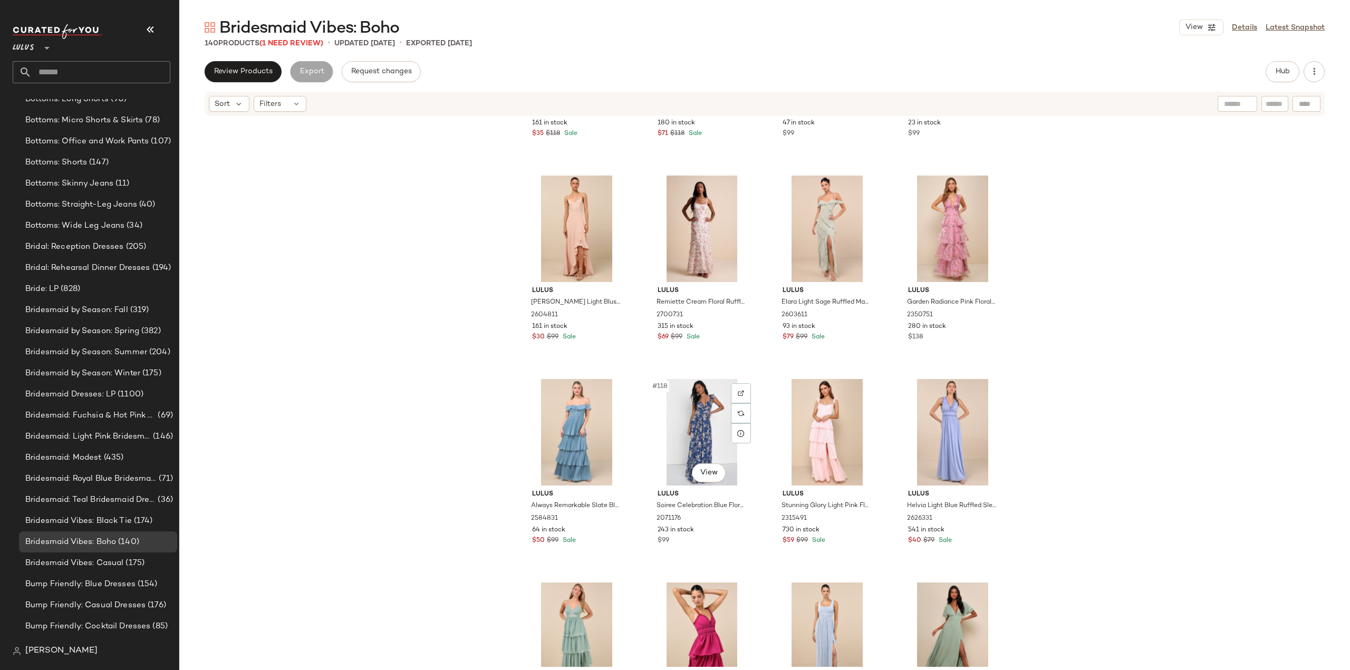
scroll to position [5549, 0]
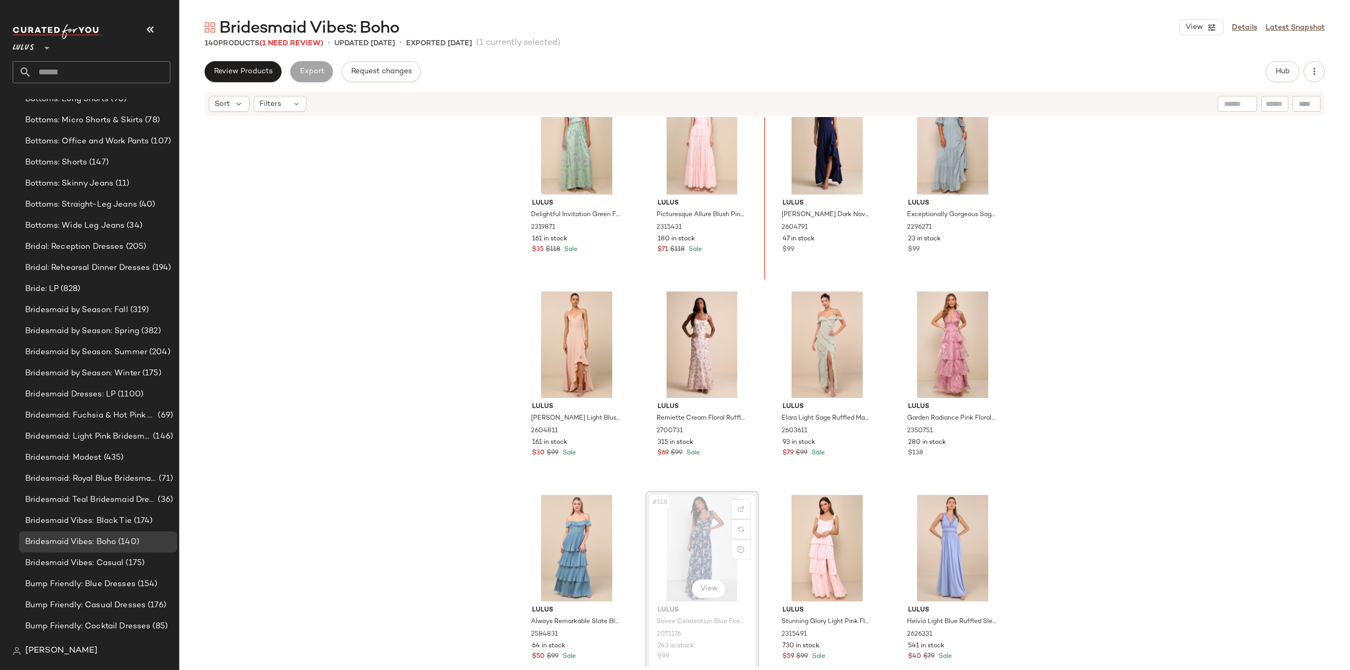
scroll to position [5519, 0]
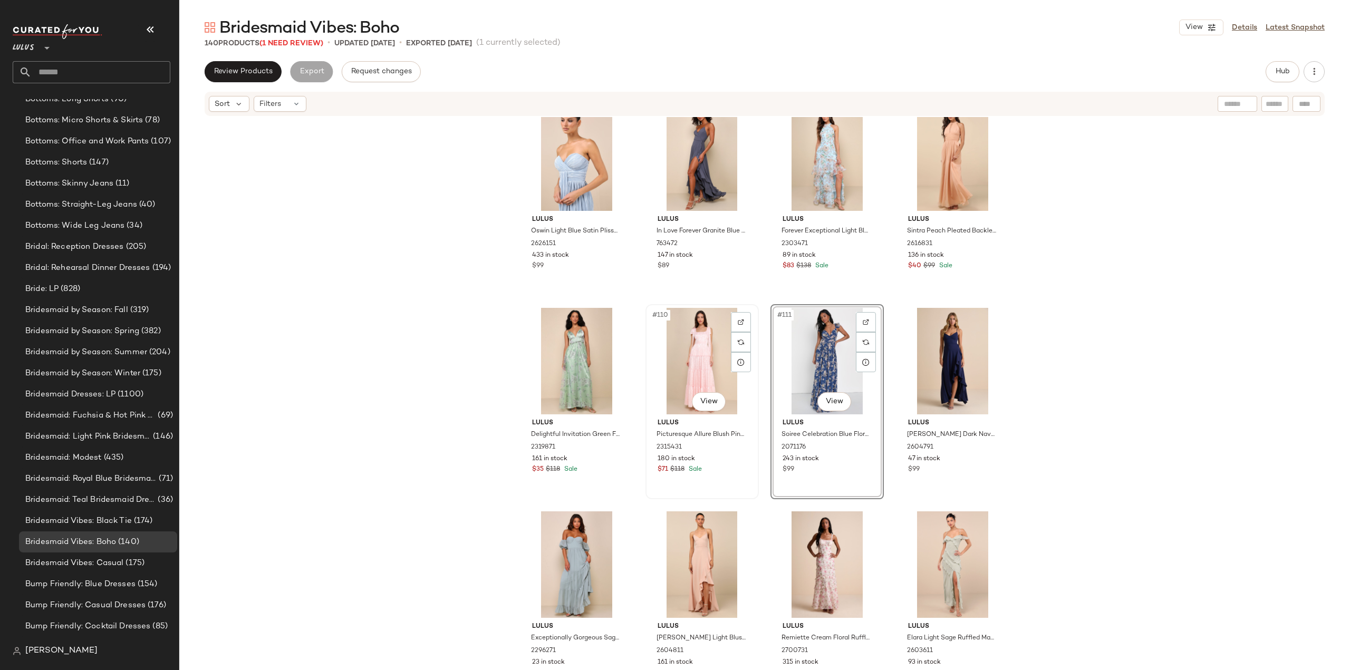
scroll to position [5308, 0]
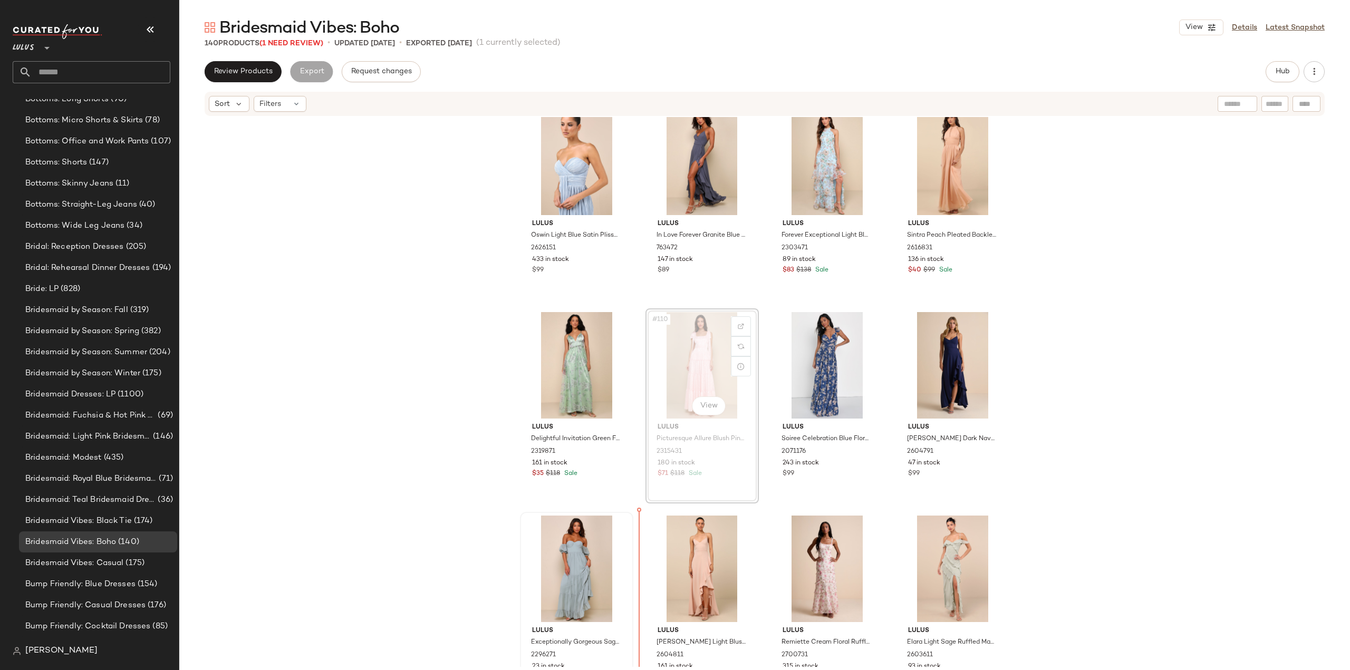
scroll to position [5316, 0]
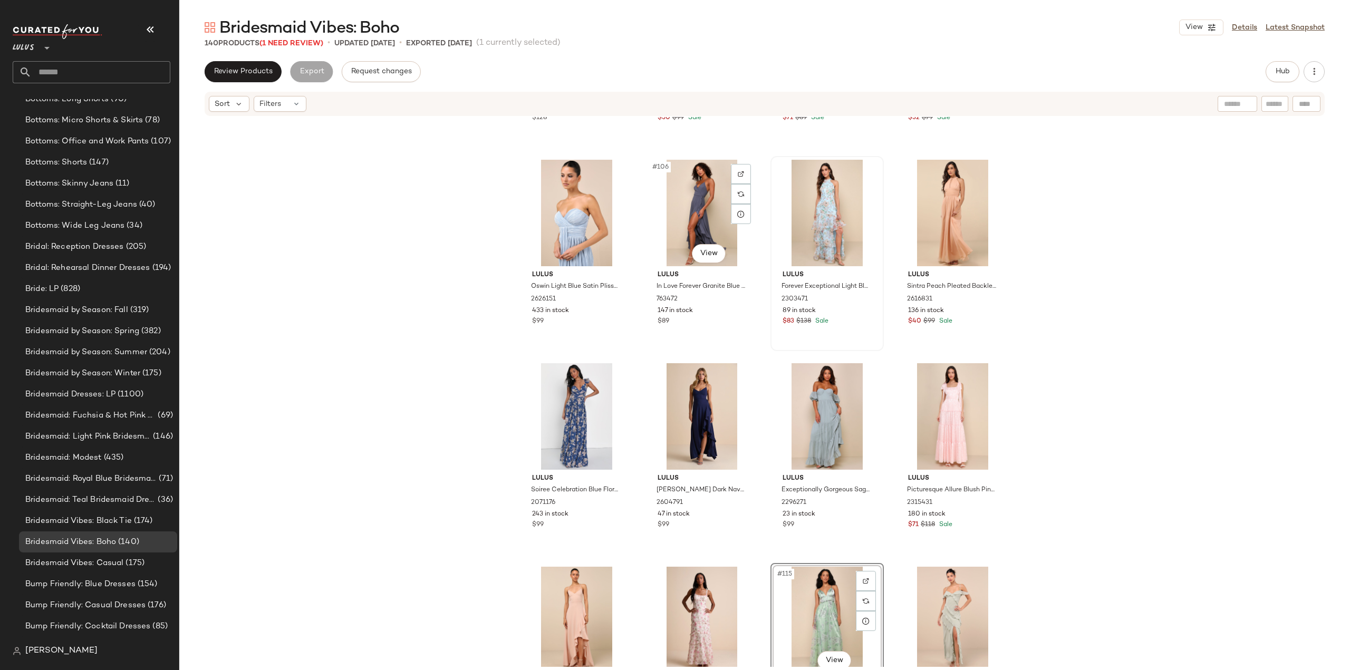
scroll to position [5211, 0]
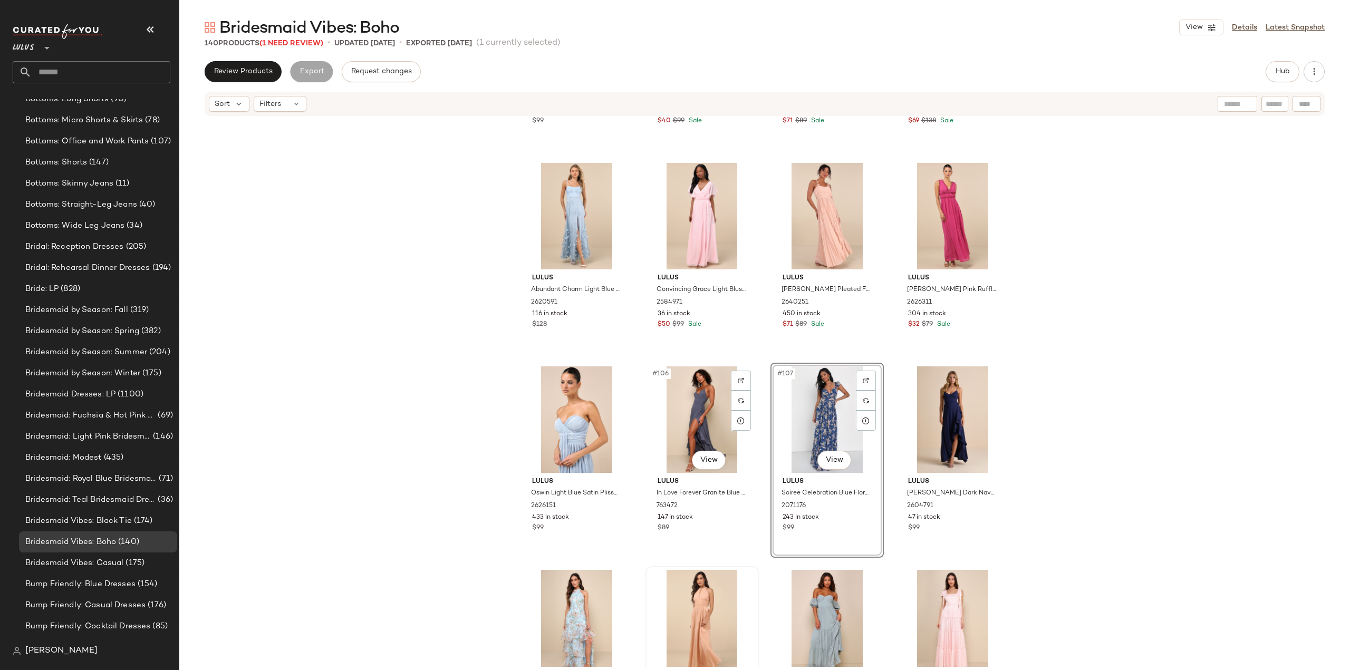
scroll to position [5000, 0]
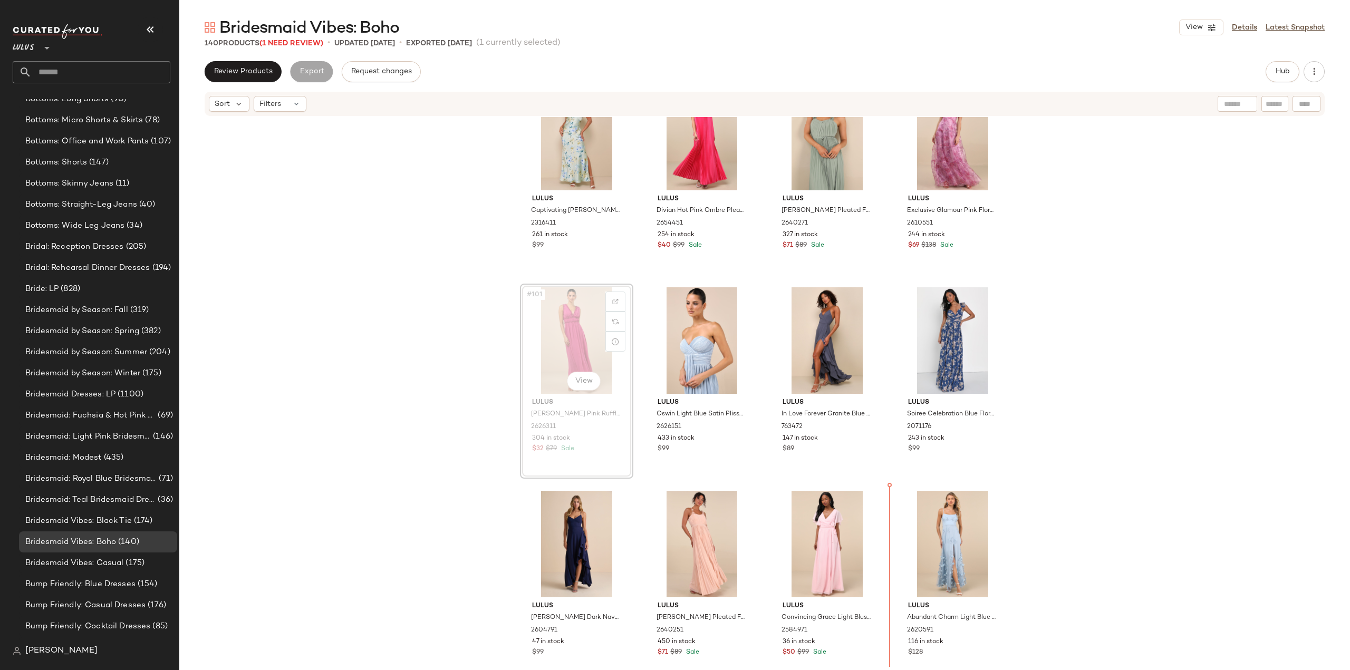
scroll to position [4932, 0]
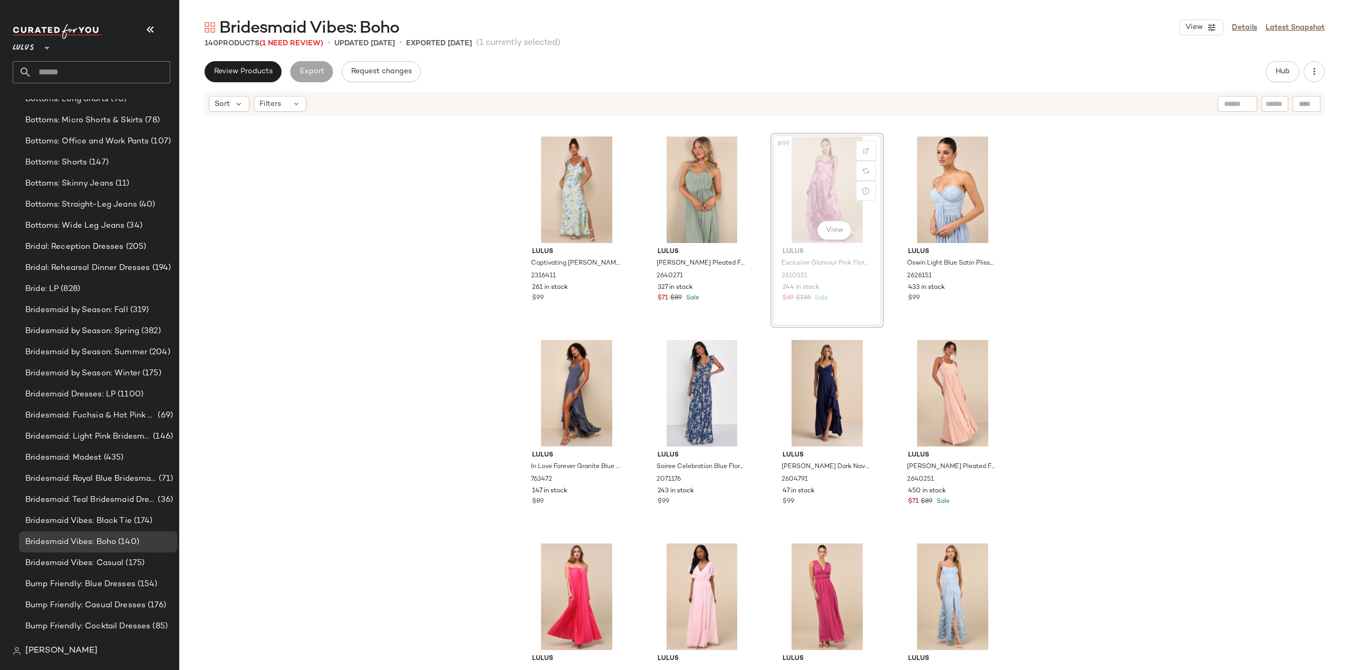
scroll to position [4879, 0]
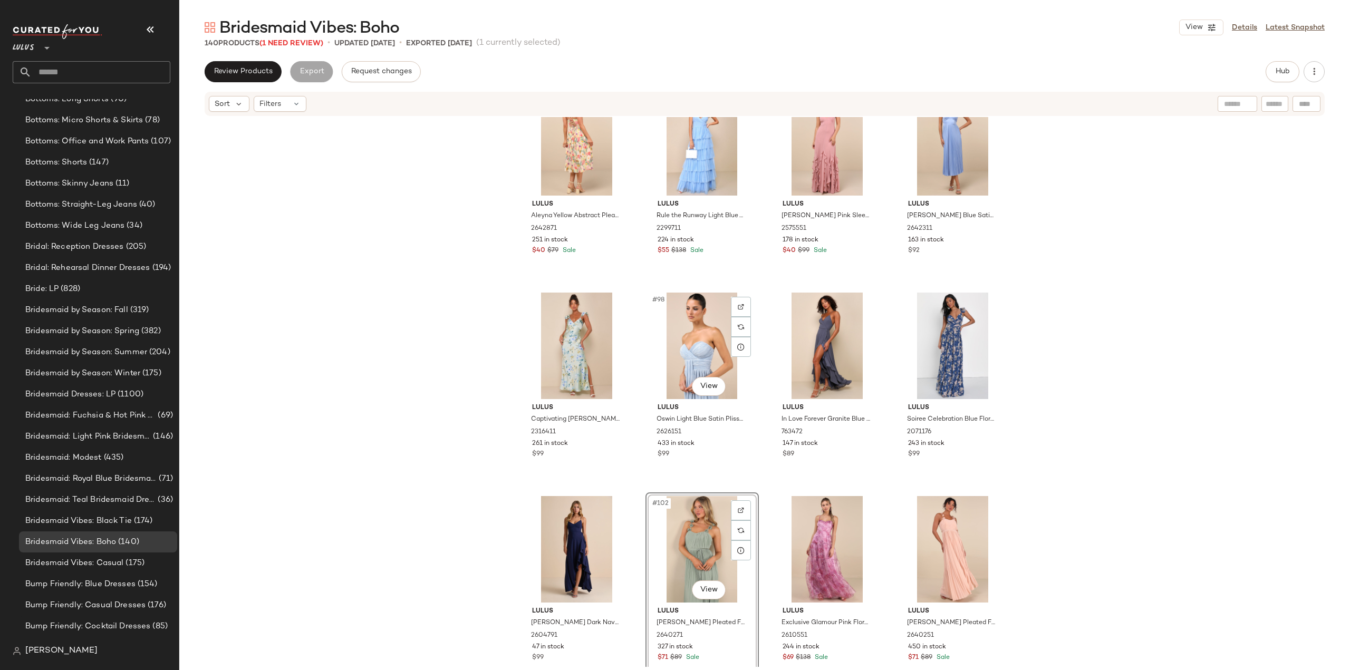
scroll to position [4720, 0]
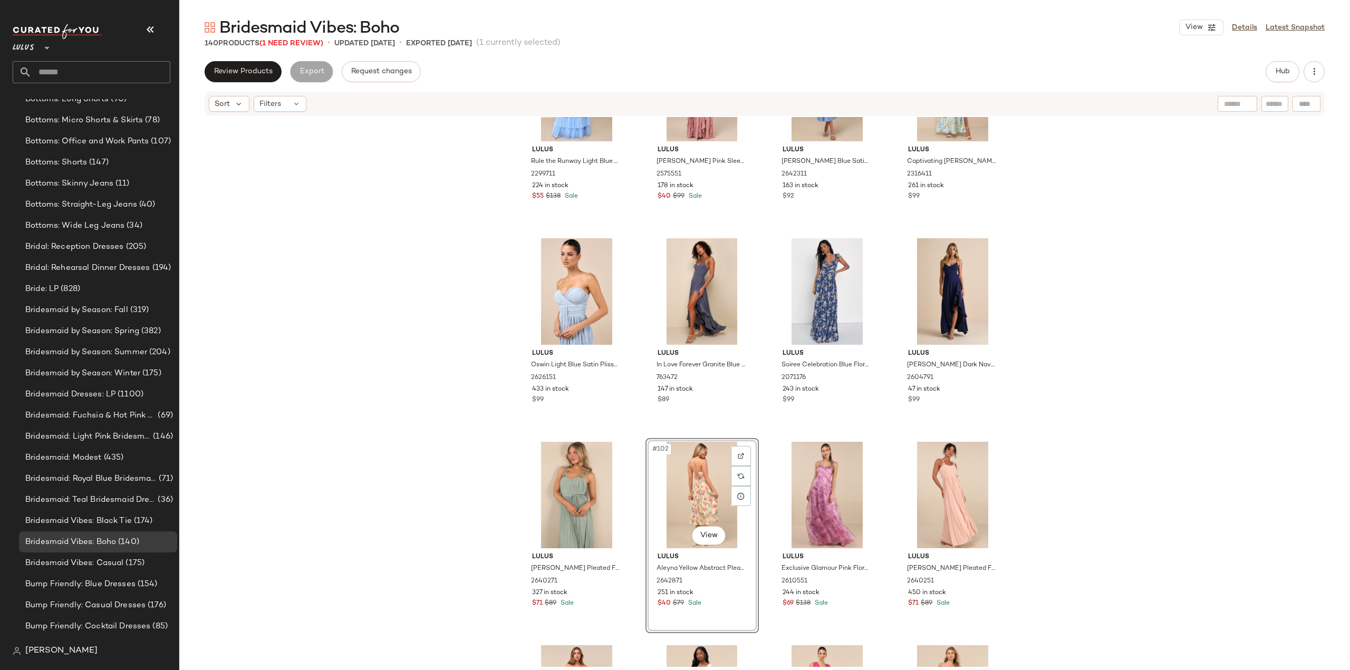
scroll to position [4794, 0]
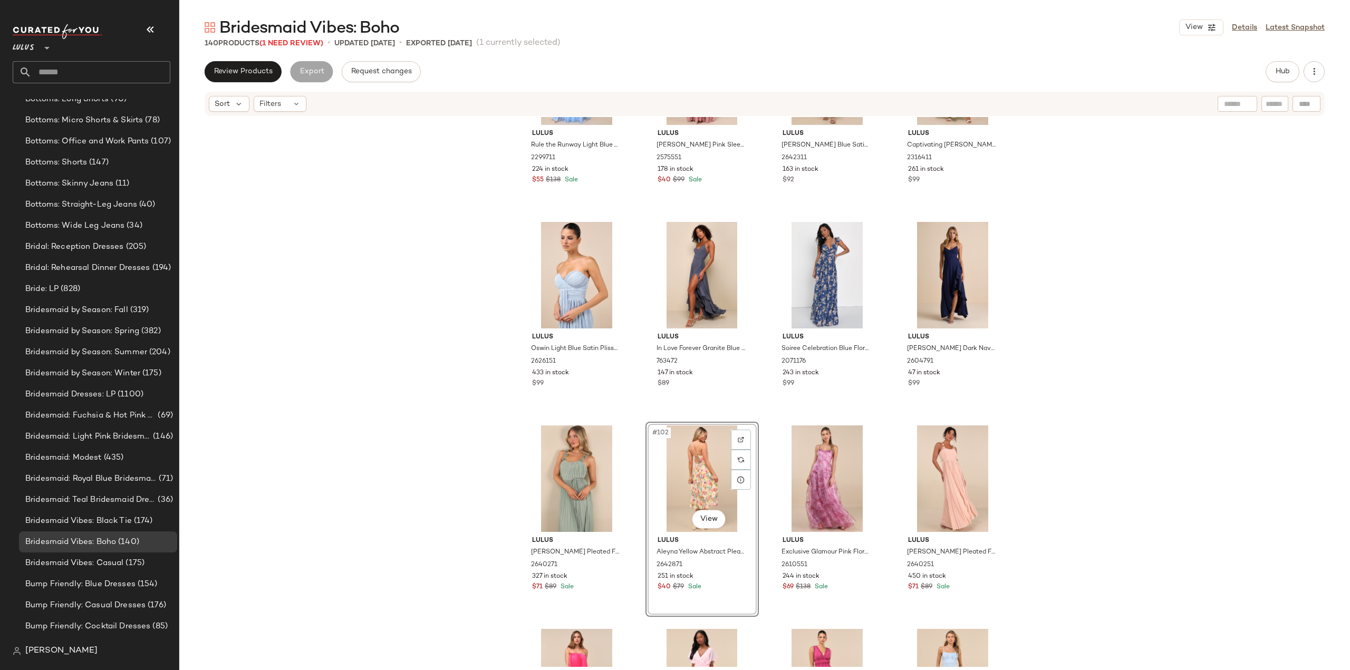
click at [722, 585] on div "#102 View Lulus Aleyna Yellow Abstract Pleated Lace-Up Bustier Midi Dress 26428…" at bounding box center [701, 519] width 113 height 195
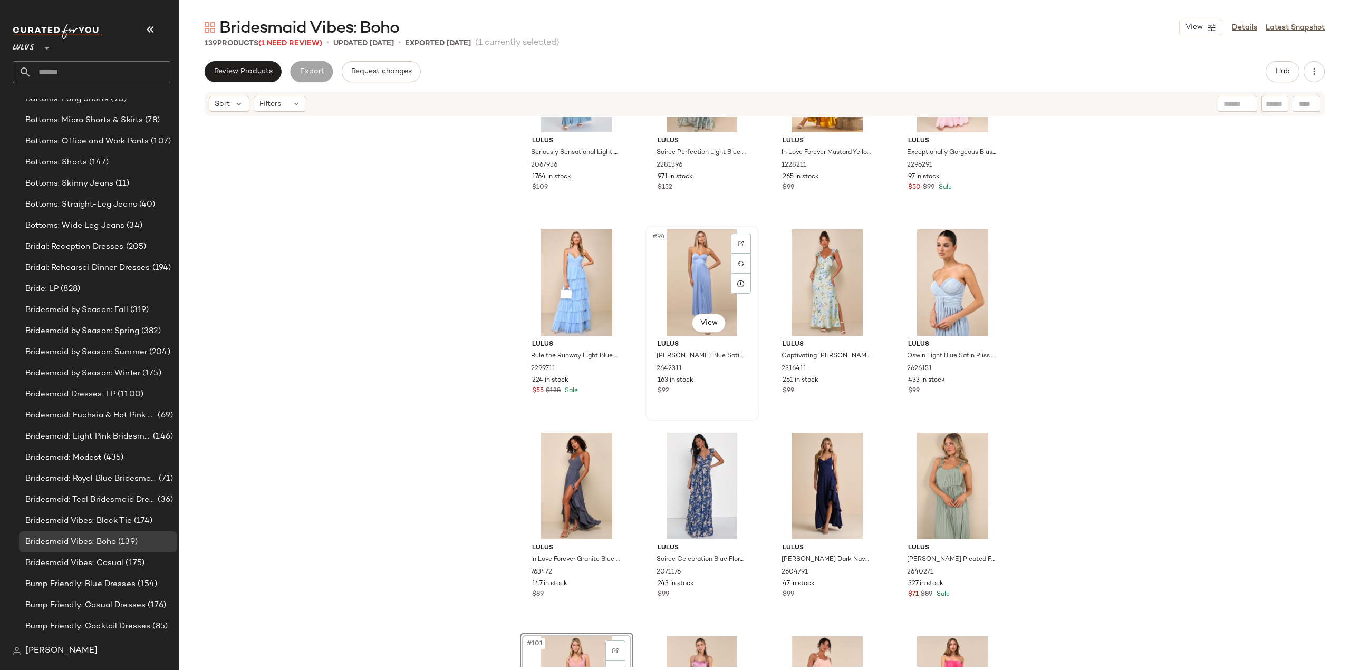
scroll to position [4425, 0]
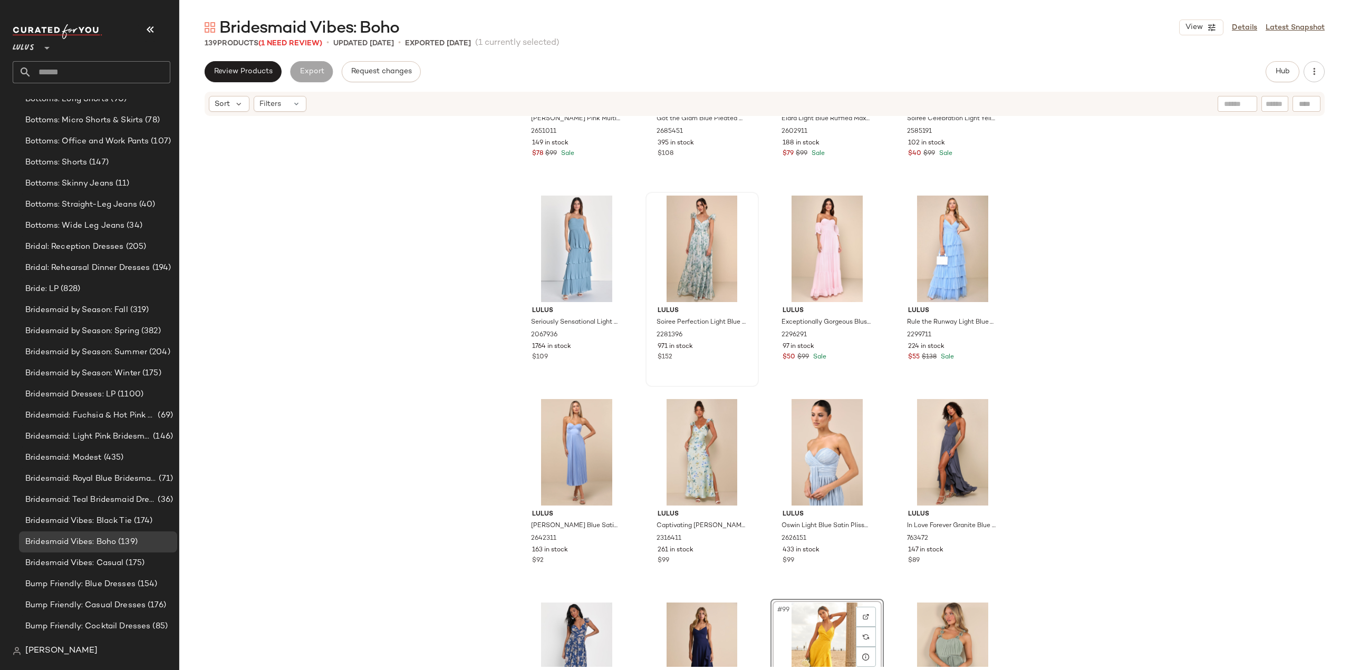
scroll to position [4354, 0]
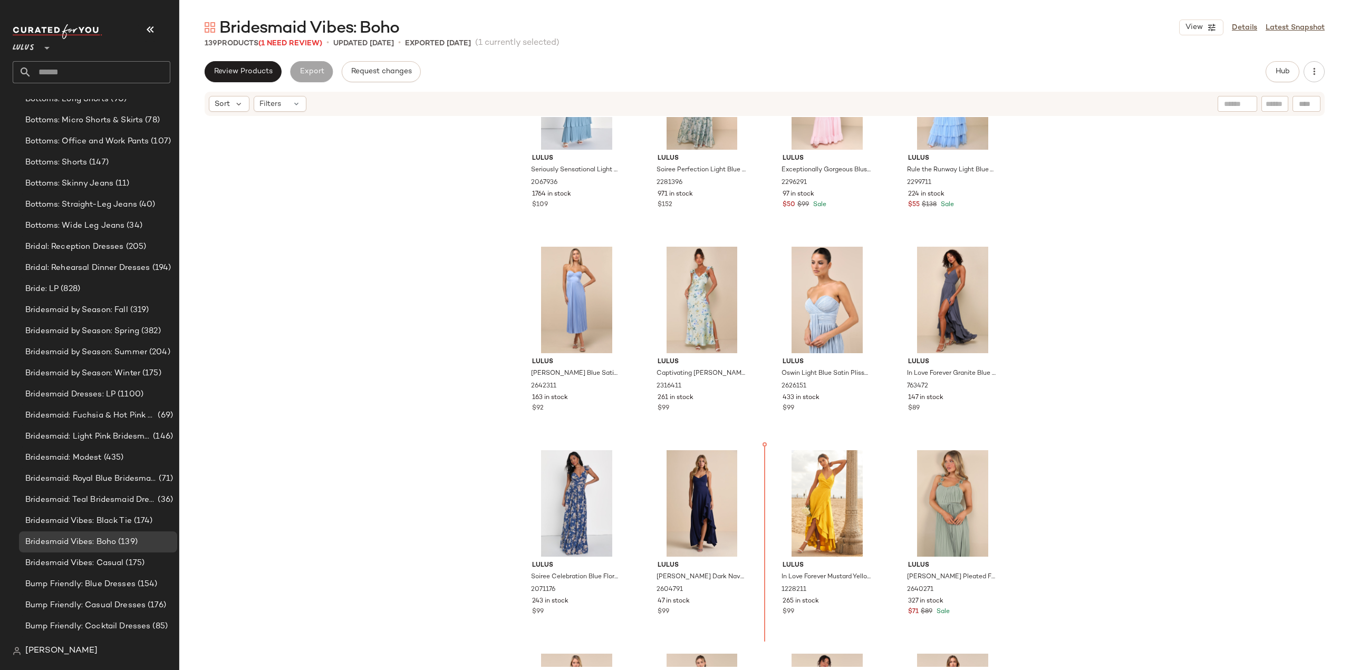
scroll to position [4590, 0]
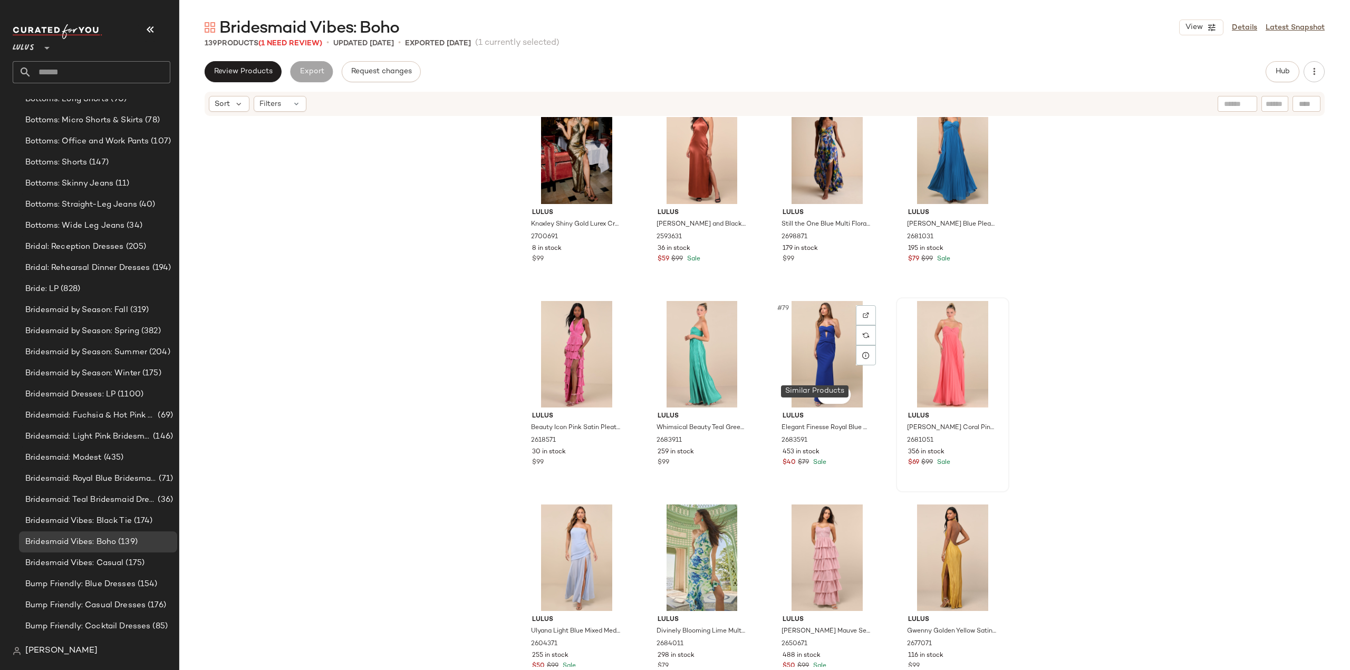
scroll to position [3746, 0]
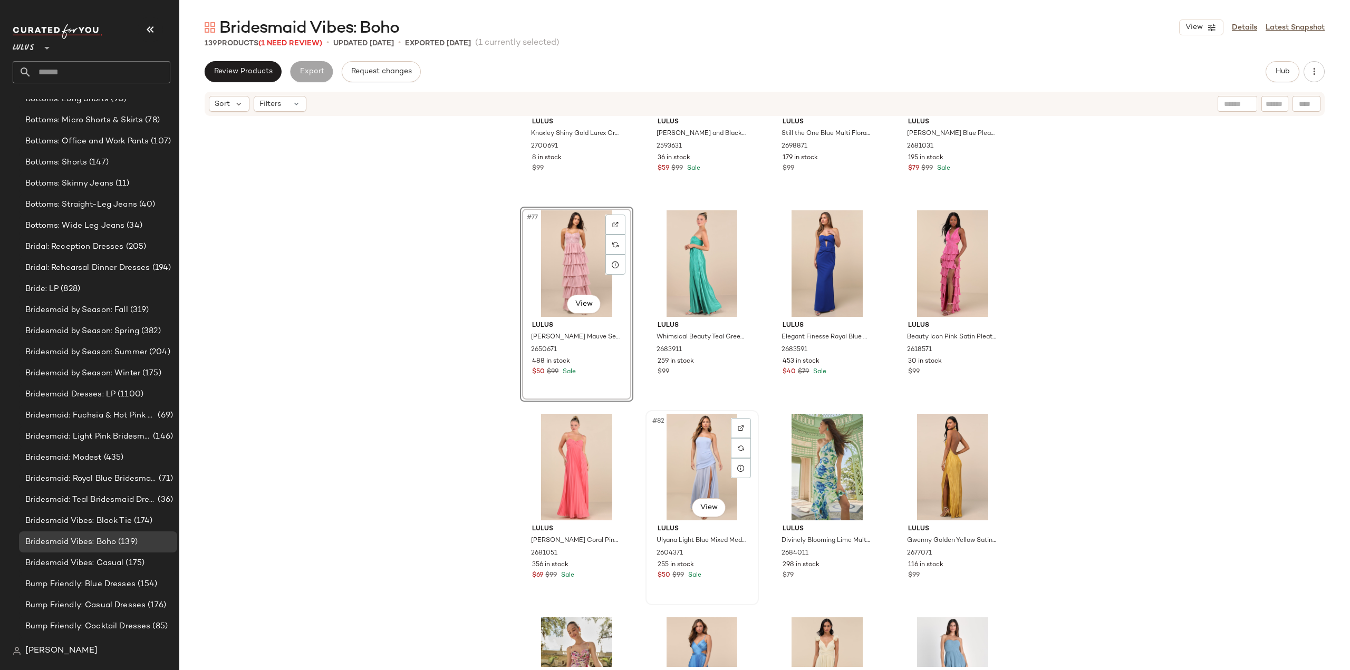
scroll to position [3852, 0]
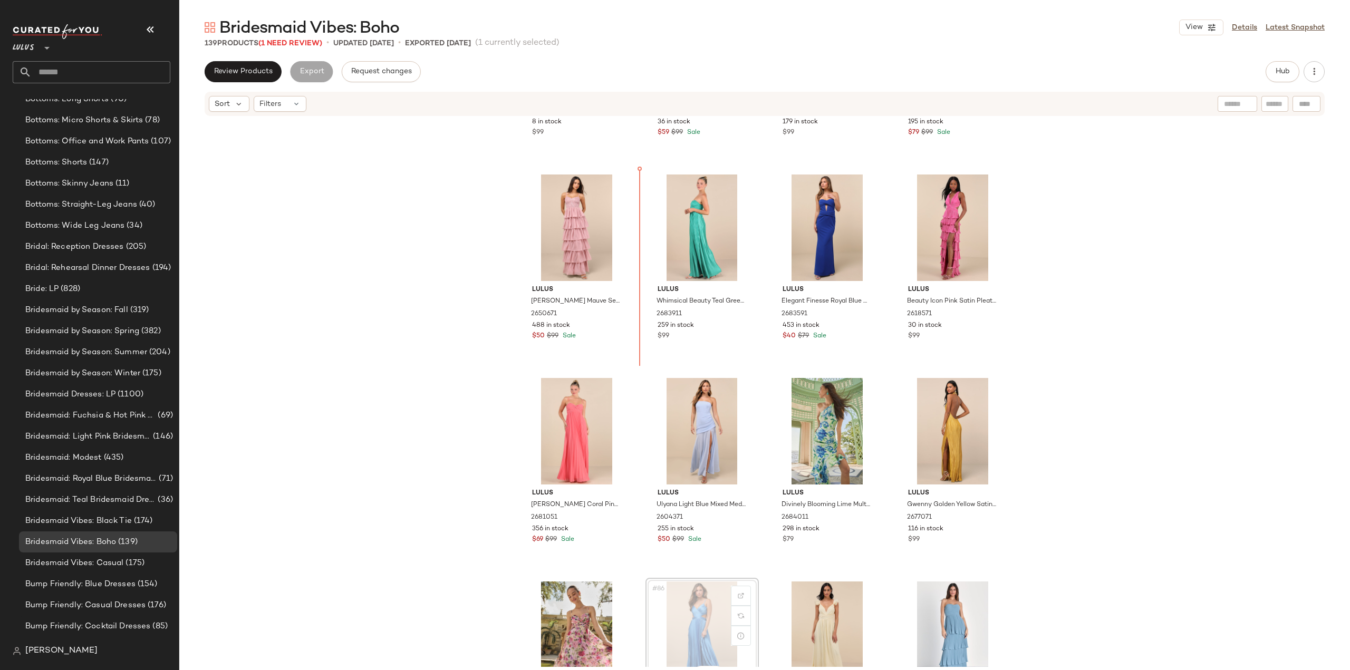
scroll to position [3786, 0]
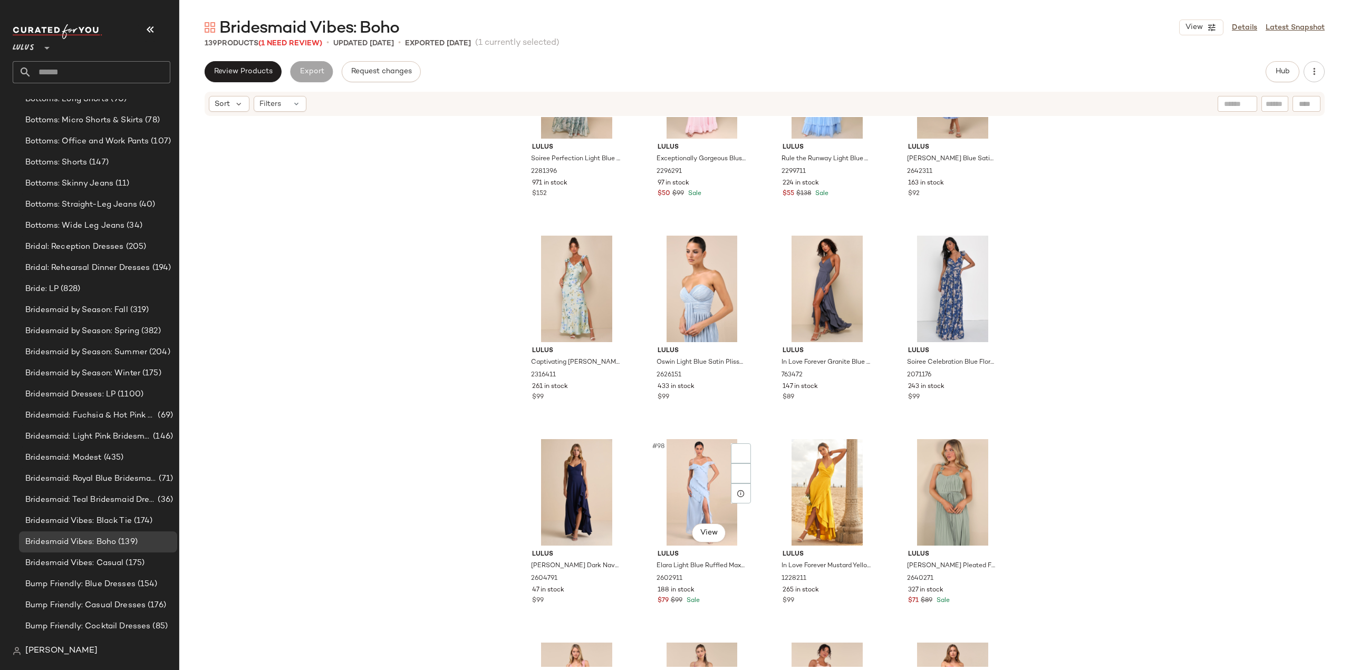
scroll to position [4577, 0]
click at [708, 601] on div "$79 $99 Sale" at bounding box center [701, 600] width 89 height 9
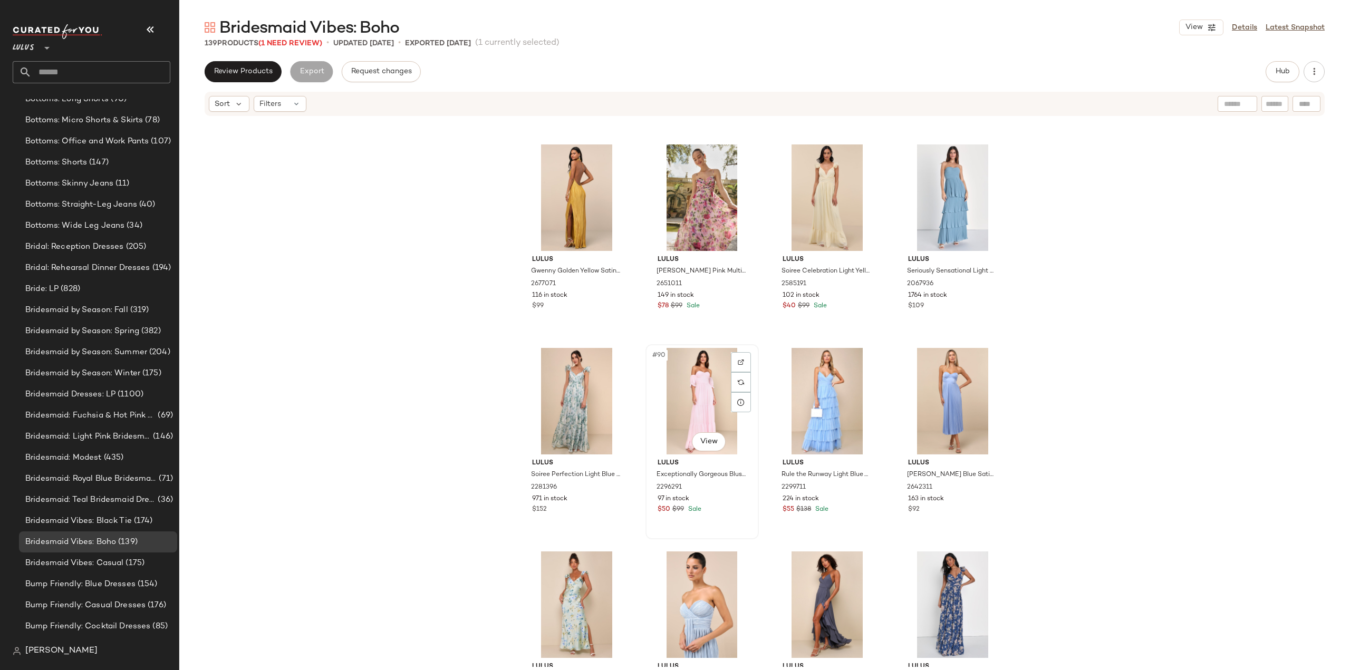
scroll to position [4155, 0]
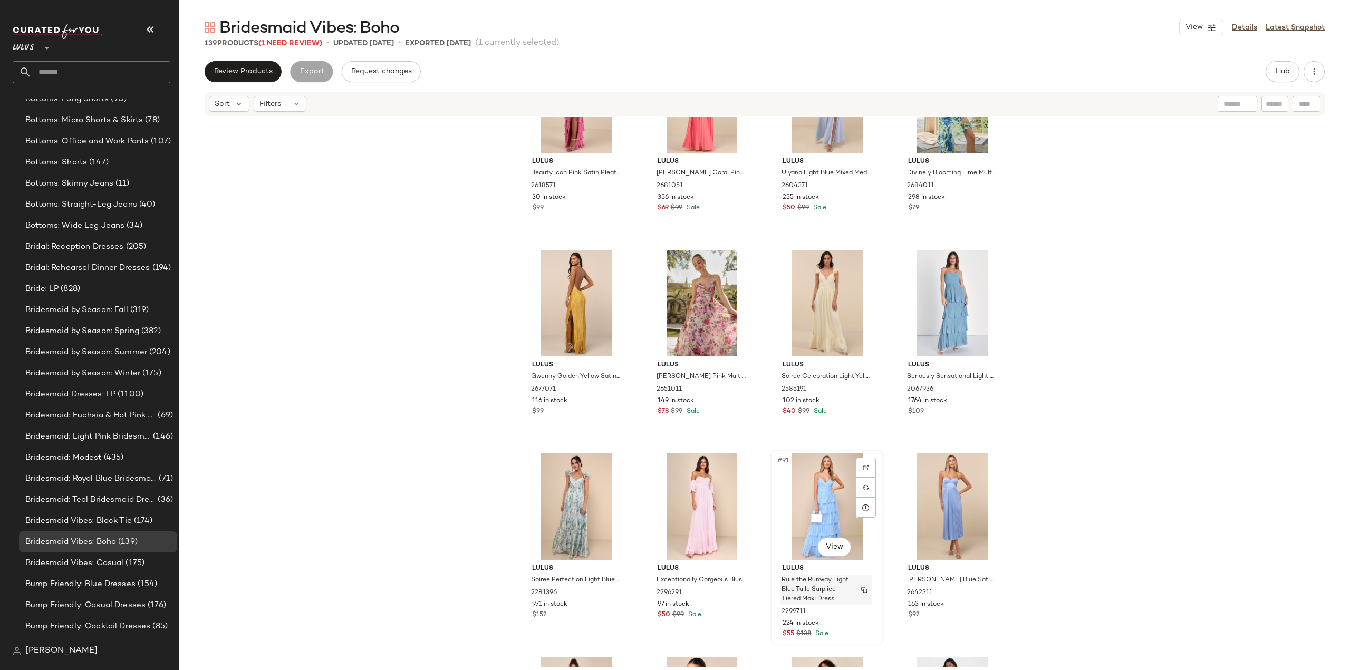
click at [849, 603] on div "Rule the Runway Light Blue Tulle Surplice Tiered Maxi Dress" at bounding box center [825, 590] width 91 height 31
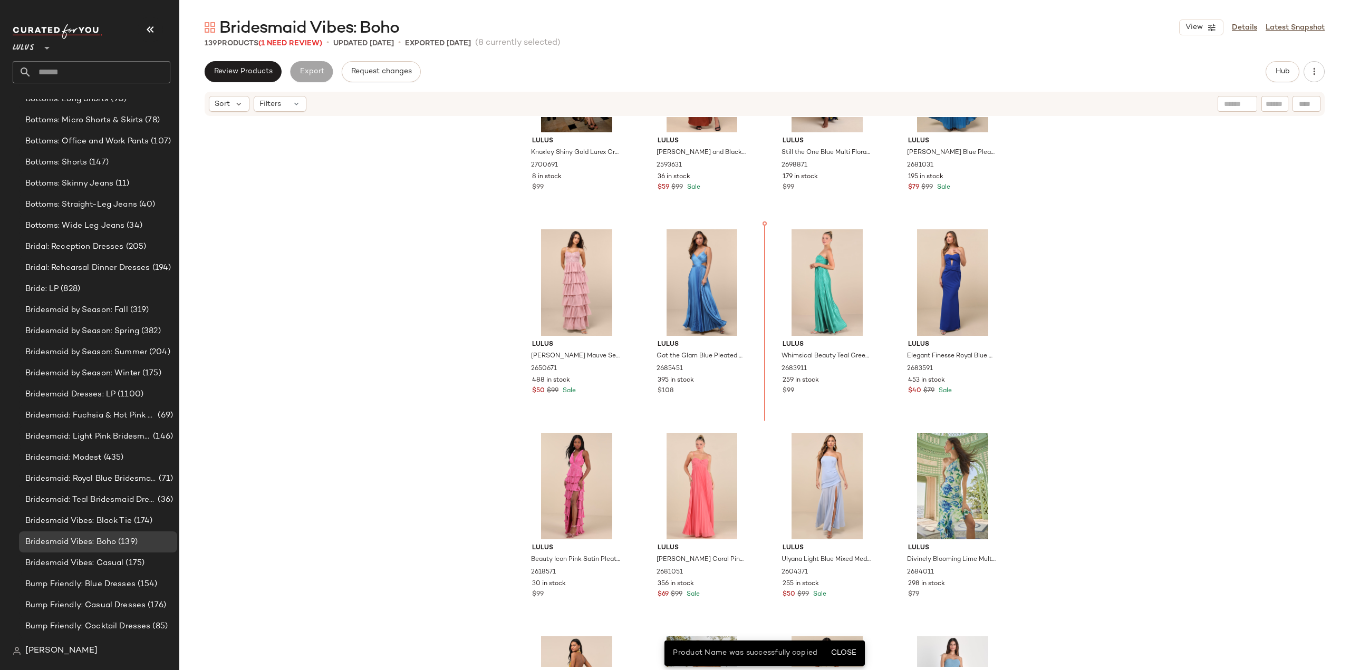
scroll to position [3766, 0]
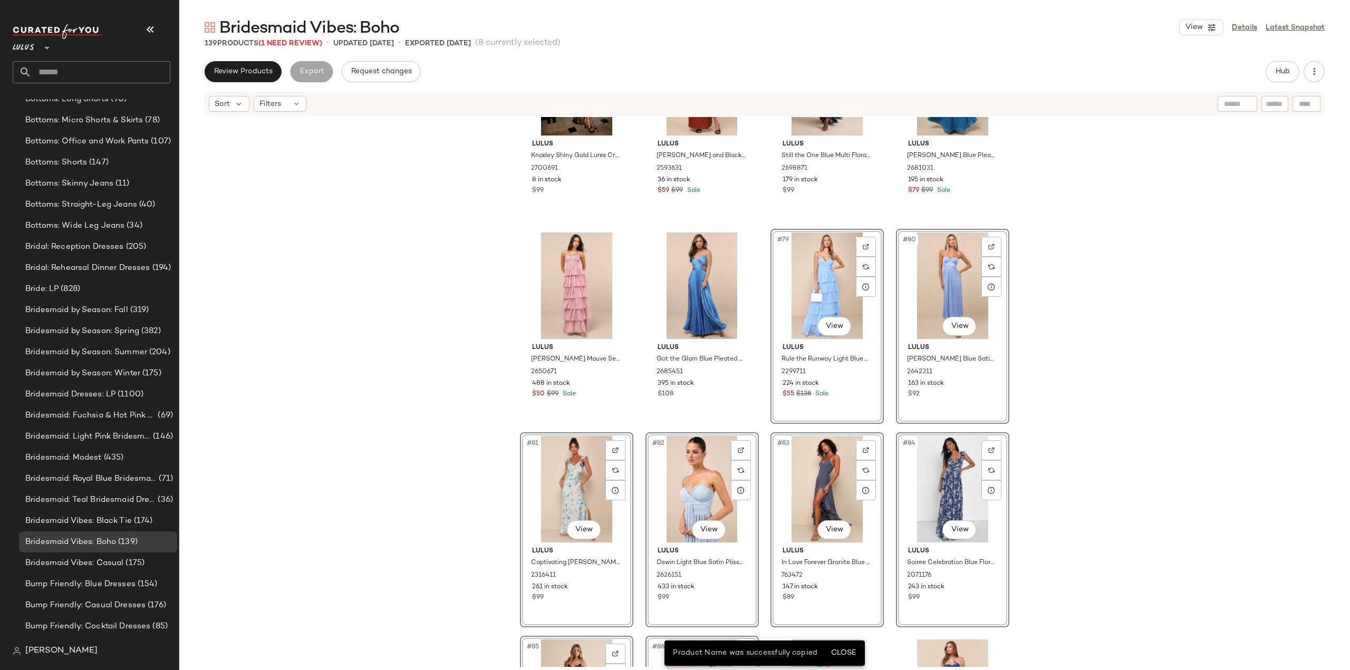
click at [458, 461] on div "Lulus Knoxley Shiny Gold Lurex Cross-Front Halter Maxi Dress 2700691 8 in stock…" at bounding box center [764, 392] width 1171 height 550
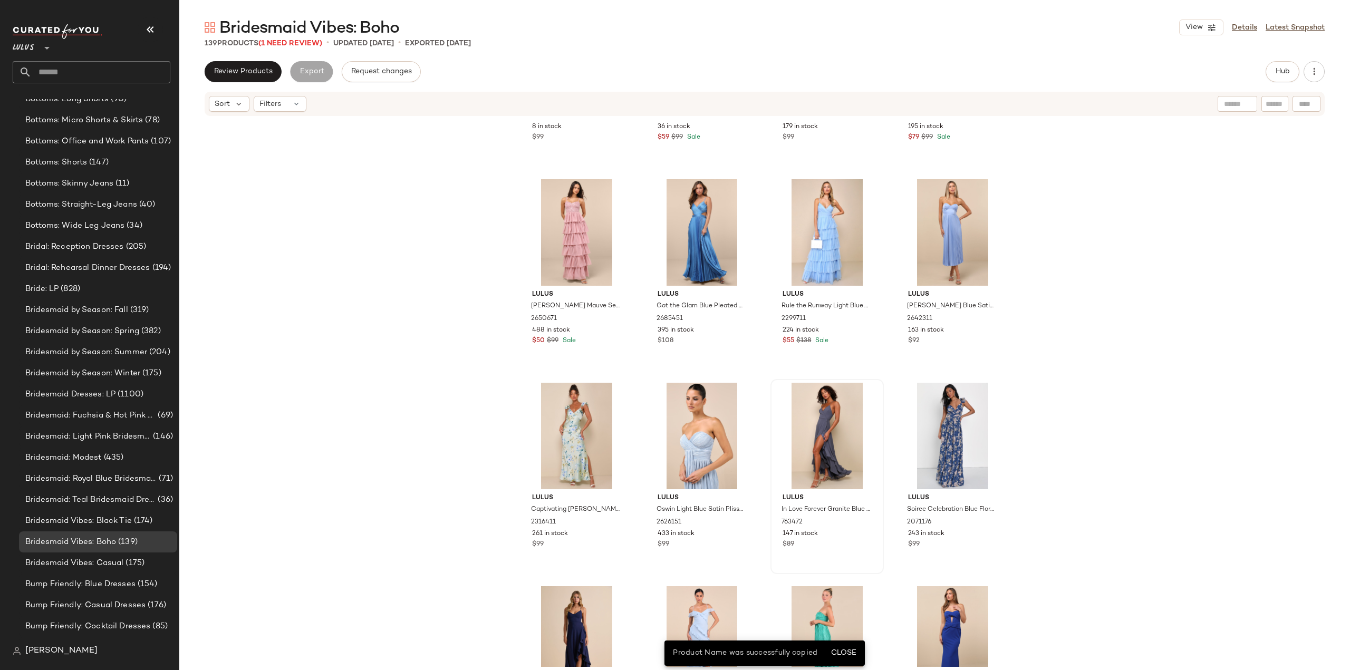
scroll to position [3871, 0]
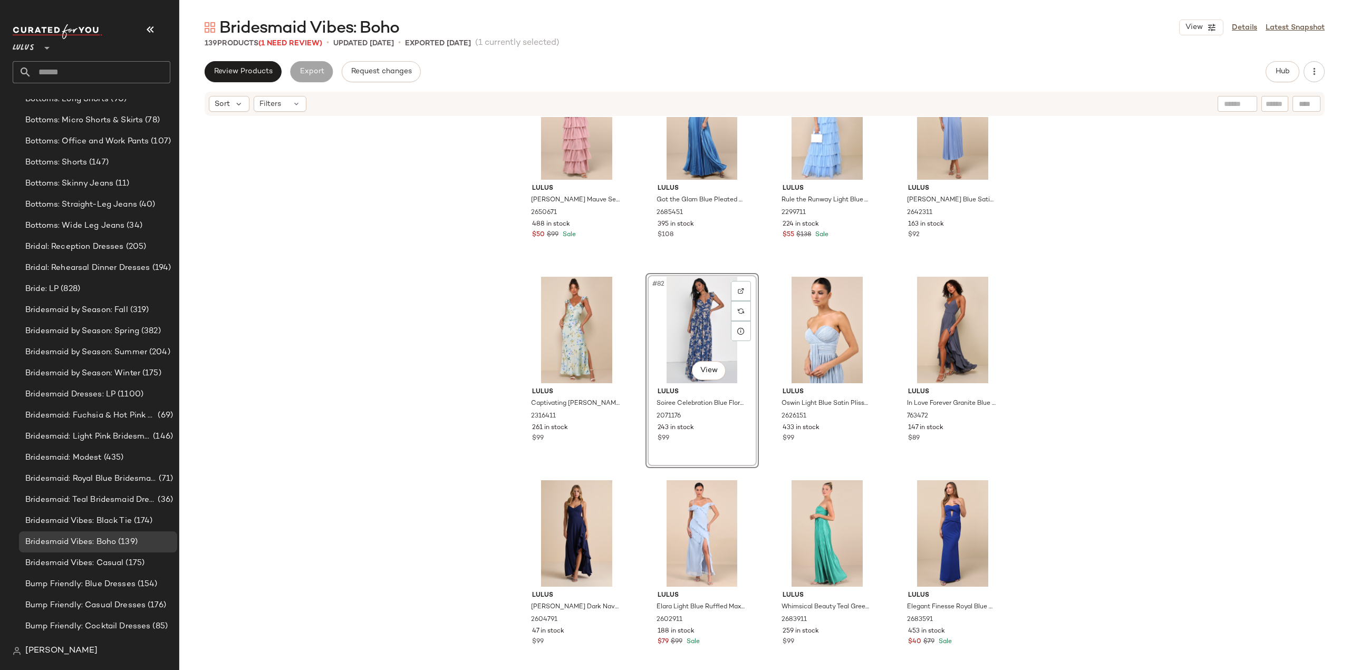
scroll to position [3977, 0]
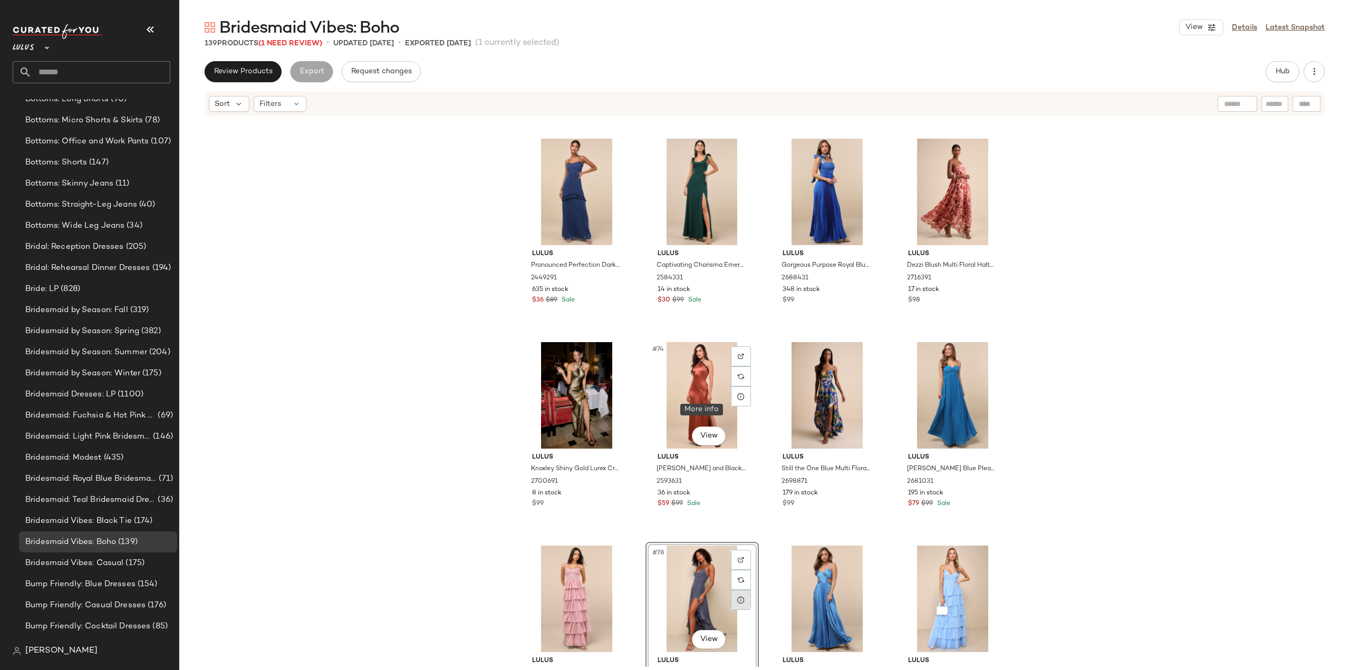
scroll to position [3519, 0]
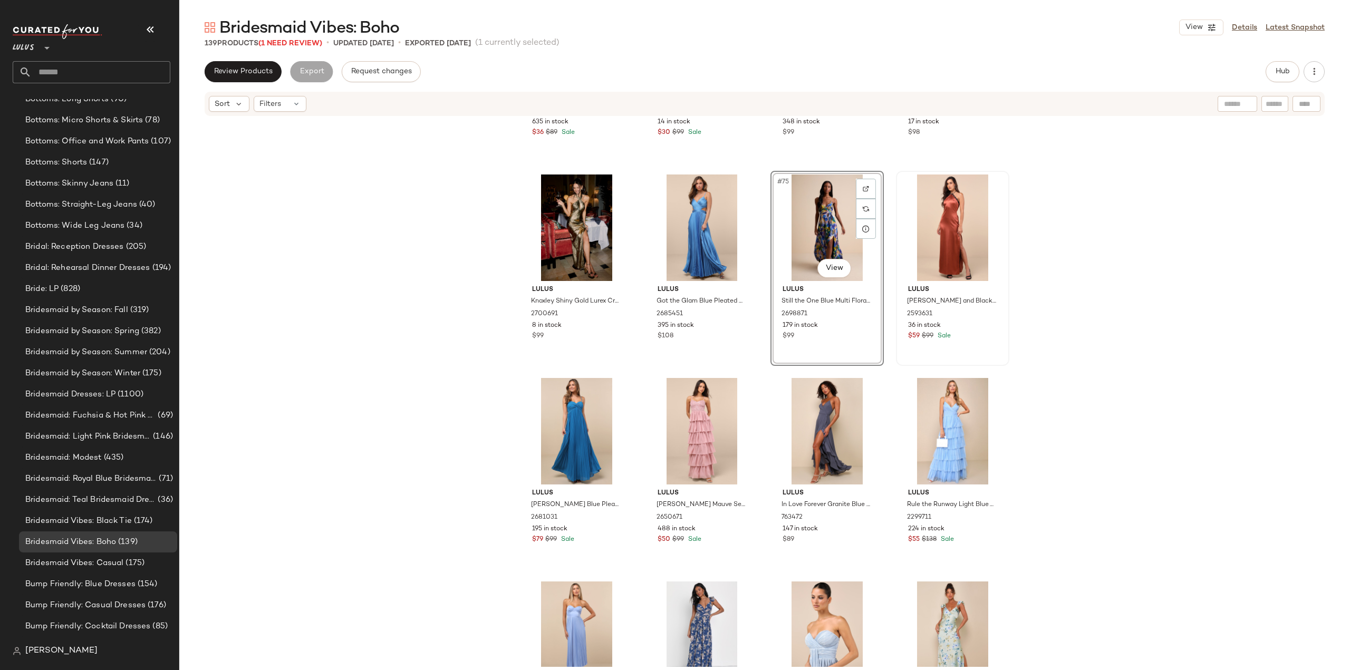
scroll to position [3624, 0]
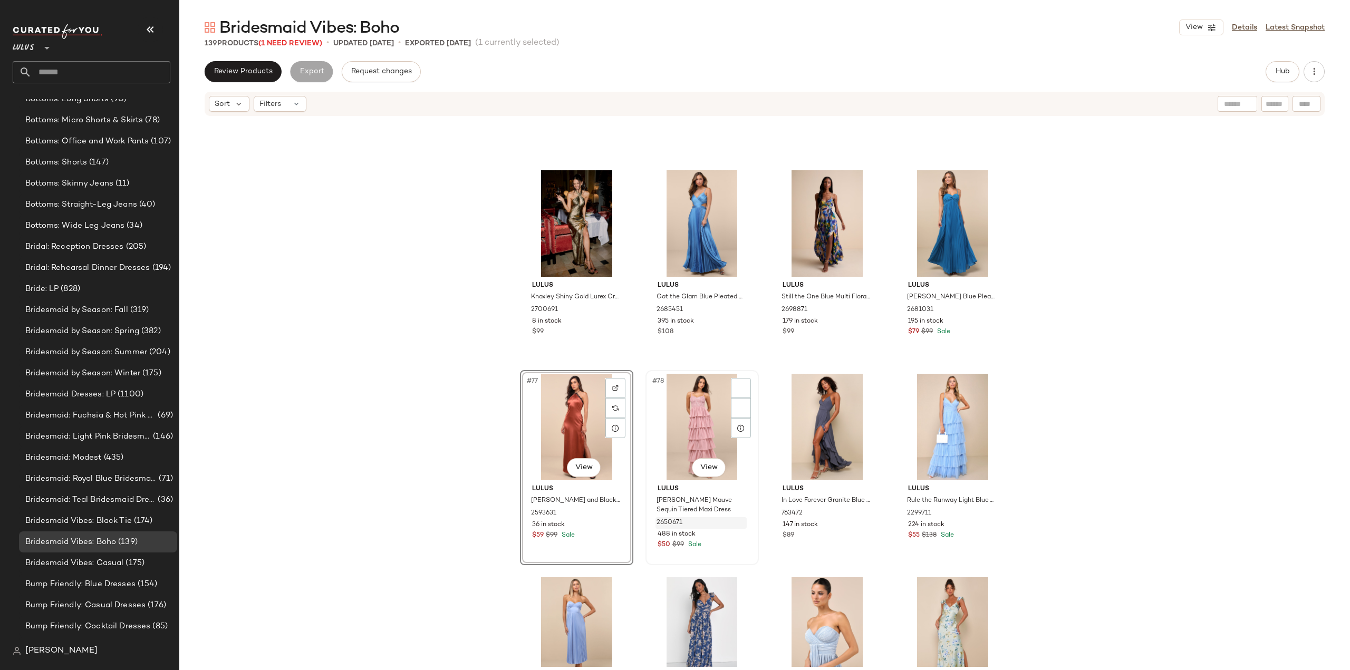
scroll to position [3730, 0]
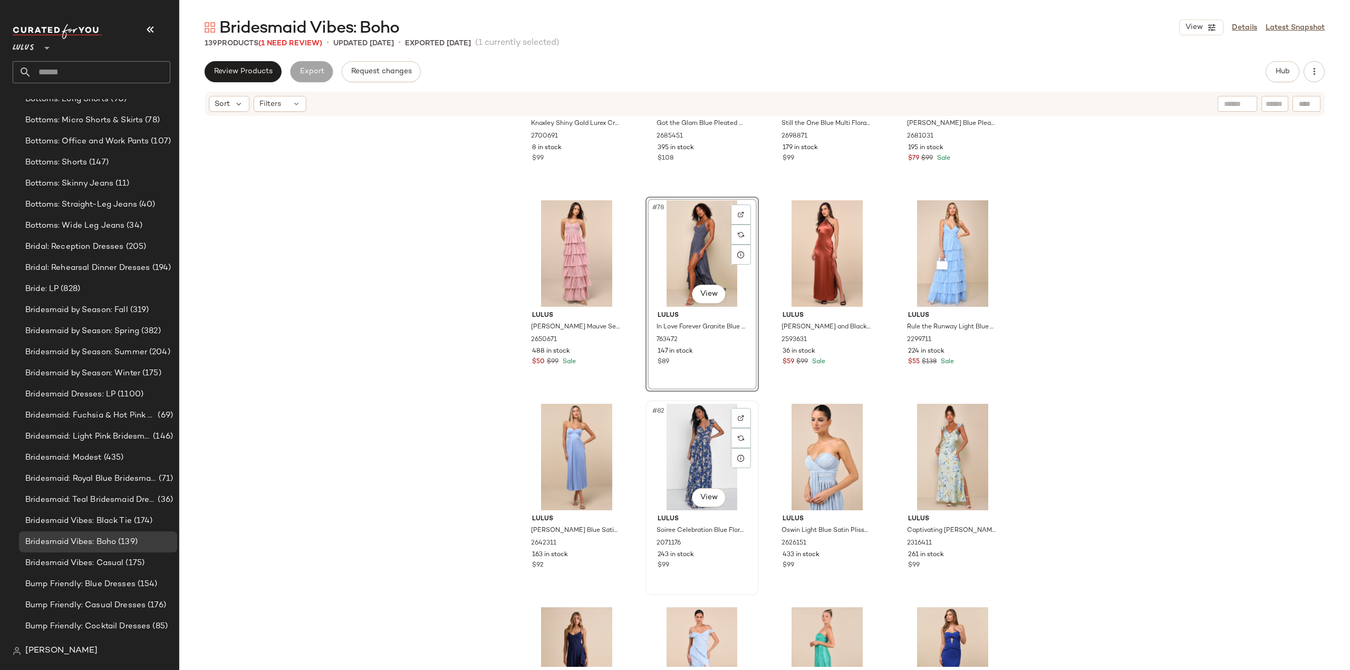
scroll to position [3835, 0]
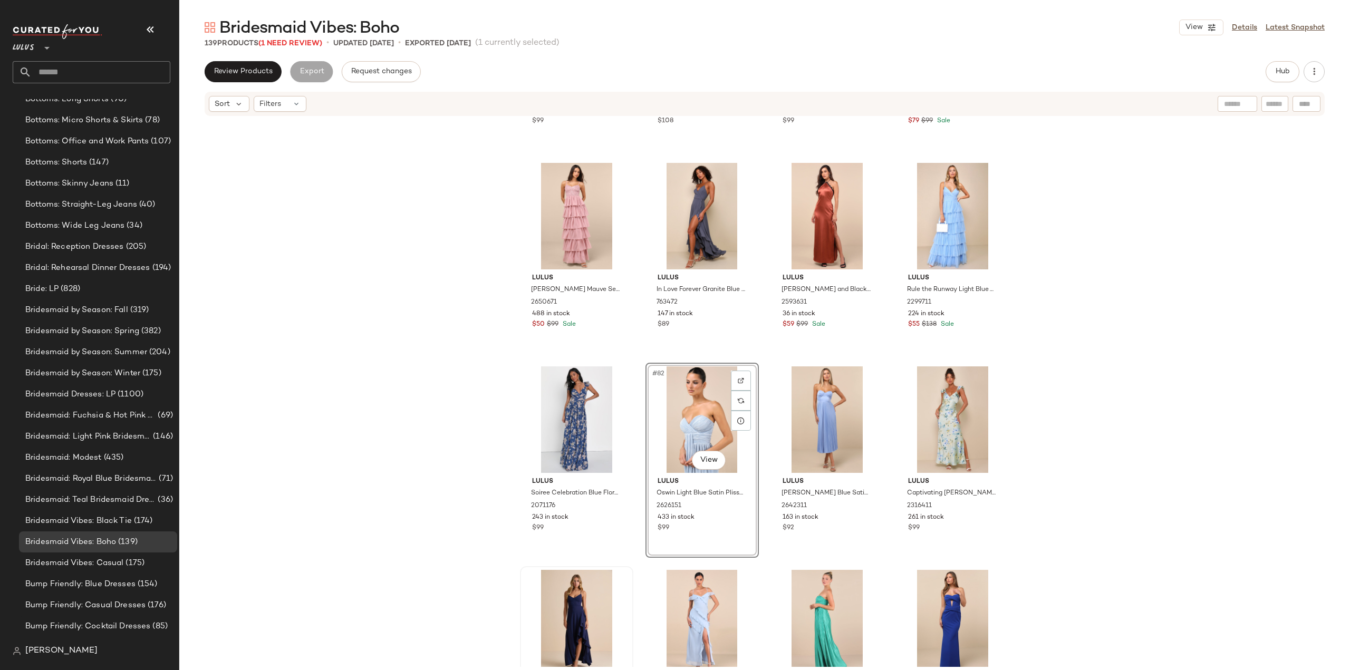
scroll to position [3888, 0]
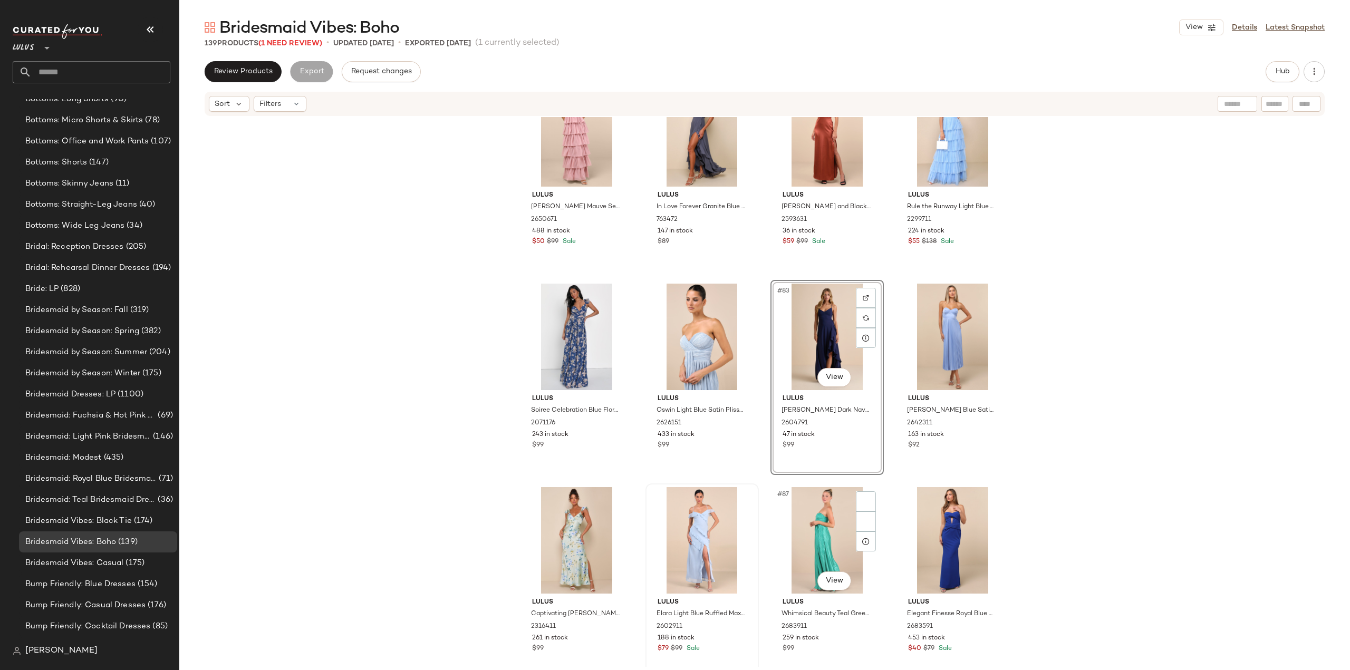
scroll to position [3941, 0]
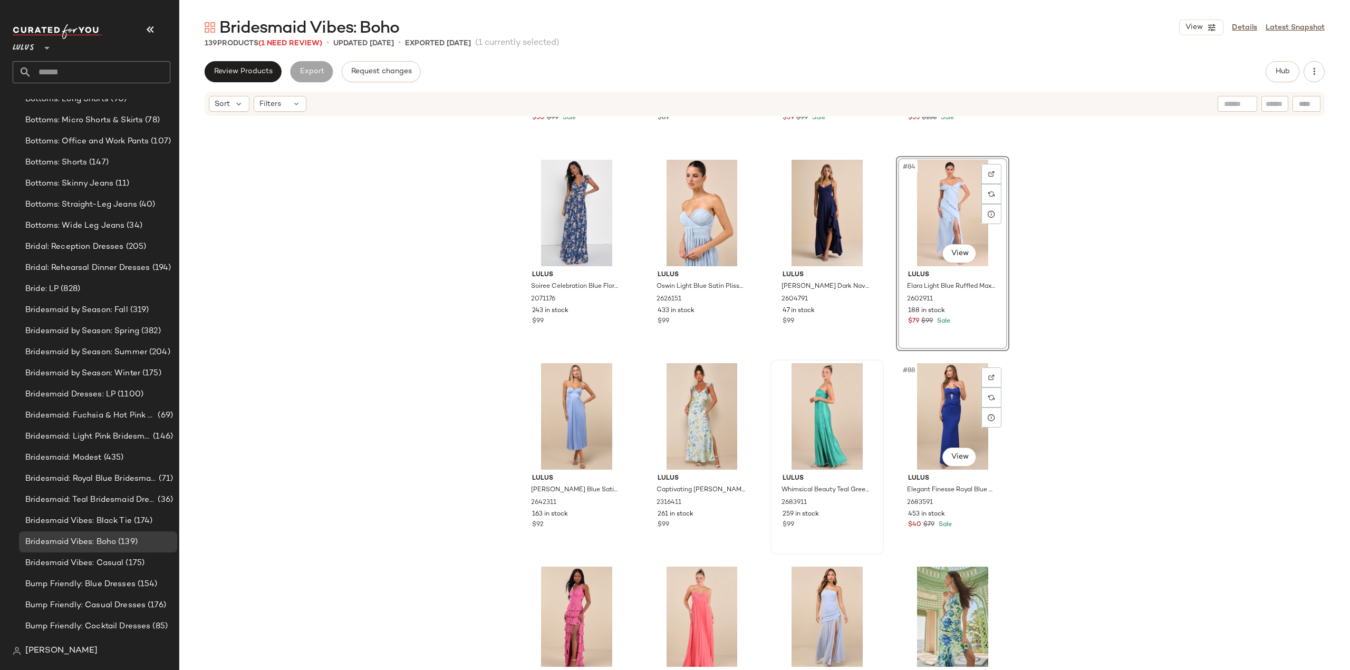
scroll to position [4046, 0]
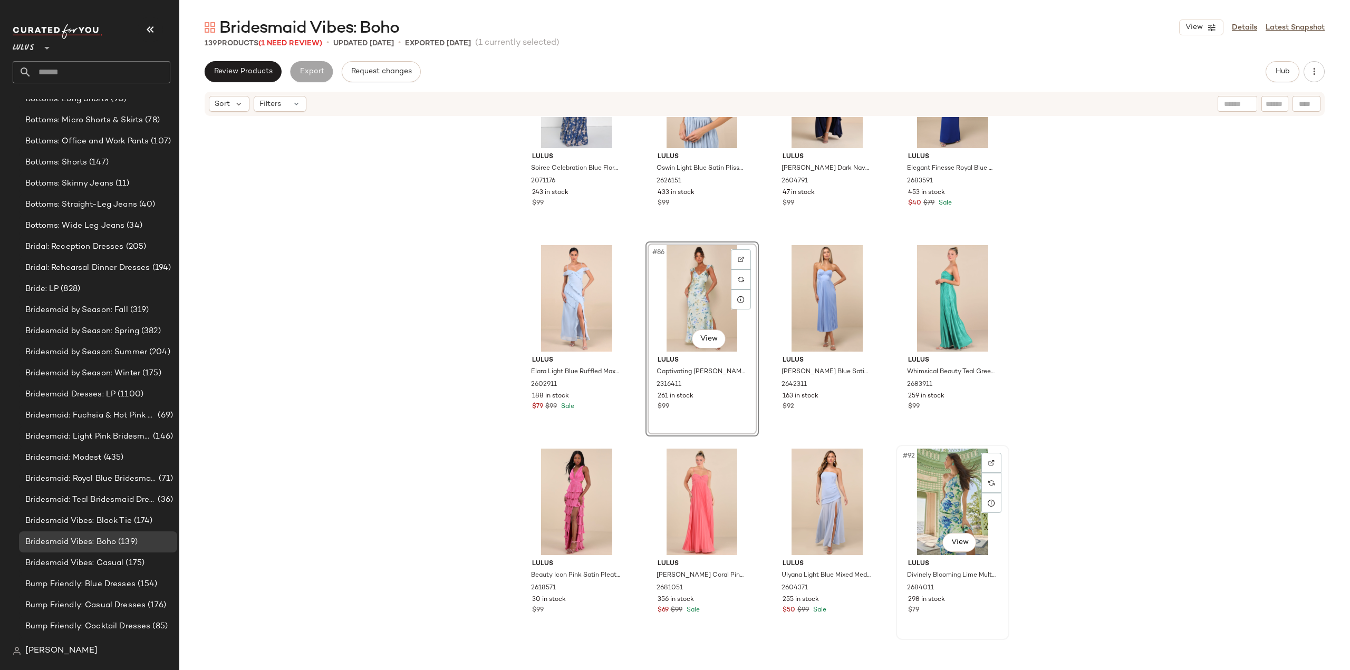
scroll to position [4257, 0]
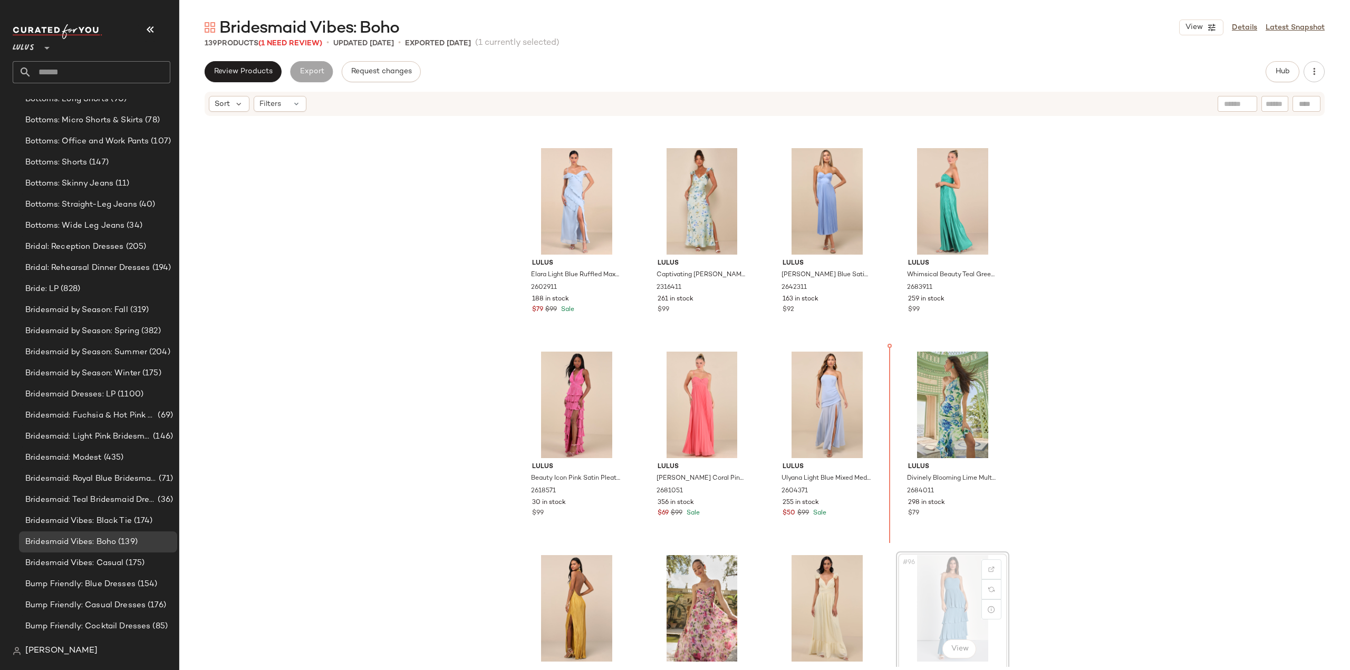
scroll to position [4259, 0]
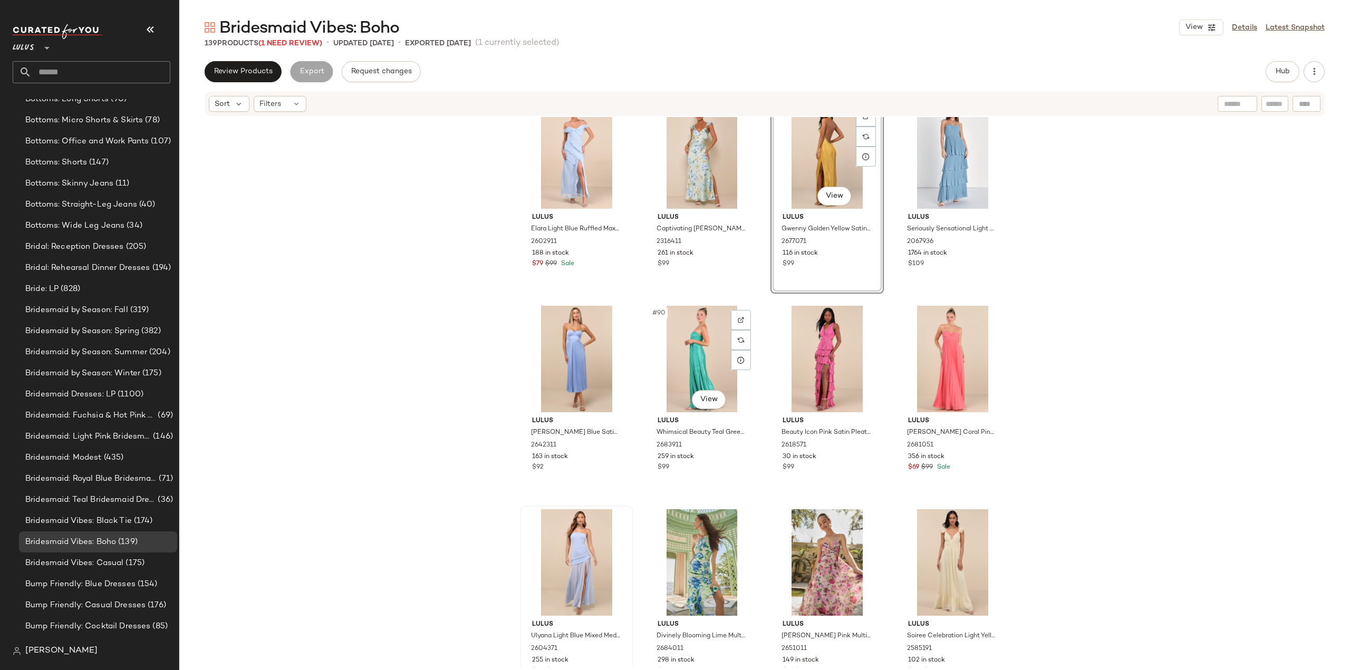
scroll to position [4360, 0]
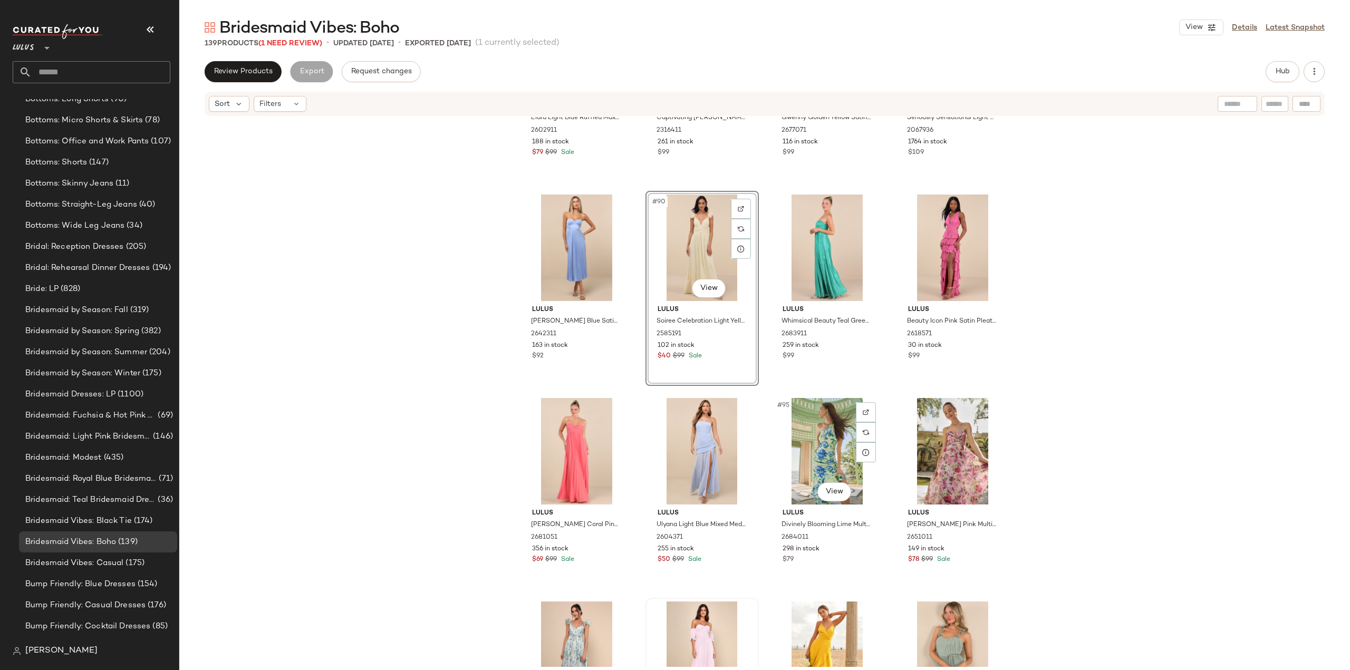
scroll to position [4466, 0]
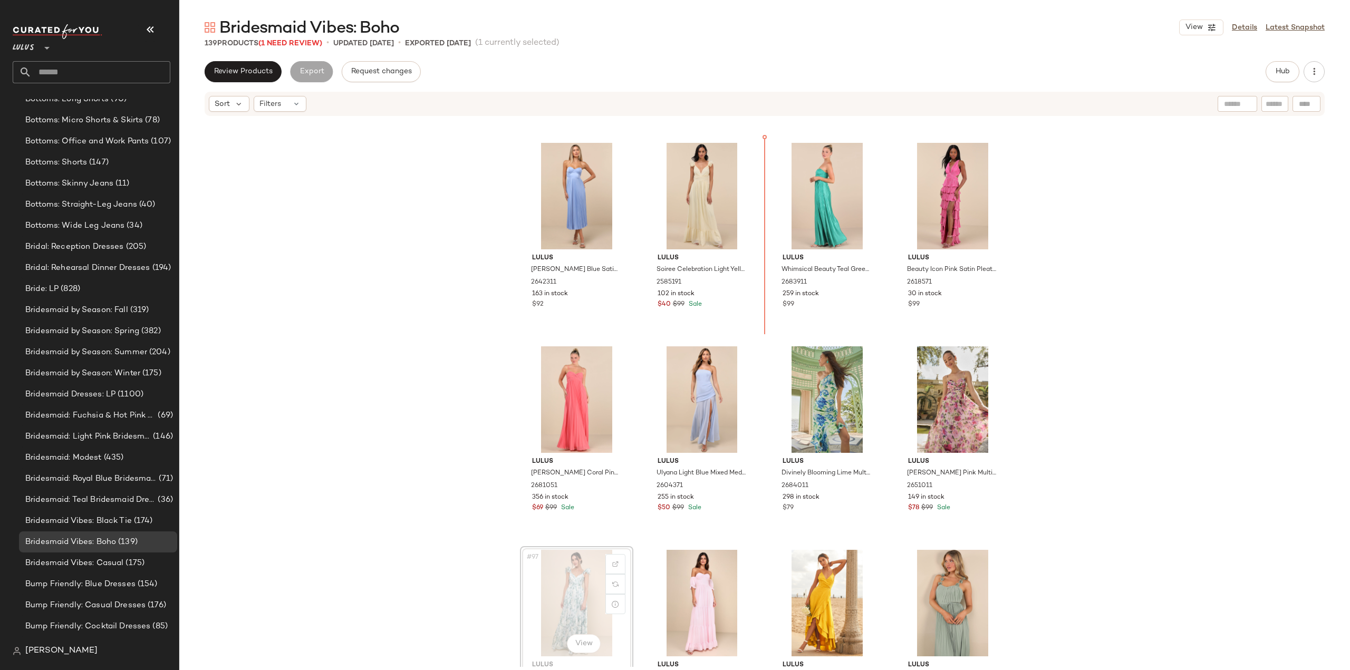
scroll to position [4467, 0]
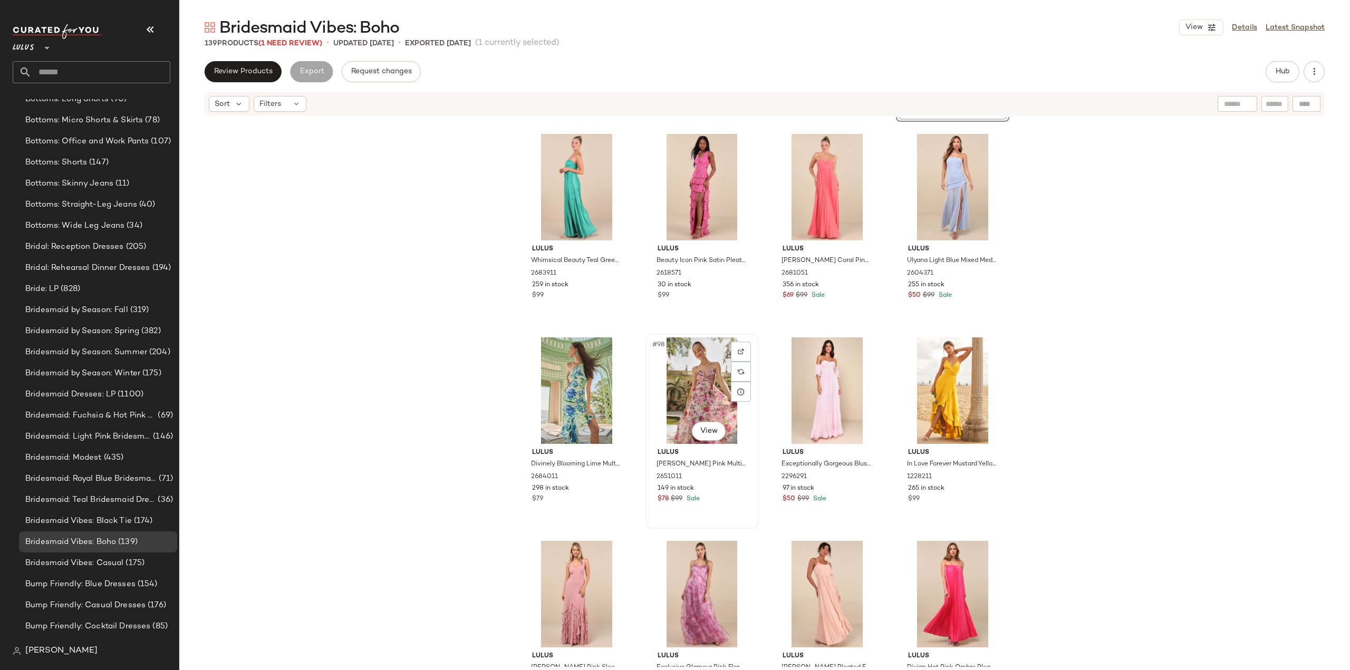
scroll to position [4573, 0]
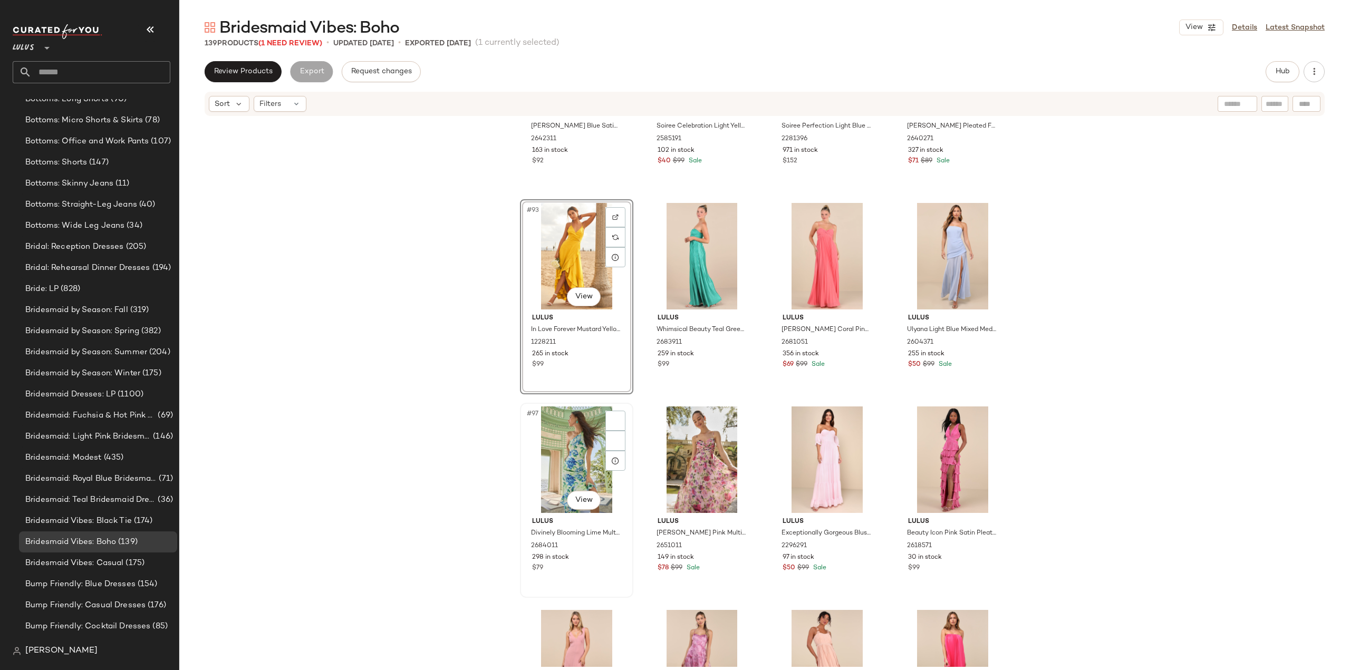
scroll to position [4626, 0]
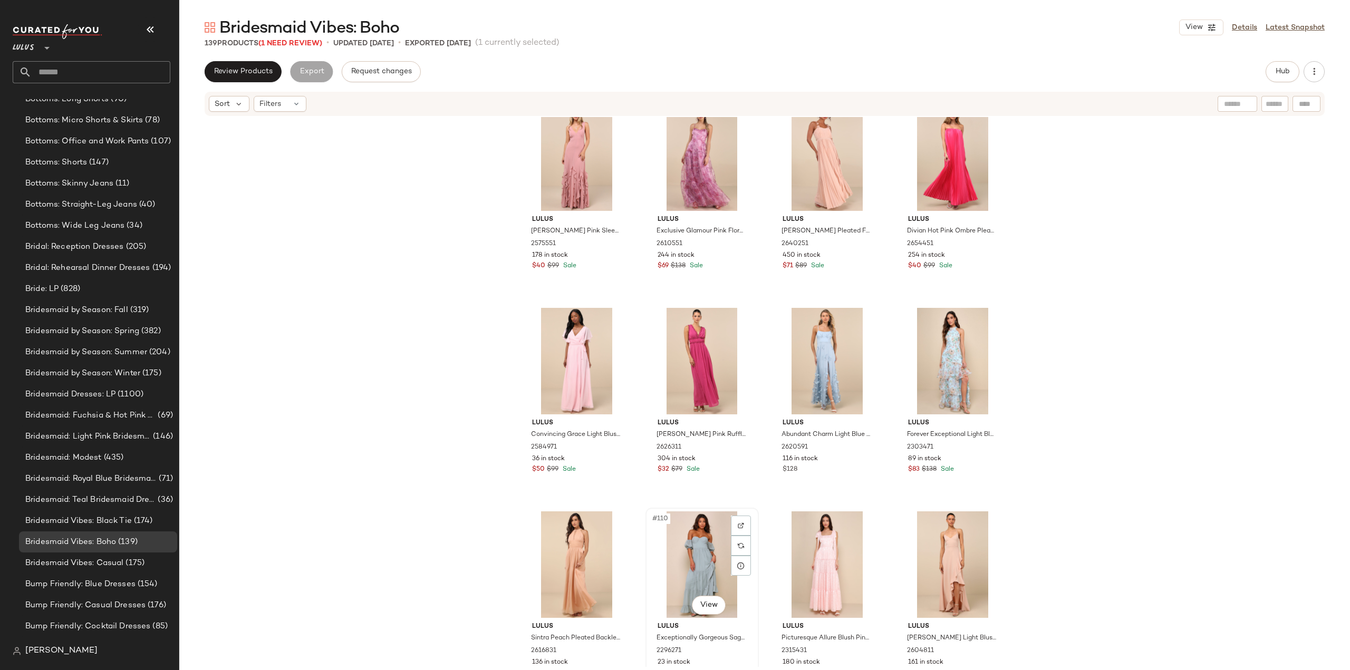
scroll to position [5153, 0]
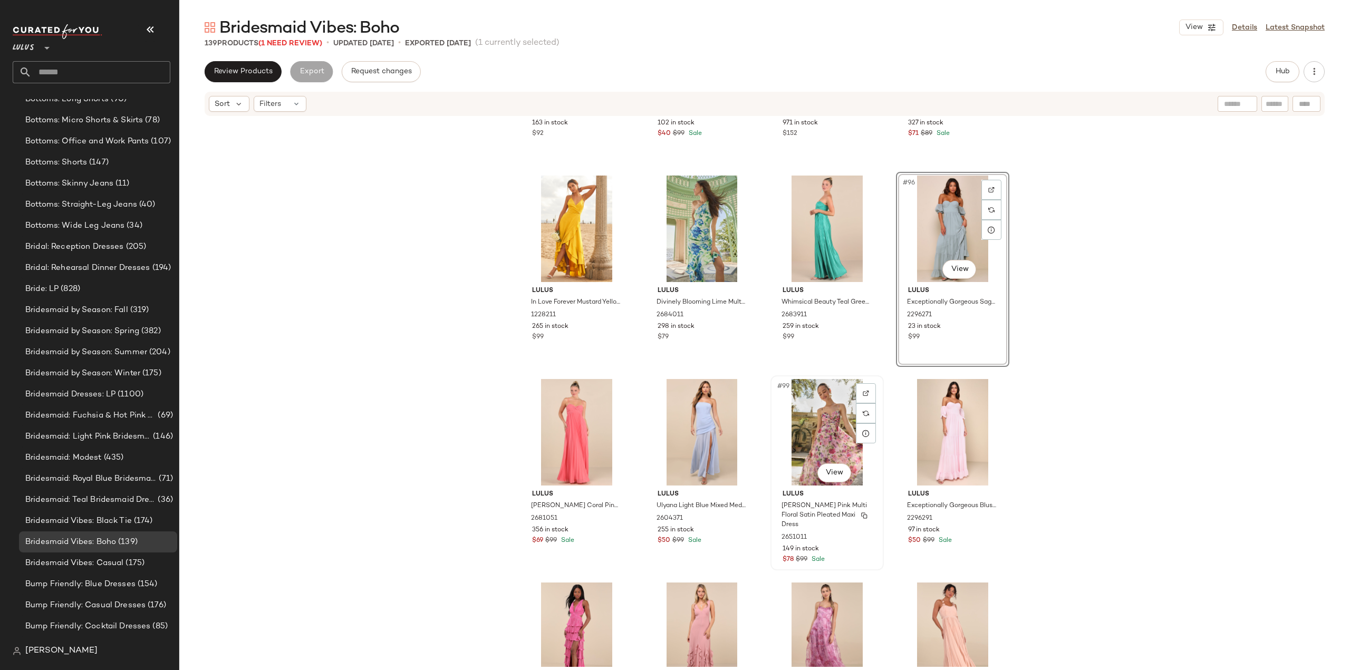
scroll to position [4692, 0]
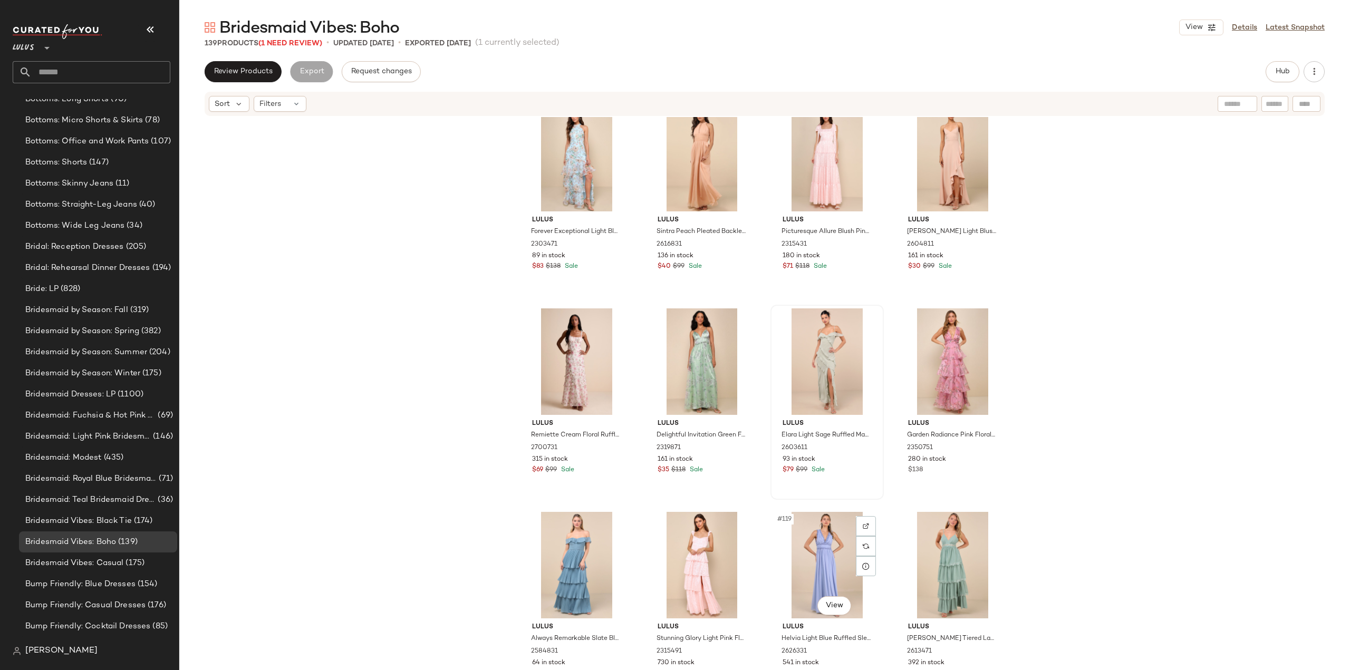
scroll to position [5588, 0]
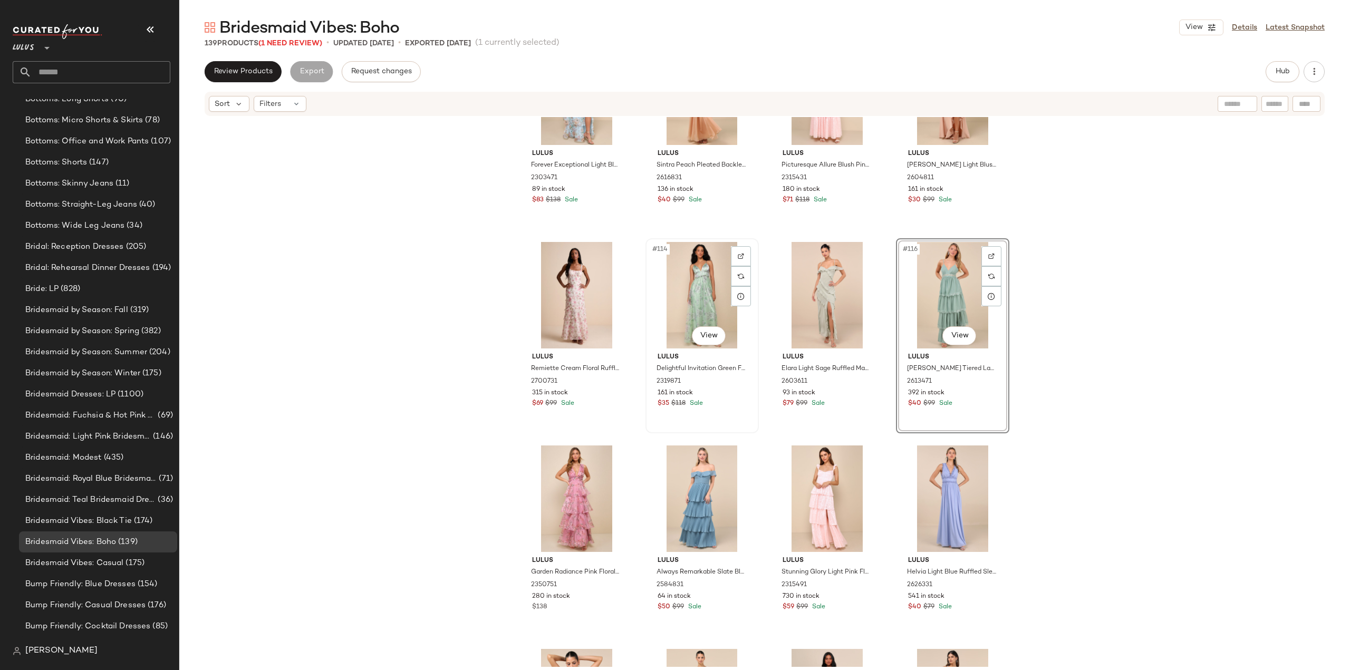
click at [730, 401] on div "$35 $118 Sale" at bounding box center [701, 403] width 89 height 9
click at [937, 402] on span "Sale" at bounding box center [944, 403] width 15 height 9
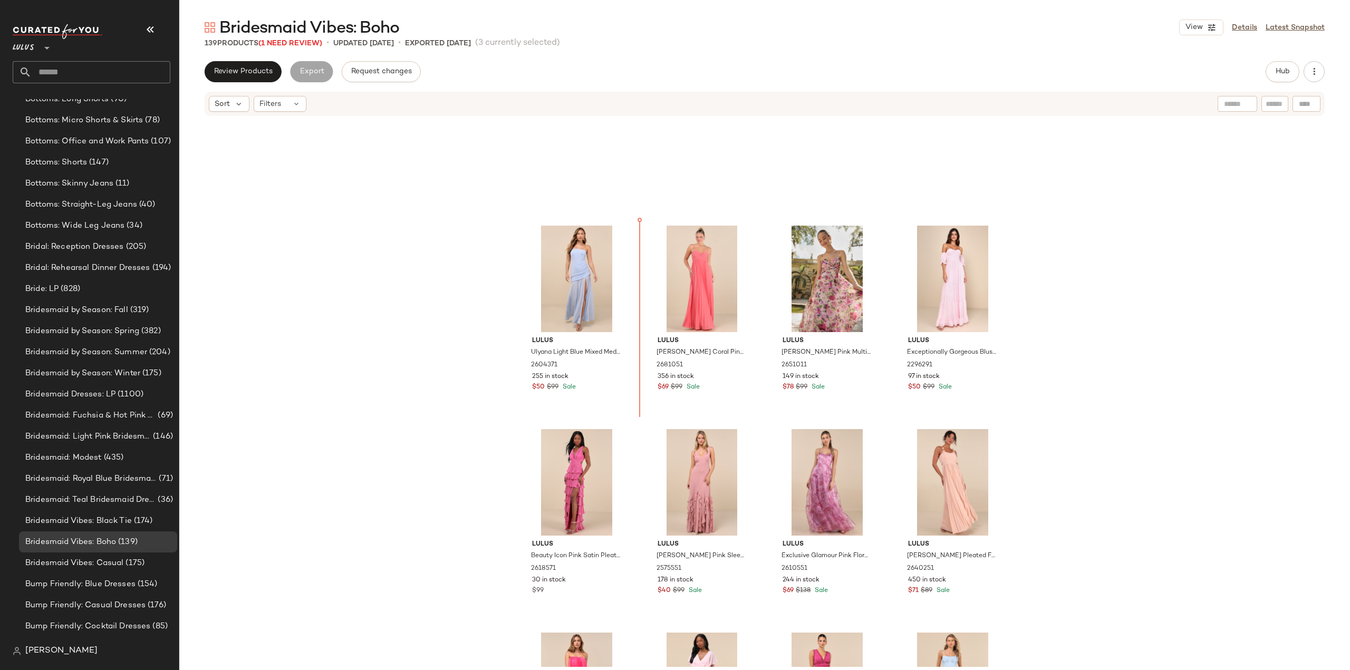
scroll to position [4771, 0]
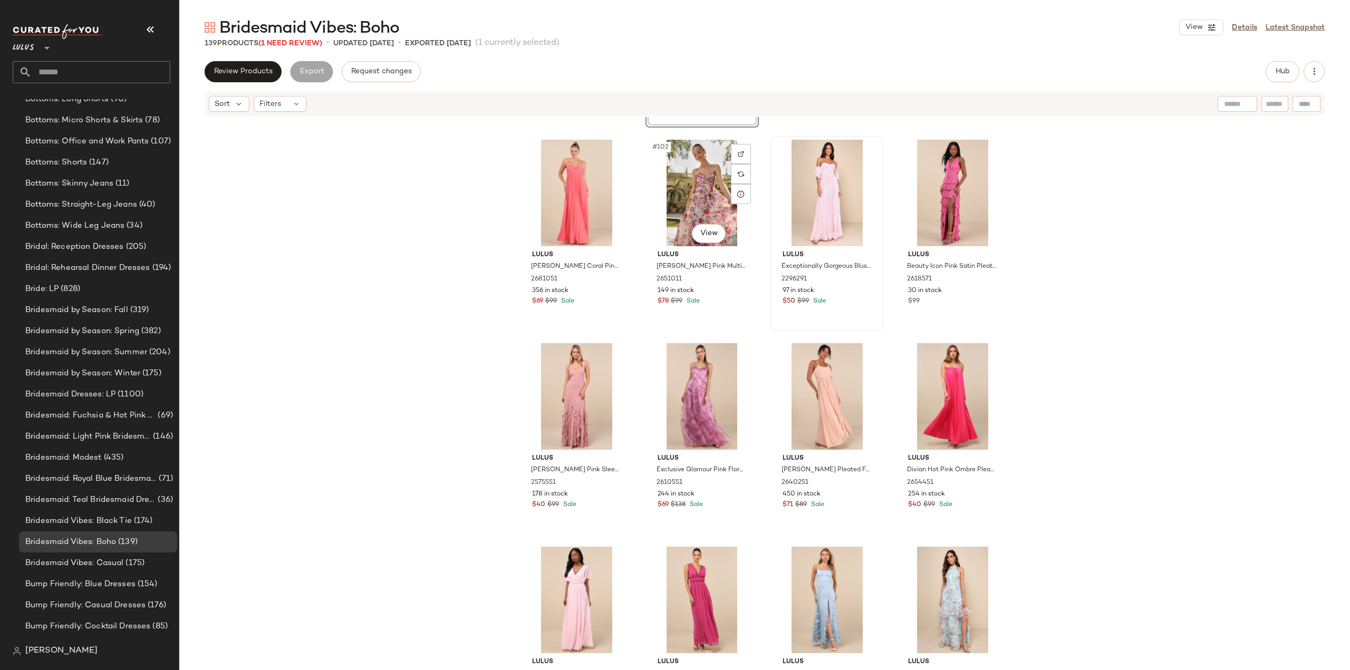
scroll to position [5087, 0]
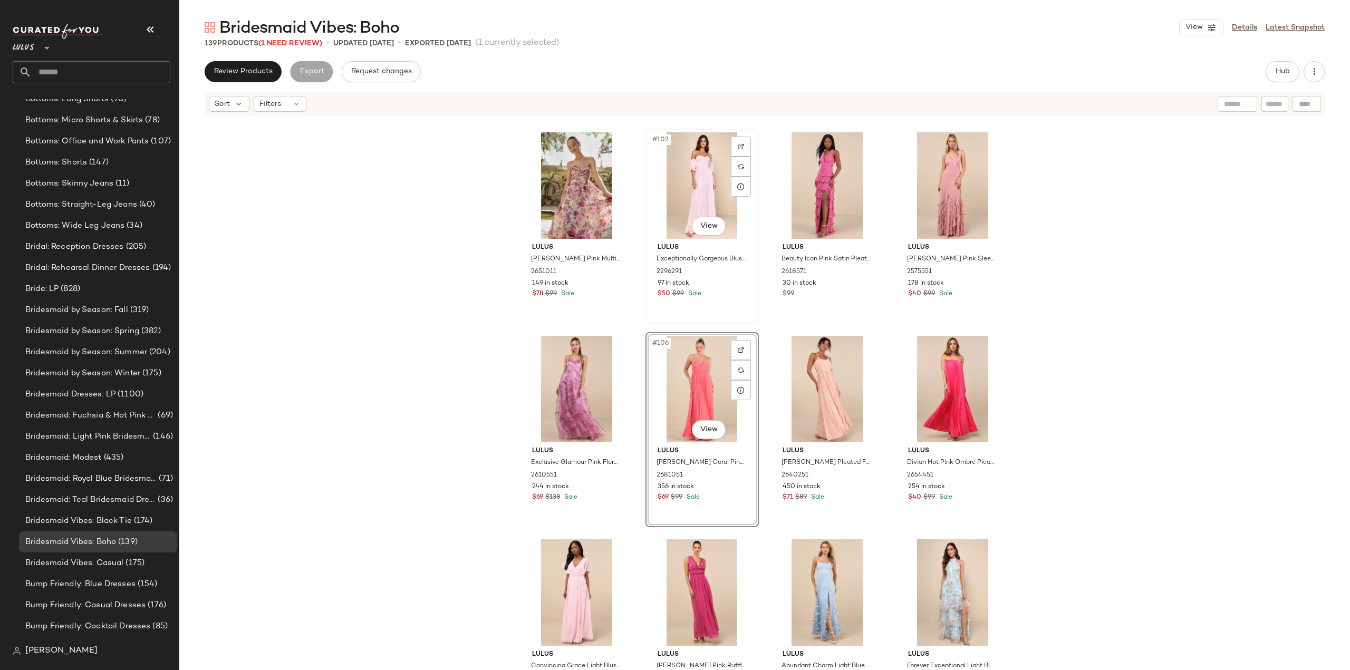
scroll to position [5086, 0]
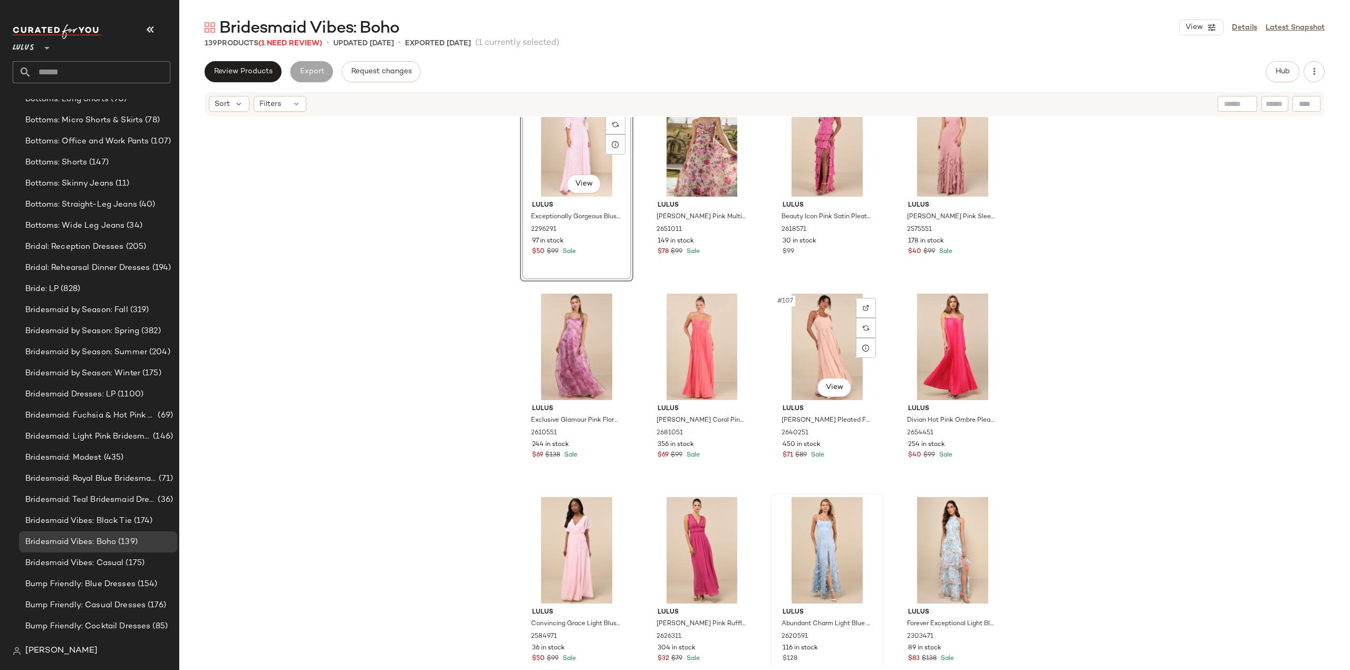
scroll to position [5139, 0]
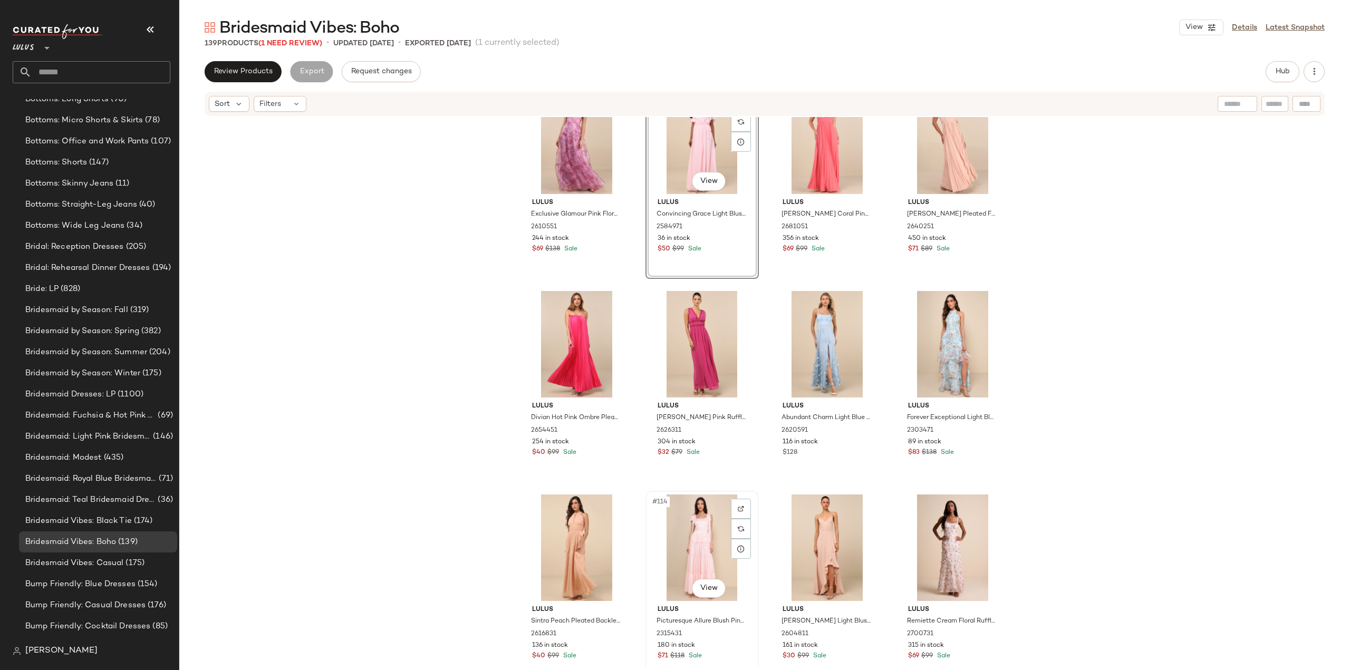
scroll to position [5350, 0]
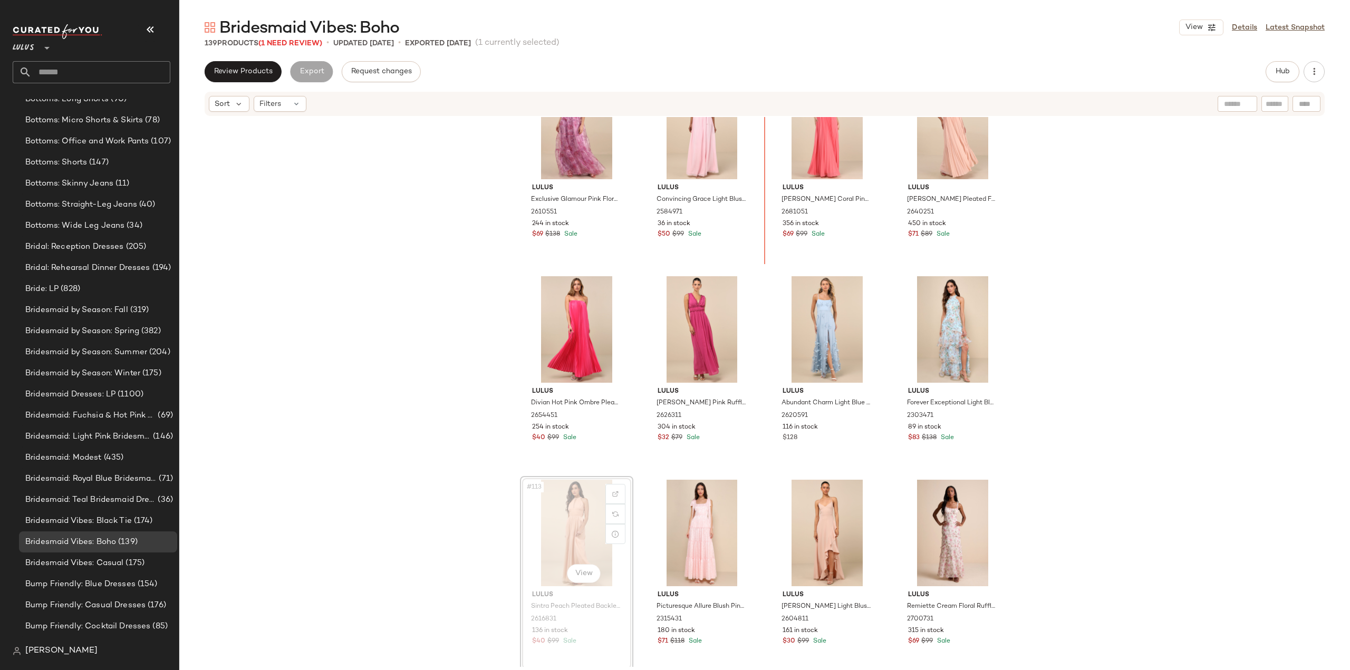
scroll to position [5342, 0]
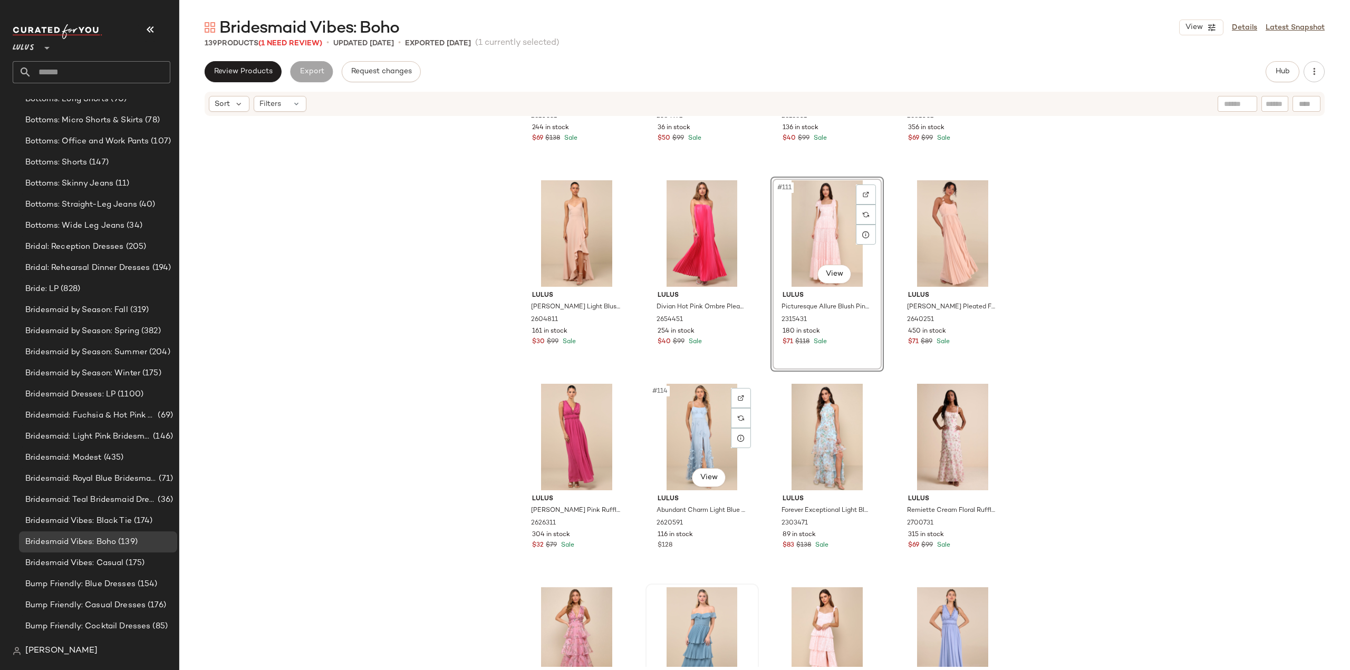
scroll to position [5447, 0]
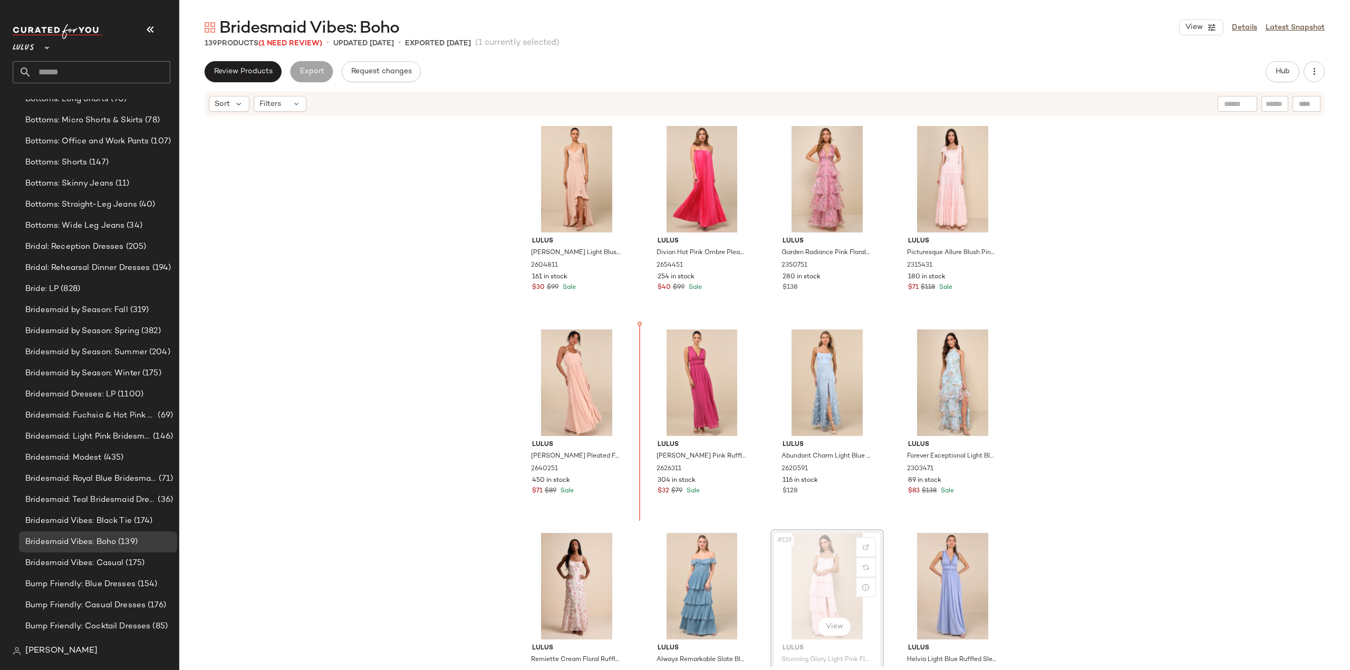
scroll to position [5501, 0]
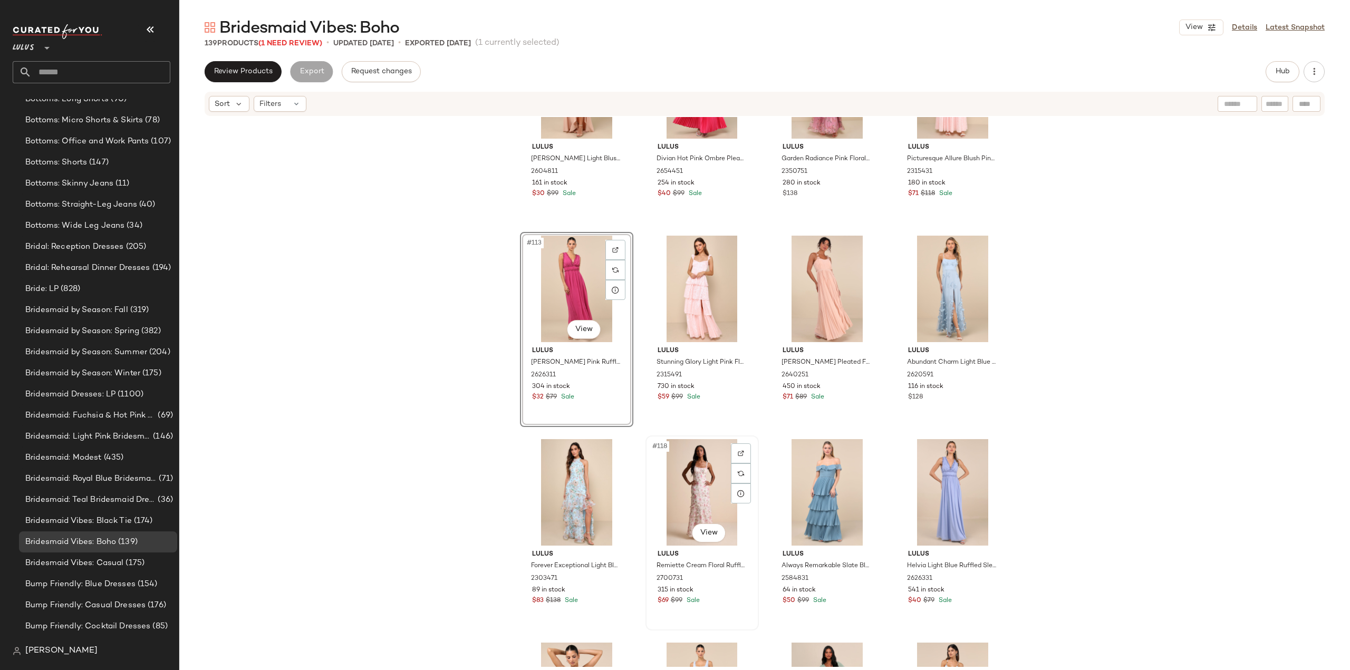
scroll to position [5660, 0]
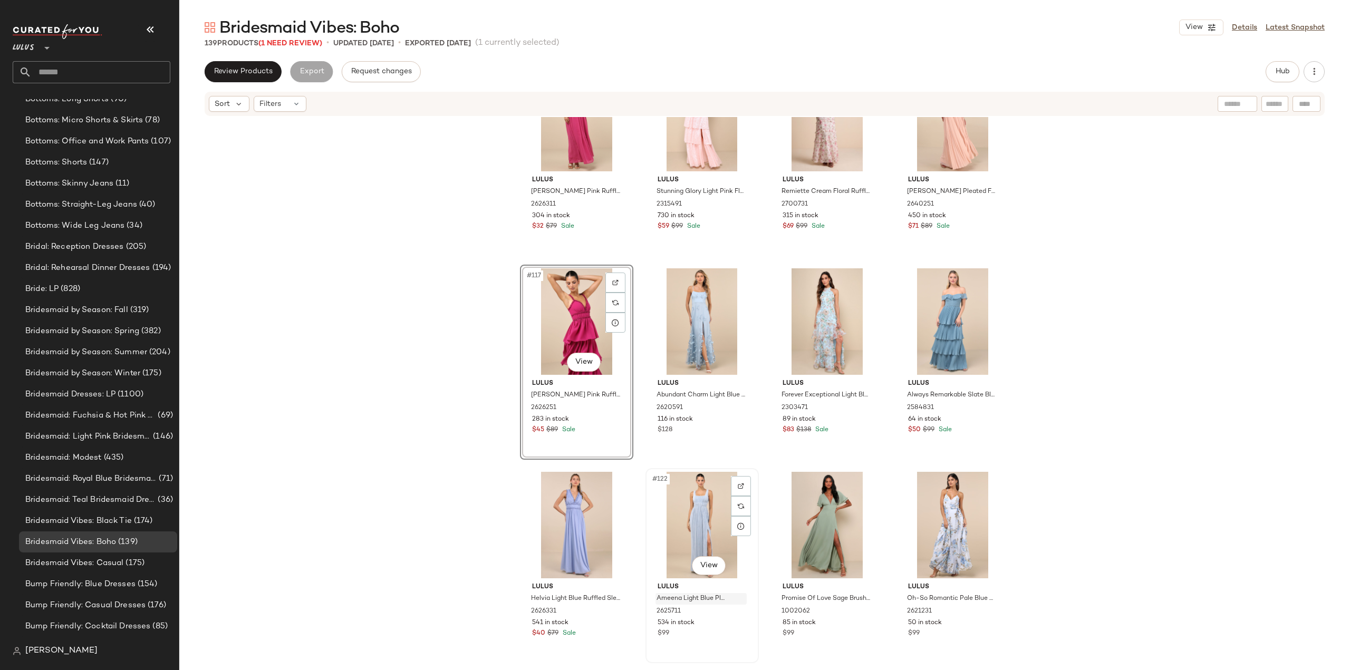
scroll to position [5871, 0]
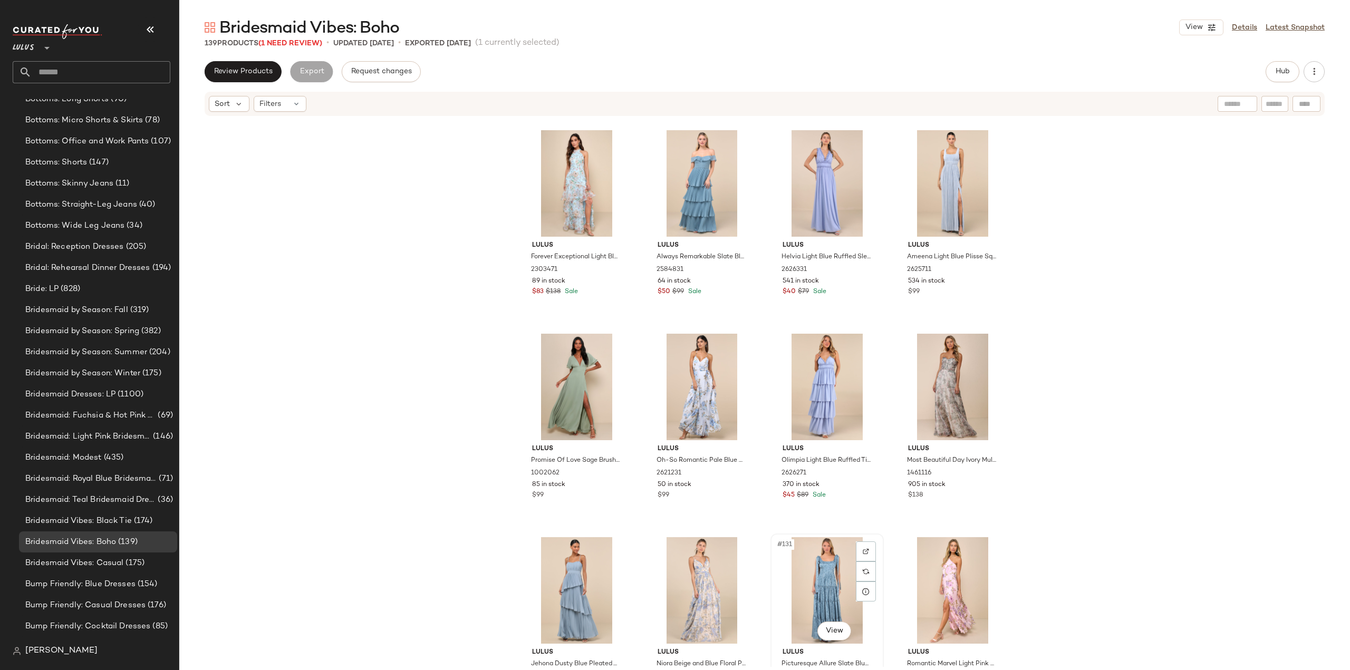
scroll to position [6158, 0]
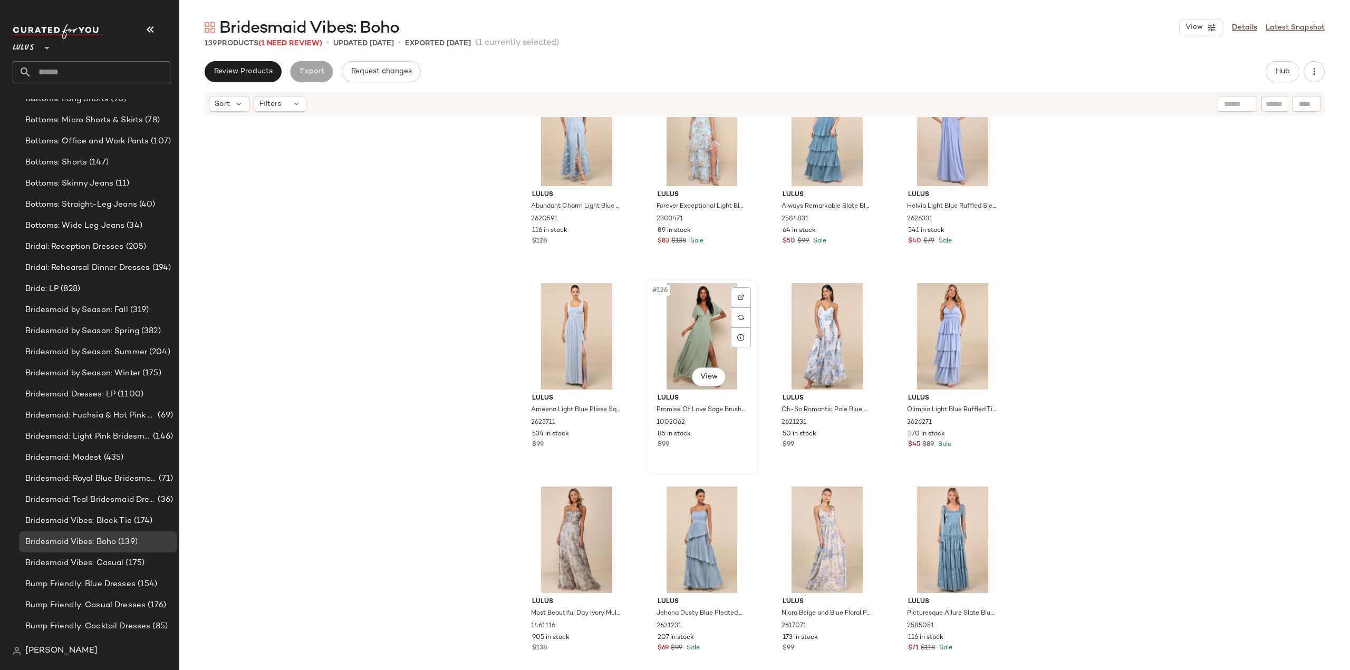
scroll to position [6052, 0]
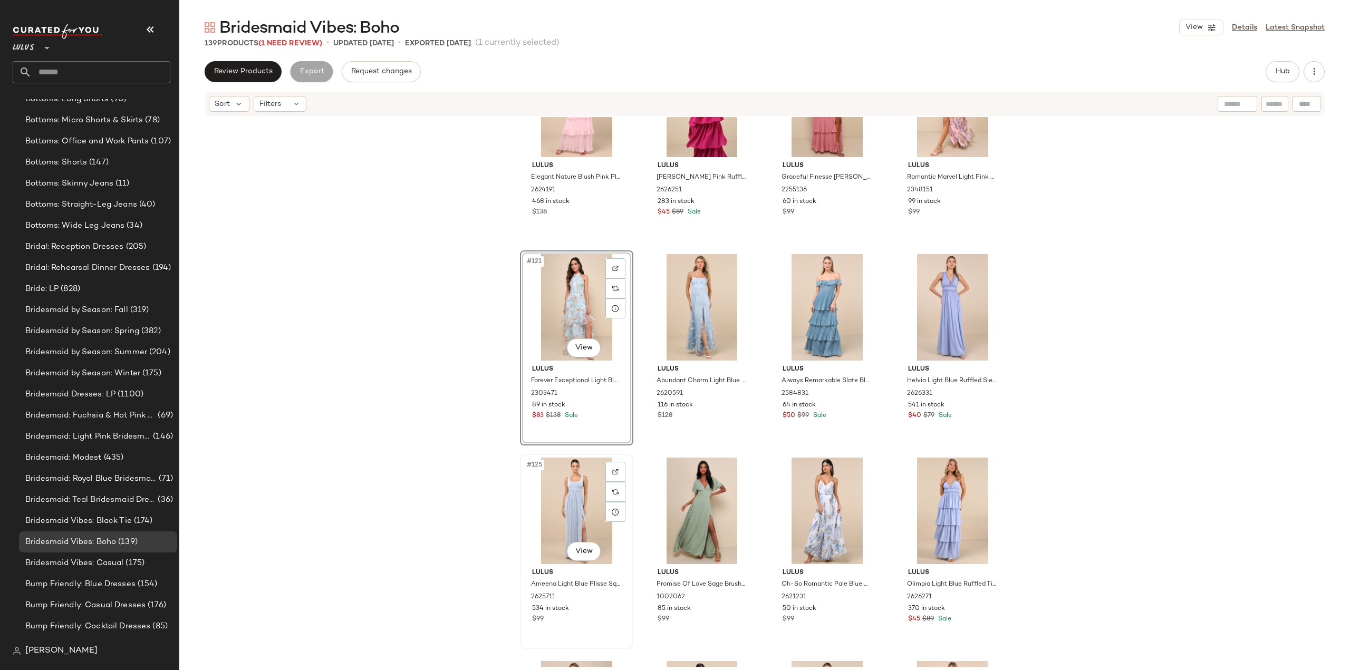
scroll to position [5999, 0]
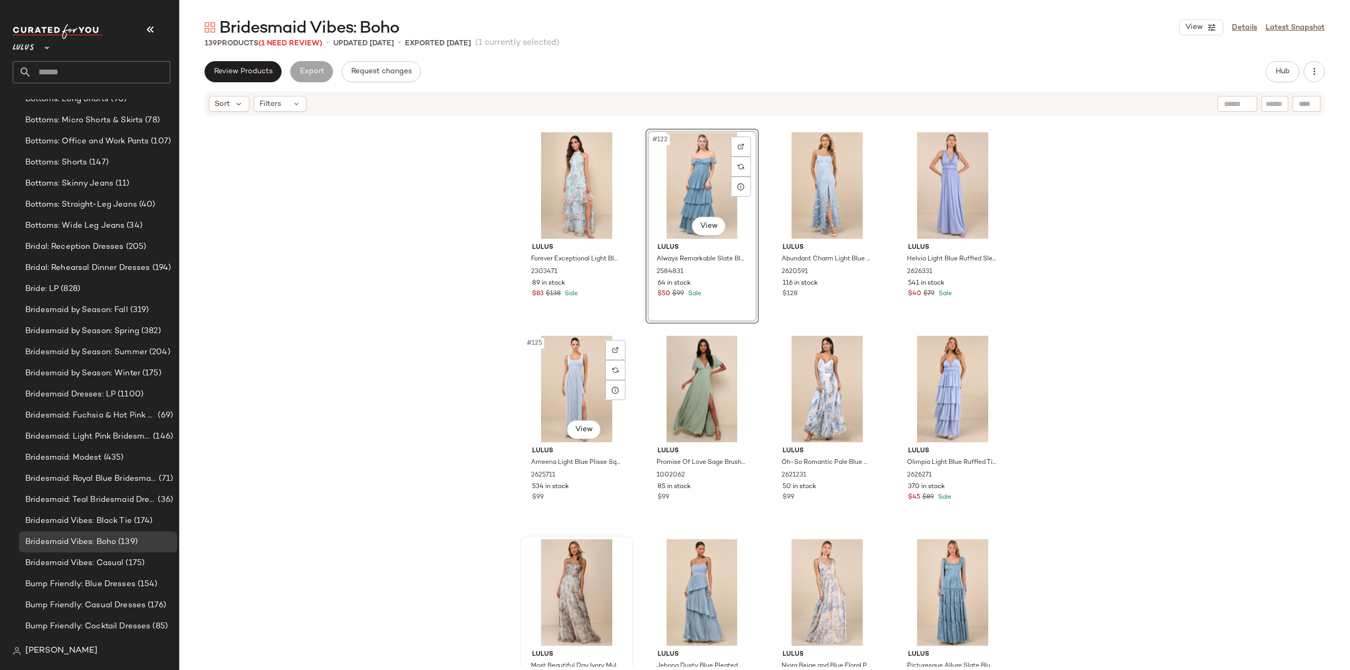
scroll to position [6105, 0]
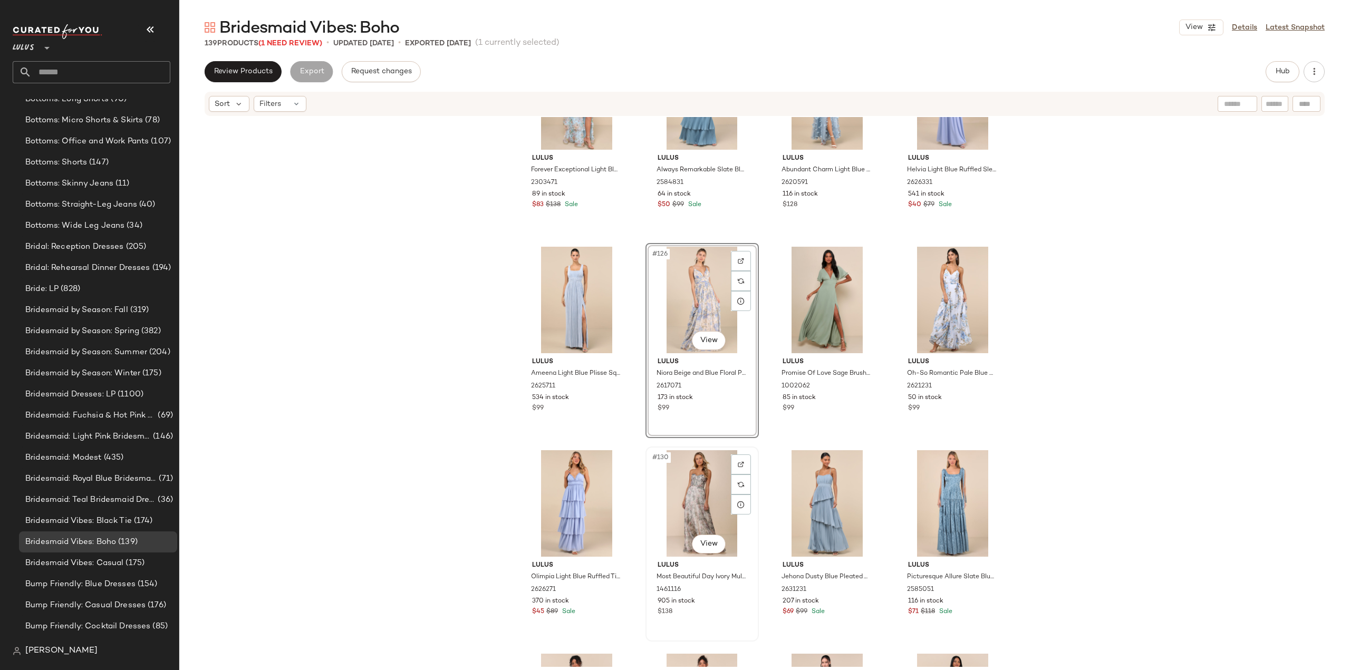
scroll to position [6210, 0]
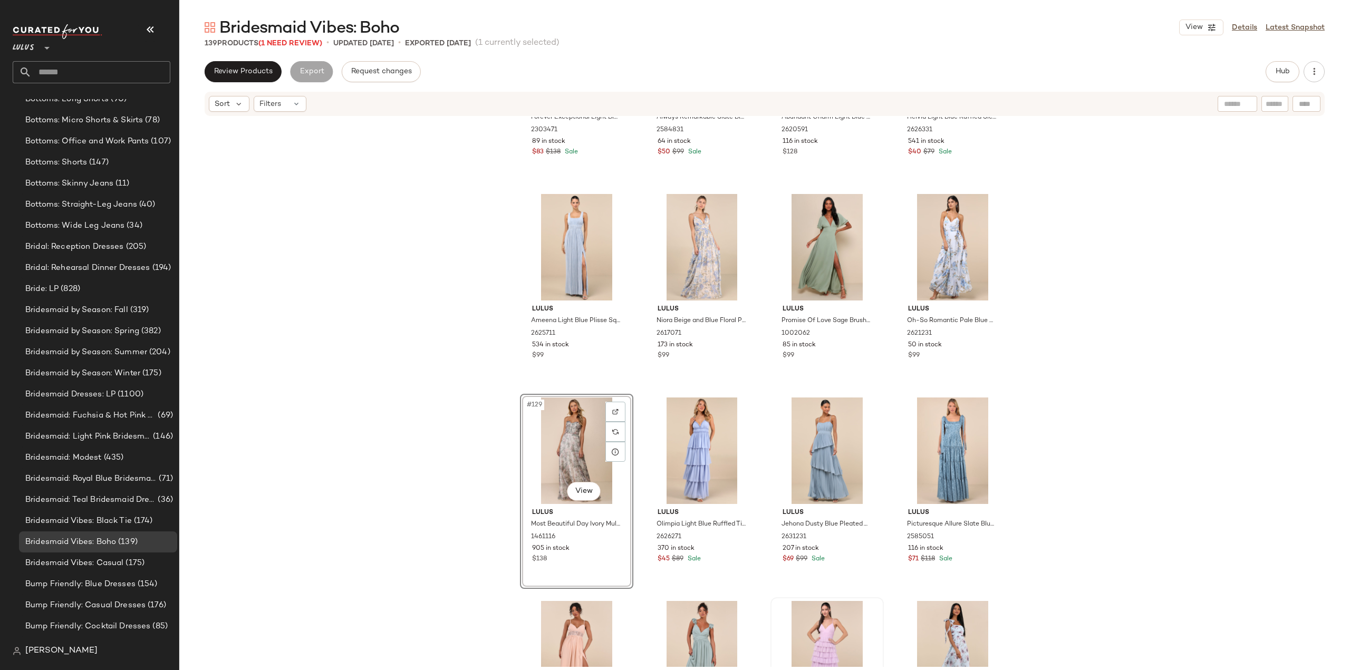
scroll to position [6263, 0]
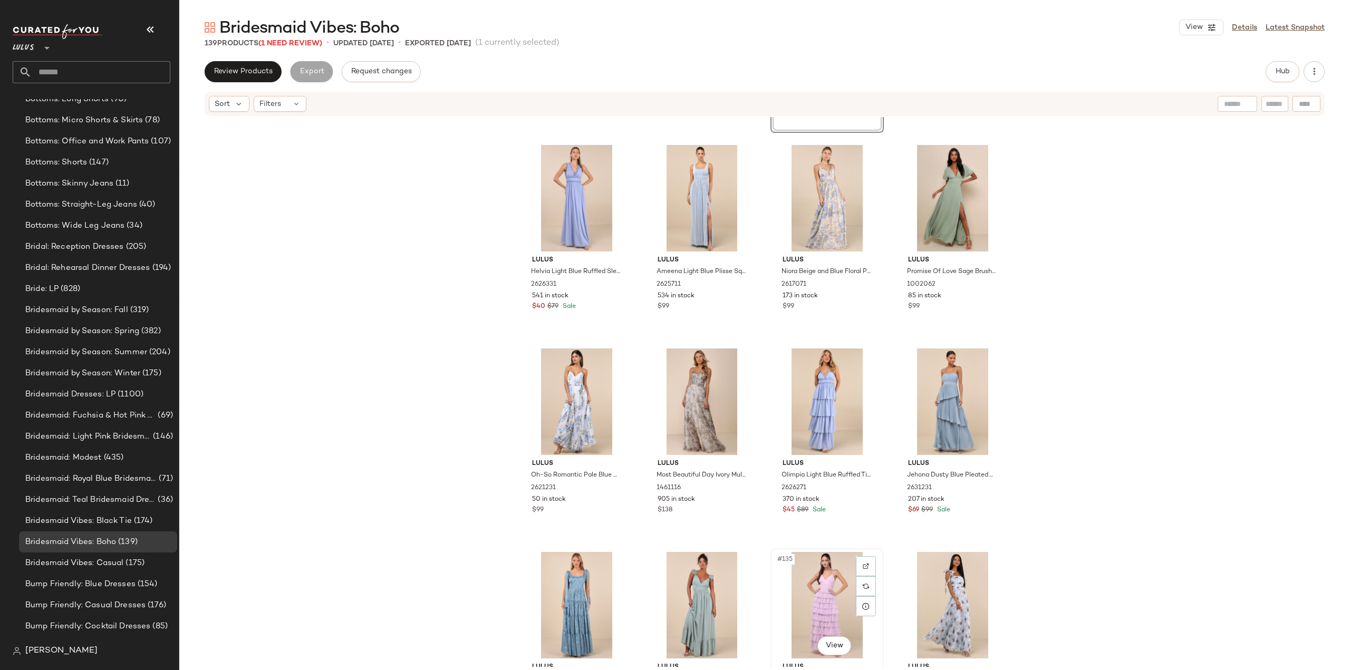
scroll to position [6318, 0]
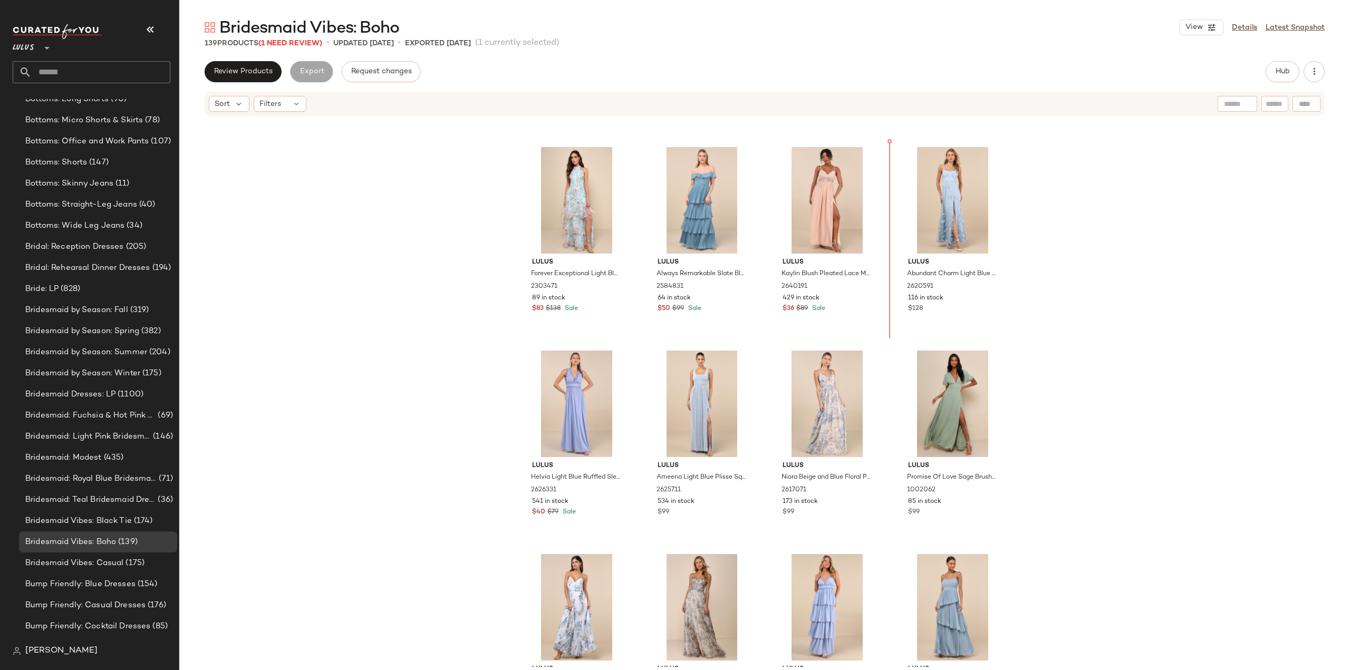
scroll to position [6085, 0]
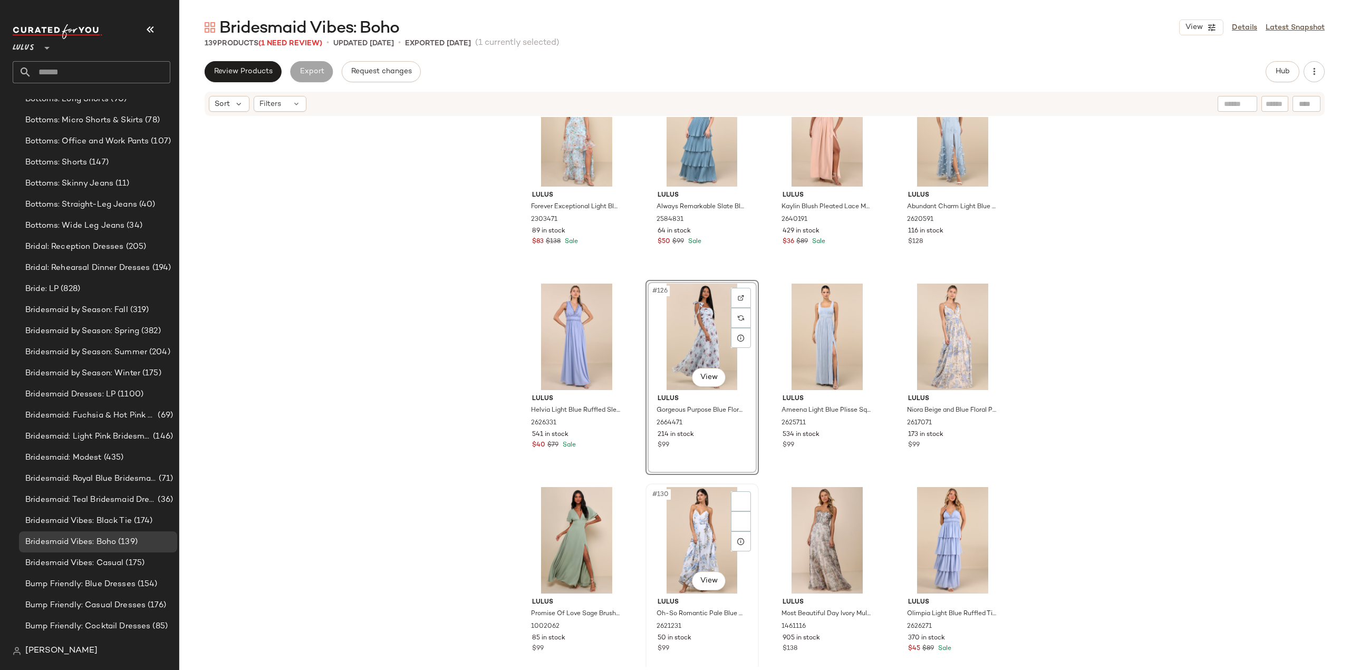
scroll to position [6190, 0]
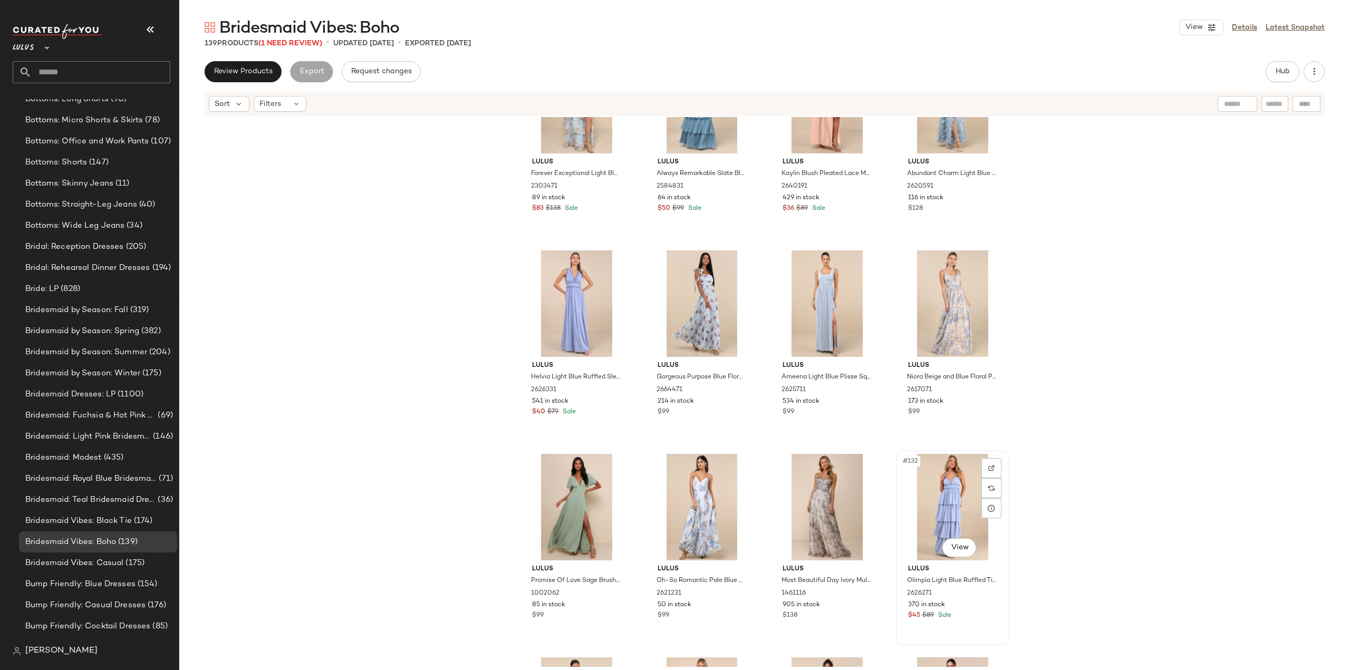
click at [948, 514] on div "#132 View" at bounding box center [953, 507] width 106 height 107
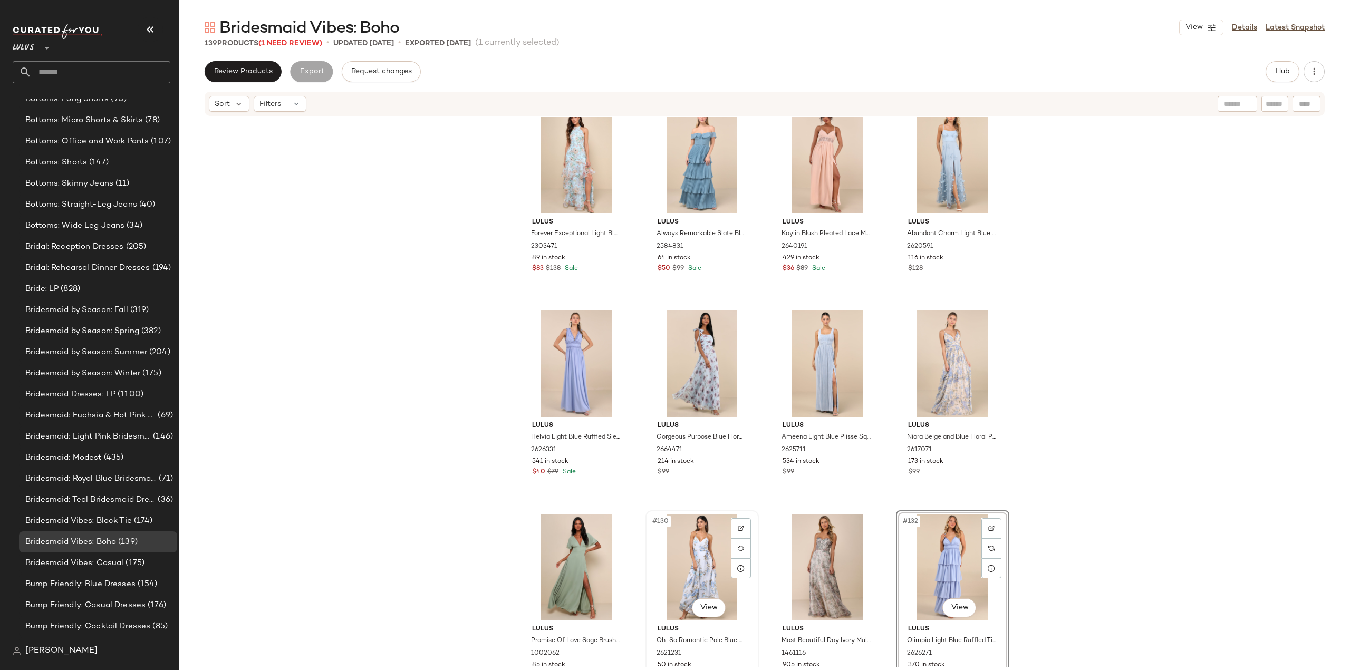
scroll to position [6190, 0]
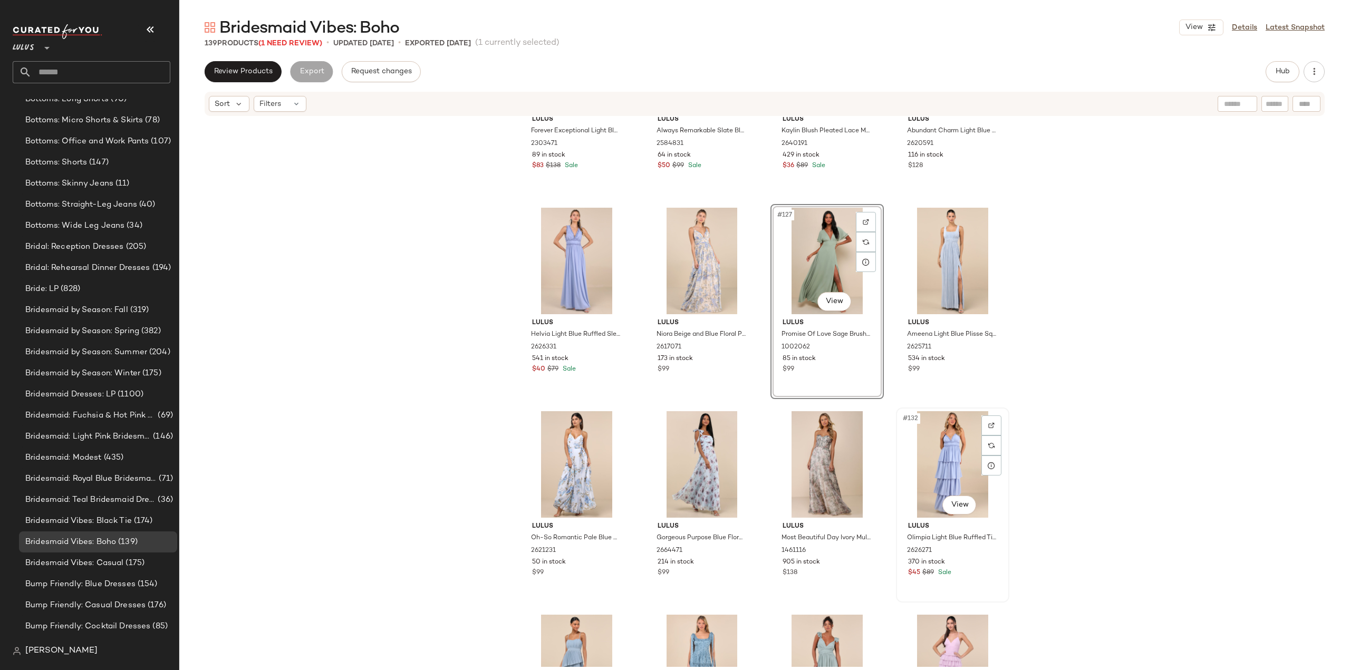
scroll to position [6243, 0]
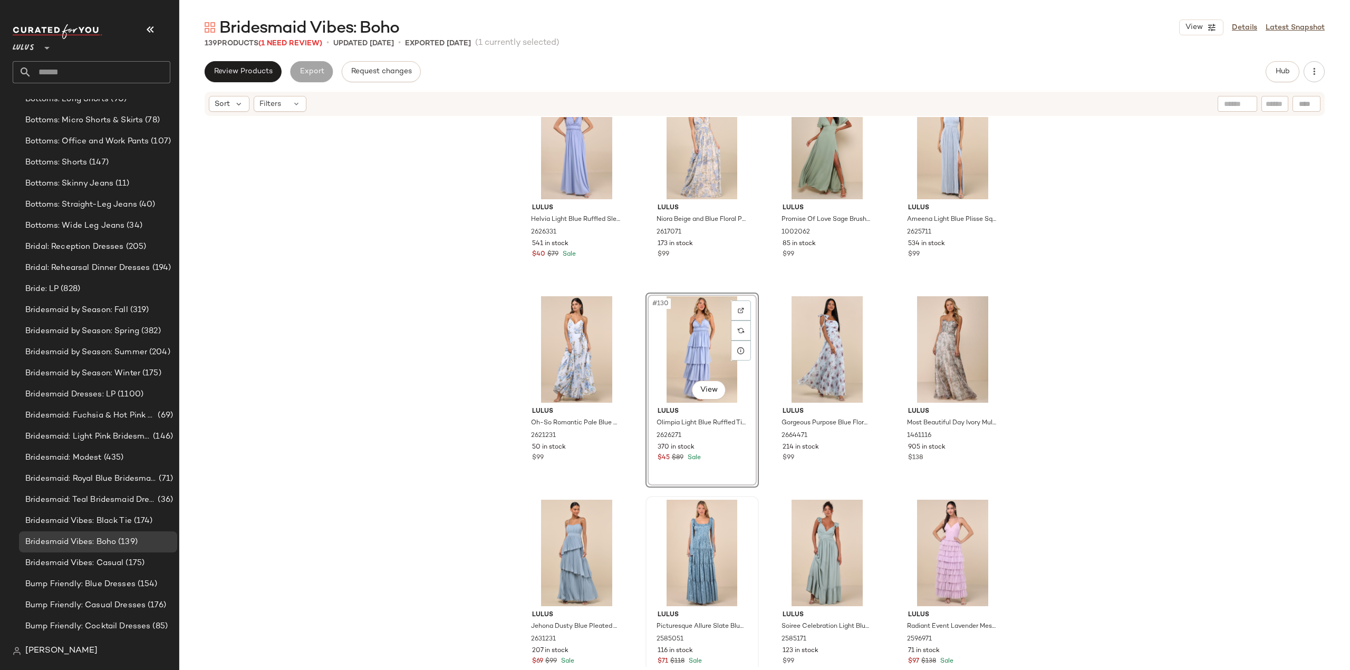
scroll to position [6348, 0]
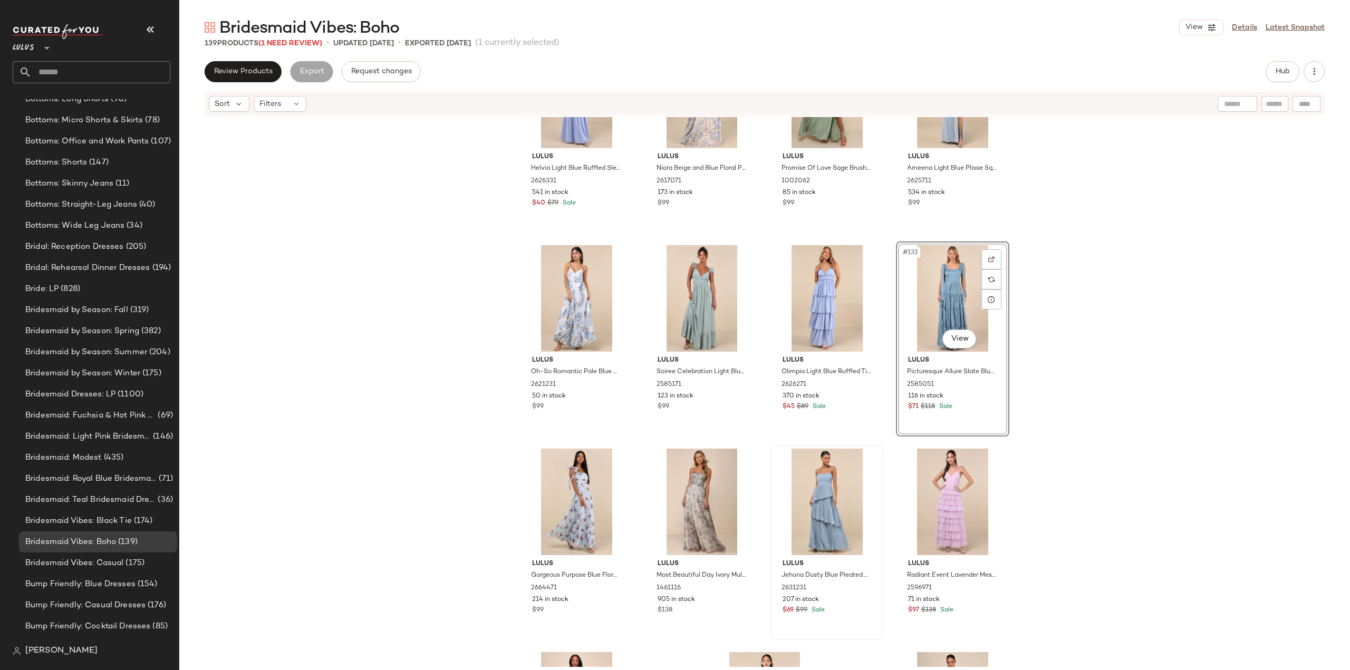
scroll to position [6454, 0]
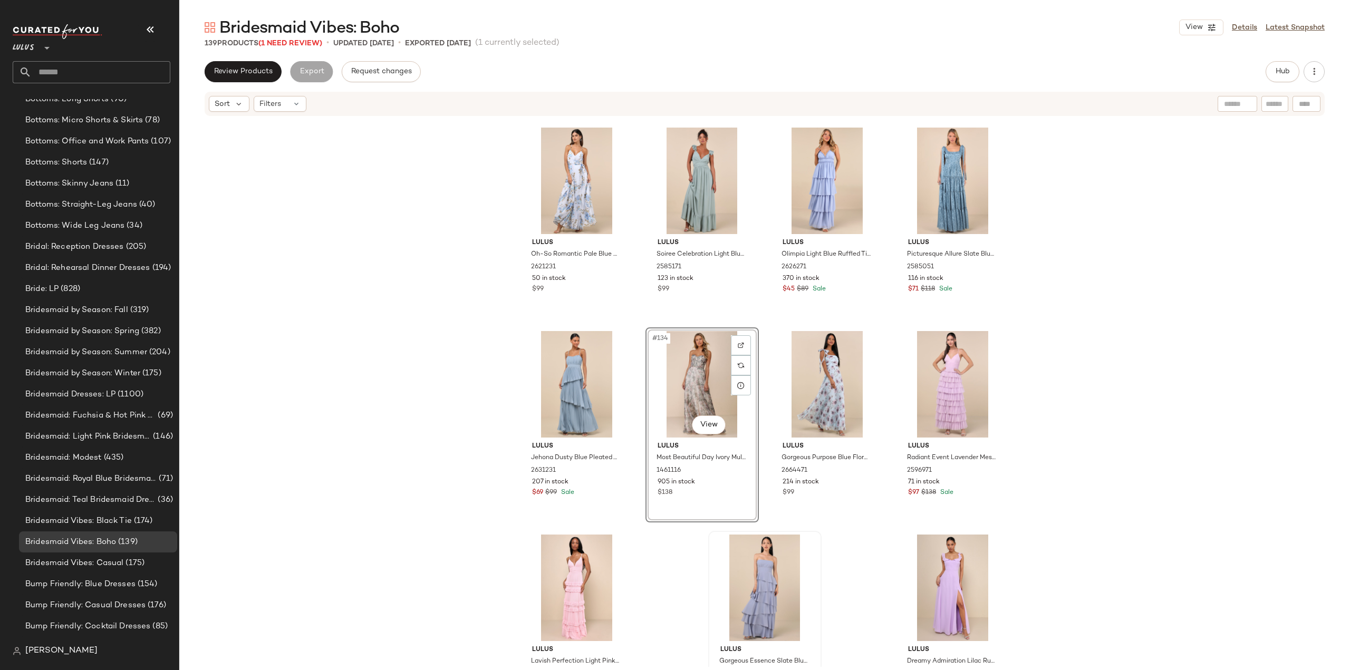
scroll to position [6559, 0]
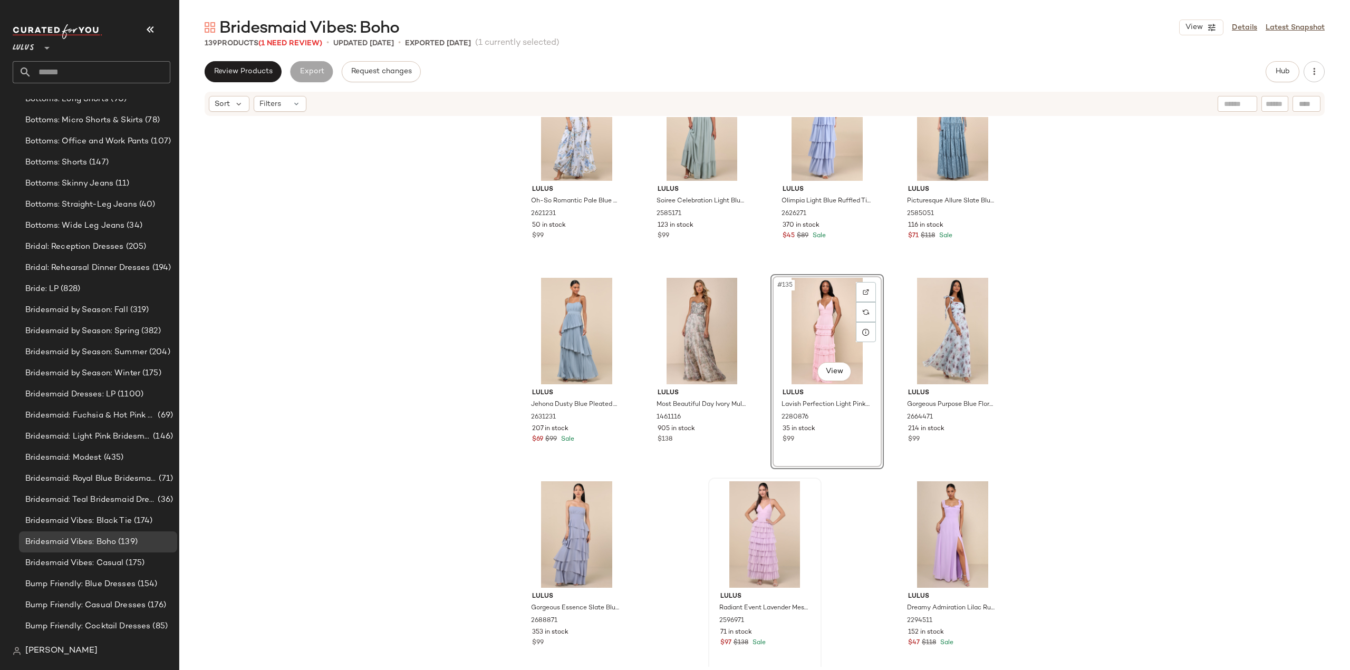
scroll to position [6575, 0]
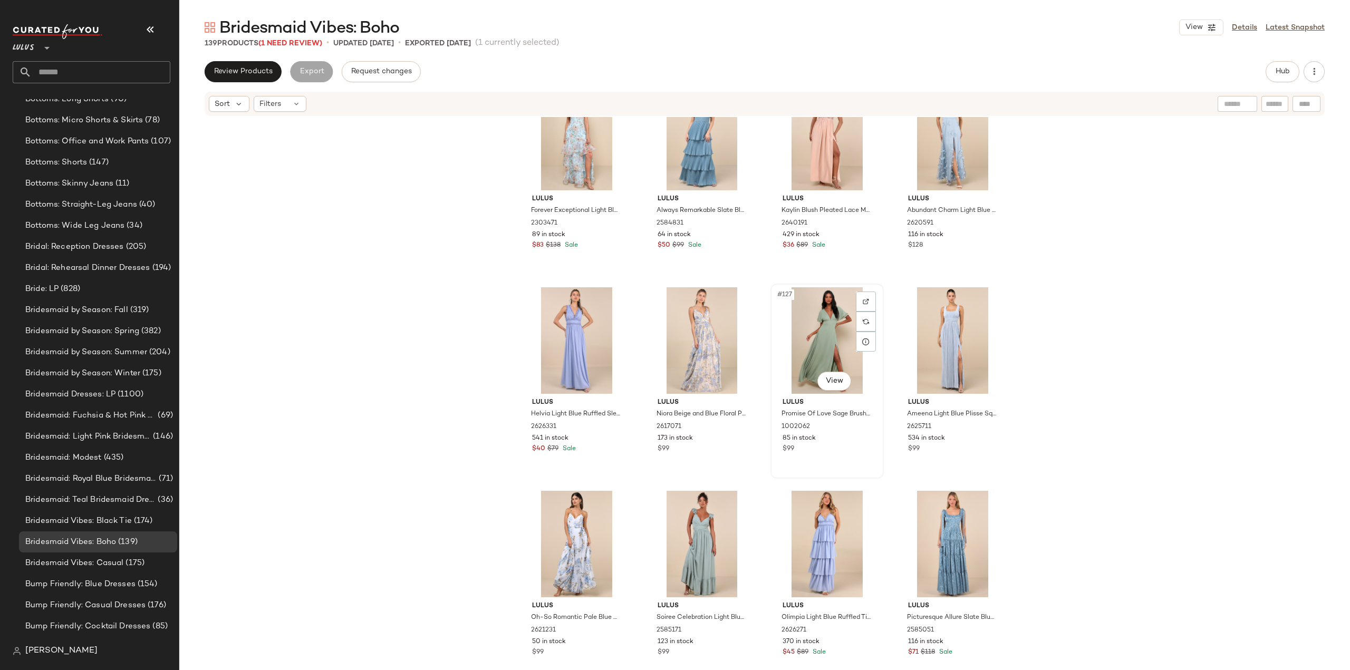
scroll to position [5679, 0]
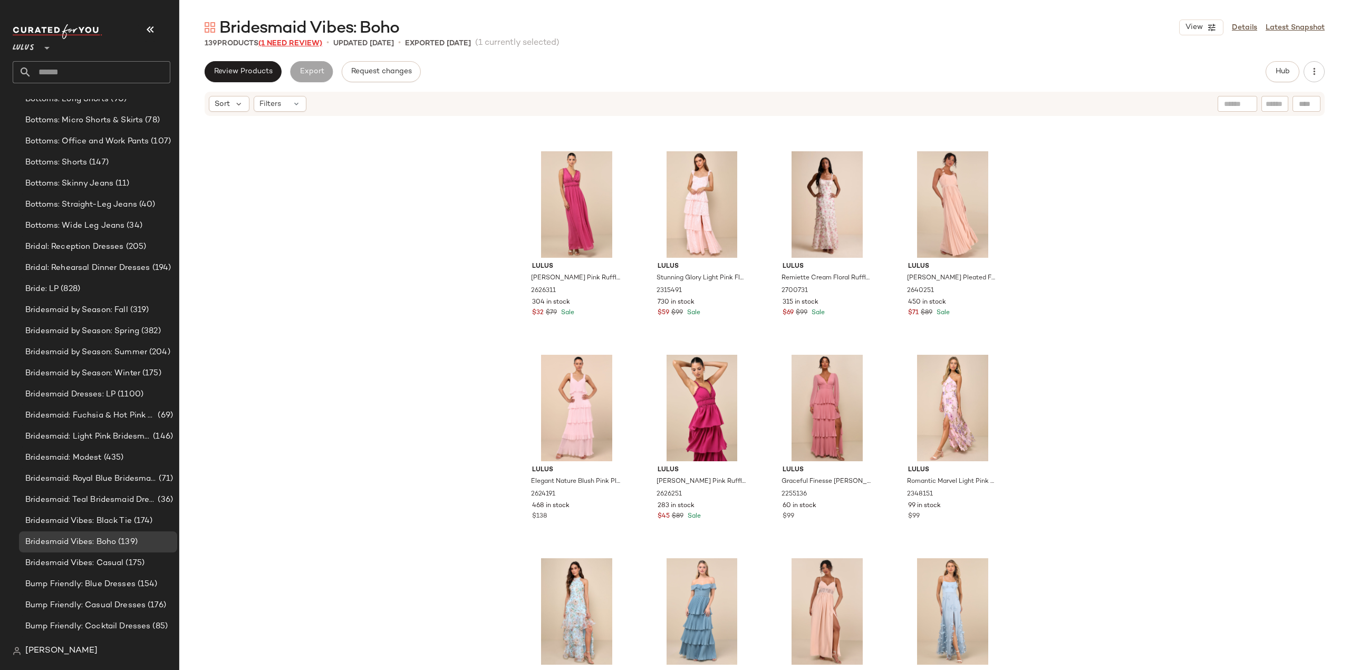
click at [283, 46] on span "(1 Need Review)" at bounding box center [290, 44] width 64 height 8
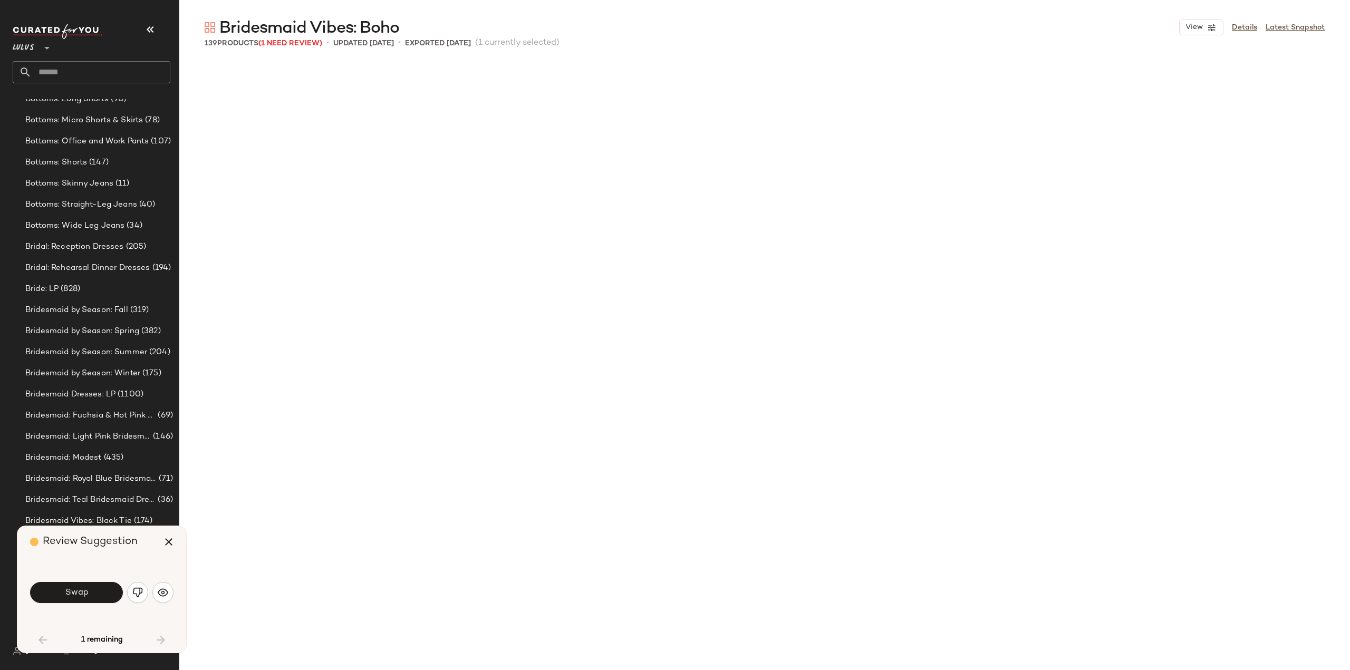
scroll to position [2646, 0]
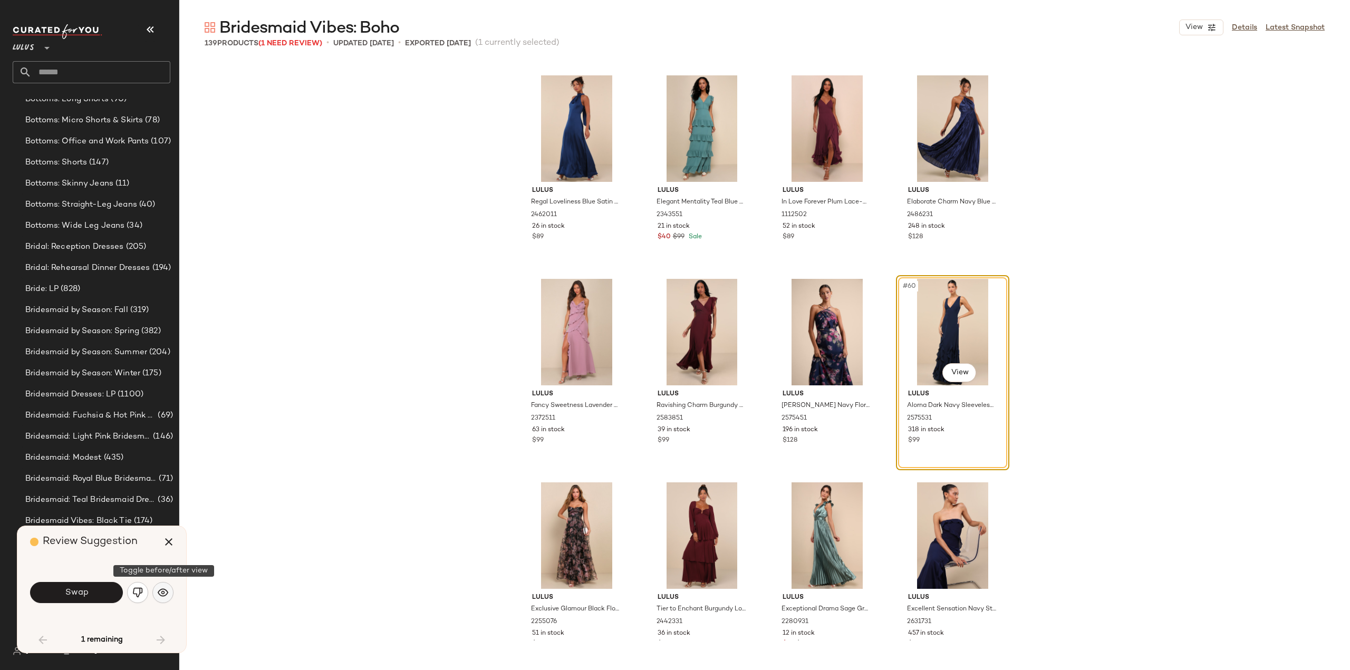
click at [154, 597] on button "button" at bounding box center [162, 592] width 21 height 21
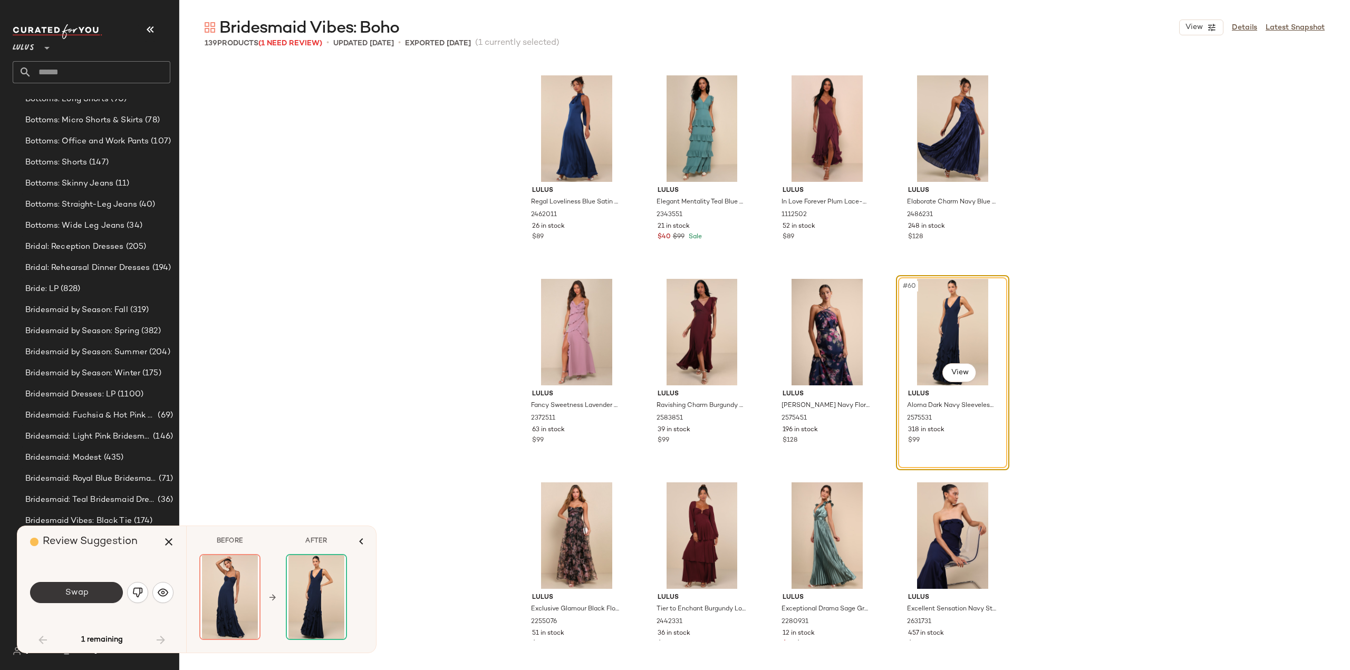
click at [90, 593] on button "Swap" at bounding box center [76, 592] width 93 height 21
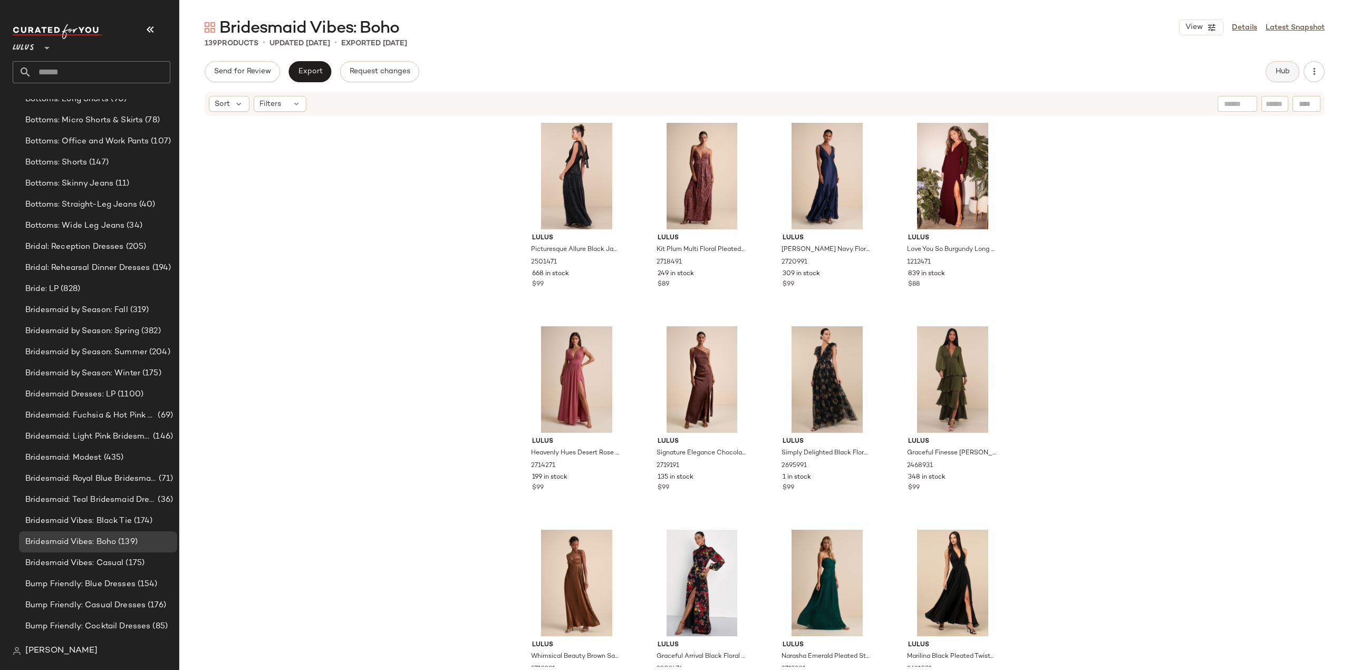
click at [1284, 78] on button "Hub" at bounding box center [1282, 71] width 34 height 21
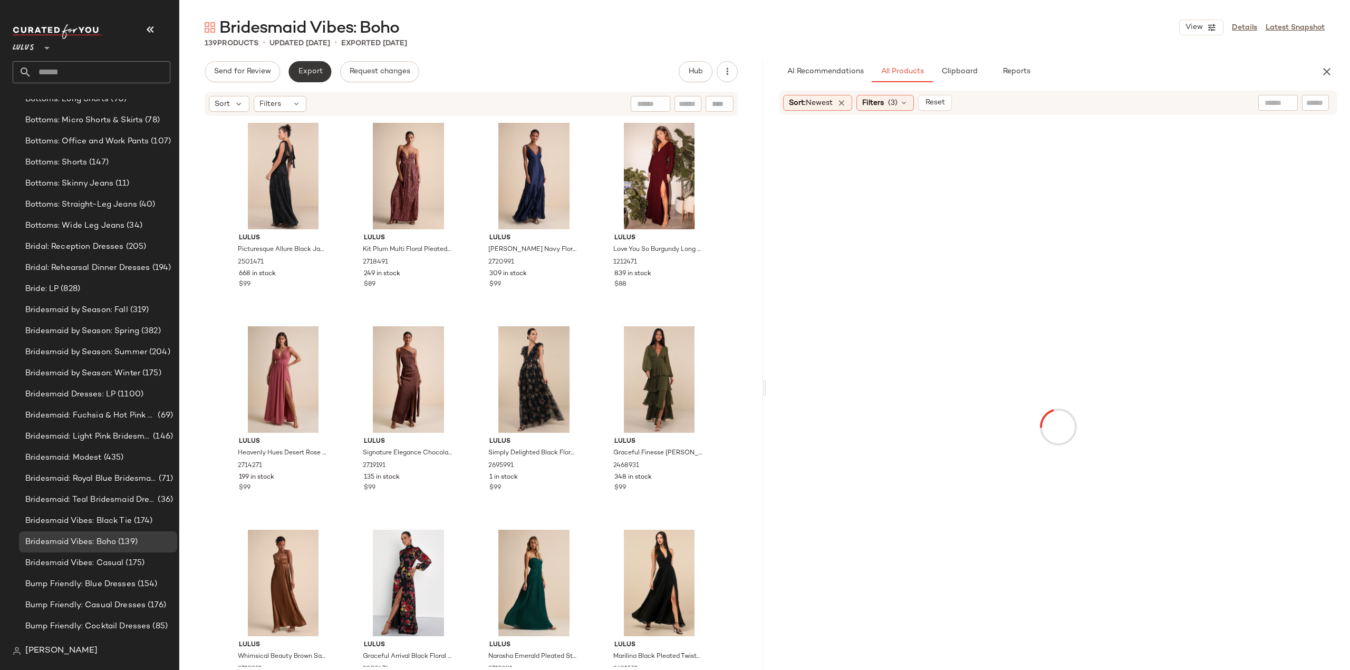
click at [312, 72] on span "Export" at bounding box center [309, 71] width 25 height 8
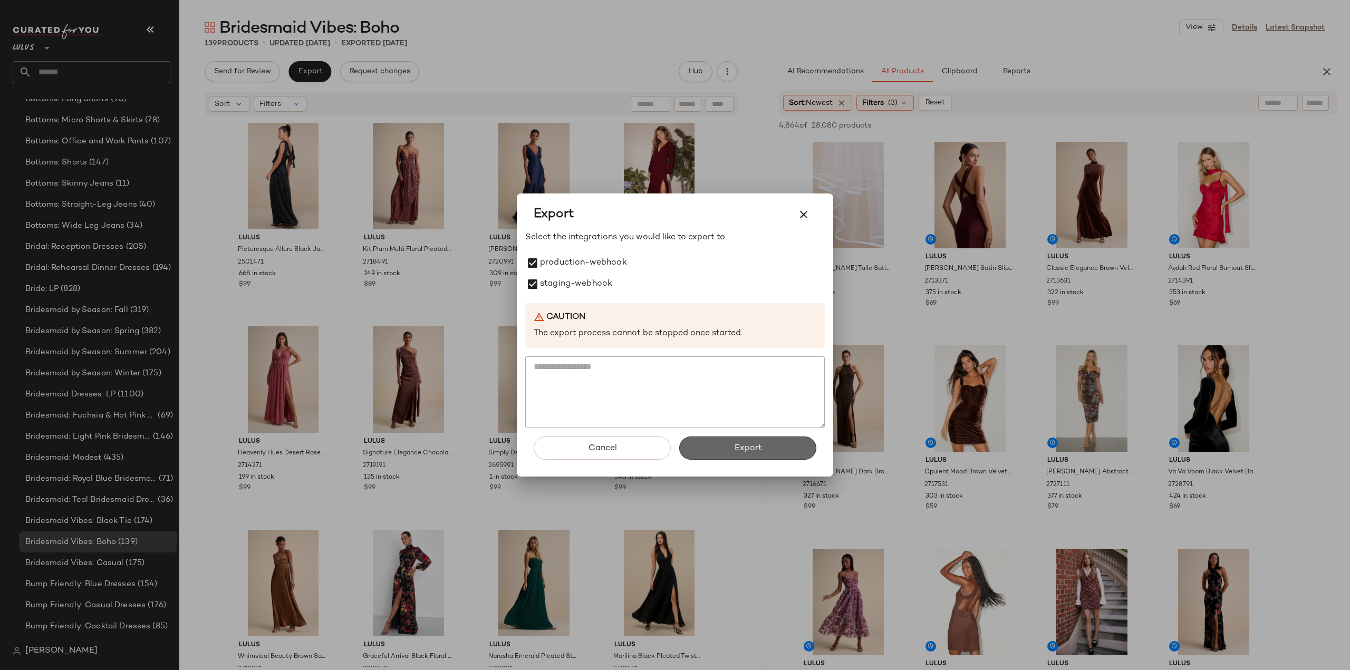
click at [753, 448] on span "Export" at bounding box center [747, 448] width 28 height 10
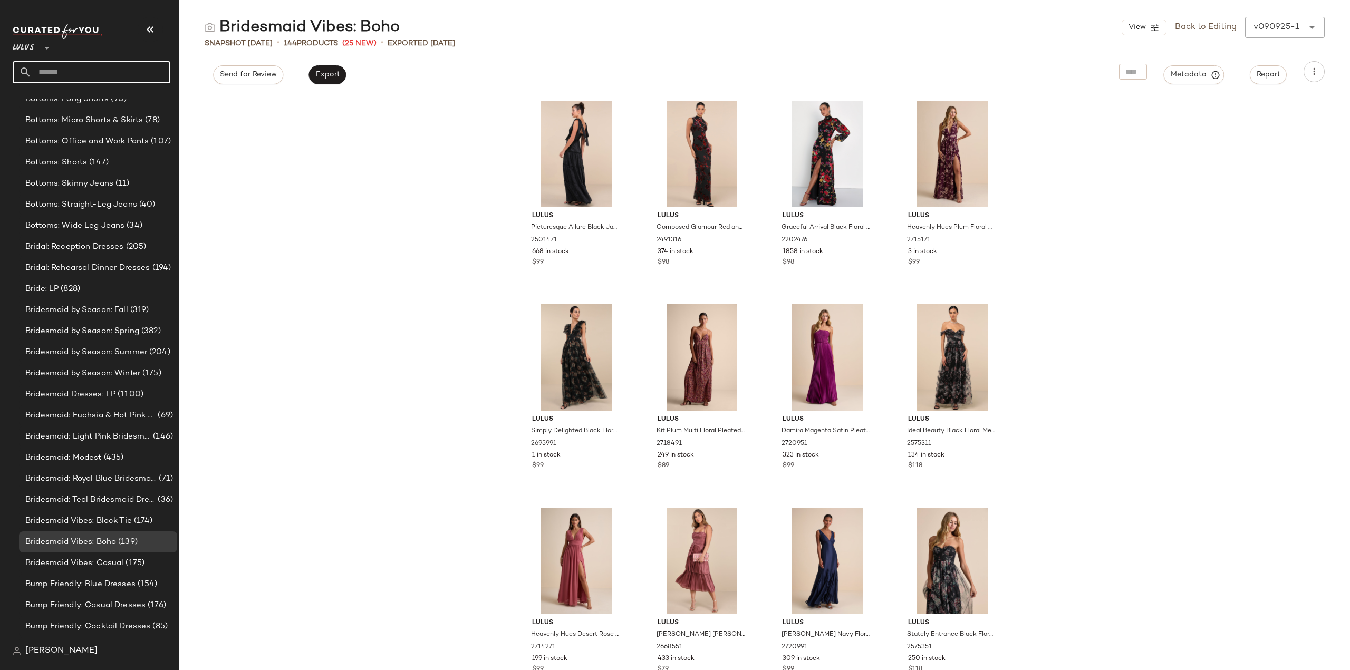
click at [92, 77] on input "text" at bounding box center [101, 72] width 139 height 22
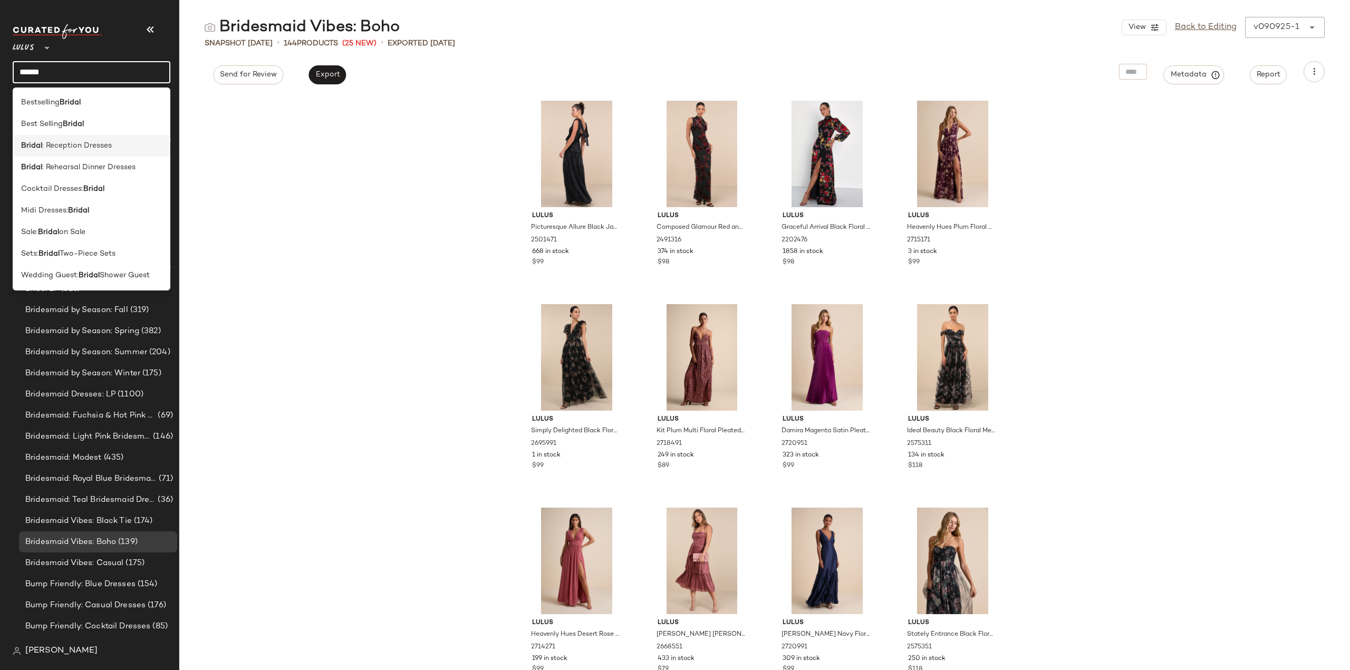
type input "******"
click at [60, 145] on span ": Reception Dresses" at bounding box center [77, 145] width 70 height 11
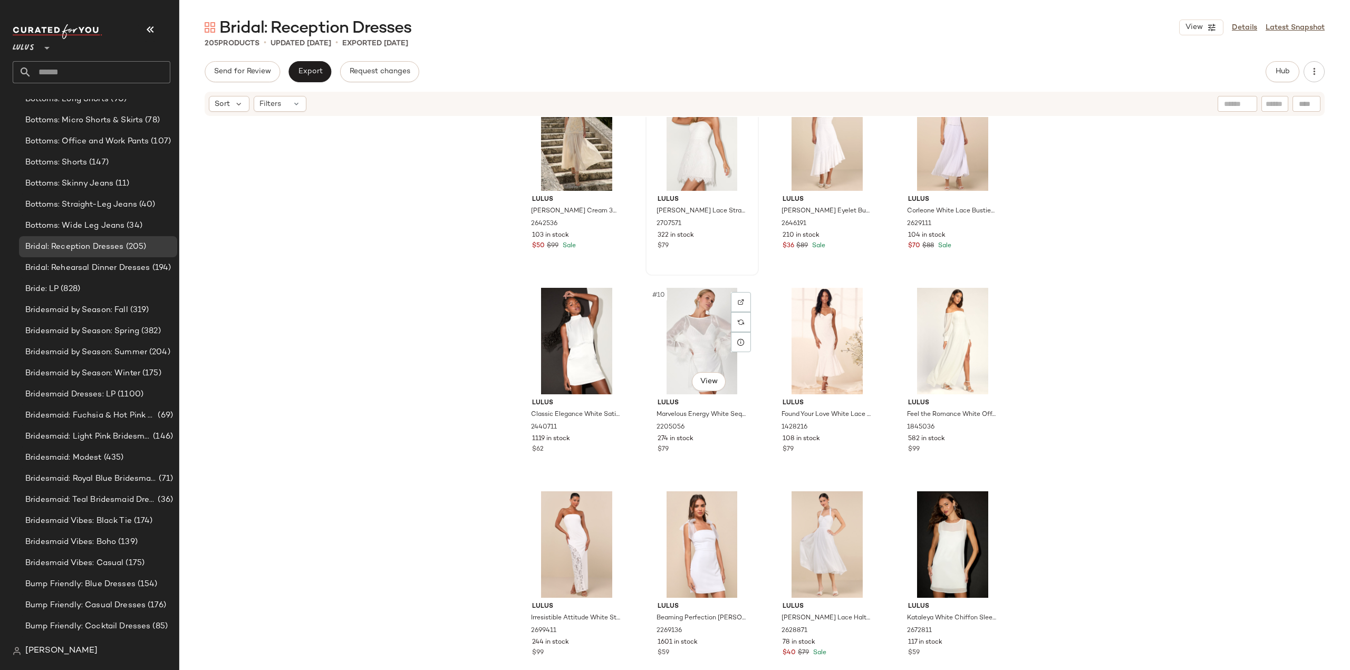
scroll to position [325, 0]
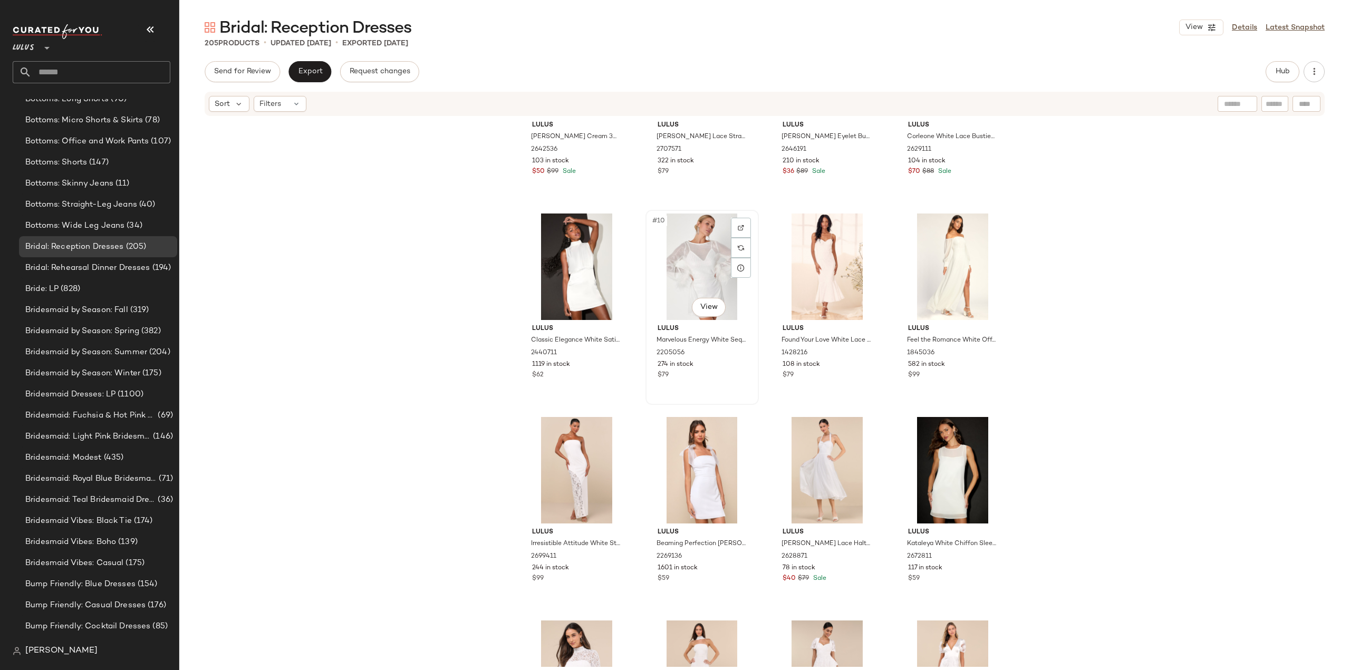
click at [713, 371] on div "$79" at bounding box center [701, 375] width 89 height 9
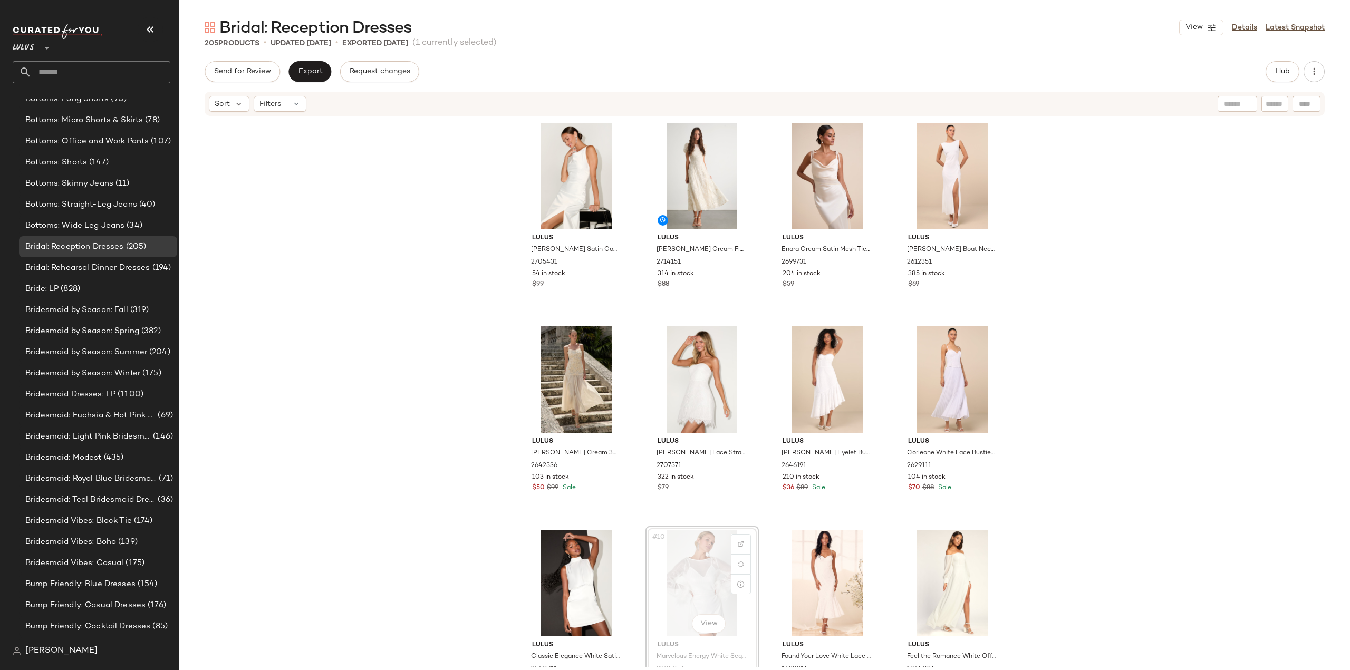
scroll to position [1, 0]
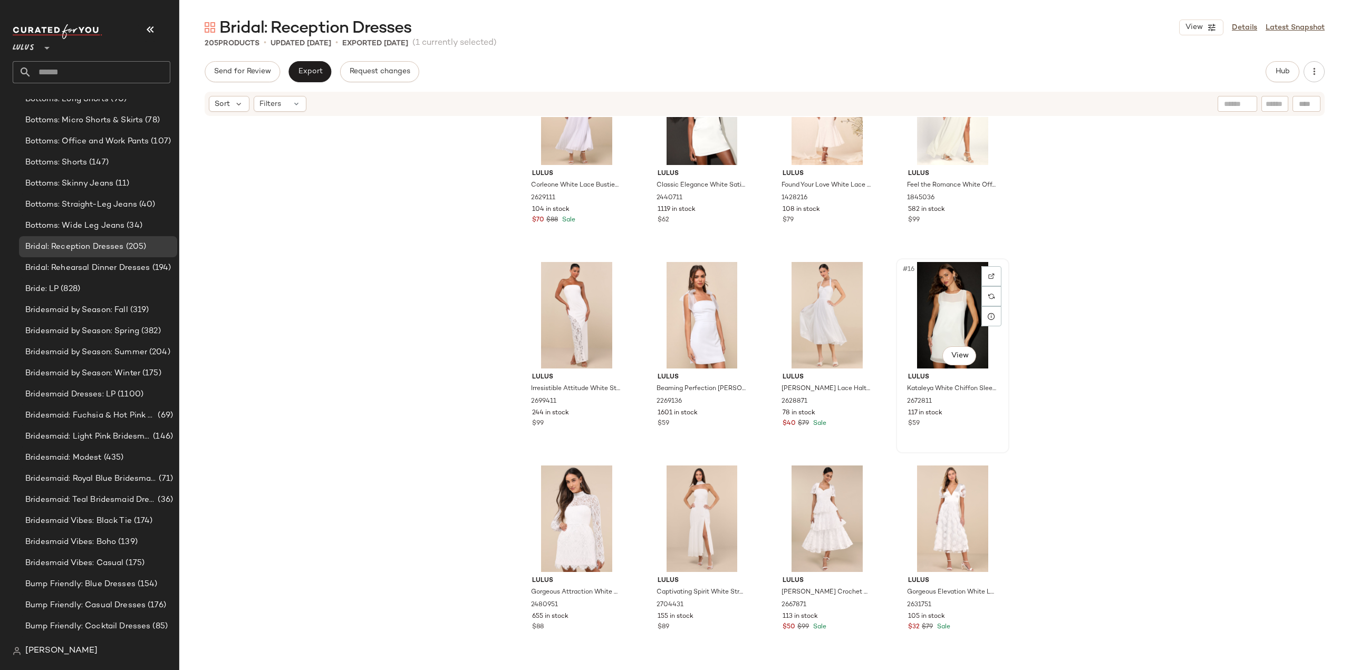
scroll to position [483, 0]
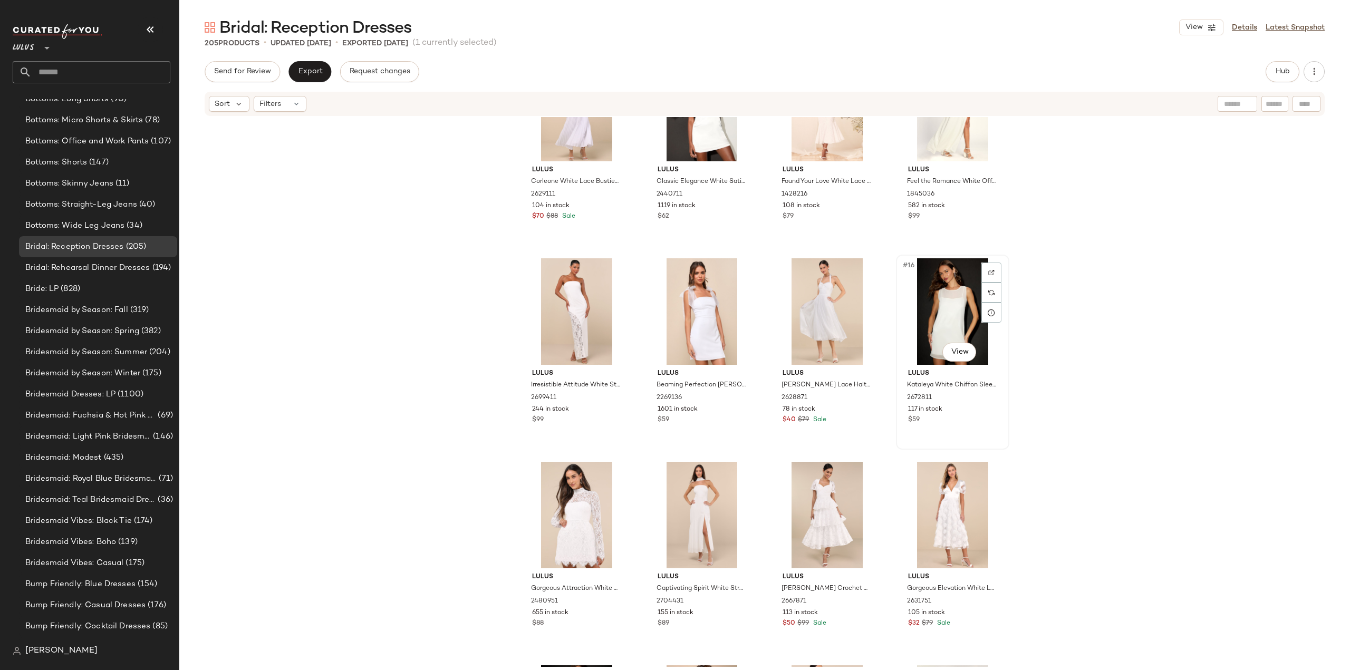
click at [980, 406] on div "117 in stock" at bounding box center [952, 409] width 89 height 9
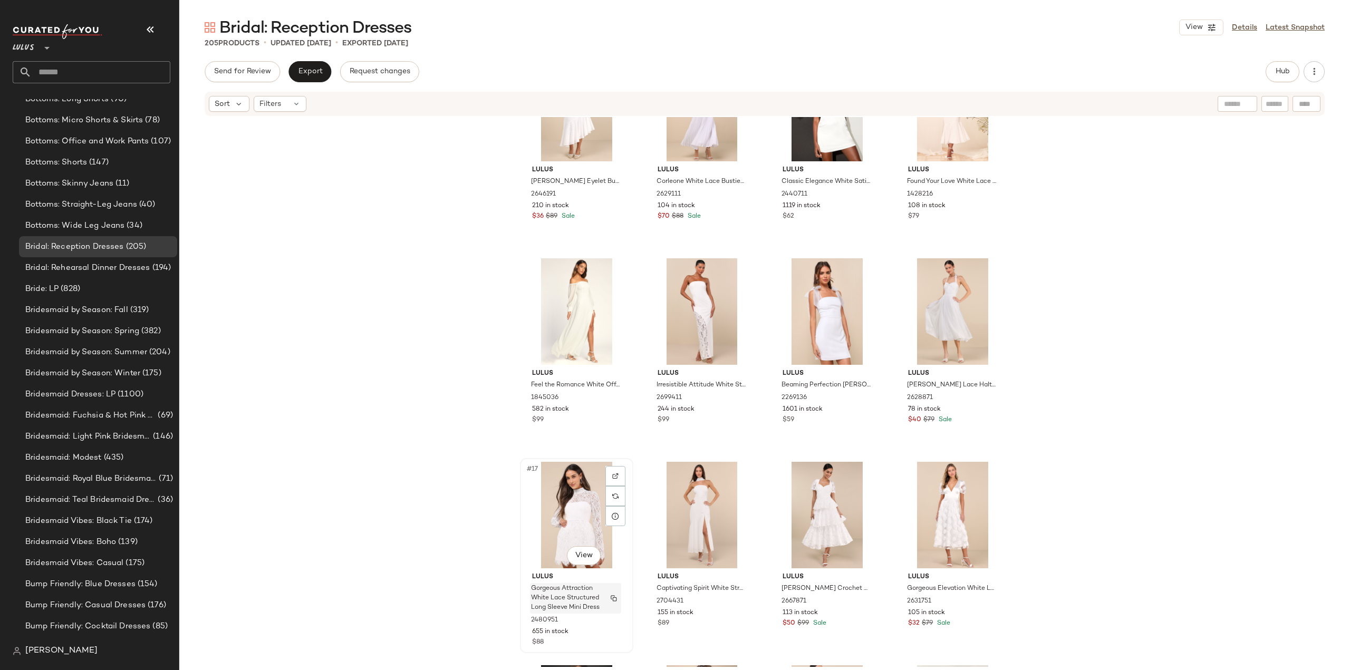
click at [595, 613] on span "Gorgeous Attraction White Lace Structured Long Sleeve Mini Dress" at bounding box center [565, 598] width 69 height 28
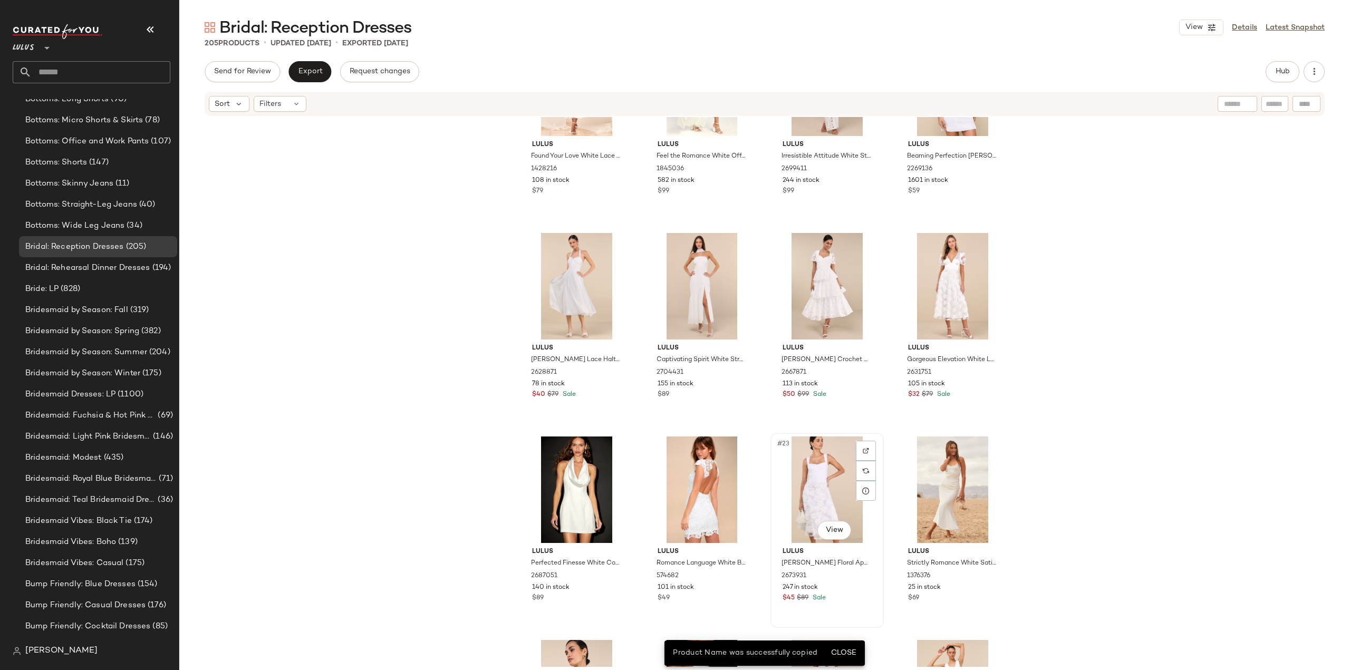
scroll to position [800, 0]
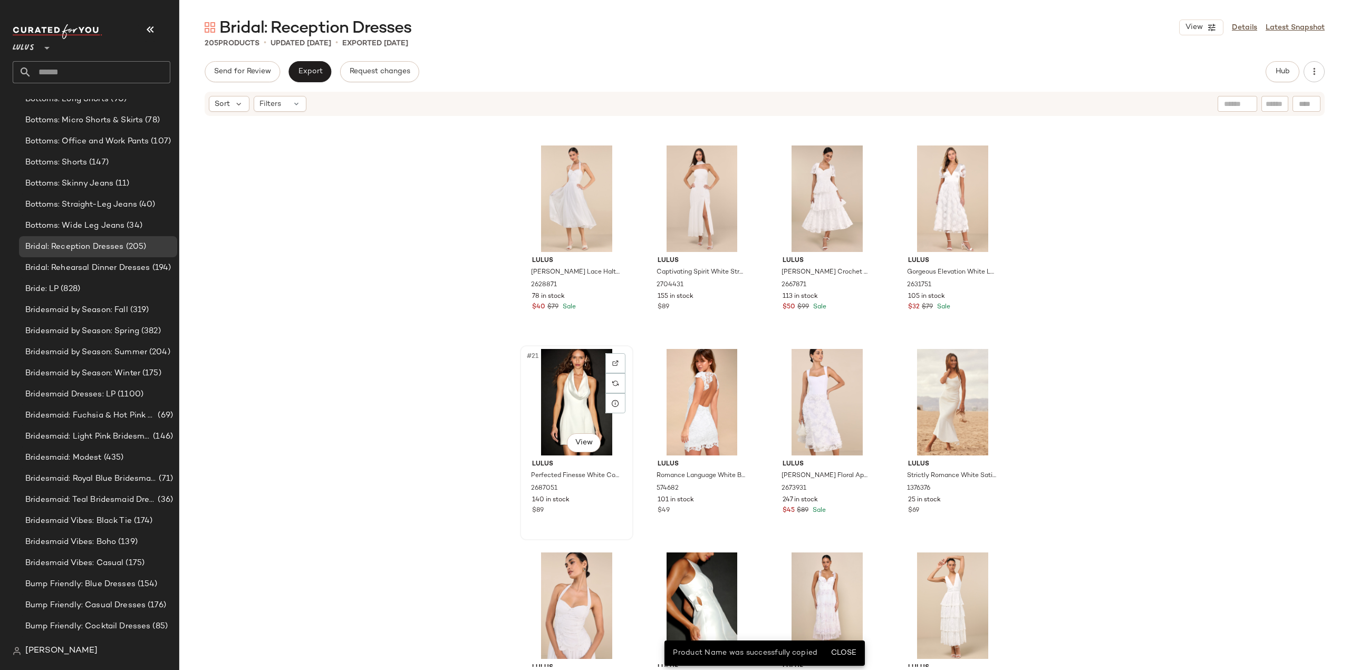
click at [577, 524] on div "#21 View Lulus Perfected Finesse White Cowl Halter A-Line Mini Dress 2687051 14…" at bounding box center [576, 442] width 111 height 193
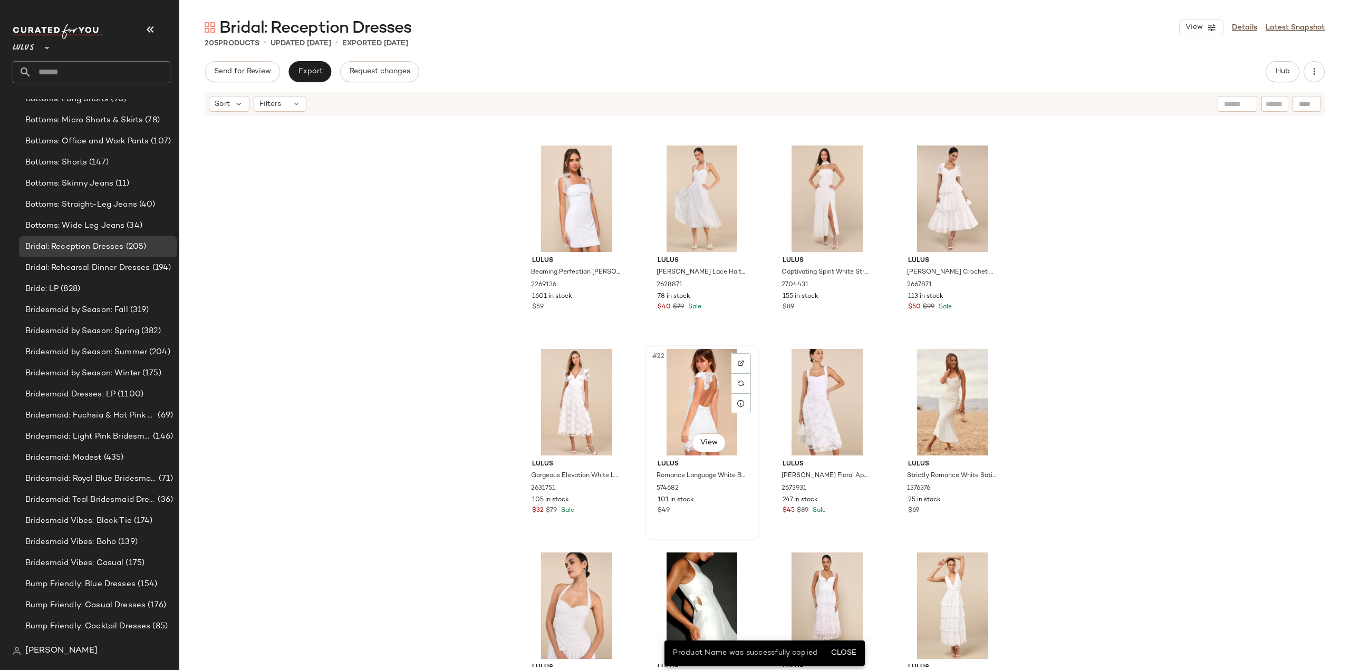
click at [710, 508] on div "$49" at bounding box center [701, 510] width 89 height 9
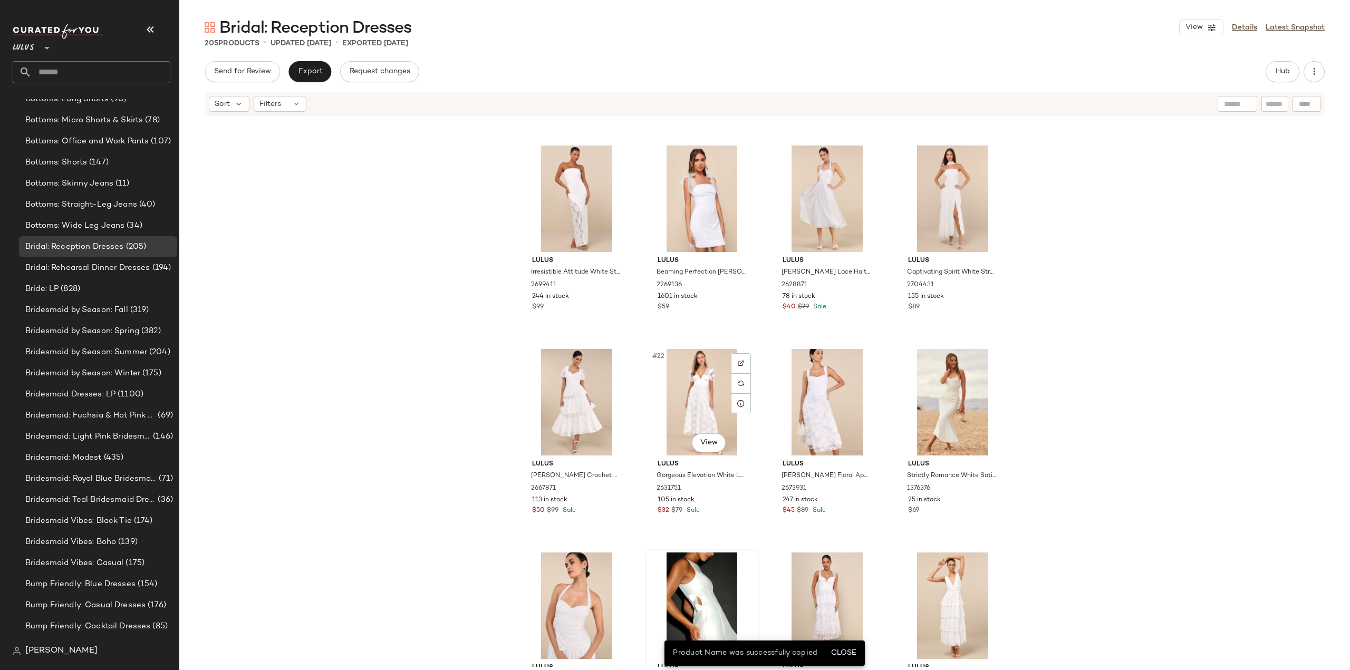
scroll to position [958, 0]
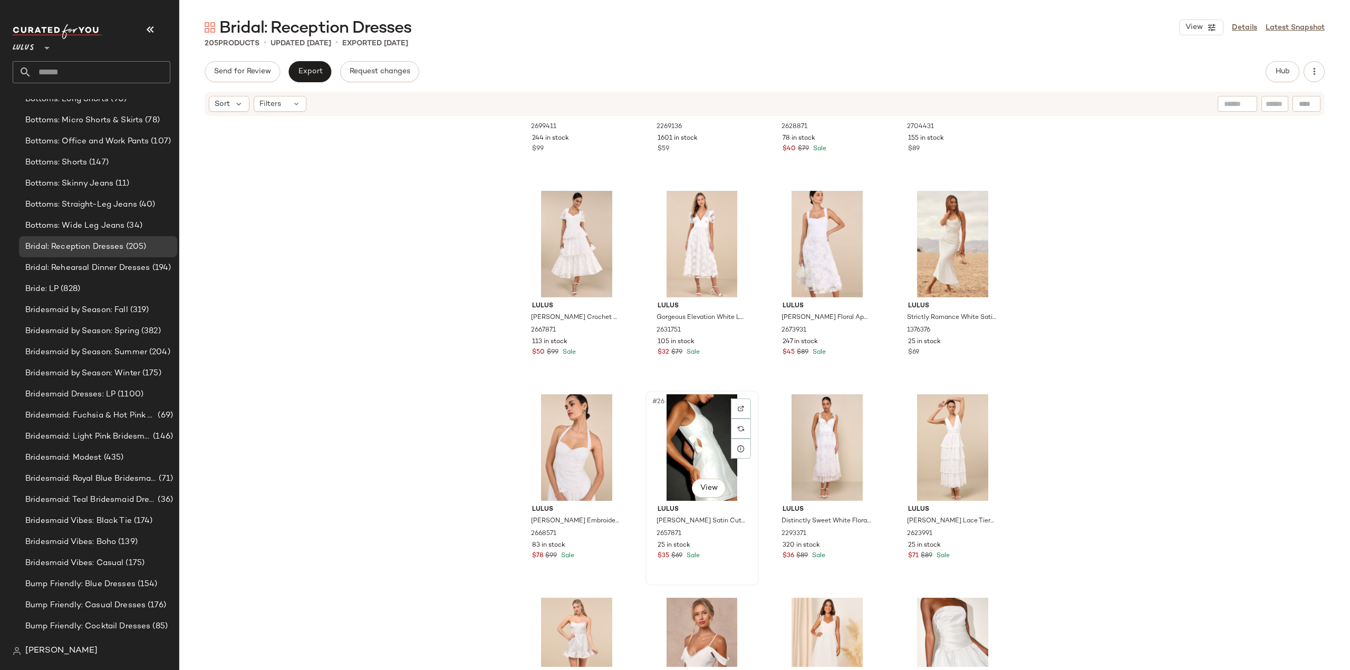
click at [710, 544] on div "25 in stock" at bounding box center [701, 545] width 89 height 9
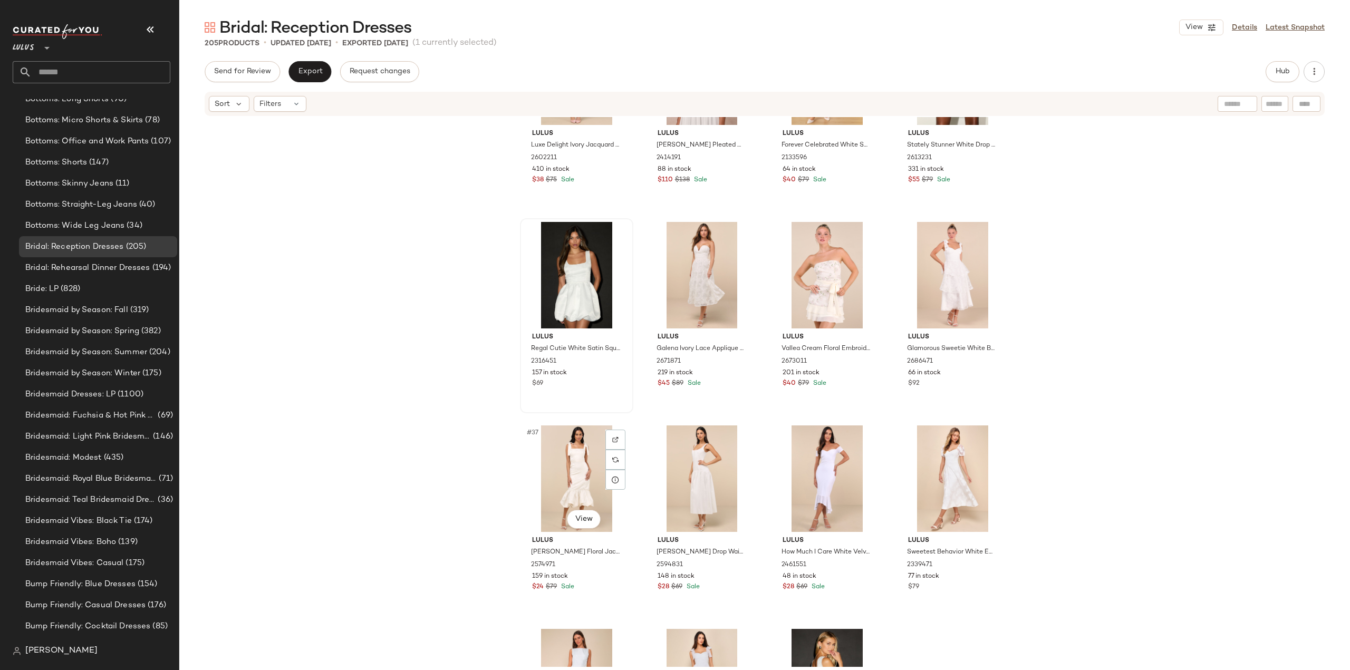
scroll to position [1538, 0]
click at [579, 385] on div "$69" at bounding box center [576, 383] width 89 height 9
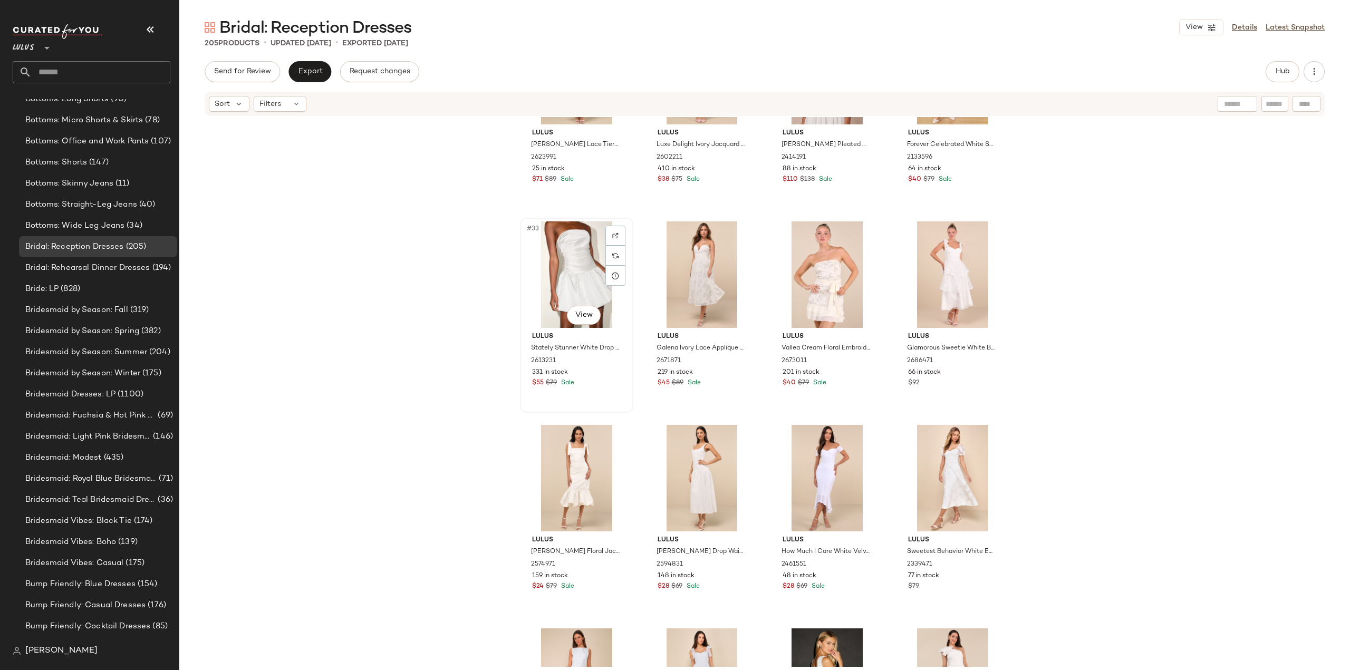
click at [593, 390] on div "#33 View Lulus Stately Stunner White Drop Waist Bubble-Hem Mini Dress 2613231 3…" at bounding box center [576, 315] width 111 height 193
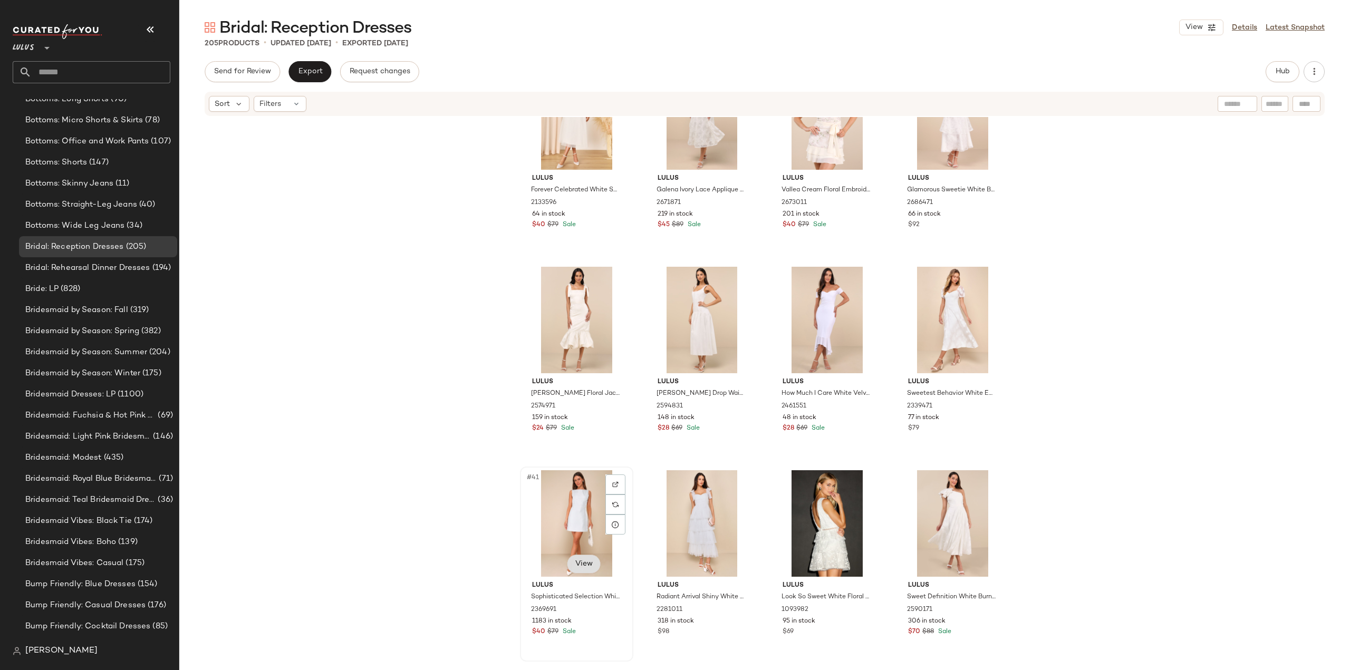
scroll to position [1802, 0]
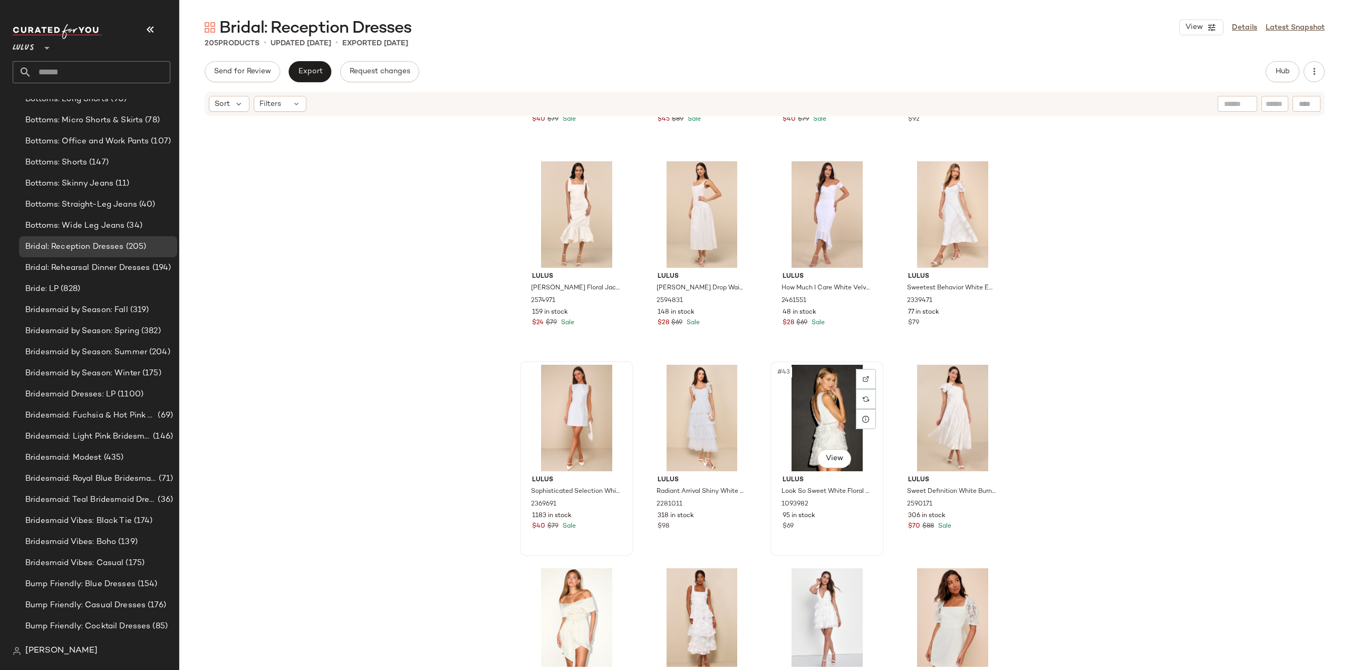
click at [858, 531] on div "$69" at bounding box center [826, 526] width 89 height 9
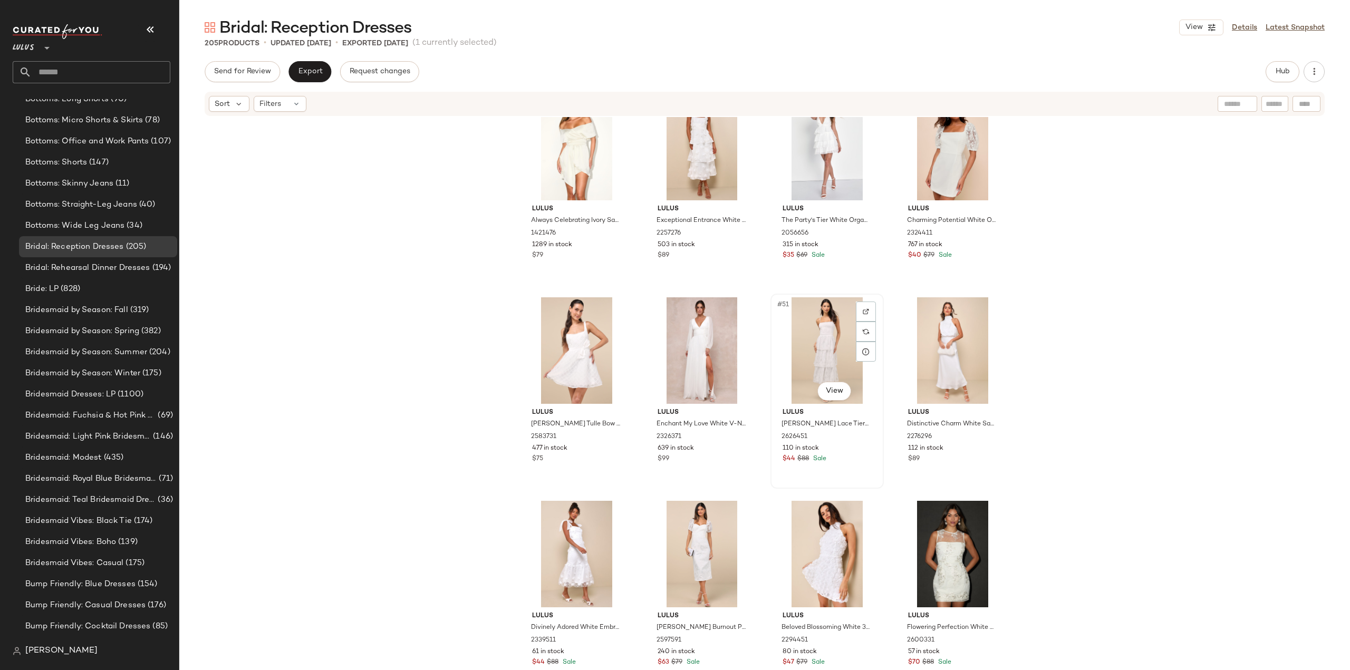
scroll to position [2382, 0]
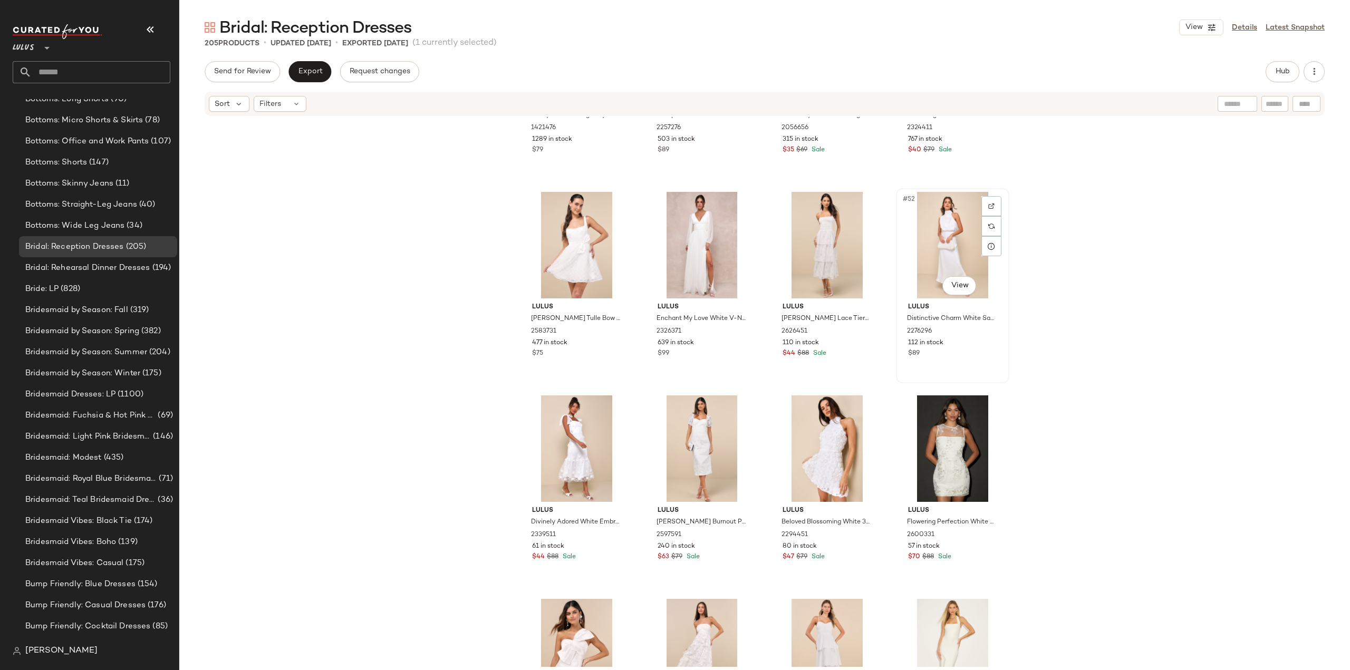
click at [968, 346] on div "112 in stock" at bounding box center [952, 343] width 89 height 9
click at [972, 554] on div "$70 $88 Sale" at bounding box center [952, 557] width 89 height 9
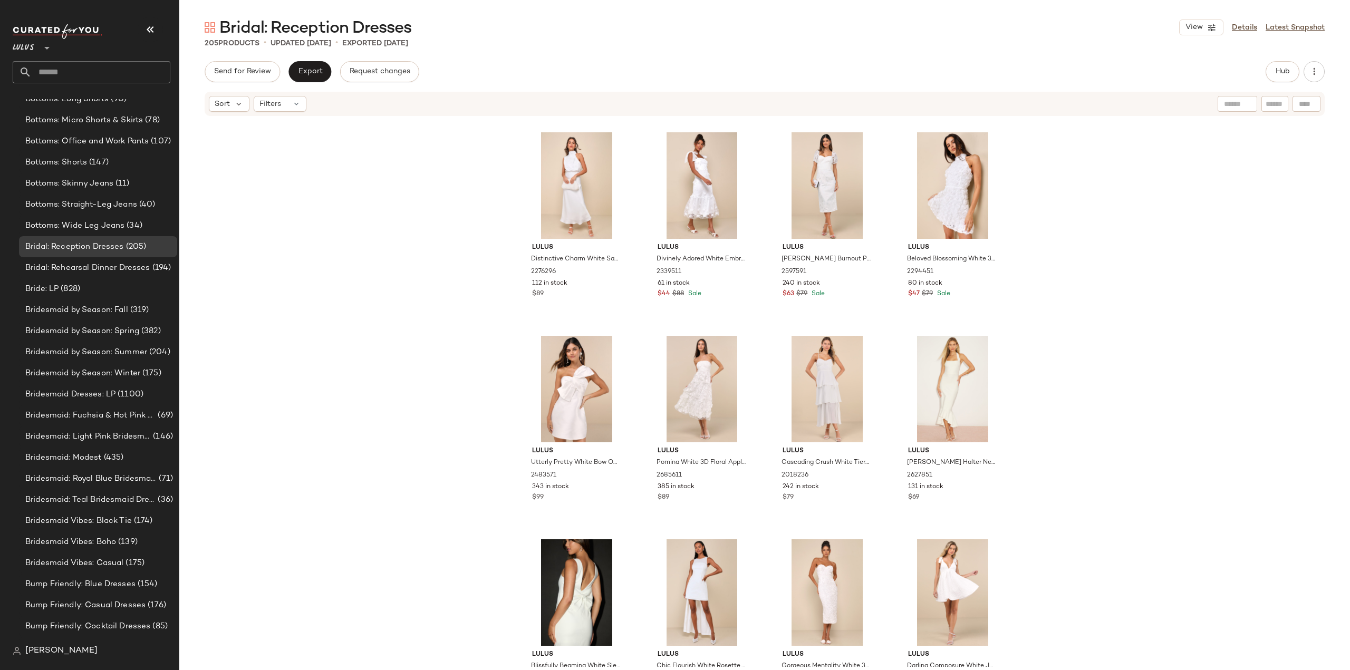
scroll to position [2645, 0]
click at [975, 489] on div "131 in stock" at bounding box center [952, 486] width 89 height 9
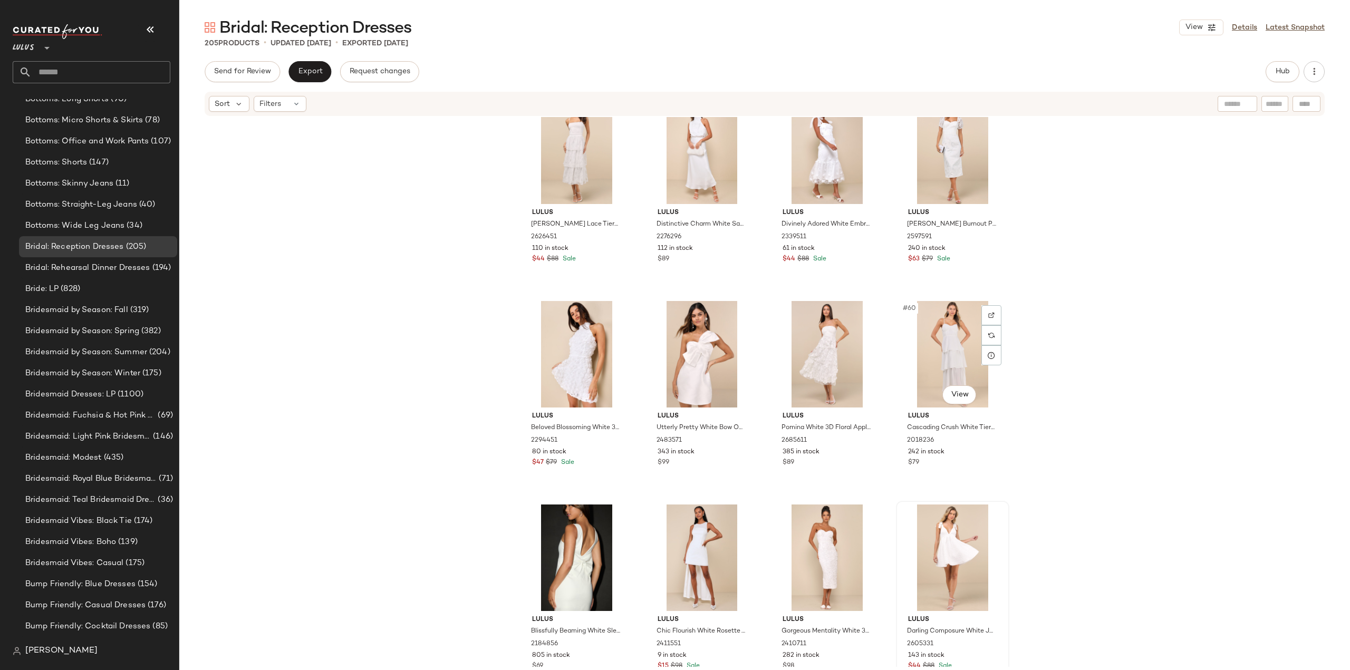
scroll to position [2803, 0]
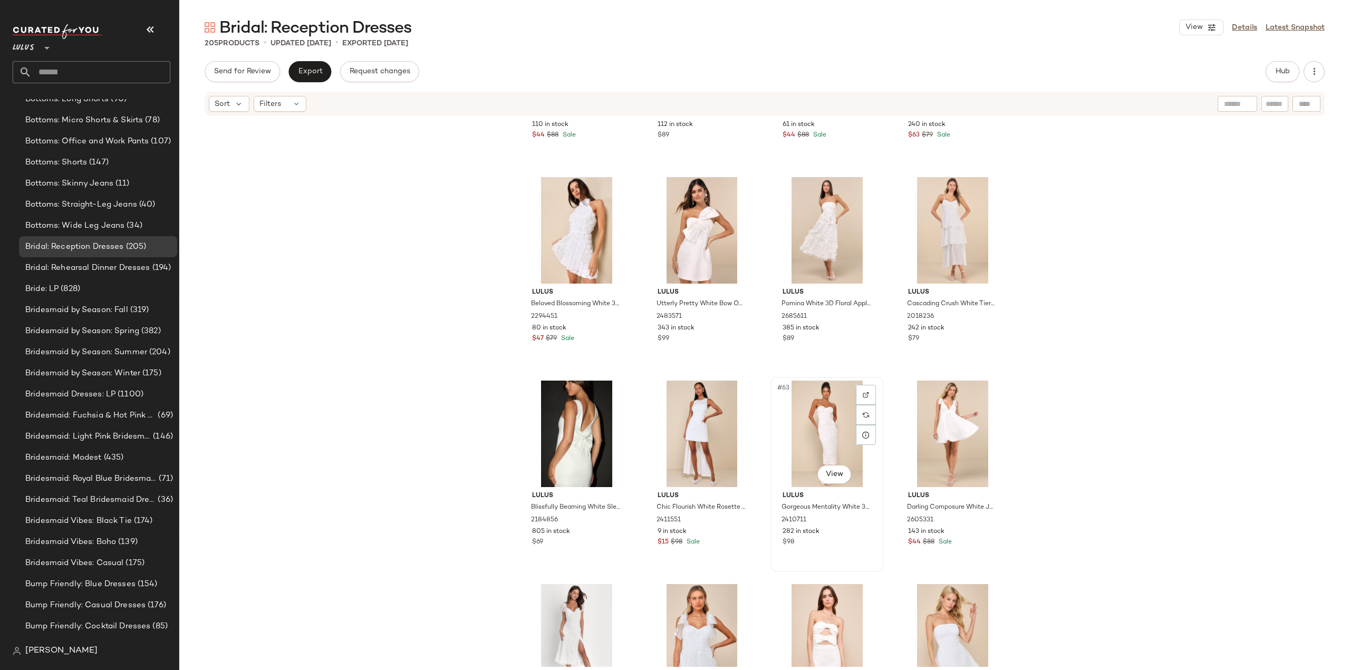
click at [839, 535] on div "282 in stock" at bounding box center [826, 531] width 89 height 9
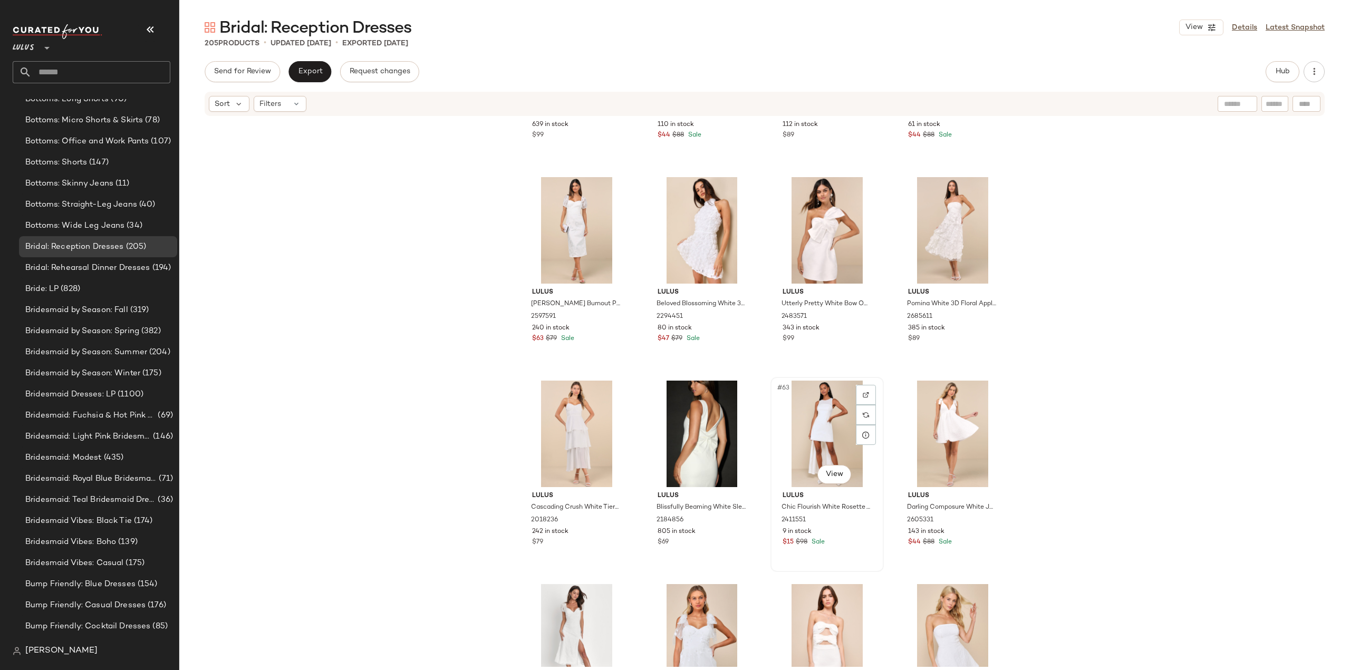
click at [833, 545] on div "$15 $98 Sale" at bounding box center [826, 542] width 89 height 9
click at [706, 550] on div "#62 View Lulus Blissfully Beaming White Sleeveless Bow Mini Dress 2184856 805 i…" at bounding box center [701, 474] width 111 height 193
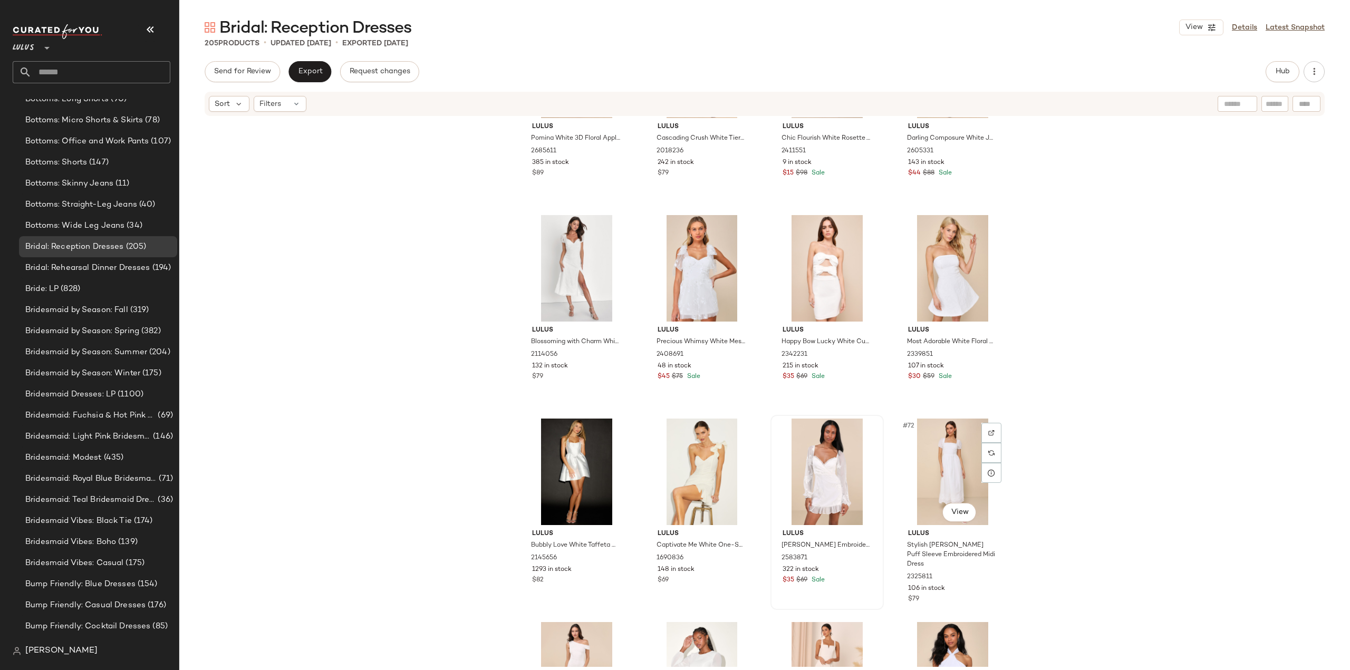
scroll to position [3225, 0]
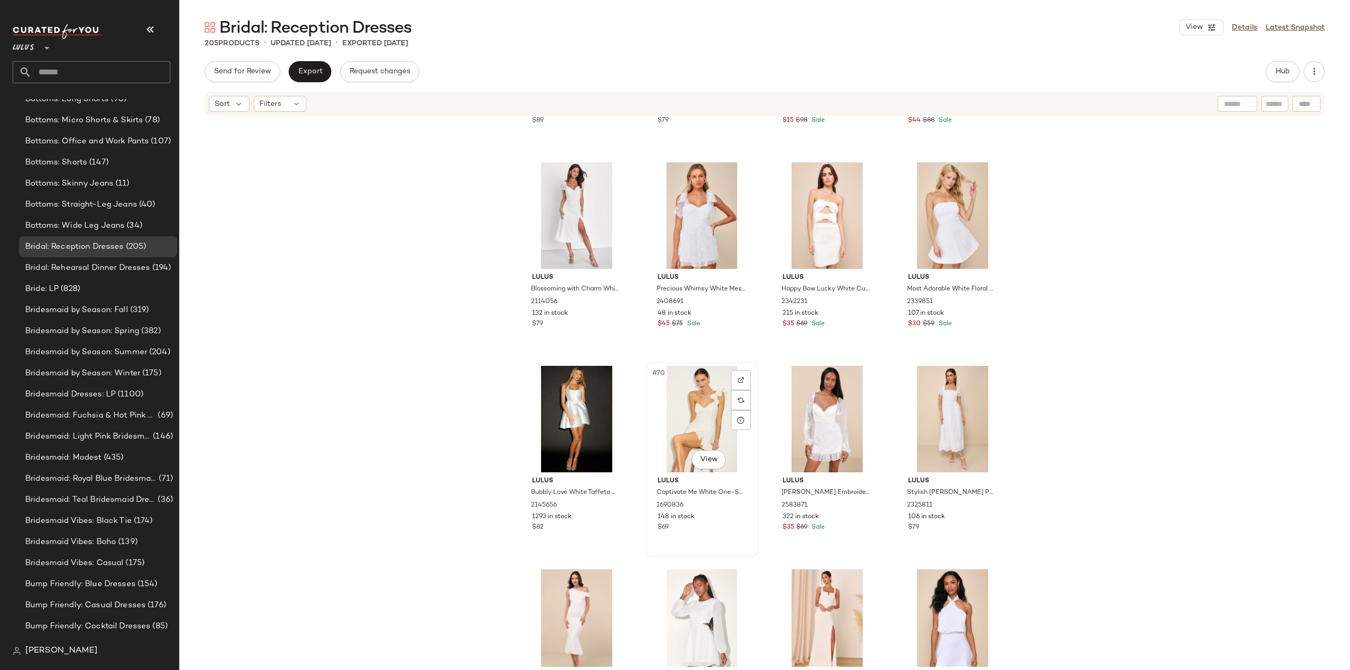
click at [716, 523] on div "$69" at bounding box center [701, 527] width 89 height 9
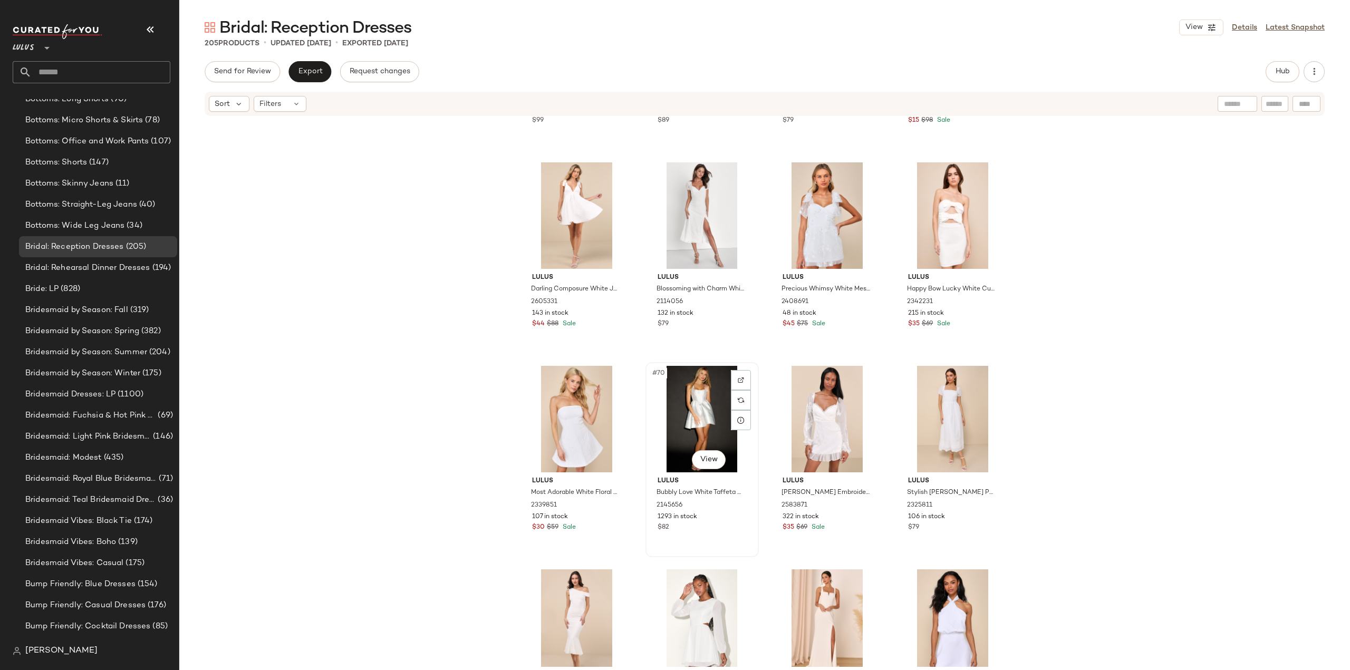
click at [705, 532] on div "Lulus Bubbly Love White Taffeta Corset Mini Dress 2145656 1293 in stock $82" at bounding box center [702, 502] width 106 height 61
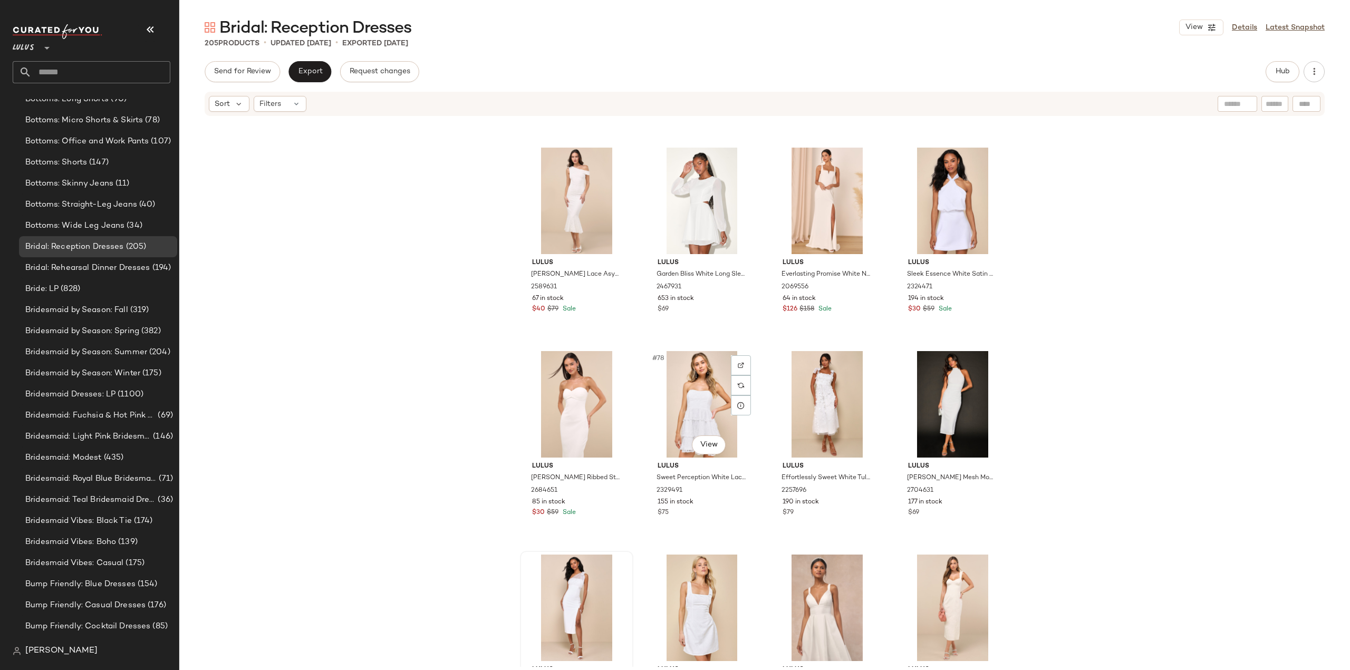
scroll to position [3805, 0]
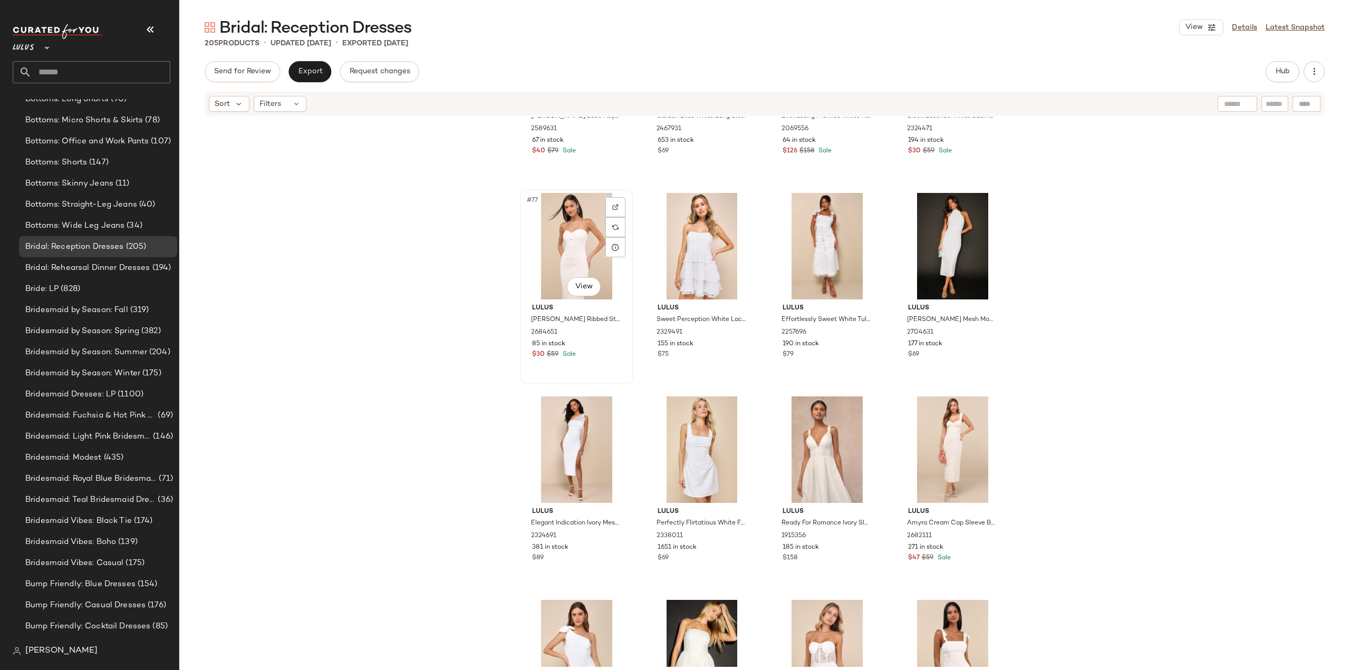
click at [599, 363] on div "#77 View Lulus Basilia White Ribbed Strapless Midi Dress 2684651 85 in stock $3…" at bounding box center [576, 286] width 111 height 193
click at [720, 553] on div "Lulus Perfectly Flirtatious White Floral Jacquard Tie-Back Mini Dress 2338011 1…" at bounding box center [702, 533] width 106 height 61
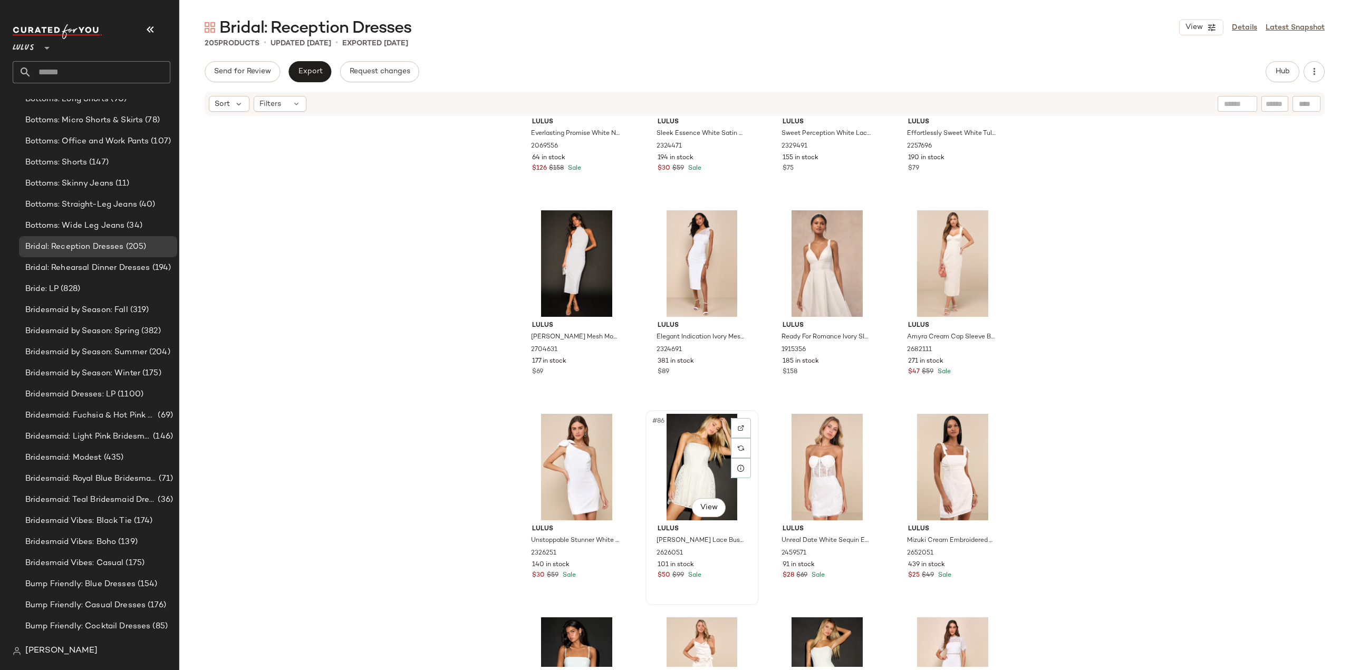
scroll to position [4016, 0]
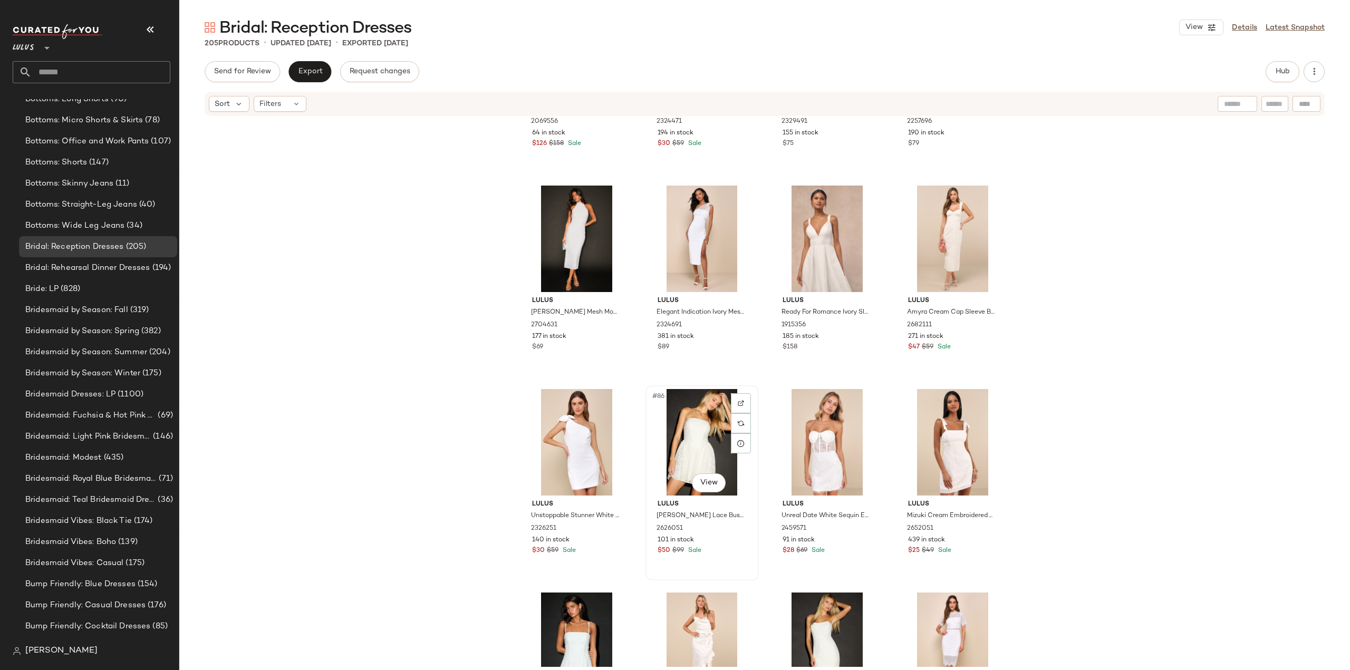
click at [728, 558] on div "#86 View Lulus Ciana White Lace Bustier Mini Dress 2626051 101 in stock $50 $99…" at bounding box center [701, 482] width 111 height 193
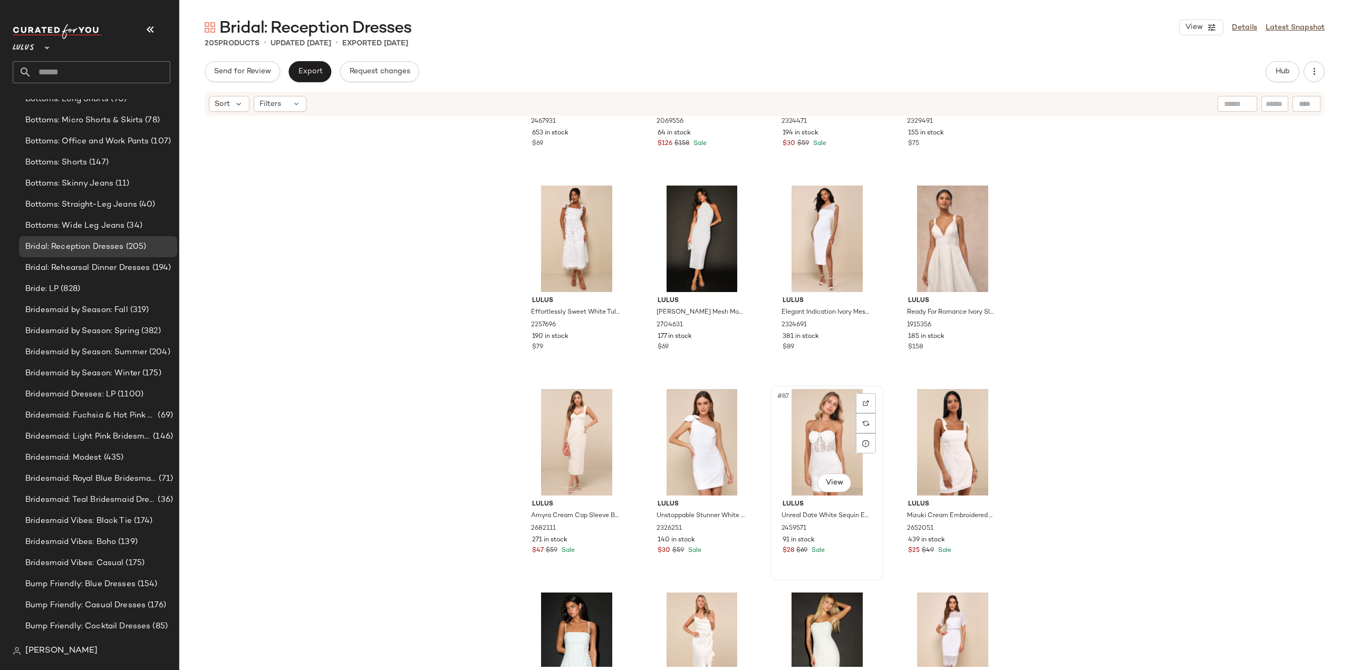
click at [854, 550] on div "$28 $69 Sale" at bounding box center [826, 550] width 89 height 9
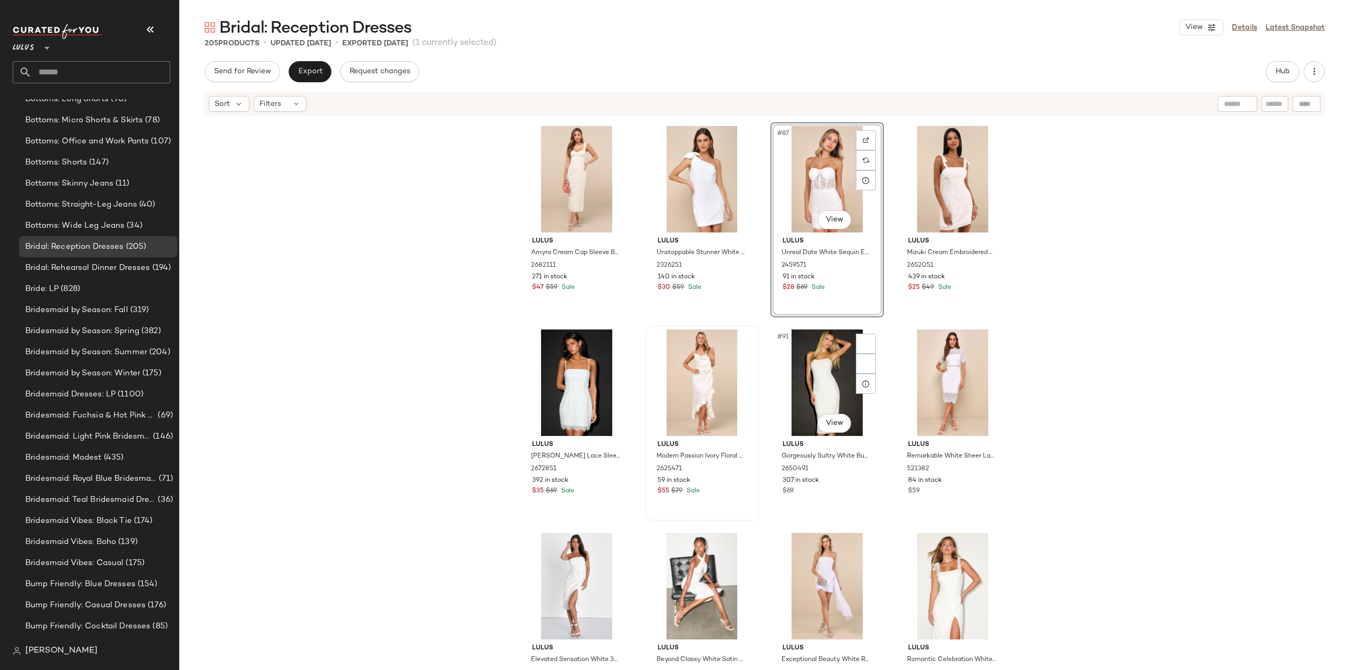
scroll to position [4280, 0]
click at [846, 487] on div "$69" at bounding box center [826, 490] width 89 height 9
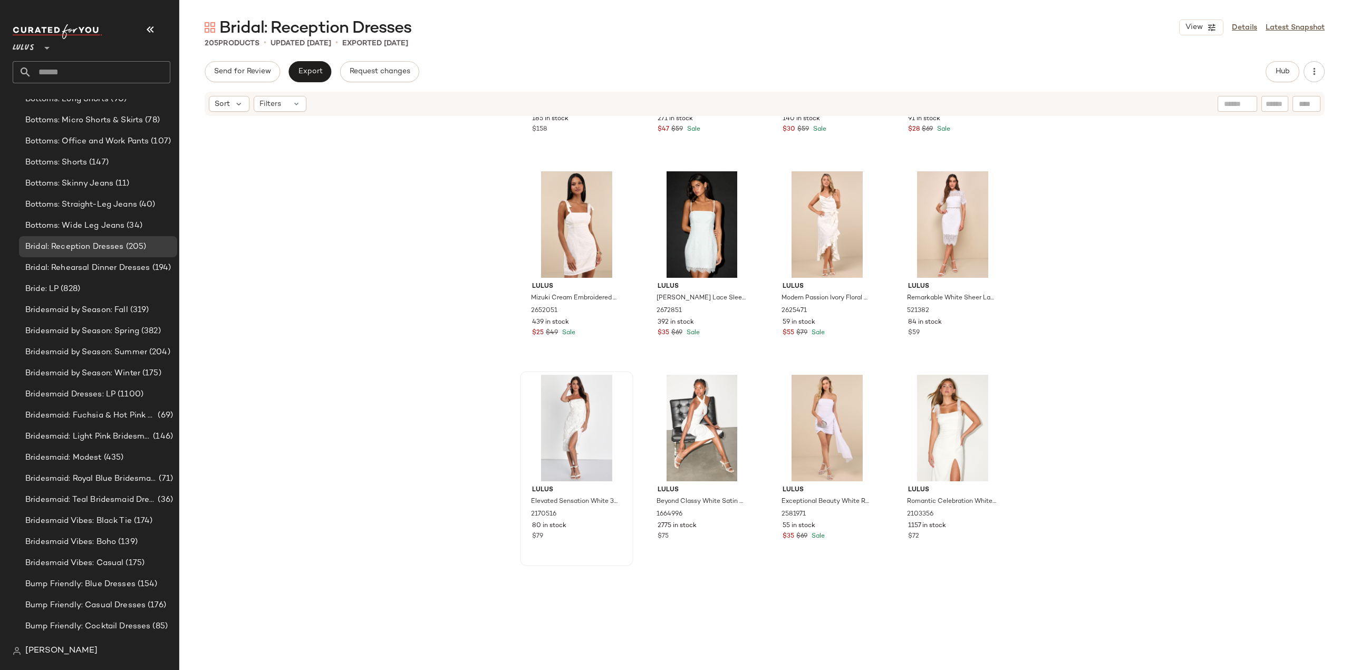
scroll to position [4438, 0]
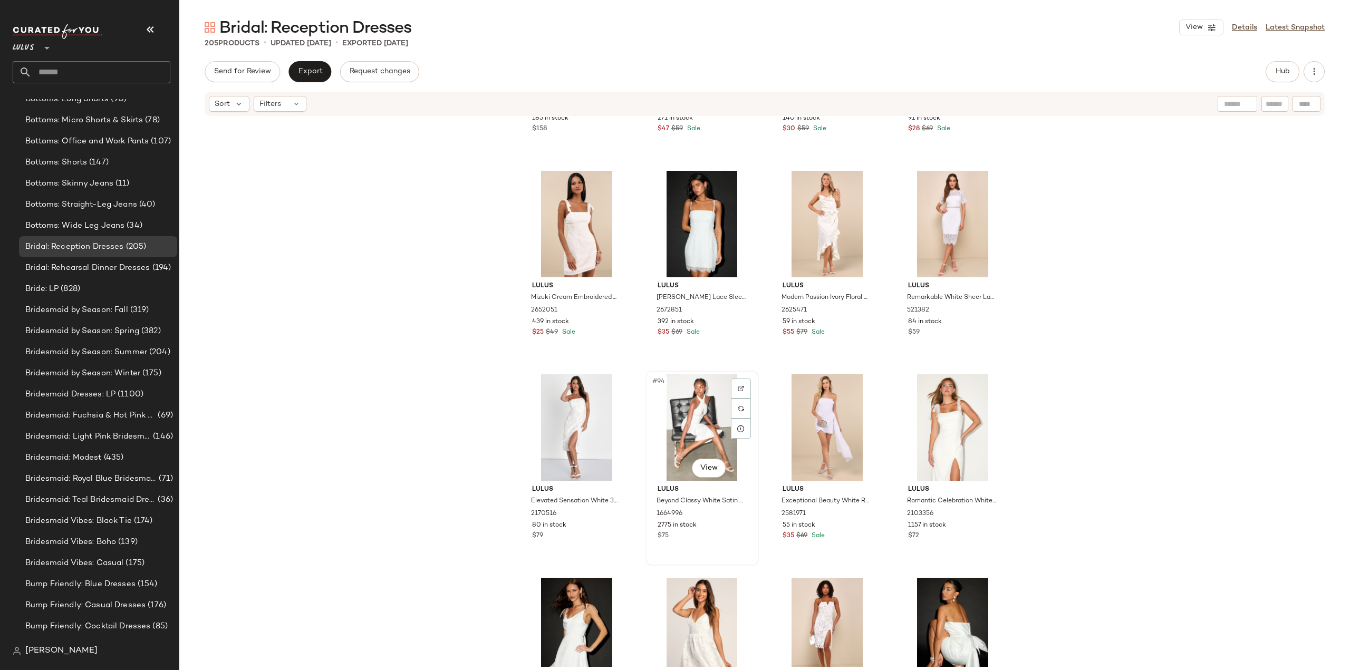
click at [708, 548] on div "#94 View Lulus Beyond Classy White Satin Halter Midi Dress 1664996 2775 in stoc…" at bounding box center [701, 468] width 111 height 193
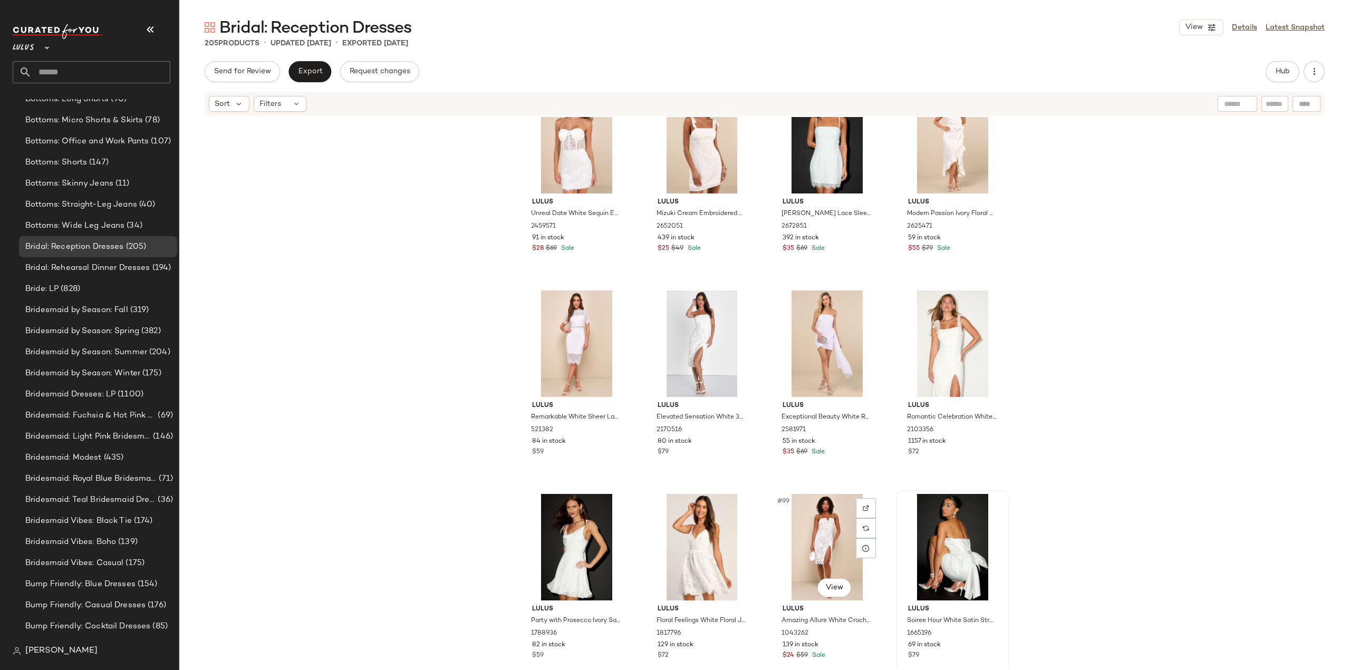
scroll to position [4596, 0]
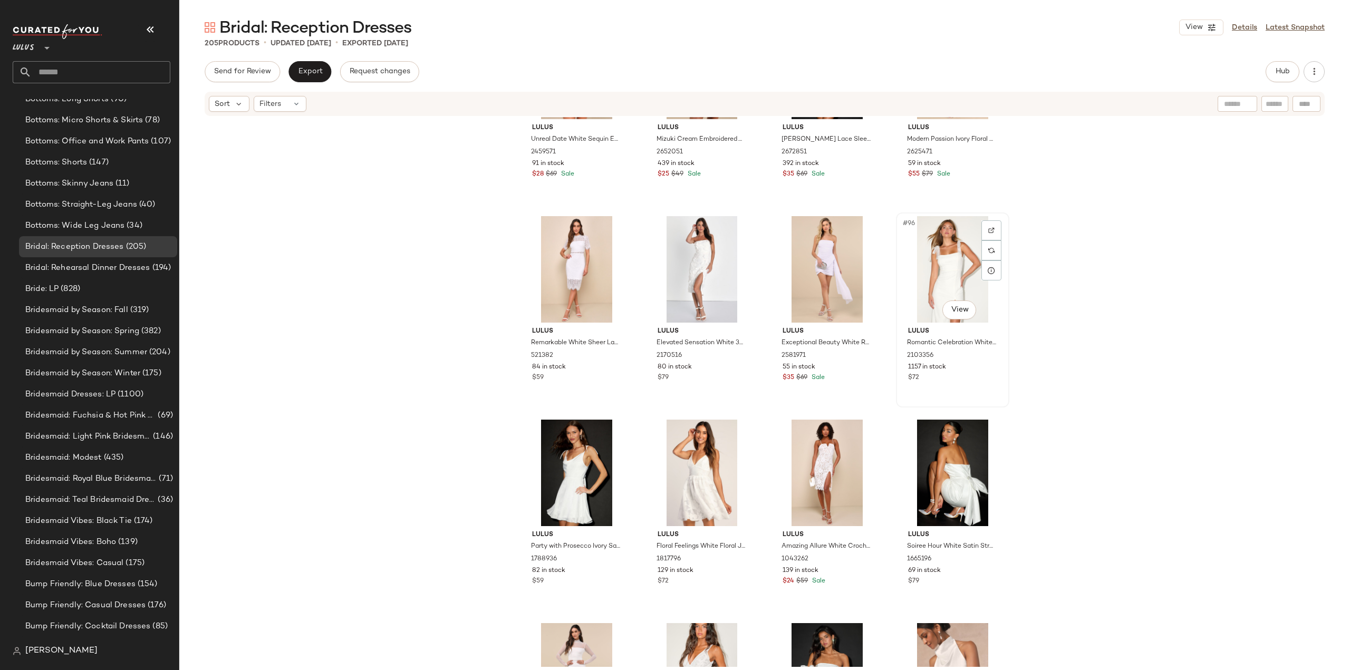
click at [953, 381] on div "$72" at bounding box center [952, 377] width 89 height 9
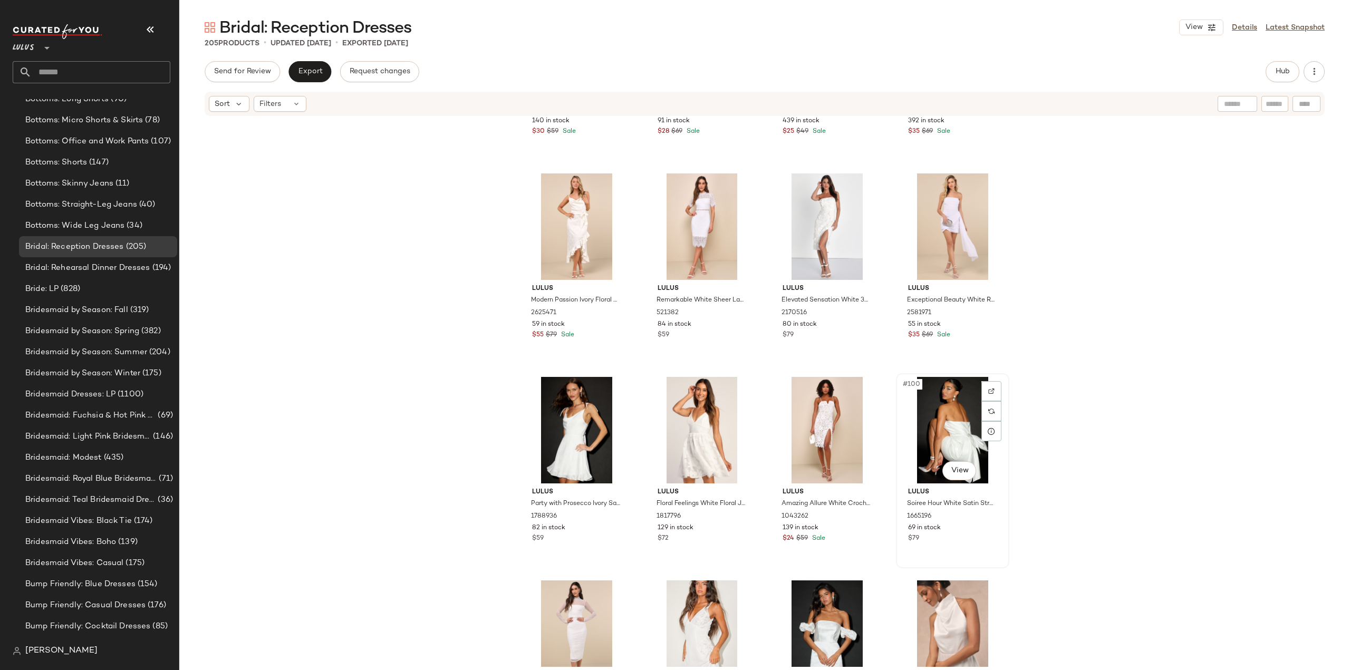
scroll to position [4649, 0]
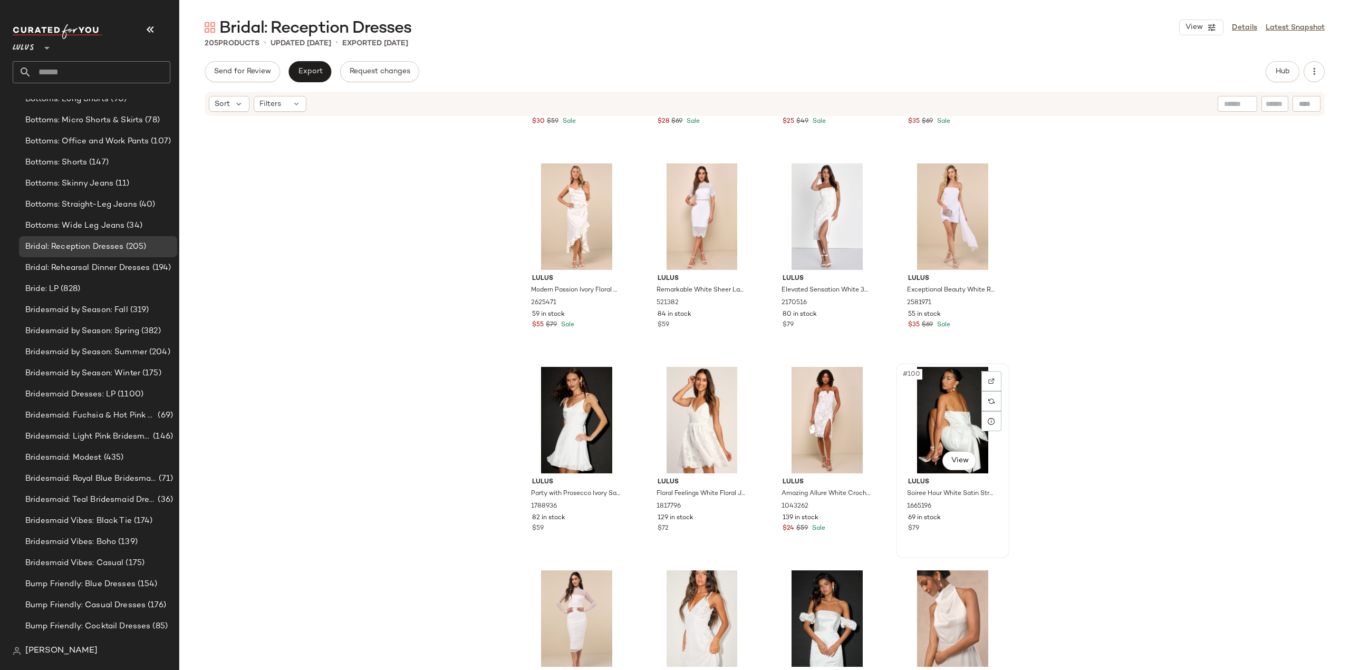
click at [956, 522] on div "69 in stock" at bounding box center [952, 518] width 89 height 9
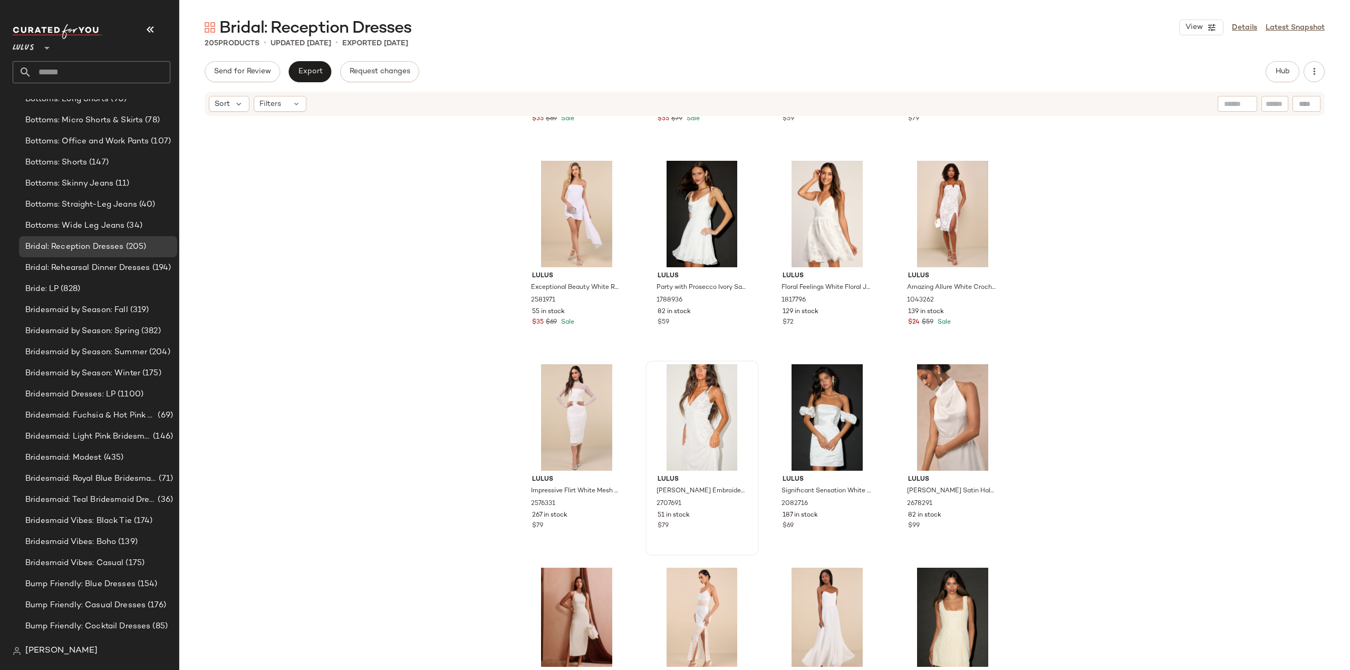
scroll to position [4860, 0]
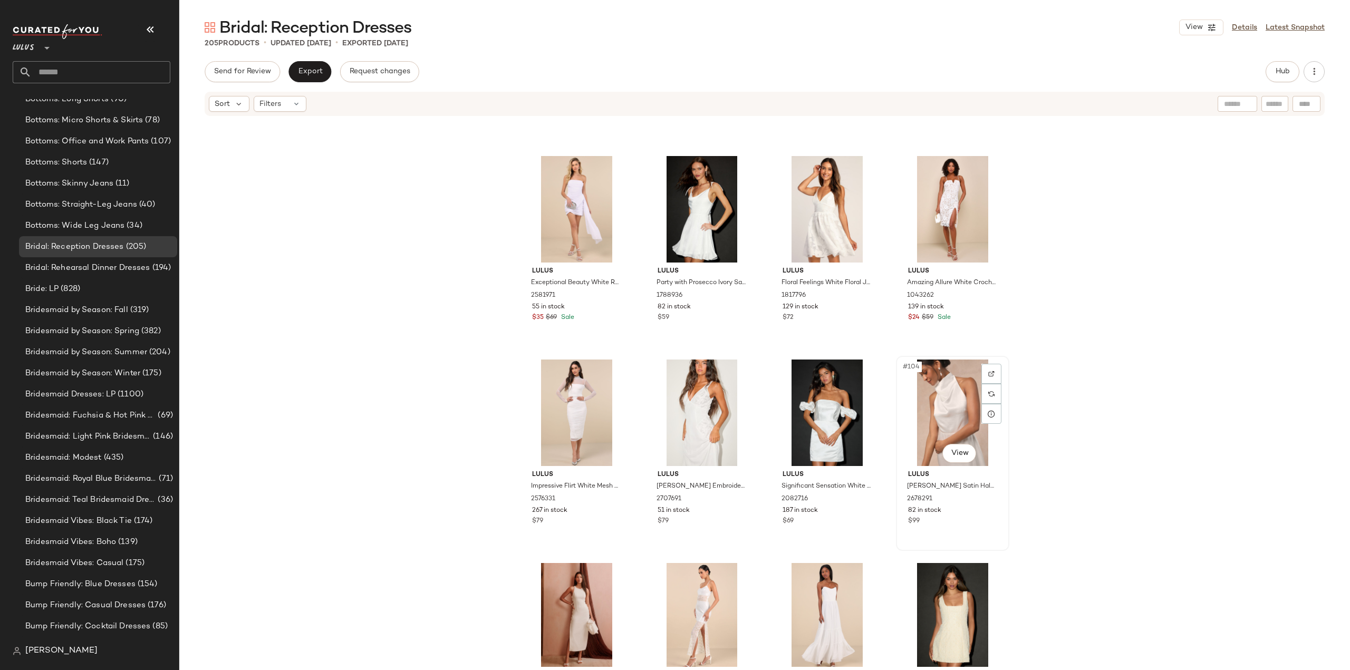
click at [954, 519] on div "$99" at bounding box center [952, 521] width 89 height 9
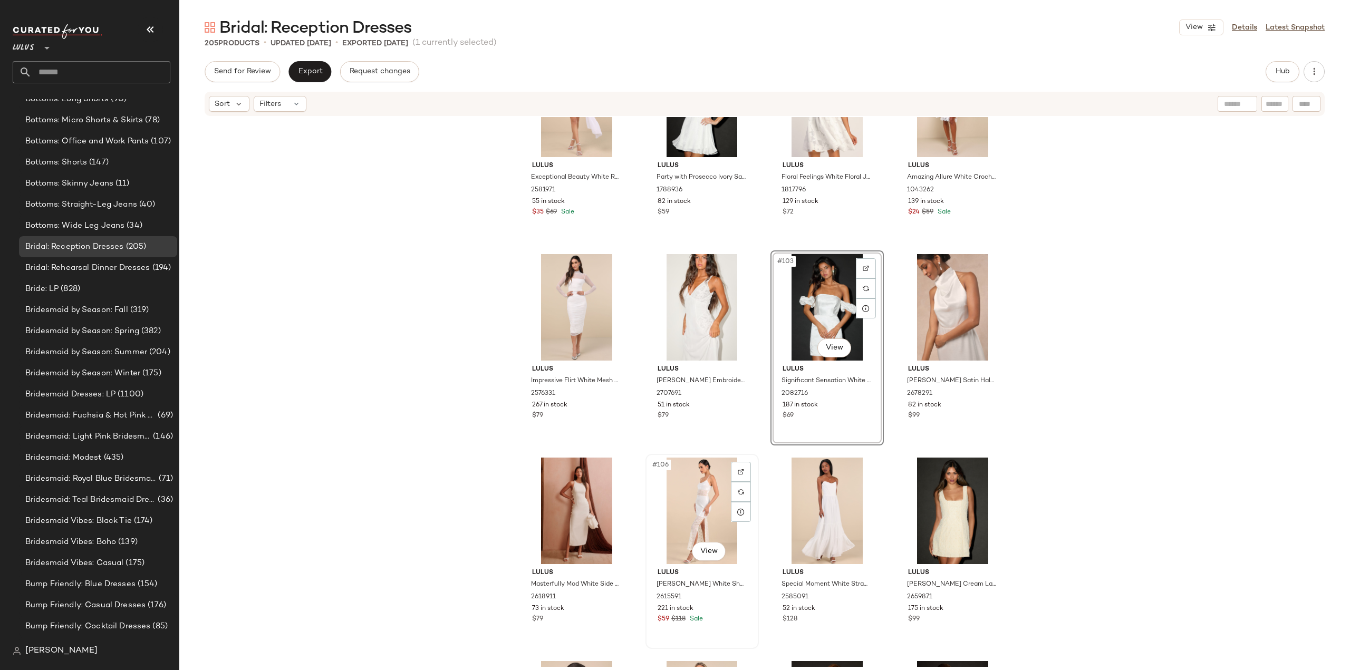
scroll to position [5071, 0]
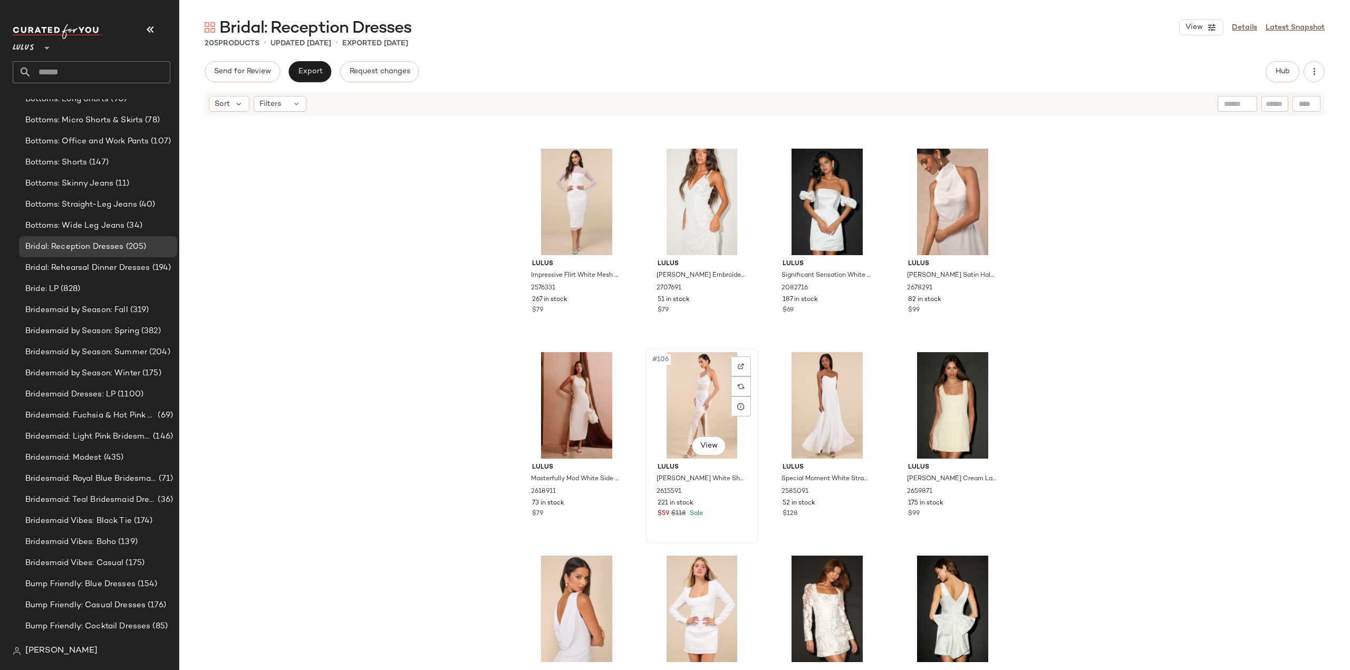
click at [733, 509] on div "$59 $118 Sale" at bounding box center [701, 513] width 89 height 9
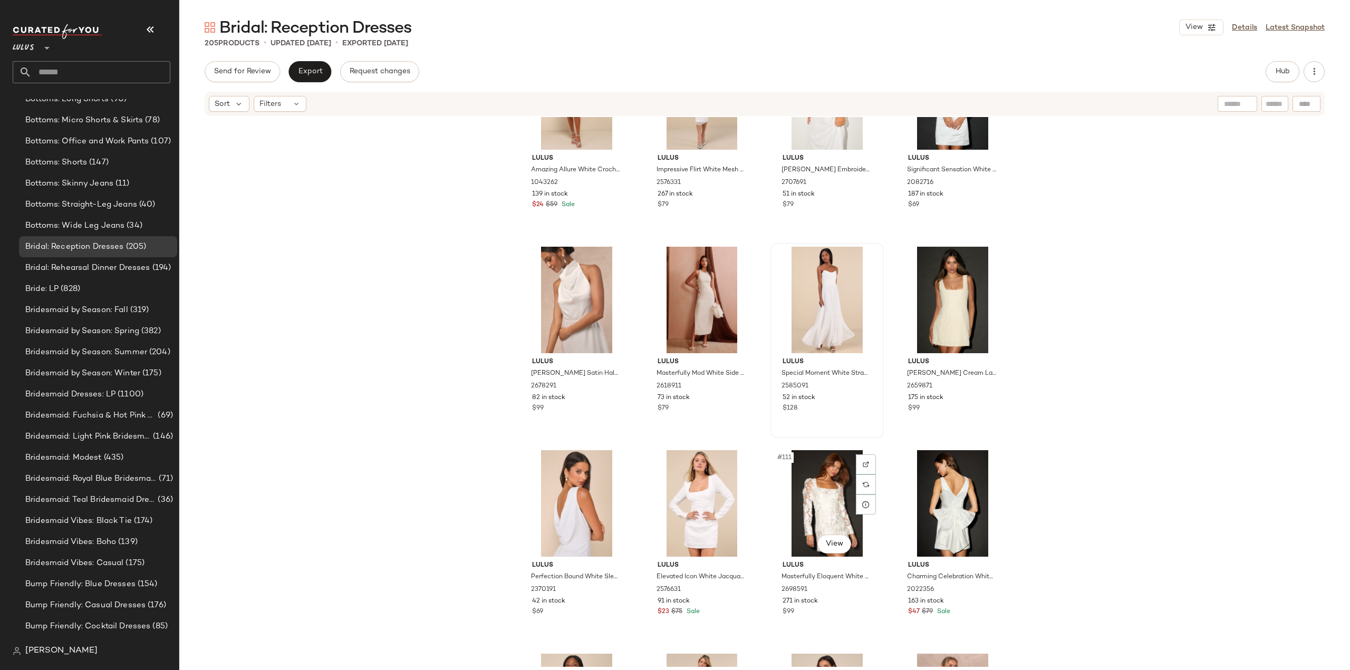
scroll to position [5282, 0]
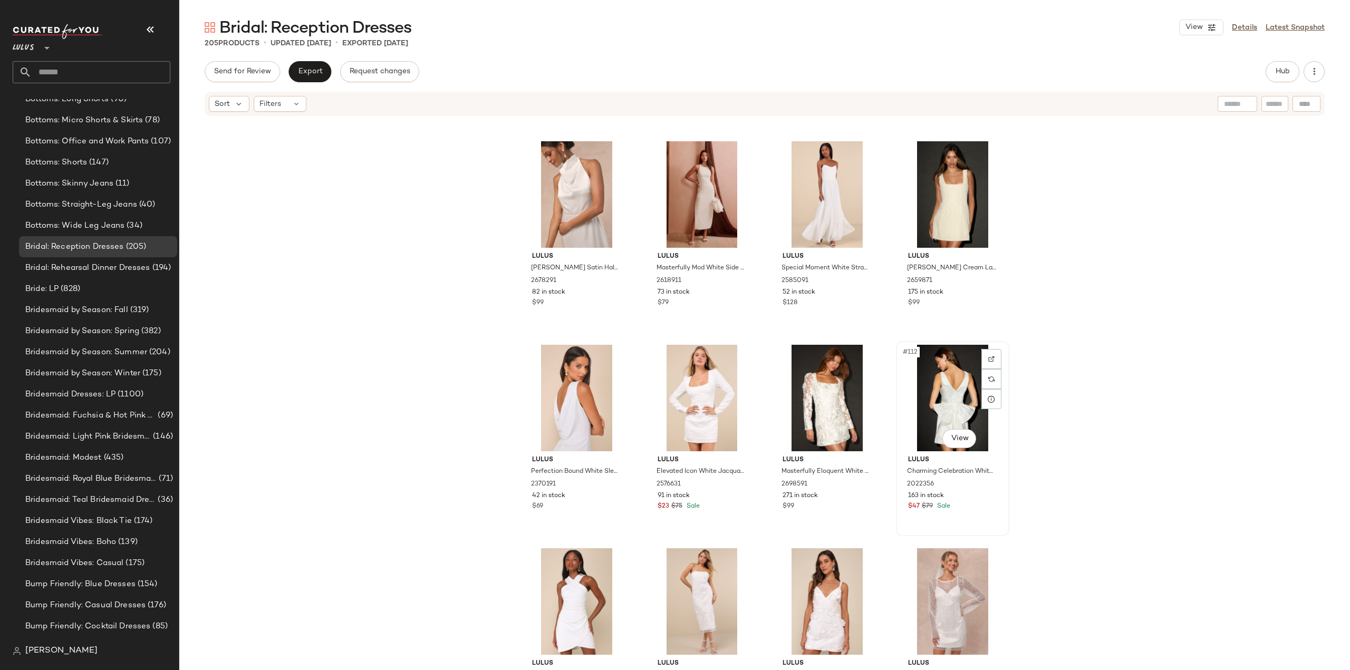
click at [969, 495] on div "163 in stock" at bounding box center [952, 495] width 89 height 9
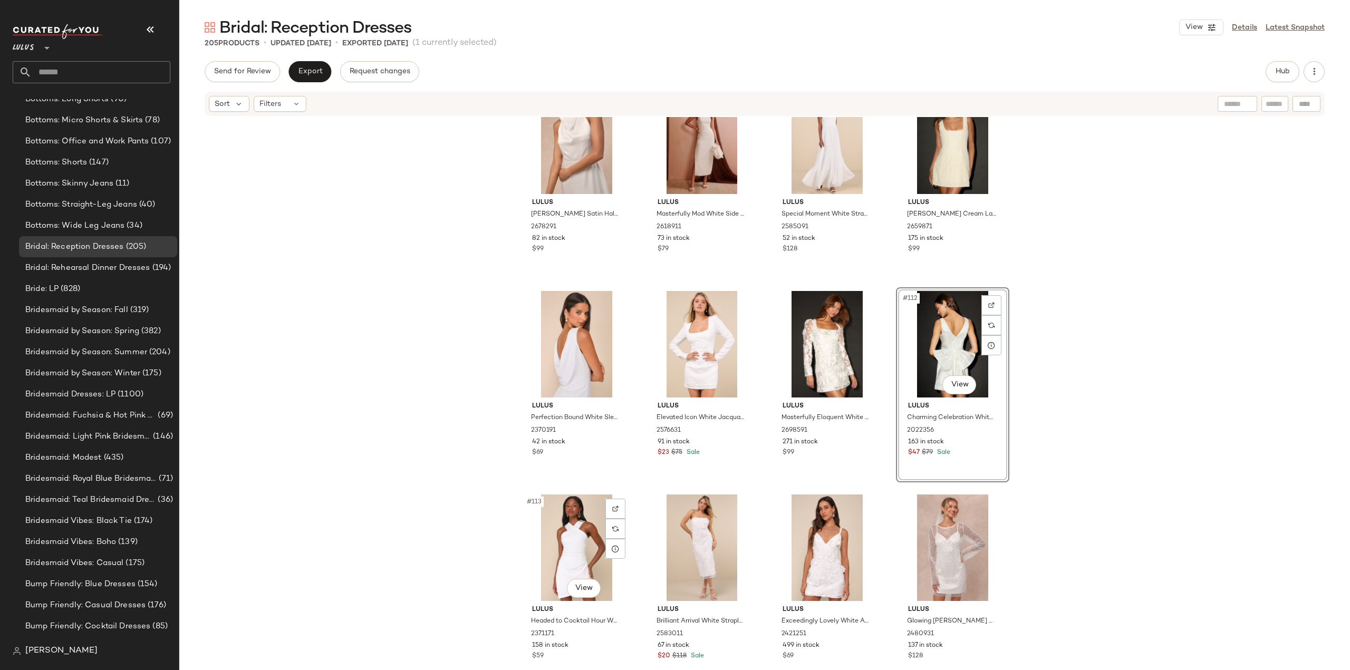
scroll to position [5387, 0]
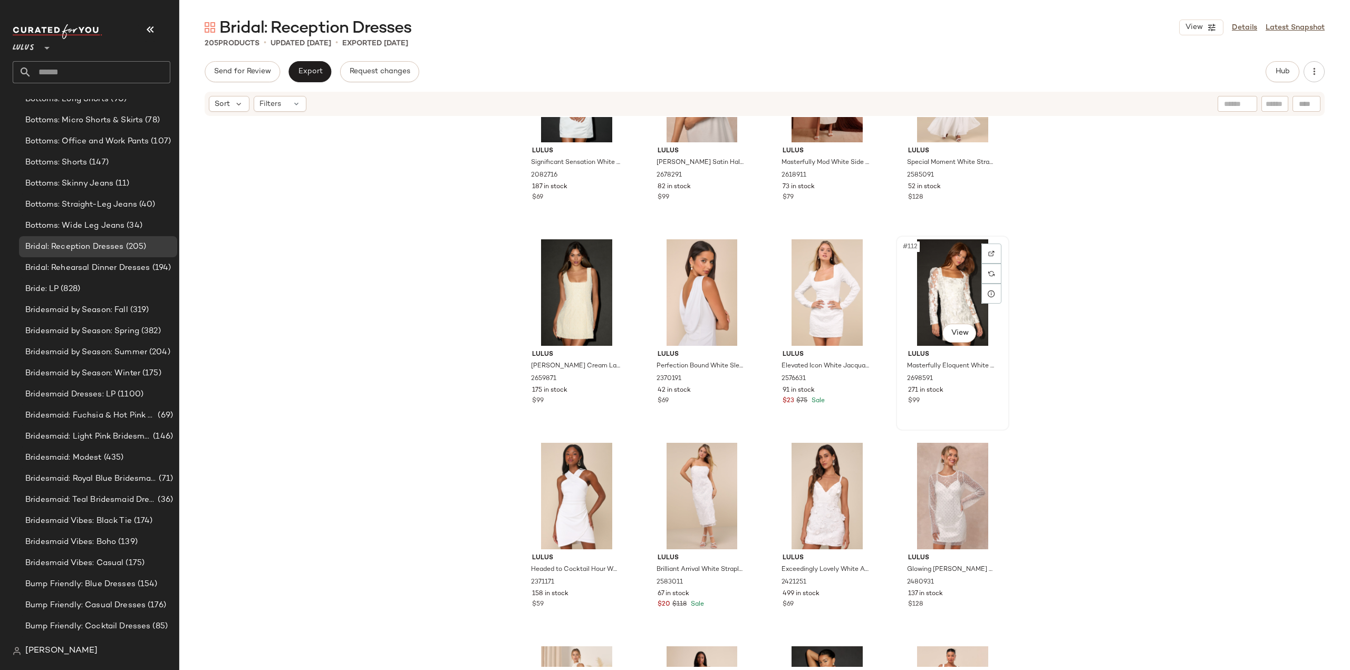
click at [948, 395] on div "Lulus Masterfully Eloquent White 3D Floral Mini Dress 2698591 271 in stock $99" at bounding box center [953, 376] width 106 height 61
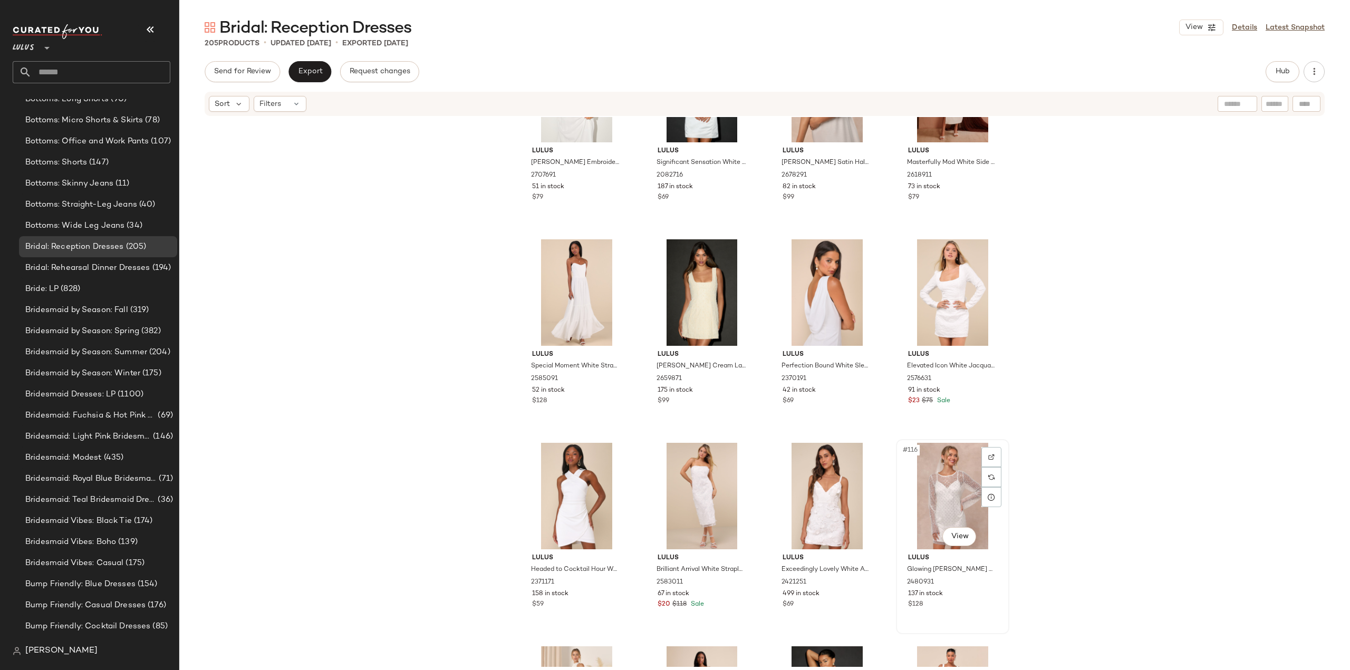
click at [962, 611] on div "#116 View Lulus Glowing Charisma White Sequin Pearl Mesh Long Sleeve Mini Dress…" at bounding box center [952, 536] width 111 height 193
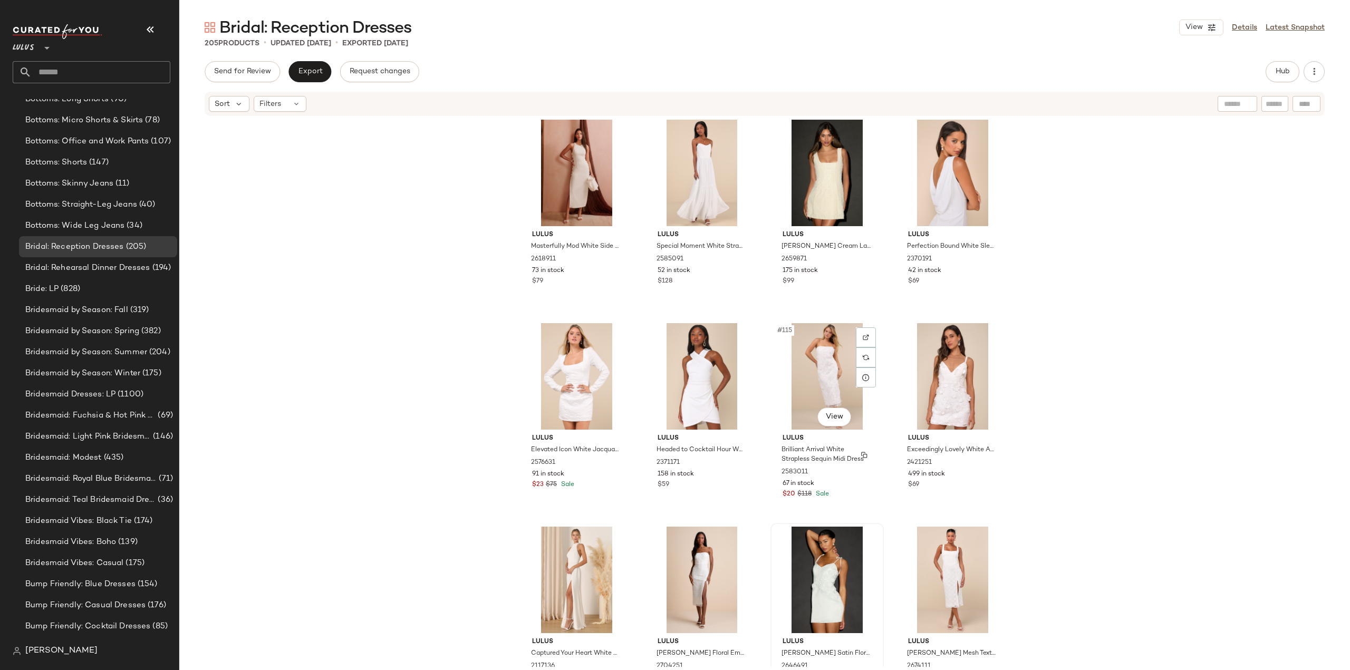
scroll to position [5545, 0]
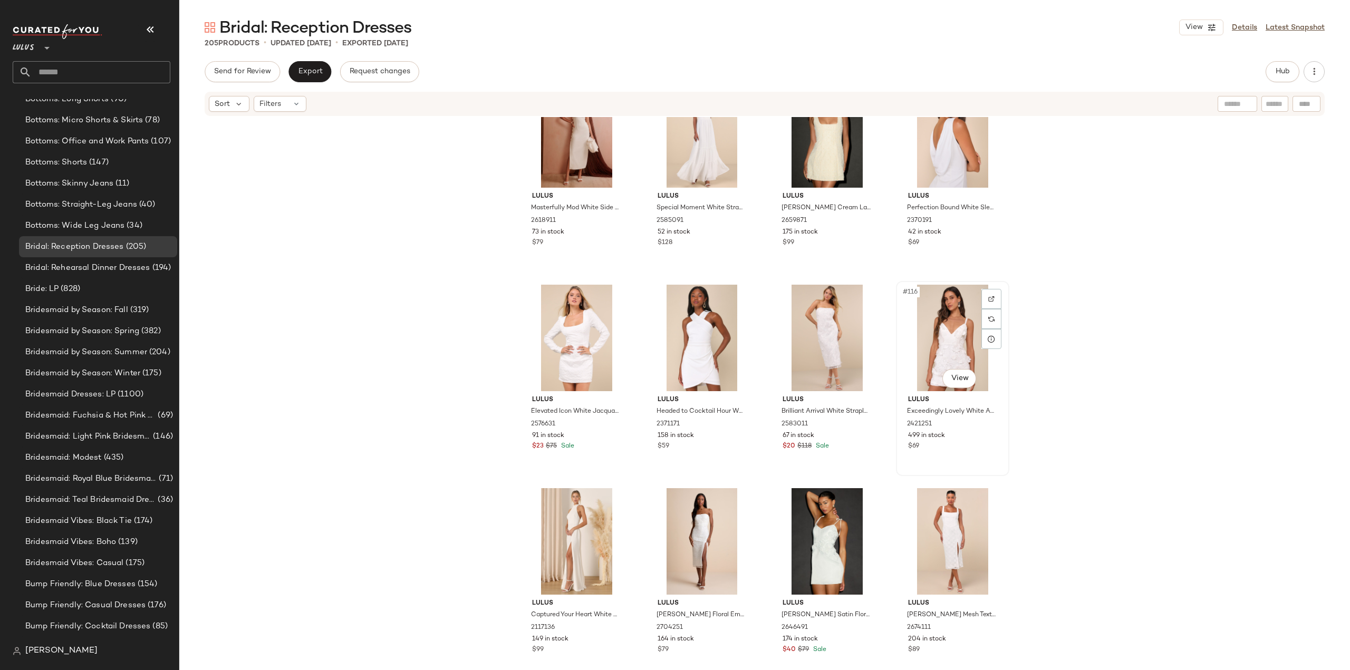
click at [969, 435] on div "499 in stock" at bounding box center [952, 435] width 89 height 9
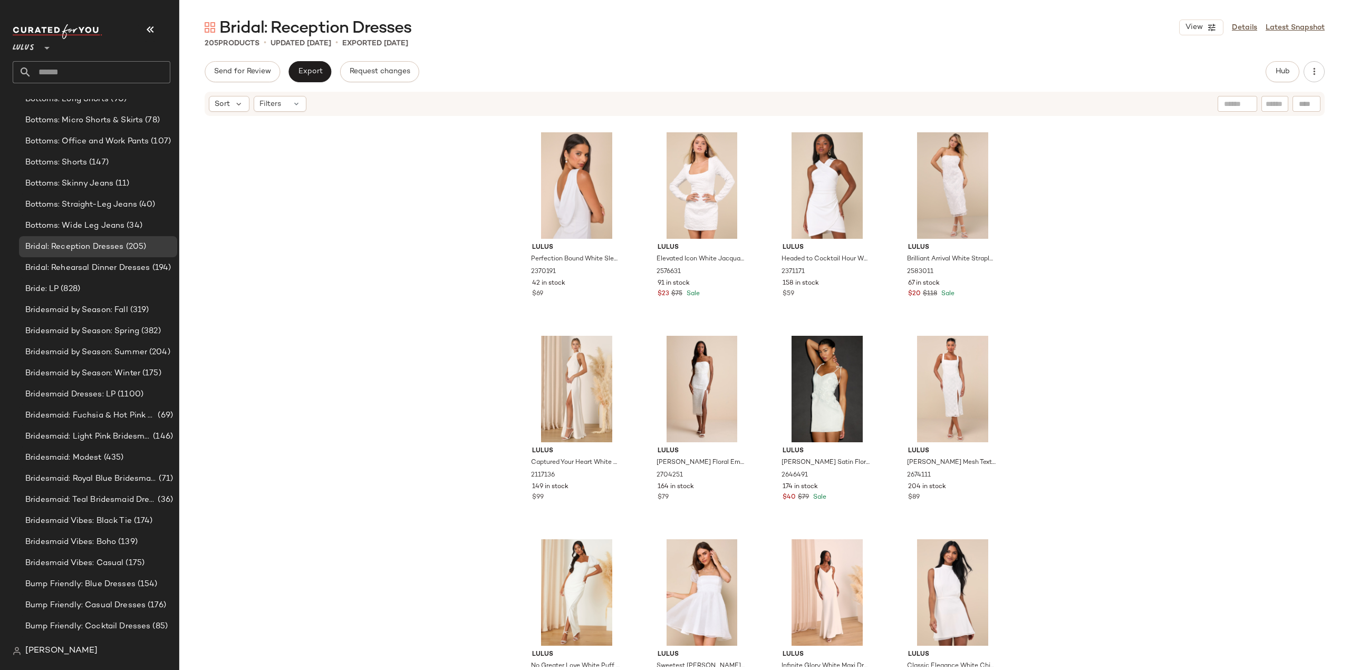
scroll to position [5703, 0]
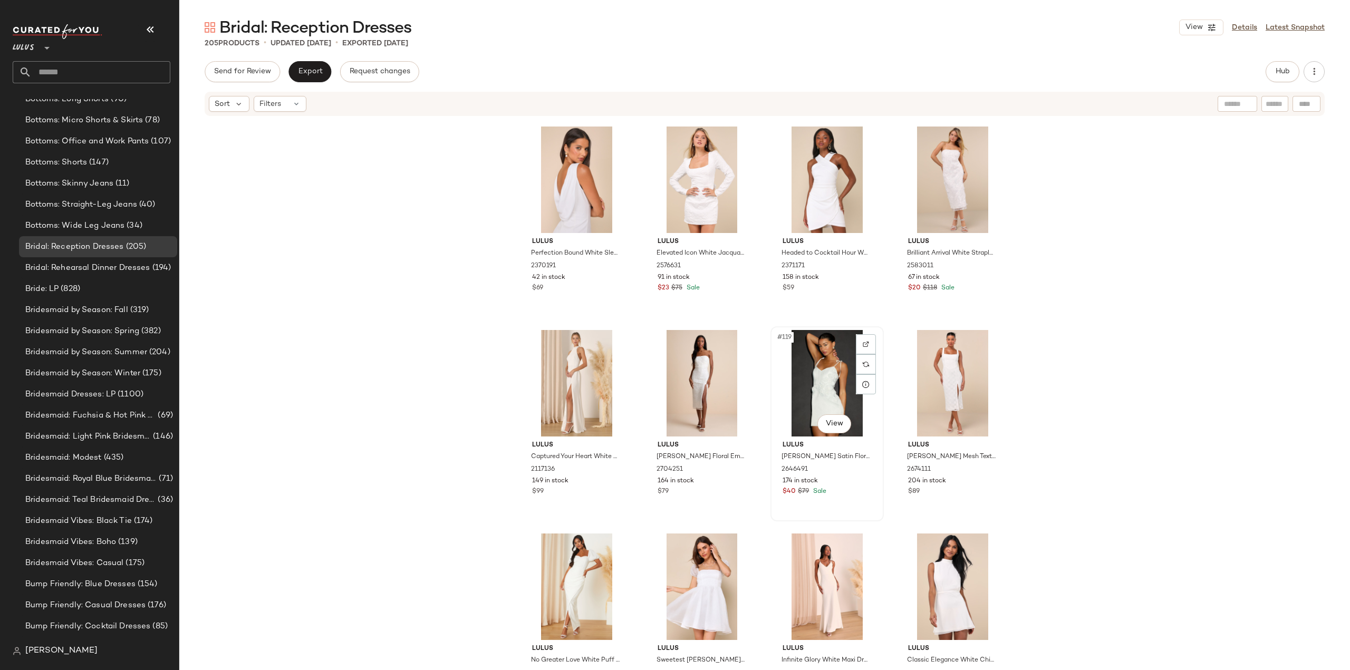
click at [843, 502] on div "#119 View Lulus Nafissa White Satin Floral Applique Tie-Strap Mini Dress 264649…" at bounding box center [826, 423] width 111 height 193
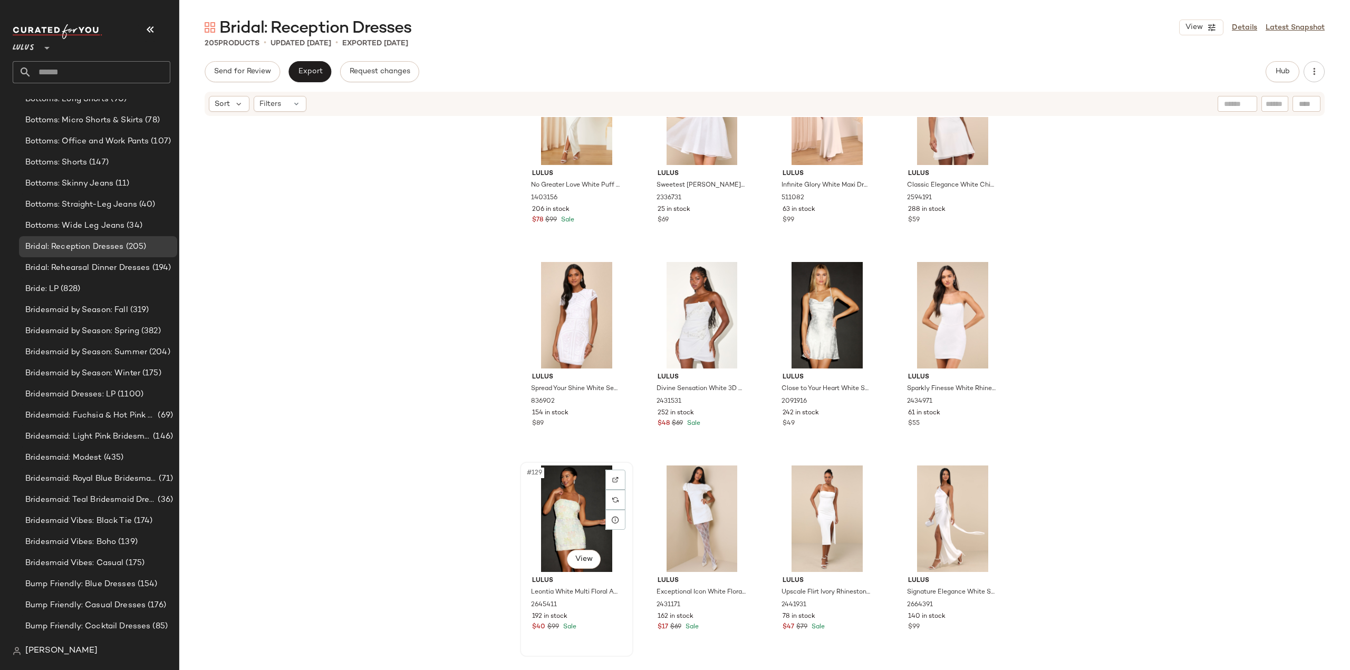
scroll to position [6231, 0]
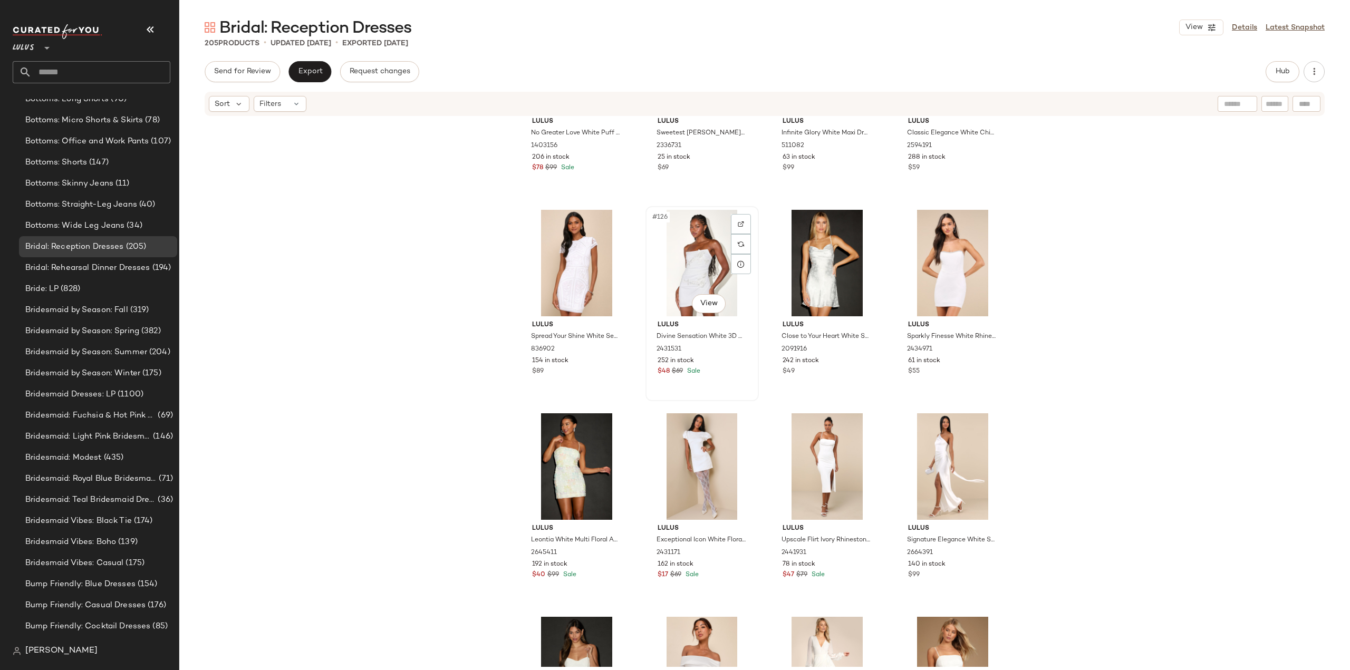
click at [719, 360] on div "252 in stock" at bounding box center [701, 360] width 89 height 9
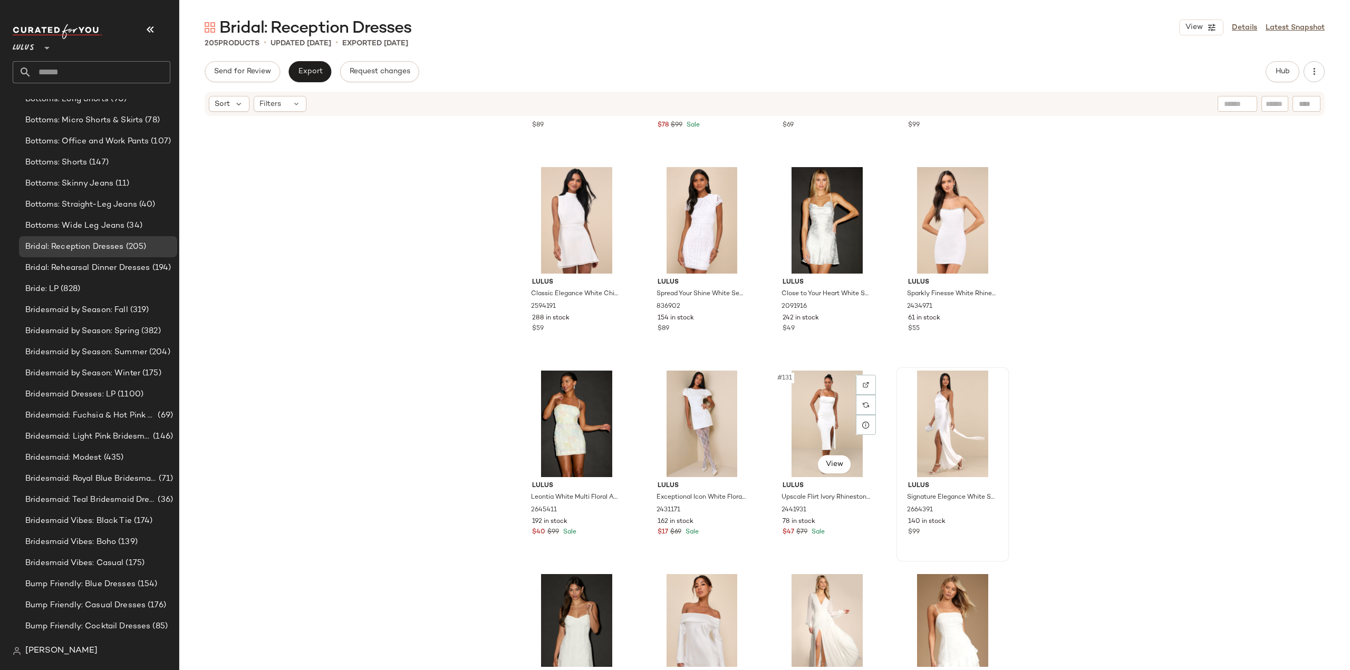
scroll to position [6283, 0]
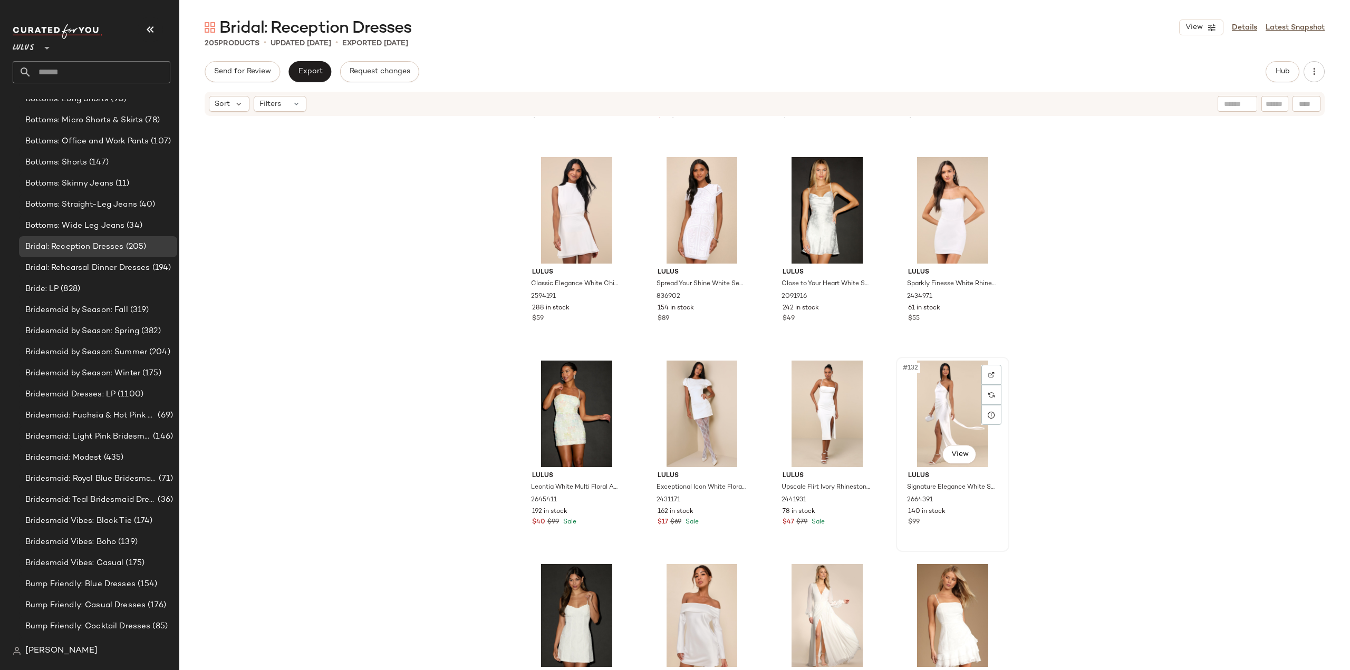
click at [972, 524] on div "$99" at bounding box center [952, 522] width 89 height 9
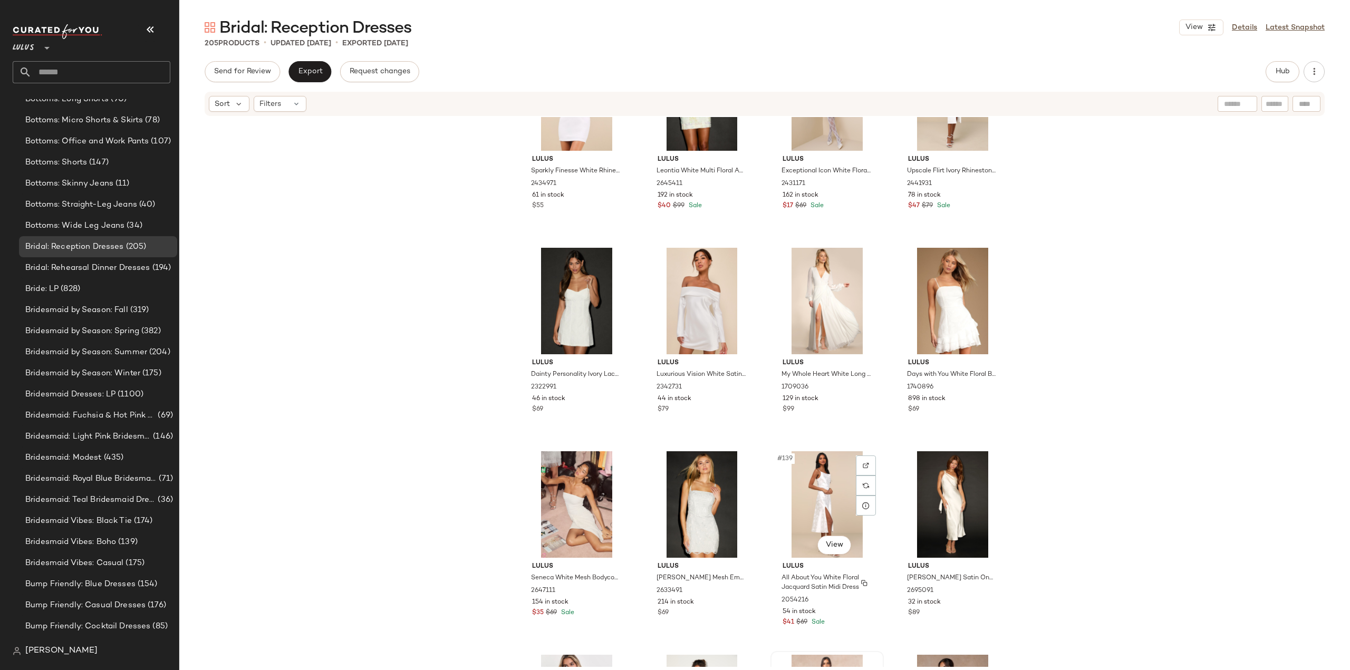
scroll to position [6758, 0]
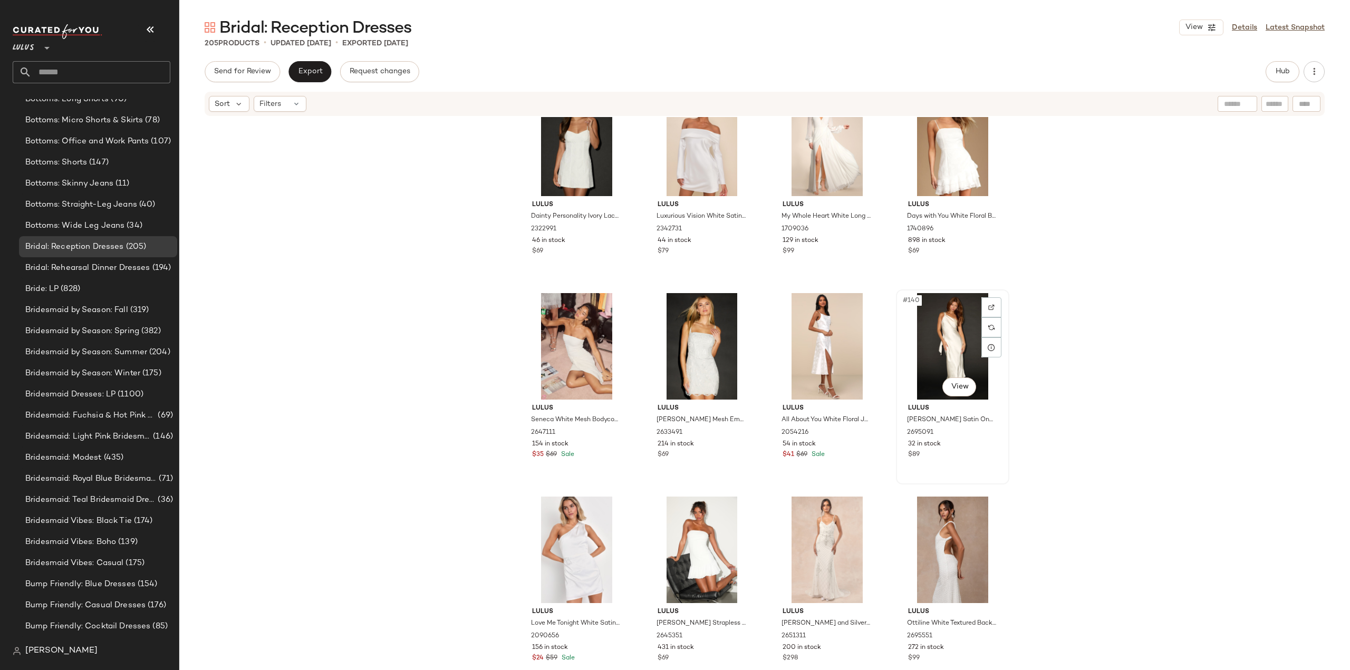
click at [968, 462] on div "#140 View Lulus Naima White Satin One-Shoulder Midi Dress 2695091 32 in stock $…" at bounding box center [952, 387] width 111 height 193
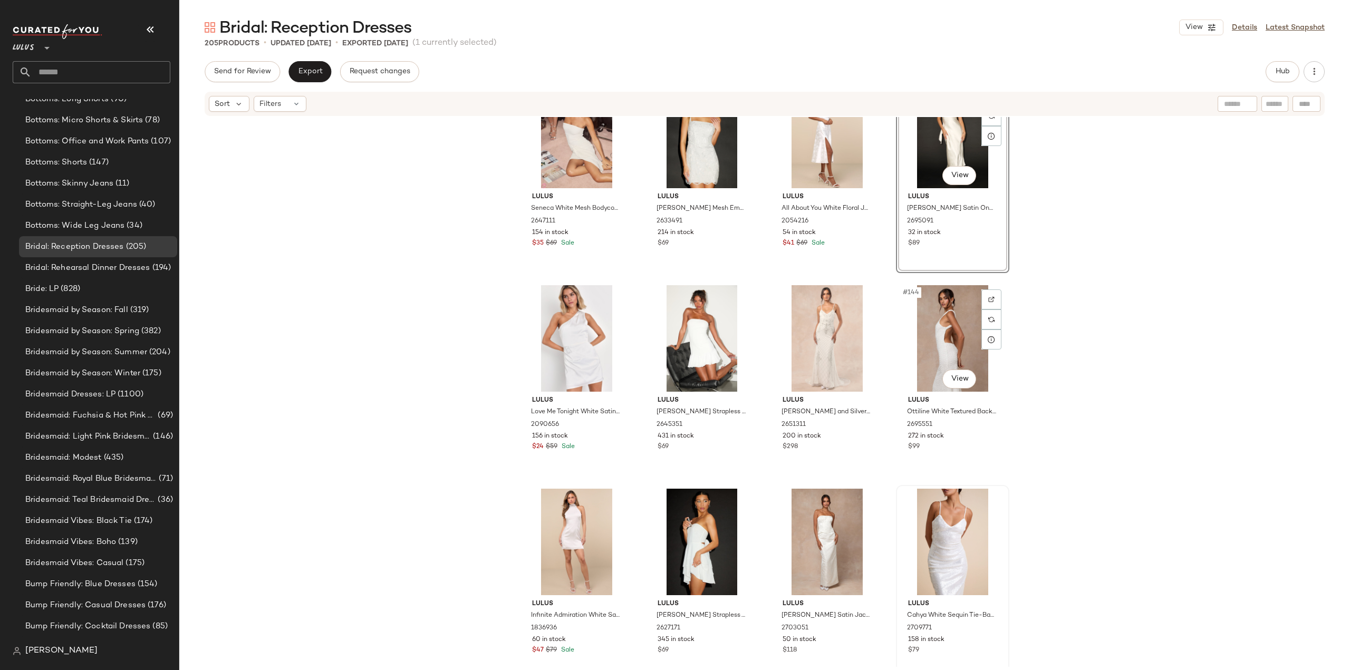
scroll to position [7022, 0]
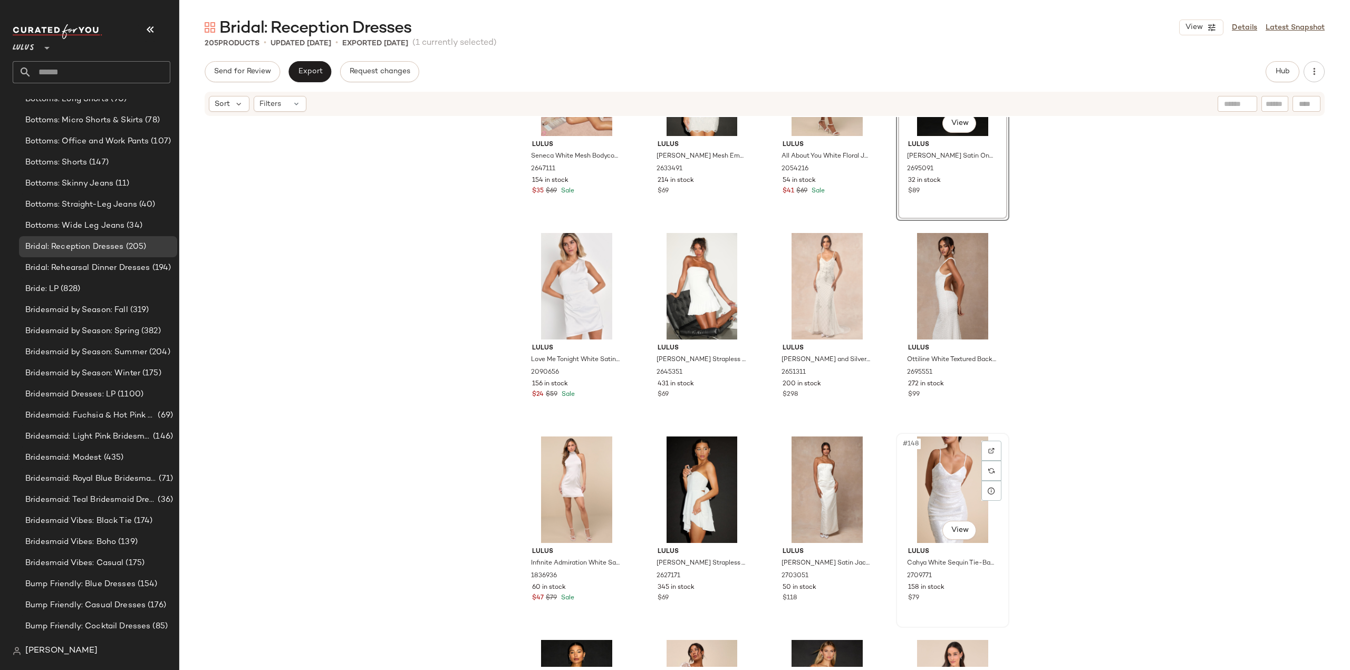
click at [965, 599] on div "$79" at bounding box center [952, 598] width 89 height 9
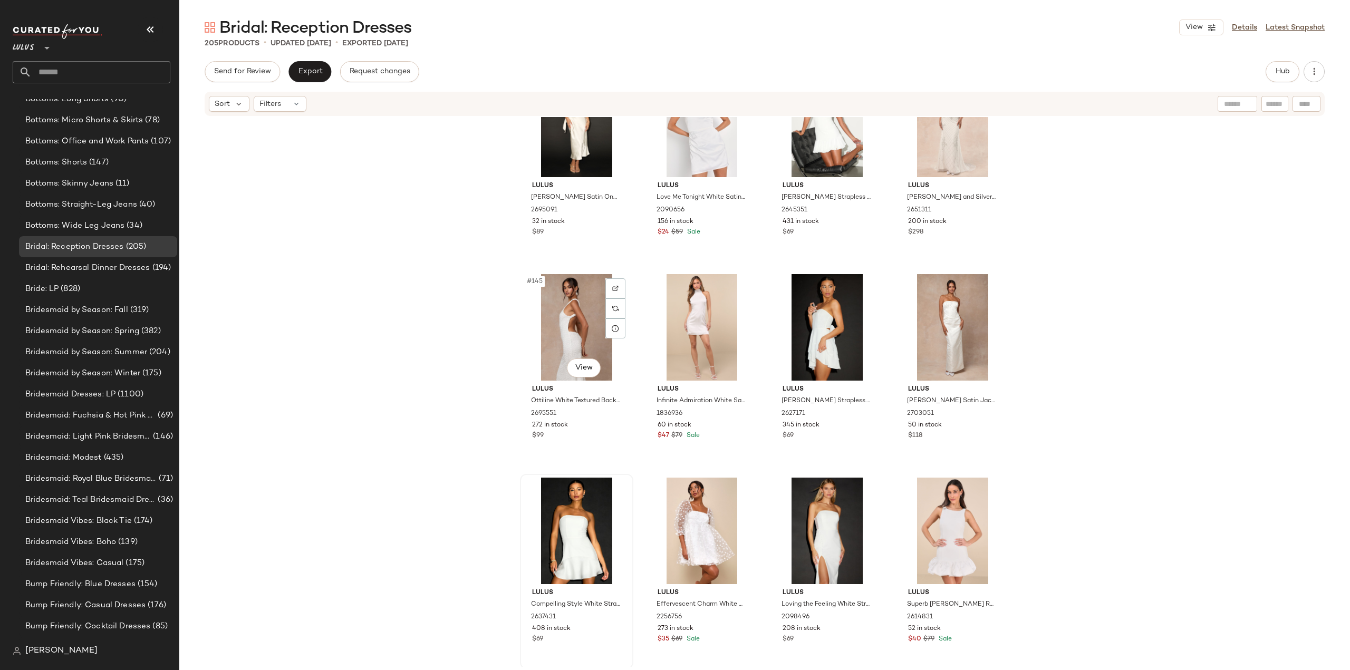
scroll to position [7285, 0]
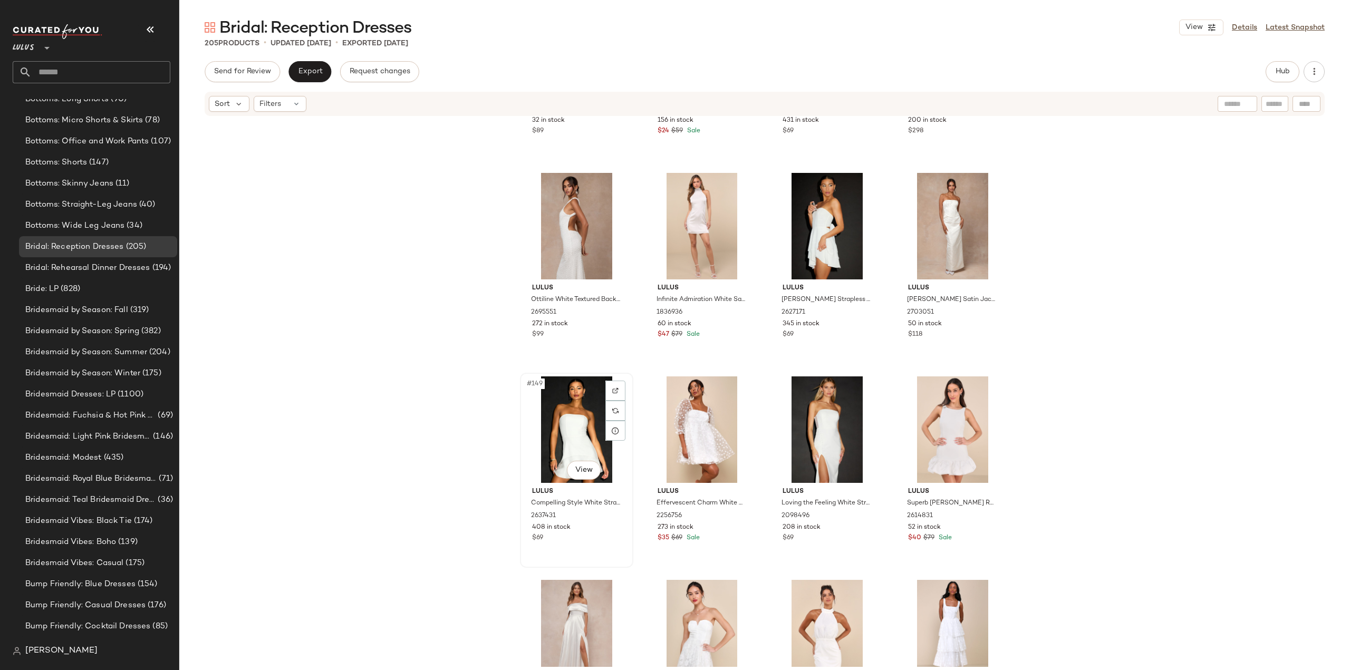
click at [598, 537] on div "$69" at bounding box center [576, 538] width 89 height 9
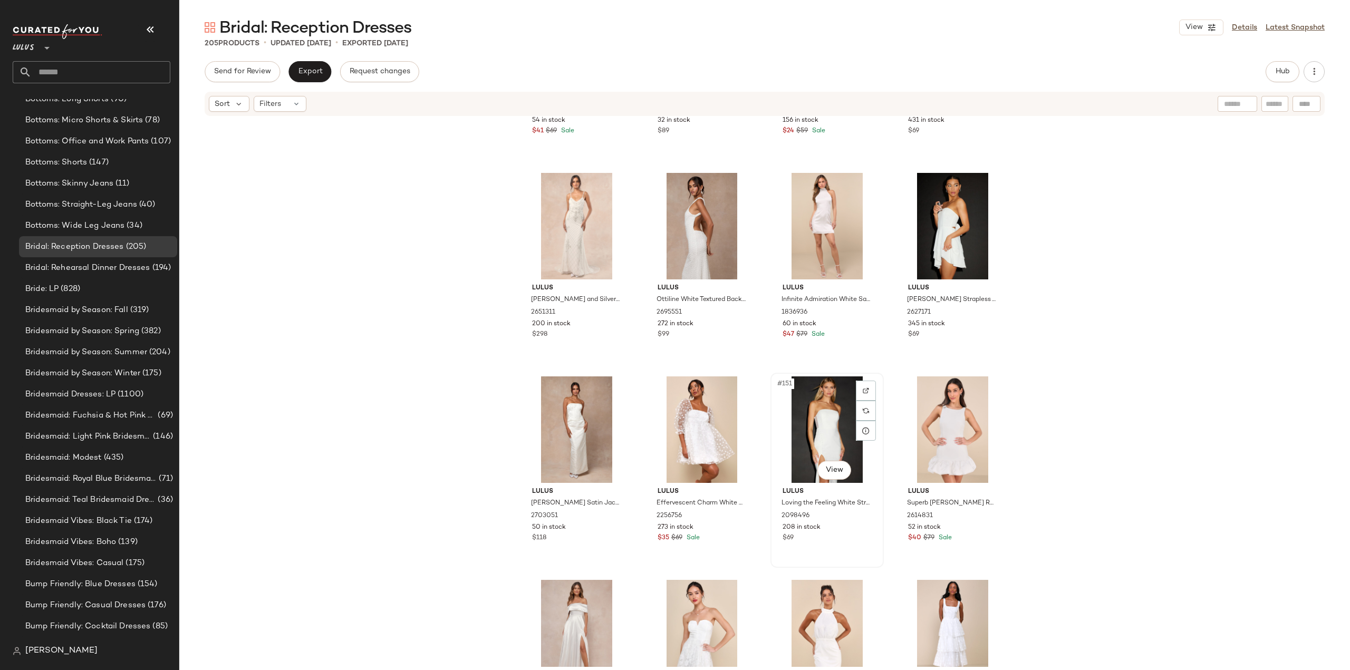
click at [838, 541] on div "$69" at bounding box center [826, 538] width 89 height 9
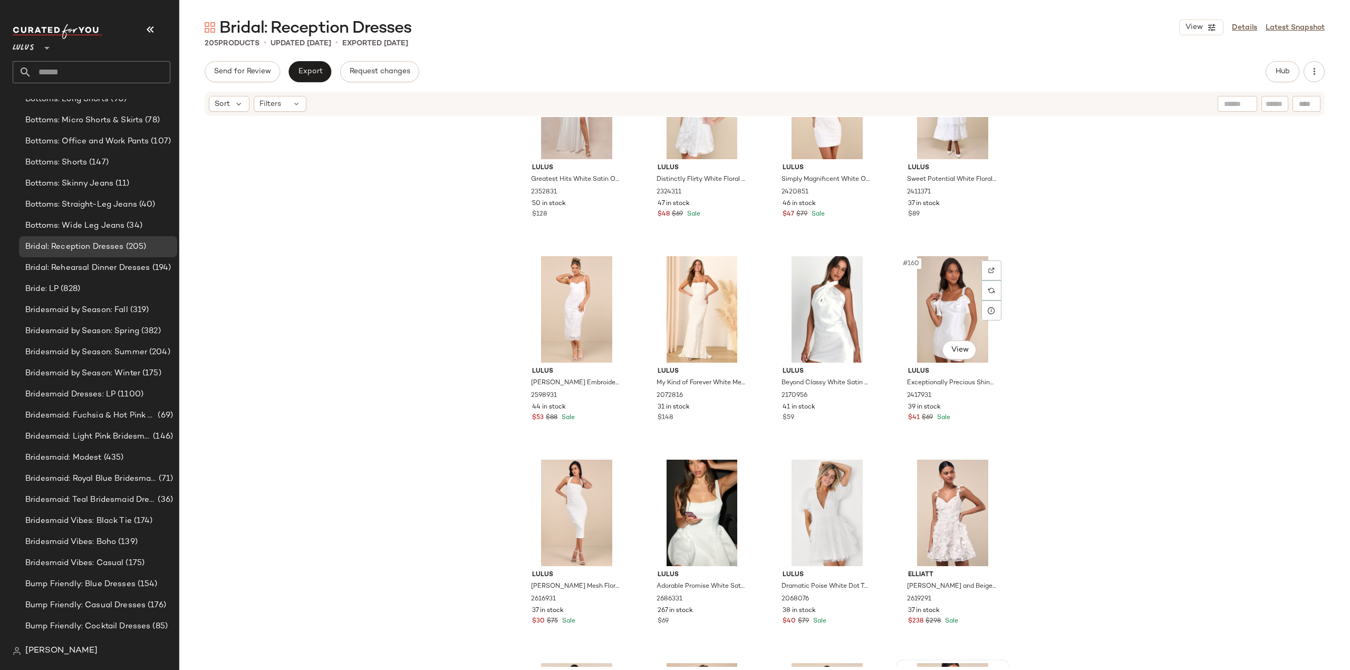
scroll to position [7971, 0]
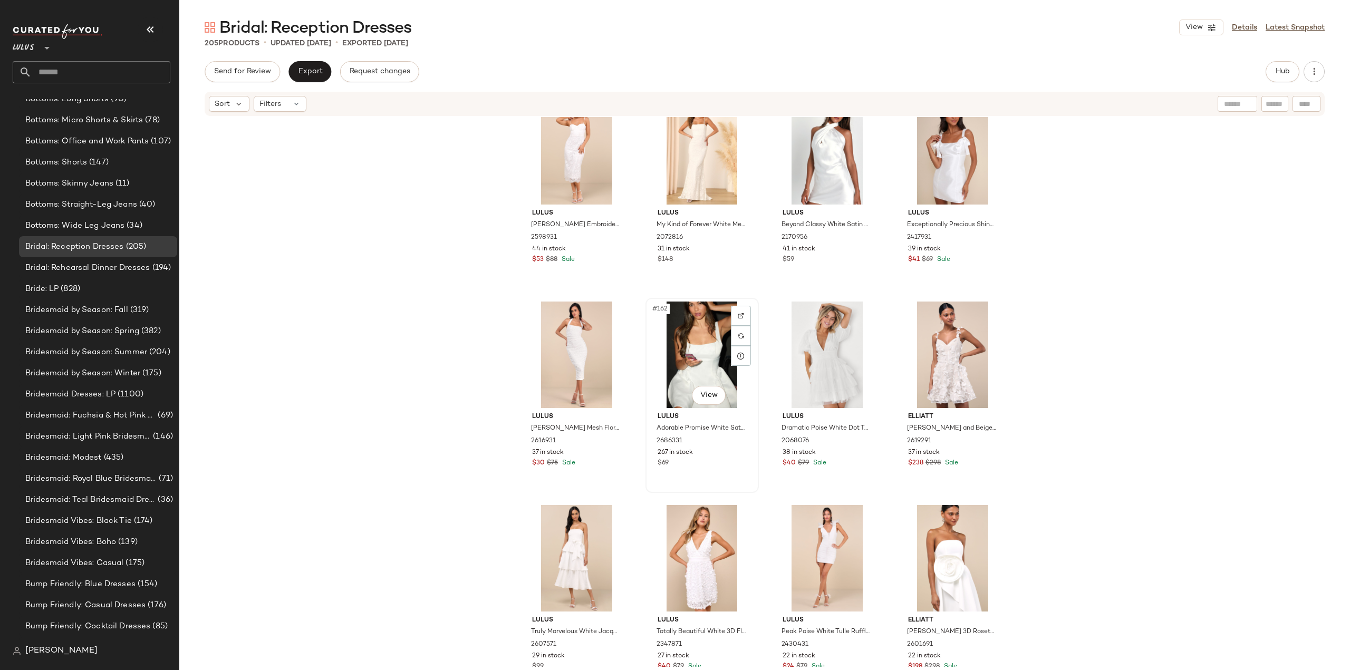
click at [711, 449] on div "267 in stock" at bounding box center [701, 452] width 89 height 9
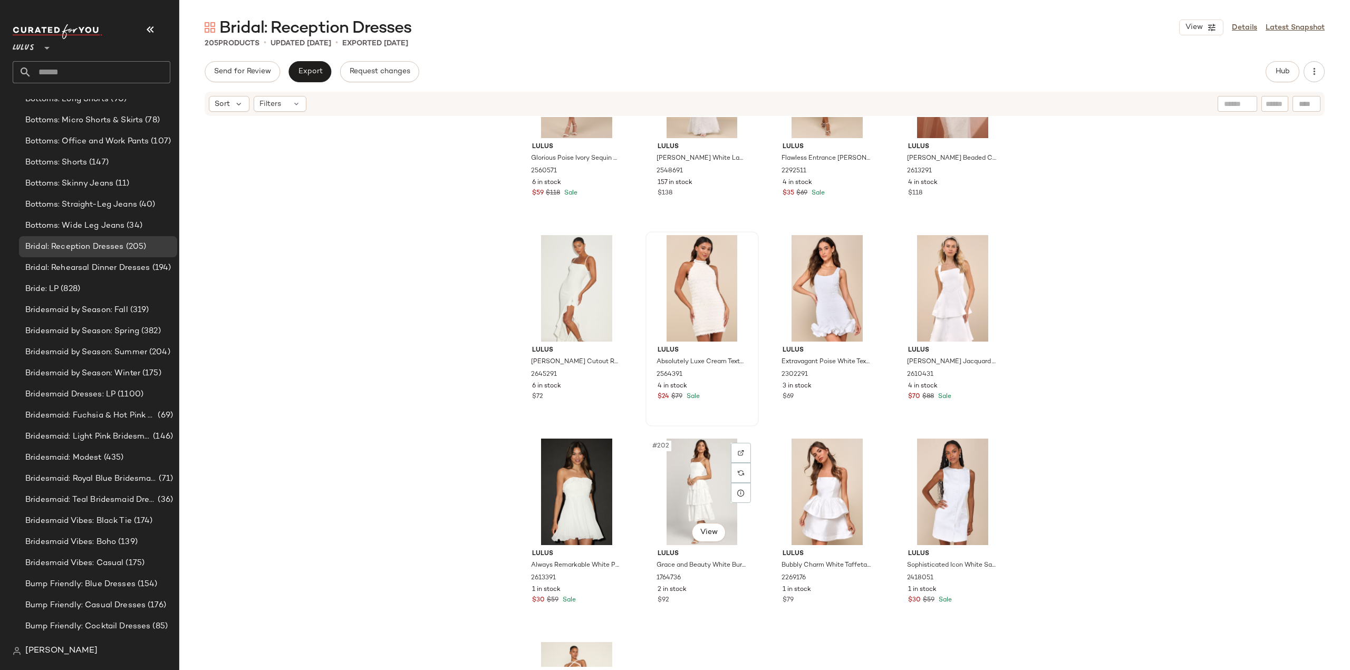
scroll to position [10035, 0]
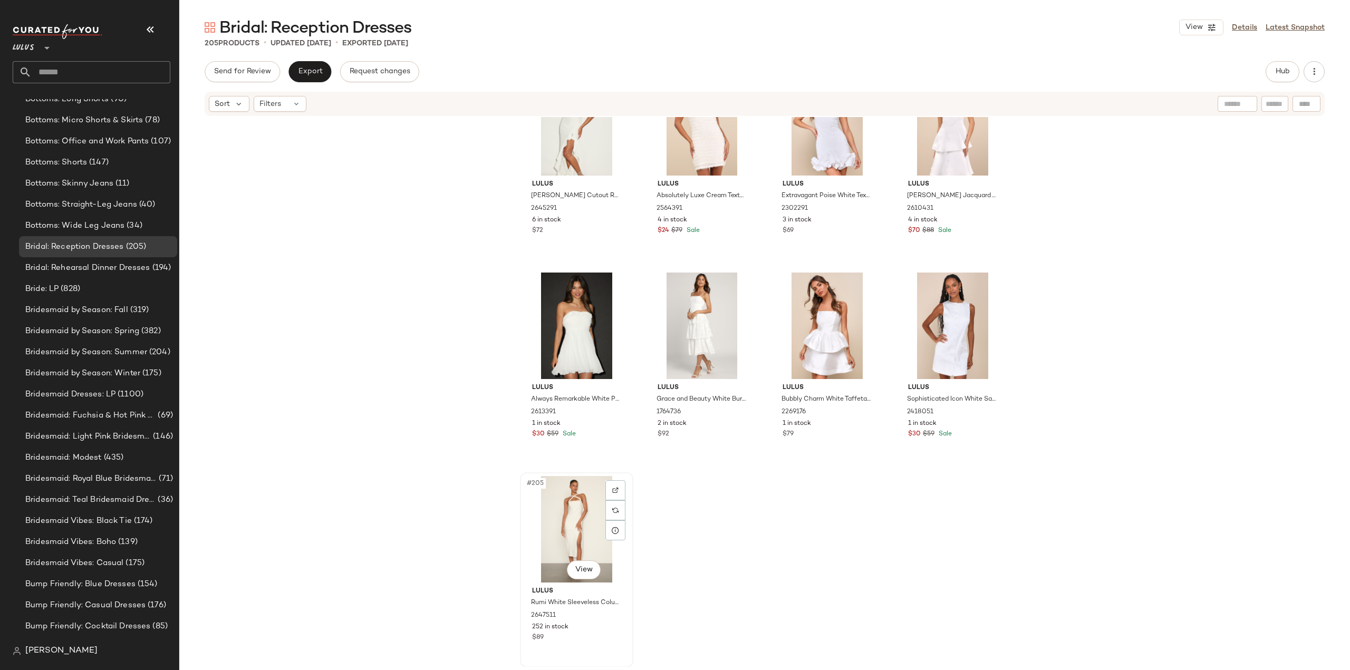
click at [583, 641] on div "$89" at bounding box center [576, 637] width 89 height 9
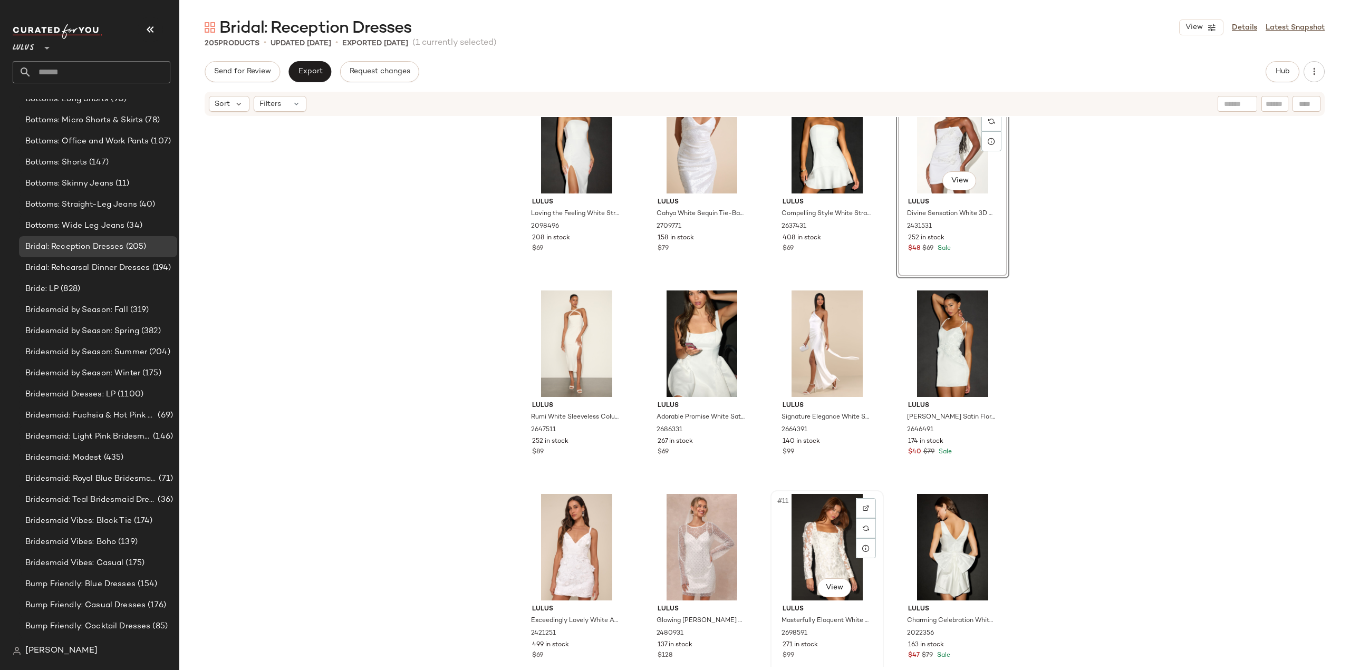
scroll to position [53, 0]
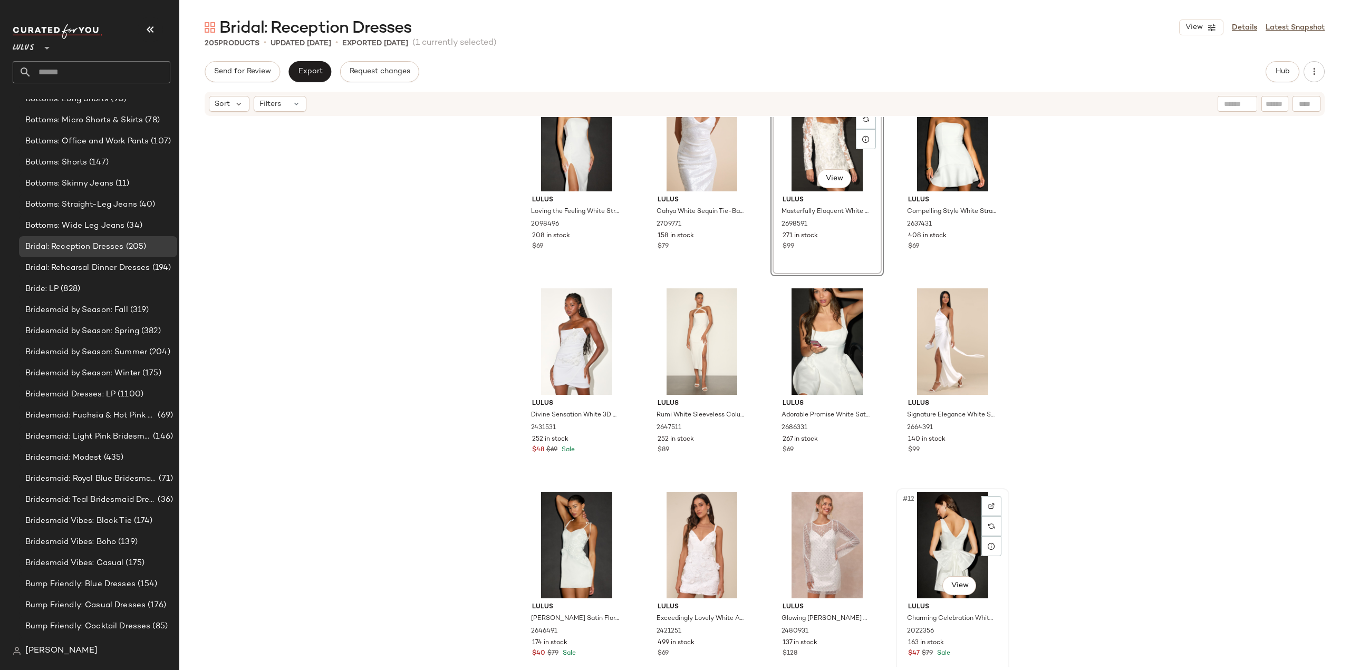
scroll to position [53, 0]
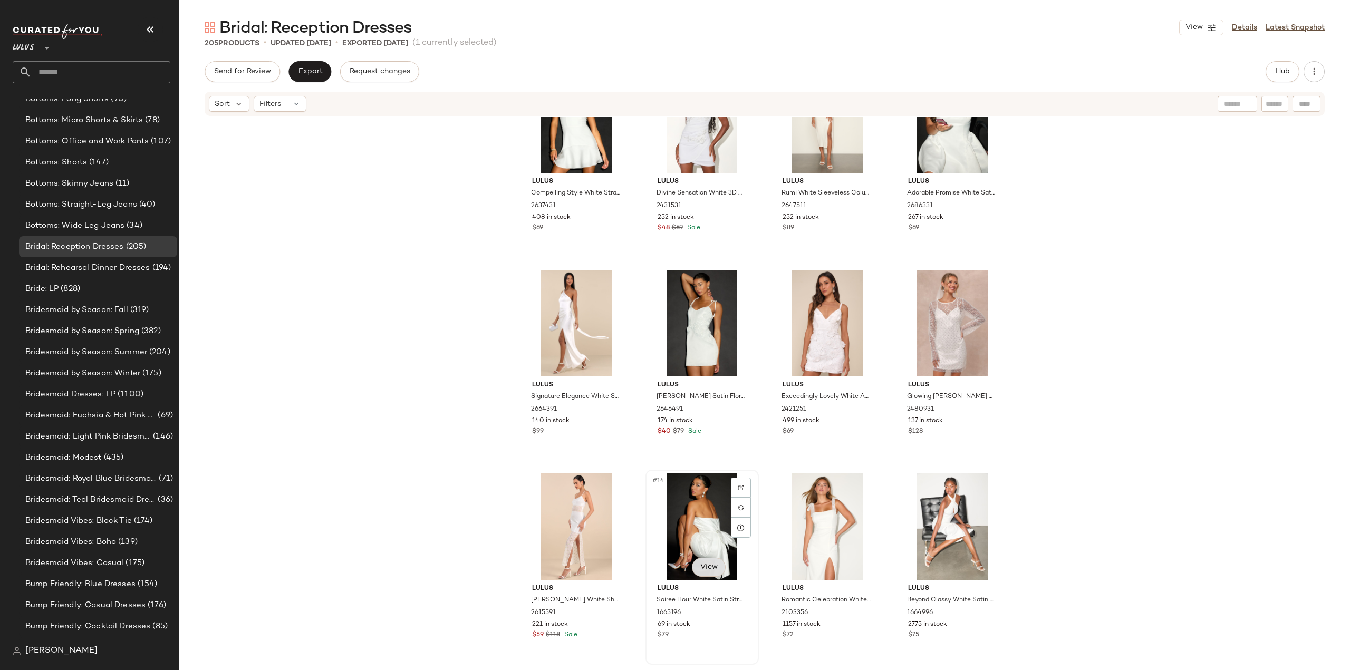
scroll to position [272, 0]
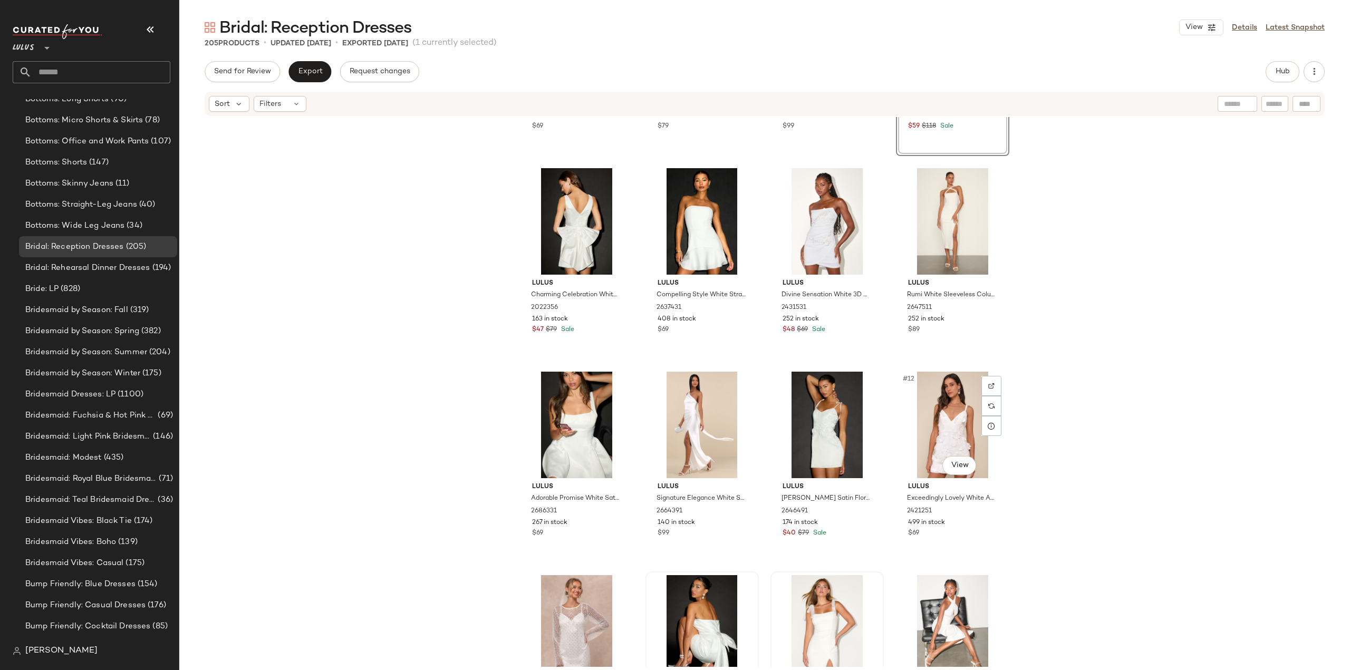
scroll to position [211, 0]
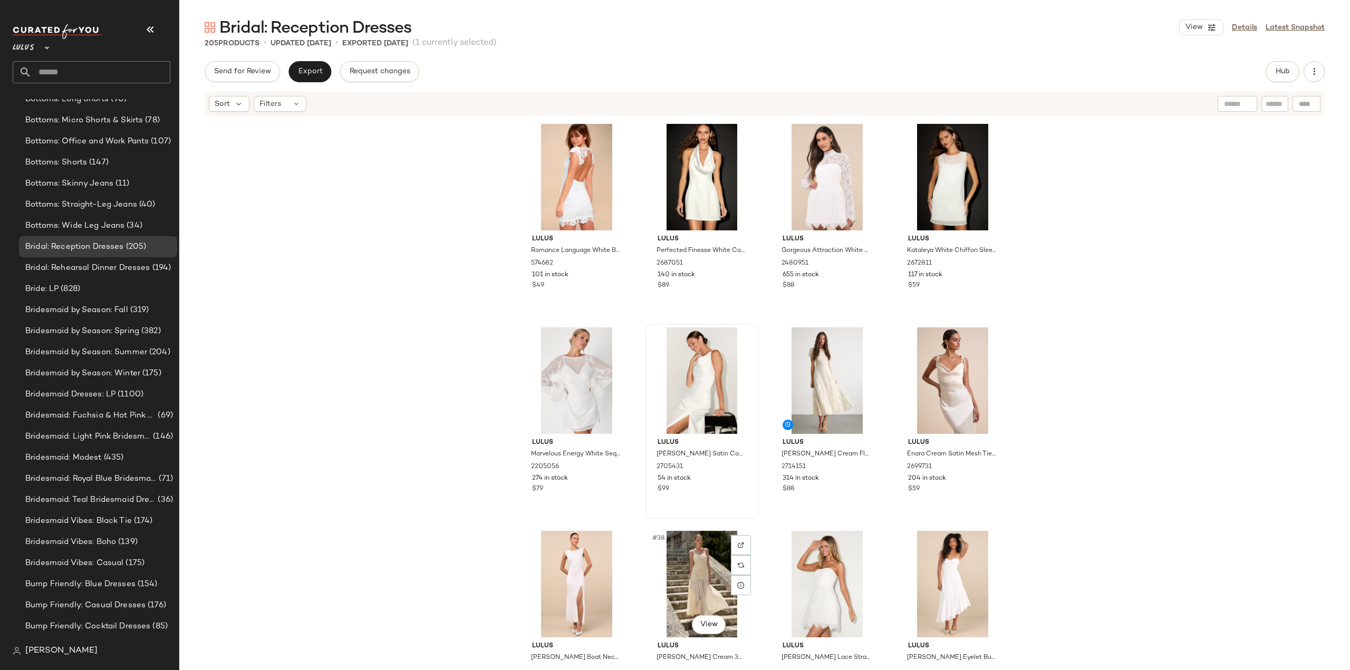
scroll to position [1327, 0]
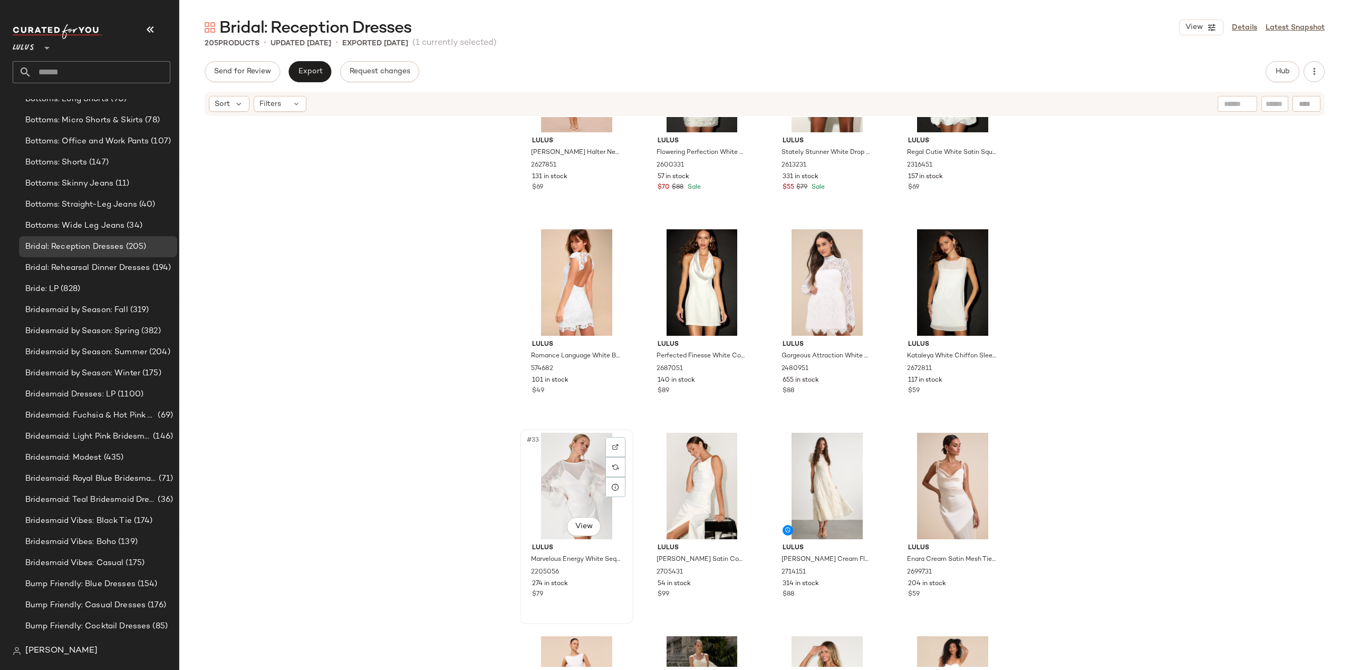
click at [576, 599] on div "$79" at bounding box center [576, 594] width 89 height 9
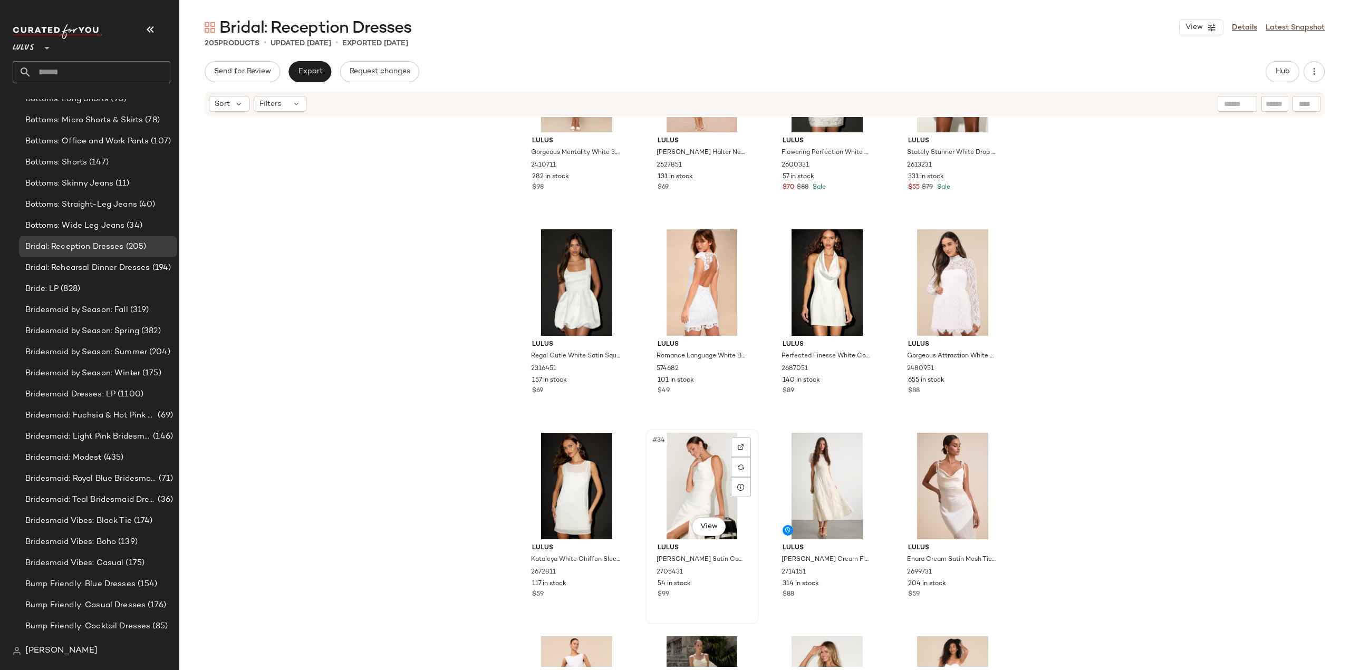
click at [718, 599] on div "$99" at bounding box center [701, 594] width 89 height 9
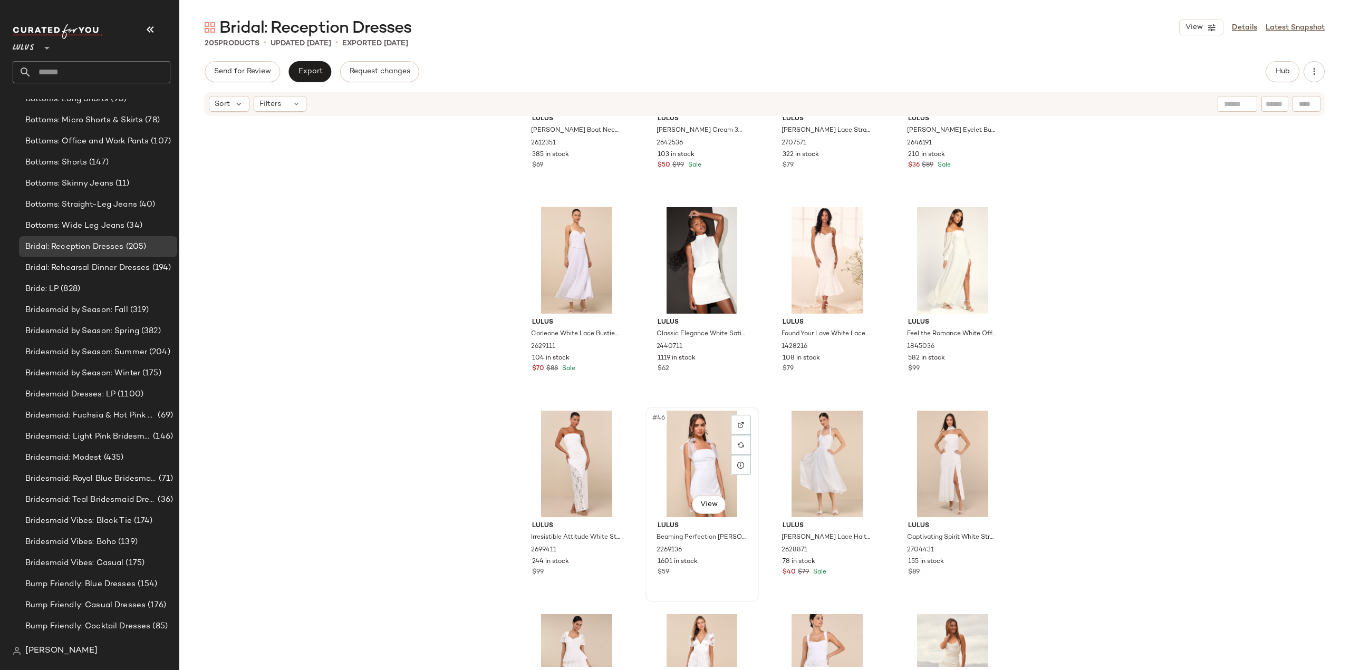
scroll to position [2117, 0]
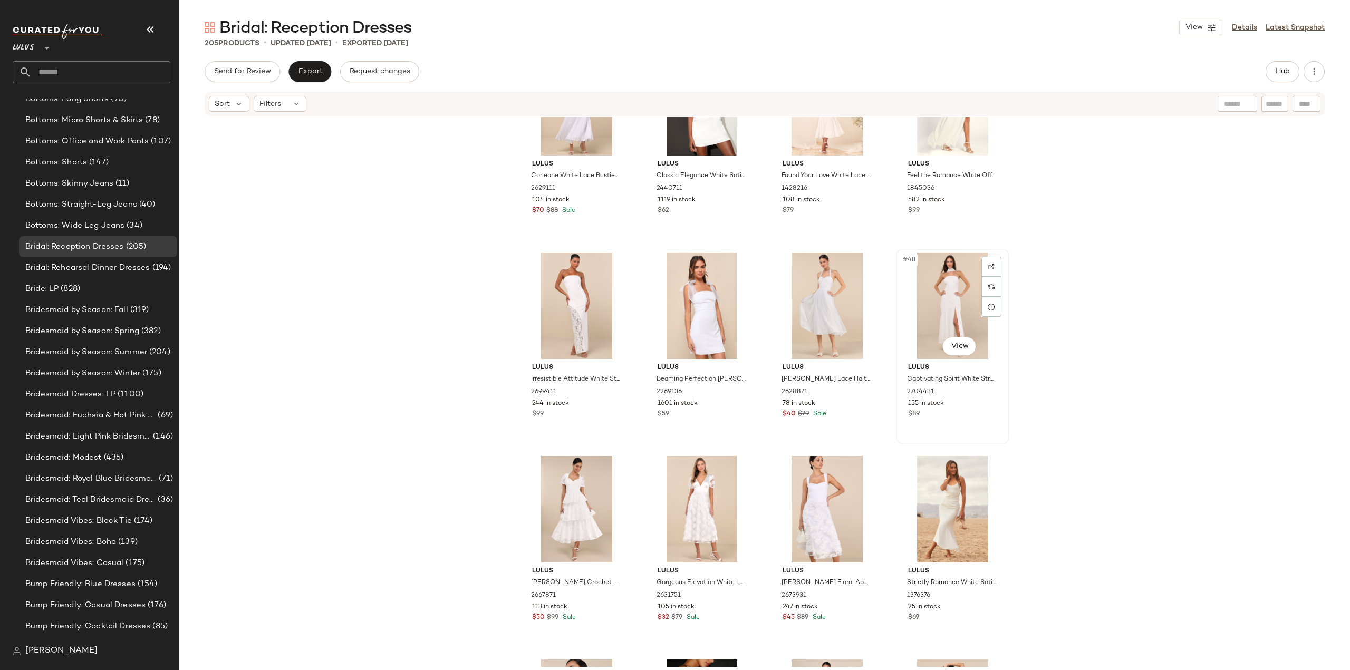
click at [953, 411] on div "$89" at bounding box center [952, 414] width 89 height 9
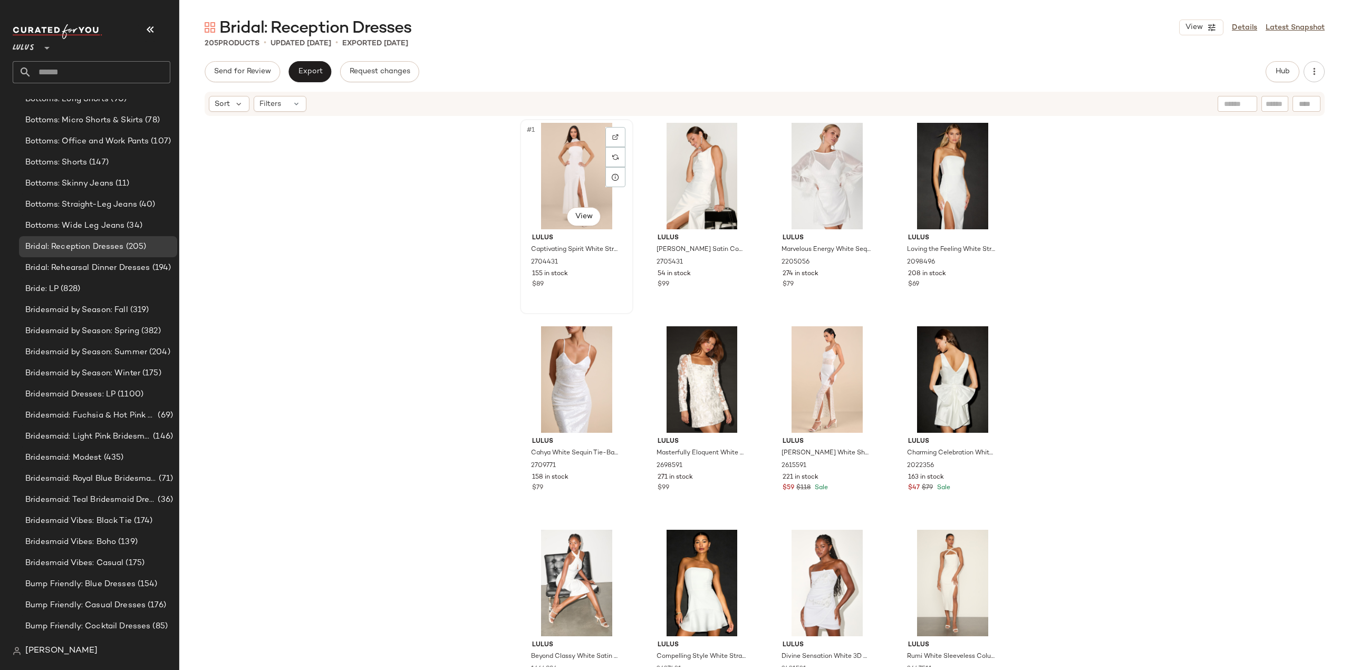
click at [587, 292] on div "#1 View Lulus Captivating Spirit White Strapless Dress and Scarf Set 2704431 15…" at bounding box center [576, 216] width 111 height 193
click at [845, 289] on div "Lulus Marvelous Energy White Sequin Mesh Long Sleeve Mini Dress 2205056 274 in …" at bounding box center [827, 259] width 106 height 61
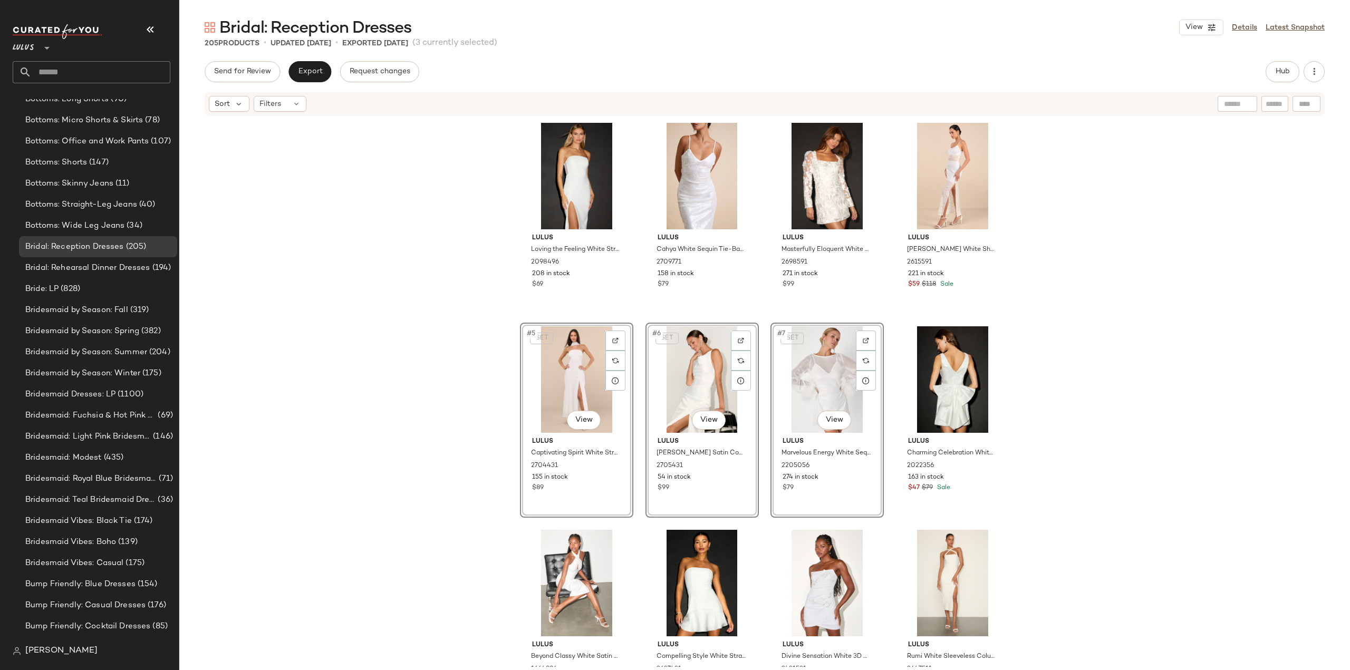
click at [408, 404] on div "Lulus Loving the Feeling White Strapless Bodycon Midi Dress 2098496 208 in stoc…" at bounding box center [764, 392] width 1171 height 550
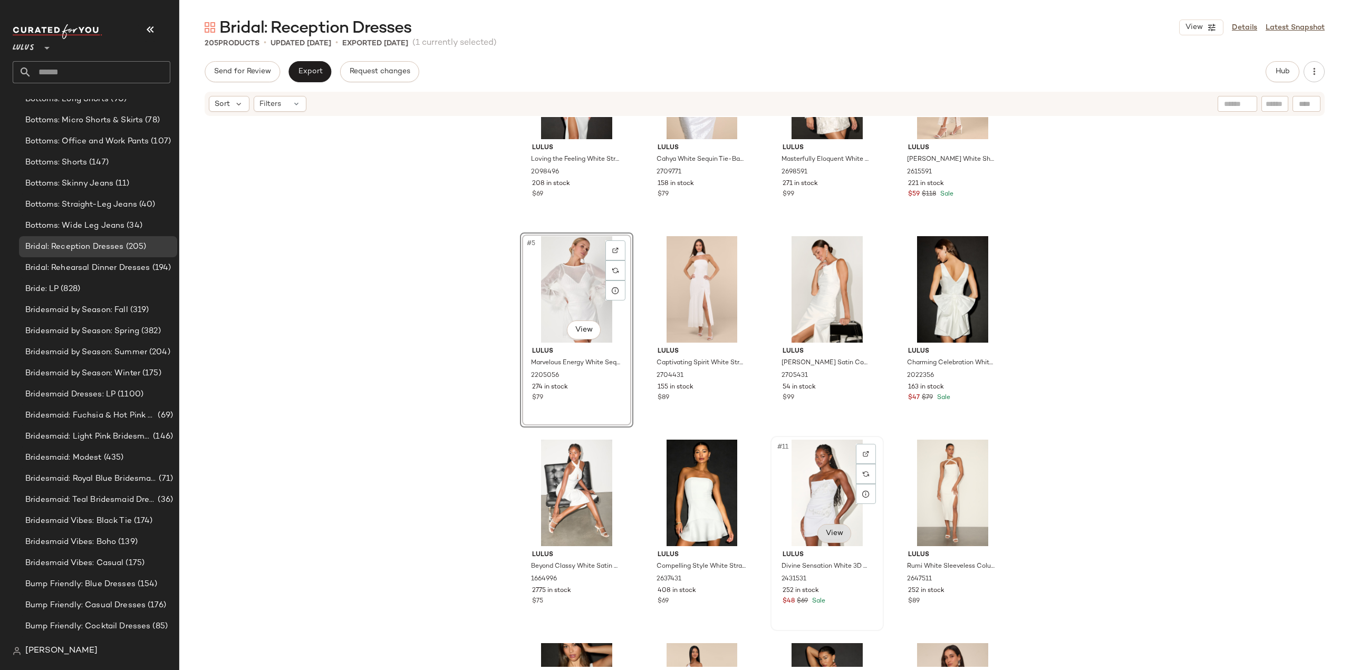
scroll to position [105, 0]
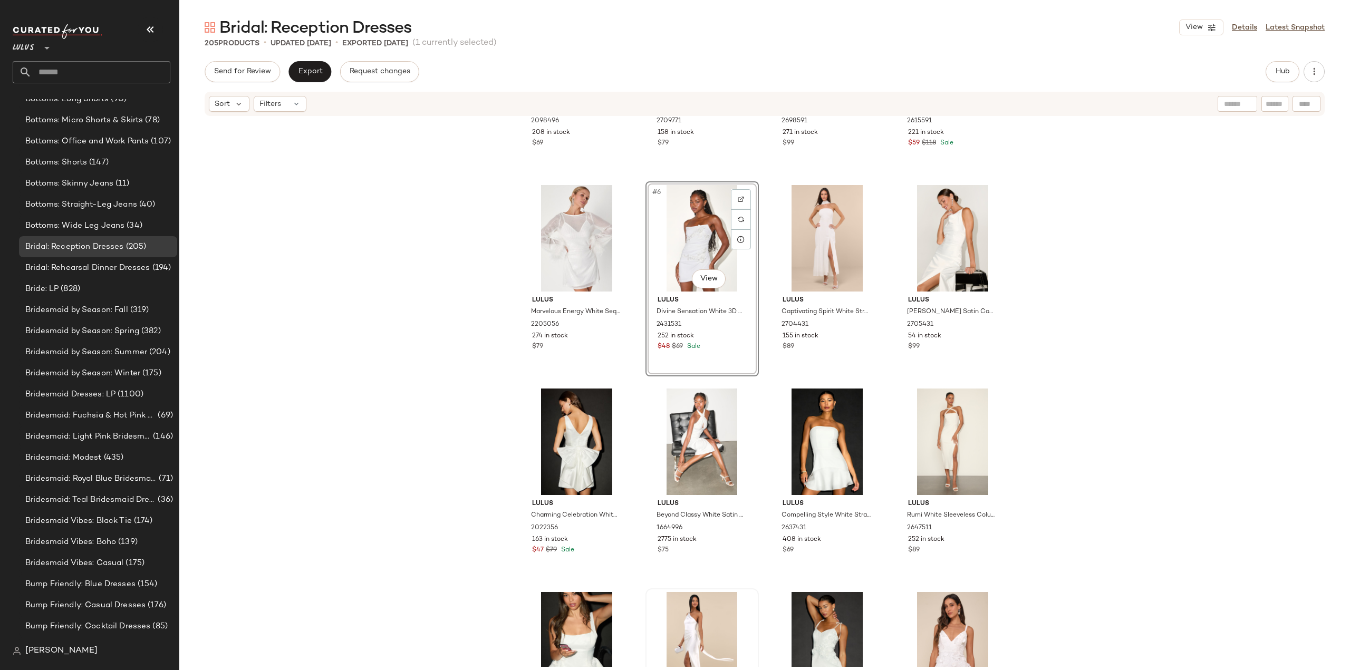
scroll to position [158, 0]
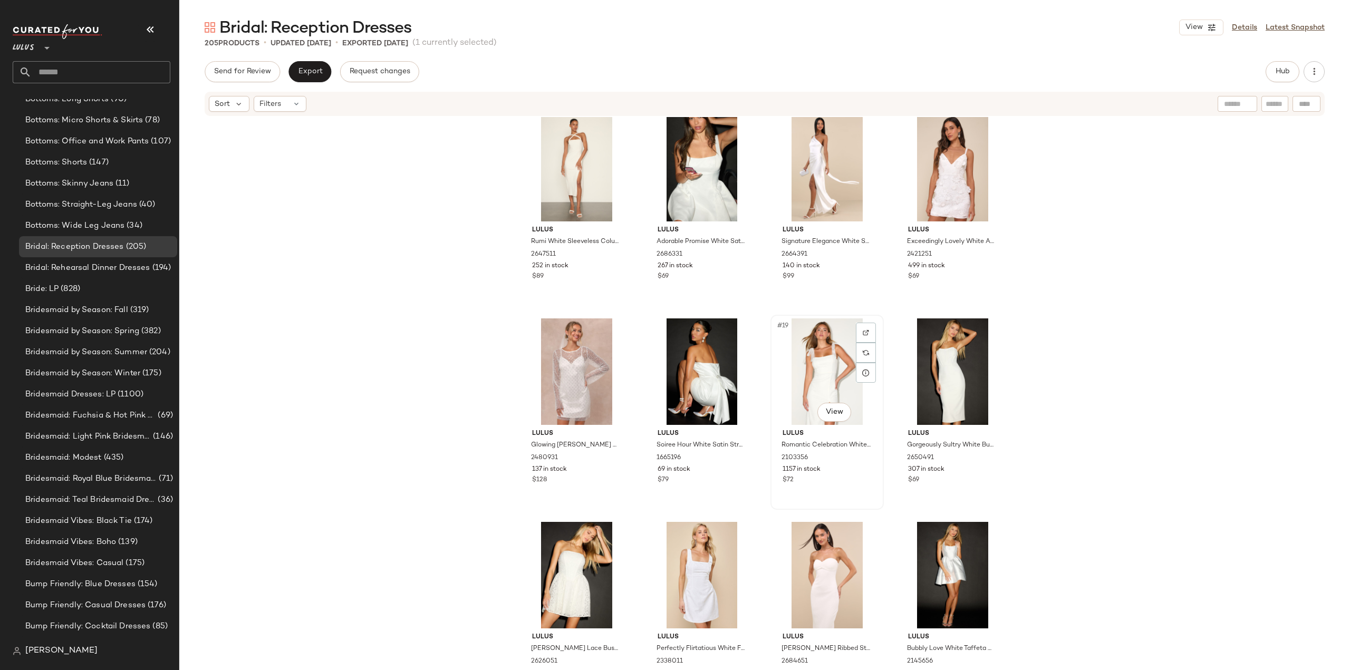
scroll to position [634, 0]
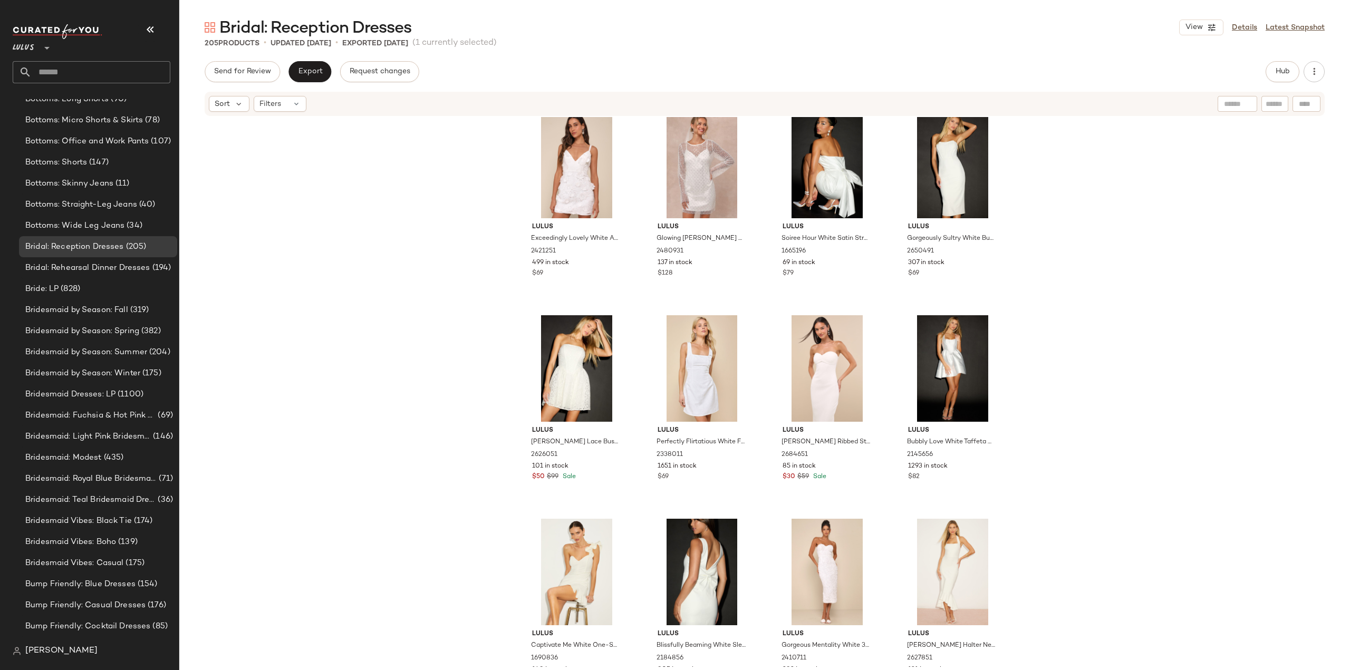
scroll to position [905, 0]
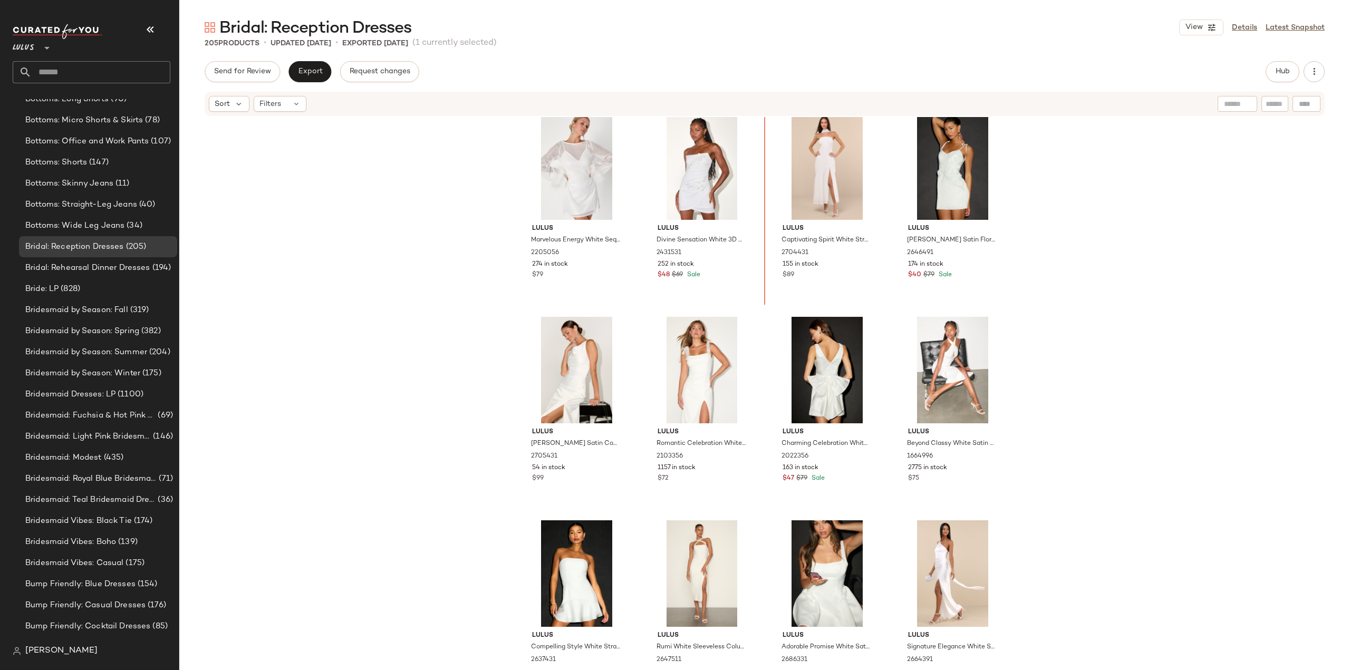
scroll to position [207, 0]
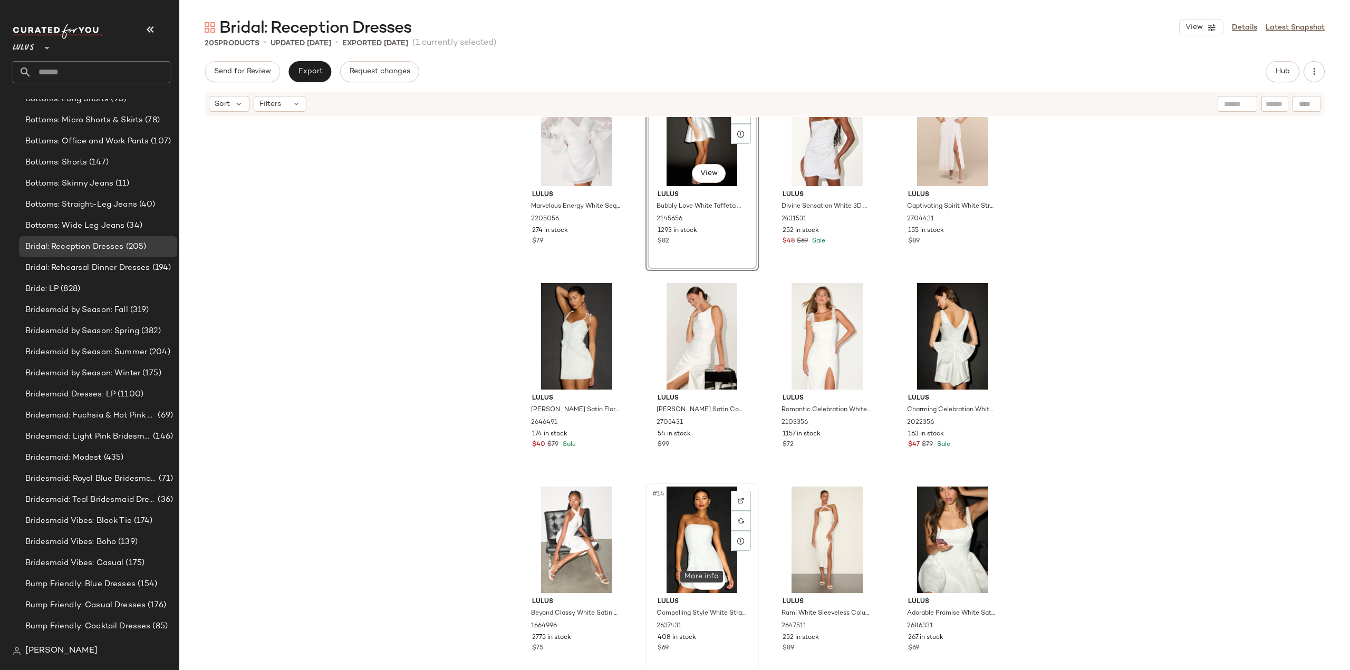
scroll to position [264, 0]
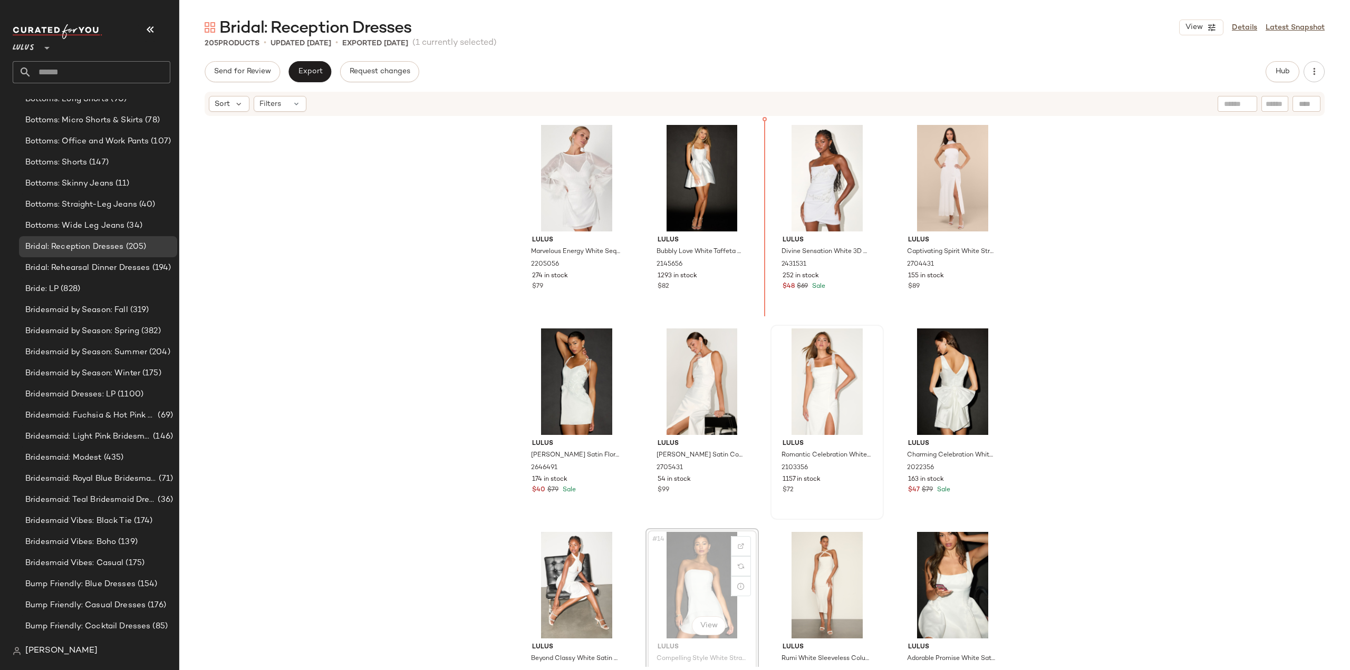
scroll to position [198, 0]
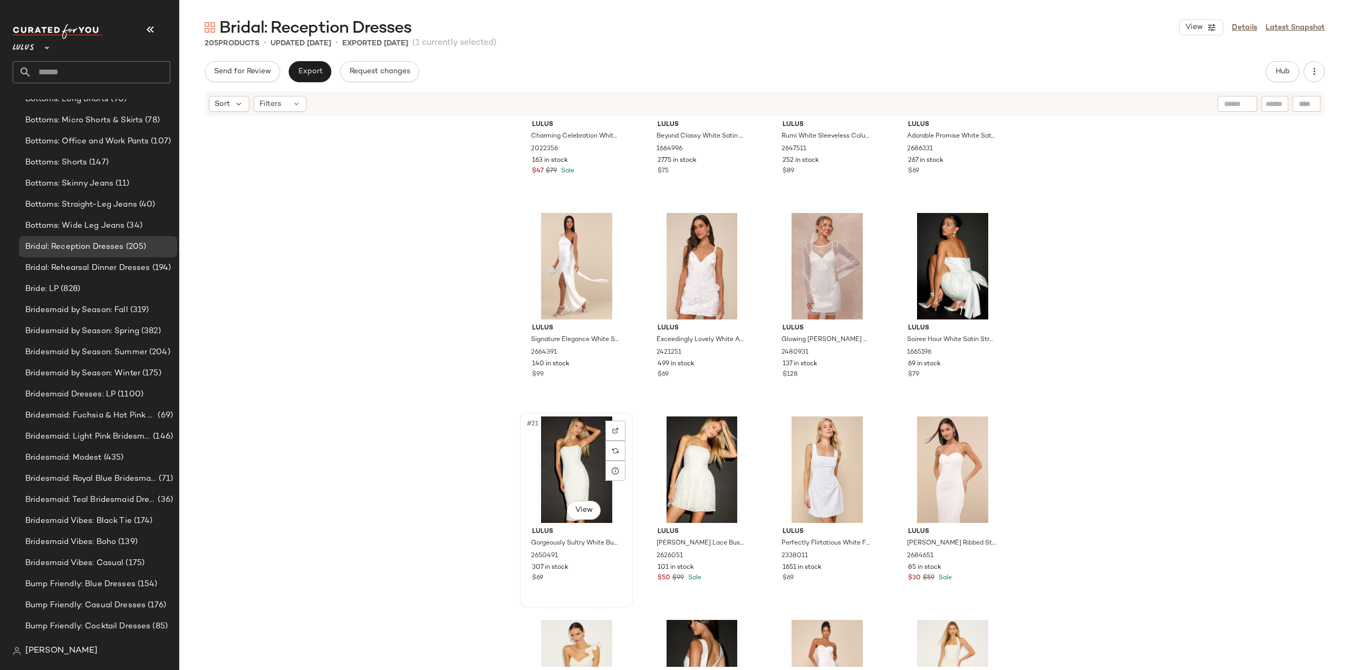
scroll to position [733, 0]
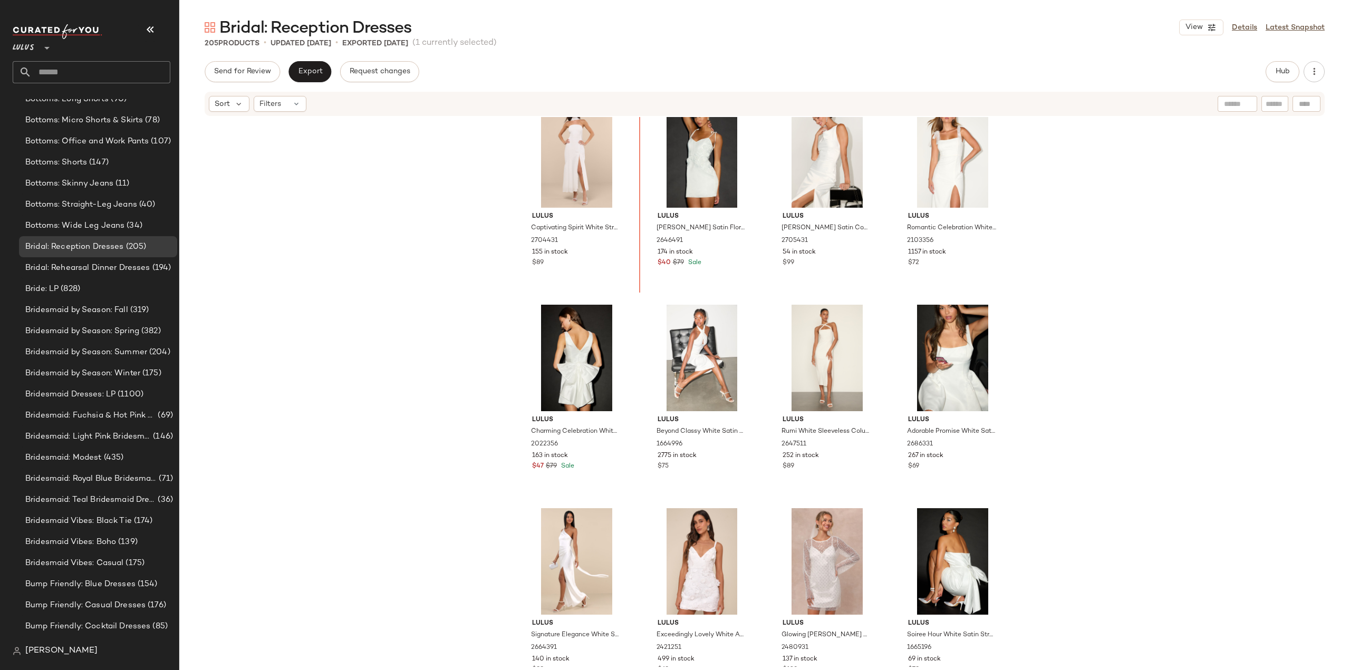
scroll to position [413, 0]
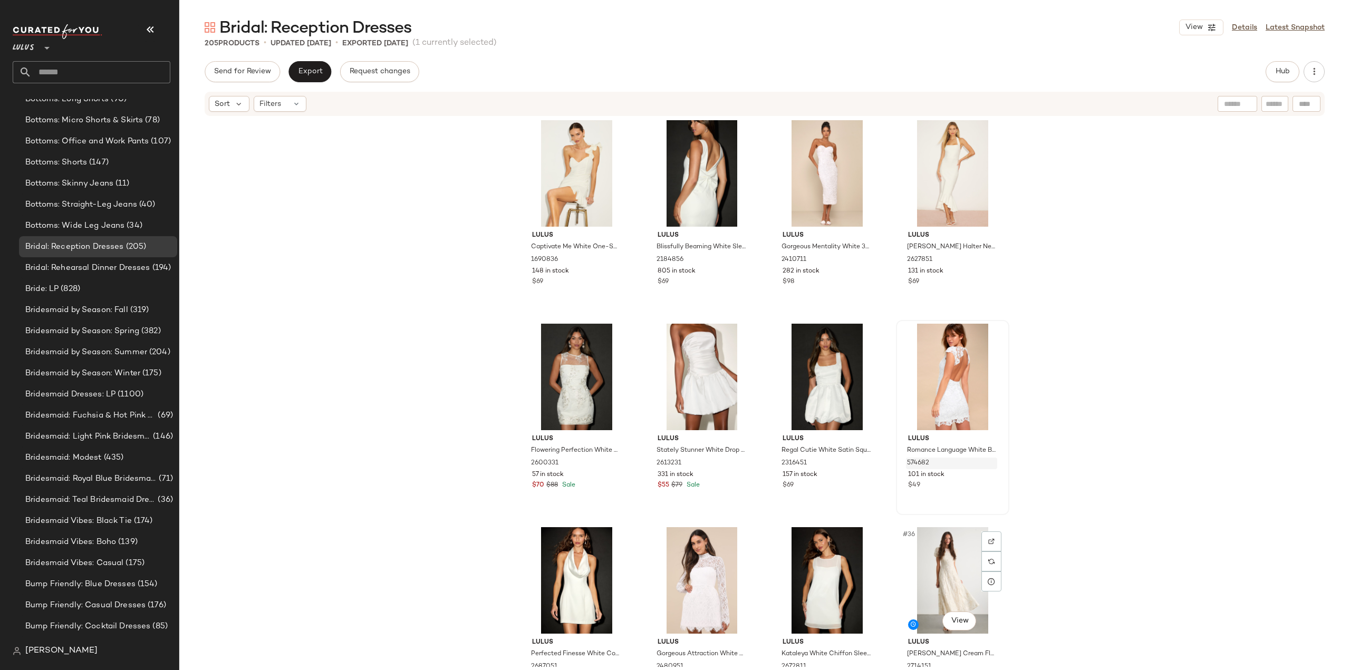
scroll to position [1310, 0]
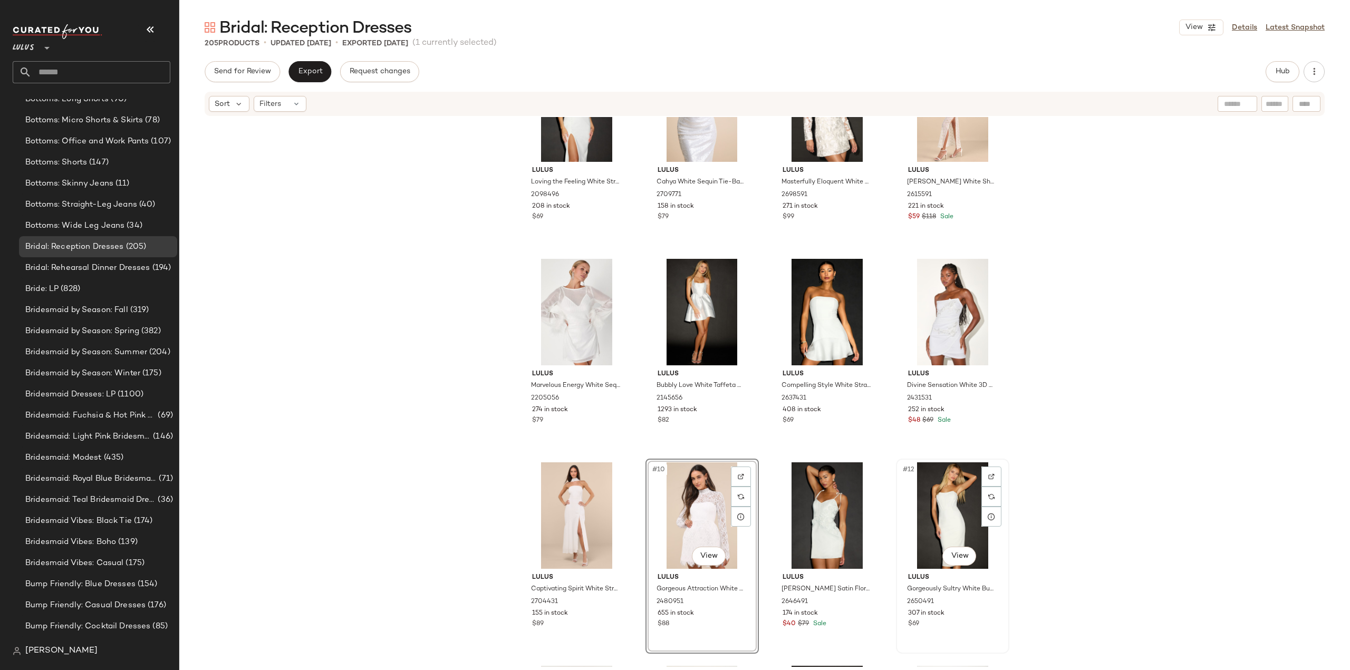
scroll to position [89, 0]
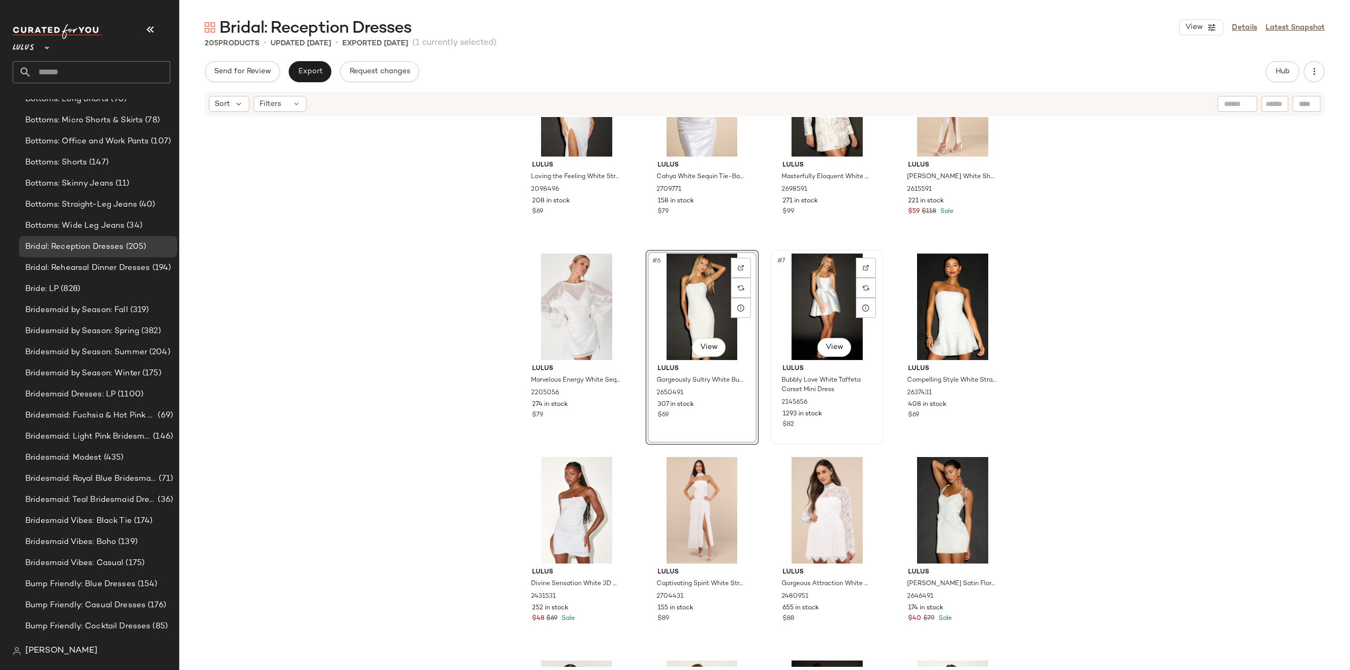
scroll to position [89, 0]
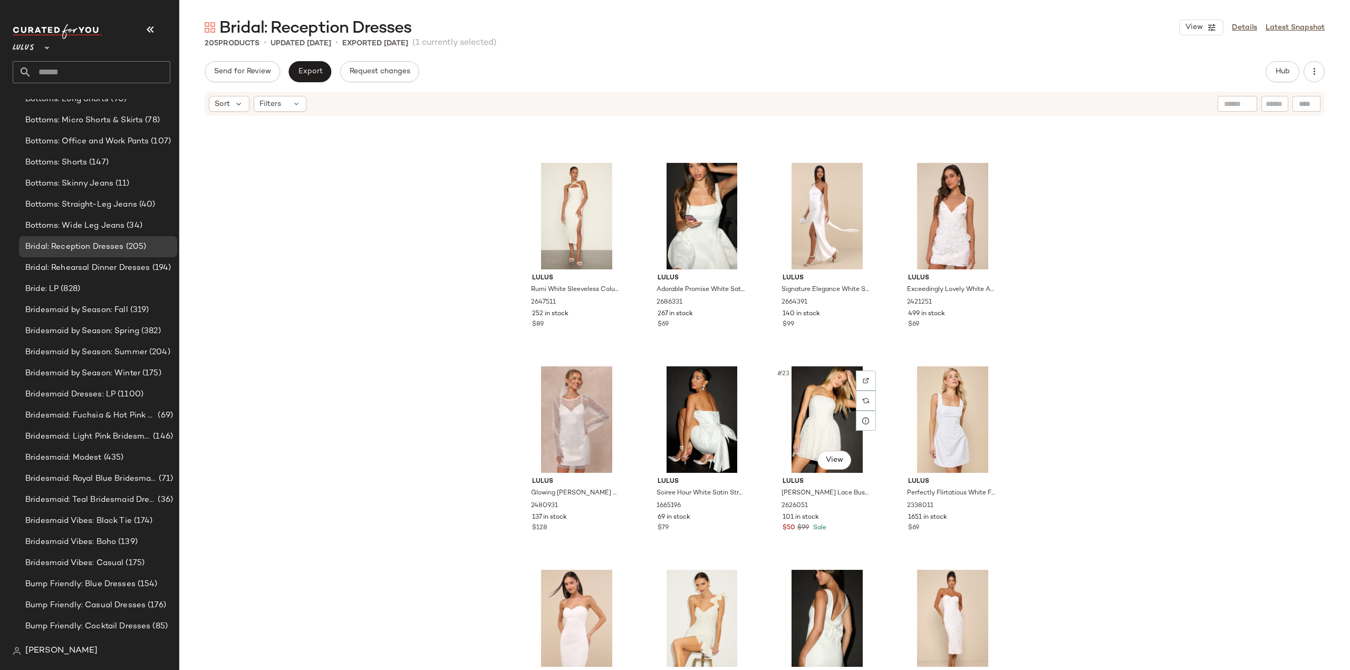
scroll to position [625, 0]
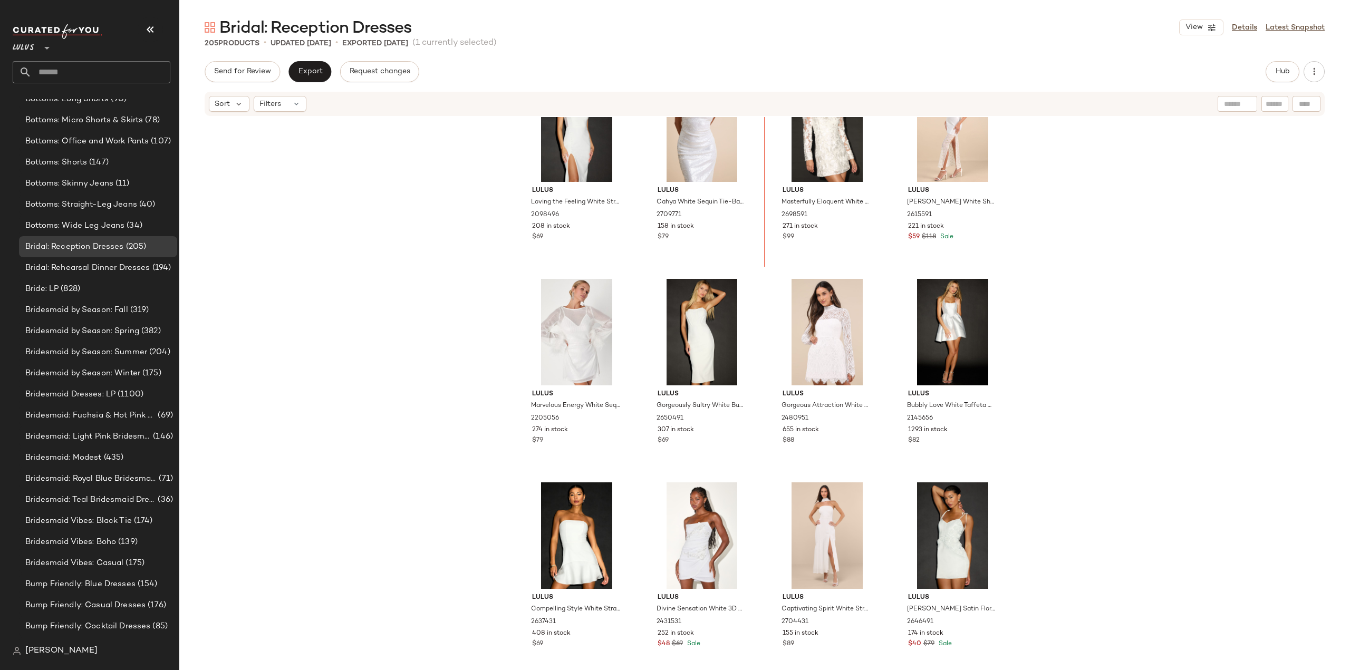
scroll to position [32, 0]
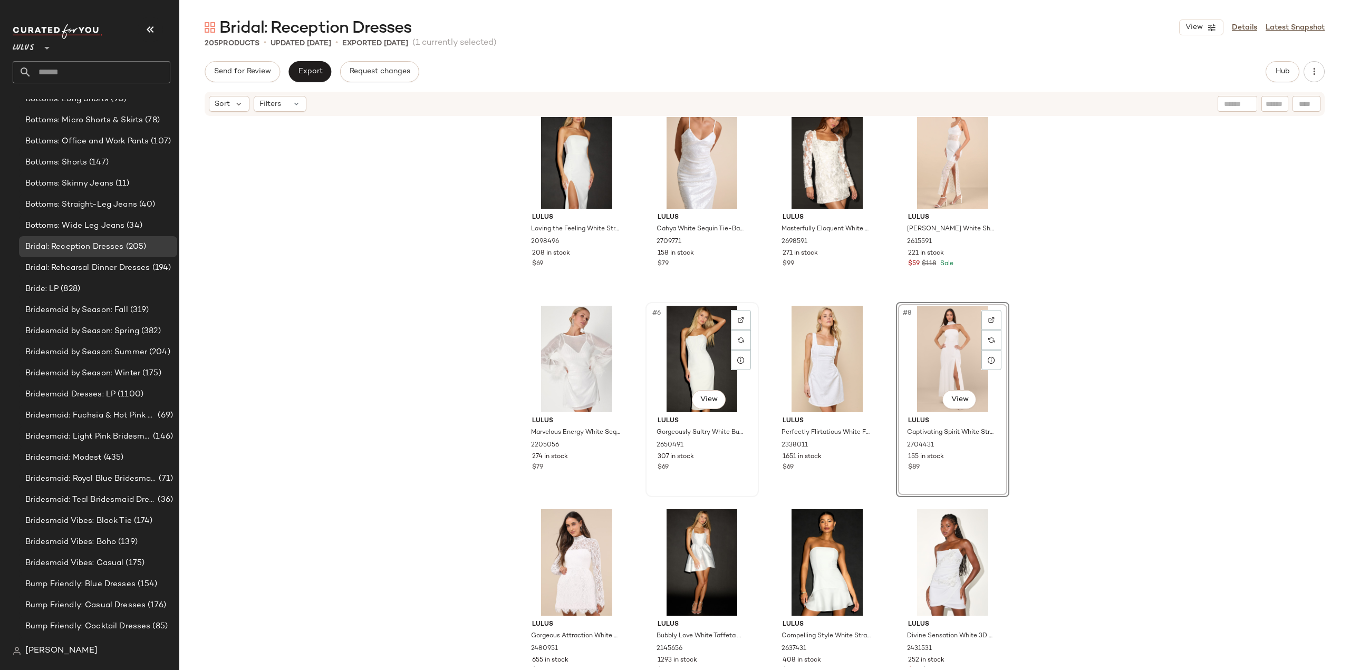
scroll to position [53, 0]
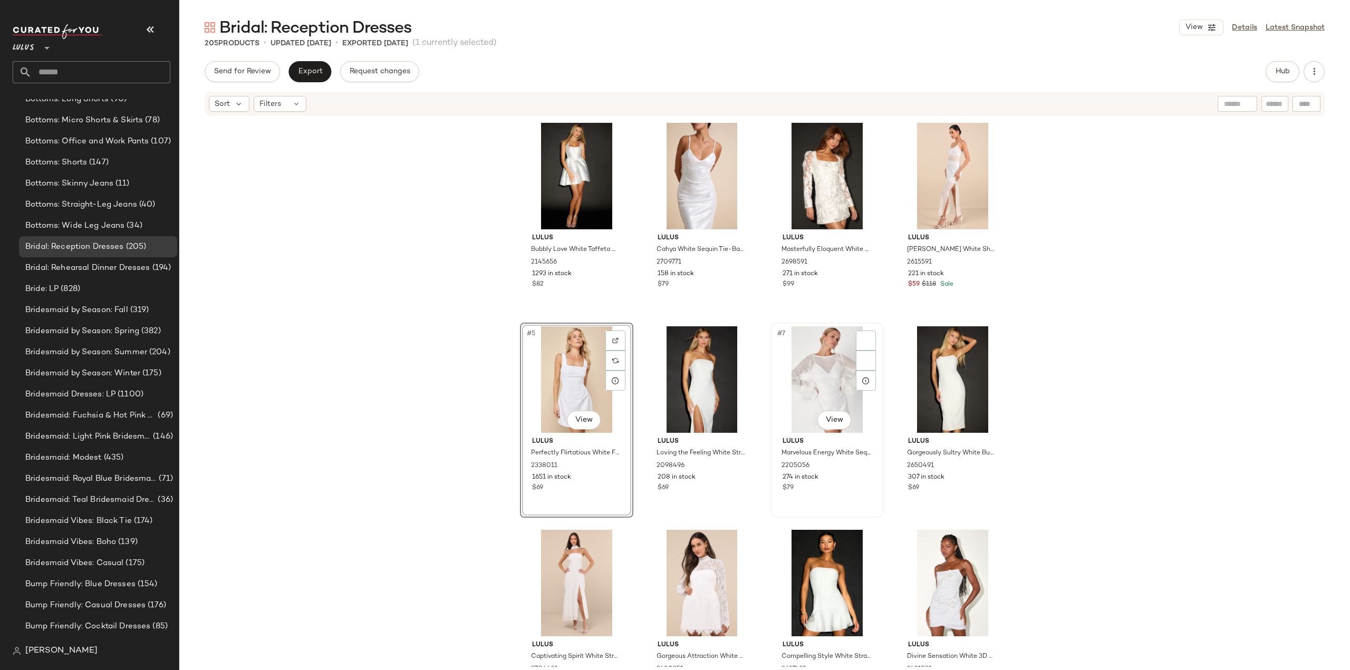
scroll to position [53, 0]
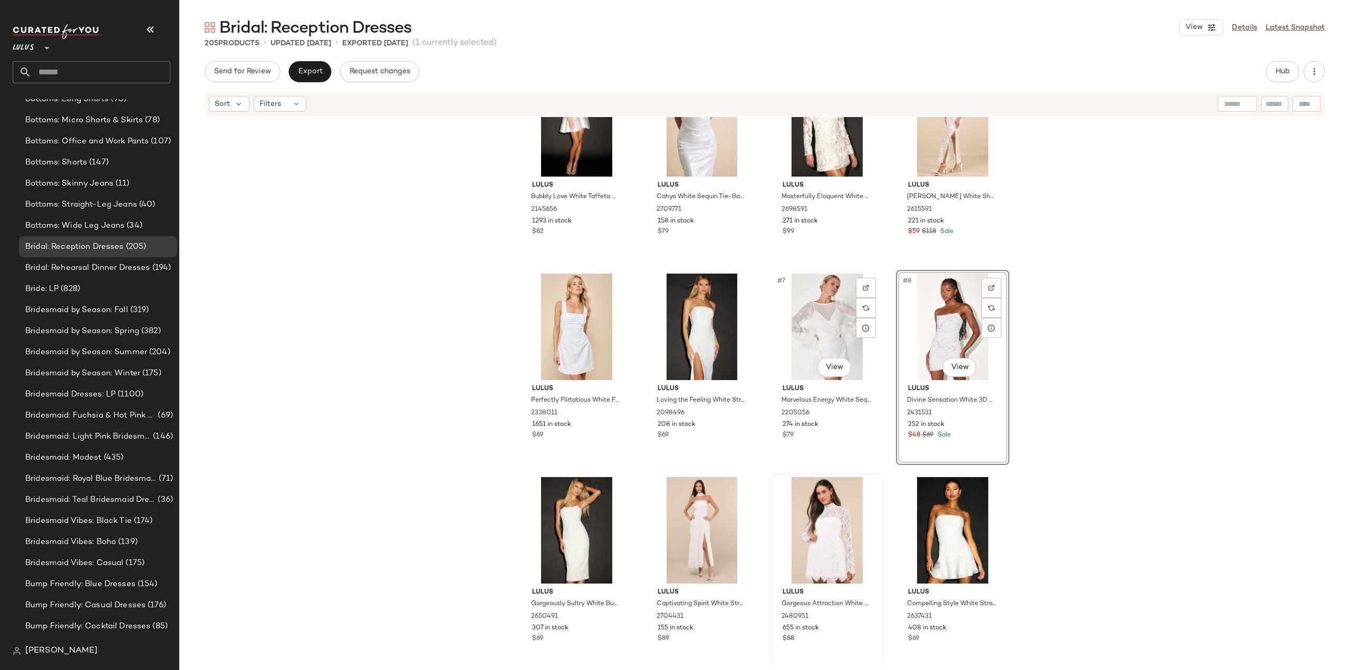
scroll to position [105, 0]
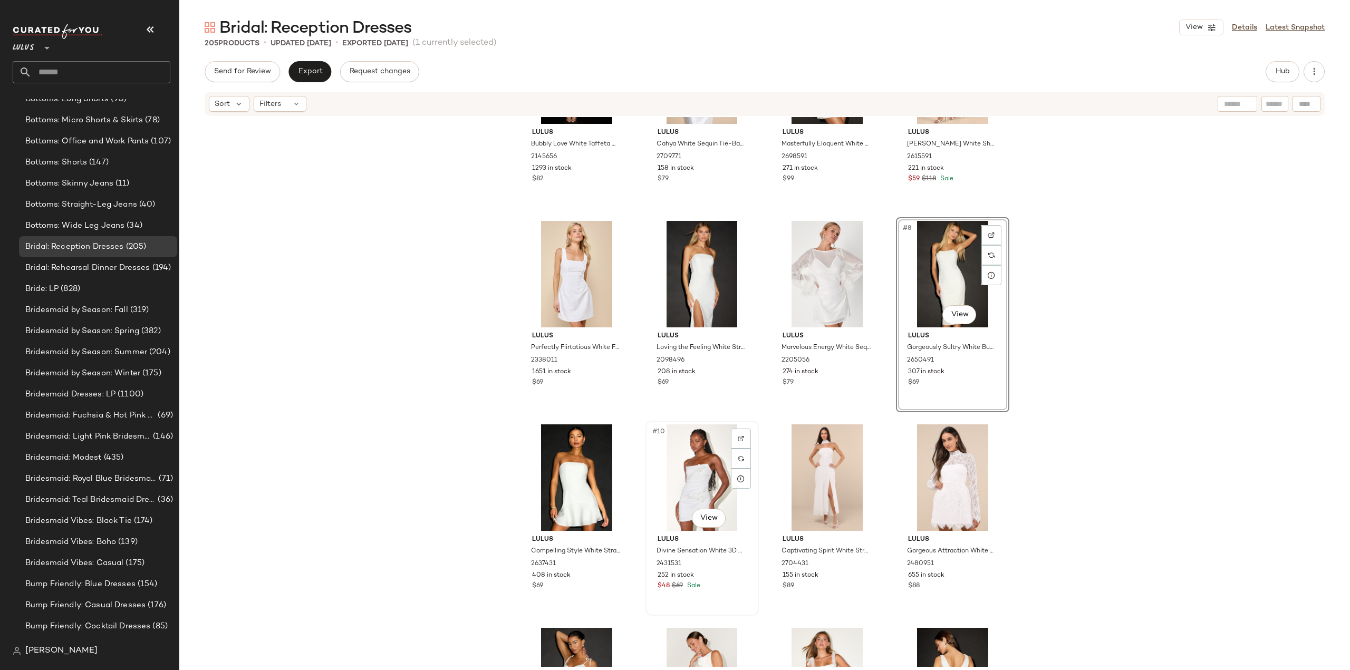
scroll to position [211, 0]
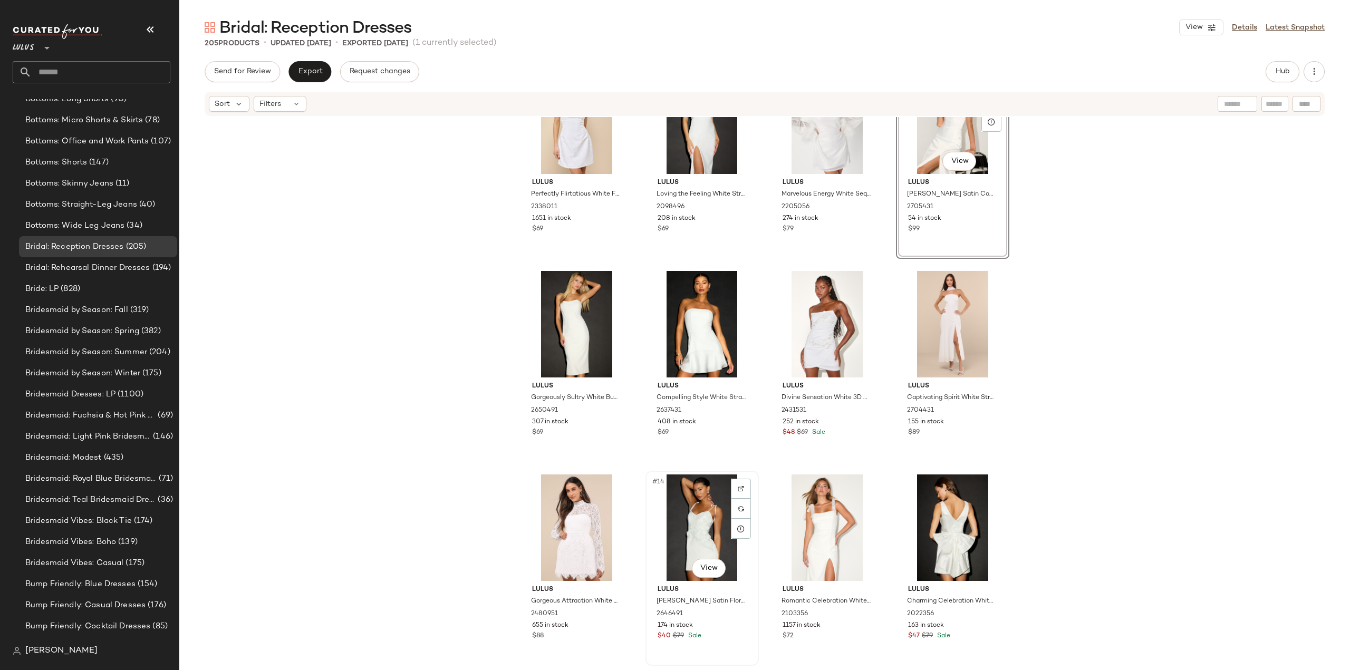
scroll to position [269, 0]
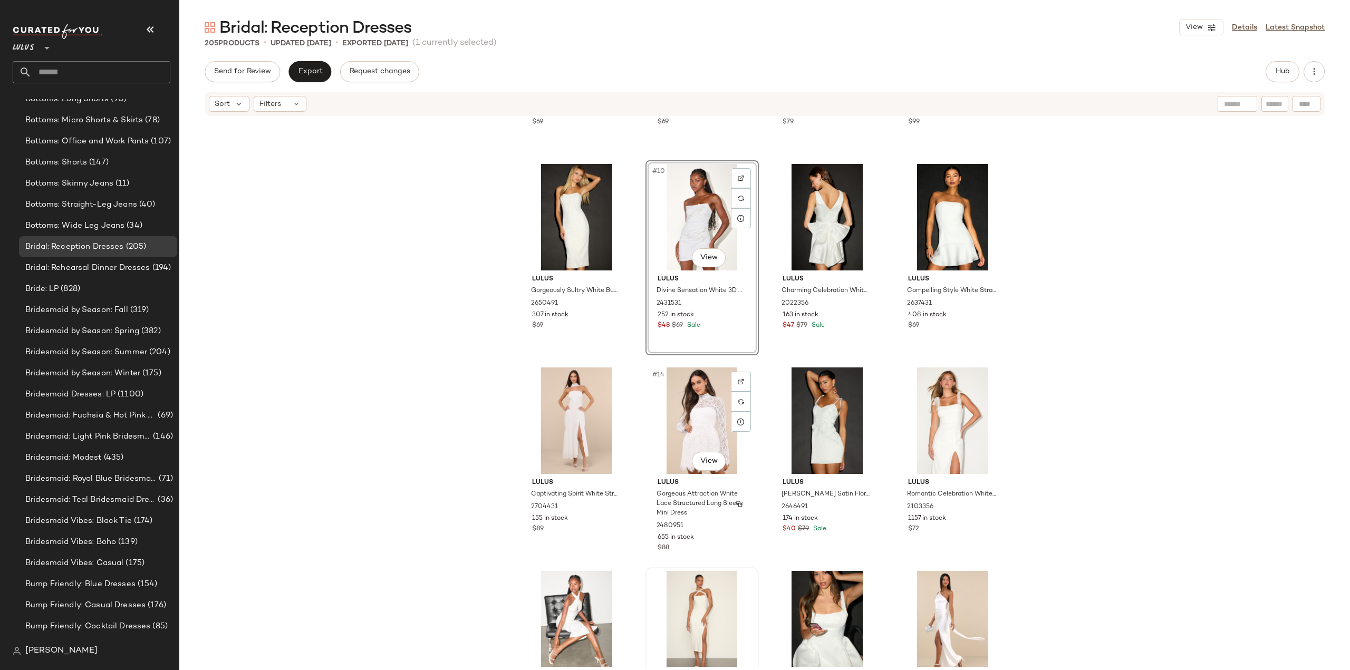
scroll to position [436, 0]
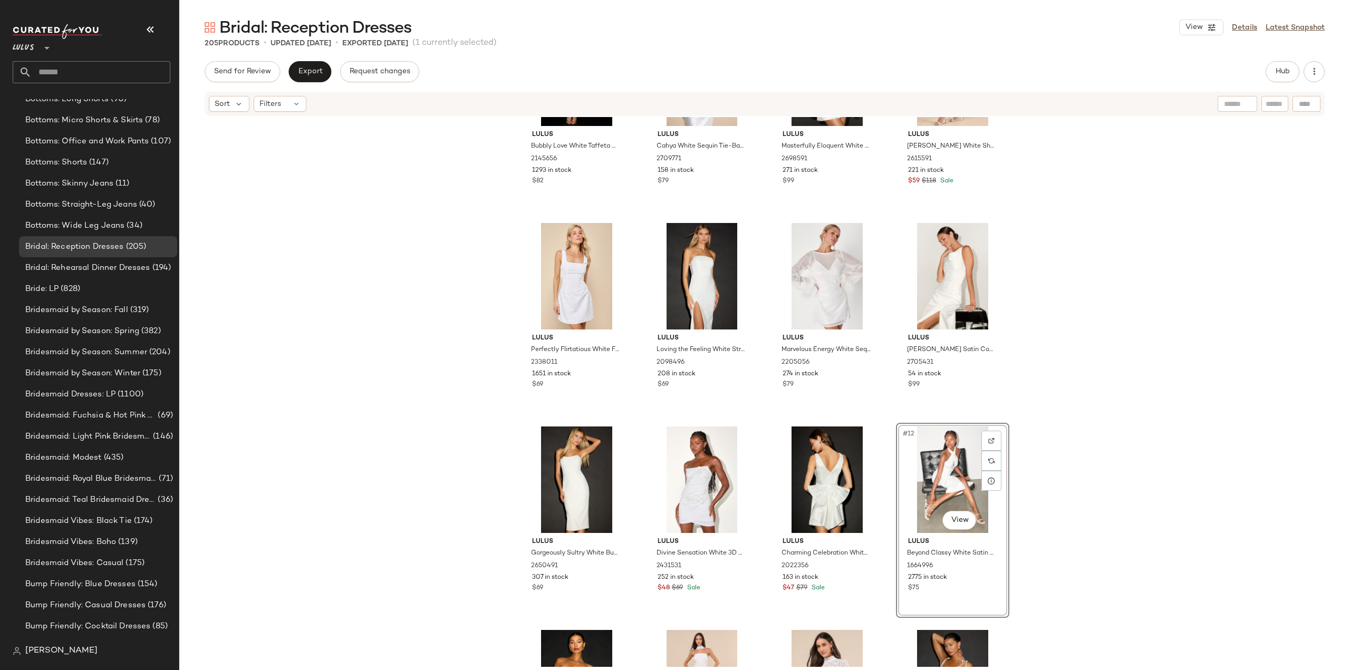
scroll to position [105, 0]
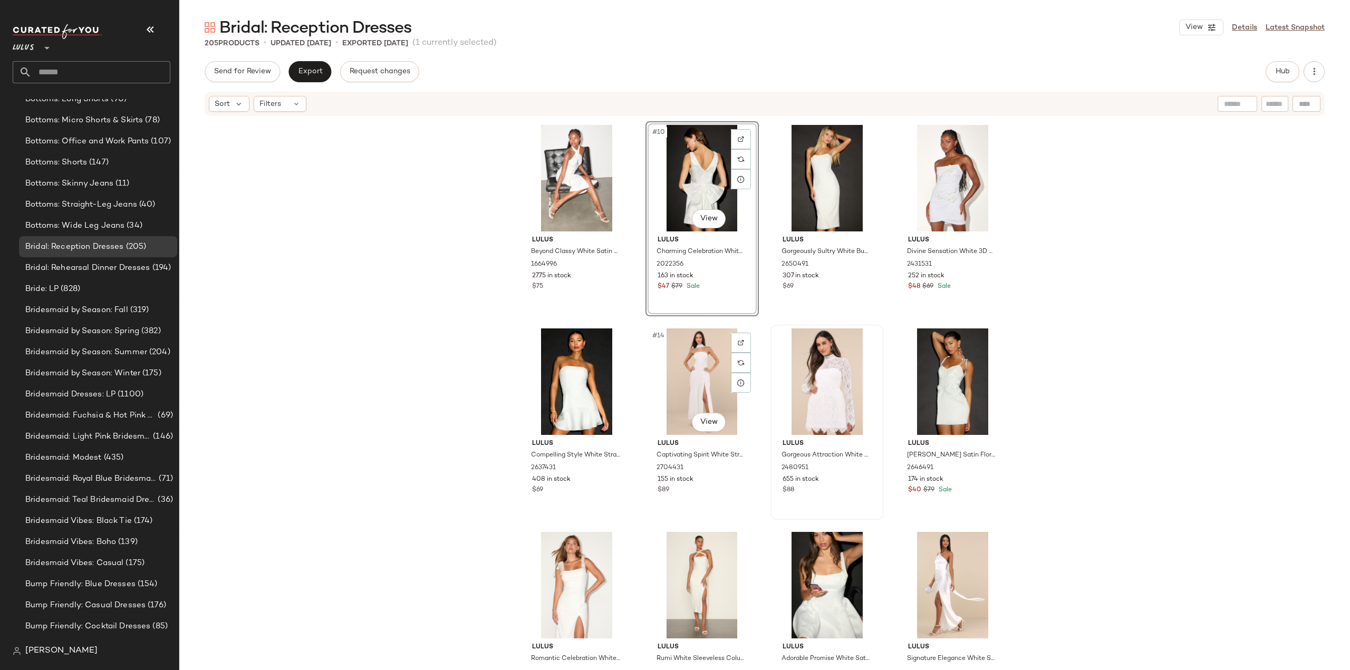
scroll to position [430, 0]
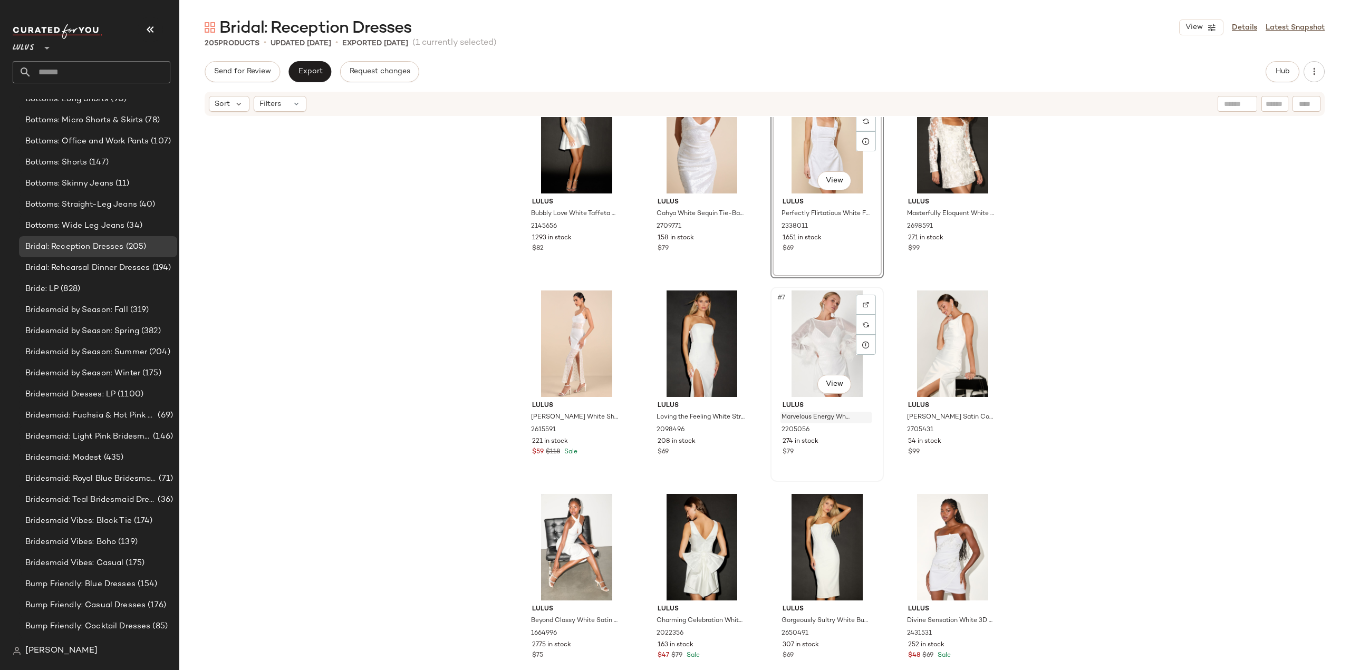
scroll to position [53, 0]
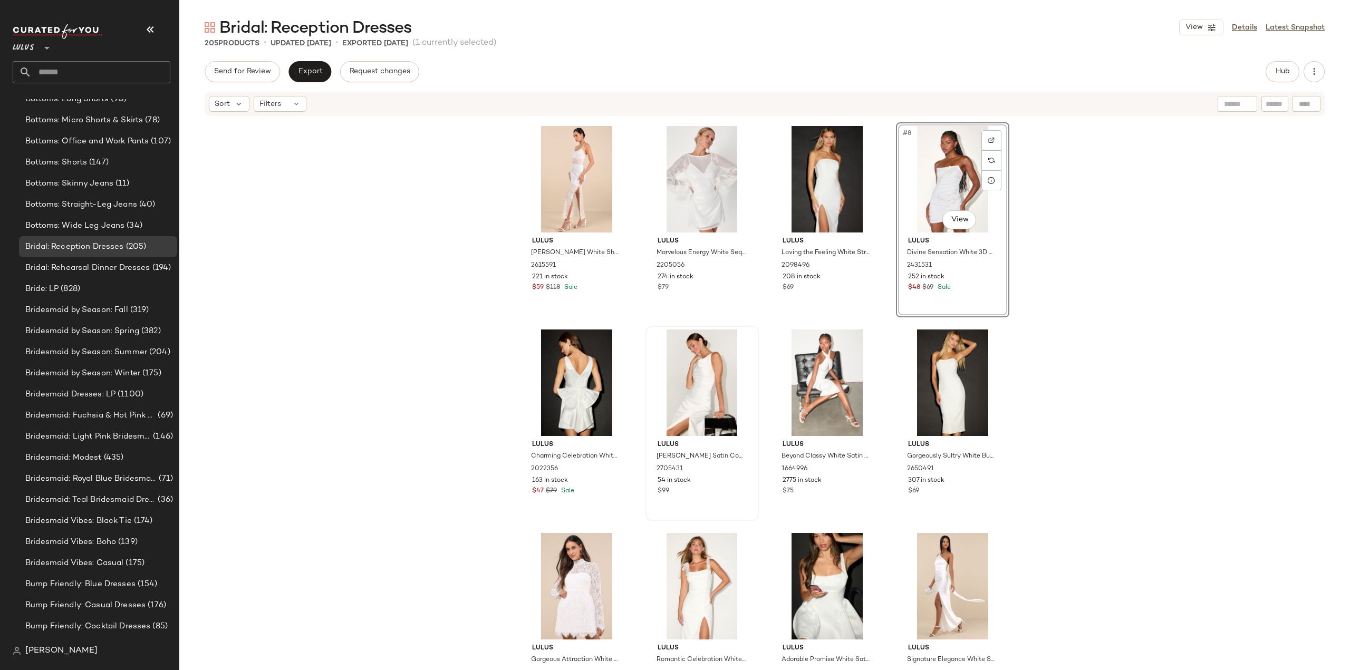
scroll to position [211, 0]
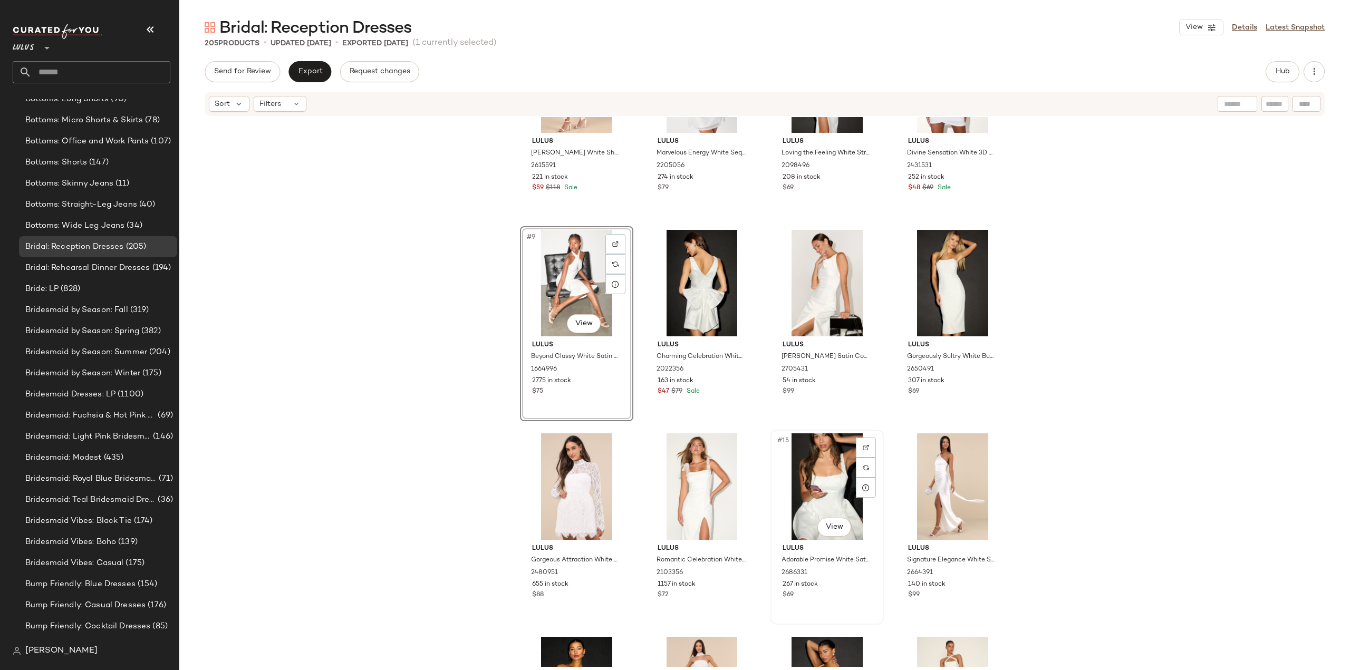
scroll to position [325, 0]
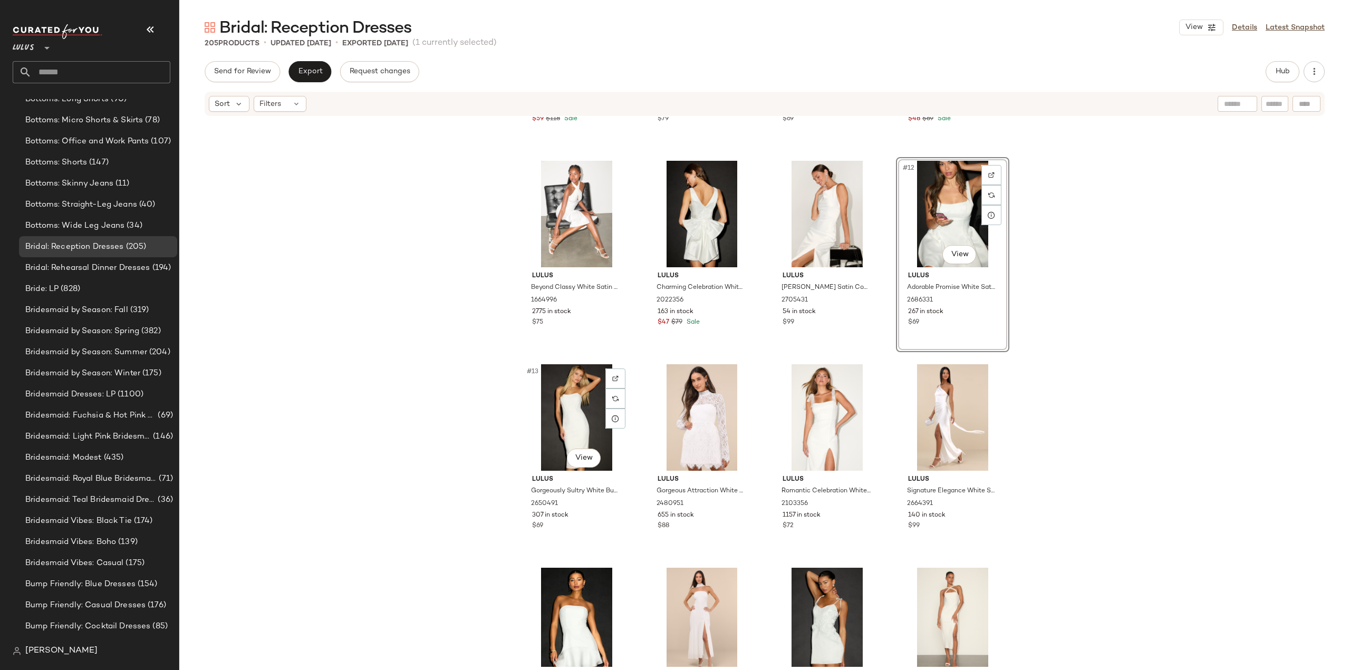
scroll to position [483, 0]
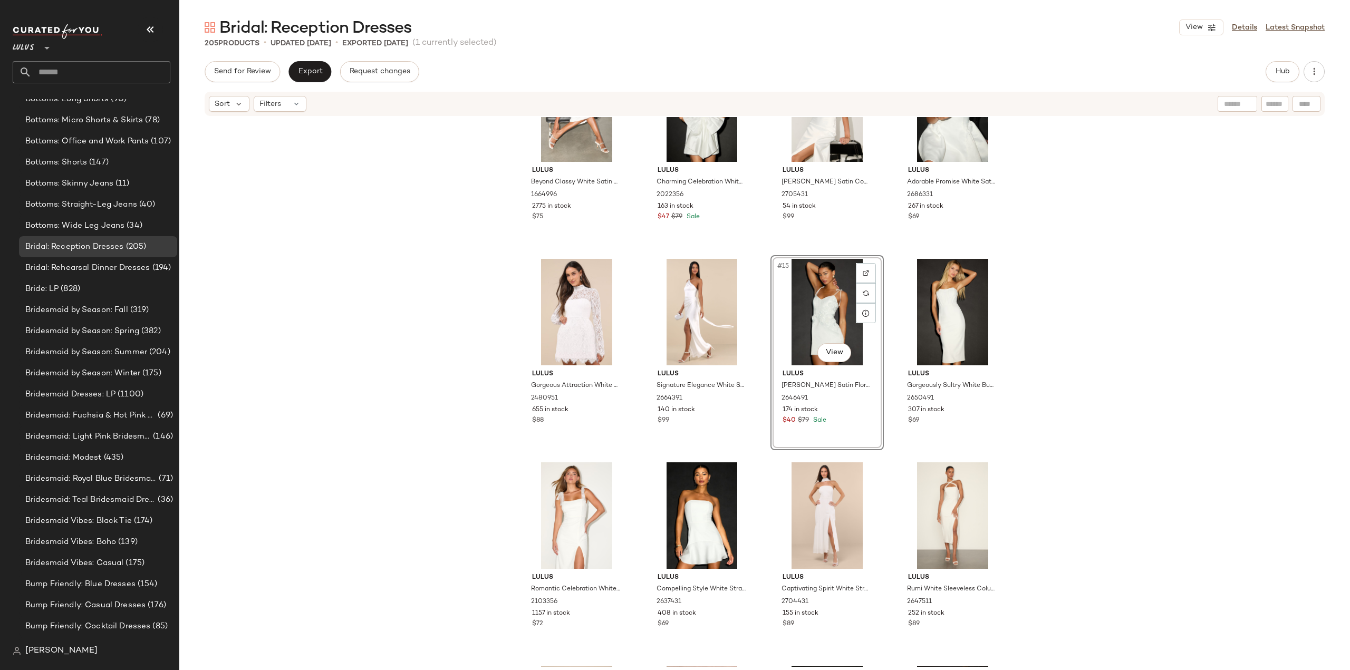
scroll to position [536, 0]
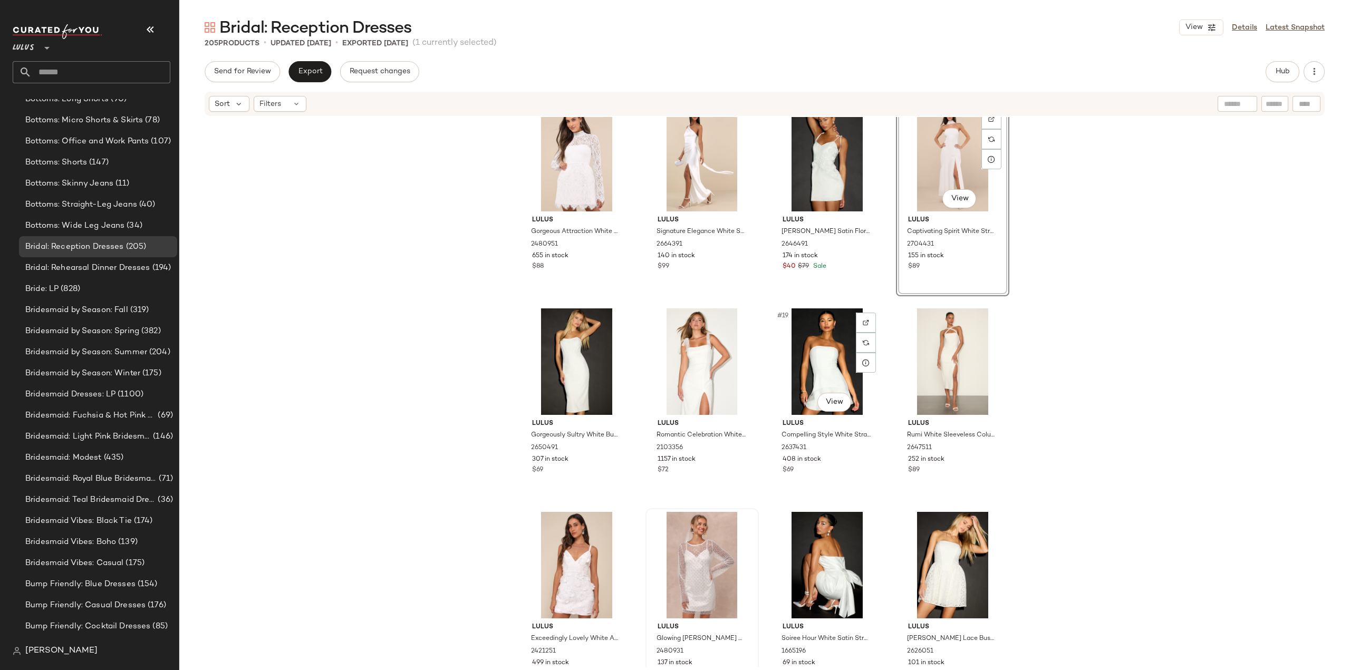
scroll to position [641, 0]
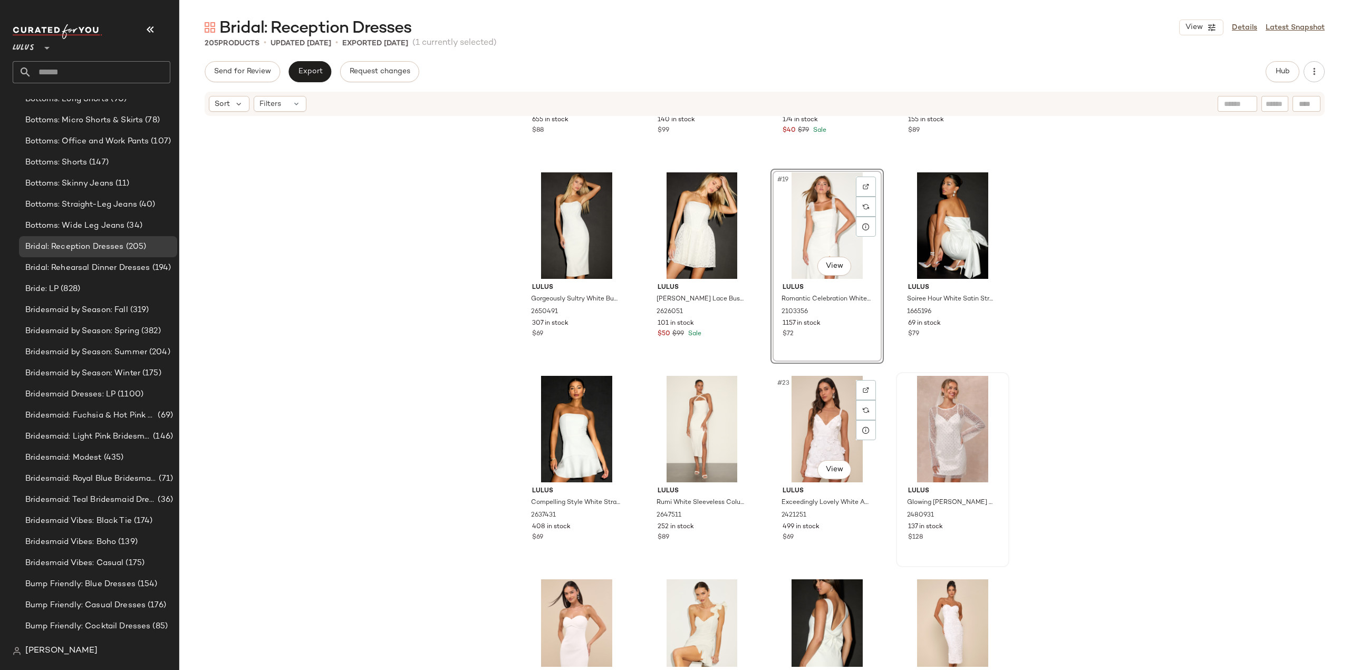
scroll to position [799, 0]
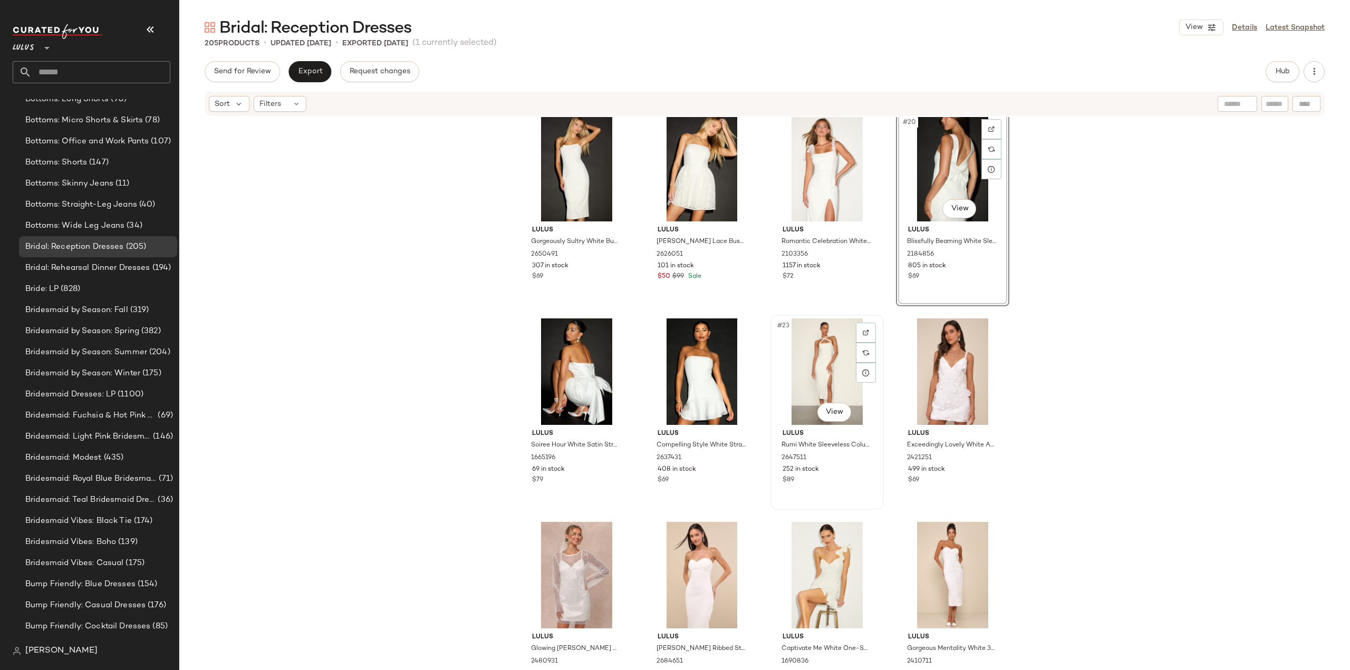
scroll to position [905, 0]
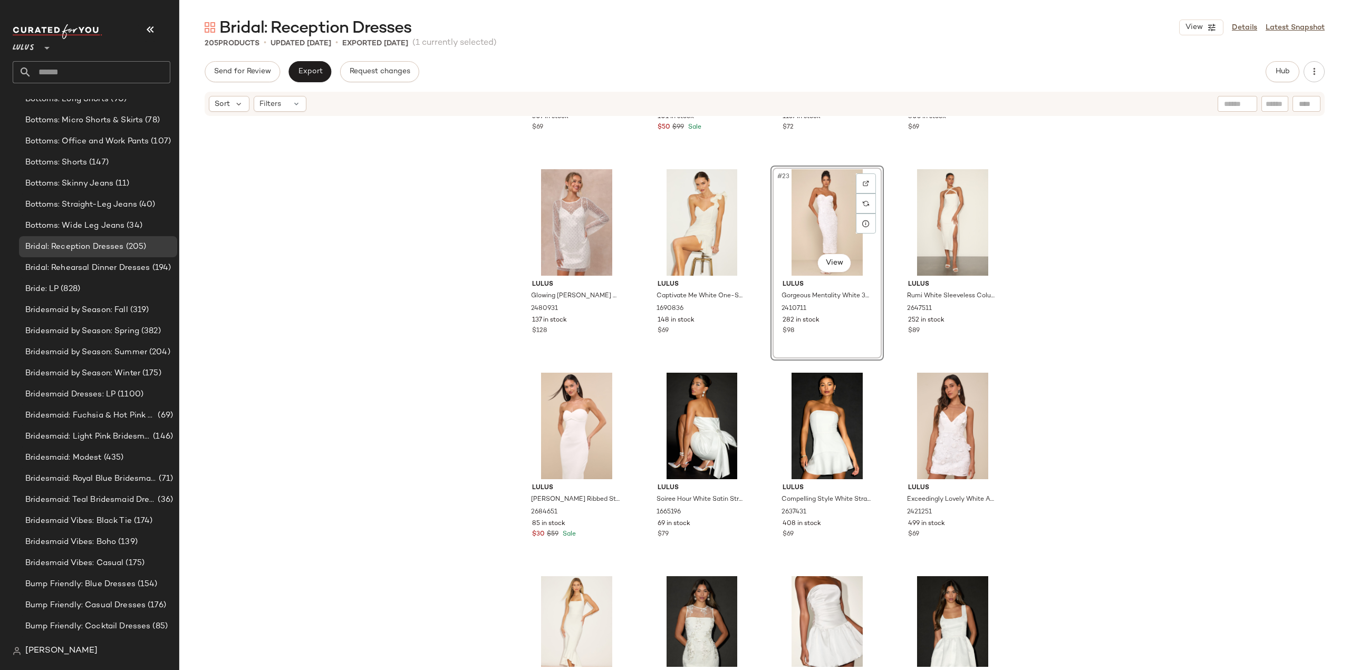
scroll to position [1010, 0]
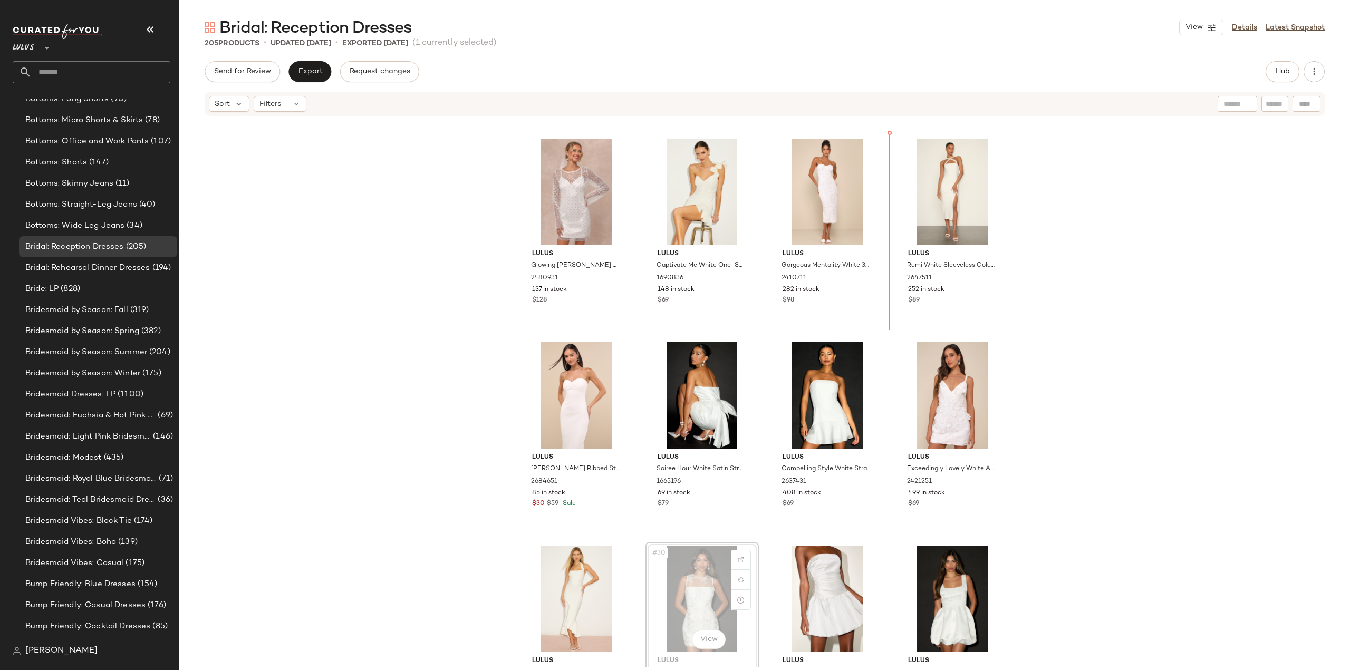
scroll to position [1009, 0]
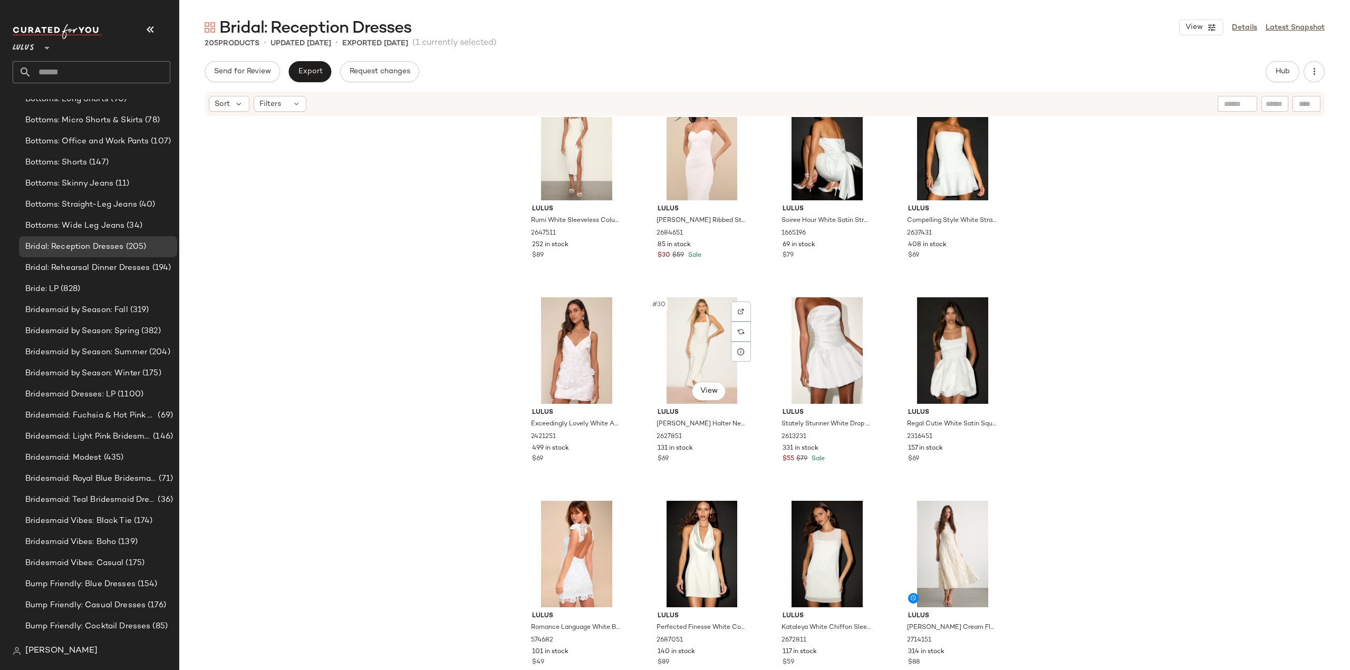
scroll to position [1325, 0]
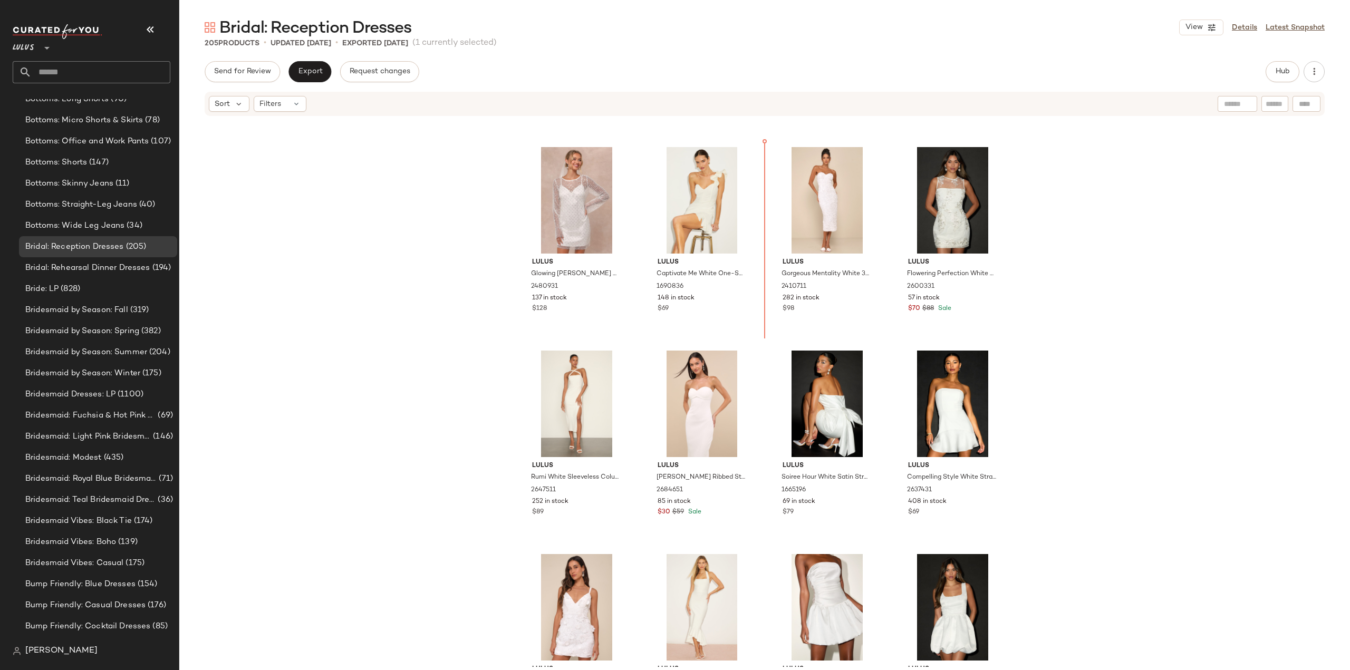
scroll to position [976, 0]
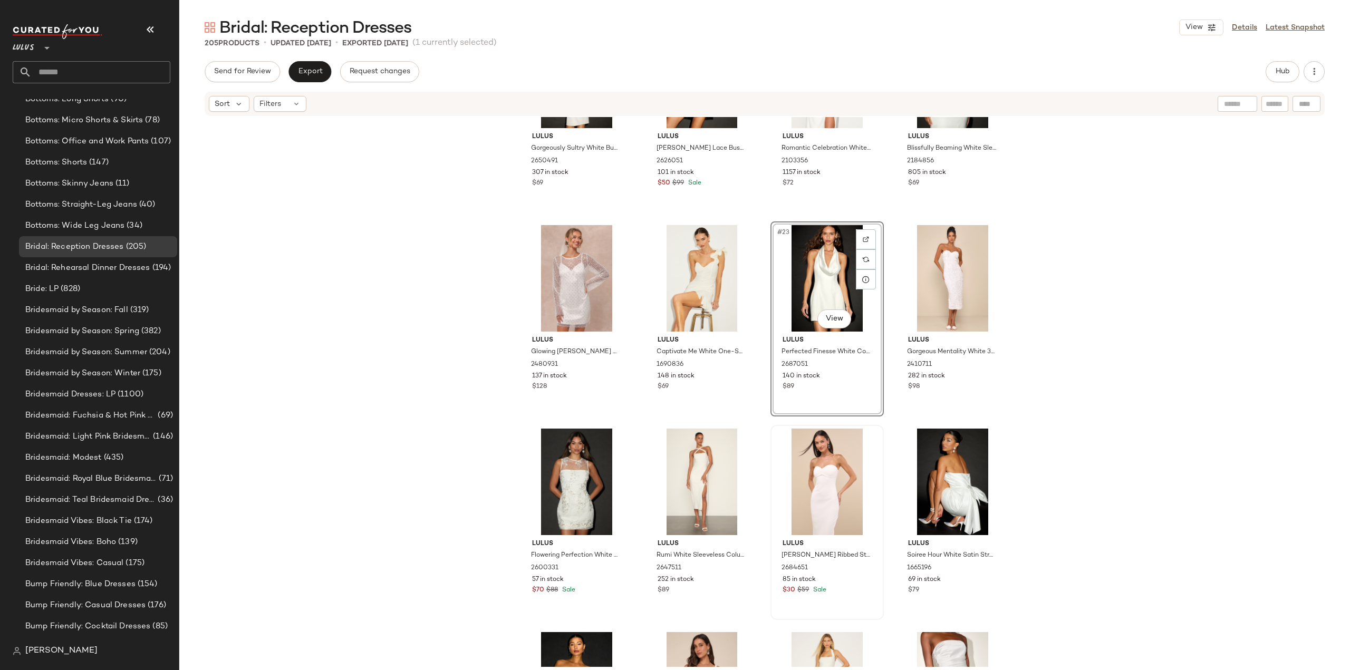
scroll to position [976, 0]
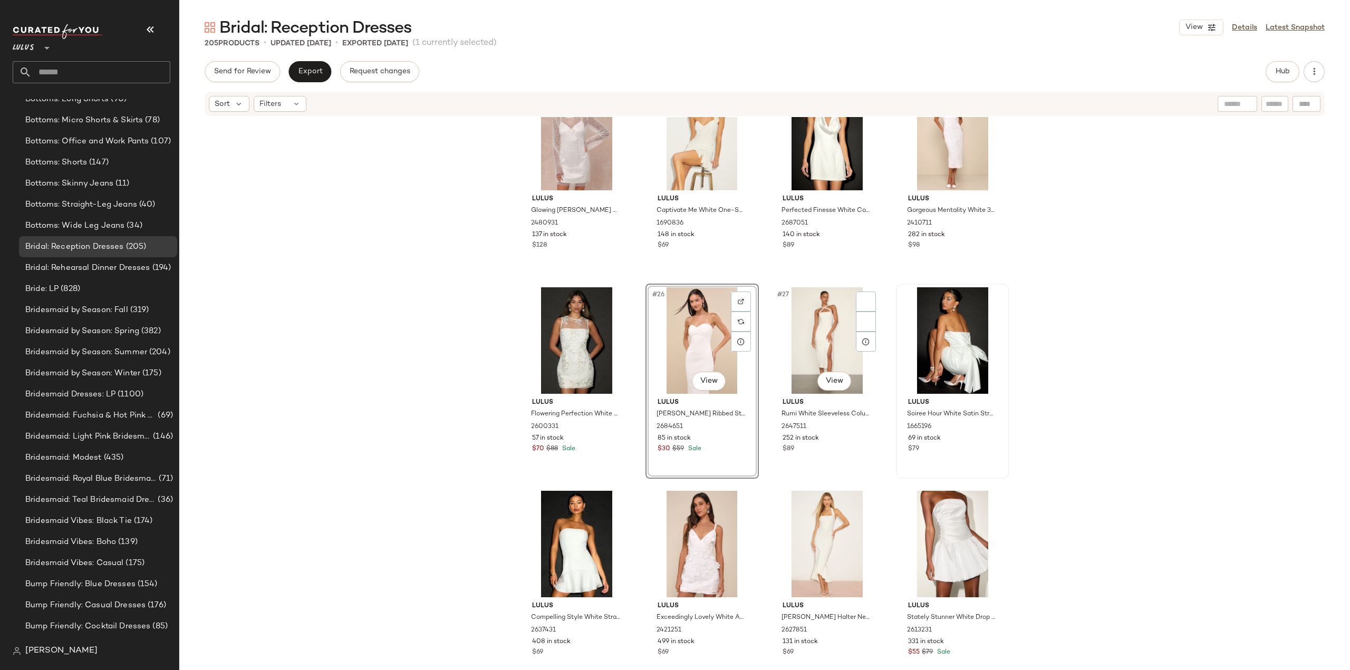
scroll to position [1082, 0]
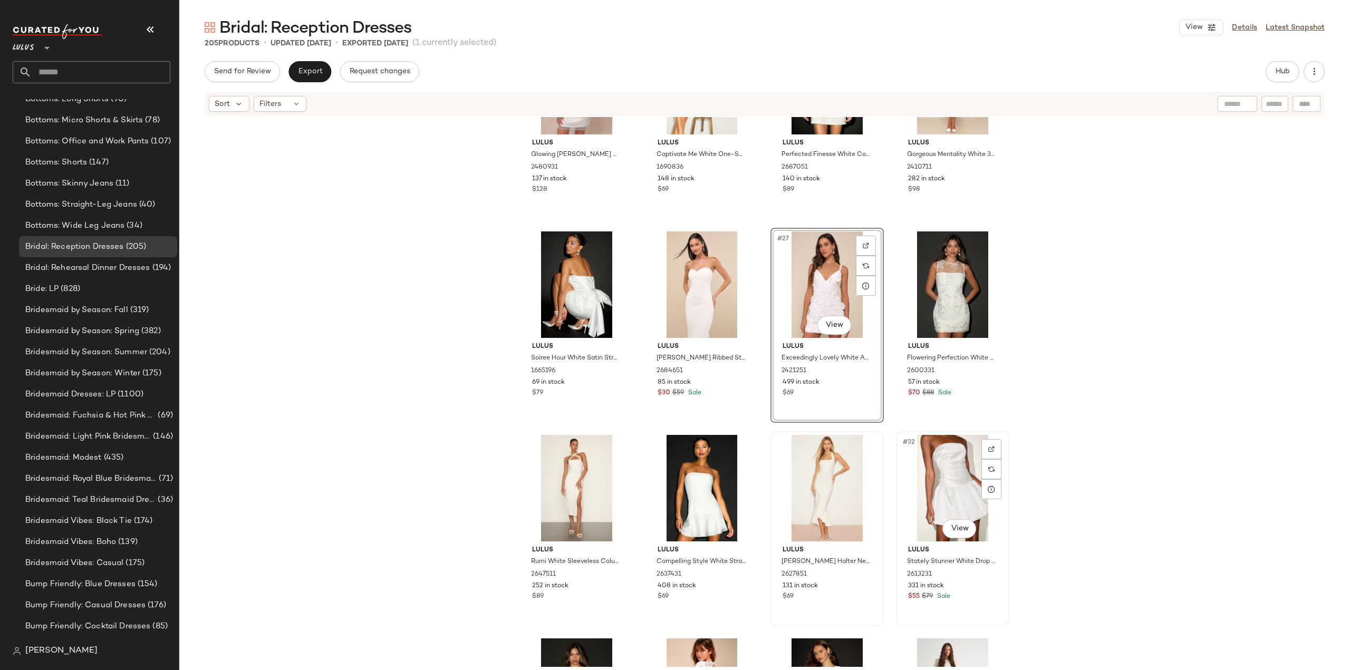
scroll to position [1135, 0]
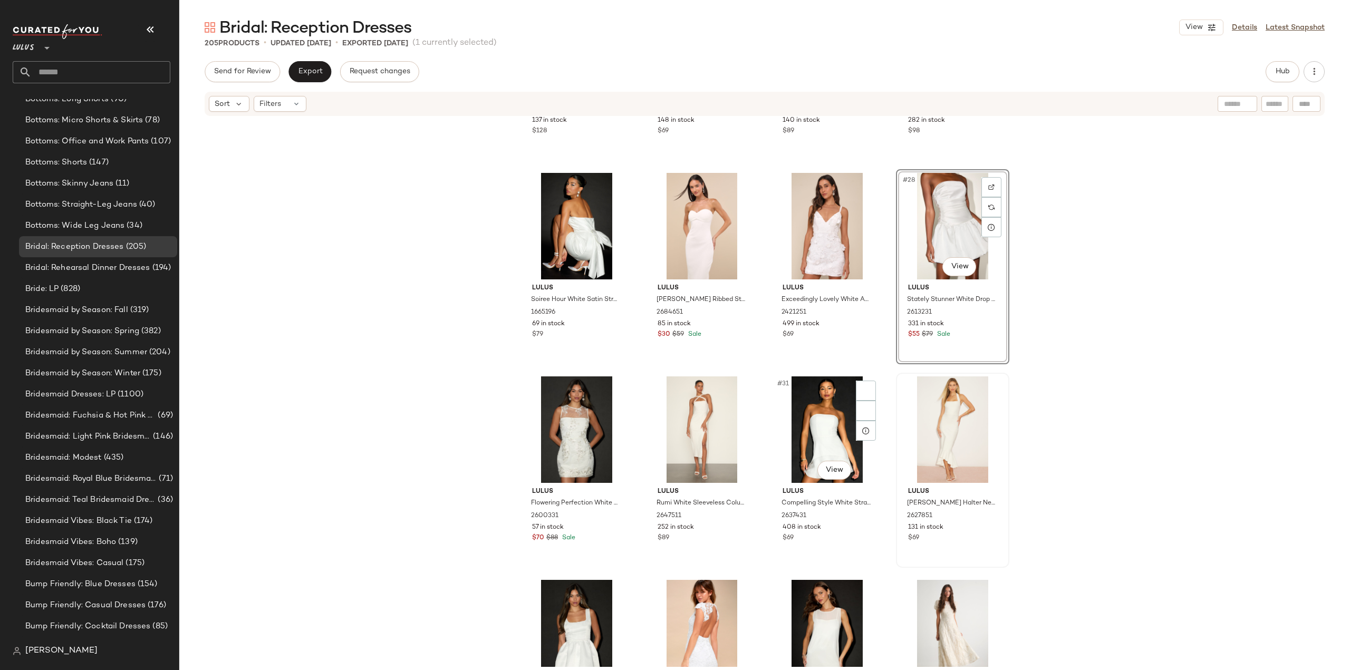
scroll to position [1240, 0]
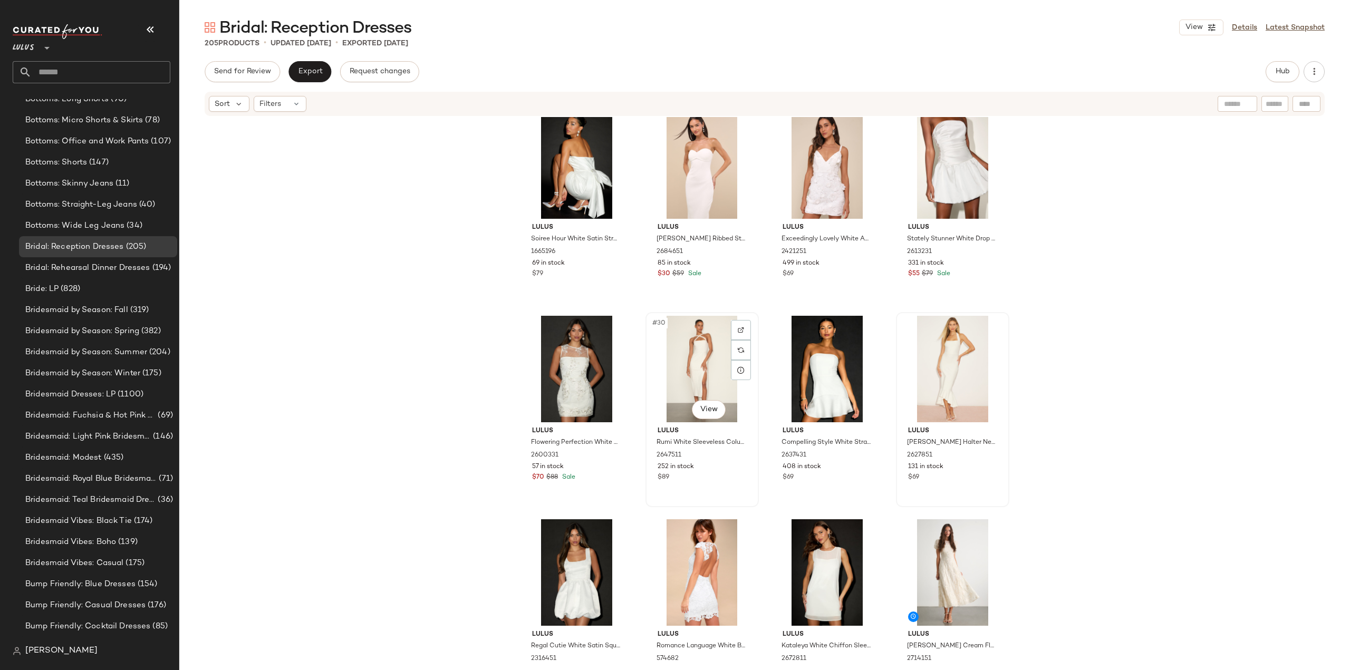
click at [693, 374] on div "#30 View" at bounding box center [702, 369] width 106 height 107
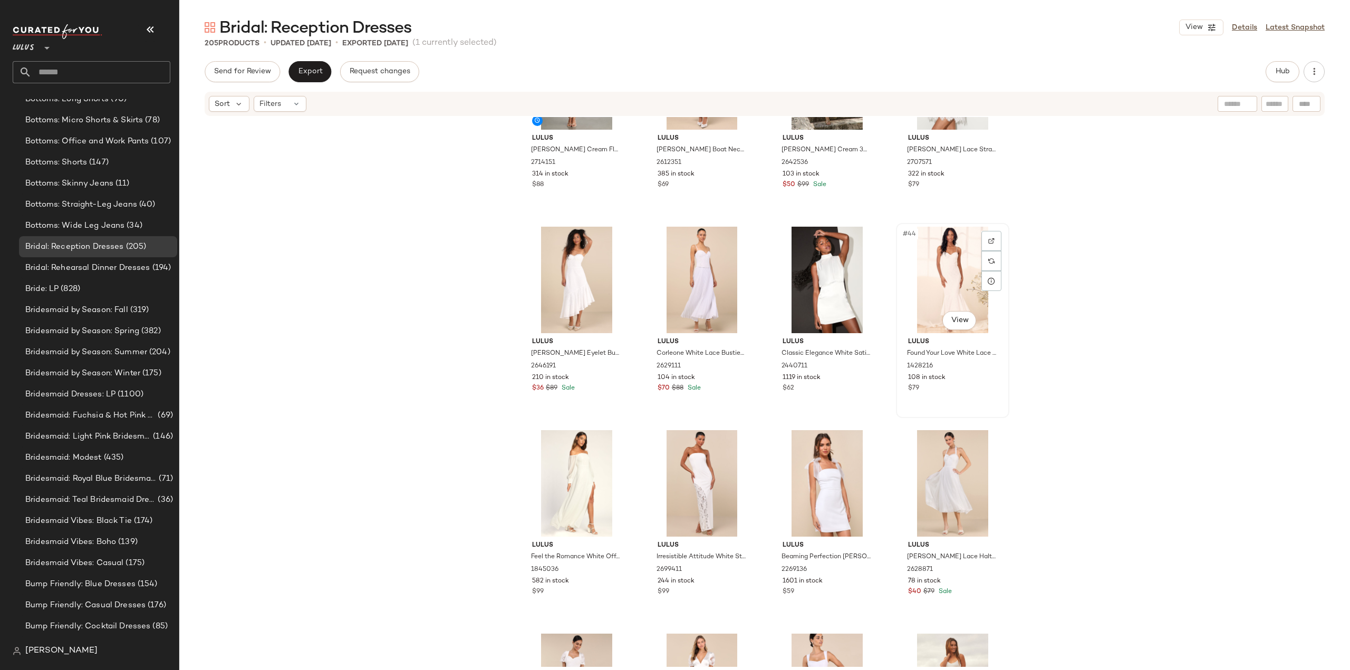
scroll to position [2038, 0]
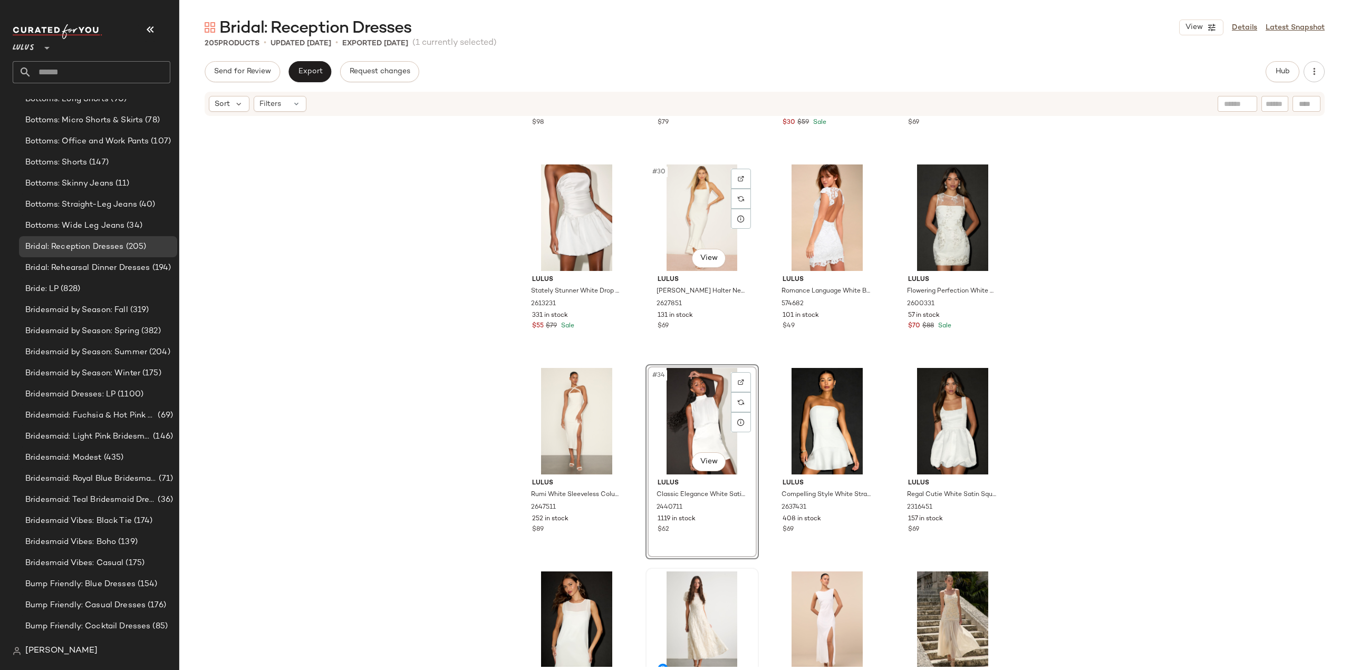
scroll to position [1430, 0]
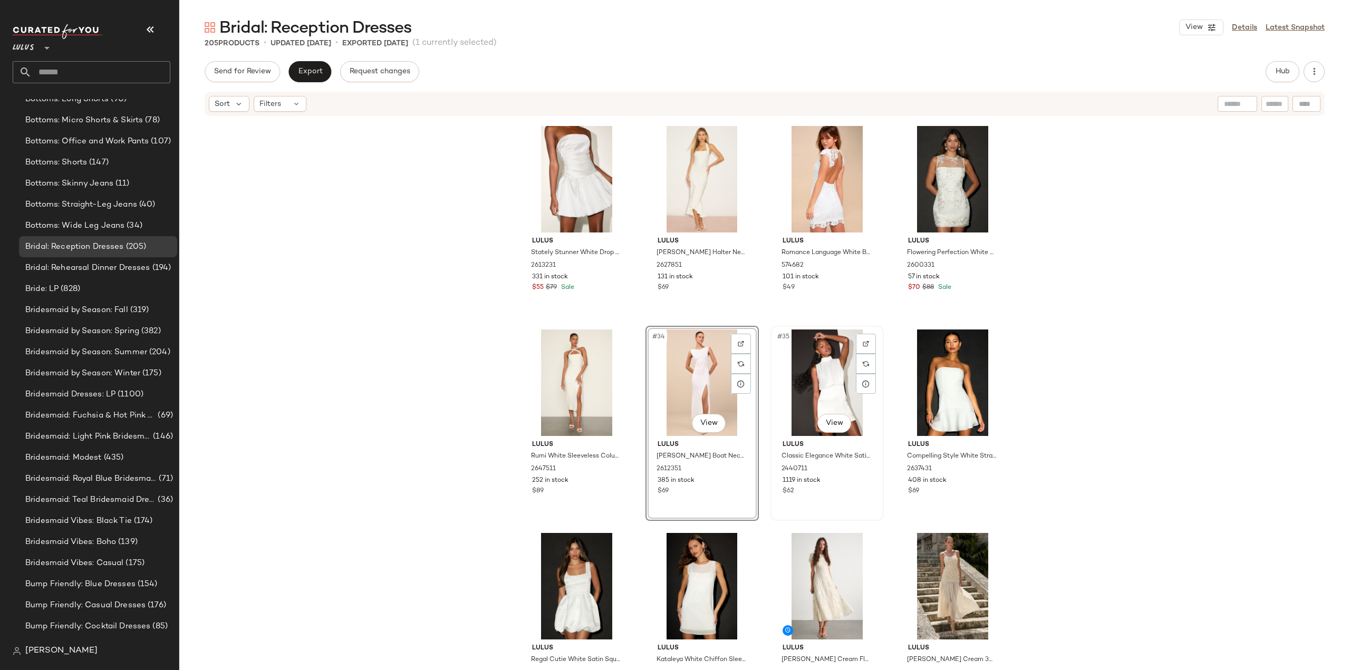
click at [823, 387] on div "#35 View" at bounding box center [827, 383] width 106 height 107
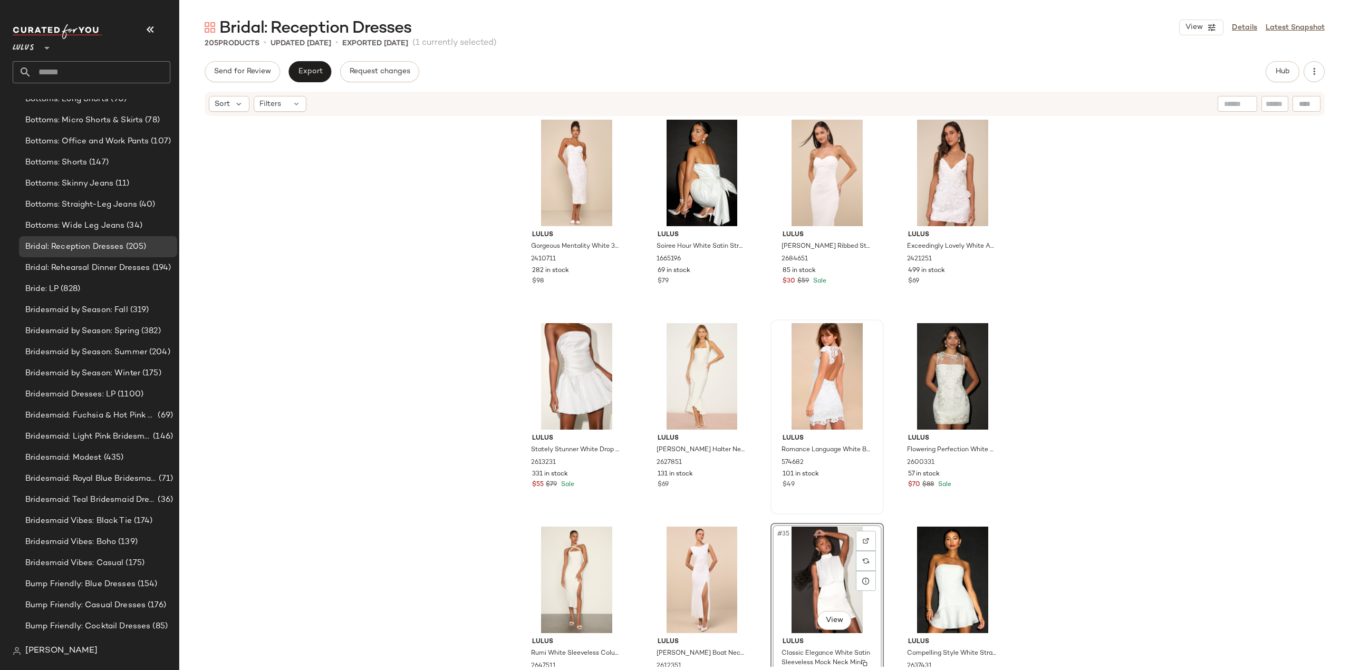
scroll to position [1219, 0]
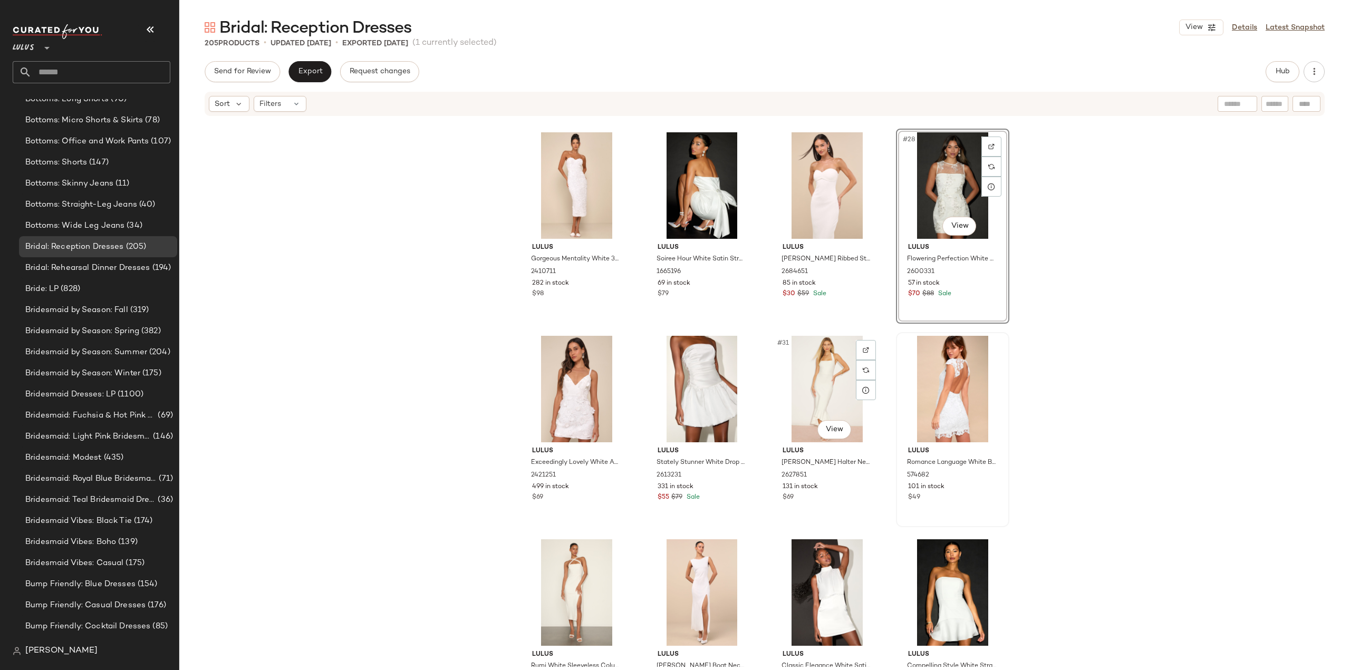
scroll to position [1272, 0]
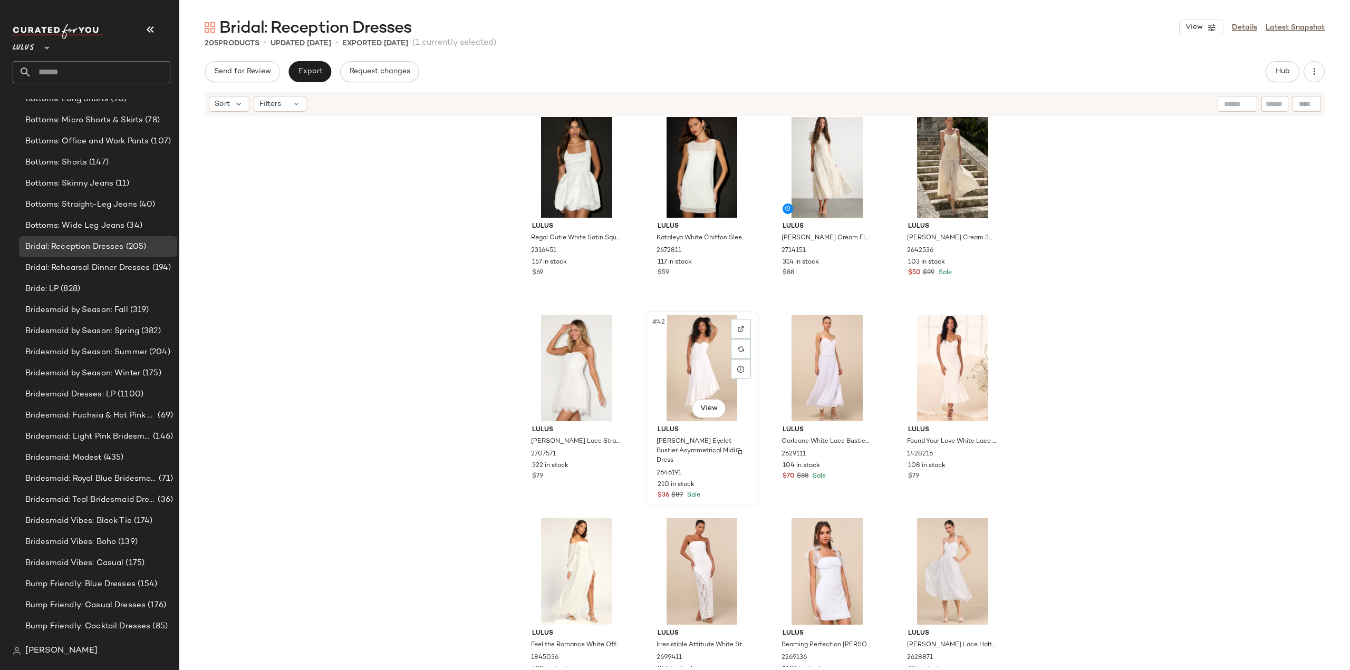
scroll to position [1746, 0]
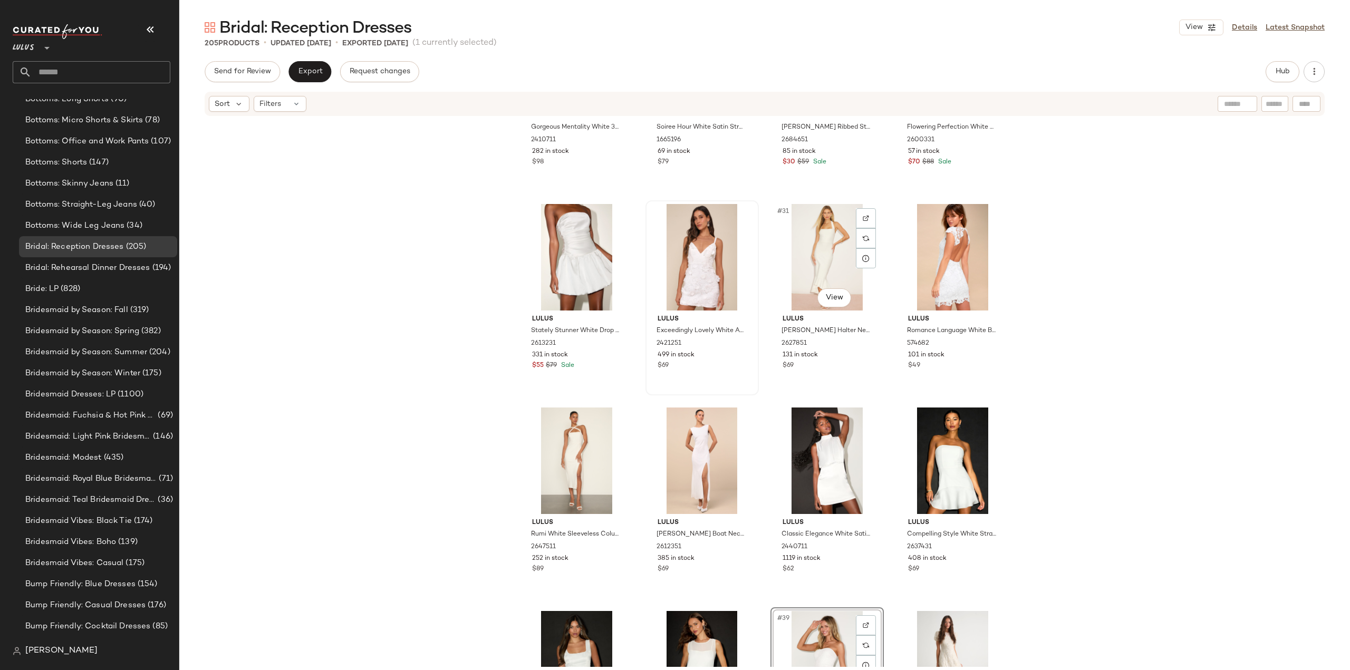
scroll to position [1272, 0]
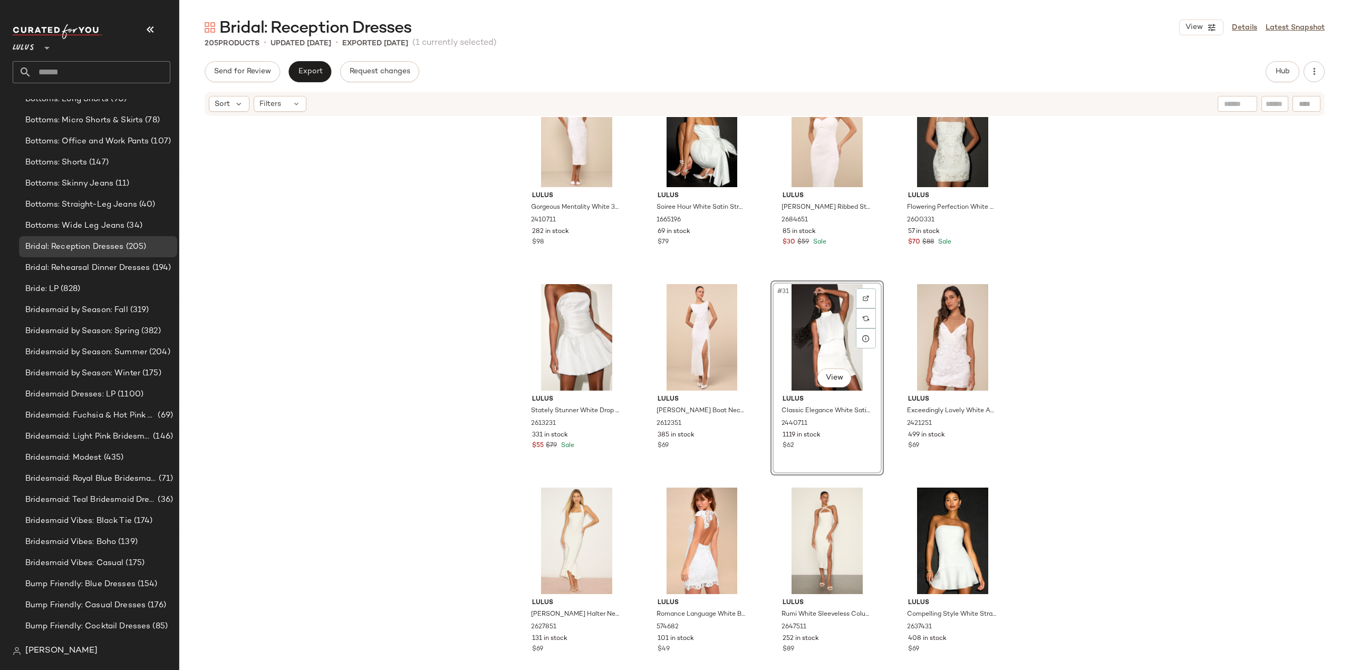
scroll to position [1377, 0]
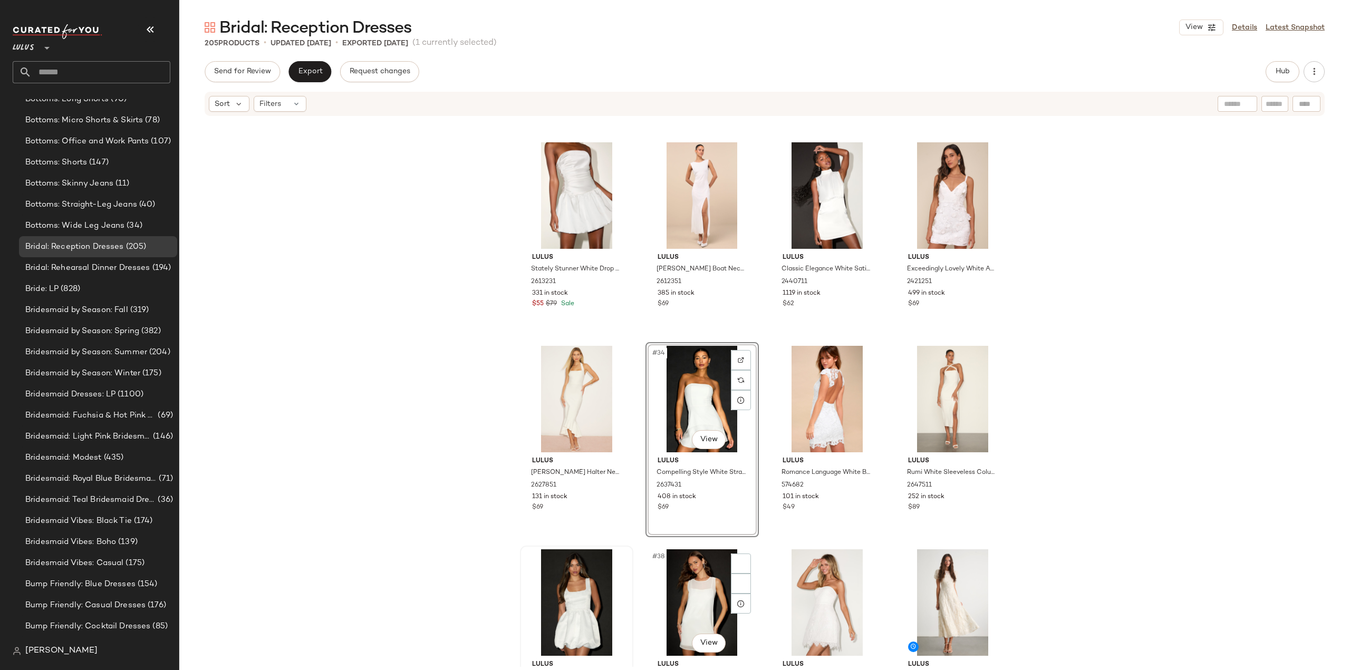
scroll to position [1430, 0]
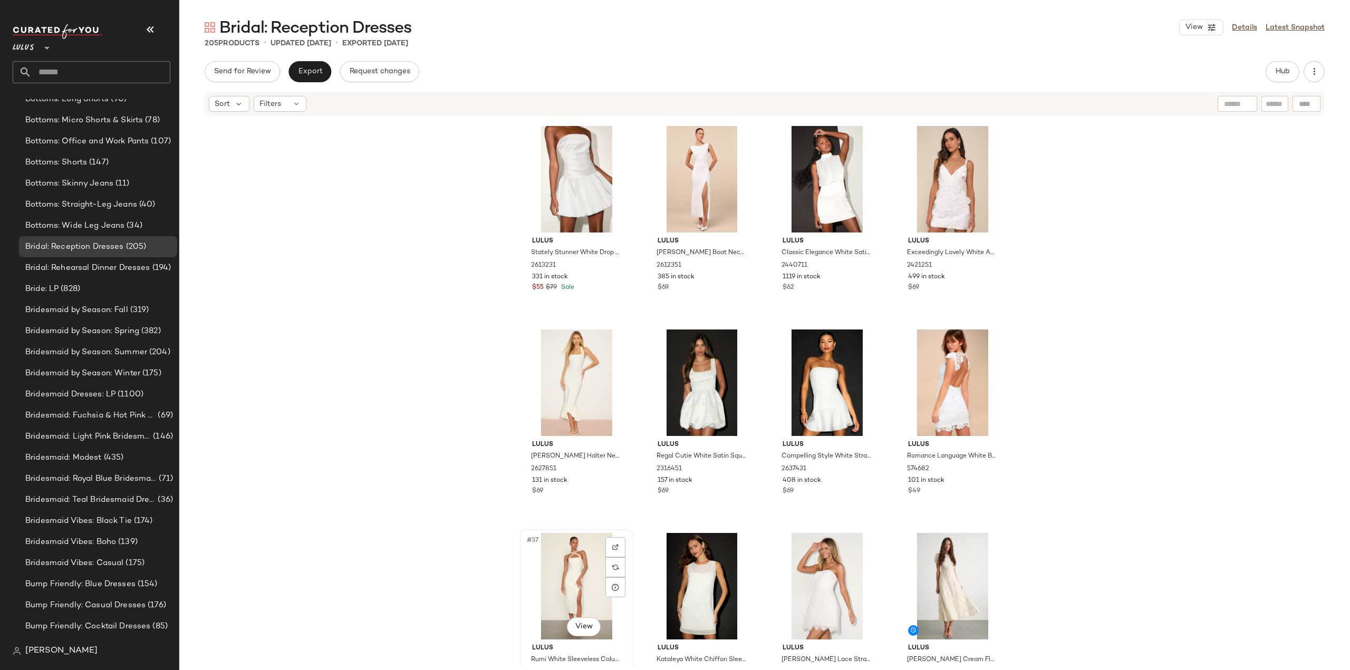
scroll to position [1432, 0]
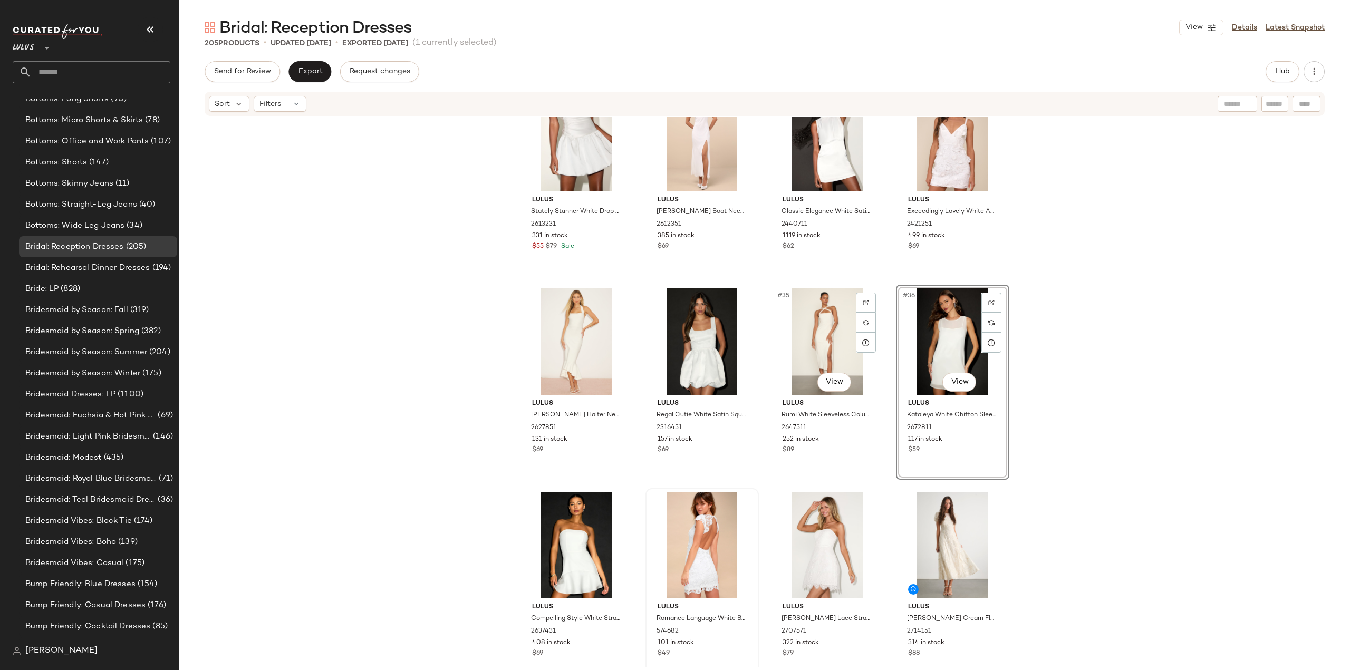
scroll to position [1539, 0]
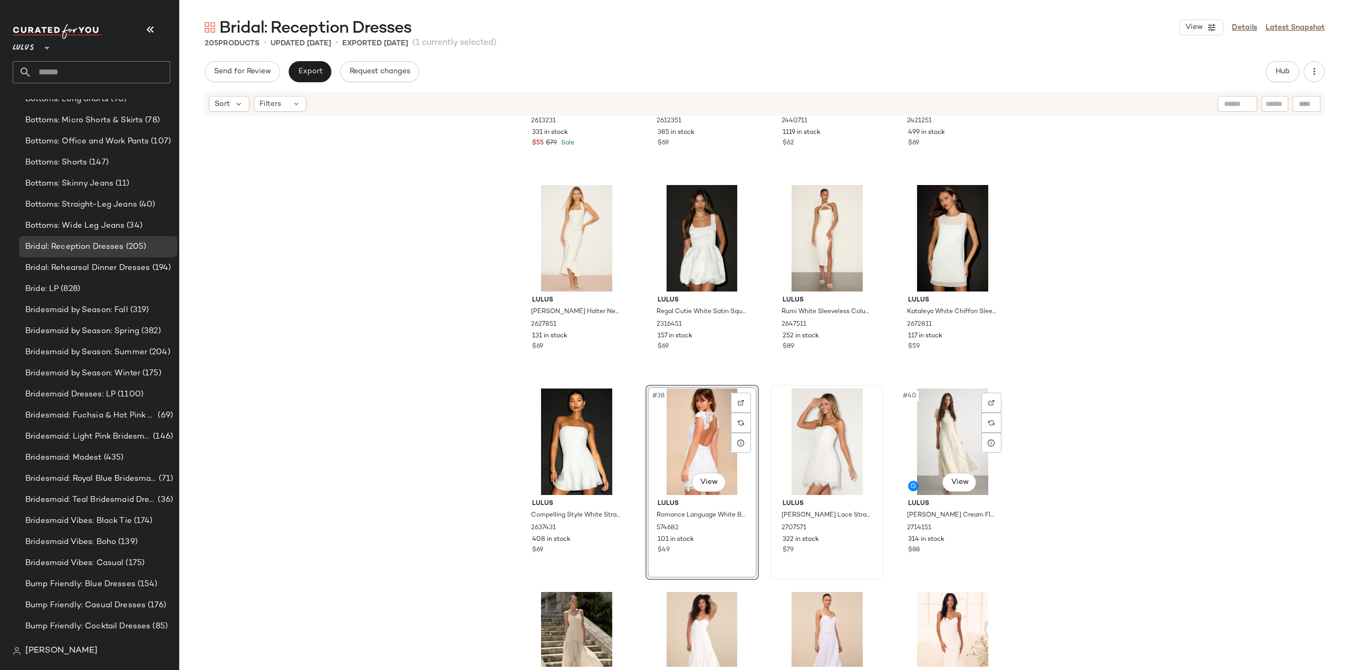
scroll to position [1591, 0]
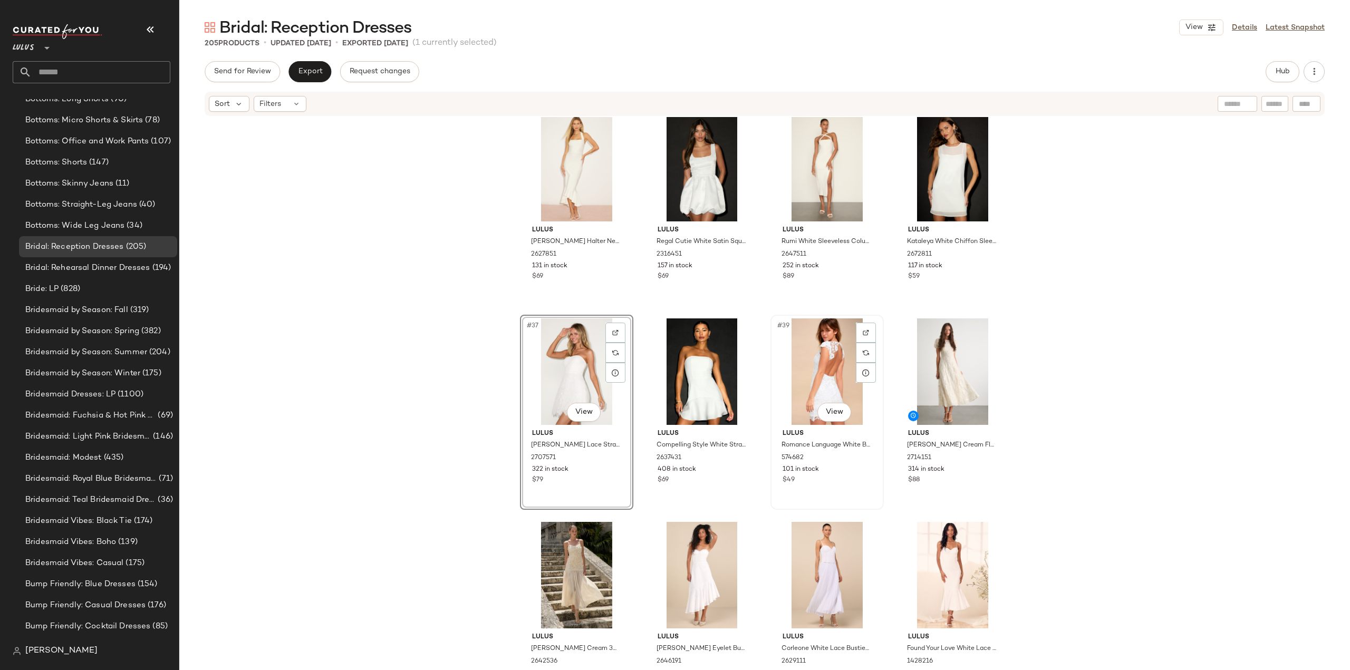
scroll to position [1697, 0]
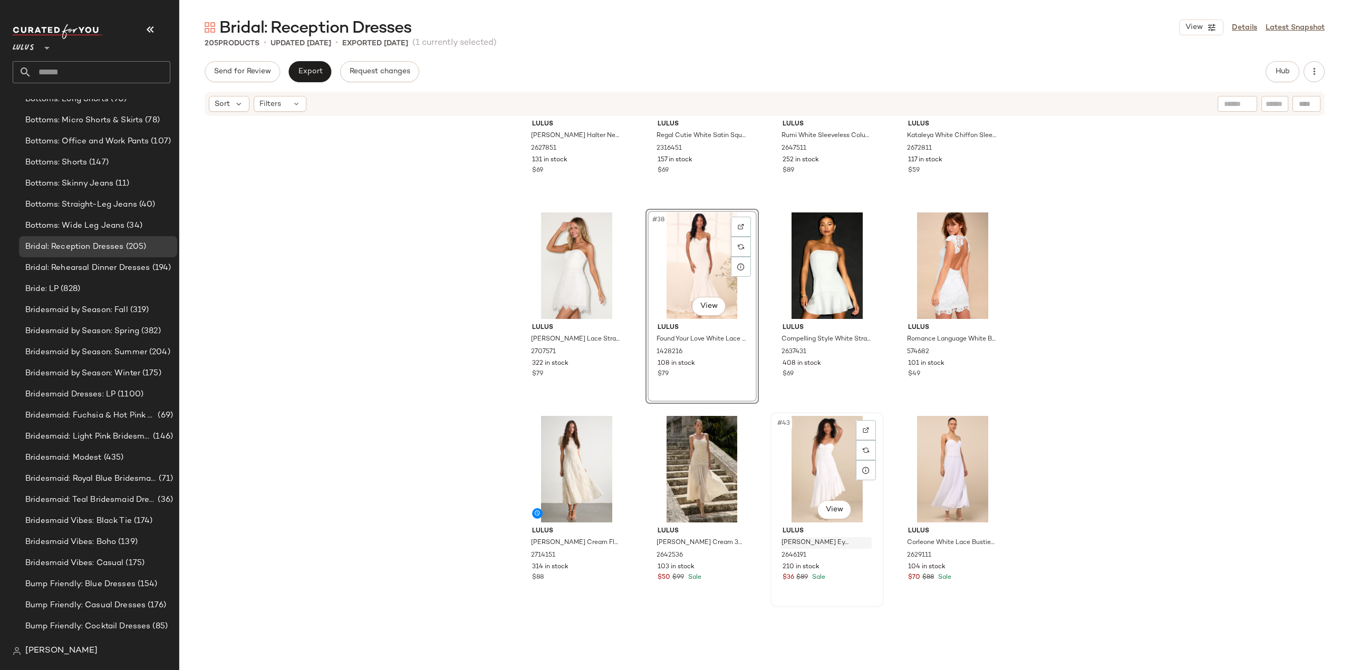
scroll to position [1802, 0]
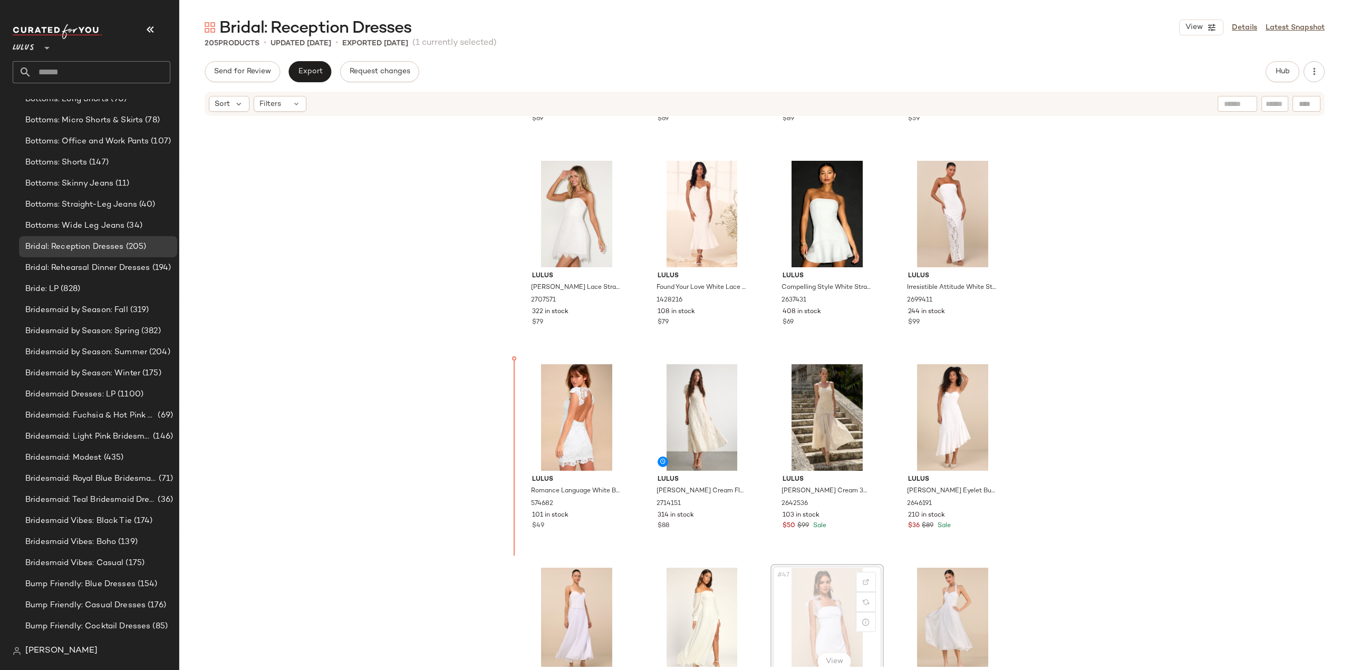
scroll to position [1803, 0]
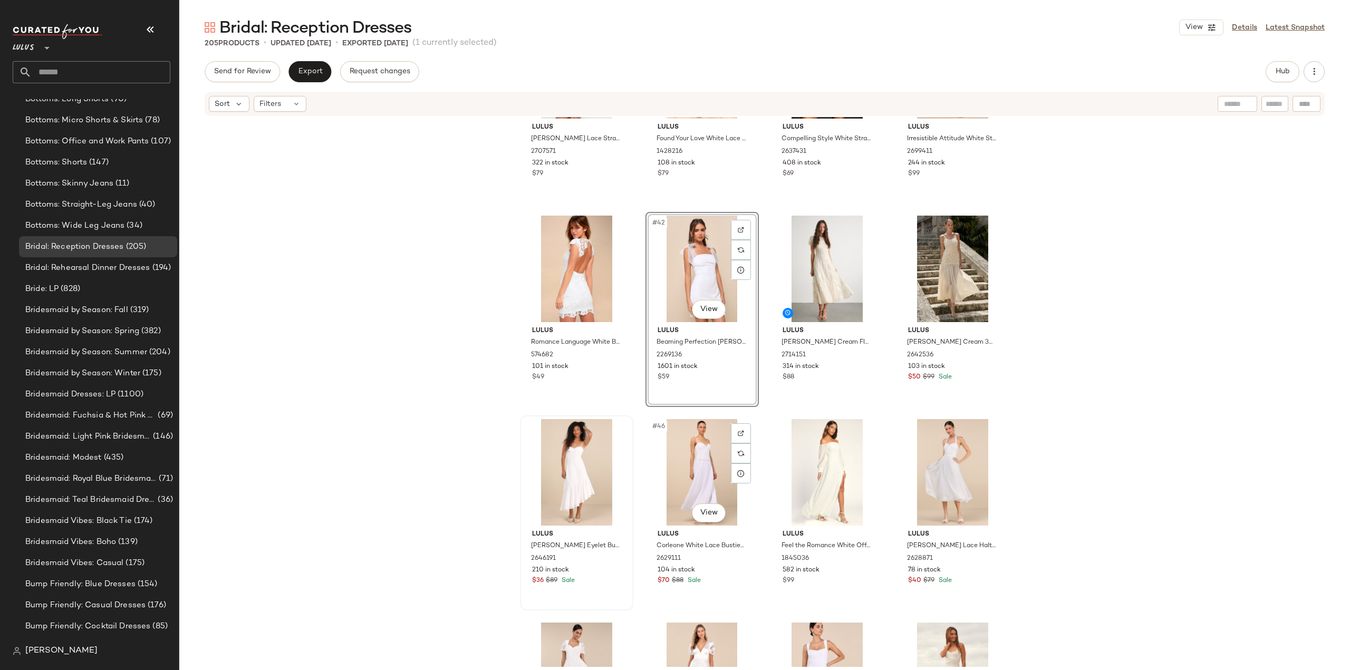
scroll to position [1961, 0]
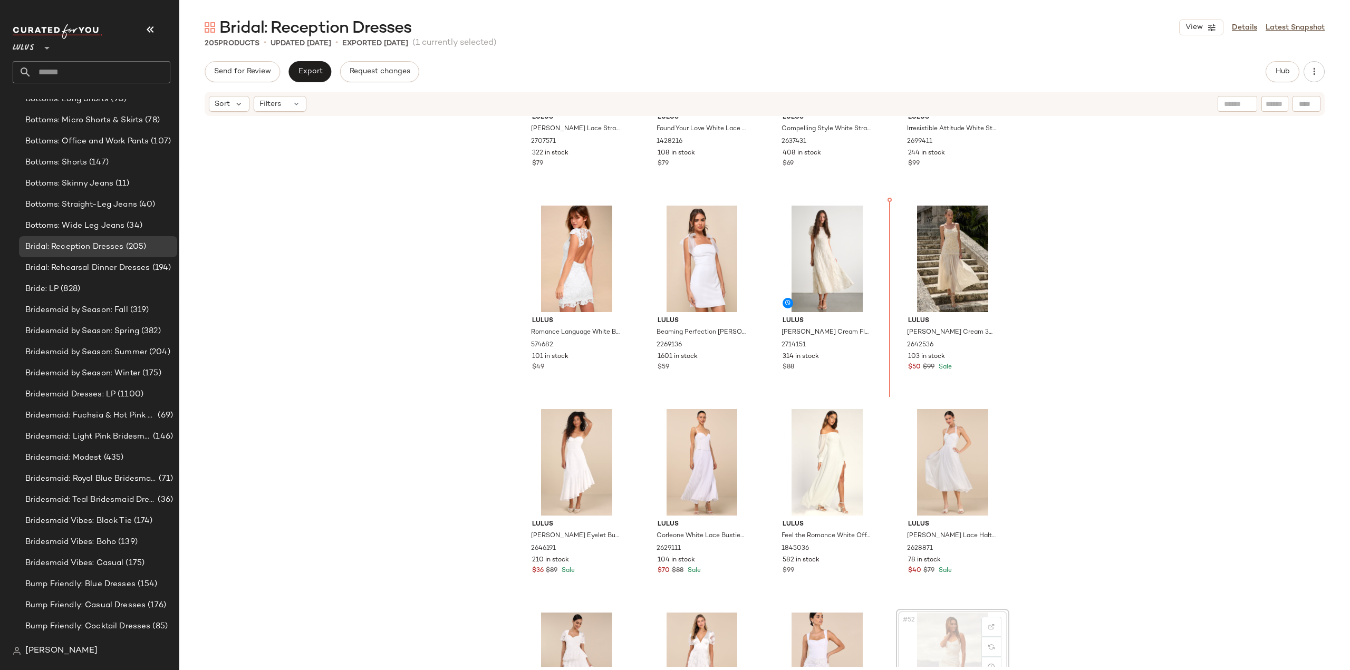
scroll to position [1962, 0]
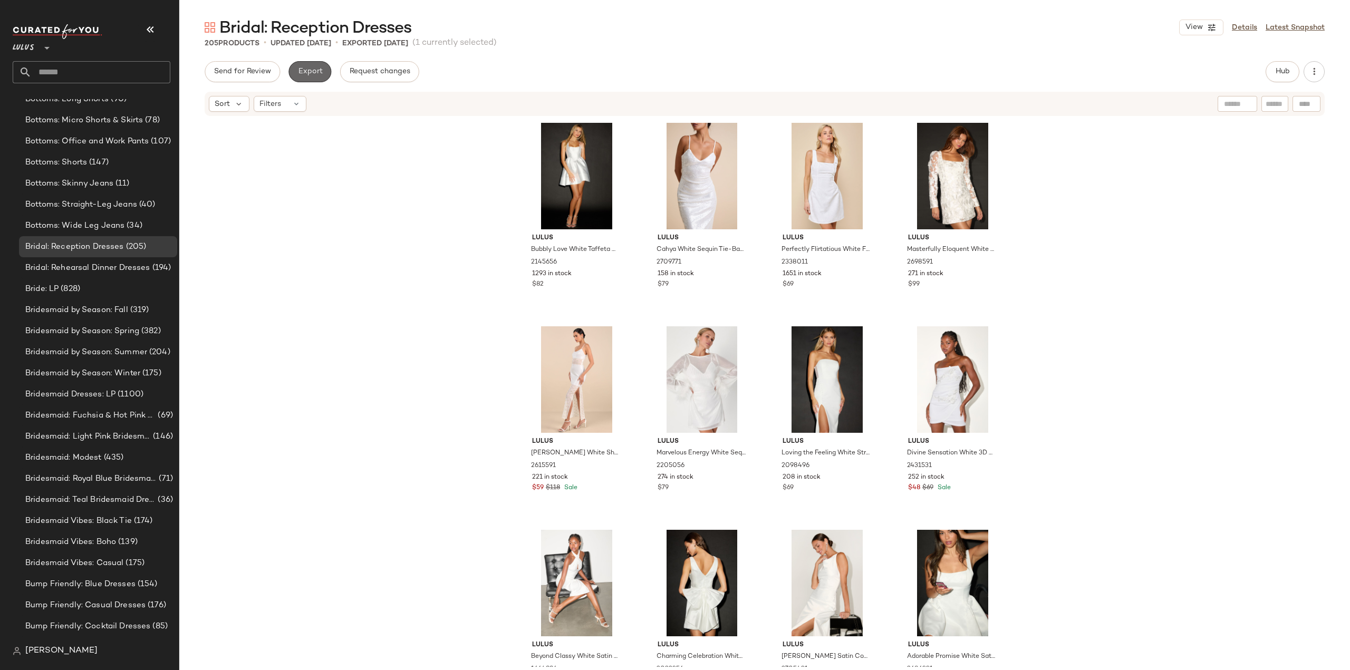
click at [303, 71] on span "Export" at bounding box center [309, 71] width 25 height 8
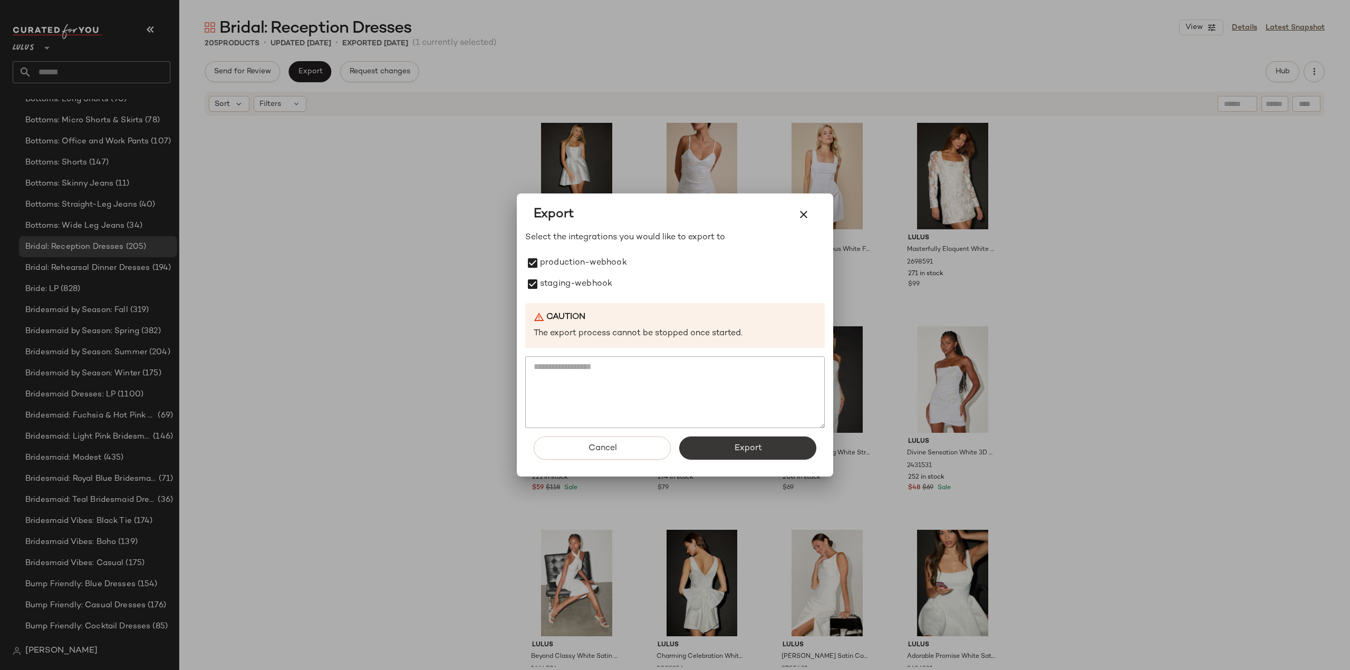
click at [744, 449] on span "Export" at bounding box center [747, 448] width 28 height 10
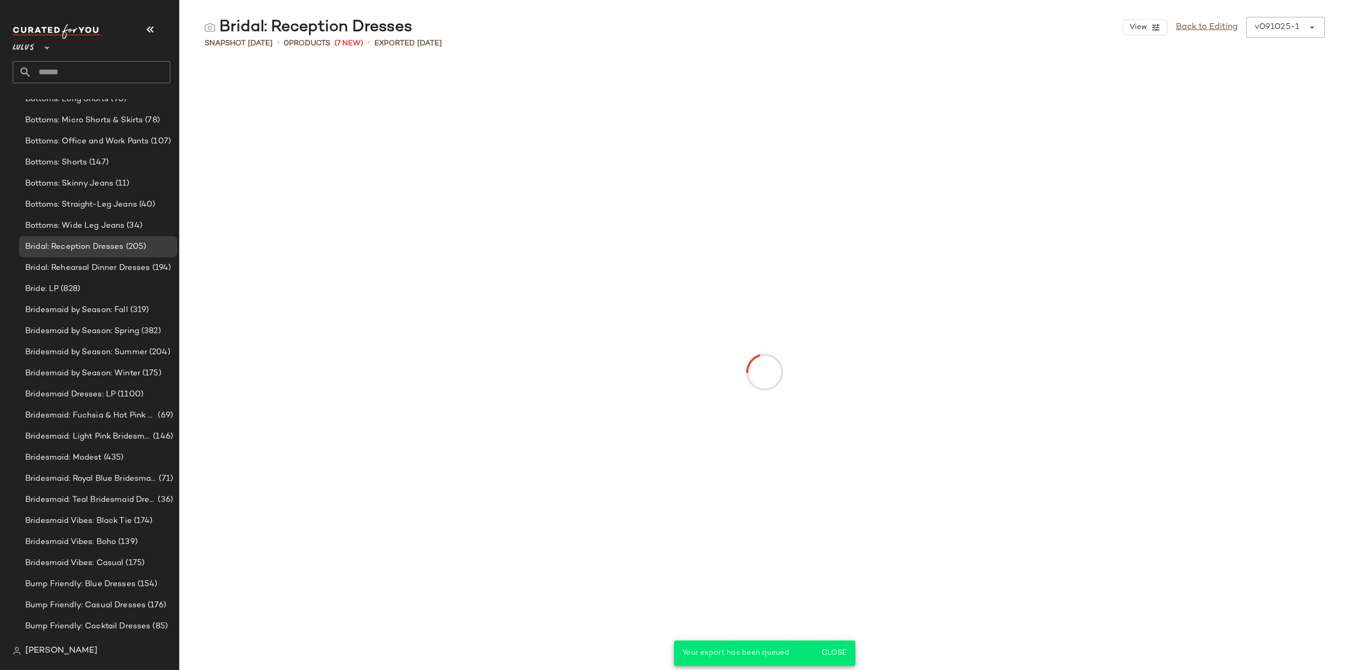
click at [64, 74] on input "text" at bounding box center [101, 72] width 139 height 22
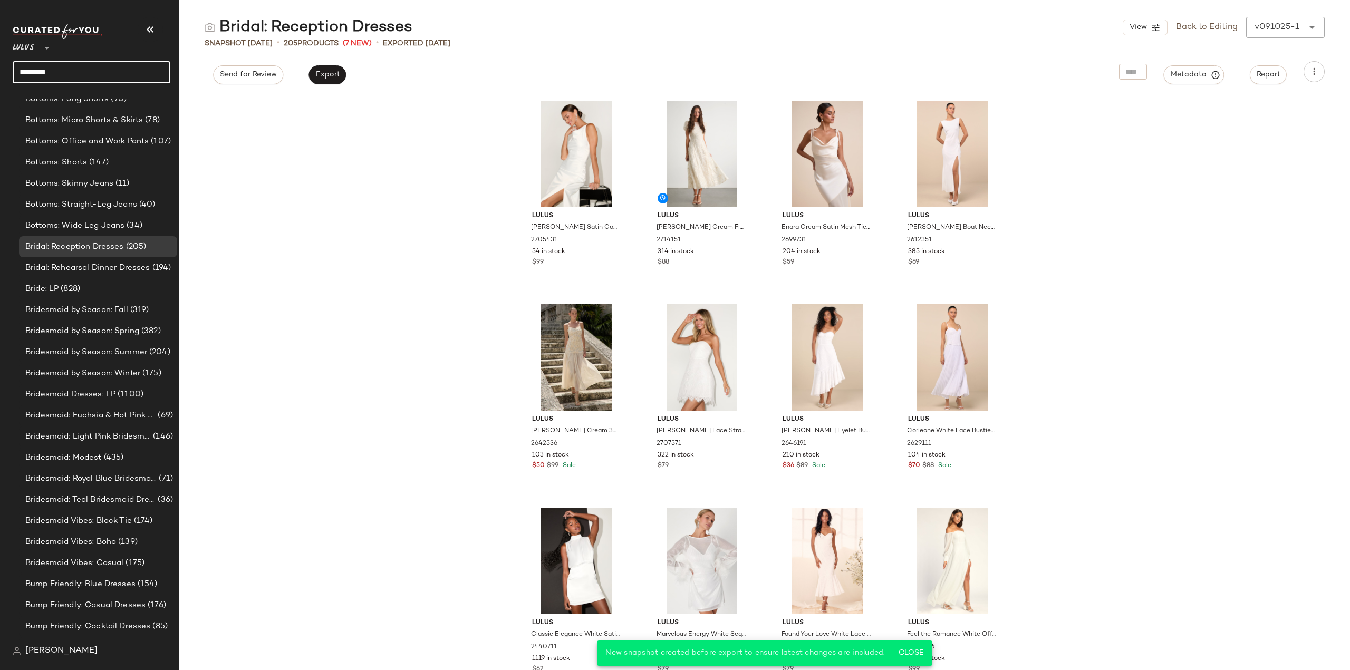
click at [70, 69] on input "********" at bounding box center [92, 72] width 158 height 22
drag, startPoint x: 308, startPoint y: 243, endPoint x: 236, endPoint y: 194, distance: 87.2
click at [307, 243] on div "Lulus Elynne White Satin Cowl Neck Midi Dress 2705431 54 in stock $99 Lulus Elf…" at bounding box center [764, 382] width 1171 height 575
click at [101, 74] on input "********" at bounding box center [92, 72] width 158 height 22
drag, startPoint x: 94, startPoint y: 74, endPoint x: 0, endPoint y: 75, distance: 93.9
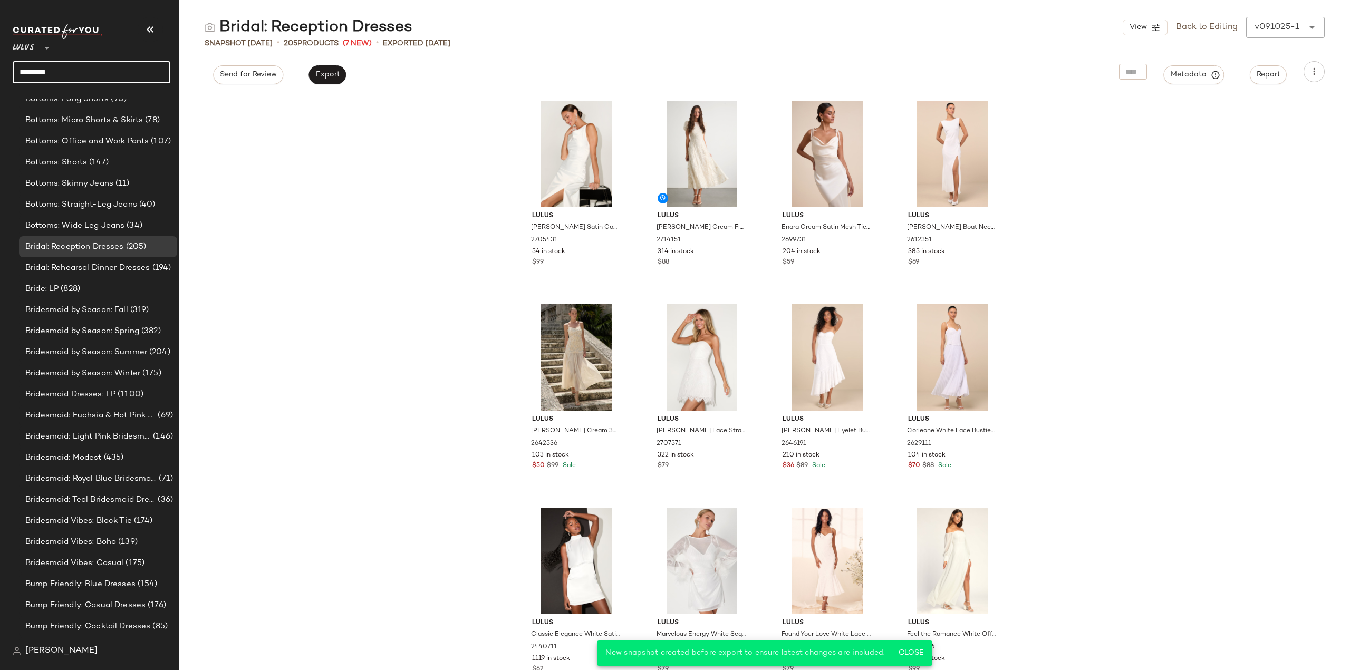
click at [0, 75] on nav "Lulus ** ******** Dashboard All Products Global Clipboards (38) 1 ARIN TEST (24…" at bounding box center [89, 335] width 179 height 670
type input "***"
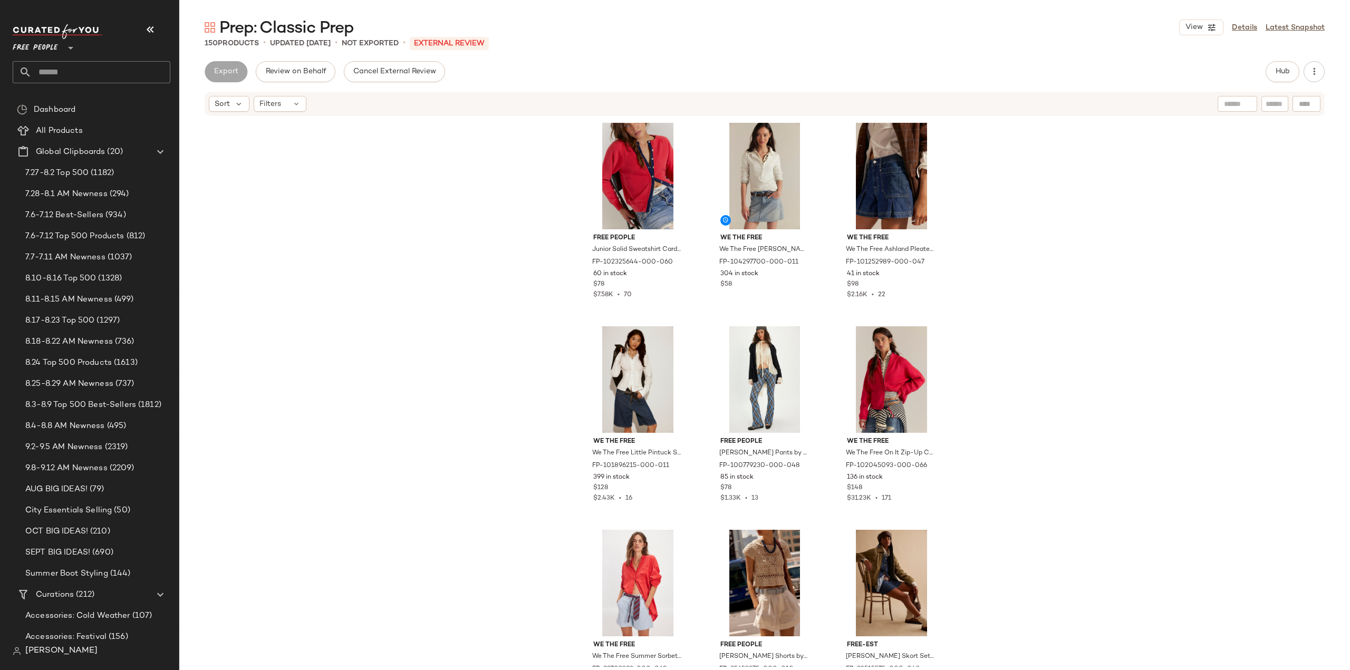
scroll to position [4435, 0]
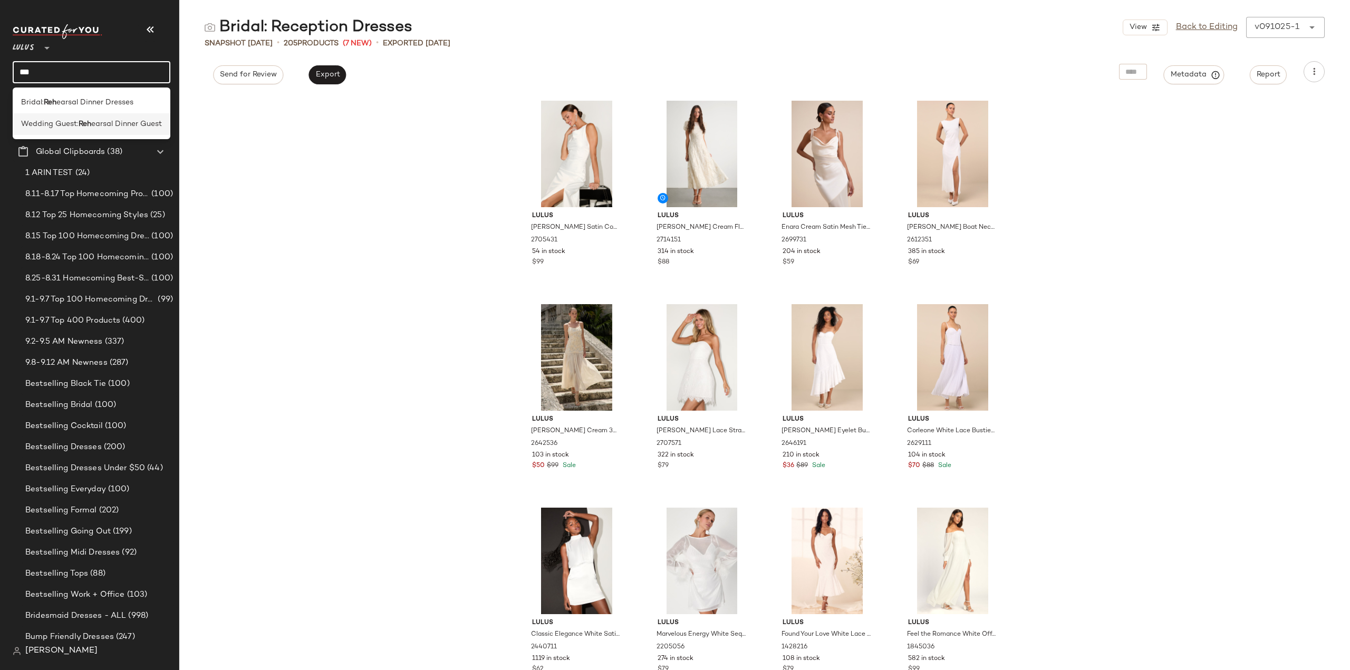
scroll to position [1930, 0]
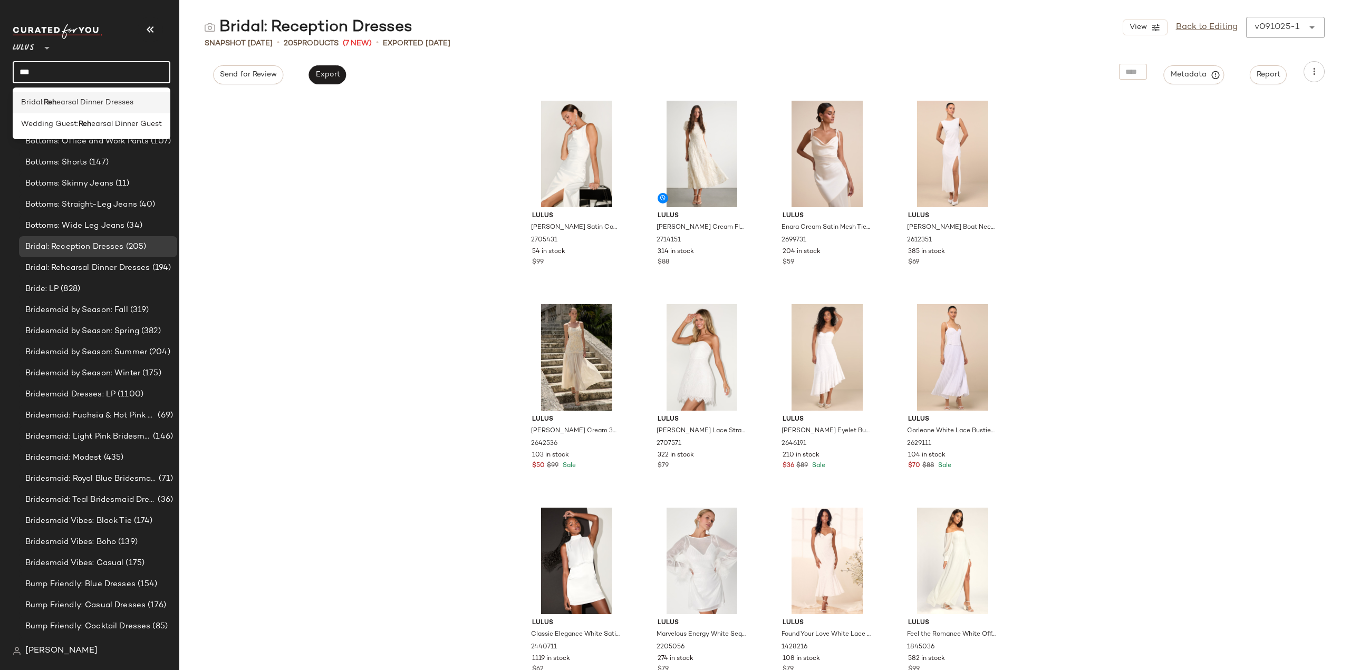
type input "***"
click at [82, 105] on span "earsal Dinner Dresses" at bounding box center [94, 102] width 77 height 11
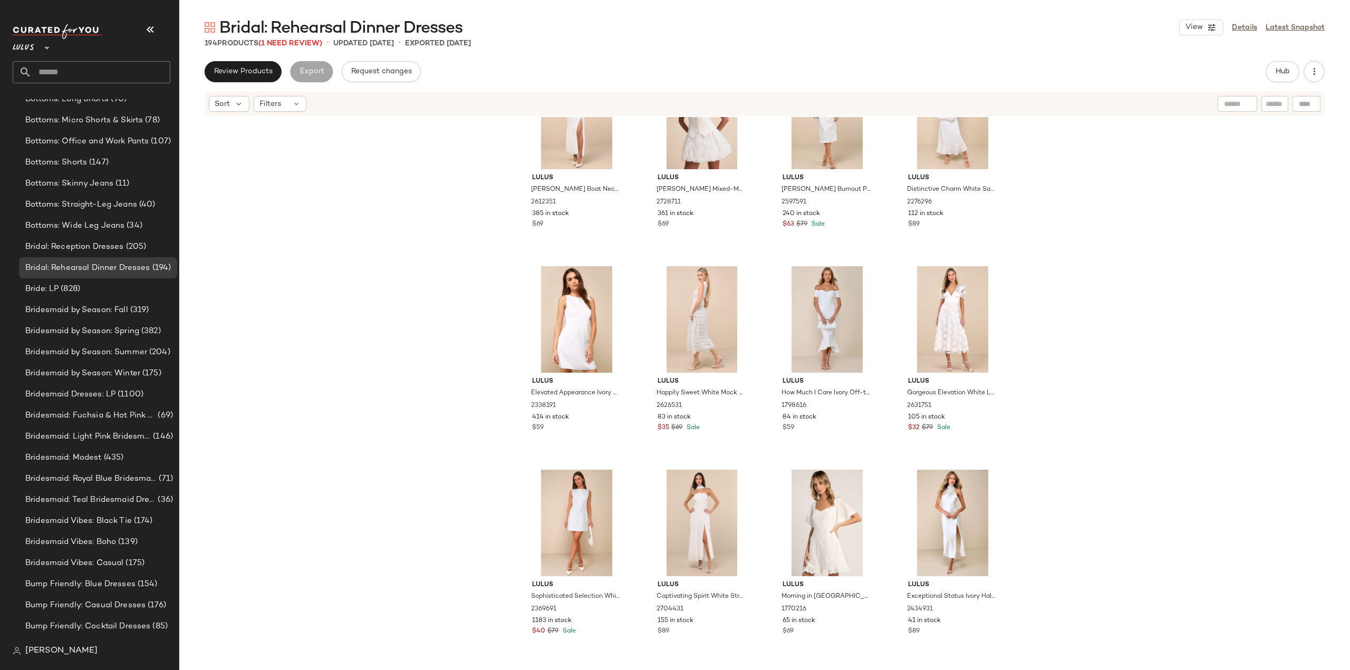
scroll to position [158, 0]
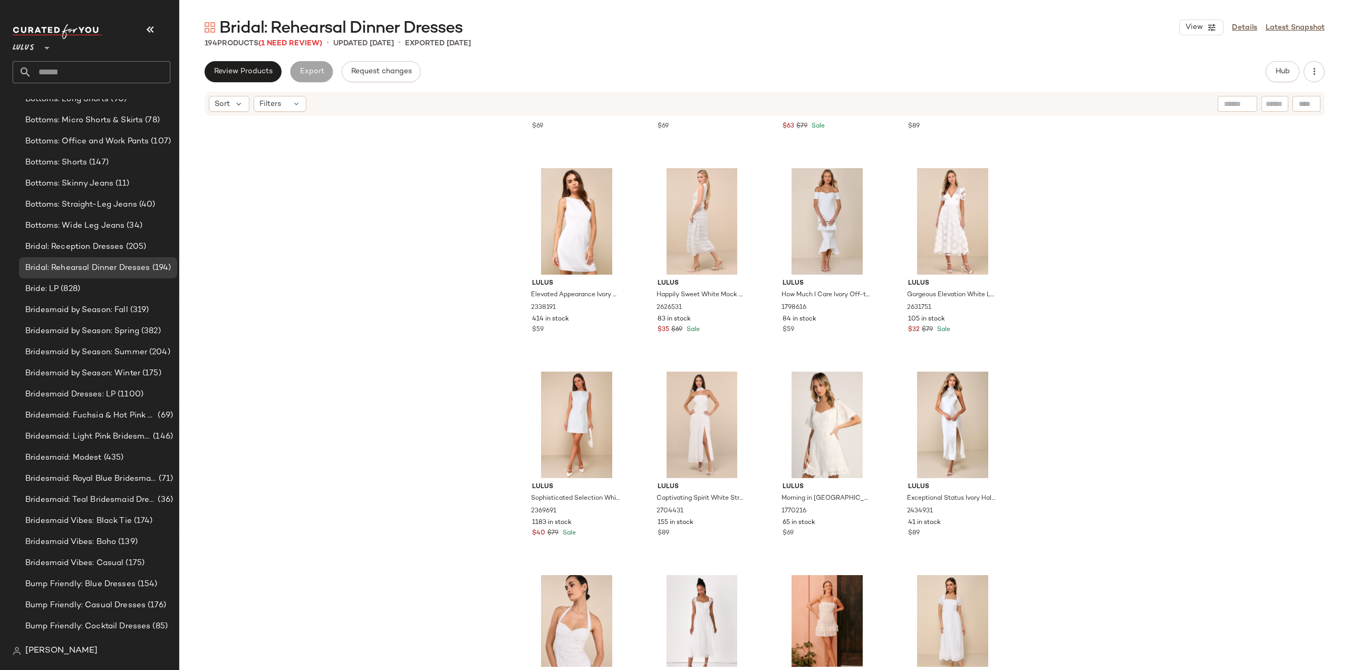
click at [100, 66] on input "text" at bounding box center [101, 72] width 139 height 22
type input "******"
click at [66, 93] on div "Bridal: Recept ion Dresses" at bounding box center [92, 103] width 158 height 22
